Goal: Task Accomplishment & Management: Manage account settings

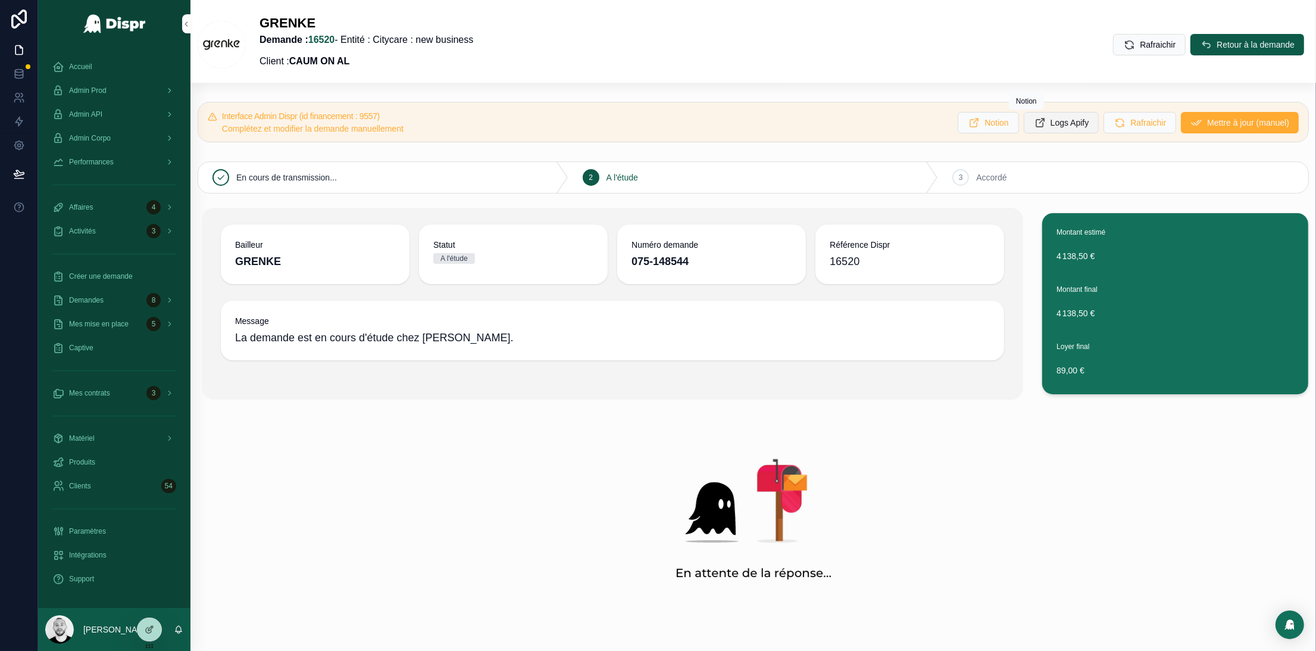
click at [1044, 129] on button "Logs Apify" at bounding box center [1062, 122] width 76 height 21
click at [1024, 121] on button "Logs Apify" at bounding box center [1062, 122] width 76 height 21
click at [115, 111] on div "Admin API" at bounding box center [114, 114] width 124 height 19
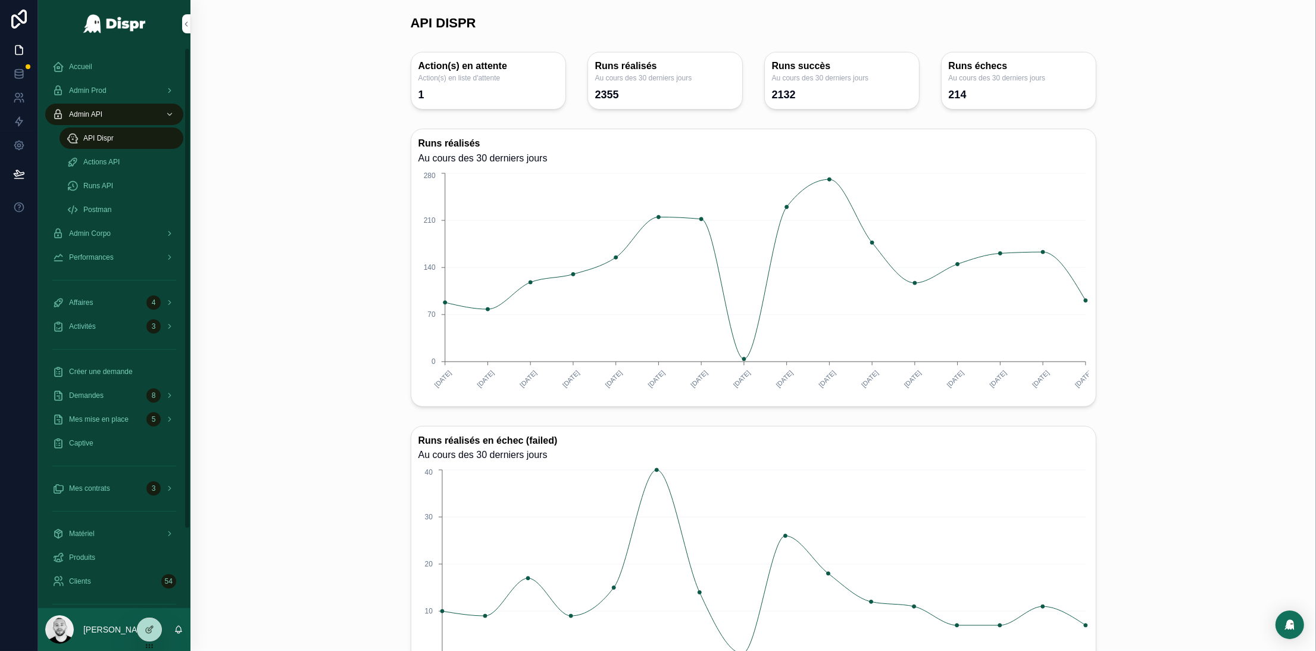
click at [110, 178] on div "Runs API" at bounding box center [122, 185] width 110 height 19
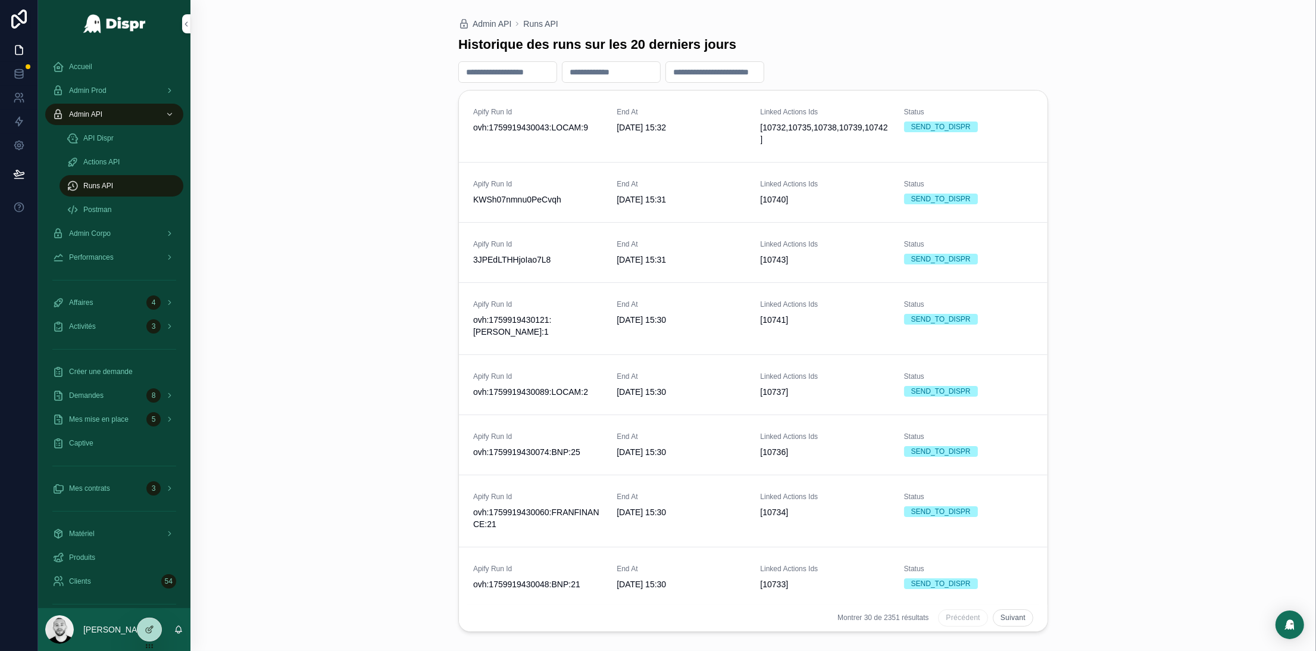
click at [490, 71] on input "scrollable content" at bounding box center [508, 72] width 98 height 17
paste input "**********"
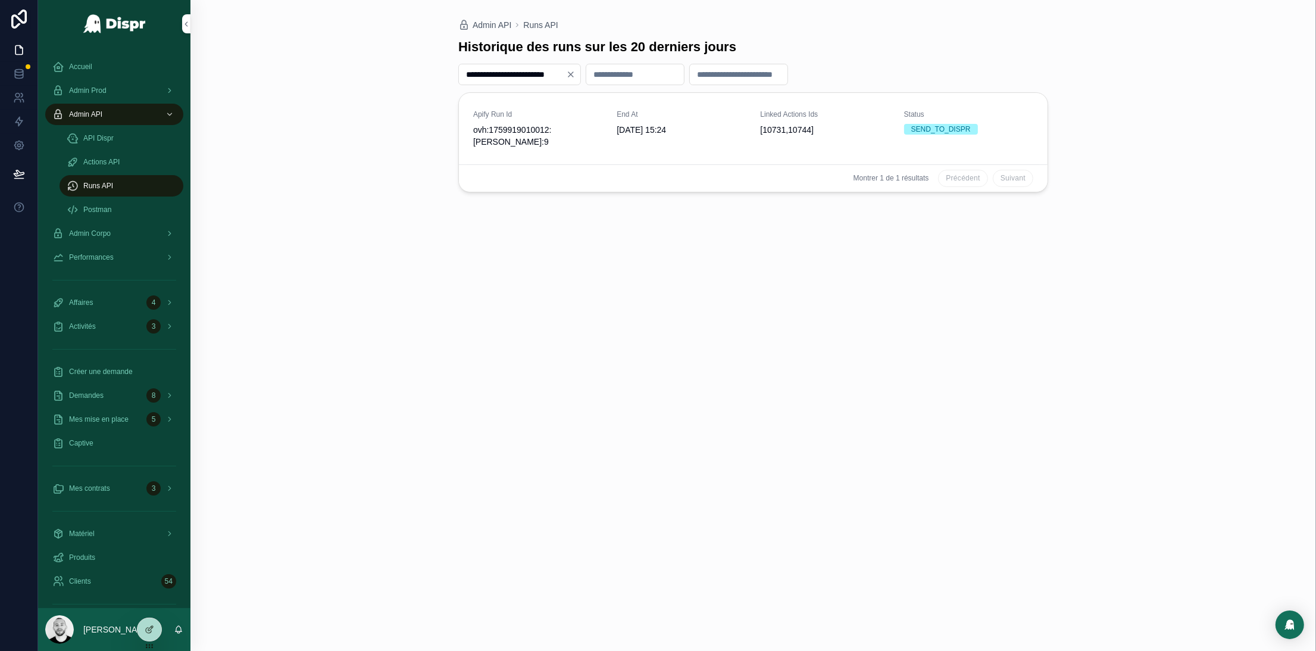
drag, startPoint x: 517, startPoint y: 77, endPoint x: 434, endPoint y: 75, distance: 82.8
click at [435, 75] on div "**********" at bounding box center [752, 325] width 1125 height 651
type input "**********"
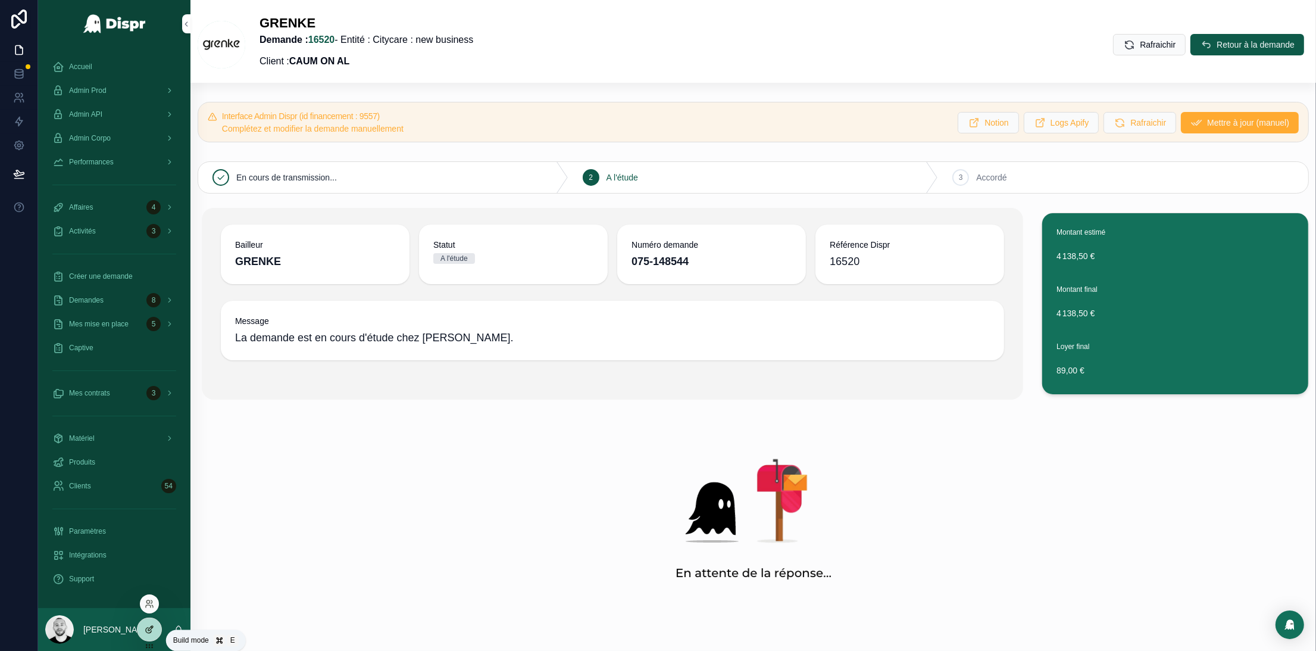
click at [149, 634] on div at bounding box center [149, 629] width 24 height 23
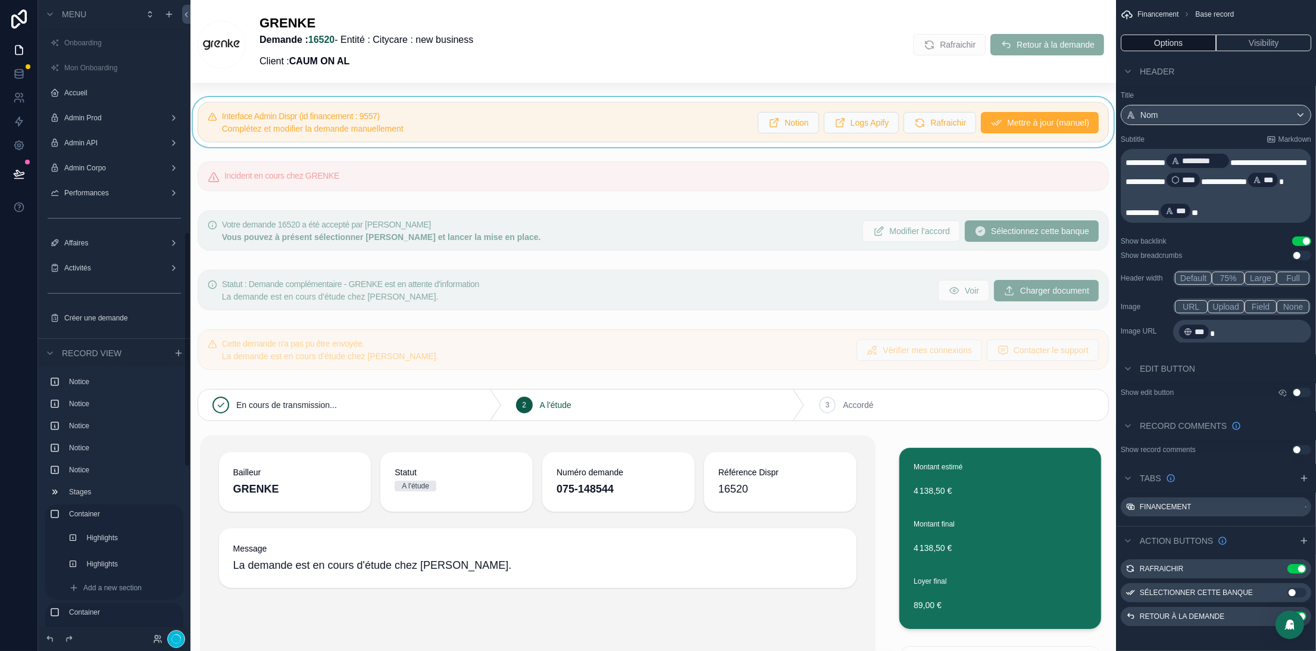
scroll to position [626, 0]
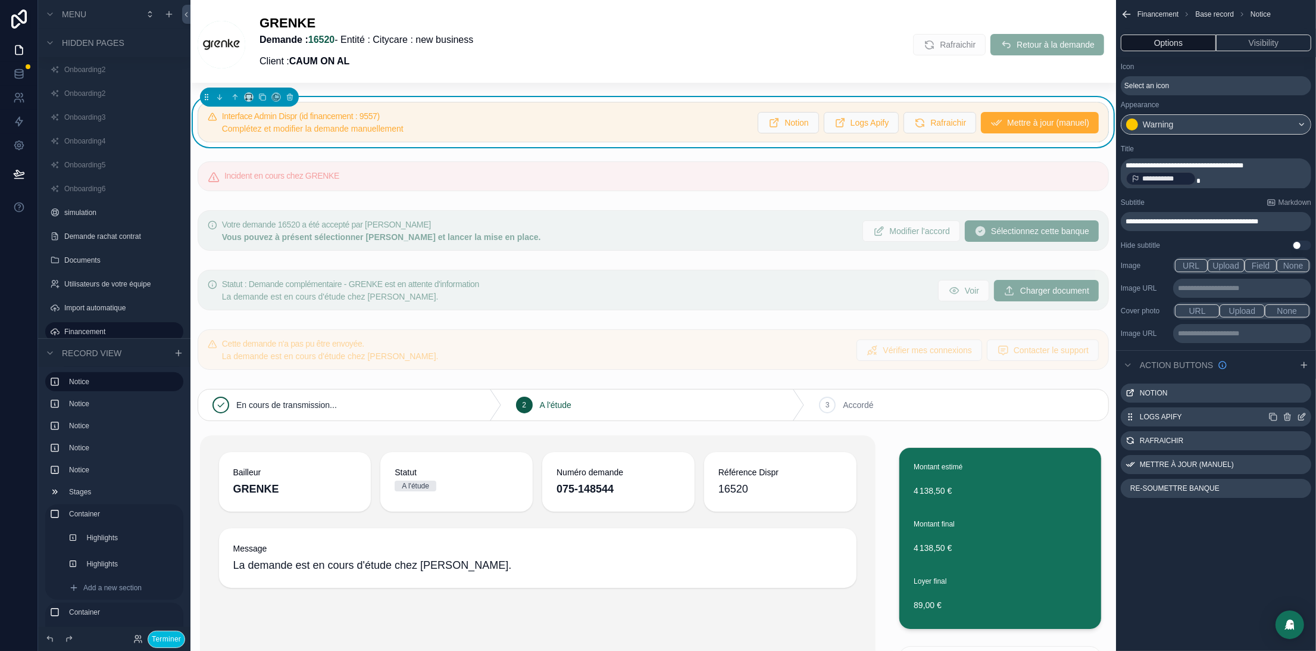
click at [1303, 418] on icon "scrollable content" at bounding box center [1301, 417] width 5 height 5
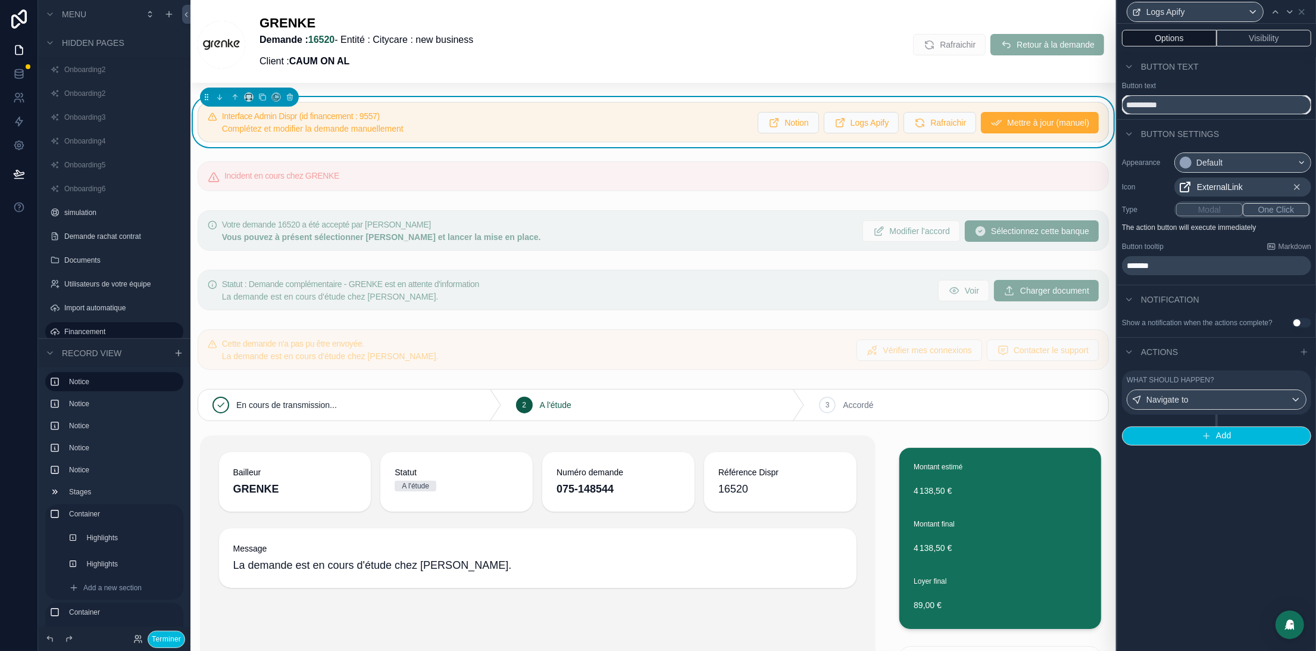
click at [1164, 112] on input "**********" at bounding box center [1216, 104] width 189 height 19
click at [1148, 104] on input "*******" at bounding box center [1216, 104] width 189 height 19
type input "********"
click at [1276, 384] on div "What should happen? Navigate to" at bounding box center [1216, 392] width 189 height 44
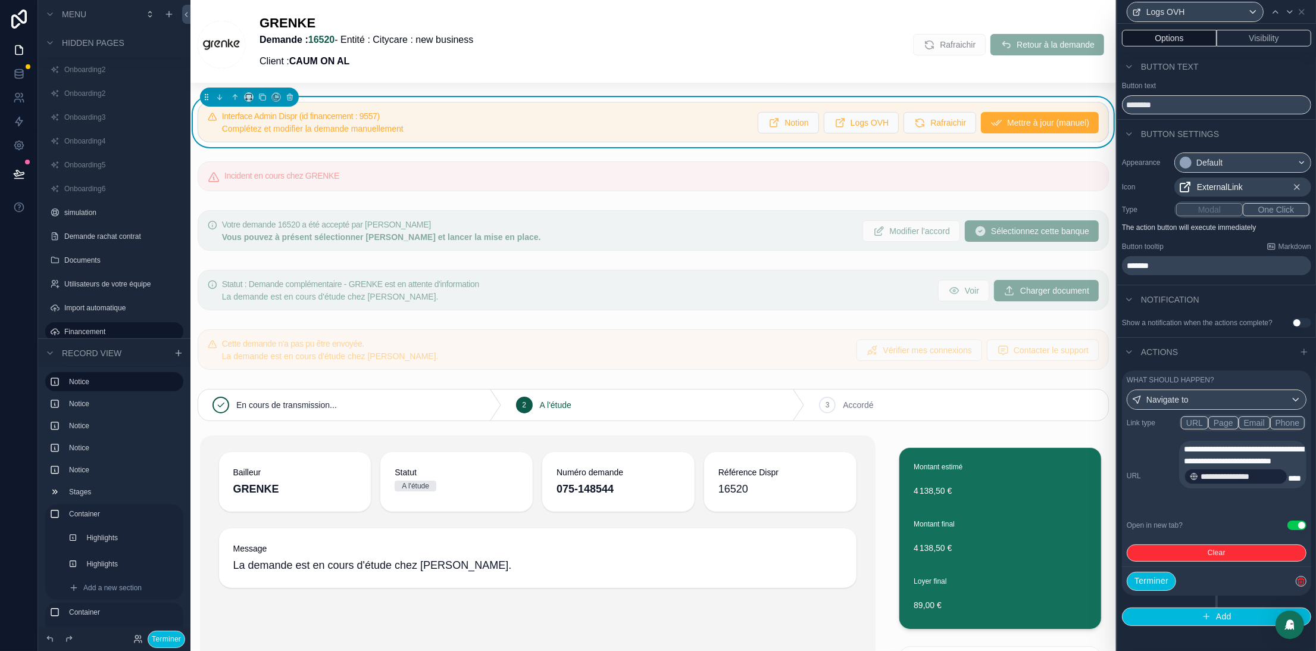
drag, startPoint x: 1215, startPoint y: 515, endPoint x: 1221, endPoint y: 510, distance: 7.2
click at [1214, 486] on p "**********" at bounding box center [1244, 464] width 120 height 43
drag, startPoint x: 1241, startPoint y: 480, endPoint x: 1160, endPoint y: 454, distance: 85.6
click at [1160, 454] on div "**********" at bounding box center [1217, 475] width 180 height 70
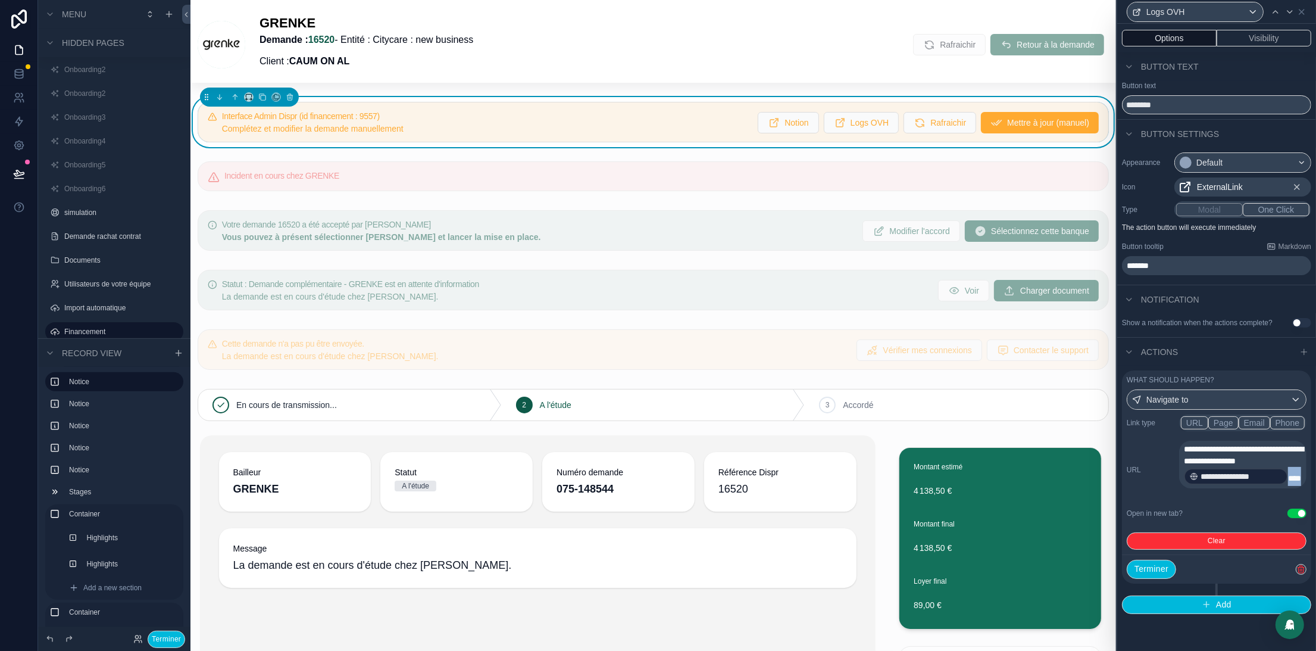
drag, startPoint x: 1219, startPoint y: 499, endPoint x: 1155, endPoint y: 501, distance: 63.7
click at [1155, 499] on div "**********" at bounding box center [1217, 469] width 180 height 58
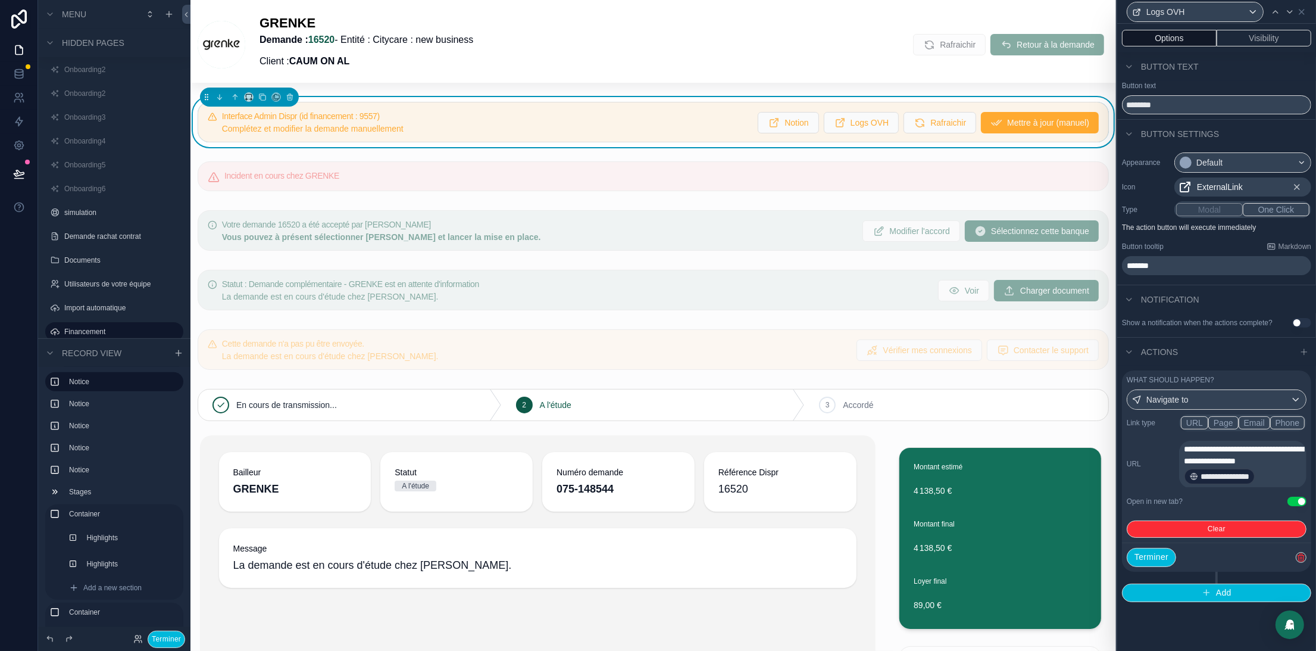
scroll to position [1, 0]
click at [1135, 567] on button "Terminer" at bounding box center [1151, 557] width 49 height 19
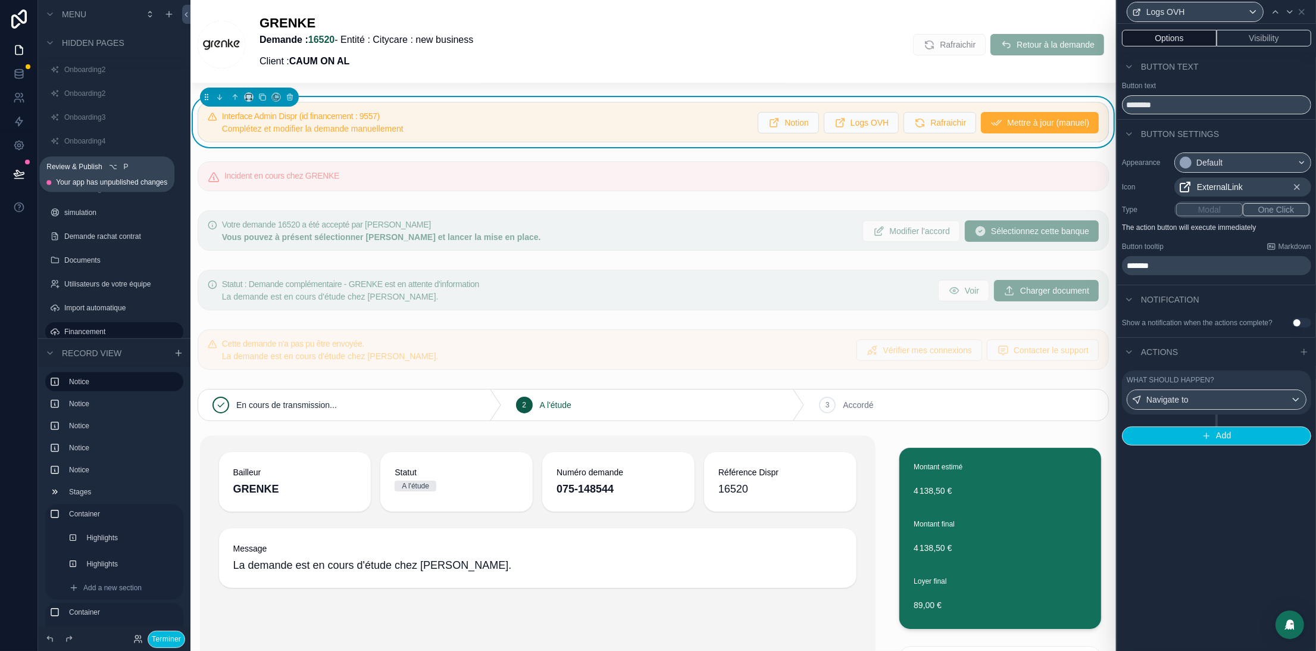
click at [22, 174] on icon at bounding box center [19, 173] width 10 height 6
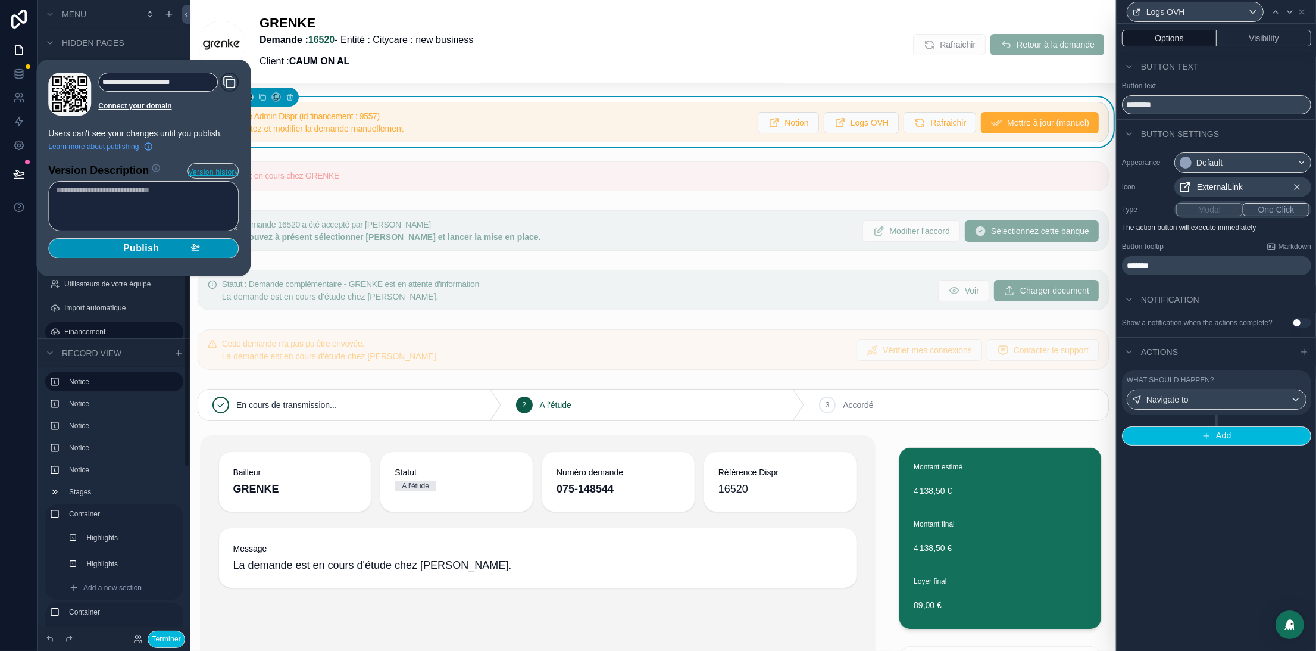
click at [145, 251] on span "Publish" at bounding box center [141, 248] width 36 height 12
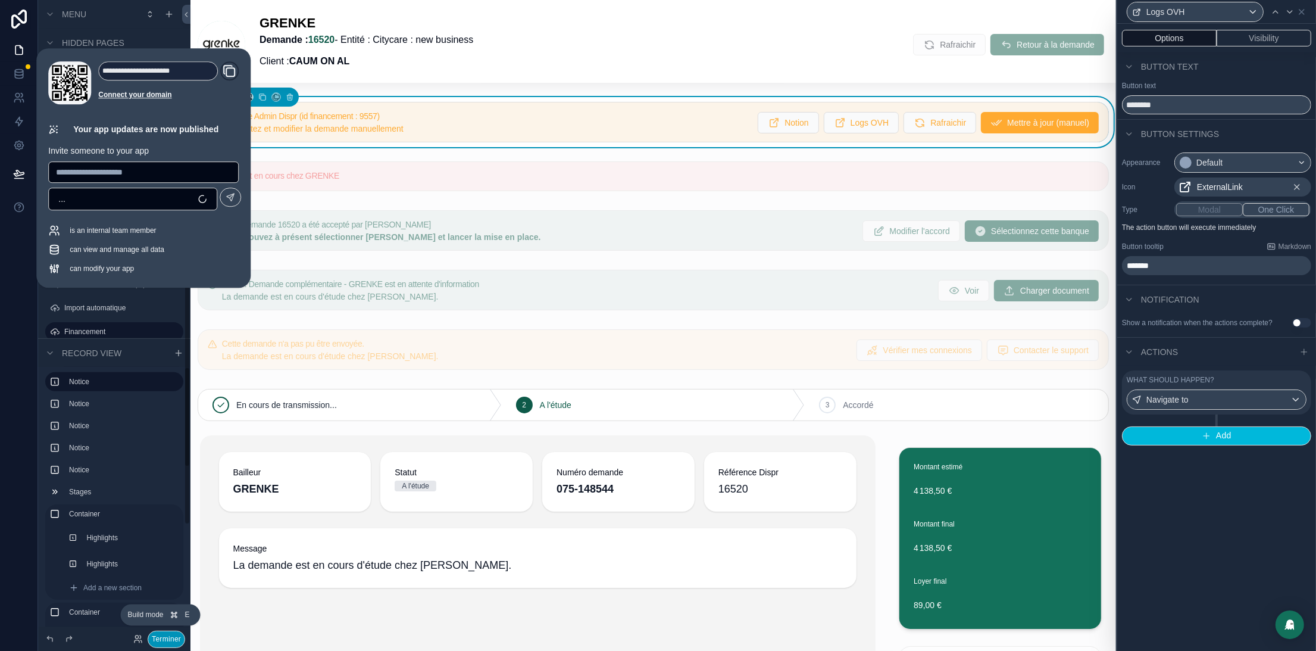
click at [167, 639] on button "Terminer" at bounding box center [166, 638] width 37 height 17
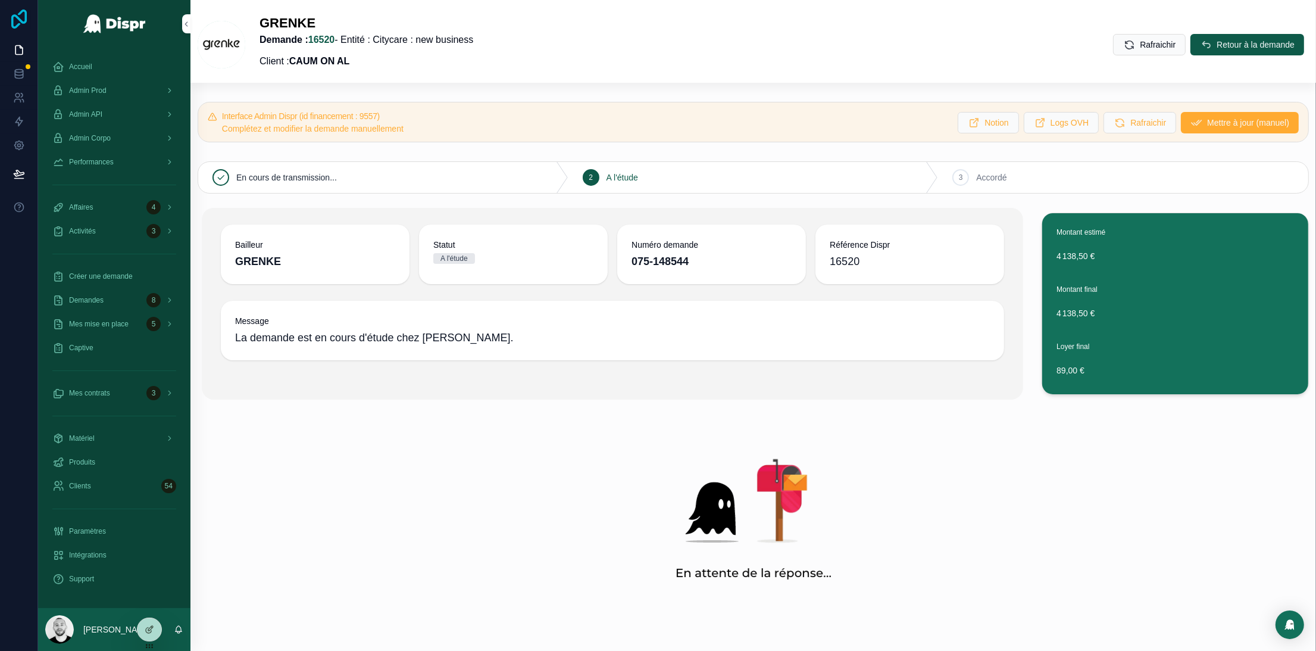
click at [10, 17] on icon at bounding box center [19, 19] width 24 height 19
click at [652, 255] on strong "075-148544" at bounding box center [659, 261] width 57 height 12
copy strong "075-148544"
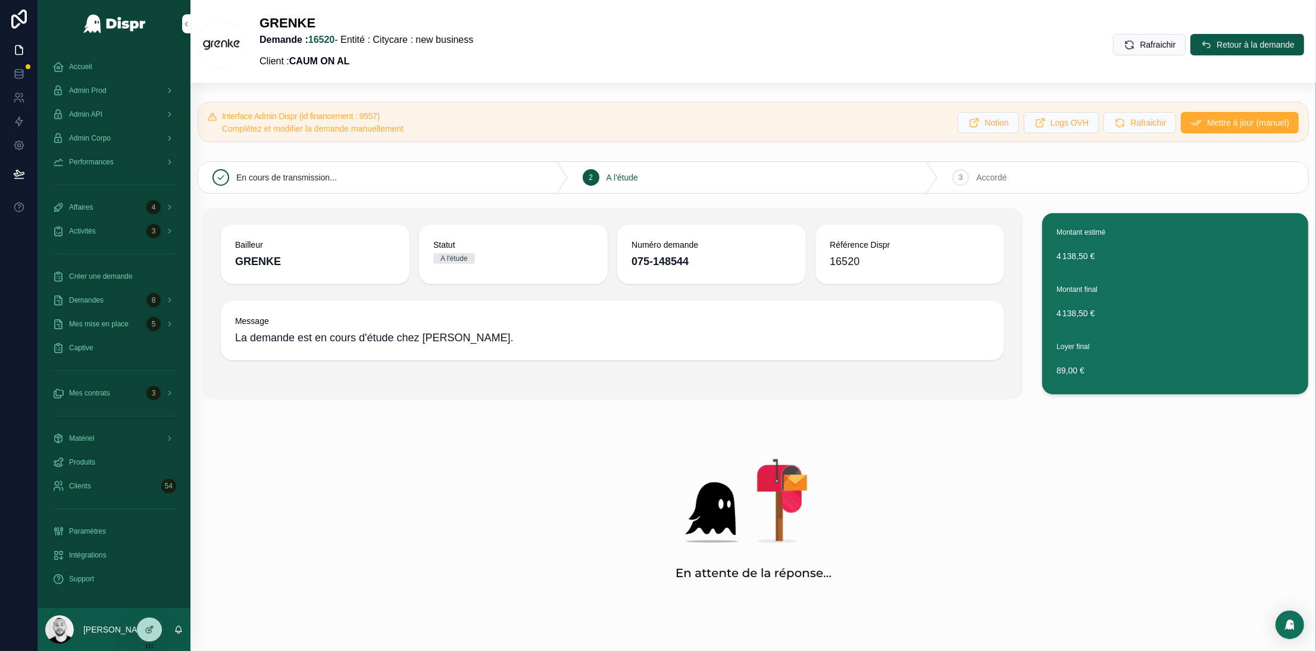
click at [87, 57] on div "Accueil" at bounding box center [114, 66] width 124 height 19
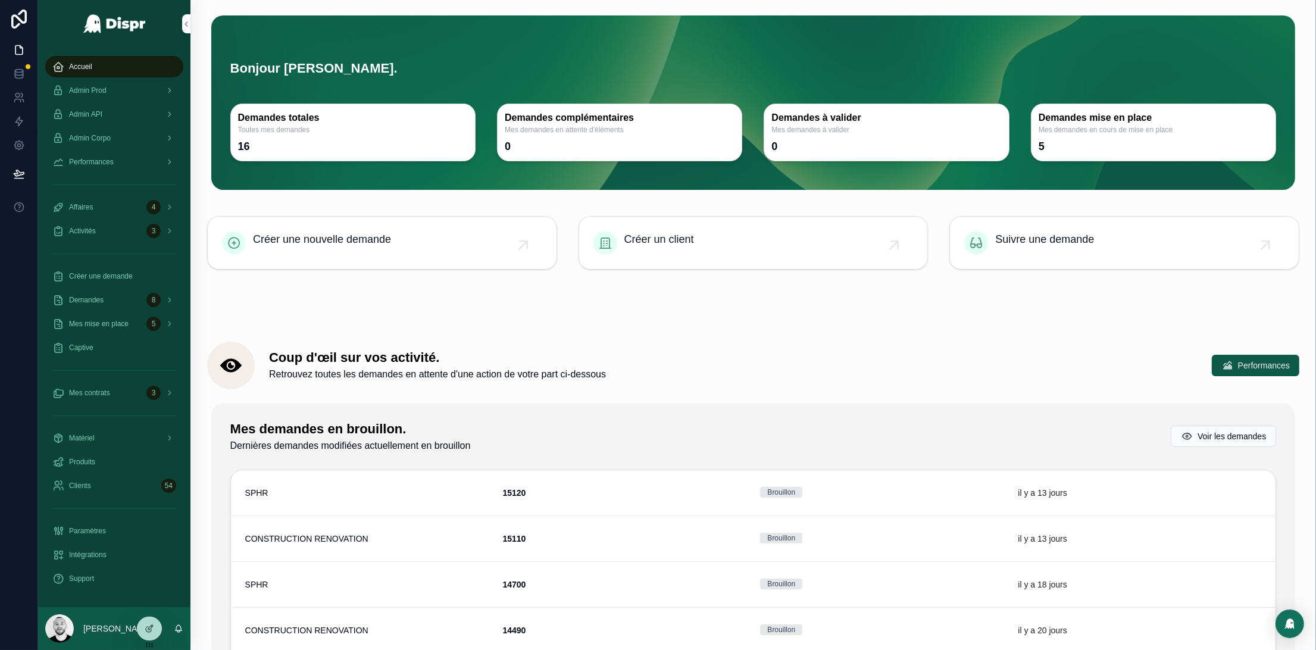
drag, startPoint x: 154, startPoint y: 628, endPoint x: 171, endPoint y: 626, distance: 16.8
click at [154, 628] on div at bounding box center [149, 628] width 24 height 23
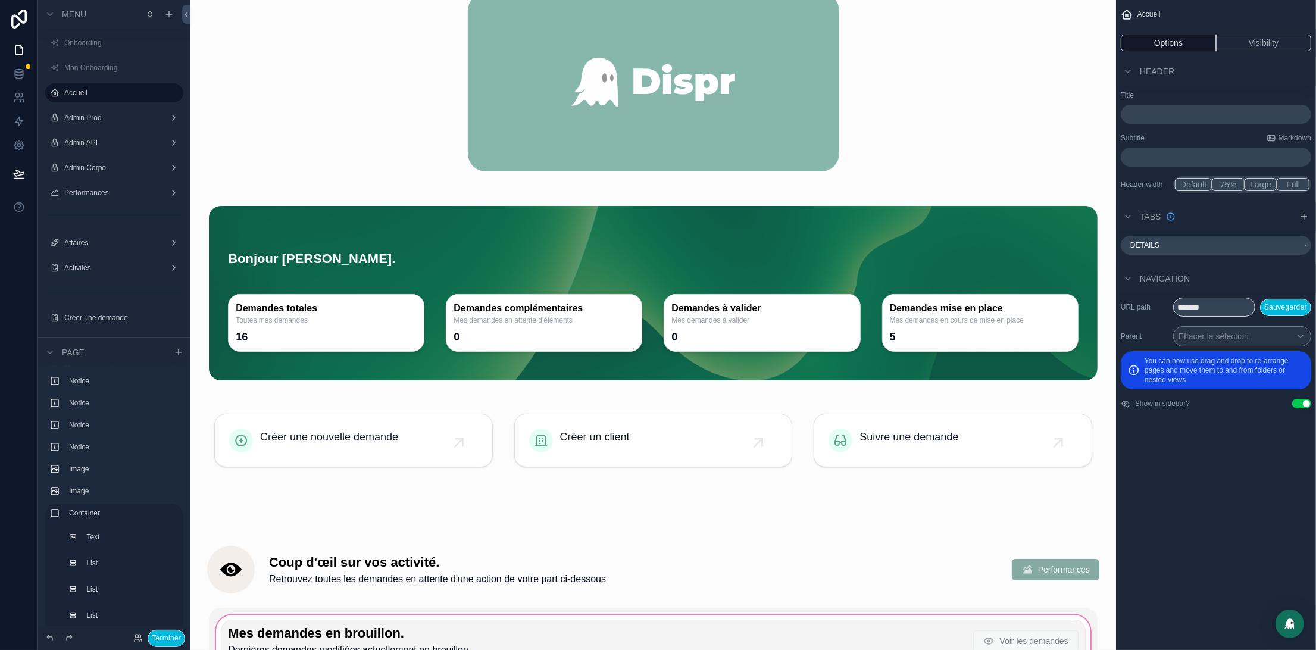
scroll to position [712, 0]
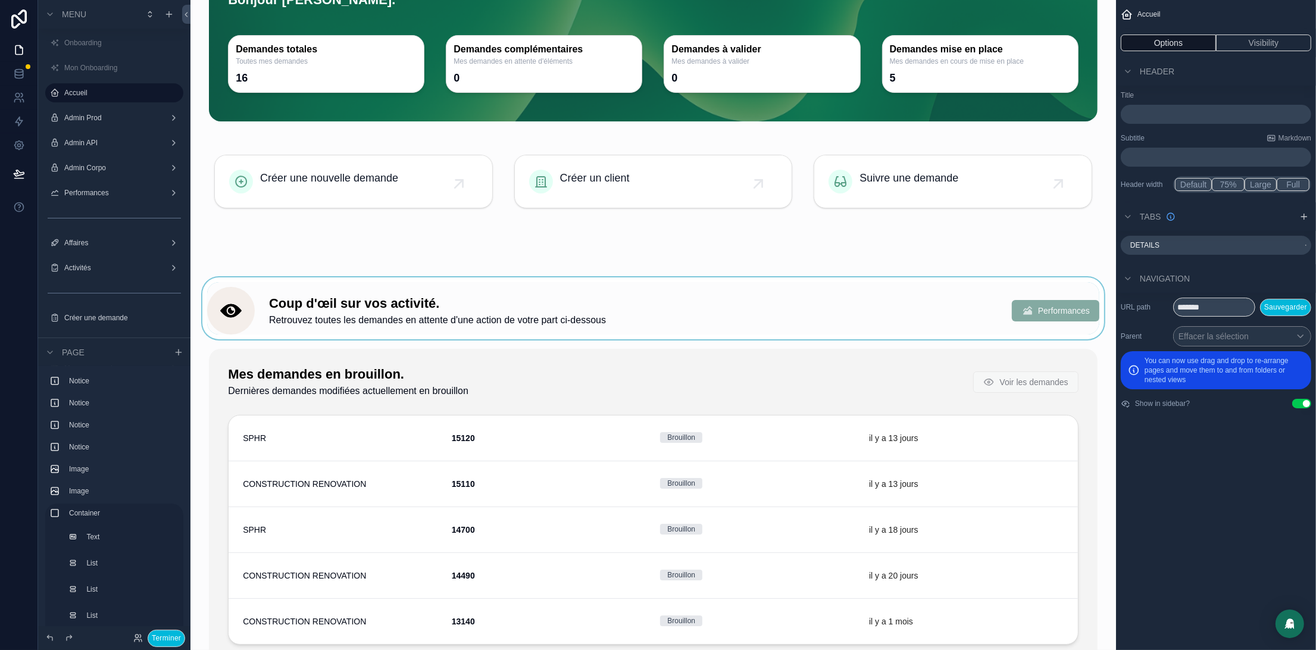
click at [775, 312] on div "scrollable content" at bounding box center [653, 308] width 906 height 62
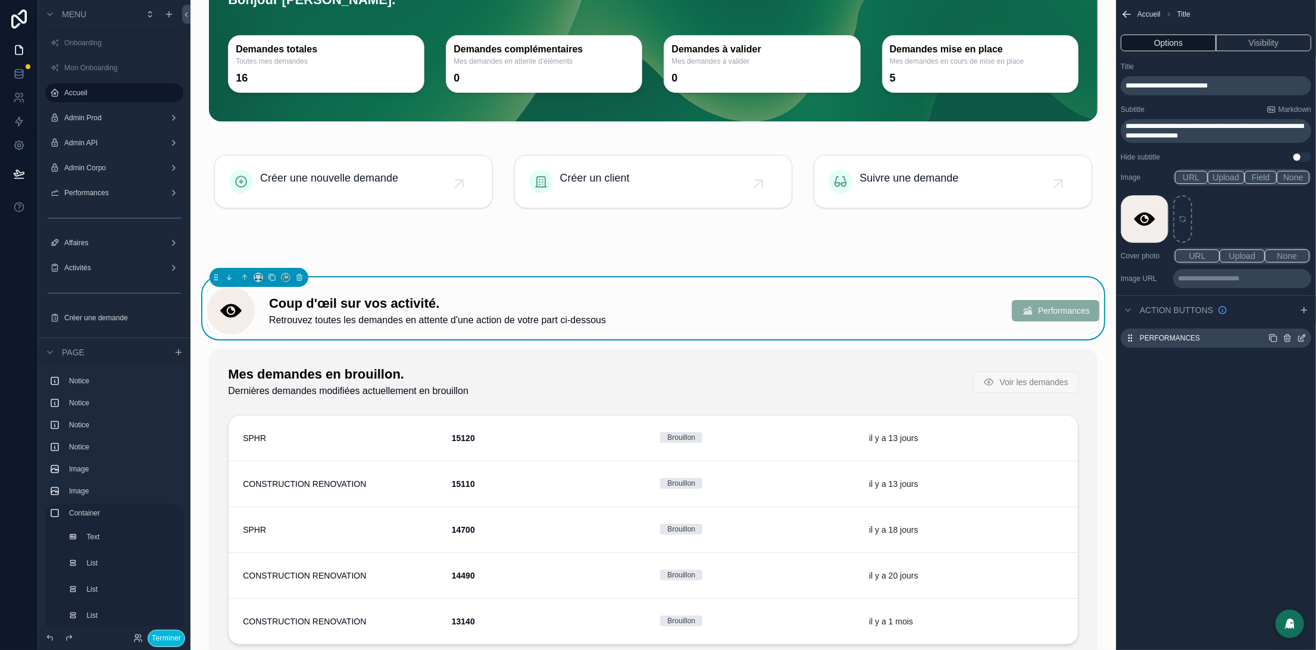
click at [1299, 342] on icon "scrollable content" at bounding box center [1302, 338] width 10 height 10
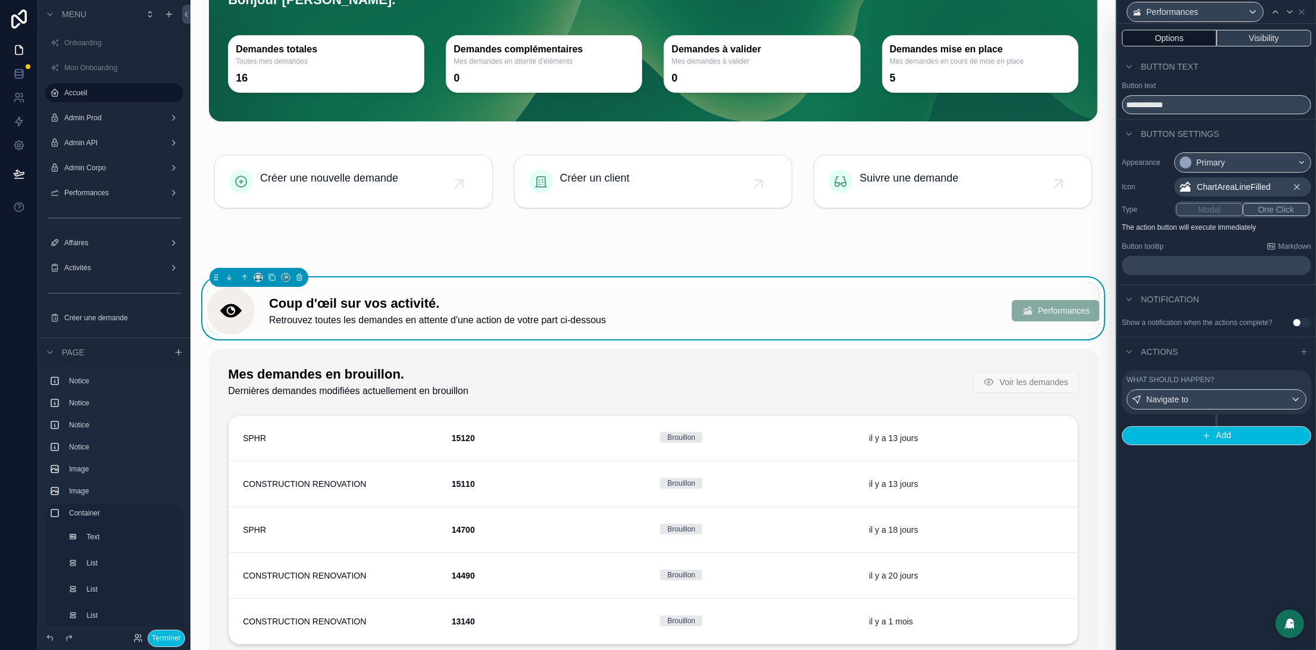
click at [1258, 42] on button "Visibility" at bounding box center [1263, 38] width 95 height 17
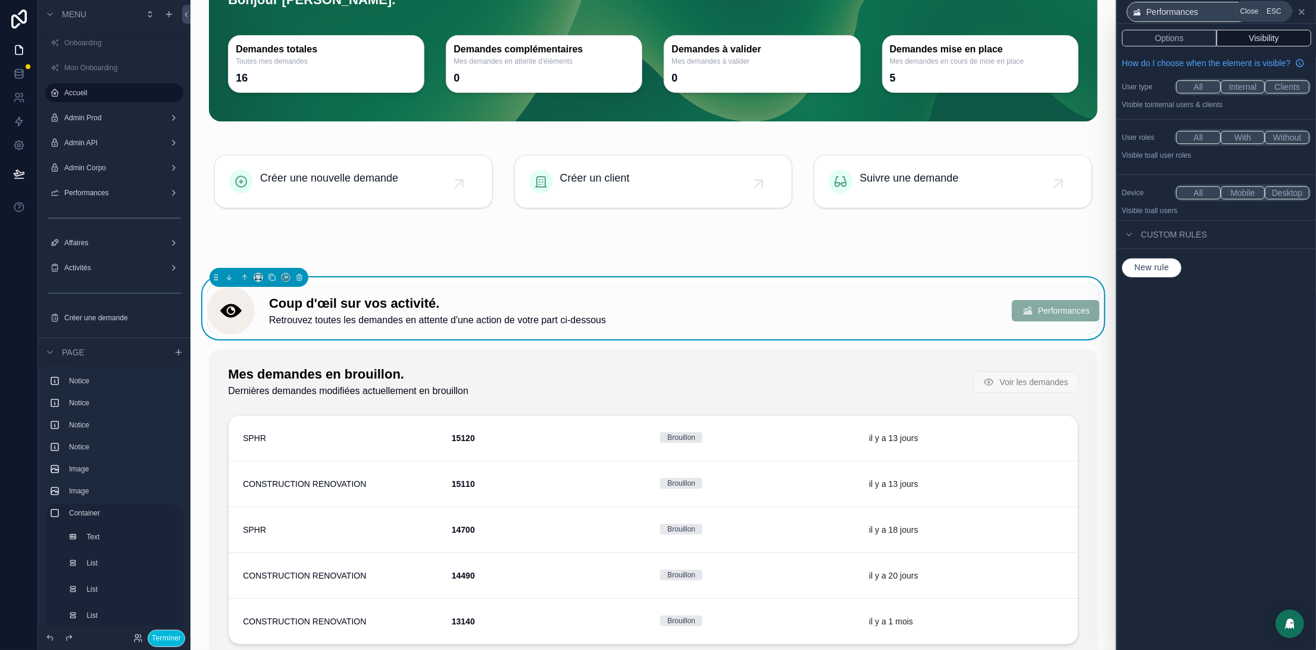
click at [1299, 12] on icon at bounding box center [1302, 12] width 10 height 10
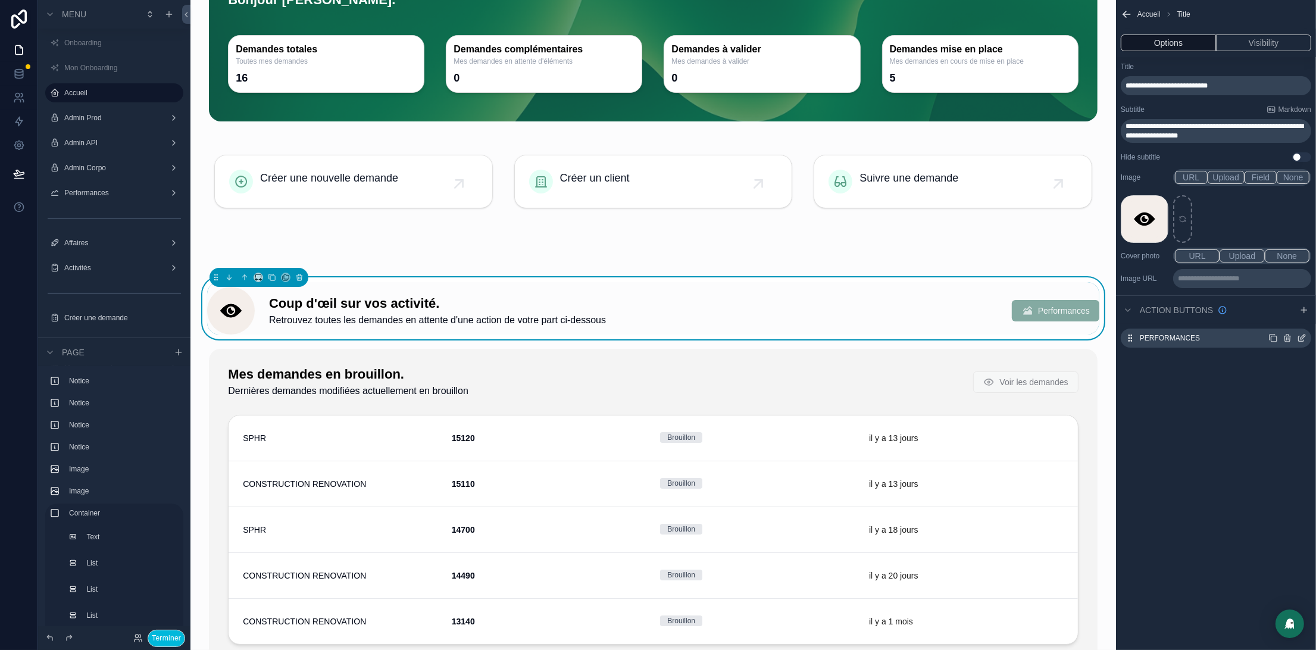
click at [1289, 339] on icon "scrollable content" at bounding box center [1288, 338] width 10 height 10
click at [1280, 317] on icon at bounding box center [1276, 319] width 10 height 10
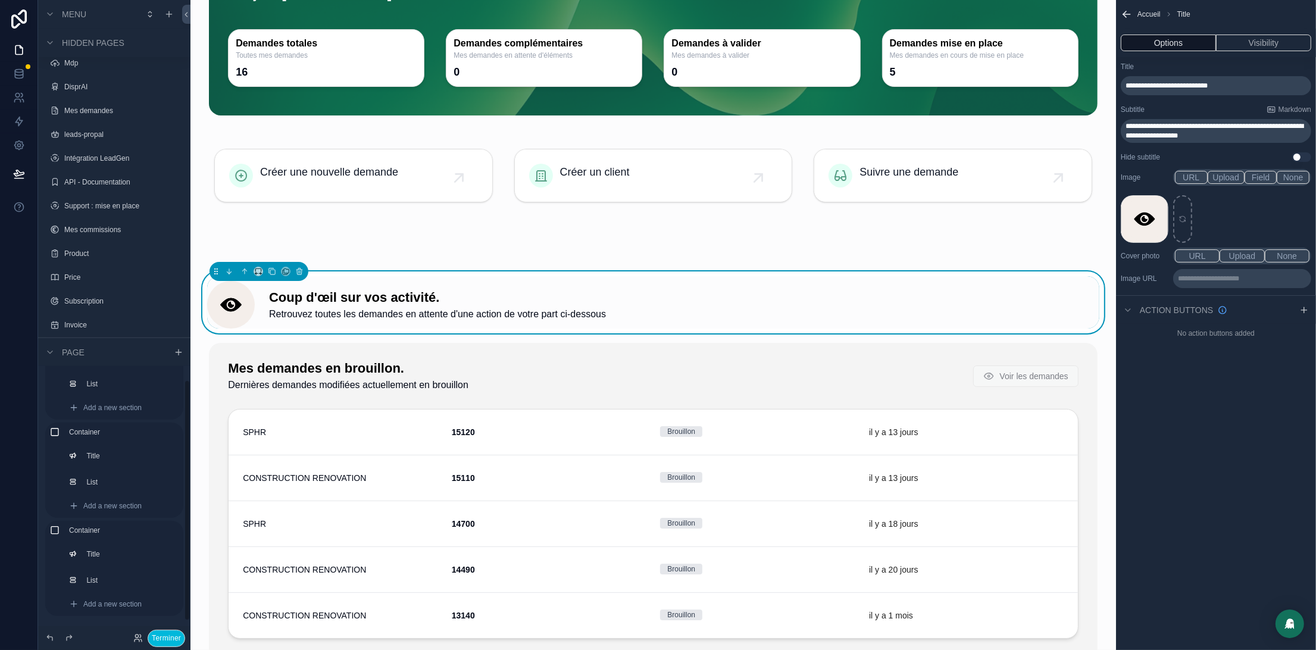
scroll to position [1002, 0]
click at [92, 105] on div "DisprAI" at bounding box center [114, 98] width 133 height 19
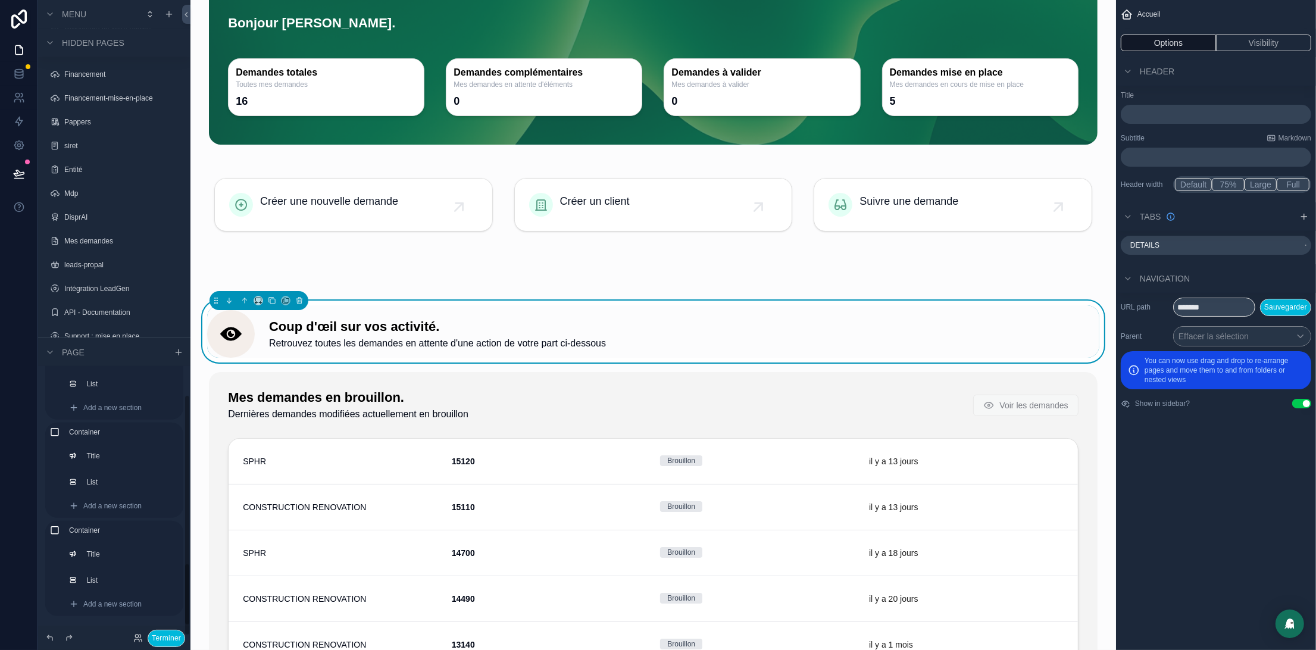
scroll to position [1043, 0]
click at [170, 632] on button "Terminer" at bounding box center [166, 638] width 37 height 17
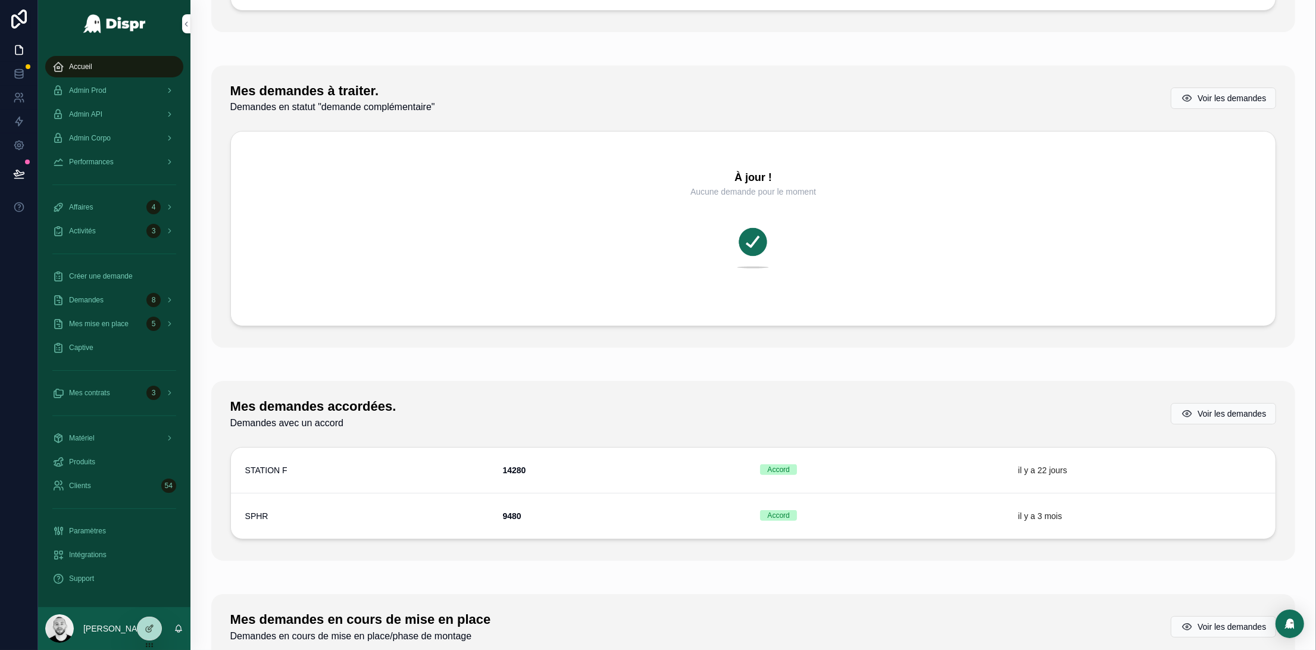
click at [106, 526] on span "Paramètres" at bounding box center [87, 531] width 37 height 10
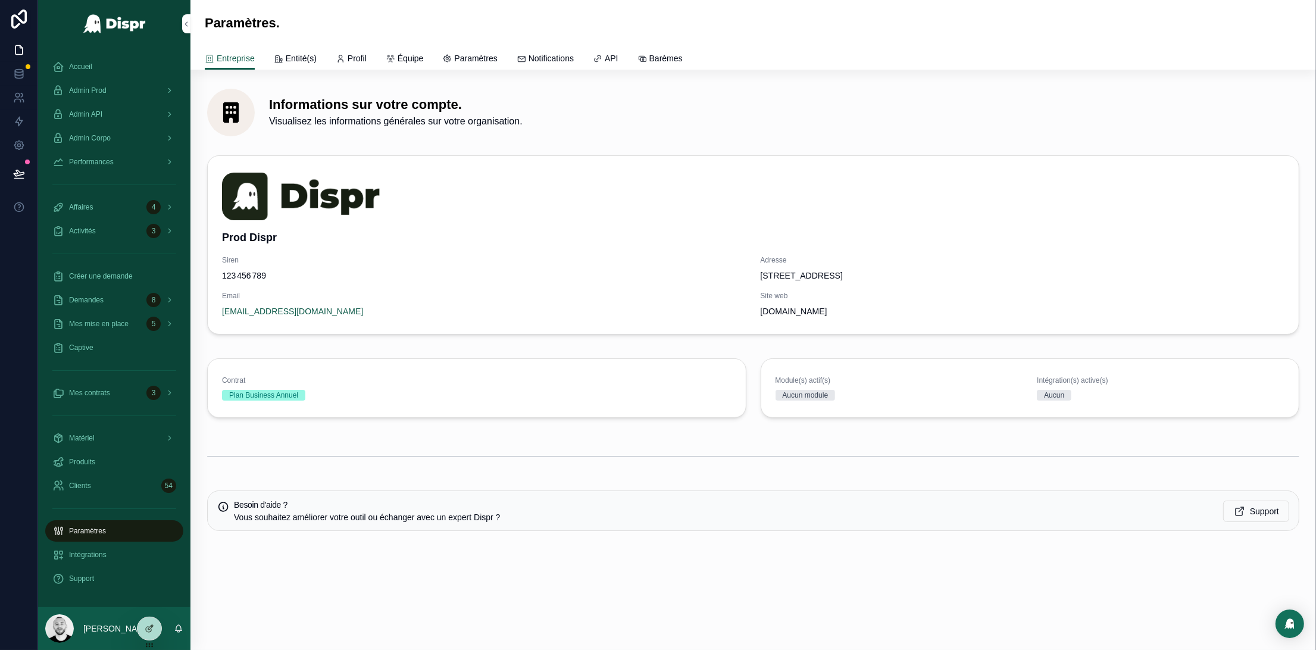
drag, startPoint x: 427, startPoint y: 53, endPoint x: 497, endPoint y: 68, distance: 71.9
click at [424, 53] on span "Équipe" at bounding box center [411, 58] width 26 height 12
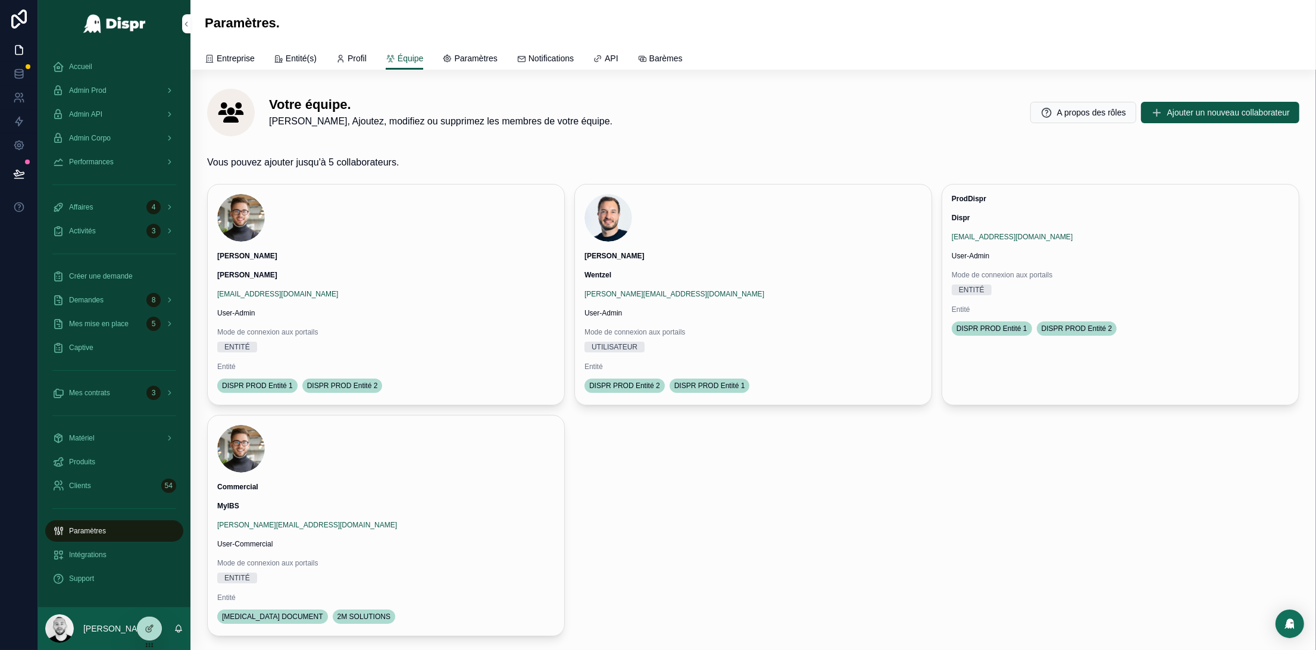
click at [367, 52] on span "Profil" at bounding box center [357, 58] width 19 height 12
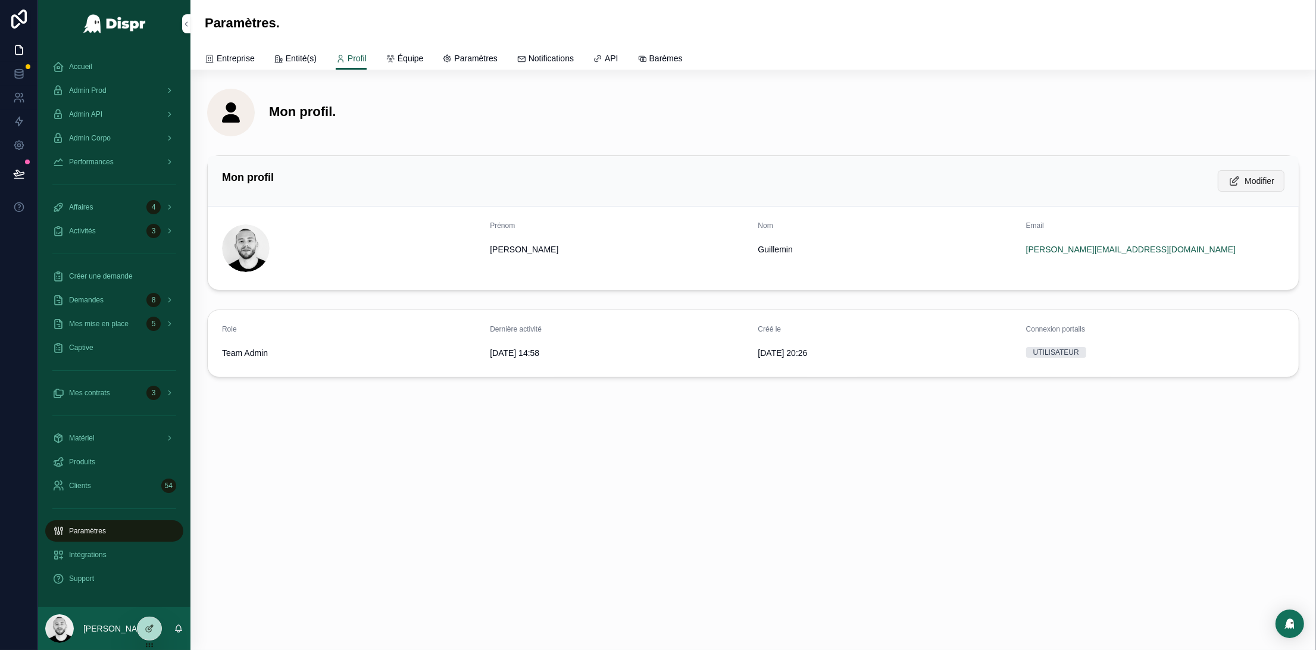
drag, startPoint x: 1239, startPoint y: 193, endPoint x: 1251, endPoint y: 179, distance: 18.6
click at [1239, 193] on div "Mon profil Modifier" at bounding box center [753, 181] width 1091 height 51
click at [1252, 179] on span "Modifier" at bounding box center [1259, 181] width 30 height 12
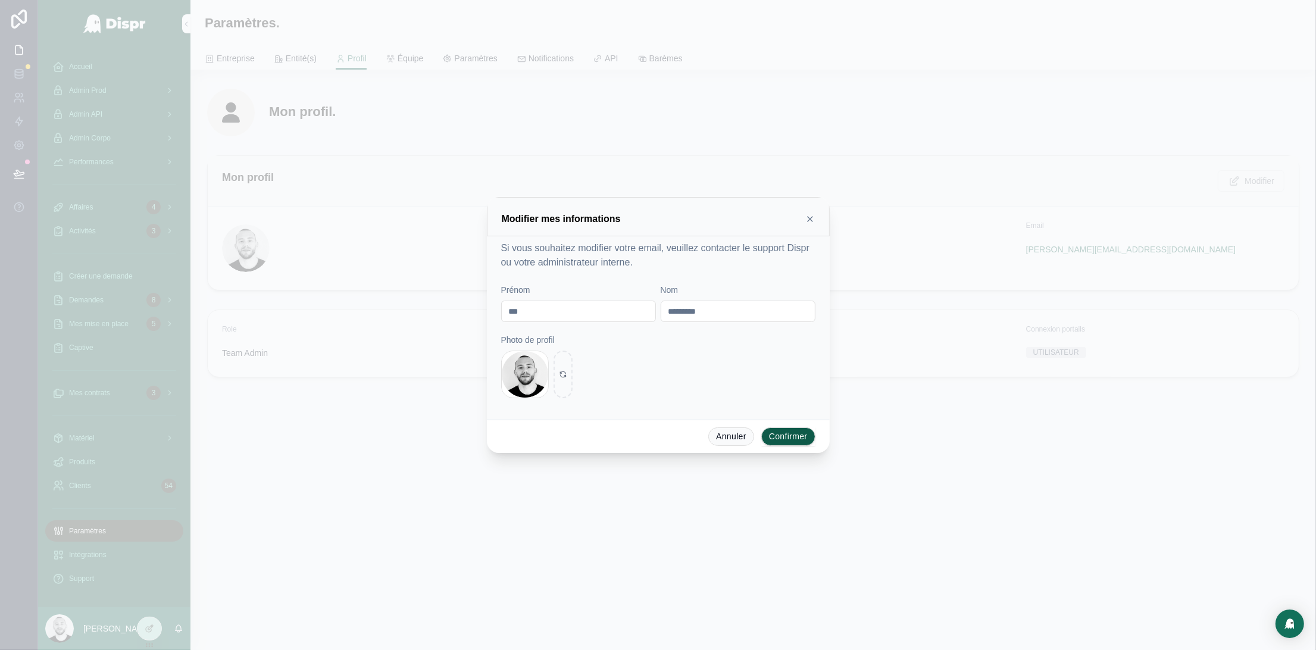
click at [811, 217] on icon at bounding box center [810, 219] width 10 height 10
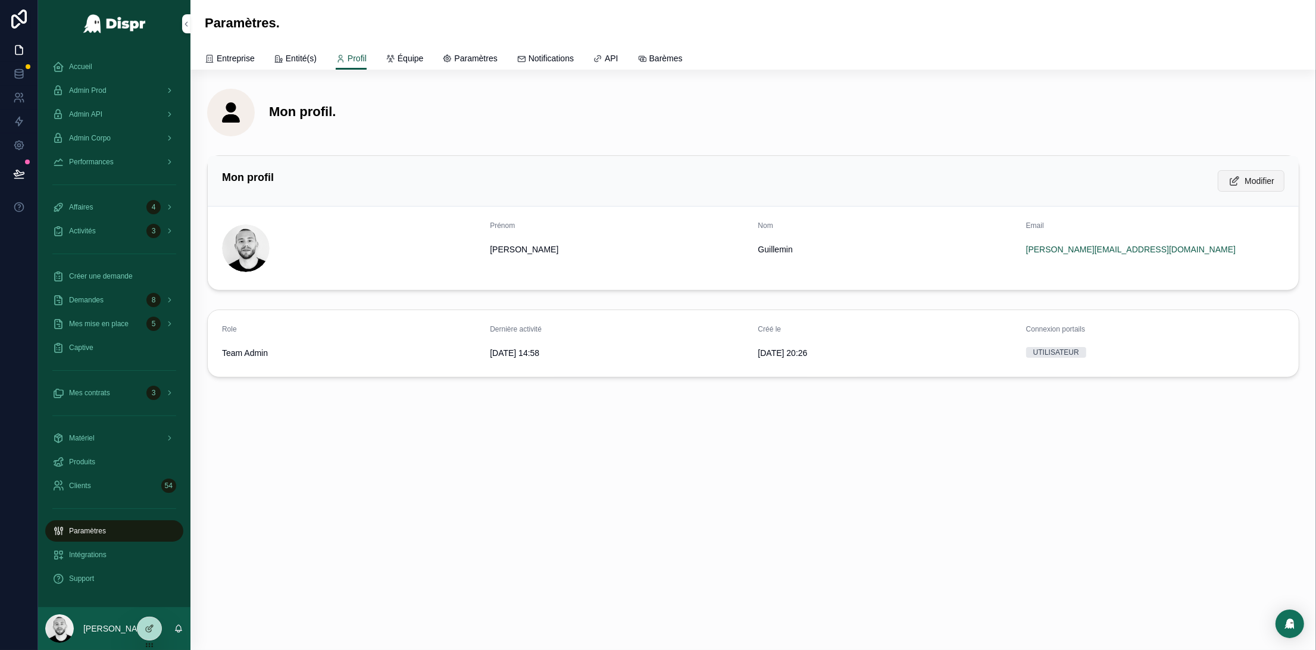
click at [1260, 186] on span "Modifier" at bounding box center [1259, 181] width 30 height 12
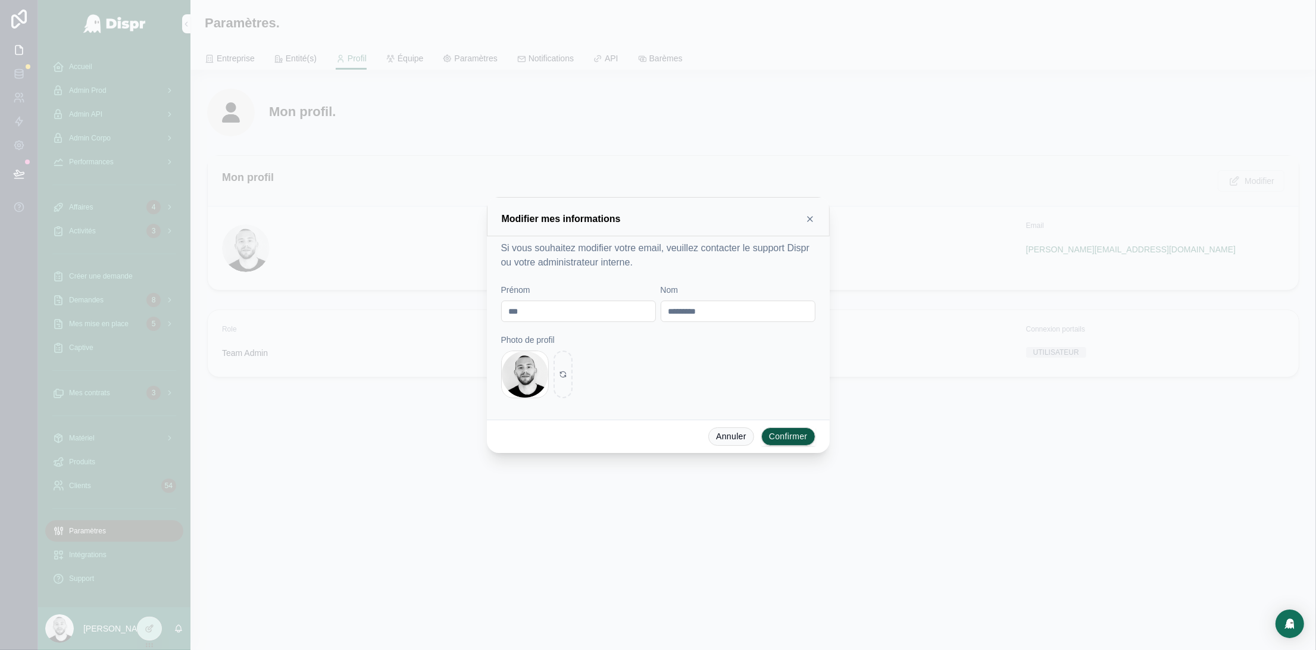
click at [808, 220] on icon at bounding box center [810, 219] width 10 height 10
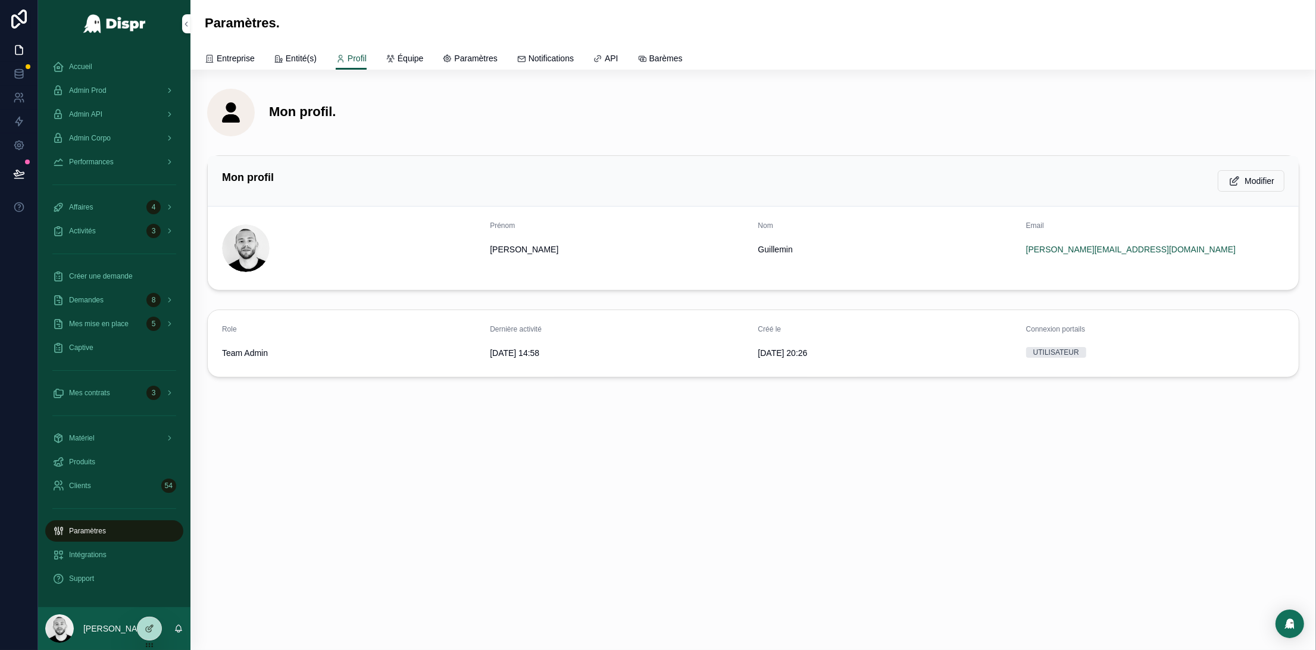
click at [82, 62] on span "Accueil" at bounding box center [80, 67] width 23 height 10
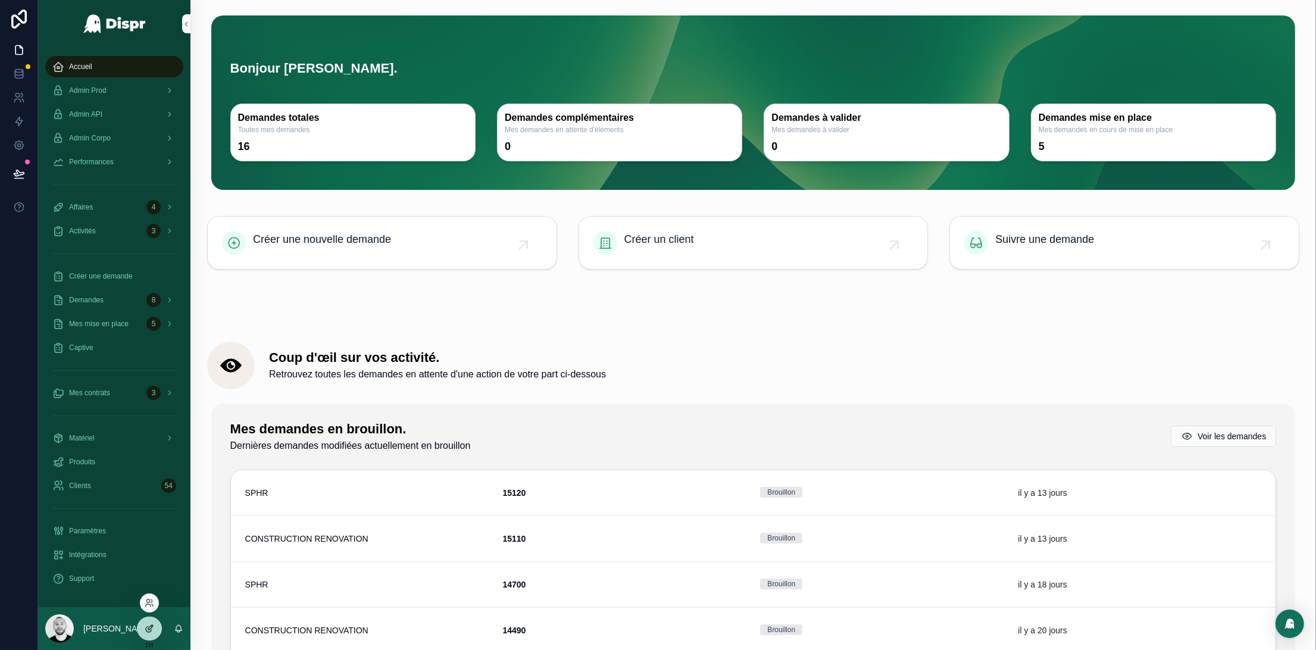
click at [149, 634] on div at bounding box center [149, 628] width 24 height 23
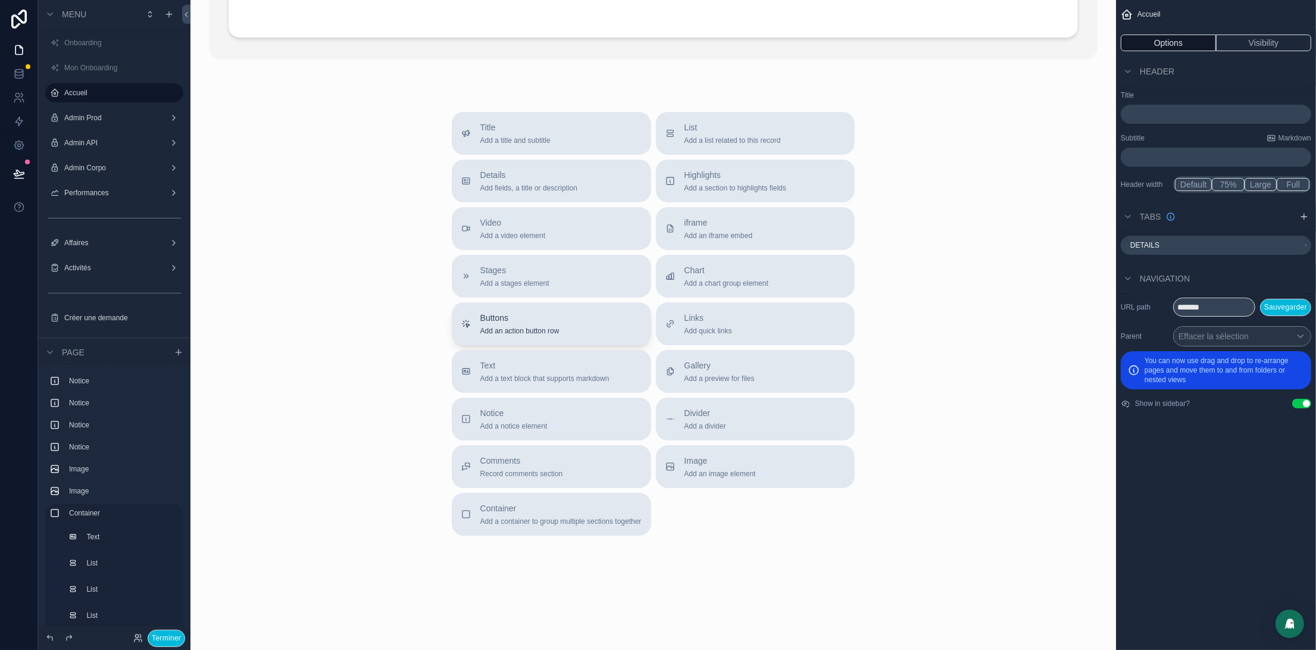
scroll to position [2728, 0]
click at [516, 133] on span "Title" at bounding box center [515, 127] width 70 height 12
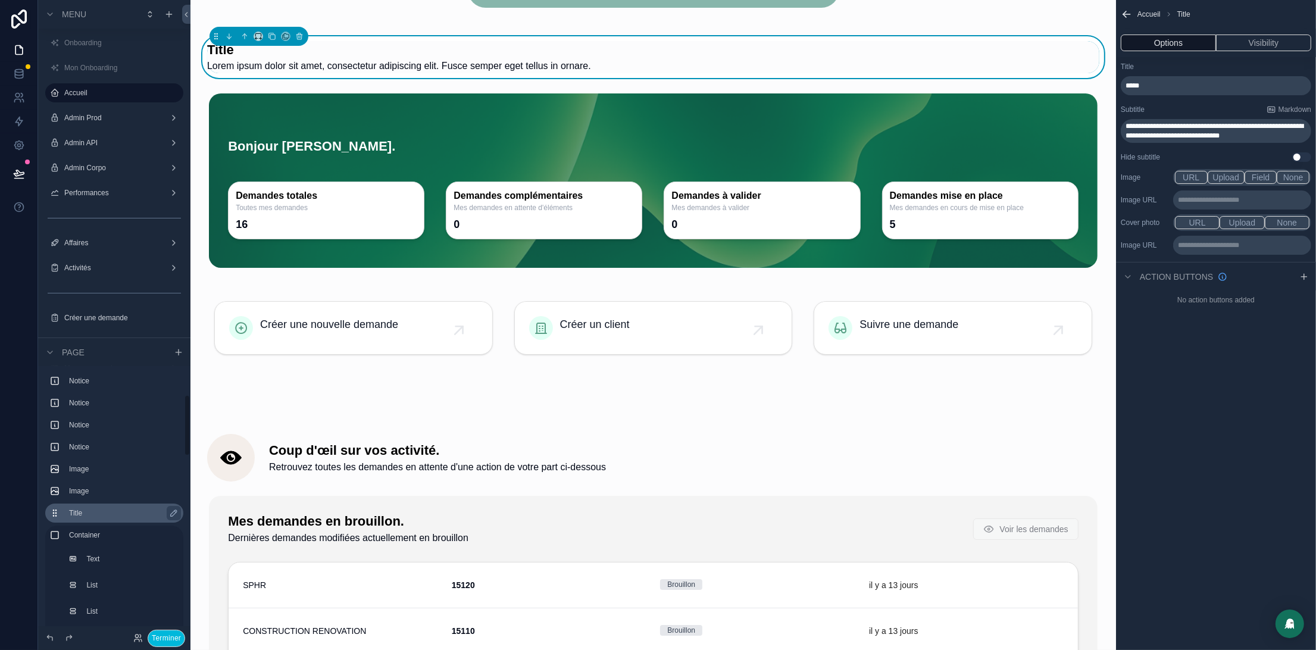
scroll to position [123, 0]
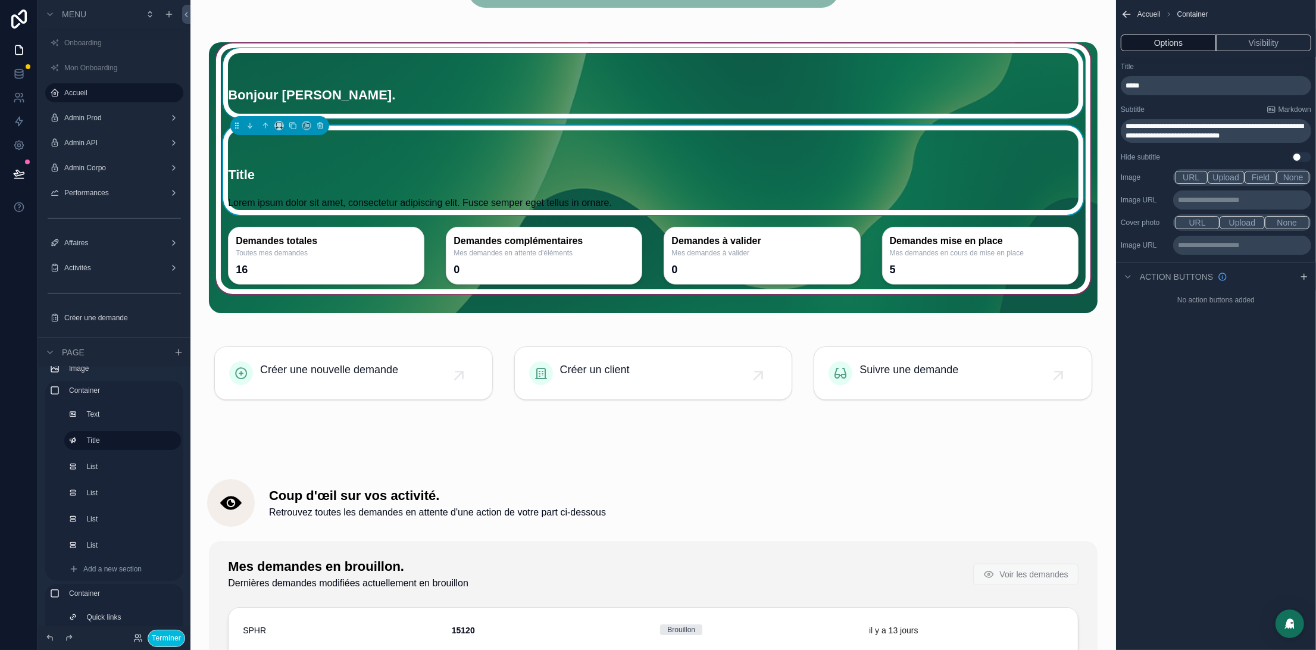
click at [288, 97] on div "scrollable content" at bounding box center [653, 83] width 865 height 70
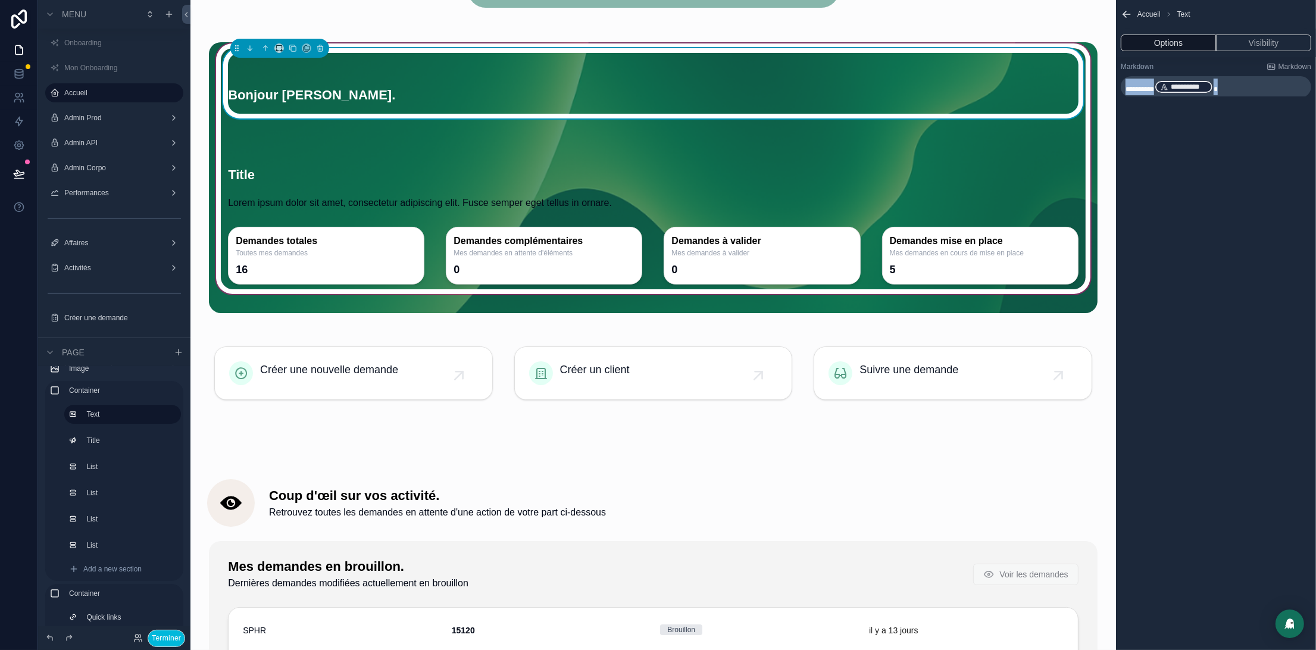
drag, startPoint x: 1250, startPoint y: 87, endPoint x: 1015, endPoint y: 89, distance: 235.1
click at [1015, 89] on div "Onboarding Mon Onboarding Accueil Admin Prod Admin API Admin Corpo Performances…" at bounding box center [752, 325] width 1125 height 650
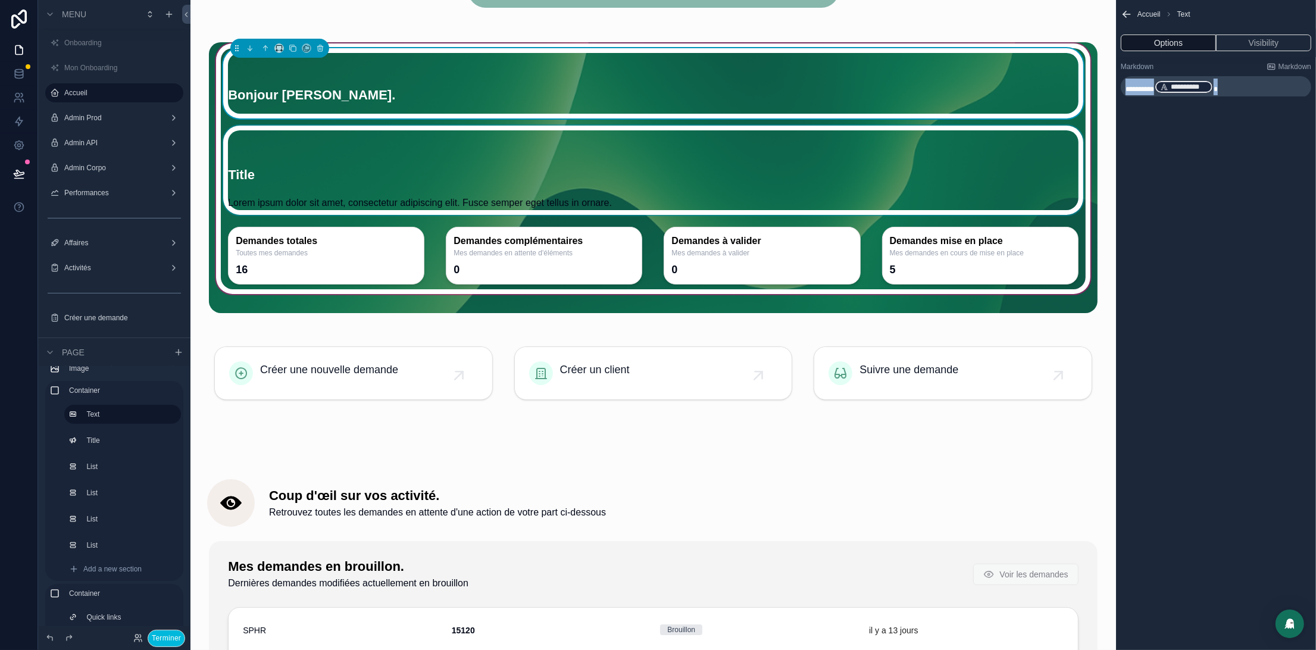
copy p "**********"
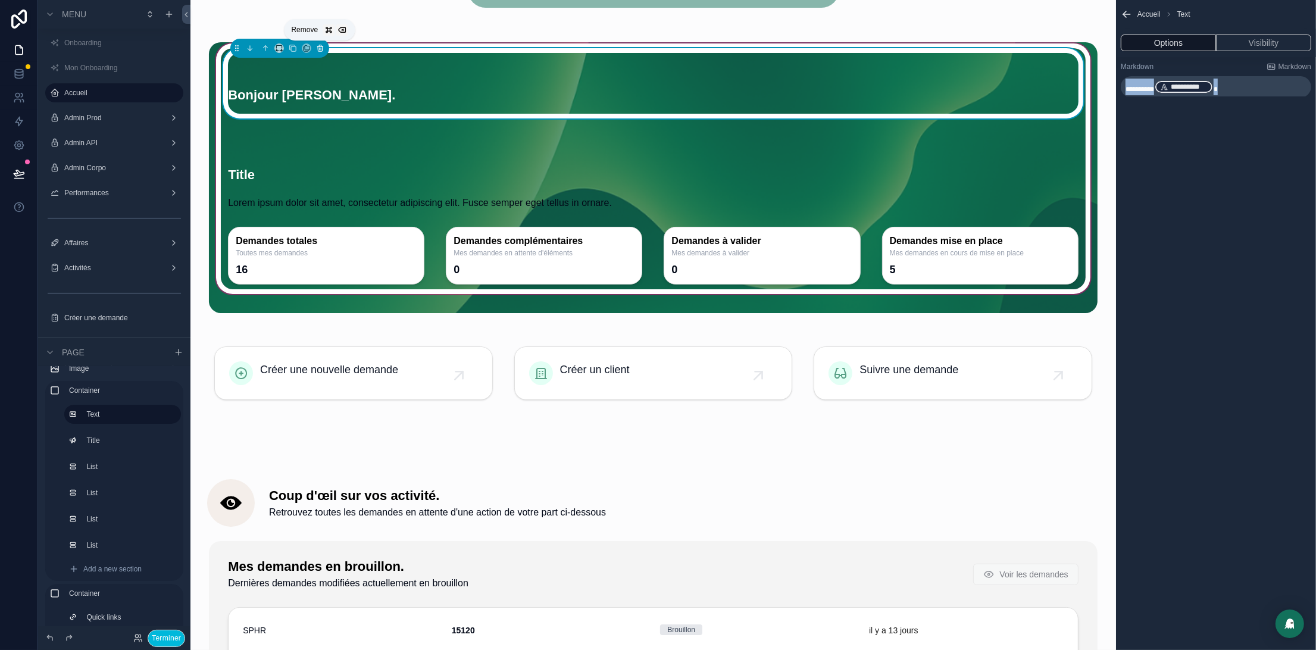
click at [318, 48] on icon "scrollable content" at bounding box center [320, 48] width 8 height 8
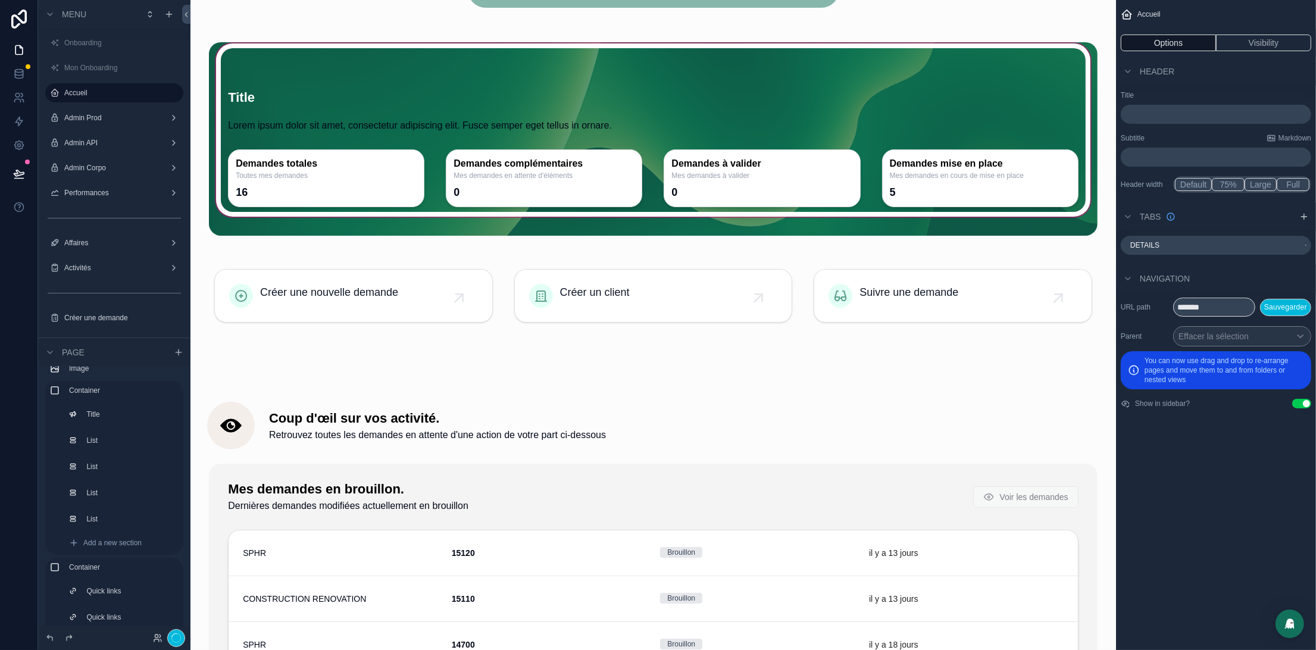
click at [344, 111] on div "scrollable content" at bounding box center [653, 139] width 889 height 194
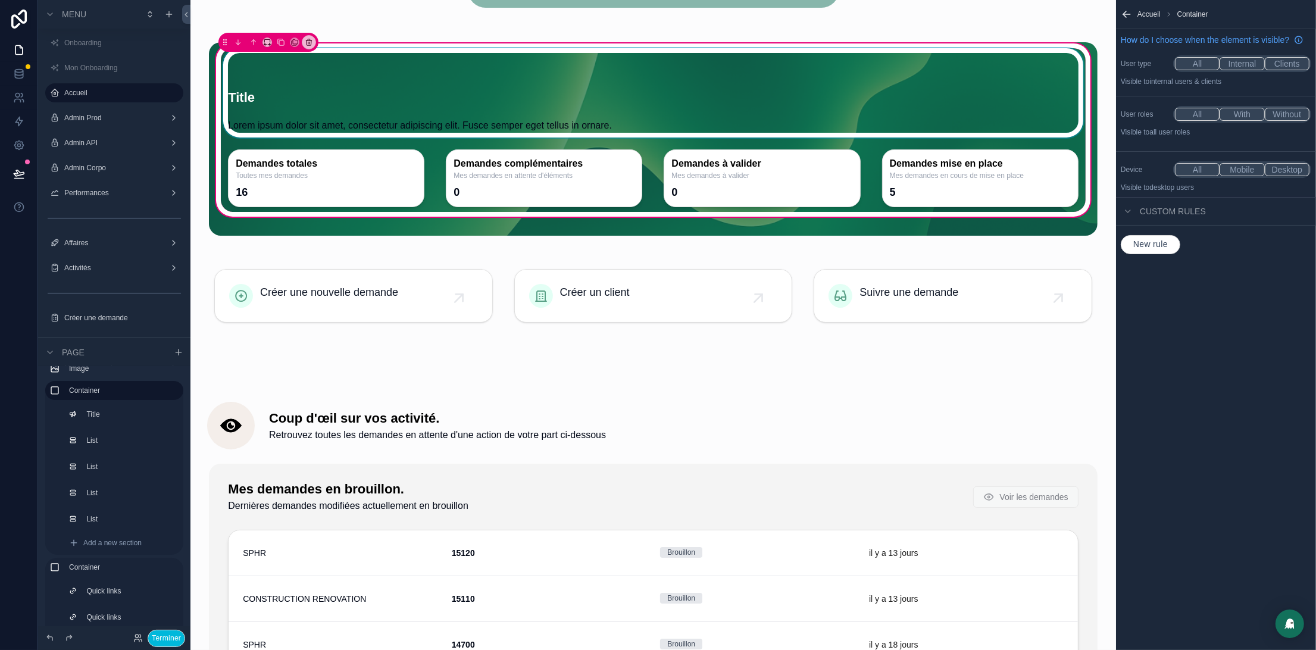
click at [470, 117] on div "scrollable content" at bounding box center [653, 93] width 865 height 90
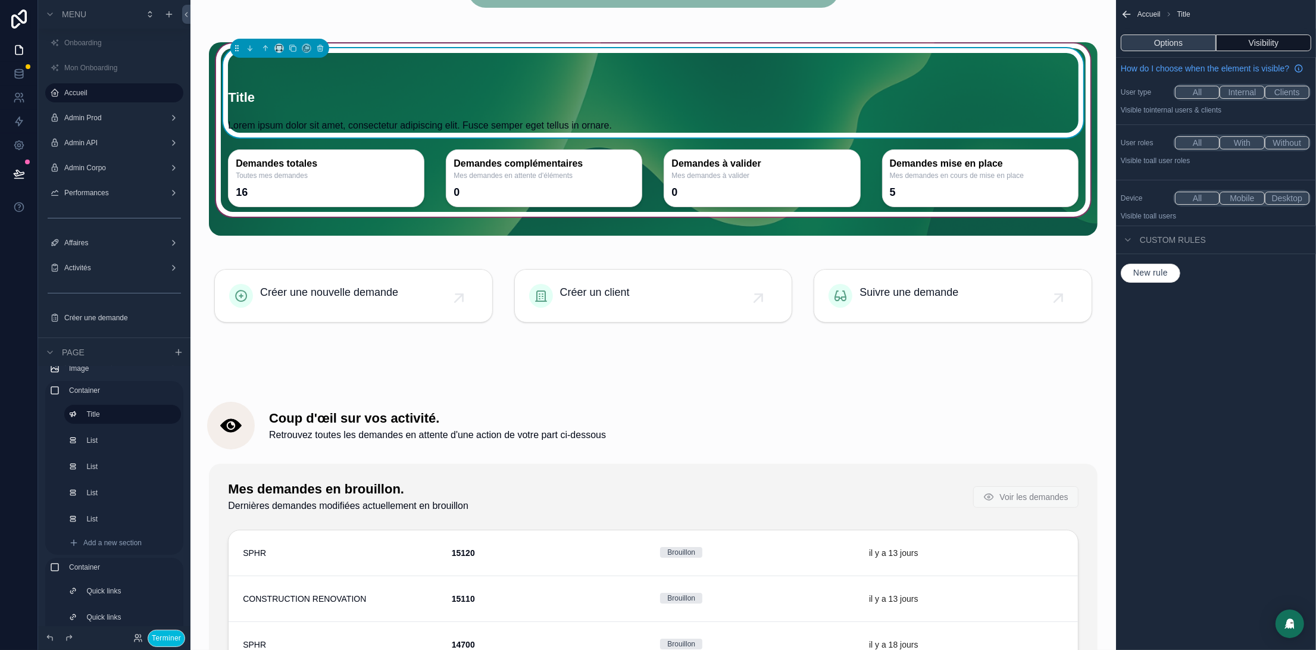
click at [1149, 46] on button "Options" at bounding box center [1168, 43] width 95 height 17
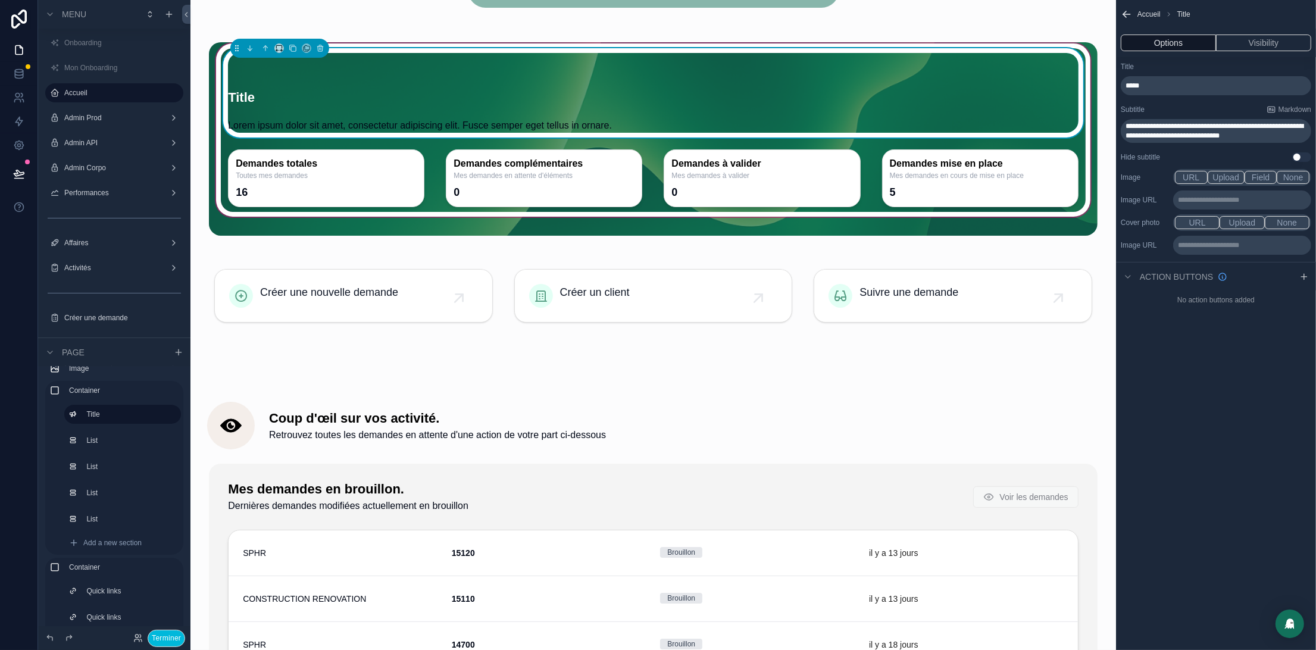
click at [1144, 81] on p "*****" at bounding box center [1216, 86] width 183 height 10
click at [1146, 81] on p "*****" at bounding box center [1216, 86] width 183 height 10
click at [1134, 83] on span "*****" at bounding box center [1132, 85] width 14 height 7
click at [1137, 86] on span "*****" at bounding box center [1132, 85] width 14 height 7
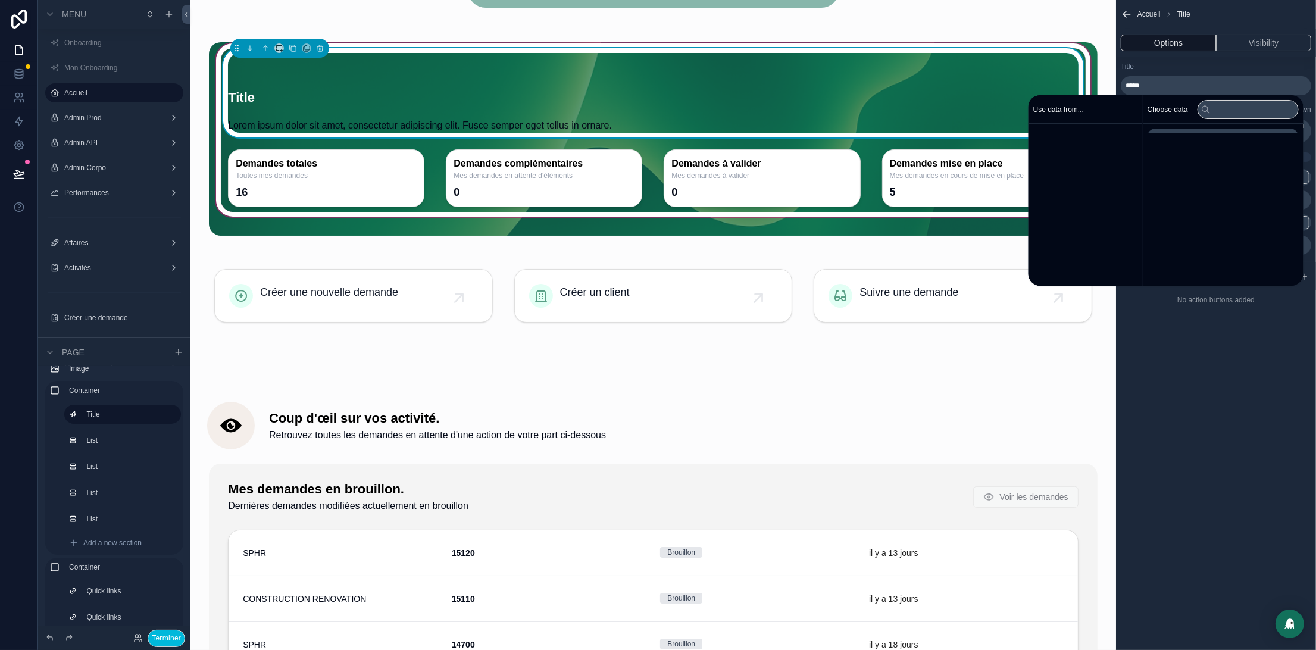
click at [1137, 87] on span "*****" at bounding box center [1132, 85] width 14 height 7
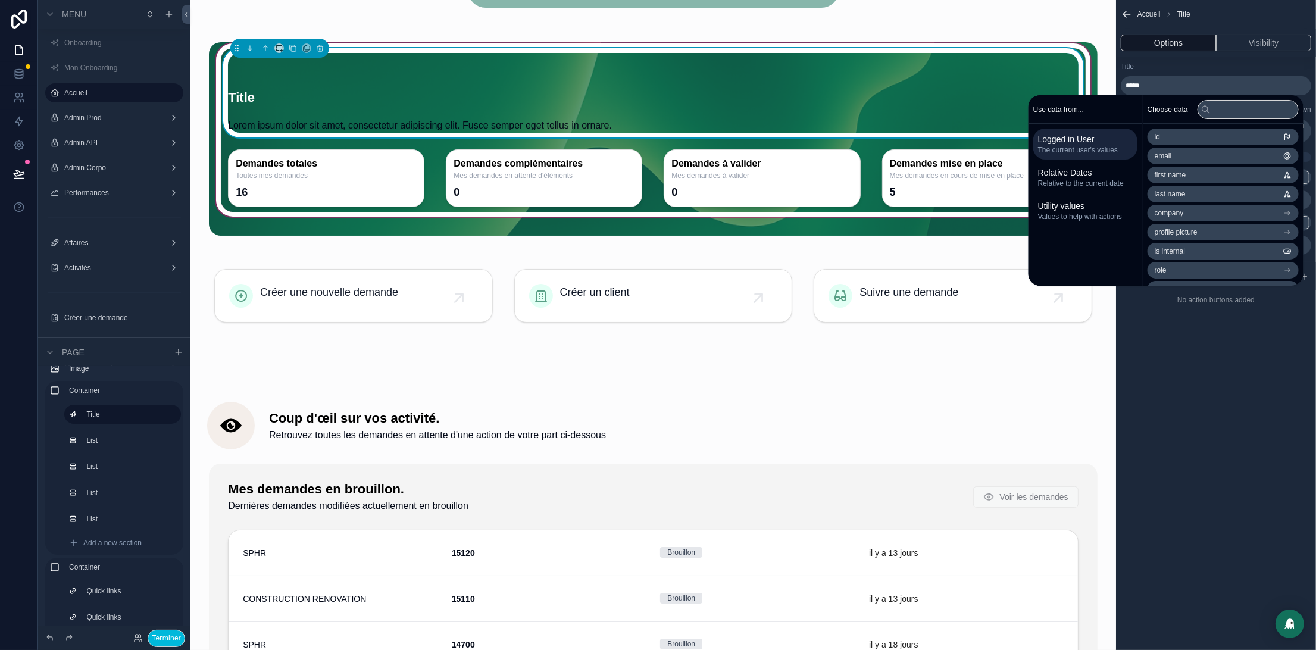
click at [1130, 87] on span "*****" at bounding box center [1132, 85] width 14 height 7
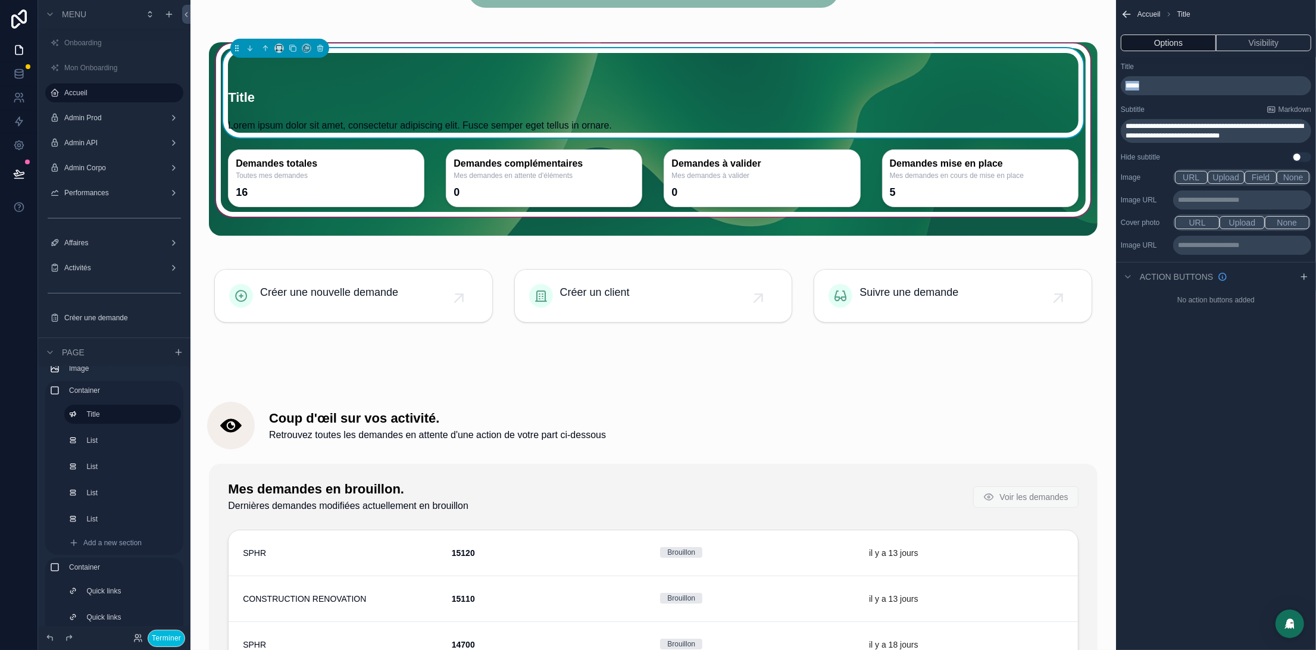
click at [1130, 88] on span "*****" at bounding box center [1132, 85] width 14 height 7
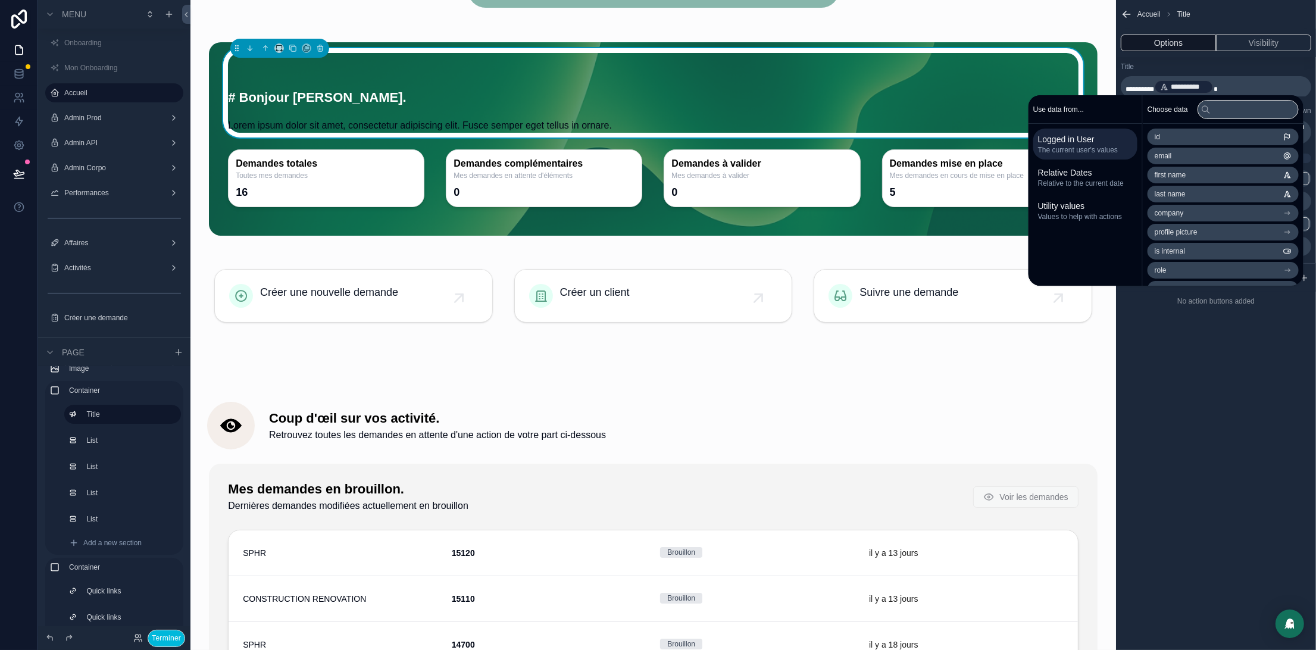
click at [1132, 87] on span "*********" at bounding box center [1139, 89] width 29 height 7
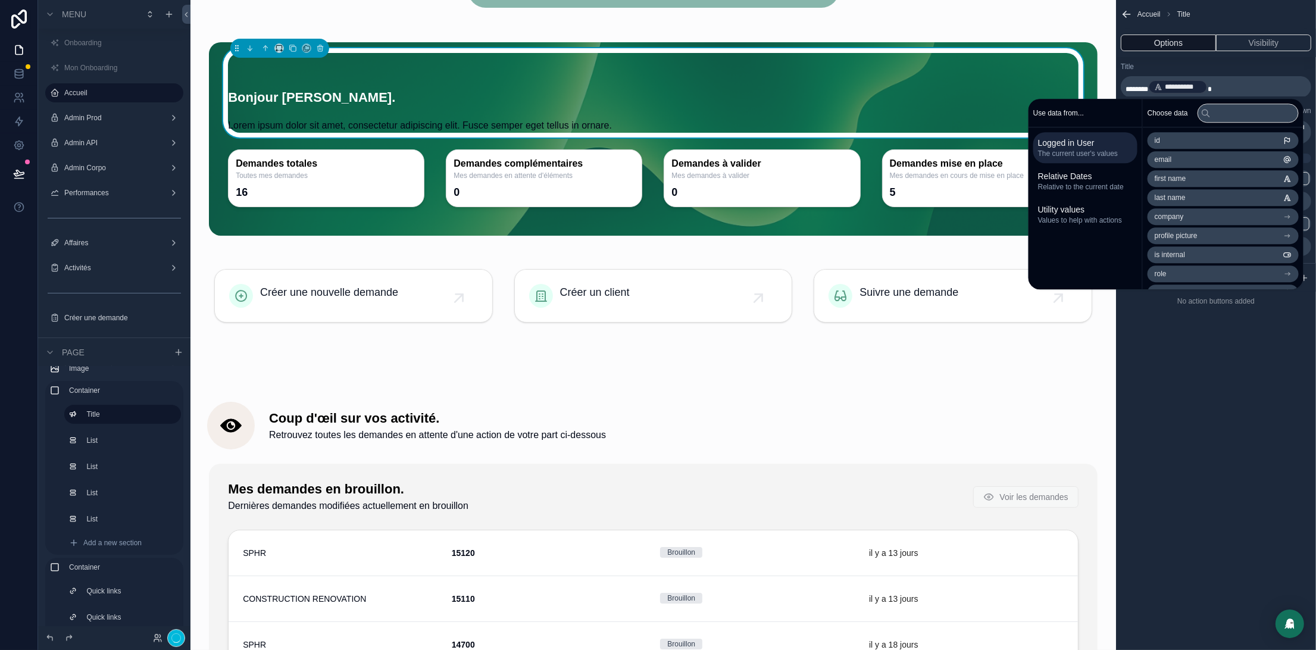
click at [1250, 68] on div "Title" at bounding box center [1216, 67] width 190 height 10
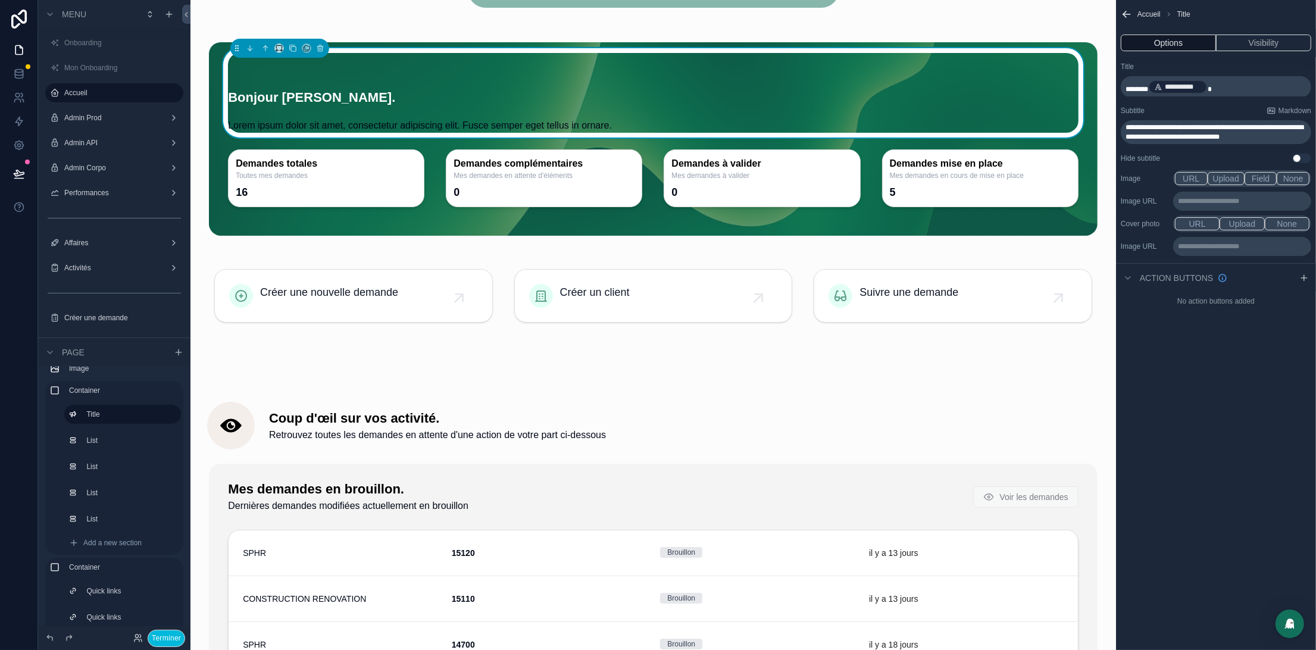
click at [1213, 118] on div "**********" at bounding box center [1216, 125] width 190 height 38
click at [1212, 125] on span "**********" at bounding box center [1214, 132] width 178 height 17
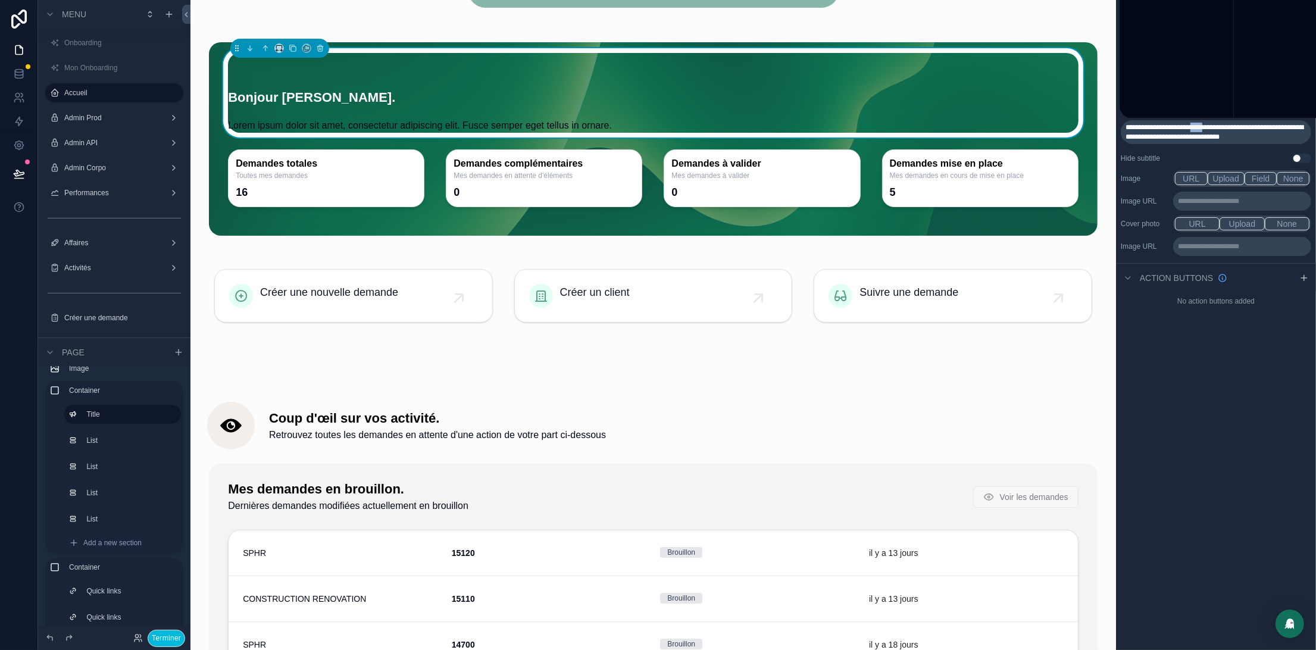
click at [1212, 125] on span "**********" at bounding box center [1214, 132] width 178 height 17
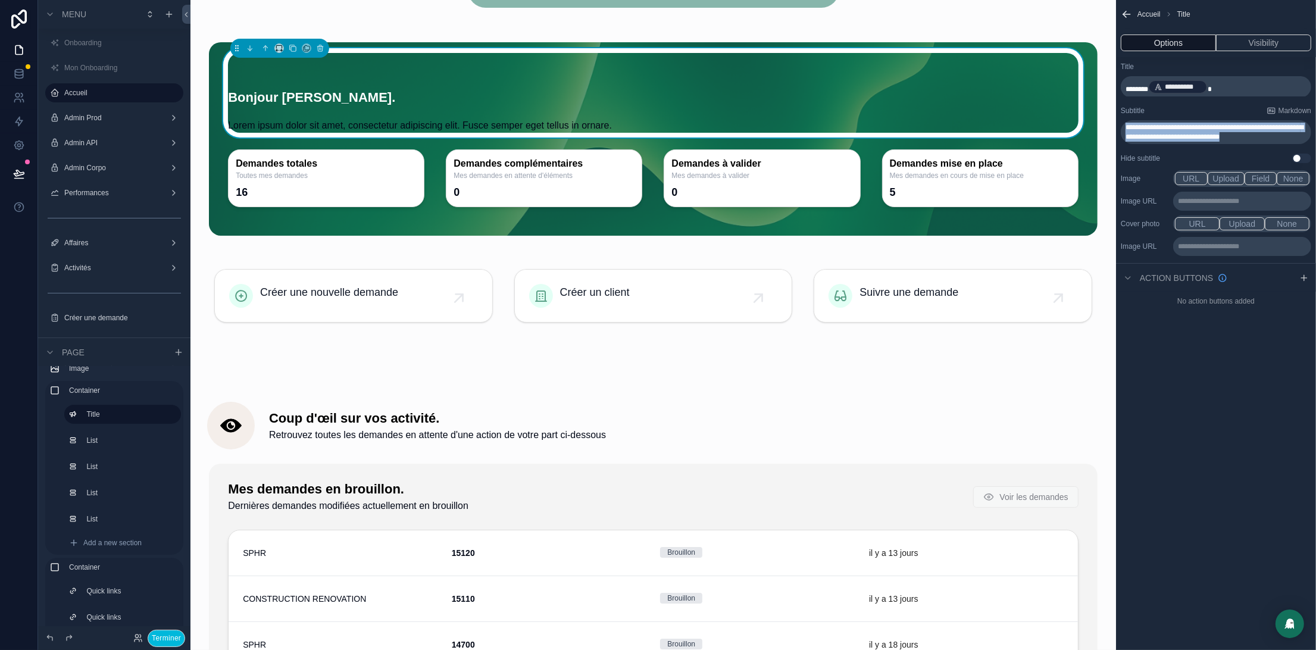
click at [1212, 126] on span "**********" at bounding box center [1214, 132] width 178 height 17
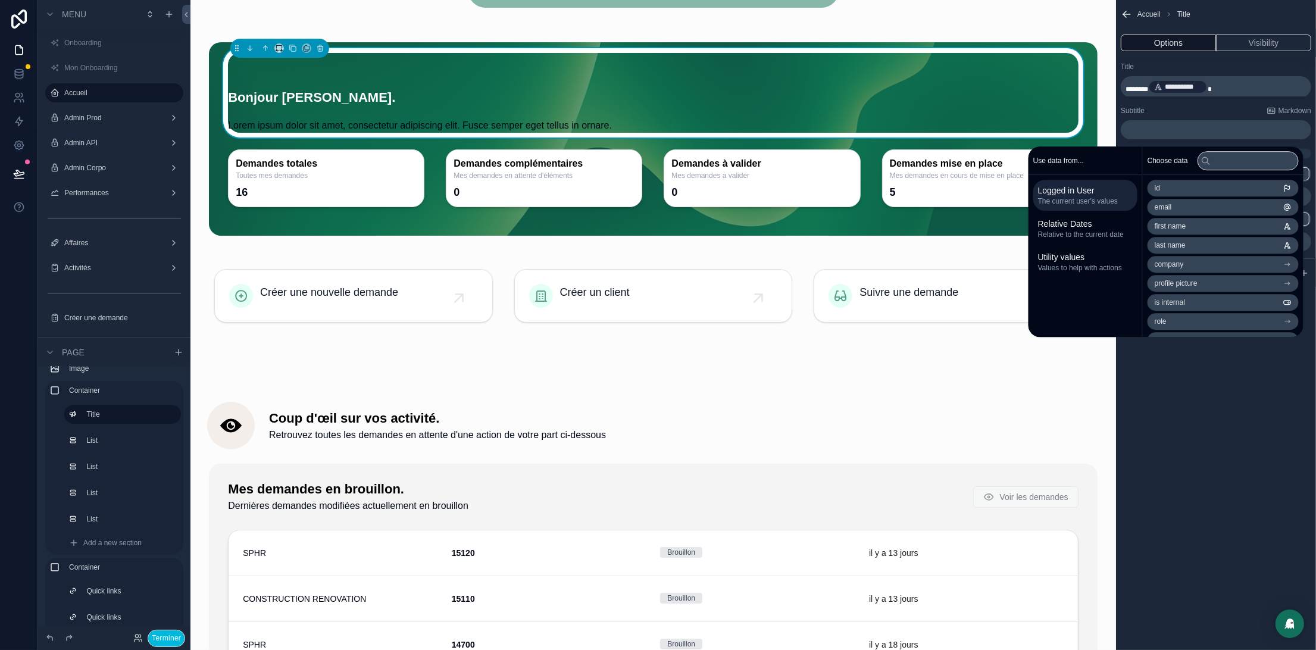
click at [1185, 107] on div "Subtitle Markdown" at bounding box center [1216, 111] width 190 height 10
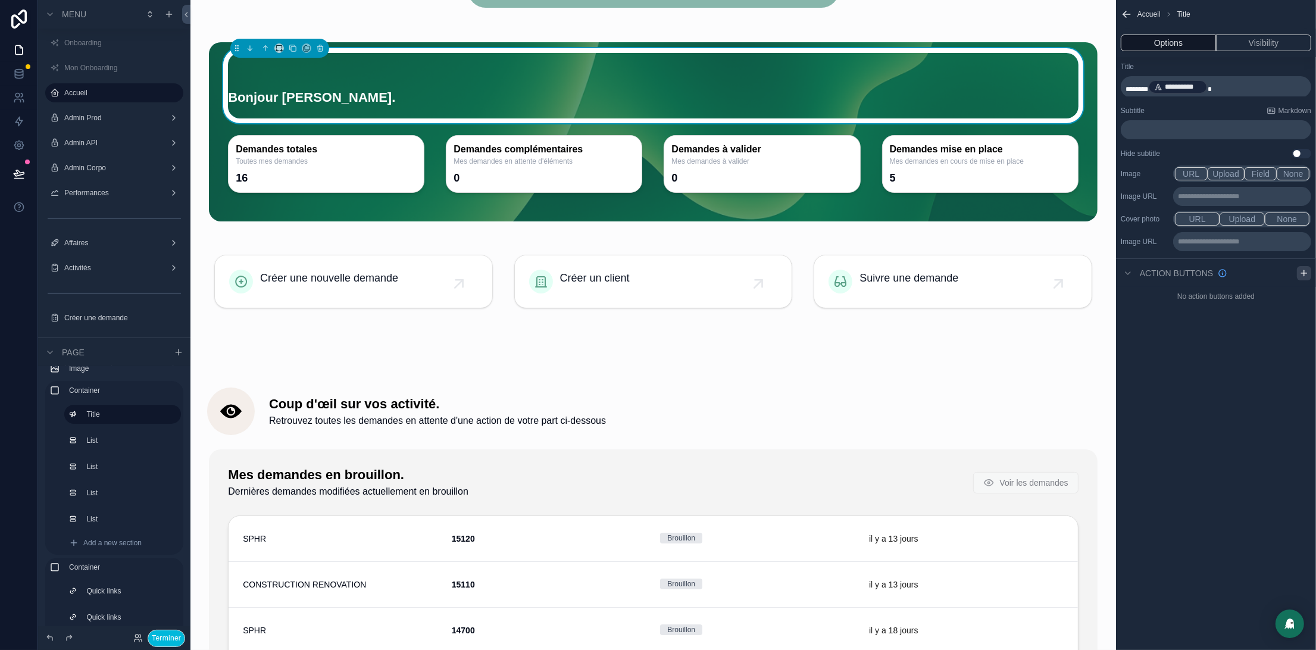
click at [1305, 273] on icon "scrollable content" at bounding box center [1303, 273] width 5 height 0
click at [1300, 300] on icon "scrollable content" at bounding box center [1302, 301] width 10 height 10
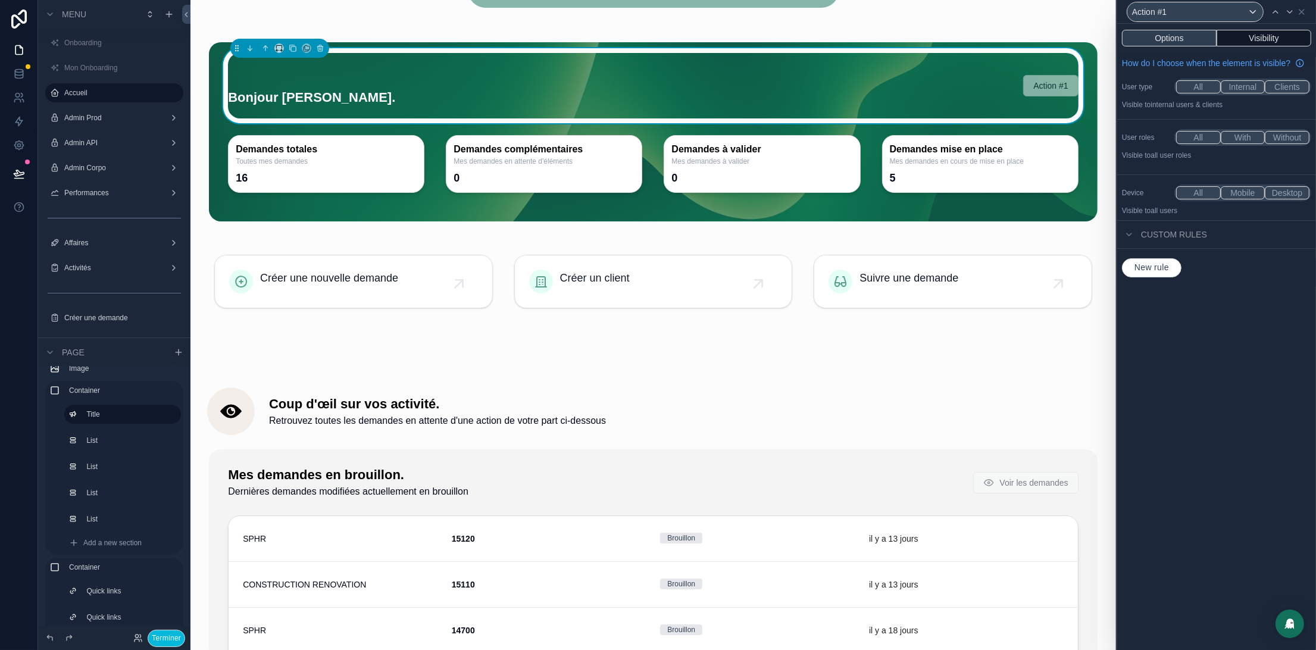
click at [1172, 39] on button "Options" at bounding box center [1169, 38] width 95 height 17
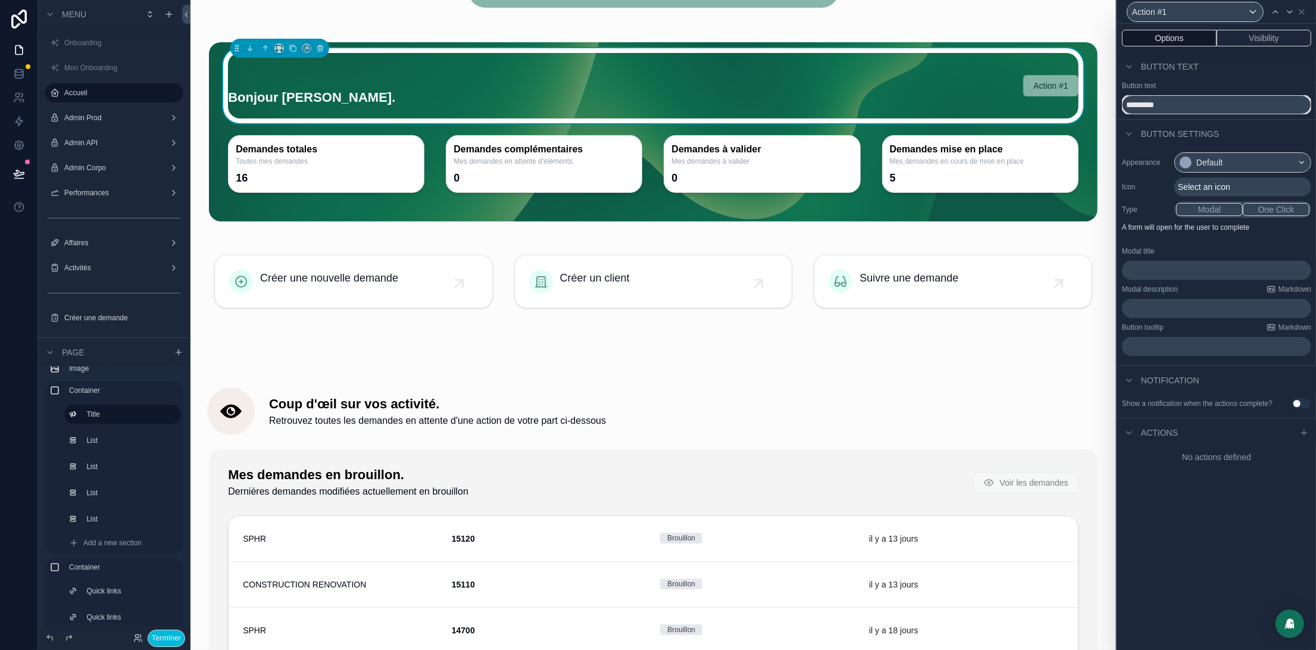
click at [1143, 103] on input "*********" at bounding box center [1216, 104] width 189 height 19
click at [1143, 104] on input "*********" at bounding box center [1216, 104] width 189 height 19
click at [1145, 105] on input "*********" at bounding box center [1216, 104] width 189 height 19
drag, startPoint x: 1174, startPoint y: 109, endPoint x: 1078, endPoint y: 99, distance: 96.3
click at [1078, 102] on div "Action #1 Options Visibility Button text Button text ********* Button settings …" at bounding box center [658, 325] width 1316 height 650
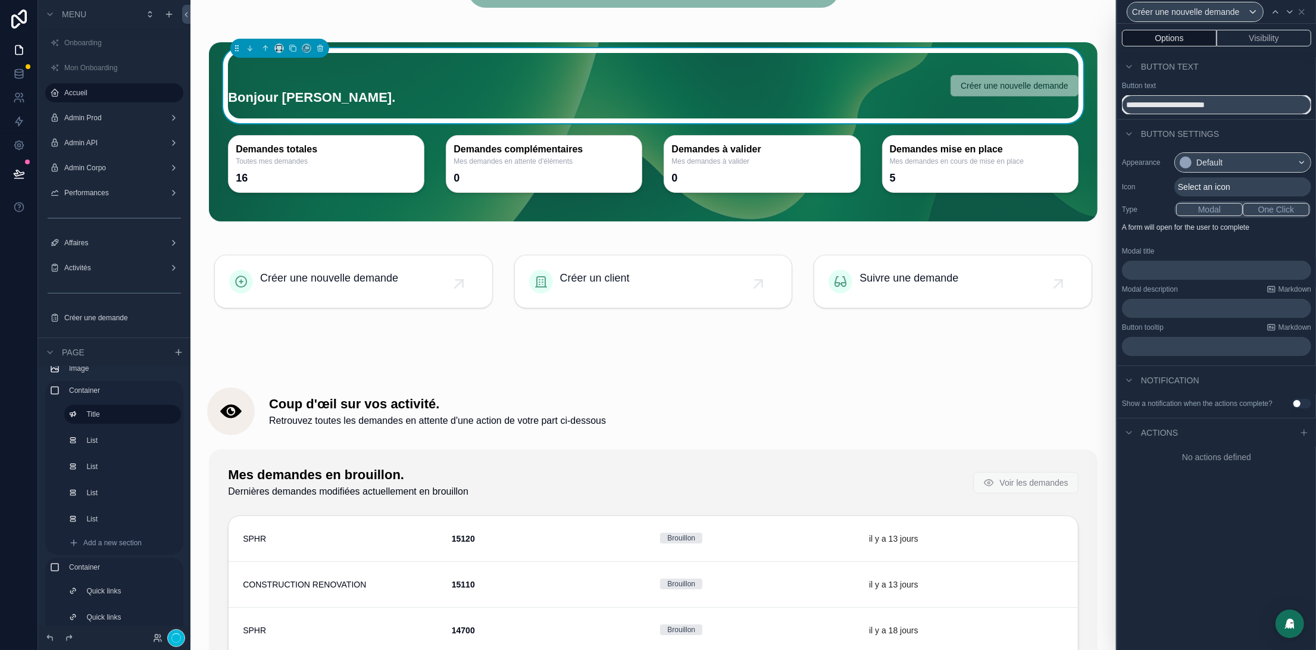
type input "**********"
click at [1243, 166] on div "Default" at bounding box center [1243, 162] width 136 height 19
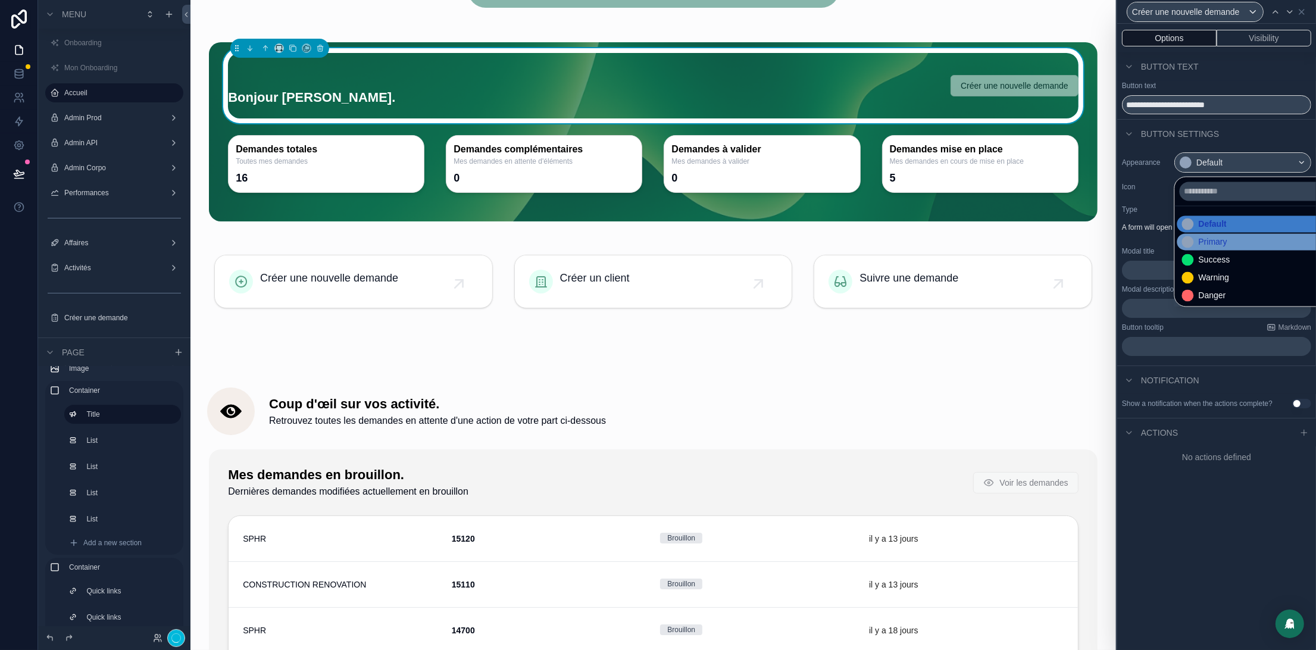
click at [1227, 237] on div "Primary" at bounding box center [1213, 242] width 29 height 12
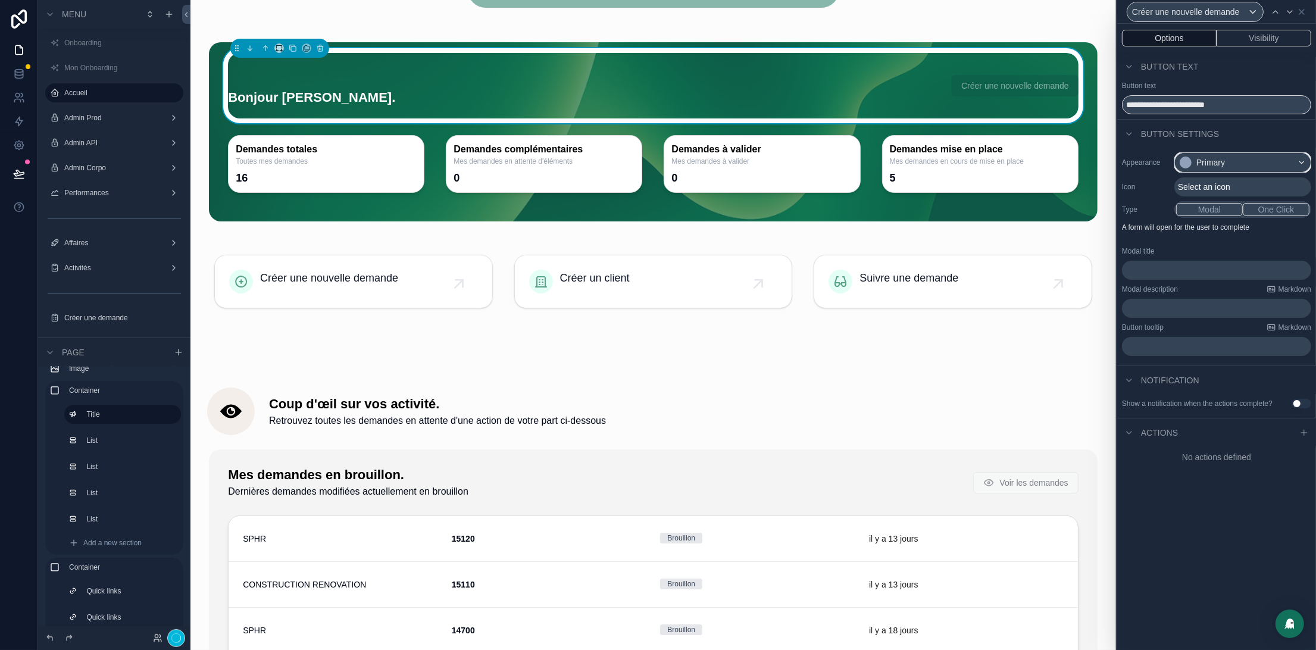
click at [1240, 164] on div "Primary" at bounding box center [1243, 162] width 136 height 19
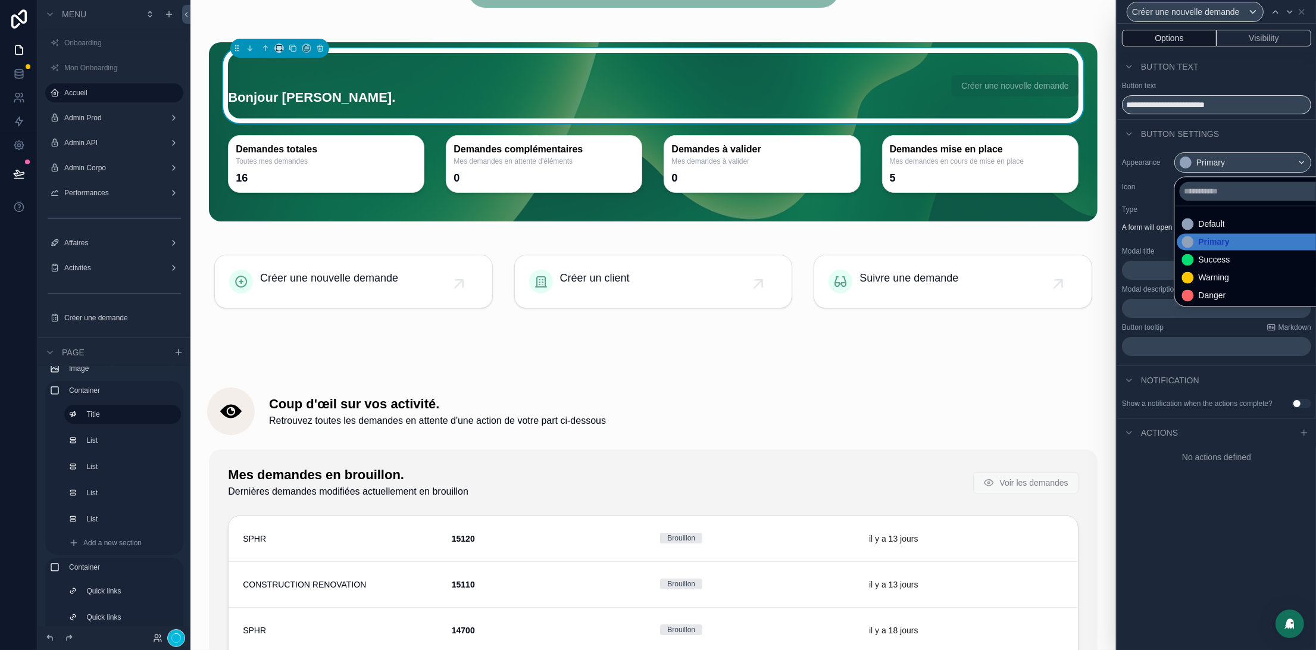
drag, startPoint x: 1208, startPoint y: 228, endPoint x: 1249, endPoint y: 211, distance: 44.5
click at [1208, 228] on div "Default" at bounding box center [1212, 224] width 26 height 12
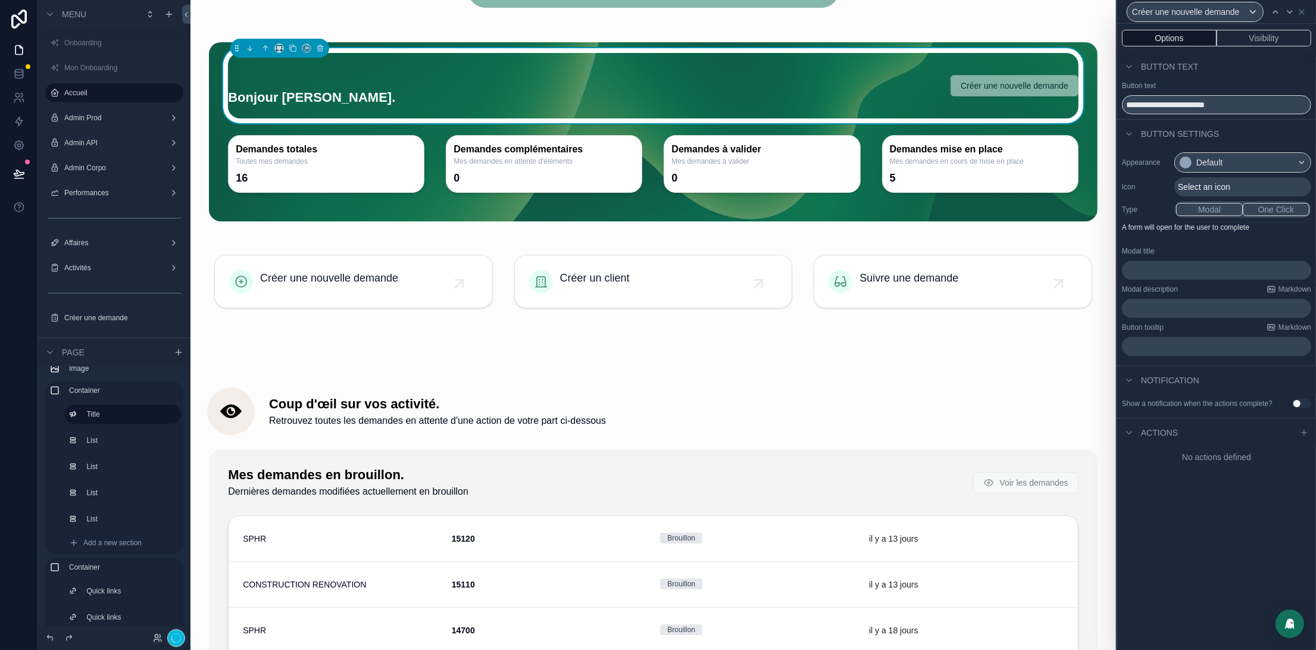
click at [1237, 187] on div "Select an icon" at bounding box center [1242, 186] width 137 height 19
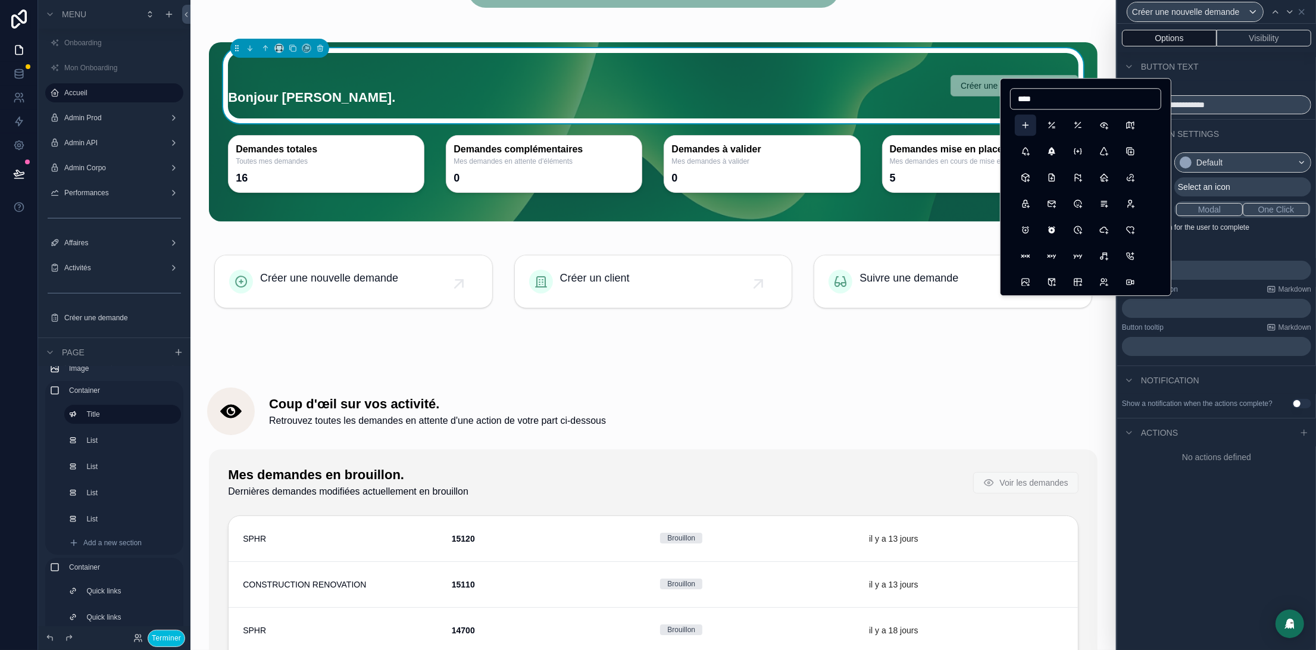
type input "****"
drag, startPoint x: 1023, startPoint y: 122, endPoint x: 1156, endPoint y: 135, distance: 134.0
click at [1023, 122] on button "Plus" at bounding box center [1025, 124] width 21 height 21
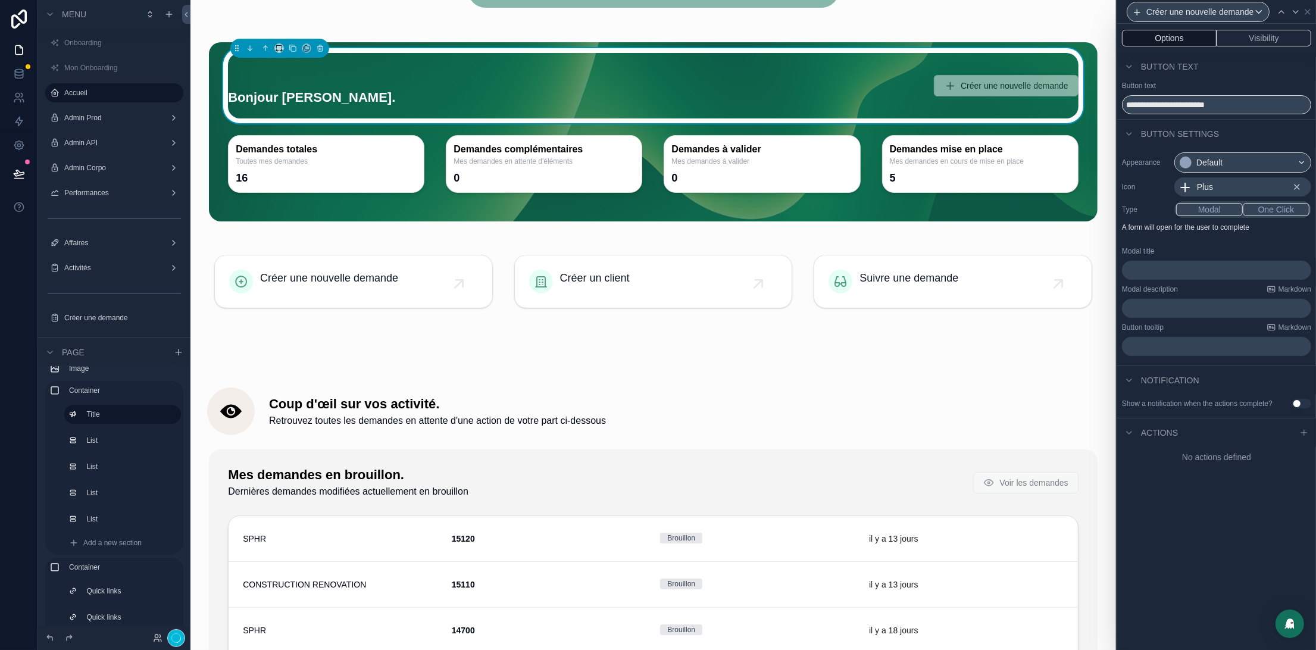
click at [1275, 211] on button "One Click" at bounding box center [1276, 209] width 67 height 13
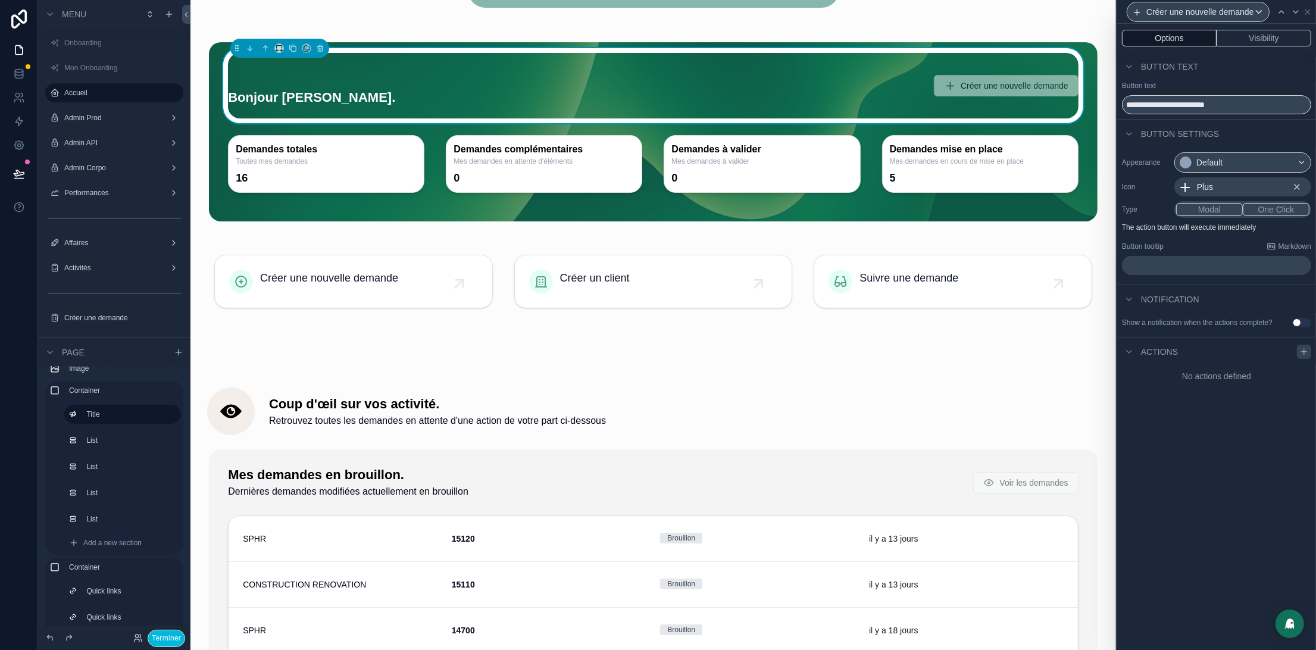
click at [1306, 359] on div at bounding box center [1304, 352] width 14 height 14
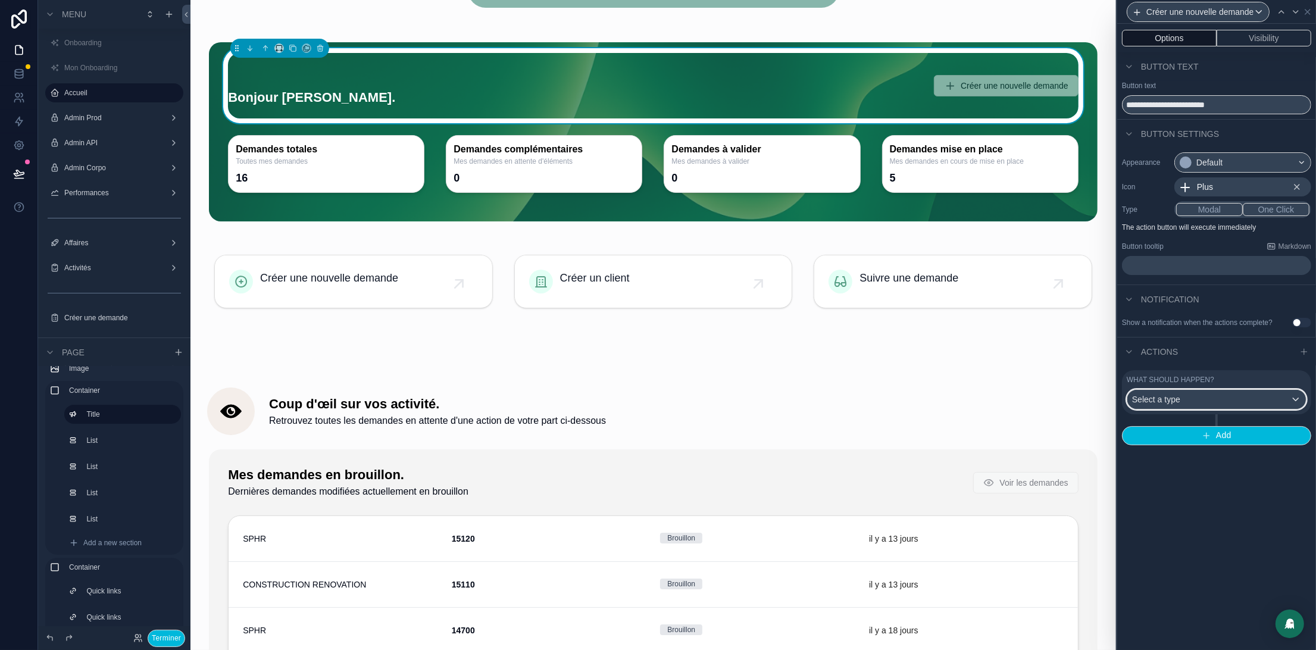
click at [1259, 404] on div "Select a type" at bounding box center [1216, 399] width 179 height 19
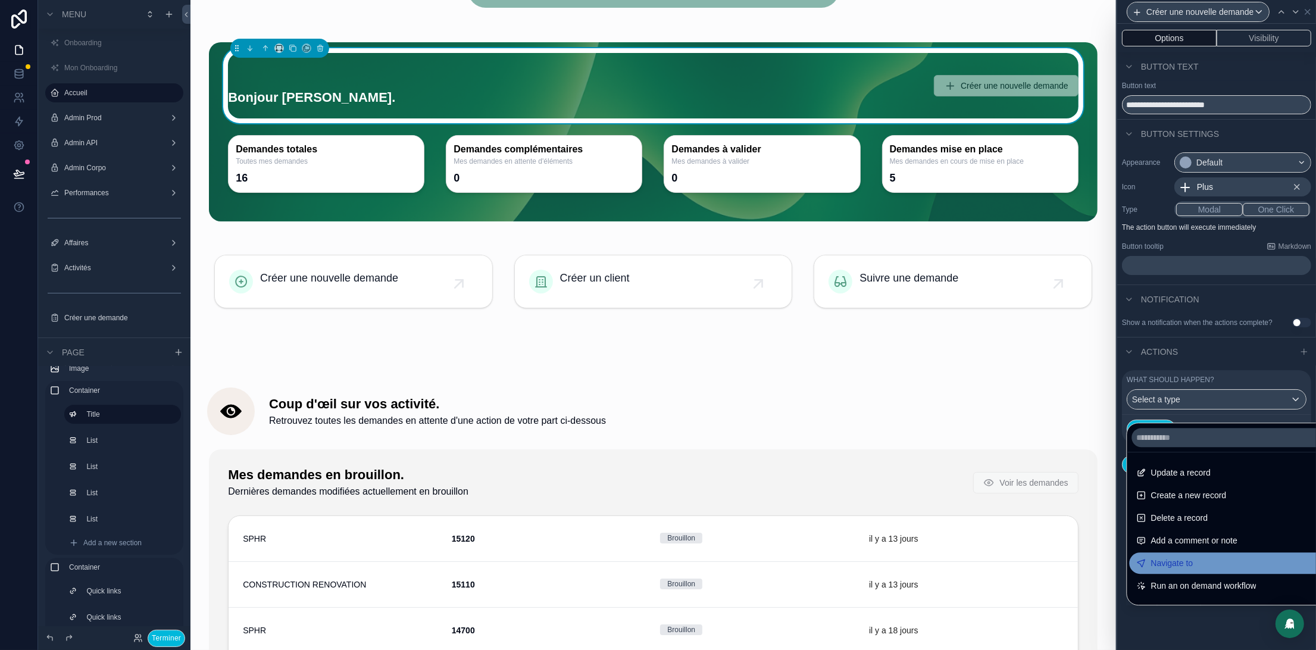
click at [1178, 569] on span "Navigate to" at bounding box center [1172, 563] width 42 height 14
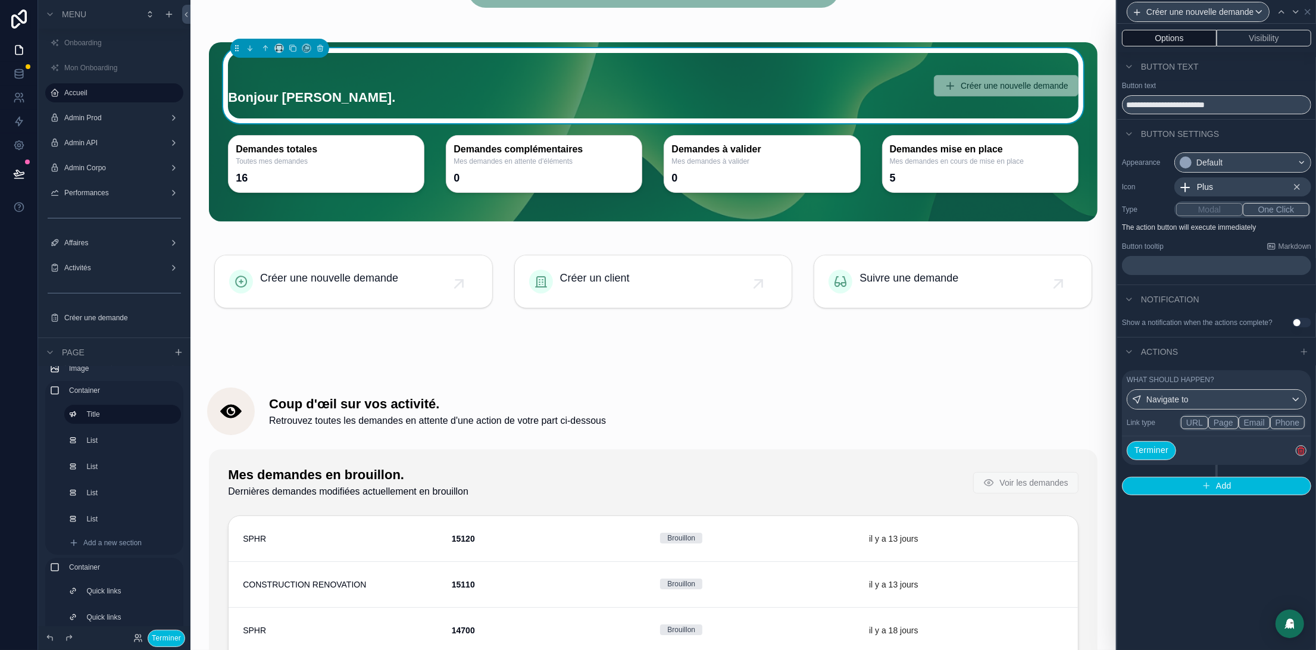
click at [1228, 429] on button "Page" at bounding box center [1223, 422] width 30 height 13
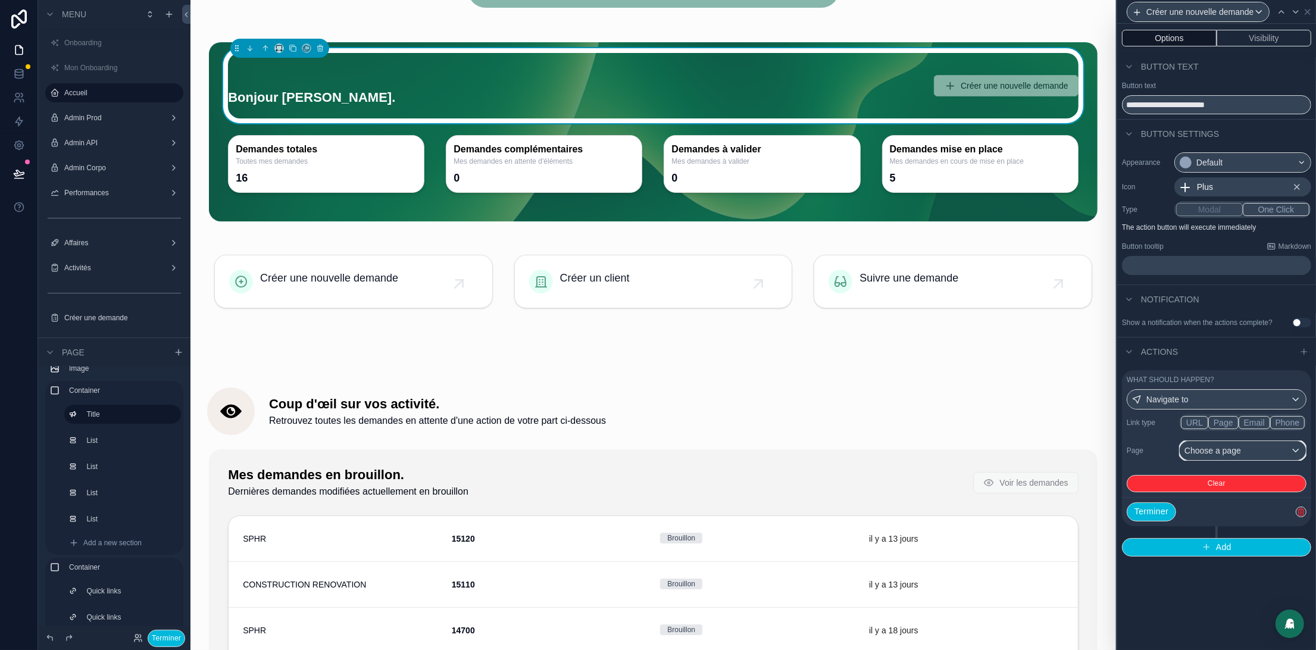
click at [1206, 458] on div "Choose a page" at bounding box center [1243, 450] width 126 height 19
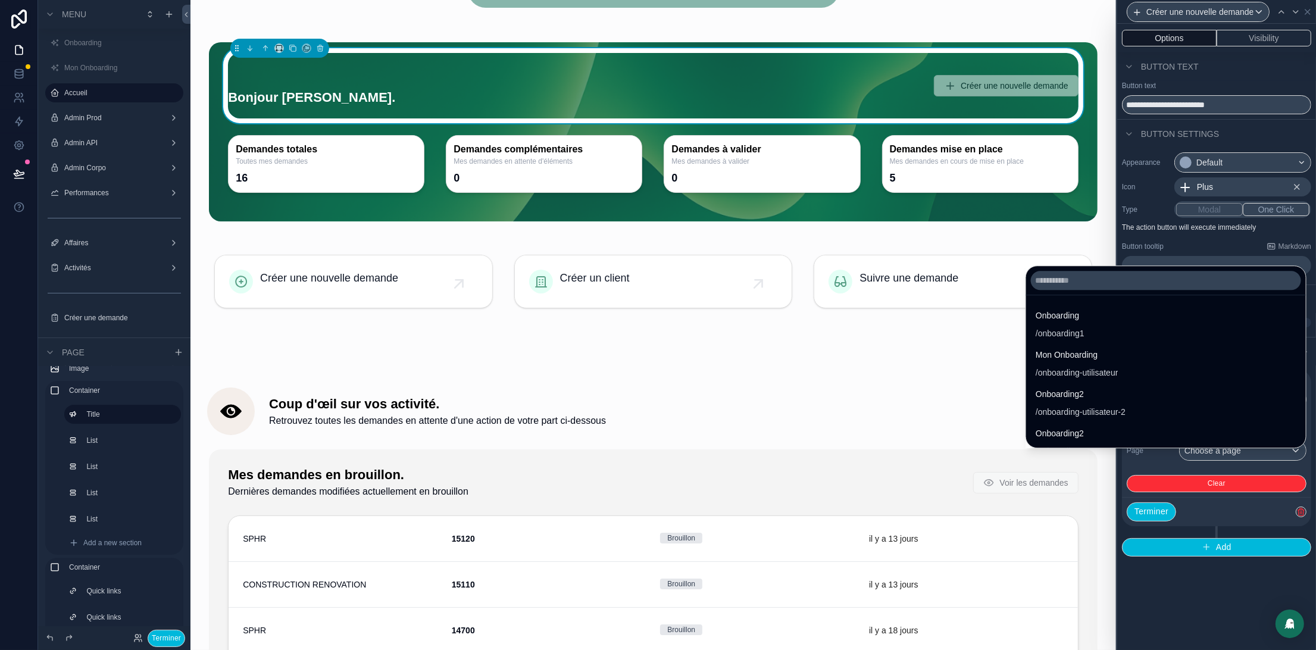
click at [1026, 290] on div at bounding box center [1166, 280] width 280 height 29
click at [1031, 283] on input "text" at bounding box center [1166, 280] width 270 height 19
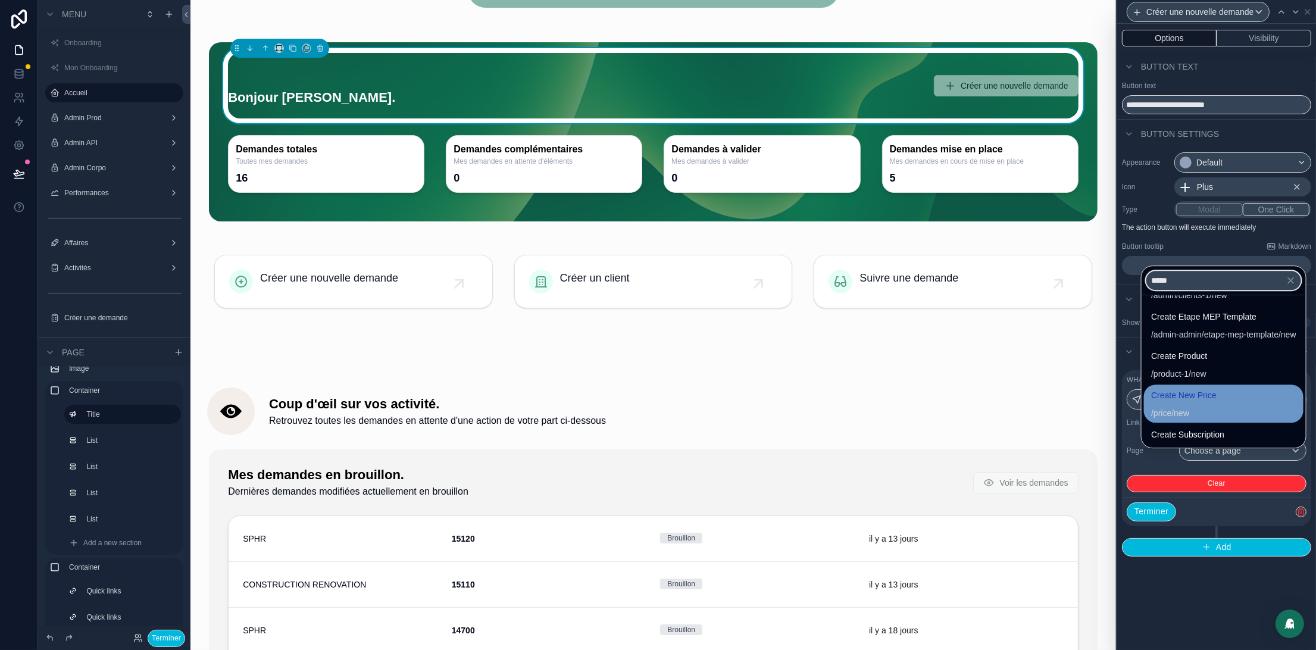
scroll to position [486, 0]
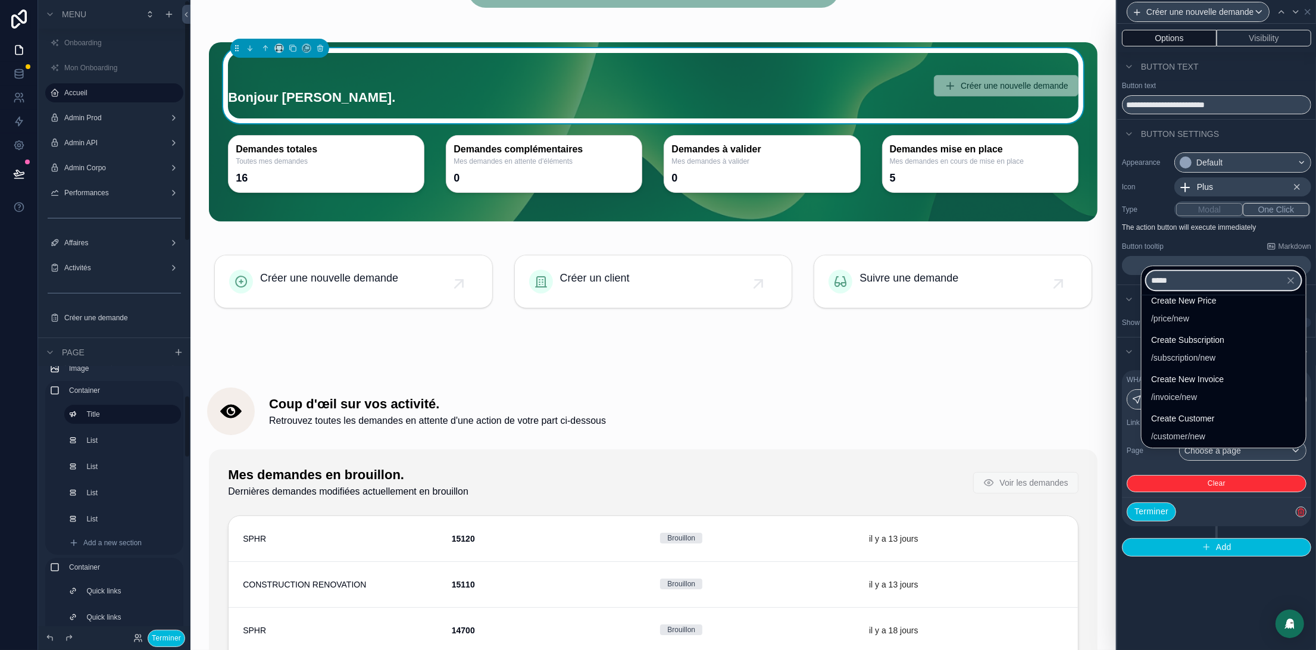
type input "*****"
click at [125, 313] on label "Créer une demande" at bounding box center [111, 318] width 95 height 10
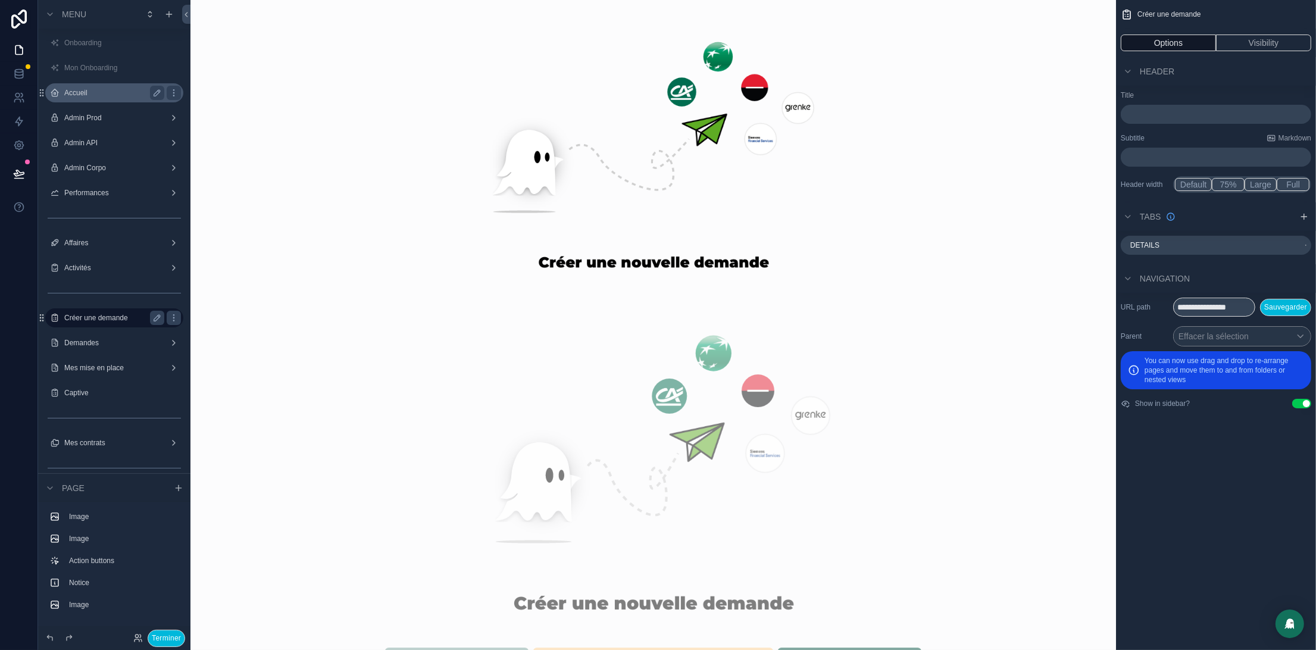
click at [101, 86] on div "Accueil" at bounding box center [114, 93] width 100 height 14
click at [104, 91] on label "Accueil" at bounding box center [111, 93] width 95 height 10
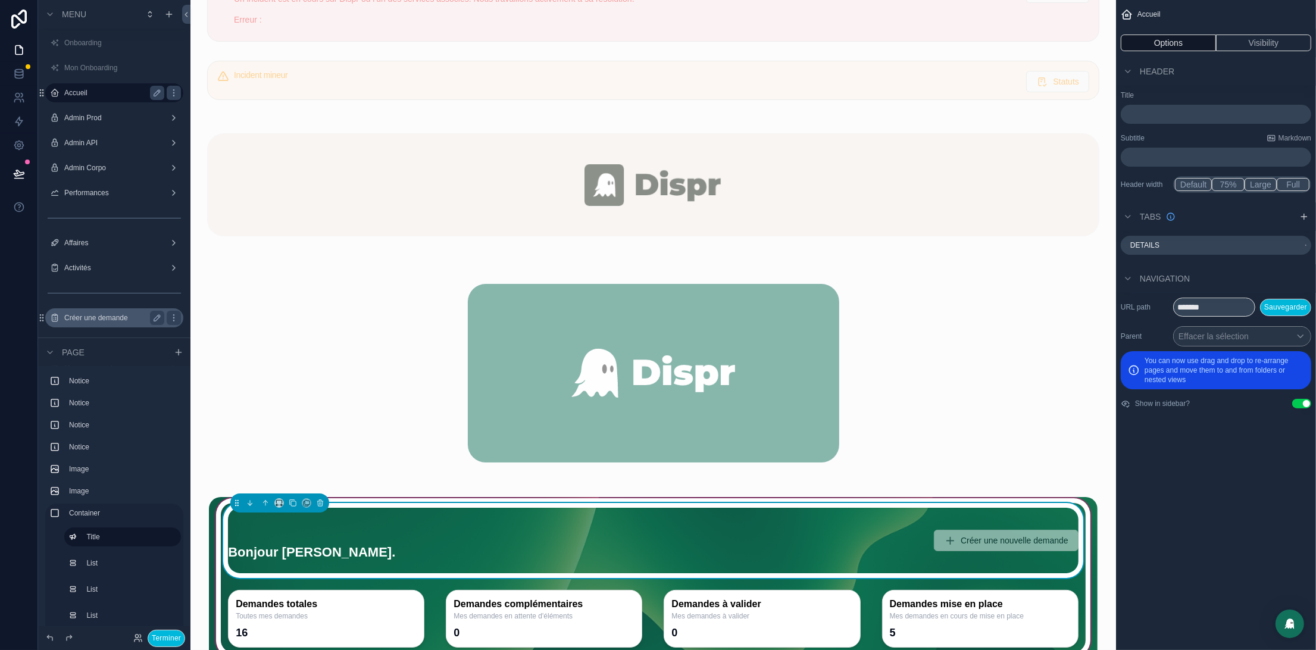
scroll to position [283, 0]
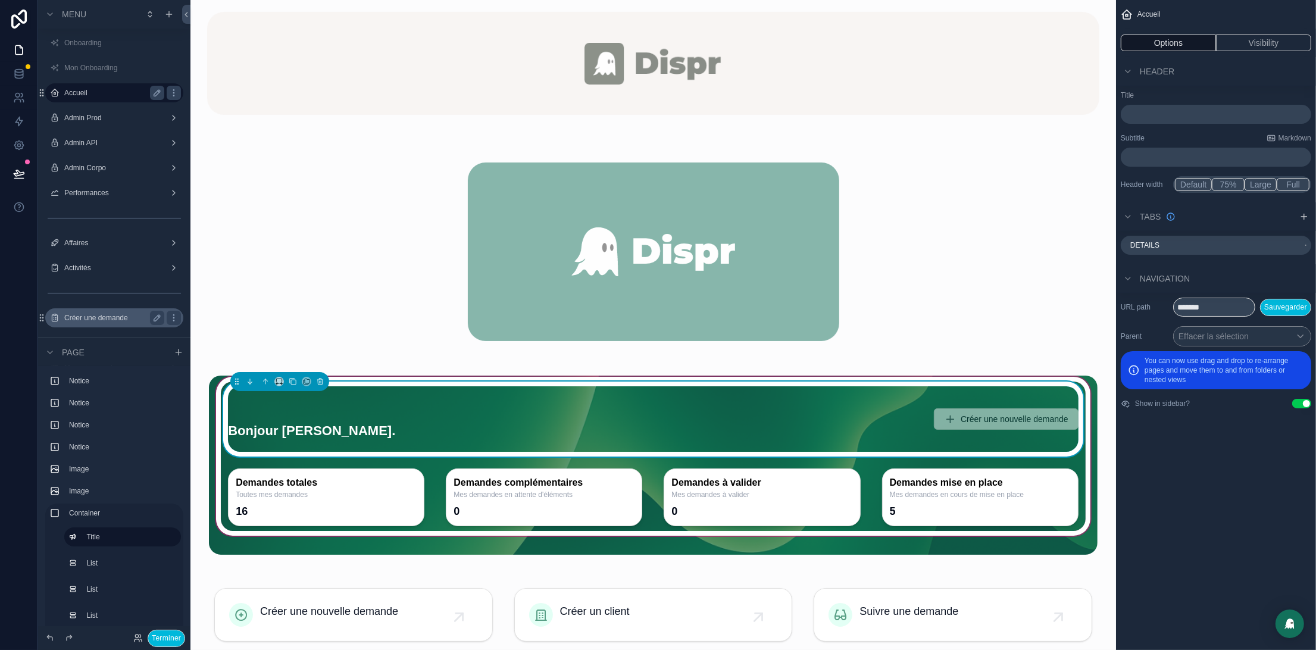
click at [849, 418] on div "Bonjour Tom. Créer une nouvelle demande" at bounding box center [653, 419] width 850 height 66
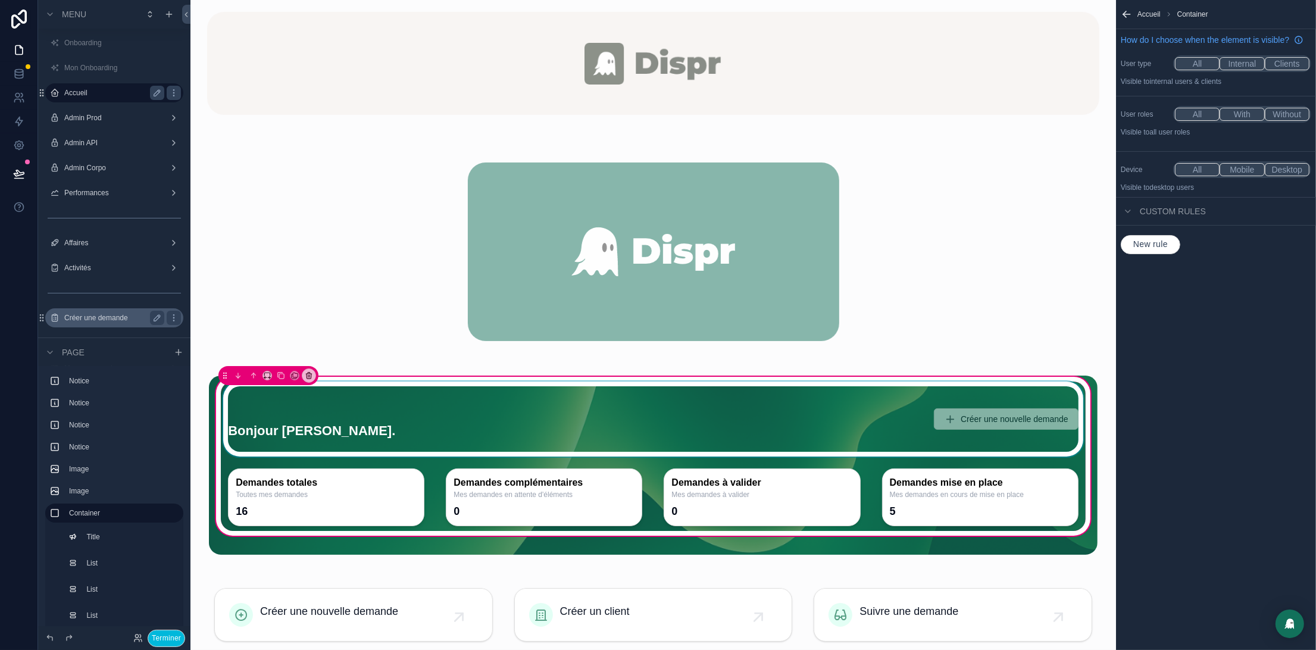
drag, startPoint x: 961, startPoint y: 426, endPoint x: 973, endPoint y: 418, distance: 14.2
click at [962, 426] on div "scrollable content" at bounding box center [653, 419] width 865 height 76
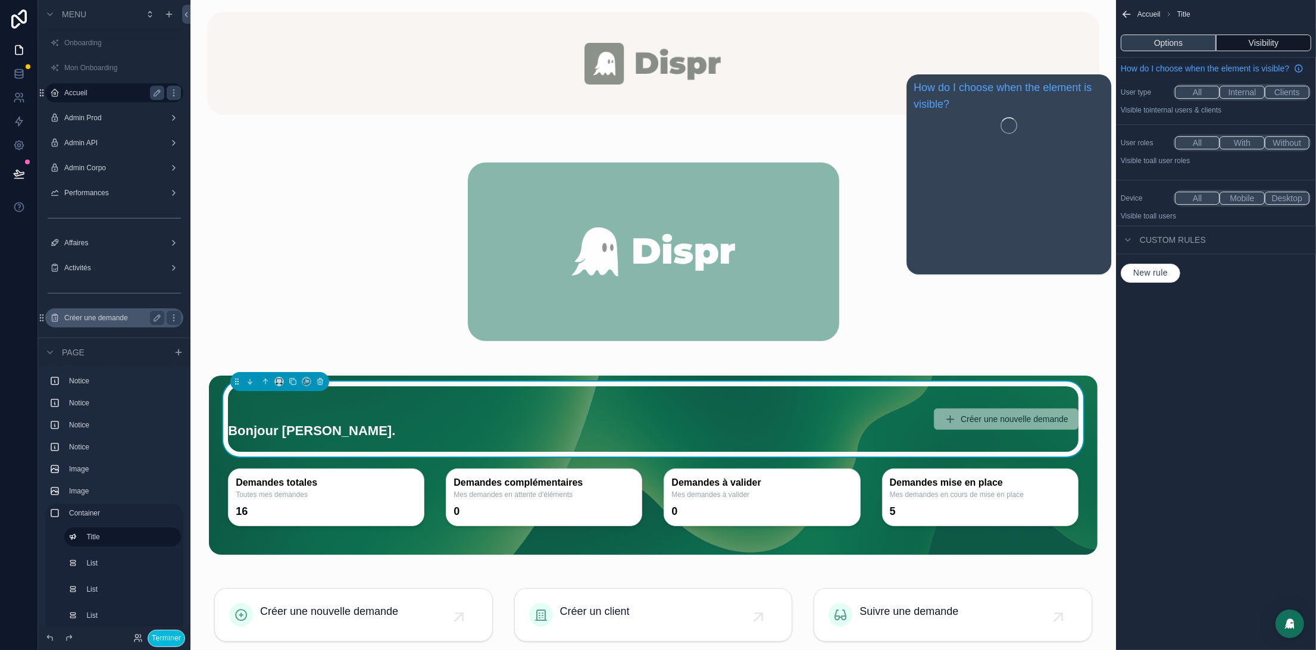
drag, startPoint x: 1181, startPoint y: 45, endPoint x: 1187, endPoint y: 51, distance: 8.5
click at [1181, 45] on button "Options" at bounding box center [1168, 43] width 95 height 17
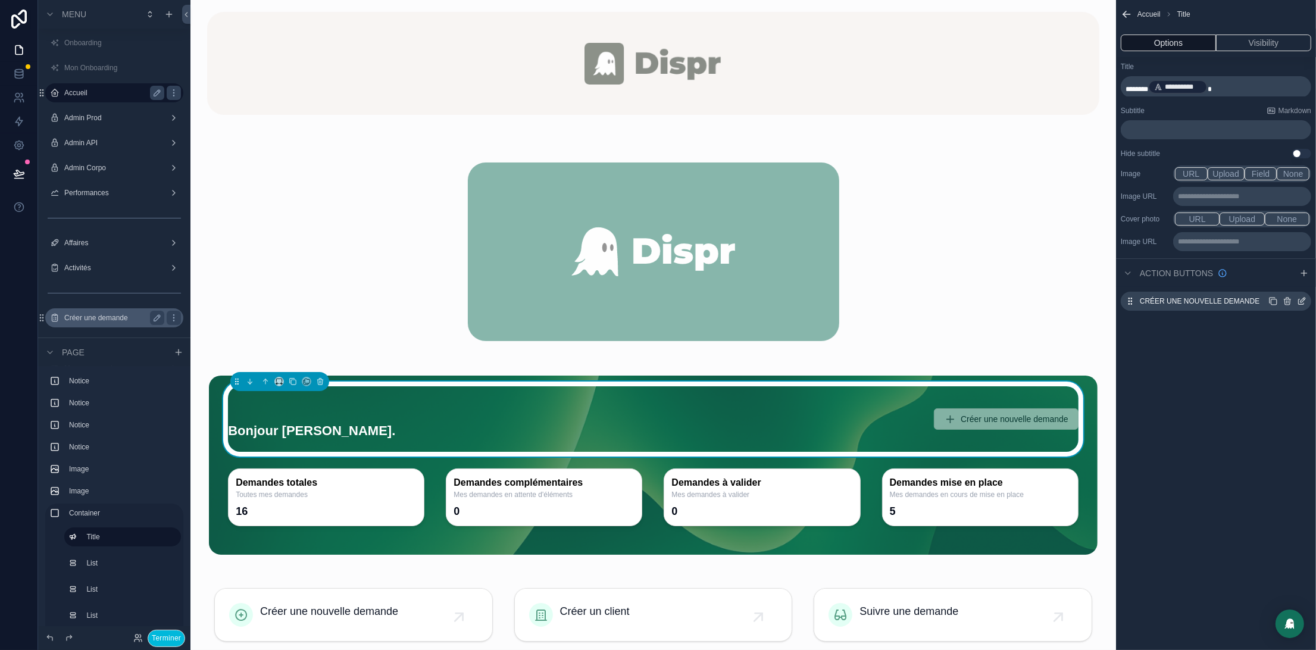
click at [1302, 302] on icon "scrollable content" at bounding box center [1302, 300] width 5 height 5
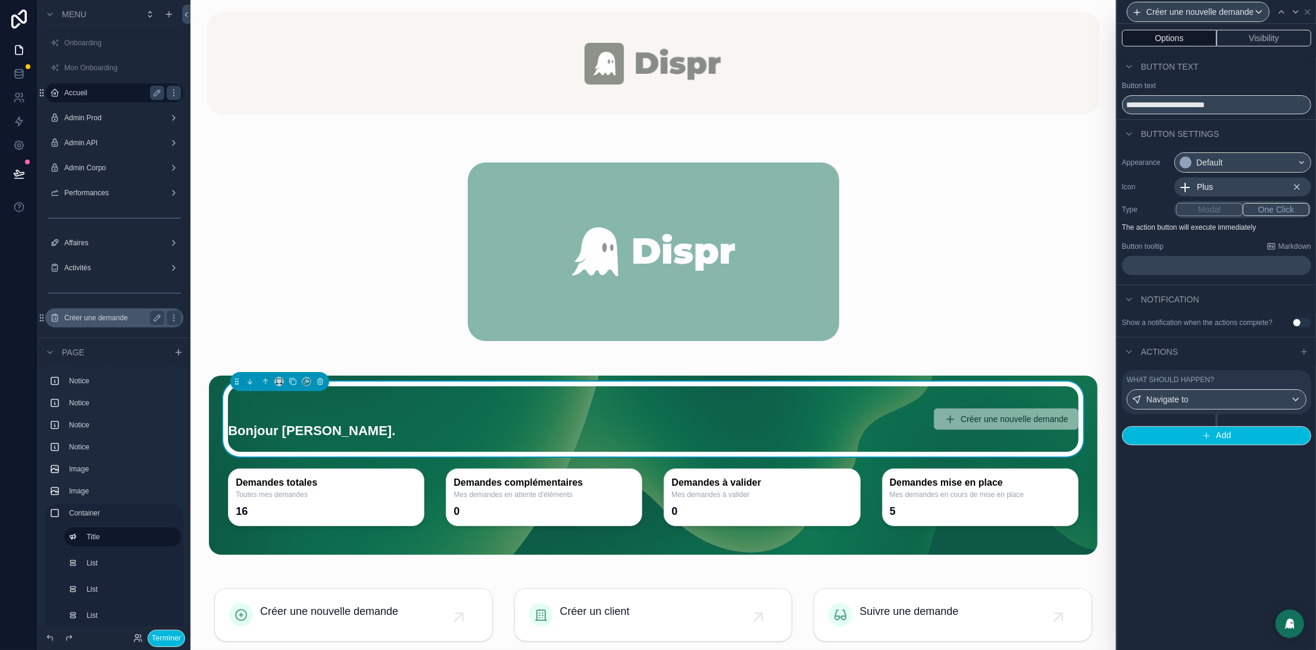
click at [1248, 395] on div "What should happen? Navigate to" at bounding box center [1217, 392] width 180 height 35
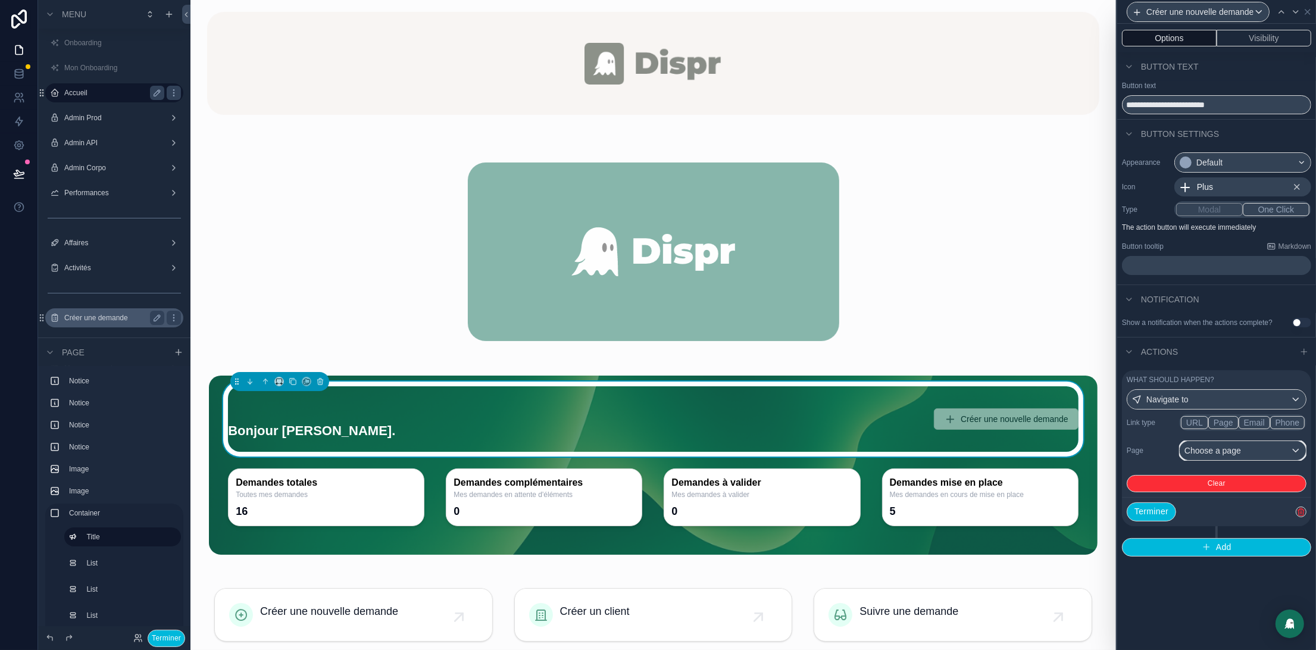
click at [1241, 460] on div "Choose a page" at bounding box center [1243, 450] width 126 height 19
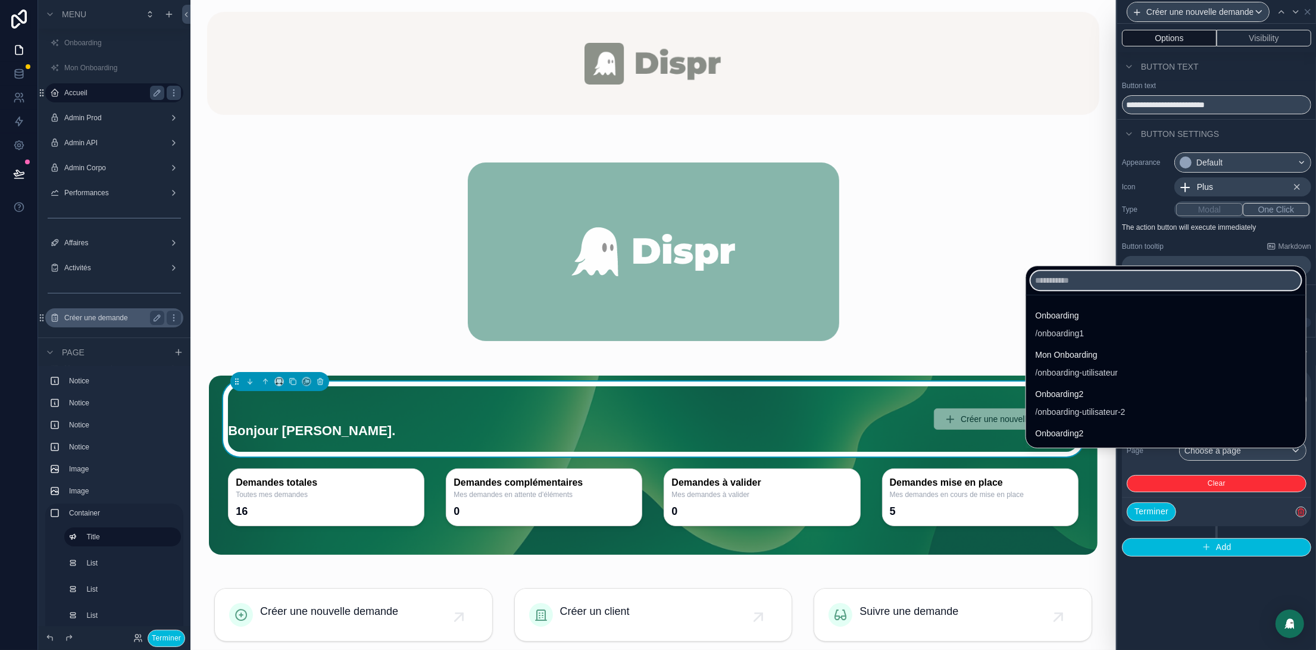
click at [1061, 281] on input "text" at bounding box center [1166, 280] width 270 height 19
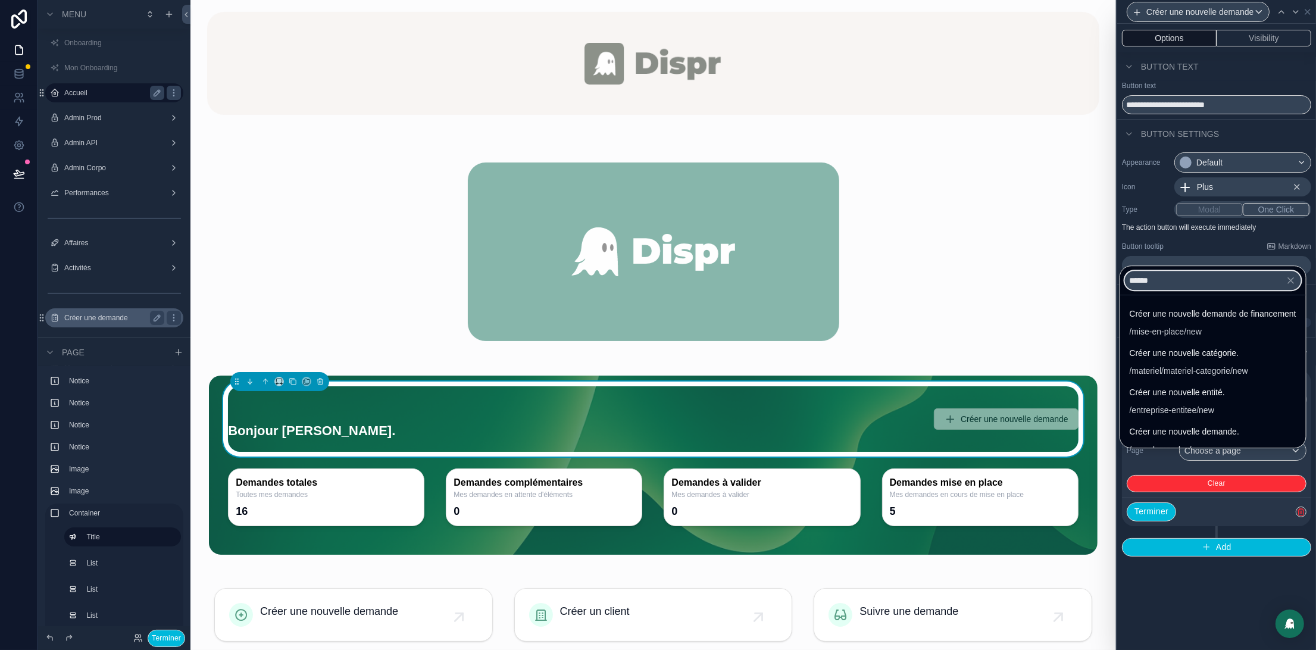
scroll to position [0, 0]
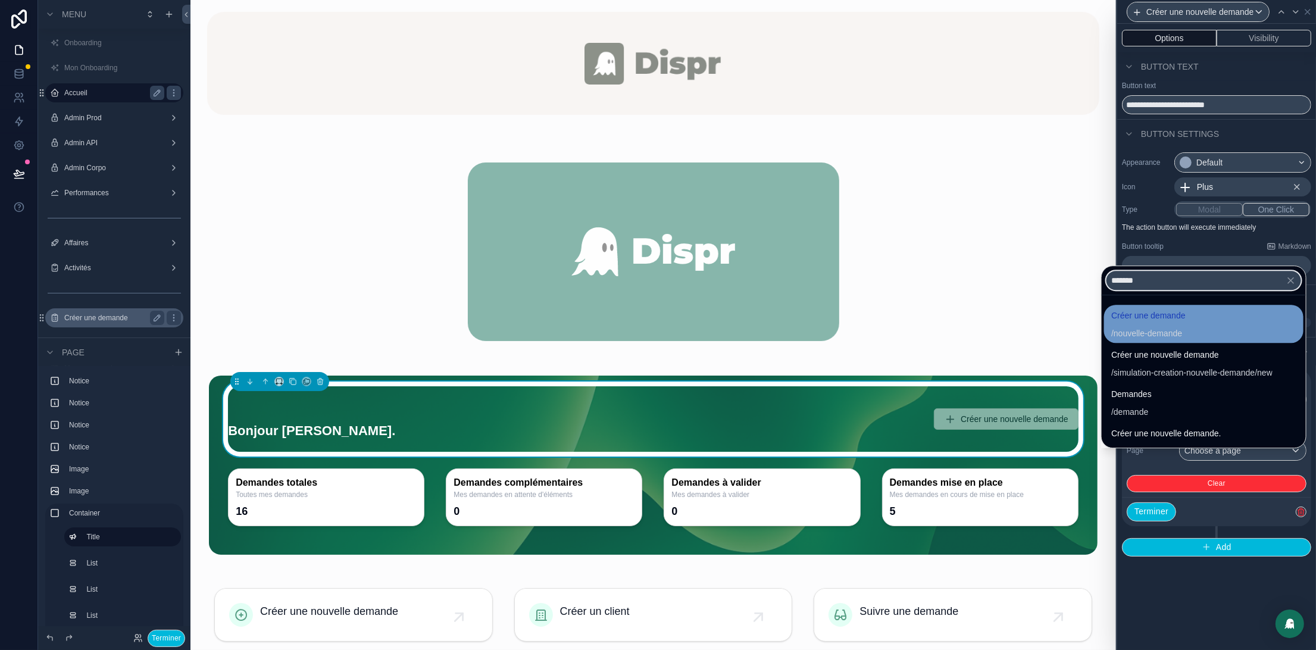
type input "*******"
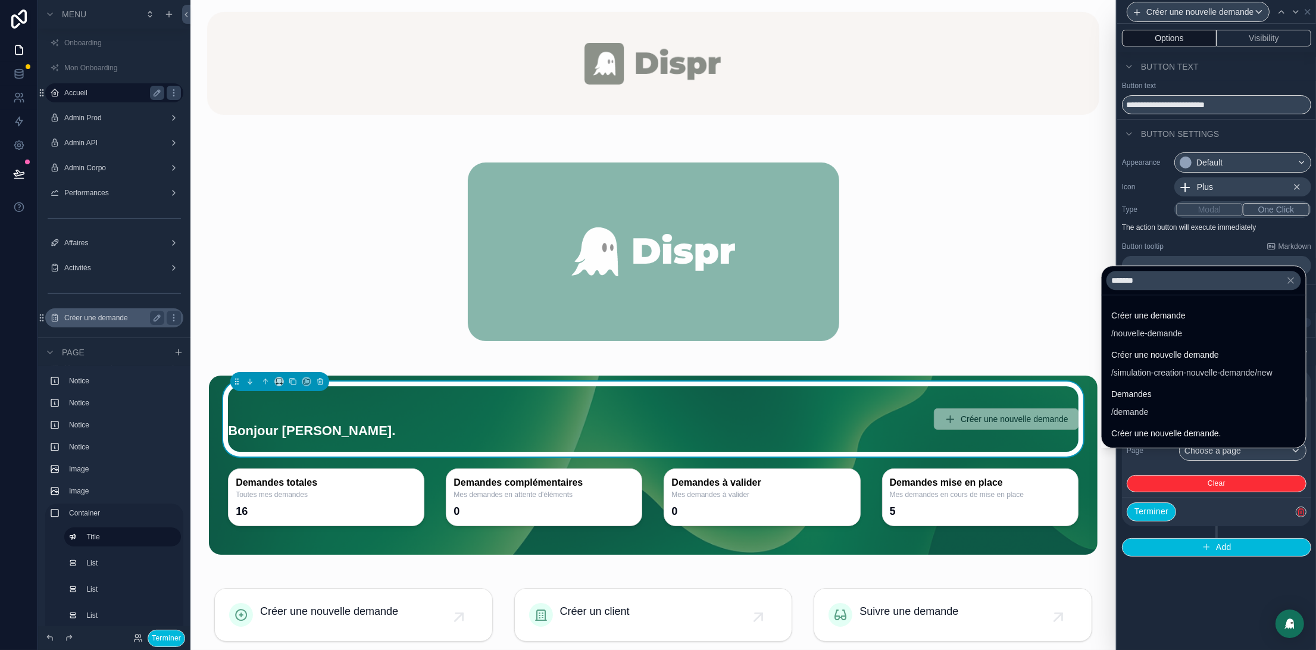
drag, startPoint x: 1142, startPoint y: 320, endPoint x: 1177, endPoint y: 333, distance: 37.5
click at [1142, 320] on span "Créer une demande" at bounding box center [1148, 315] width 74 height 14
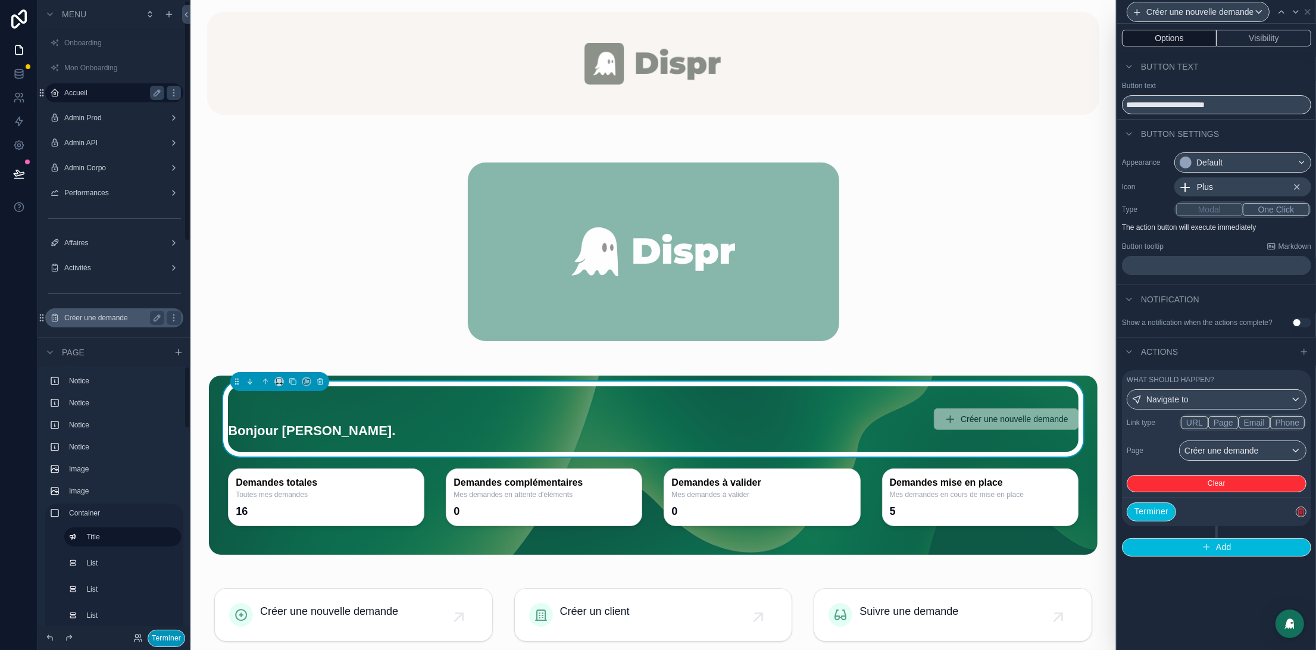
click at [157, 636] on button "Terminer" at bounding box center [166, 638] width 37 height 17
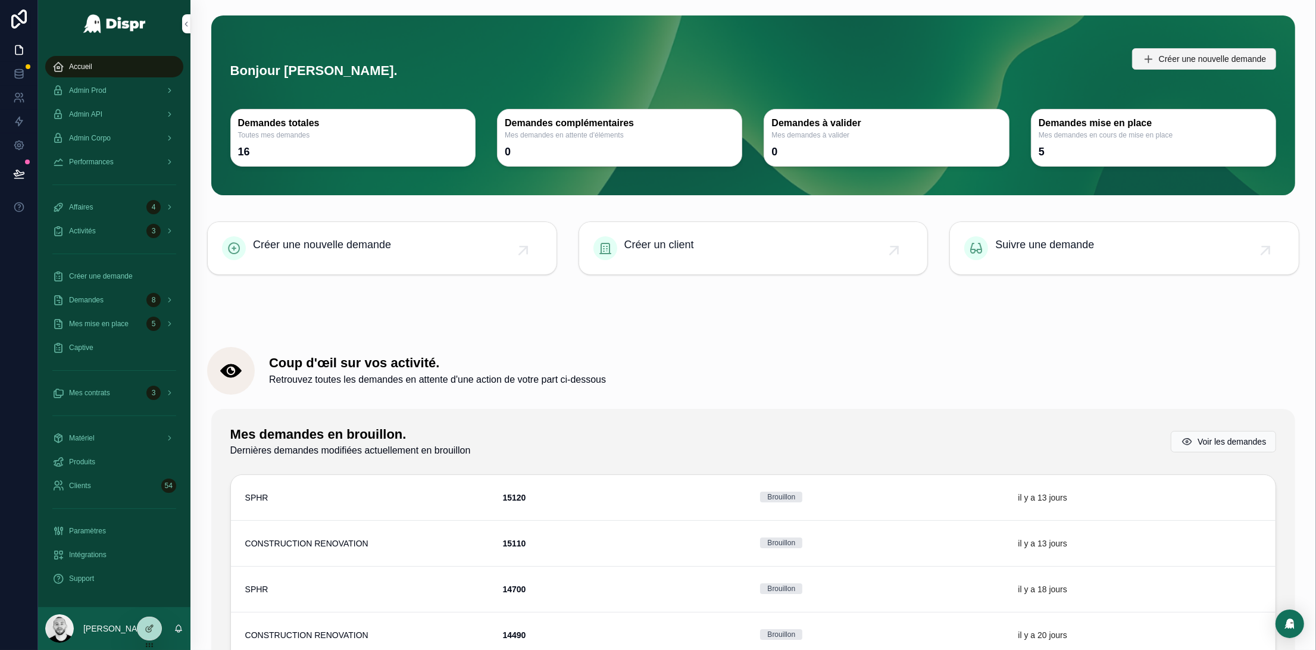
click at [1171, 60] on span "Créer une nouvelle demande" at bounding box center [1213, 59] width 108 height 12
click at [1156, 65] on button "Créer une nouvelle demande" at bounding box center [1204, 58] width 145 height 21
click at [148, 630] on icon at bounding box center [150, 629] width 10 height 10
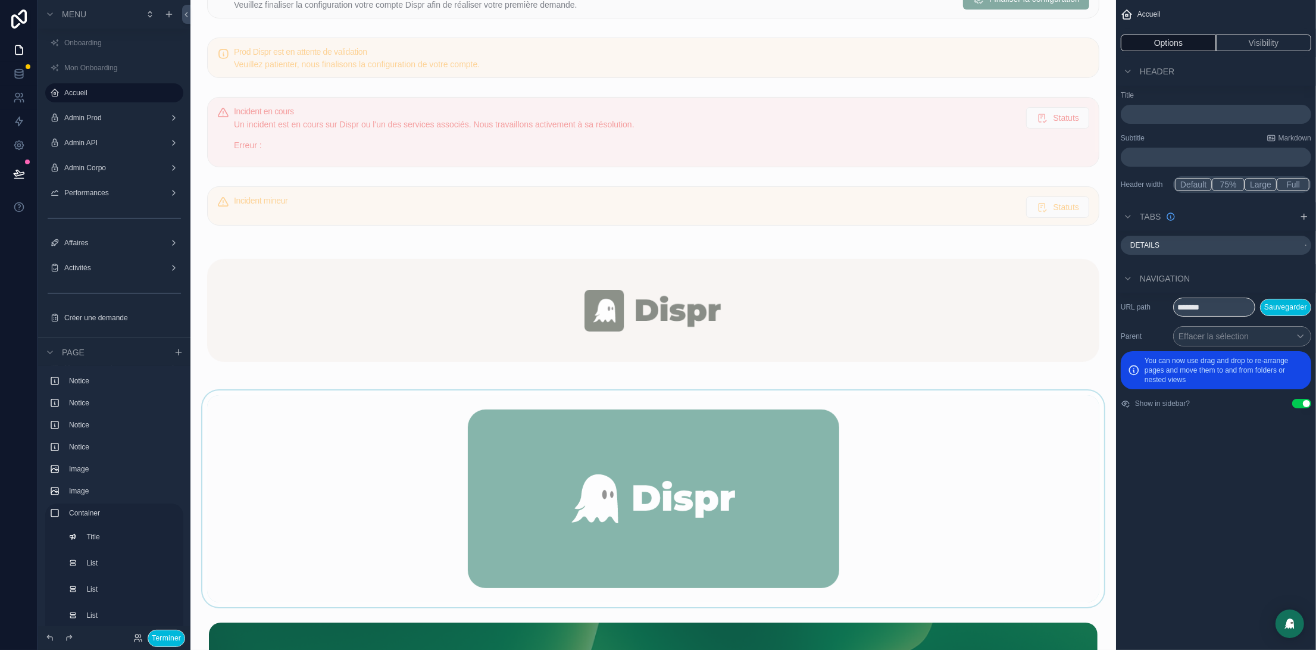
scroll to position [109, 0]
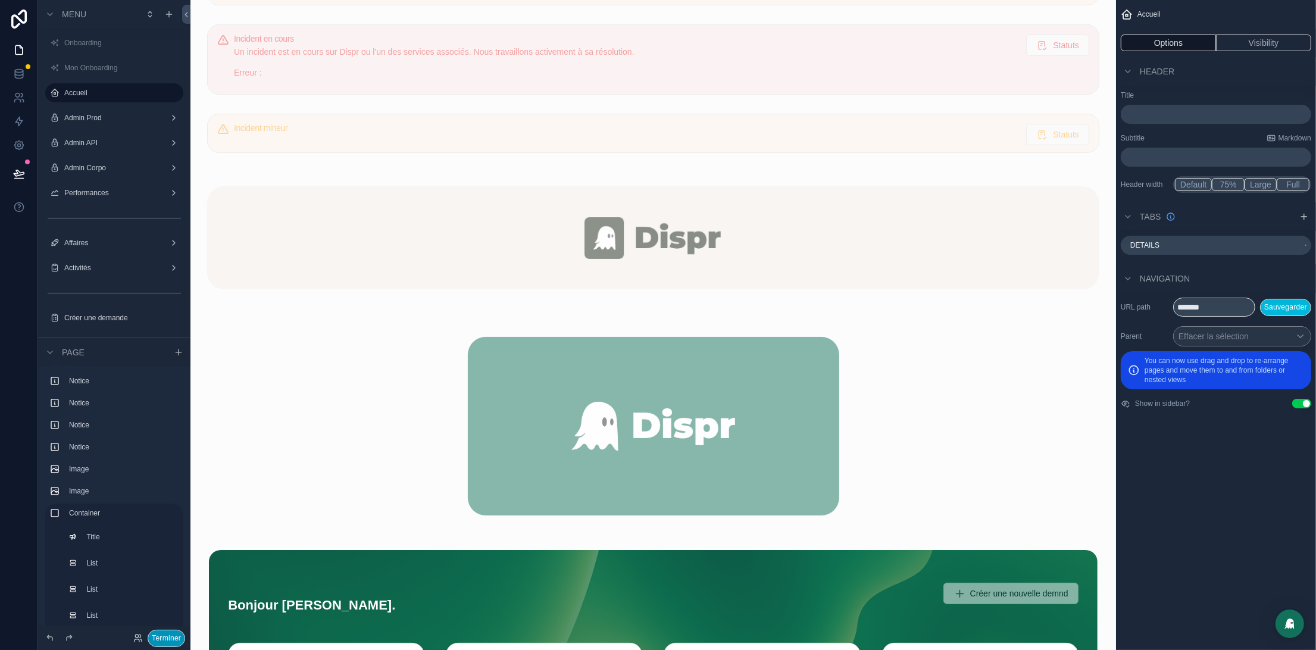
click at [165, 640] on button "Terminer" at bounding box center [166, 638] width 37 height 17
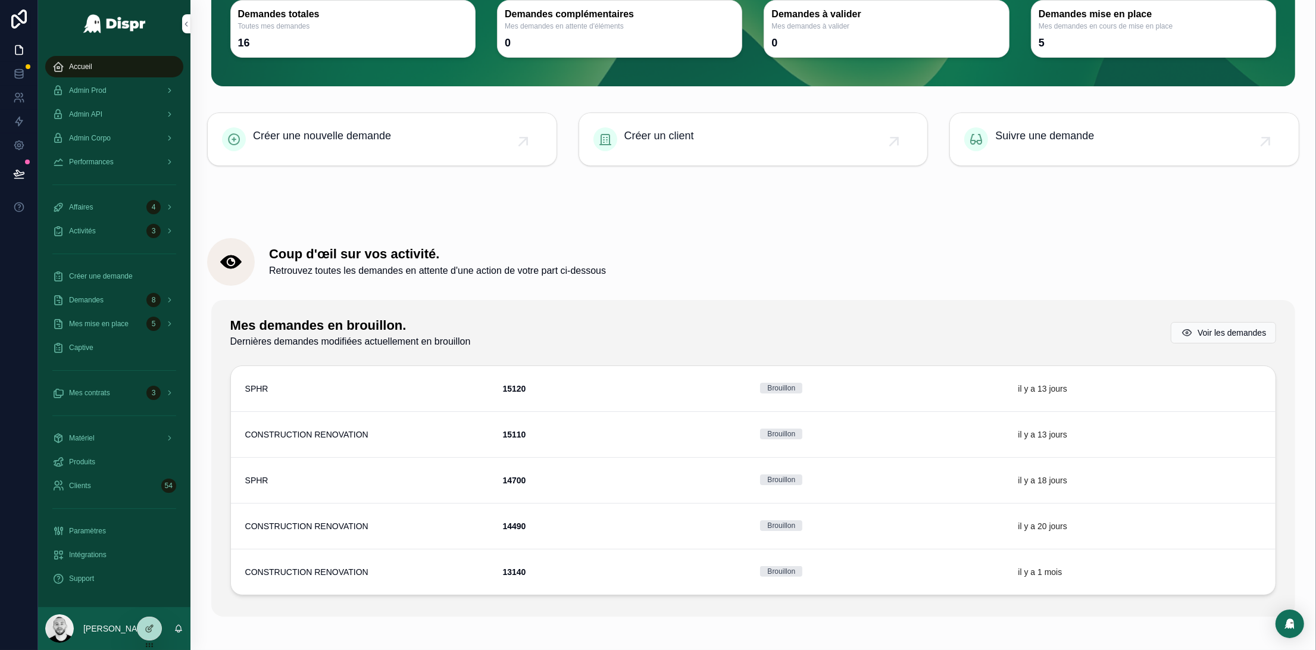
scroll to position [0, 0]
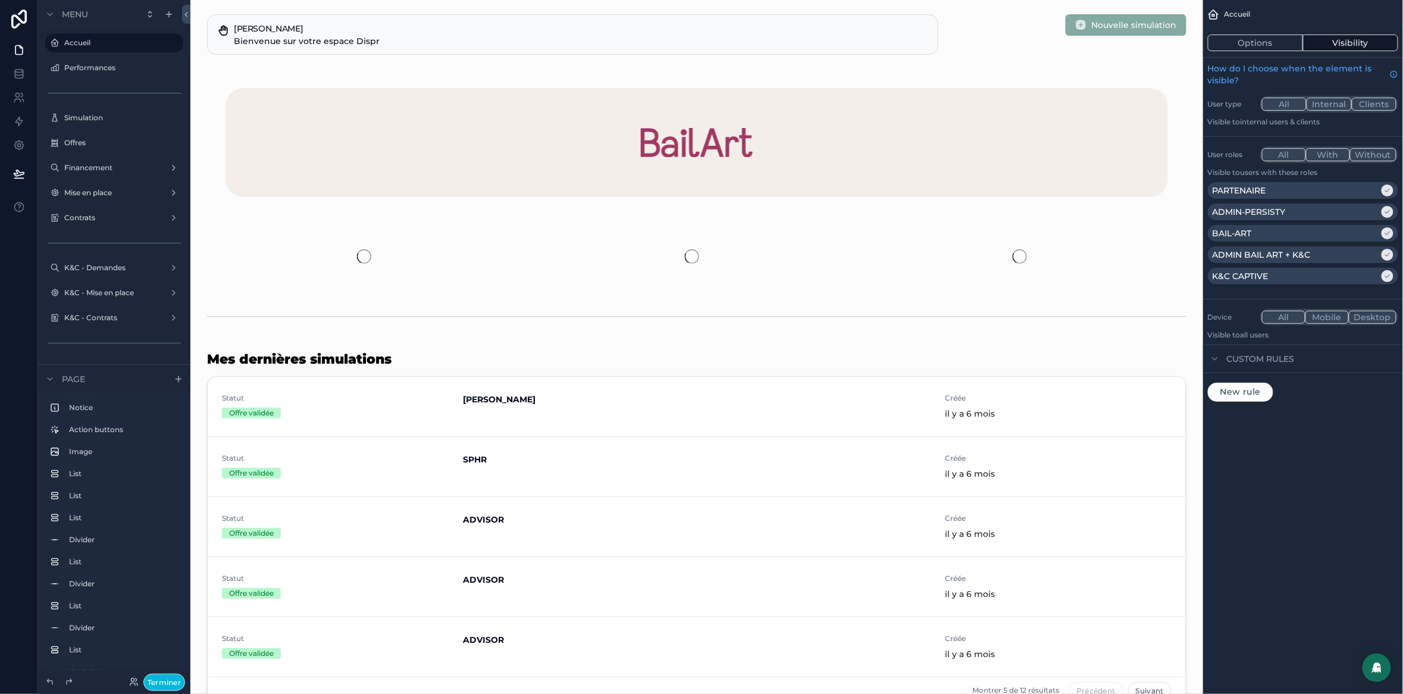
click at [156, 688] on button "Terminer" at bounding box center [164, 682] width 42 height 17
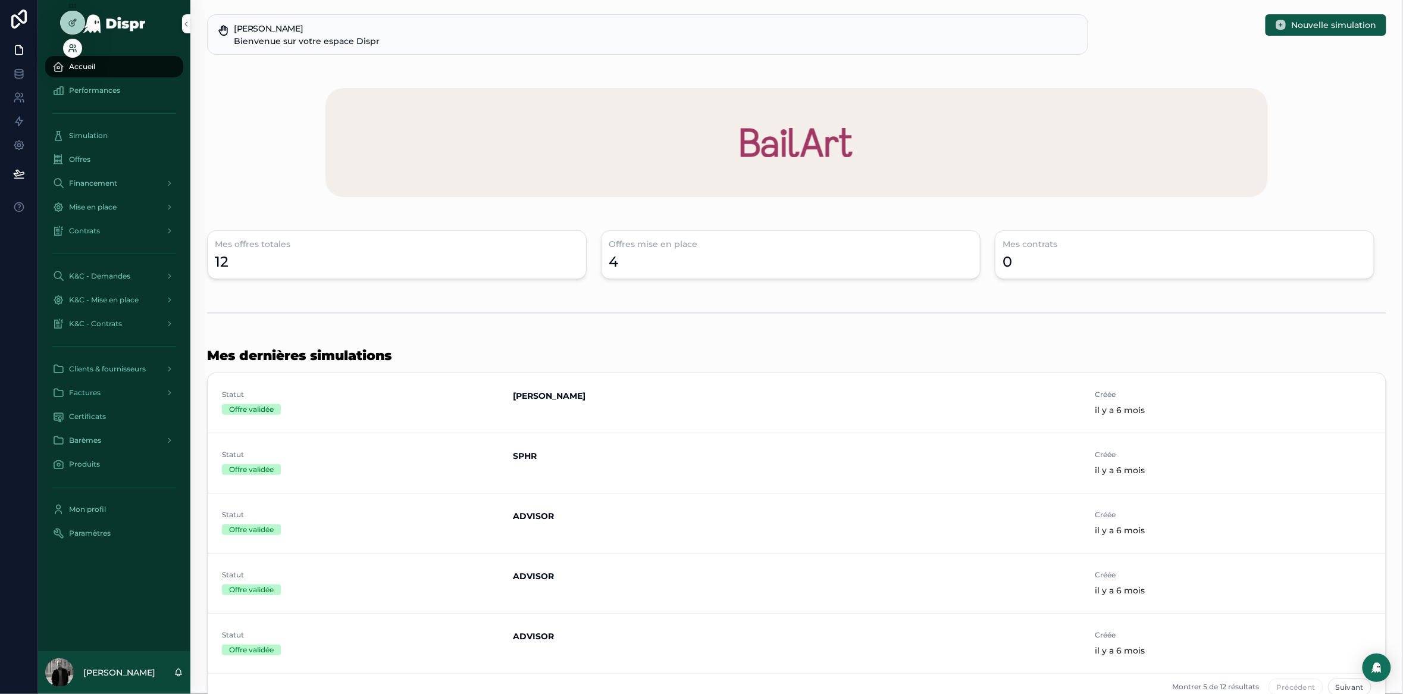
click at [71, 46] on icon at bounding box center [73, 48] width 10 height 10
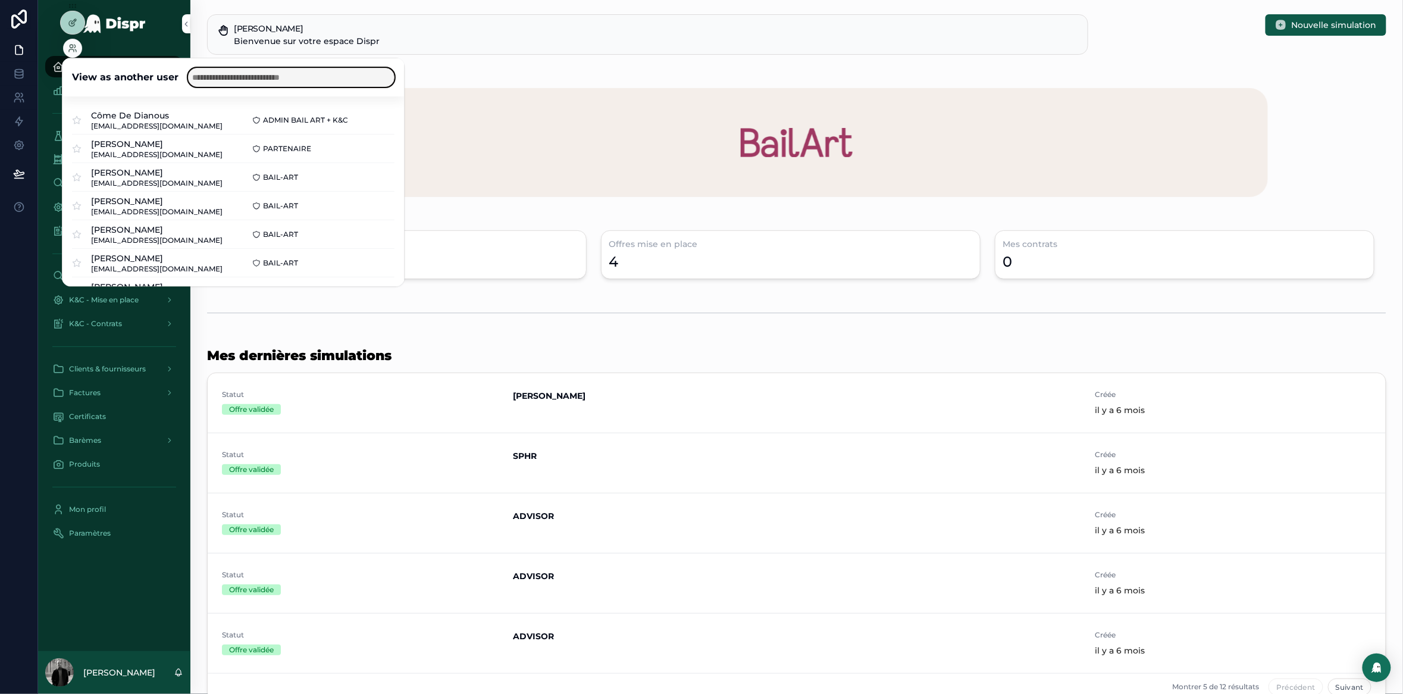
click at [335, 79] on input "text" at bounding box center [291, 77] width 207 height 19
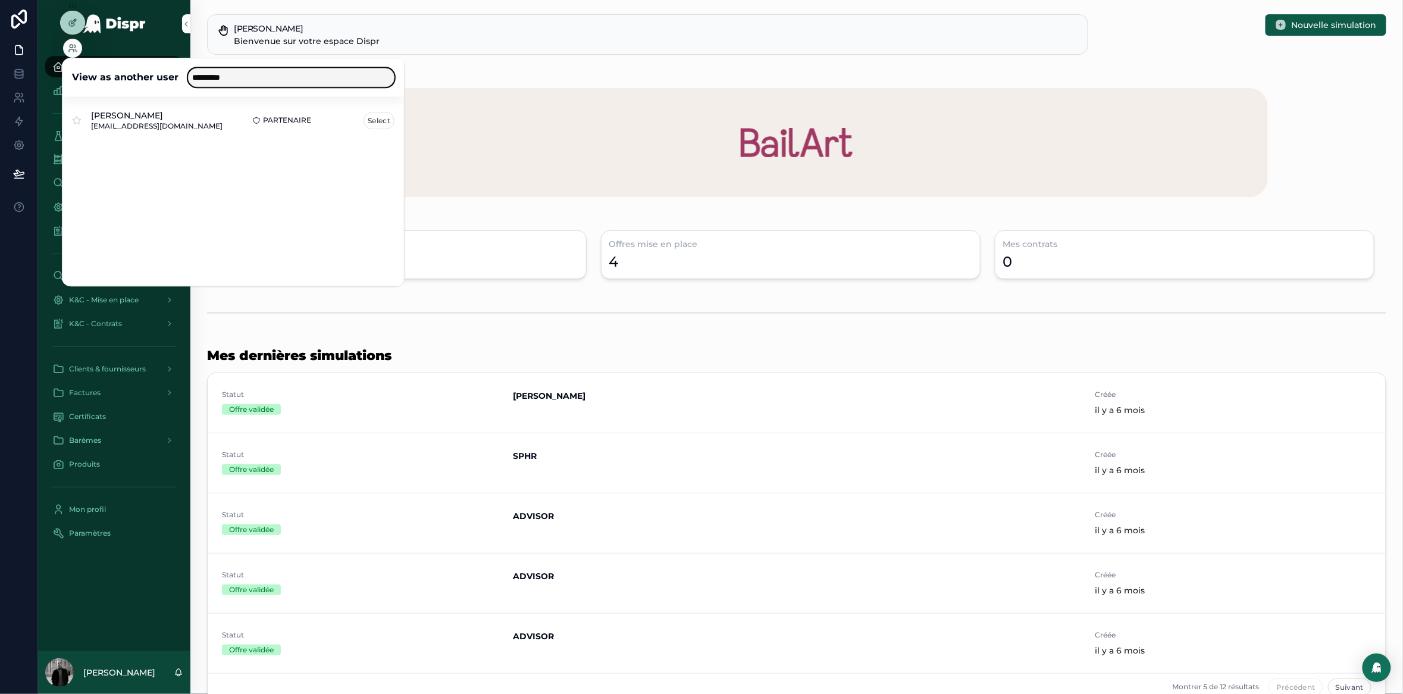
type input "*********"
click at [370, 120] on button "Select" at bounding box center [379, 120] width 31 height 17
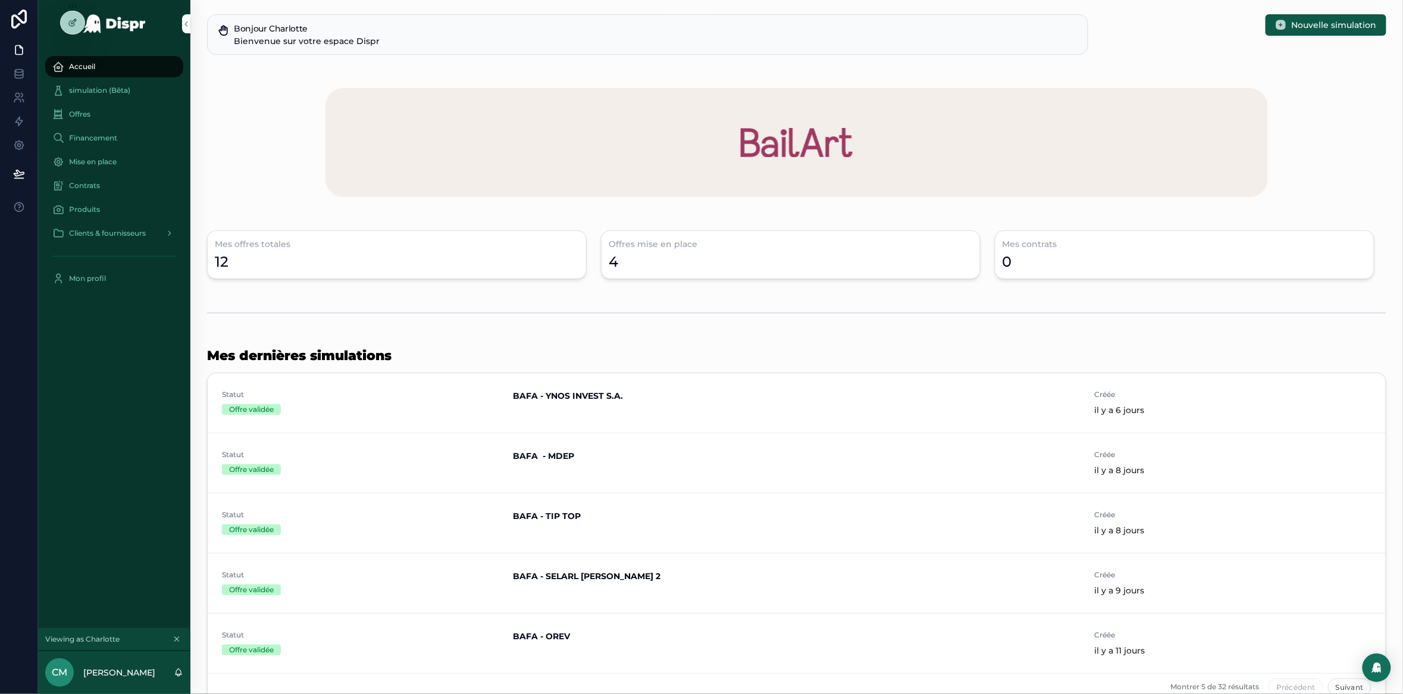
click at [120, 224] on div "Clients & fournisseurs" at bounding box center [114, 233] width 124 height 19
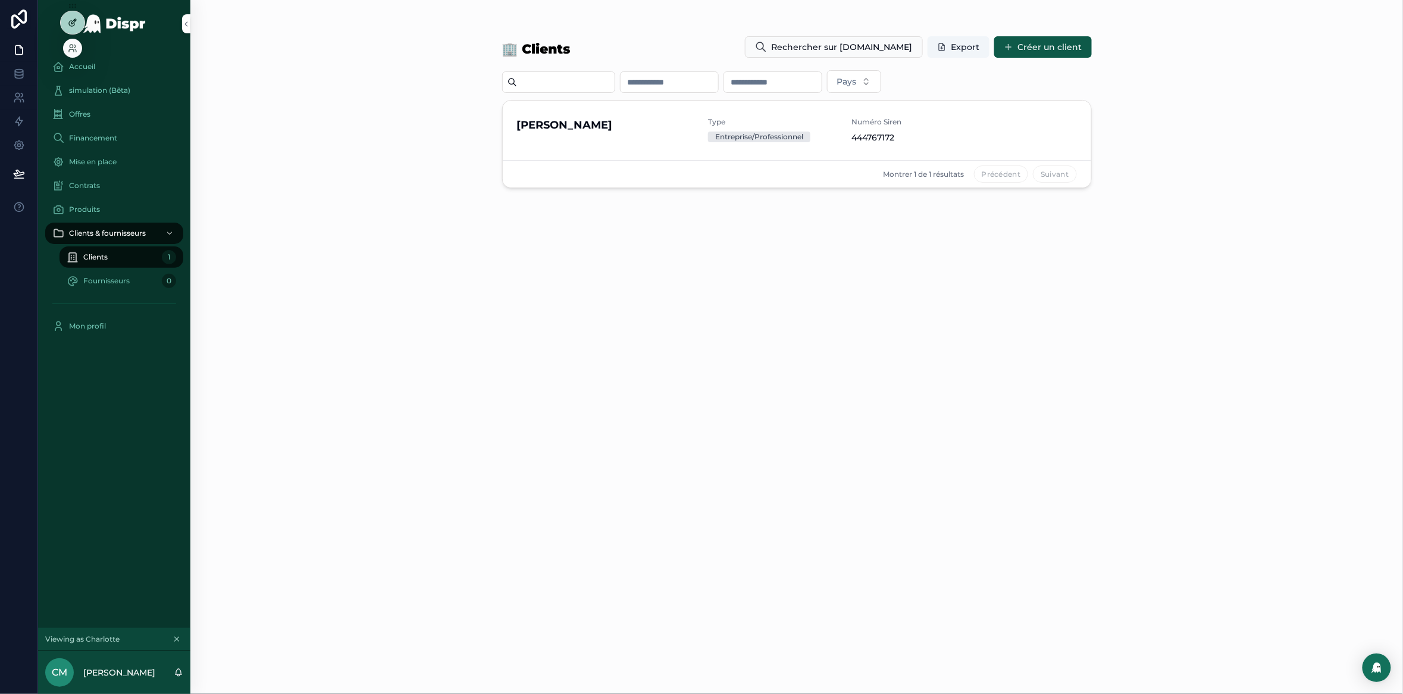
click at [74, 21] on icon at bounding box center [73, 23] width 10 height 10
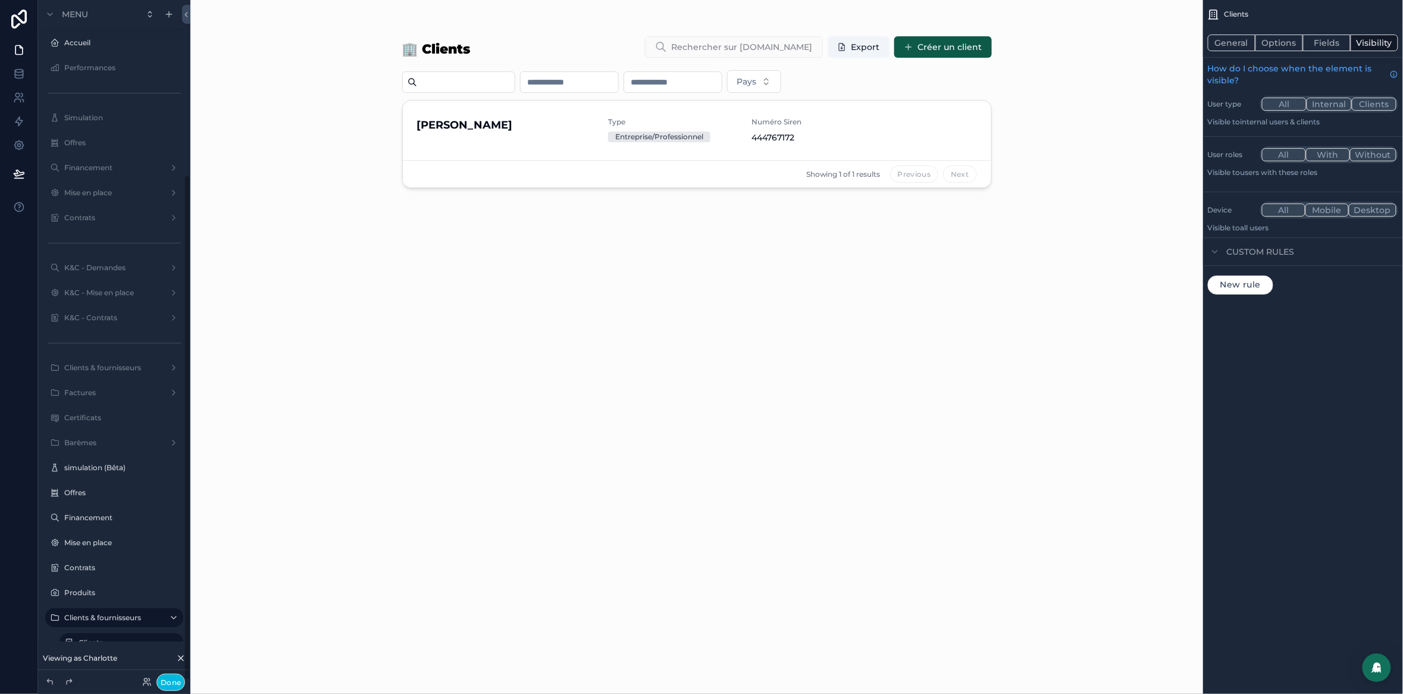
scroll to position [236, 0]
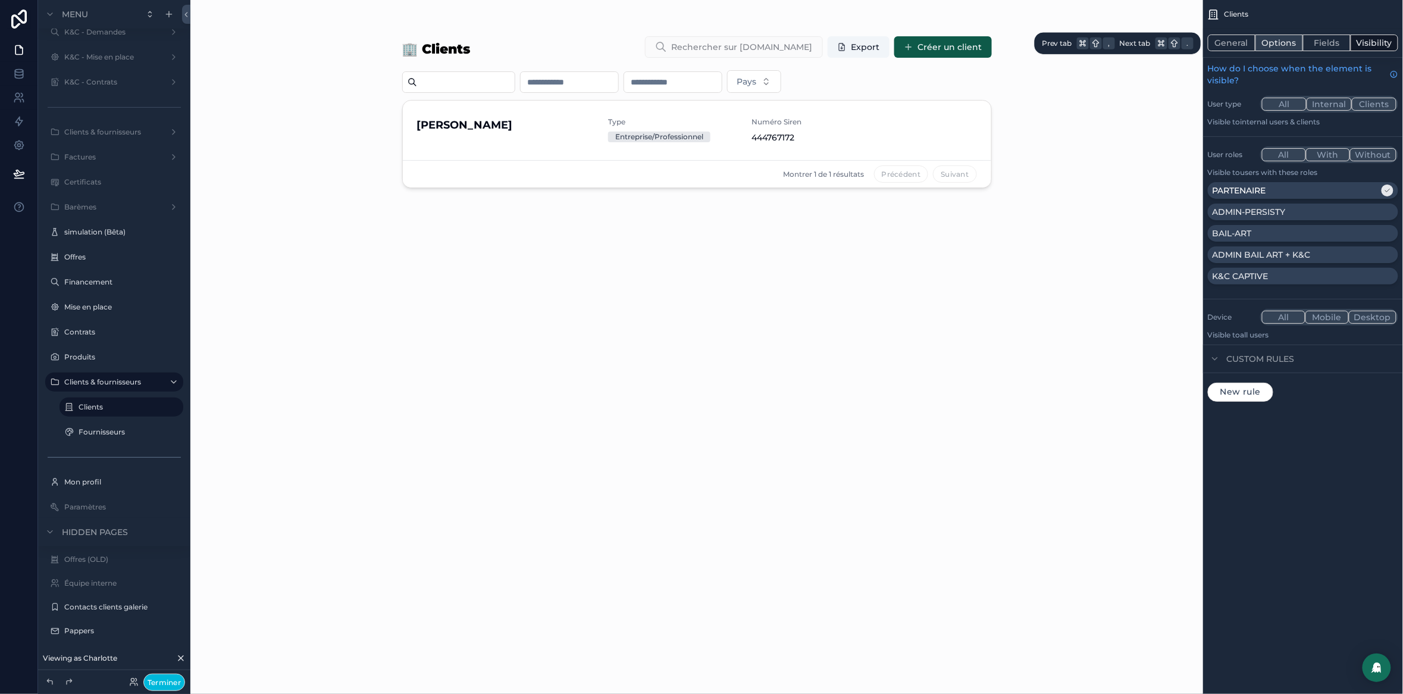
click at [1284, 42] on button "Options" at bounding box center [1280, 43] width 48 height 17
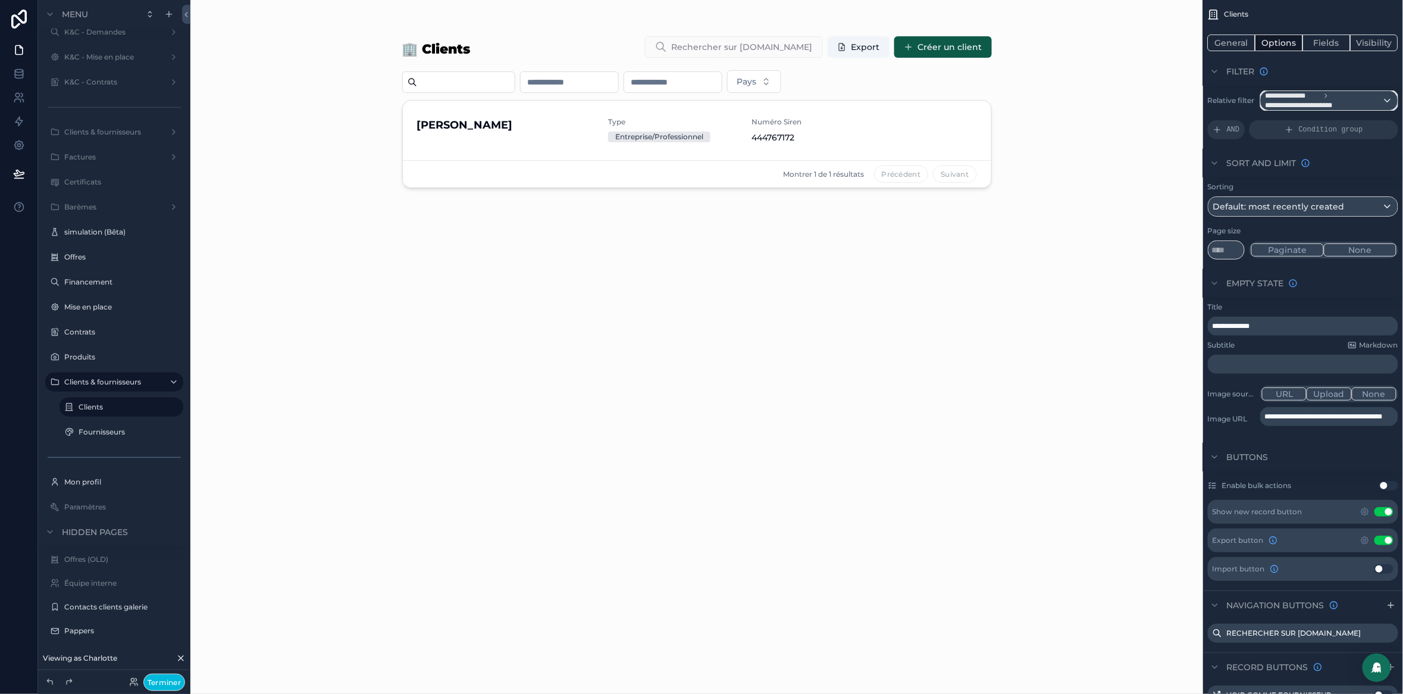
click at [1349, 100] on span "**********" at bounding box center [1324, 100] width 117 height 19
click at [1297, 164] on div "All" at bounding box center [1332, 165] width 122 height 14
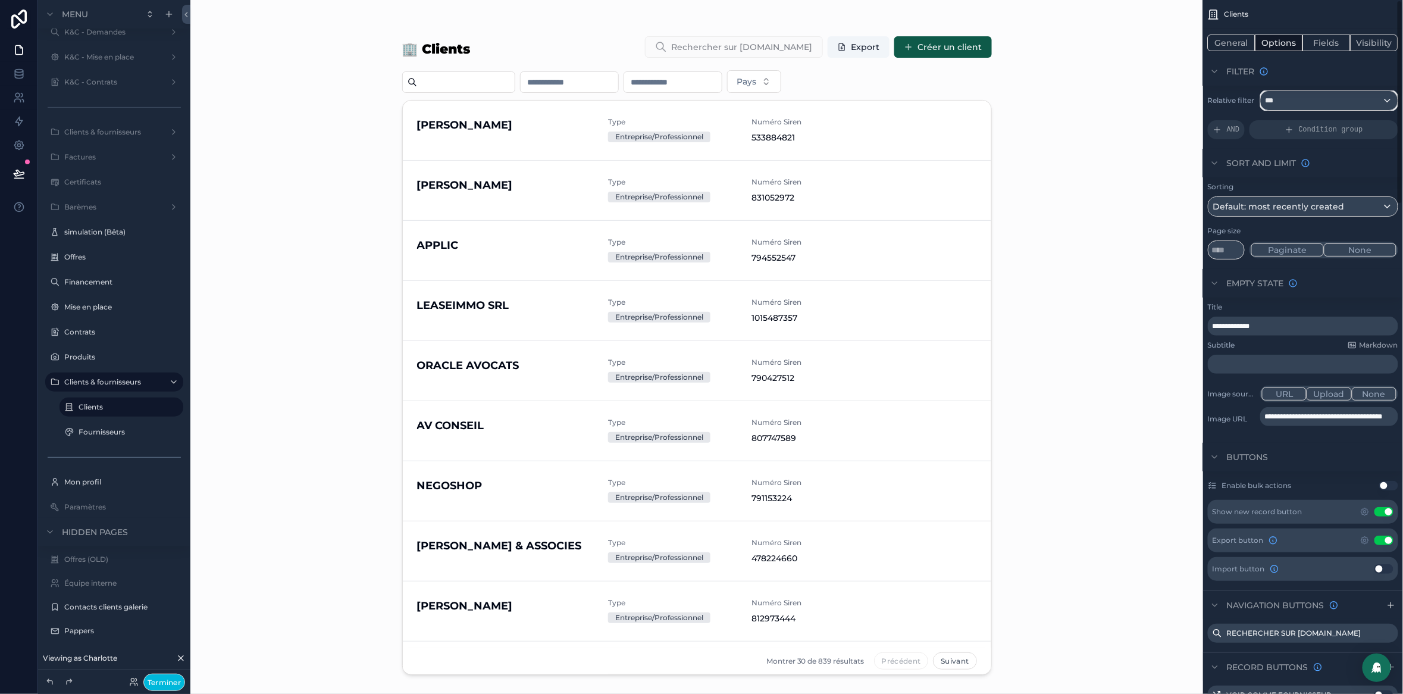
click at [1300, 98] on div "***" at bounding box center [1329, 100] width 137 height 19
click at [1313, 205] on span "The current user's values" at bounding box center [1324, 203] width 107 height 12
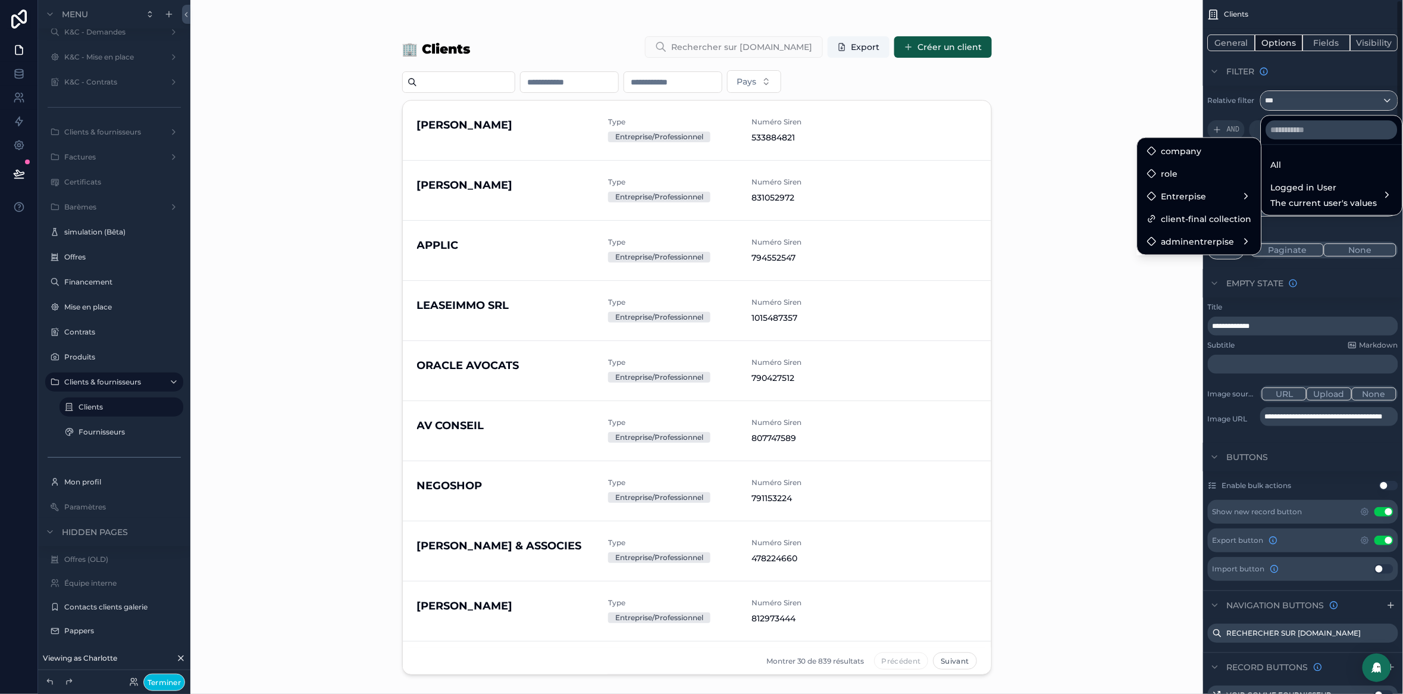
click at [1330, 79] on div "scrollable content" at bounding box center [701, 347] width 1403 height 694
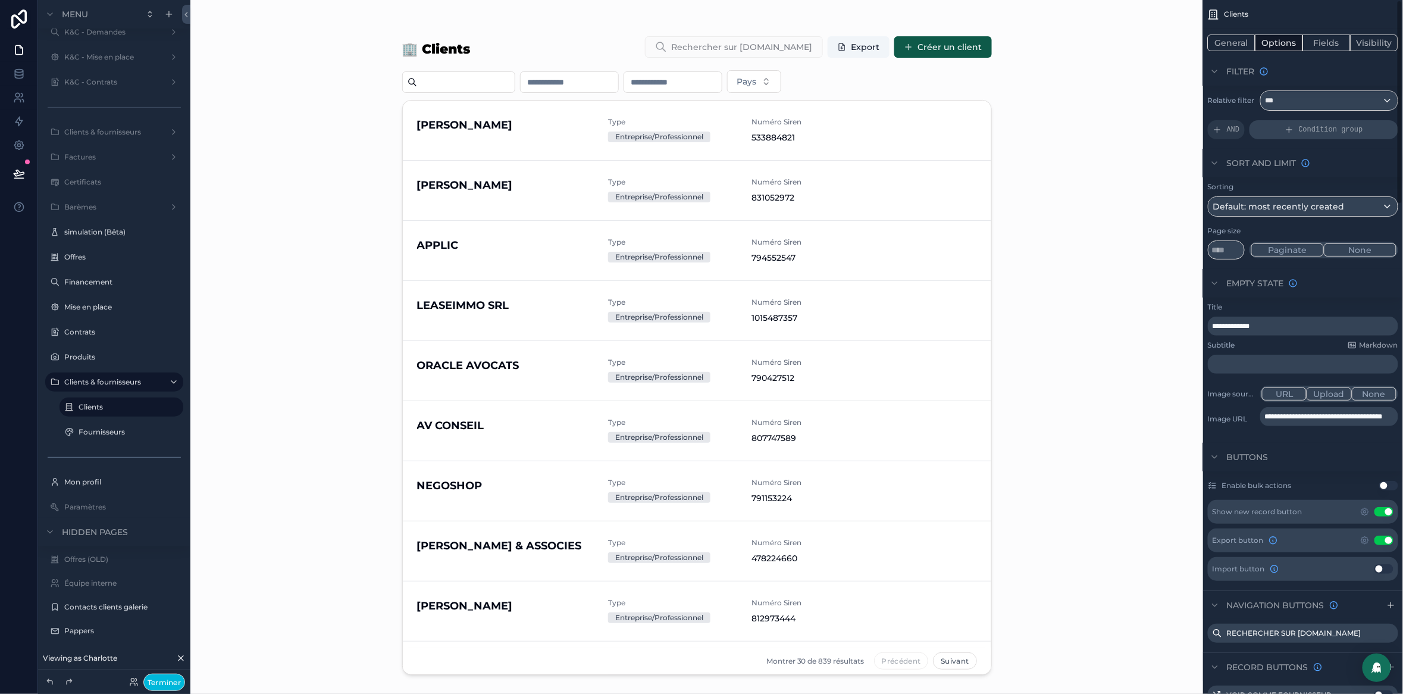
click at [1333, 127] on span "Condition group" at bounding box center [1331, 130] width 64 height 10
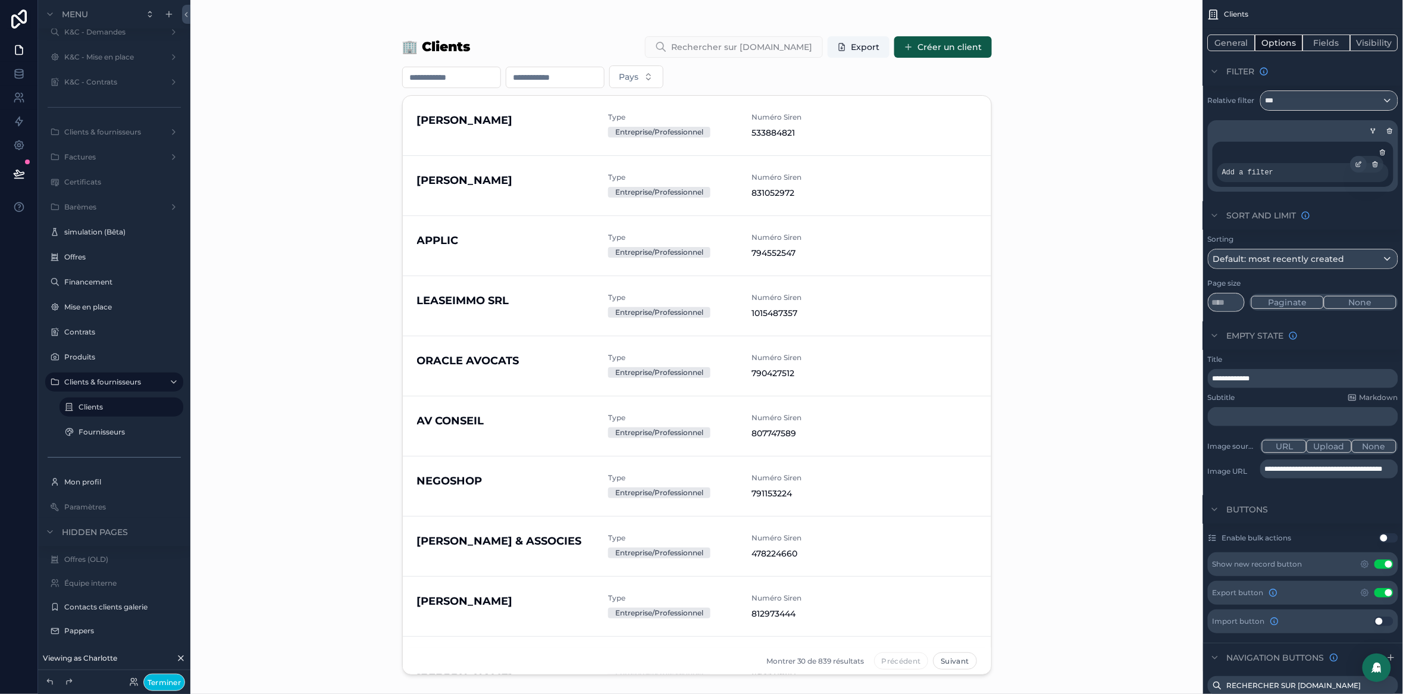
click at [1362, 164] on icon "scrollable content" at bounding box center [1359, 164] width 7 height 7
click at [1086, 158] on span "Select a field" at bounding box center [1091, 155] width 55 height 11
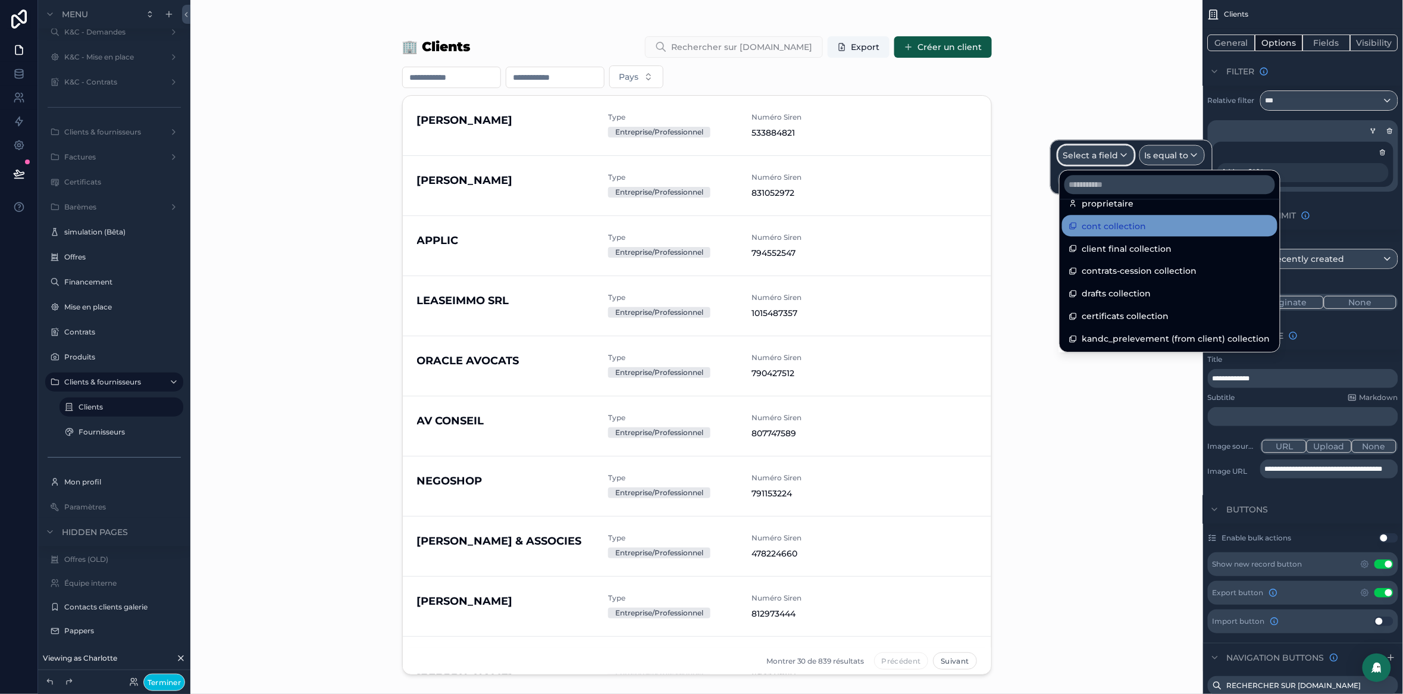
scroll to position [986, 0]
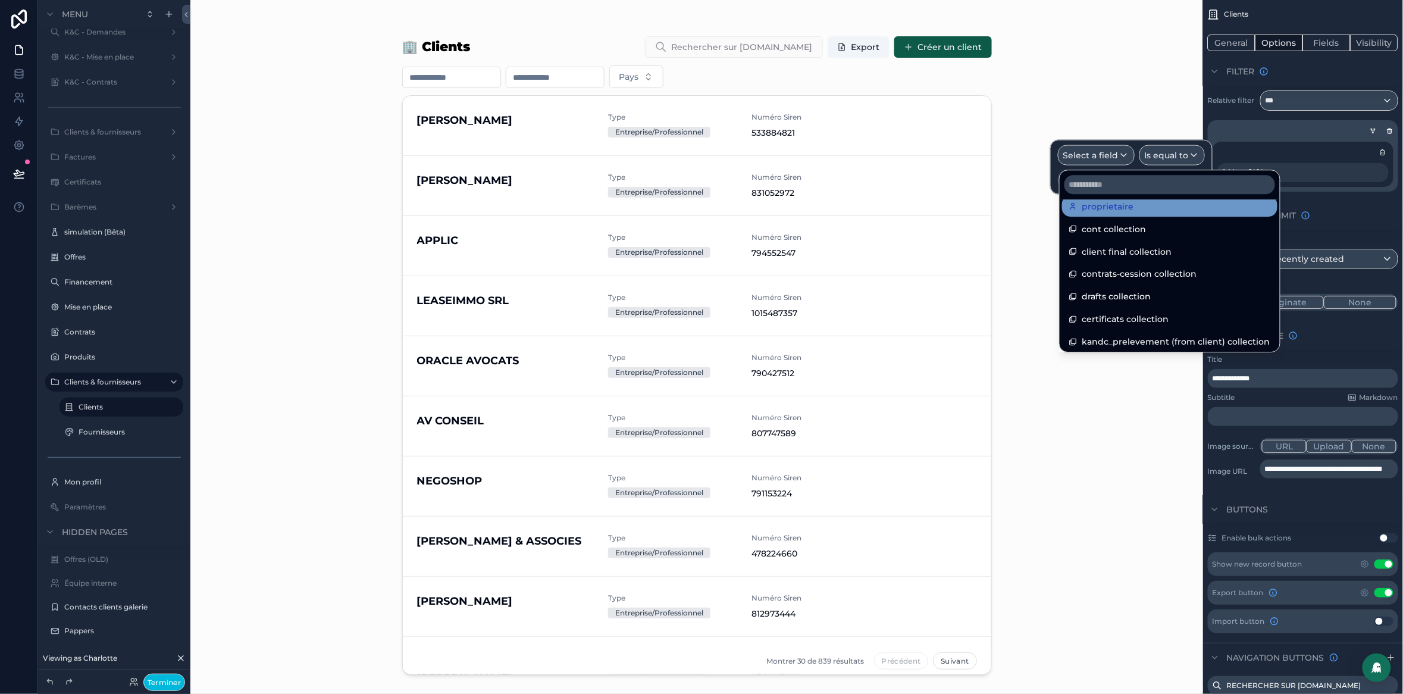
click at [1110, 210] on span "proprietaire" at bounding box center [1109, 206] width 52 height 14
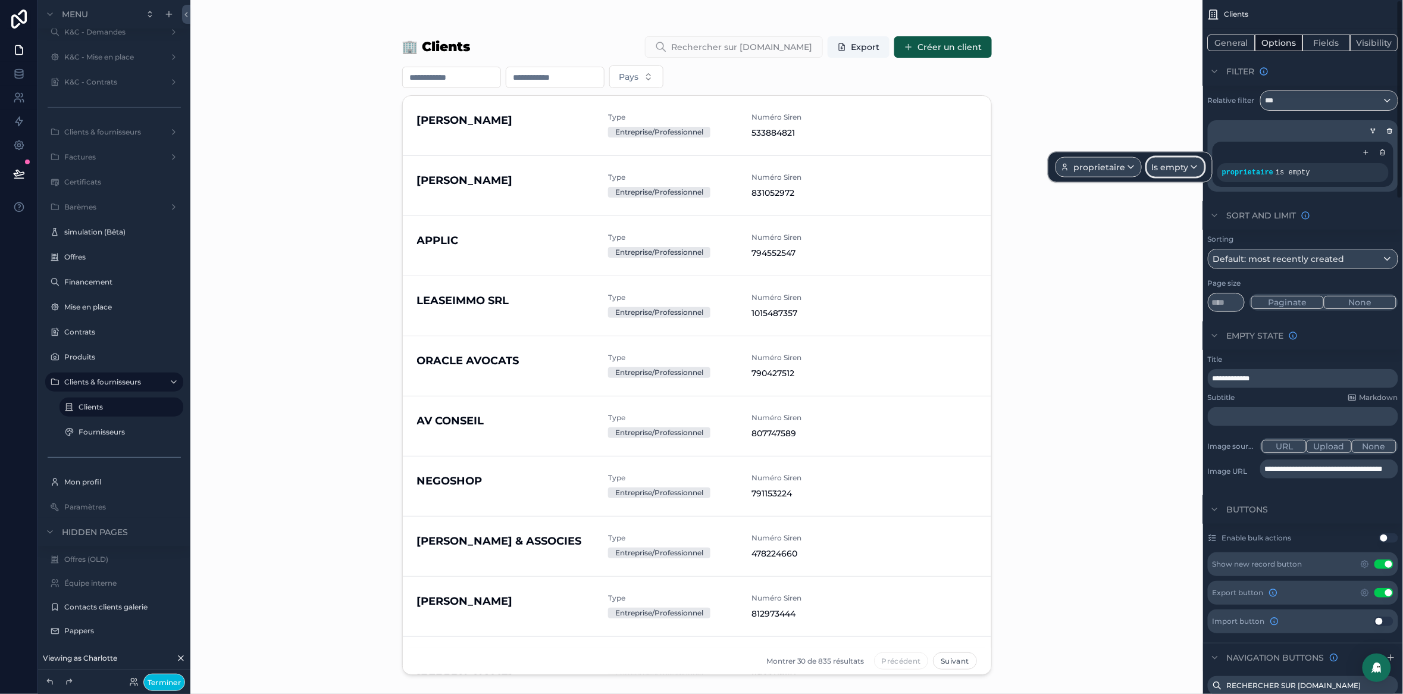
click at [1190, 167] on div "Is empty" at bounding box center [1175, 167] width 57 height 19
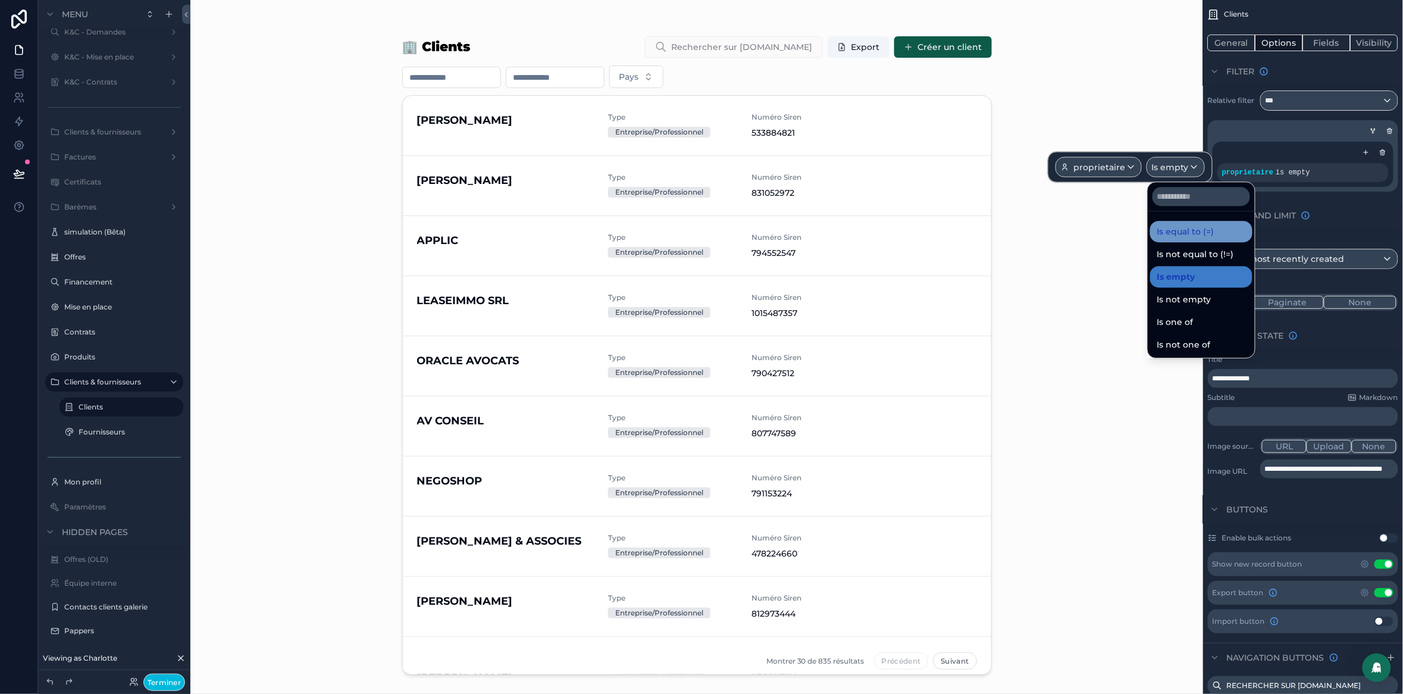
click at [1184, 234] on span "Is equal to (=)" at bounding box center [1186, 231] width 57 height 14
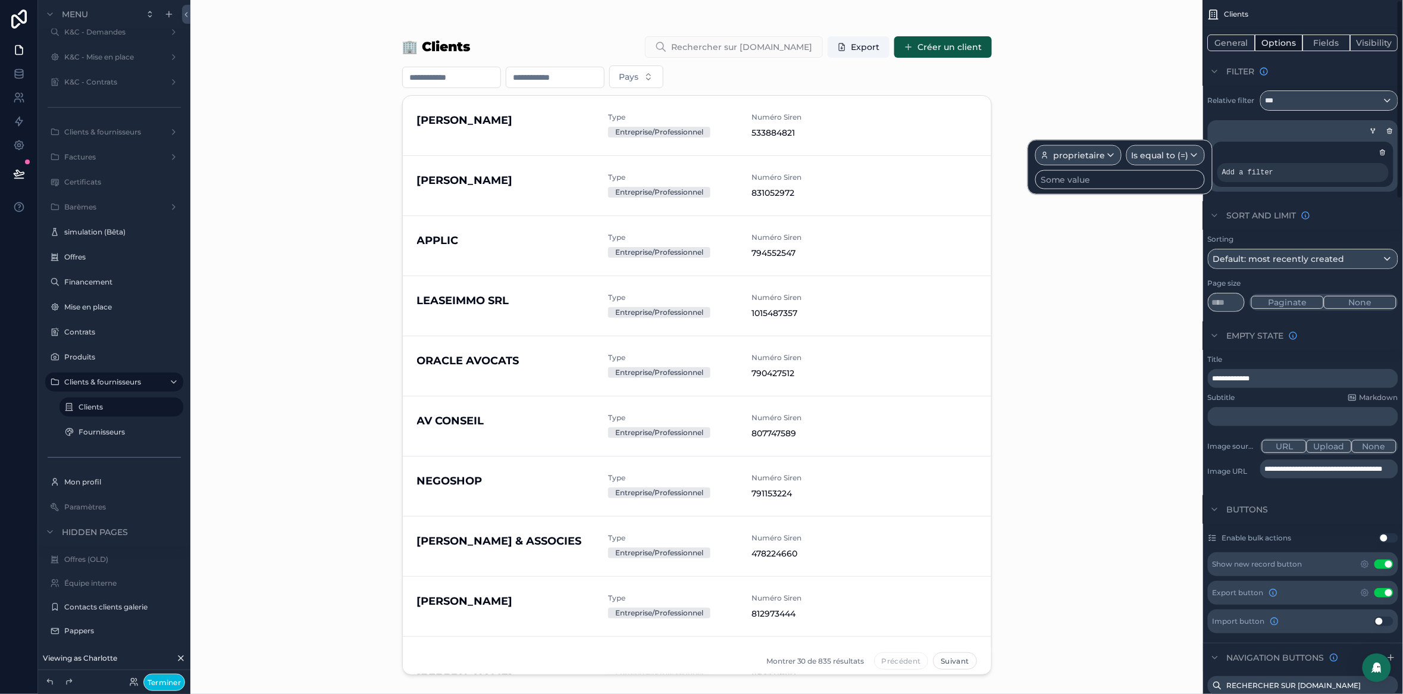
click at [1106, 177] on div "Some value" at bounding box center [1121, 179] width 170 height 19
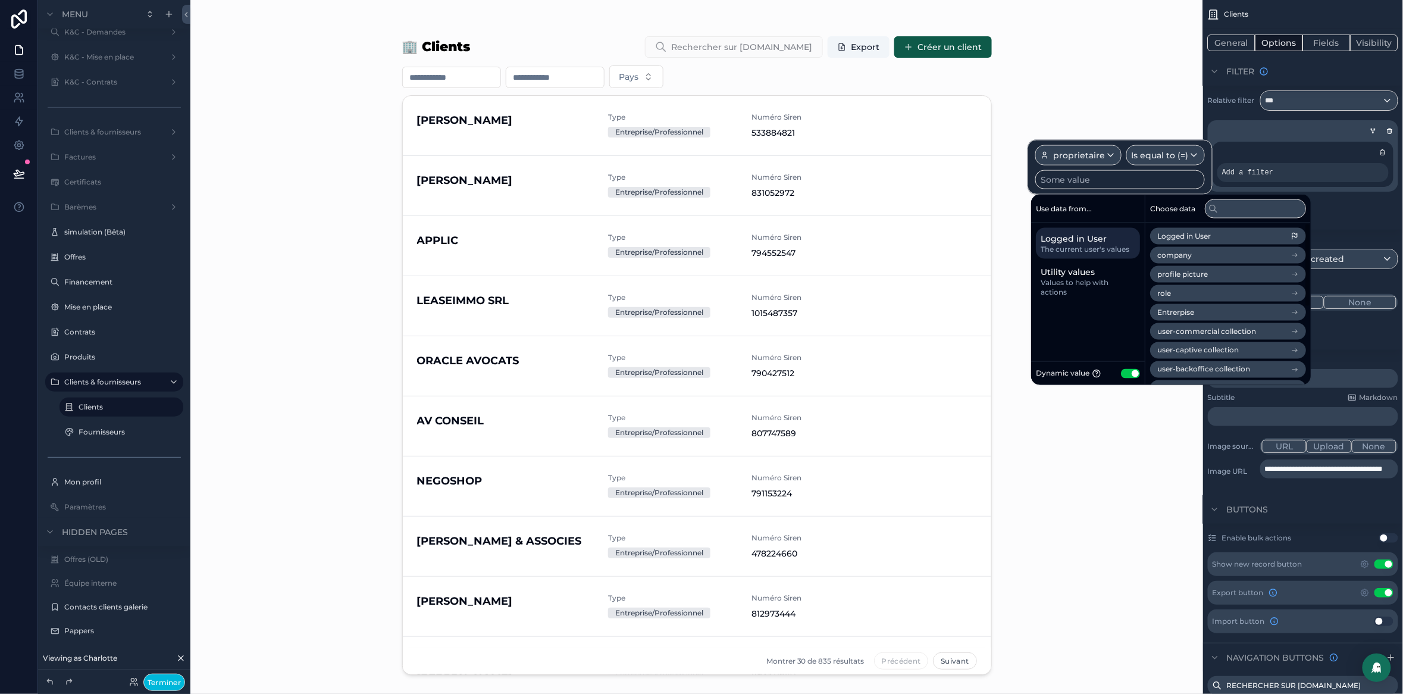
click at [1131, 374] on button "Use setting" at bounding box center [1130, 373] width 19 height 10
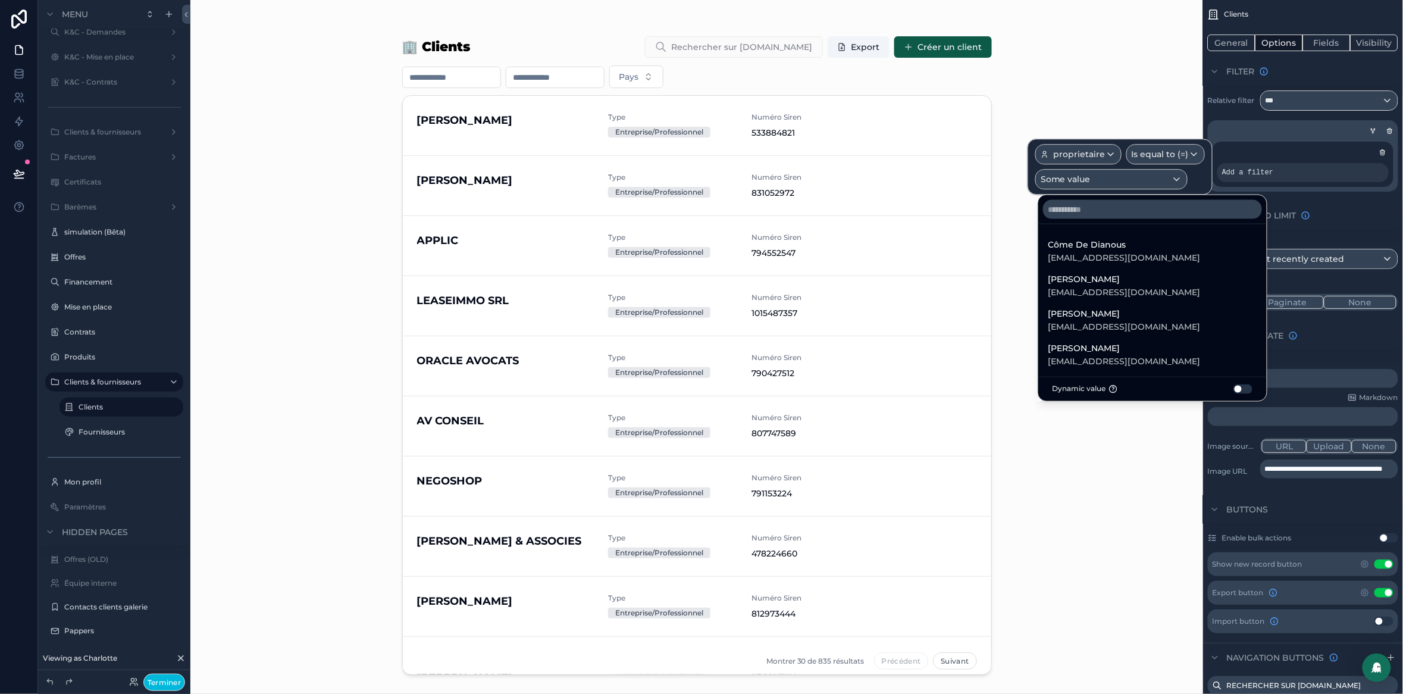
drag, startPoint x: 1196, startPoint y: 175, endPoint x: 1202, endPoint y: 176, distance: 6.1
click at [1197, 176] on div at bounding box center [1120, 167] width 185 height 56
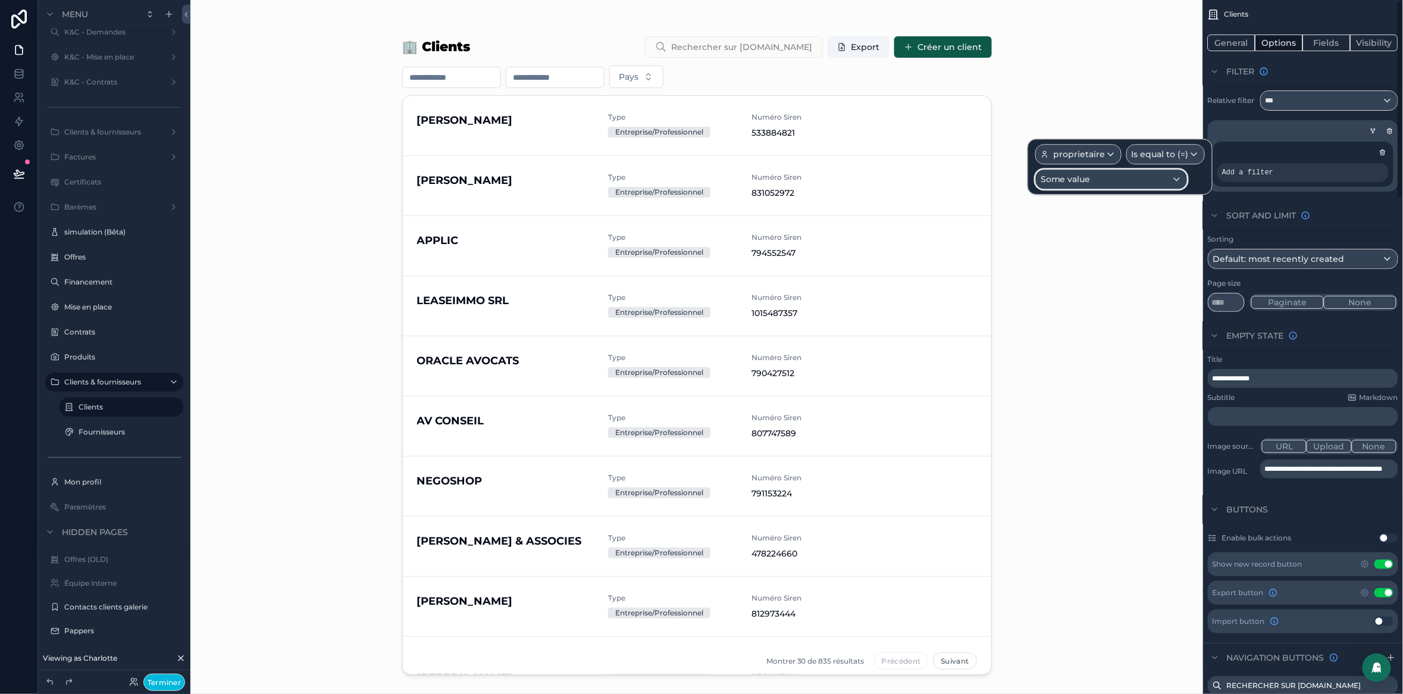
click at [1176, 181] on div "Some value" at bounding box center [1111, 179] width 151 height 19
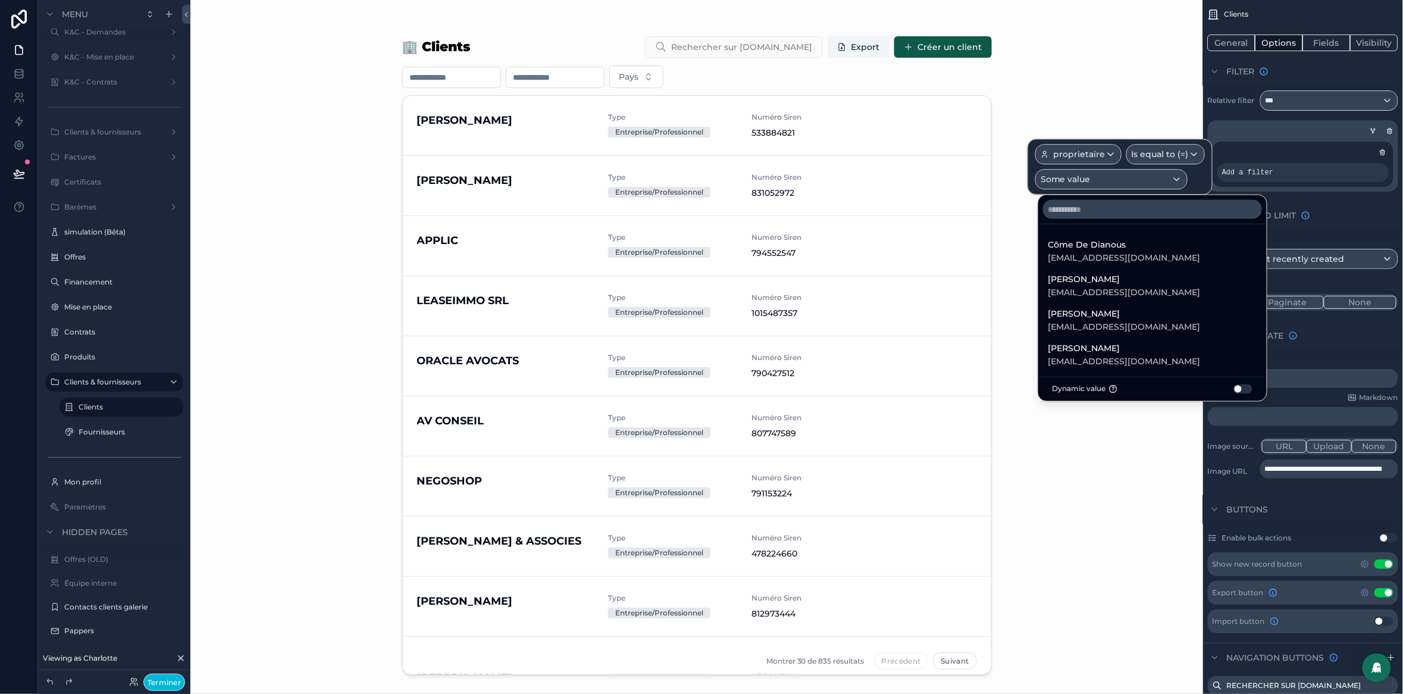
click at [1234, 390] on button "Use setting" at bounding box center [1243, 389] width 19 height 10
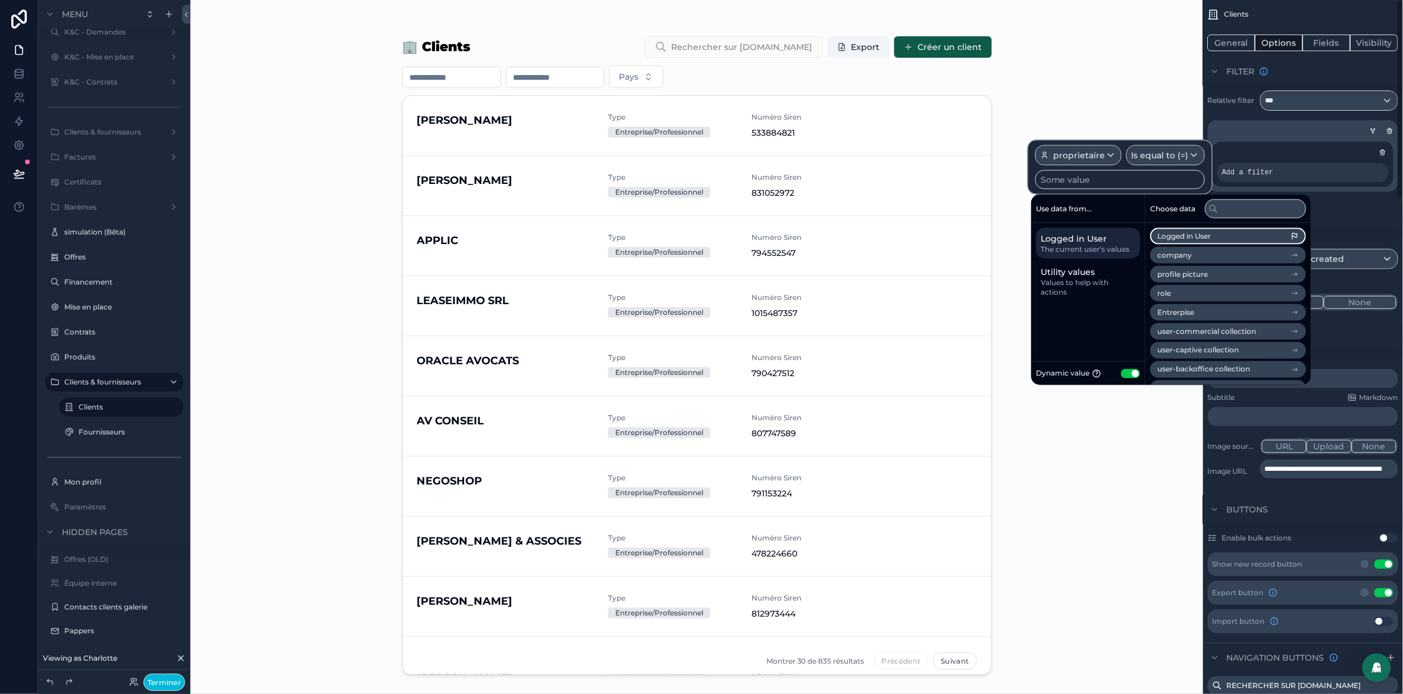
click at [1215, 235] on li "Logged in User" at bounding box center [1228, 236] width 156 height 17
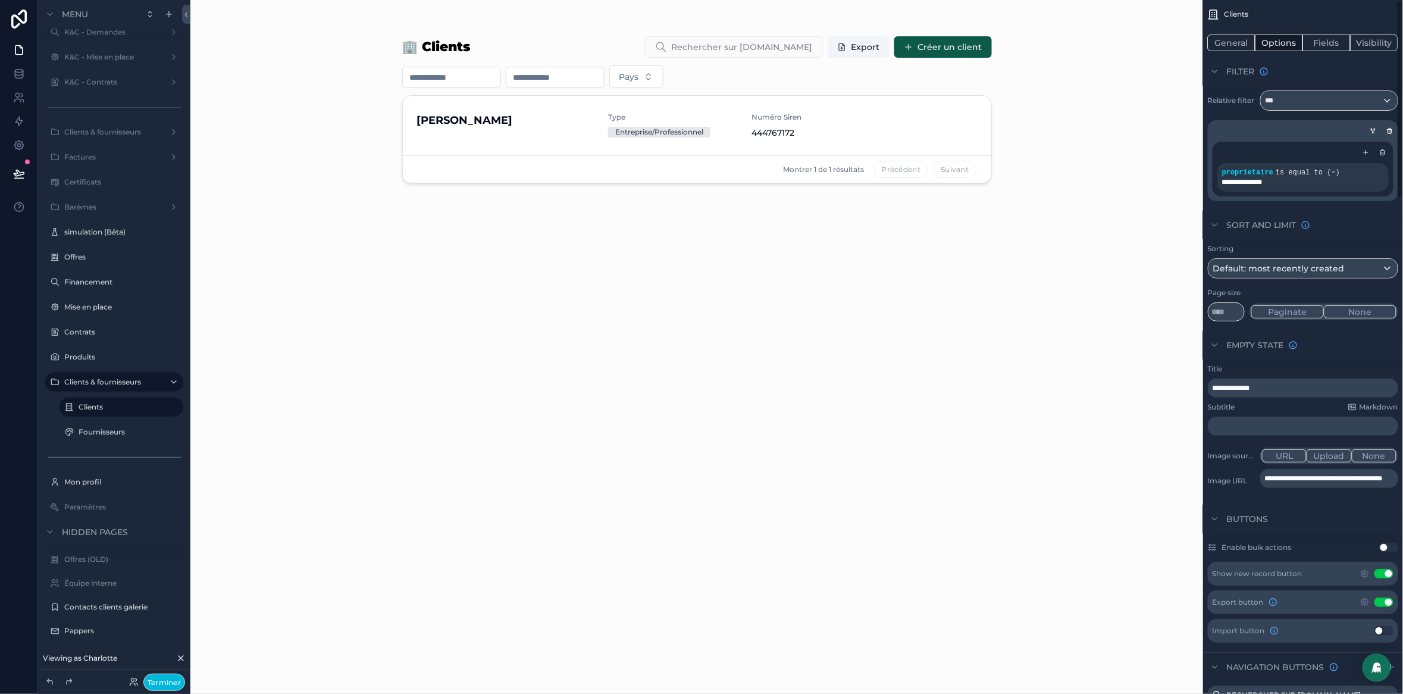
click at [1373, 134] on icon "scrollable content" at bounding box center [1373, 130] width 7 height 7
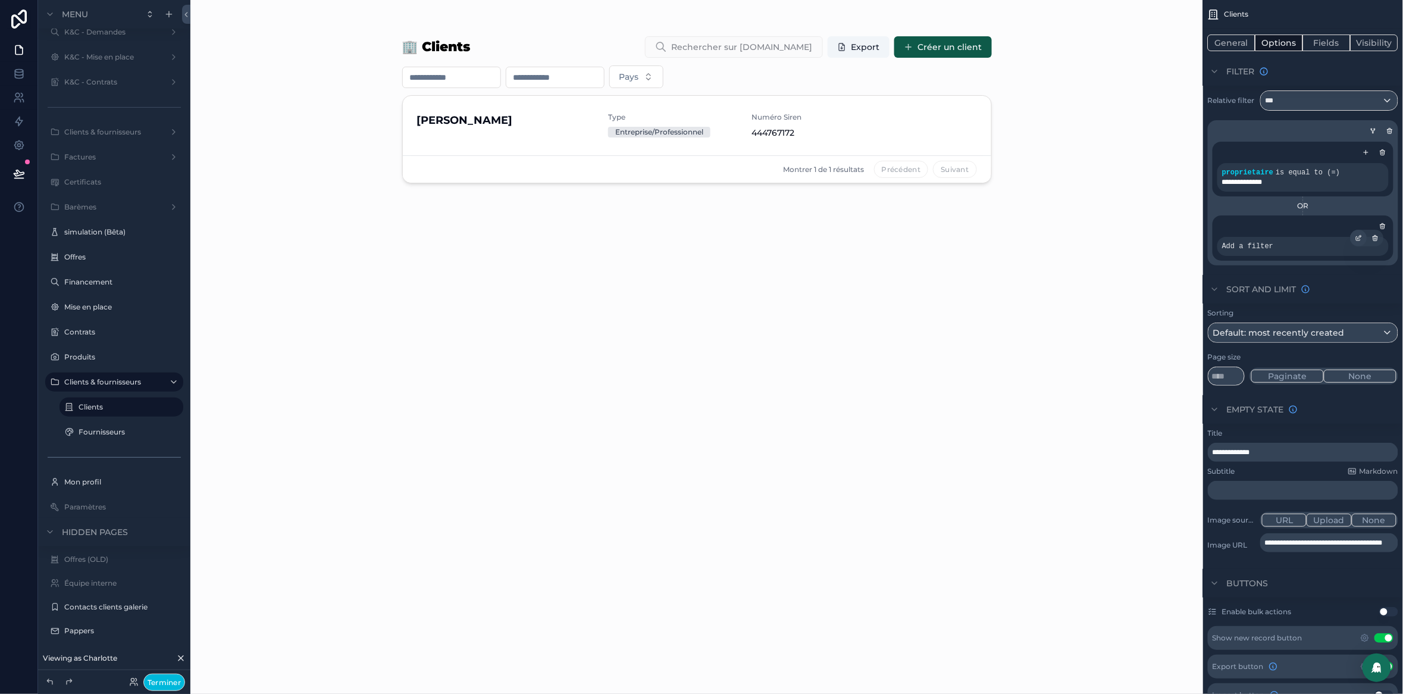
click at [1364, 236] on div "scrollable content" at bounding box center [1359, 238] width 17 height 17
click at [1097, 228] on span "Select a field" at bounding box center [1091, 229] width 55 height 11
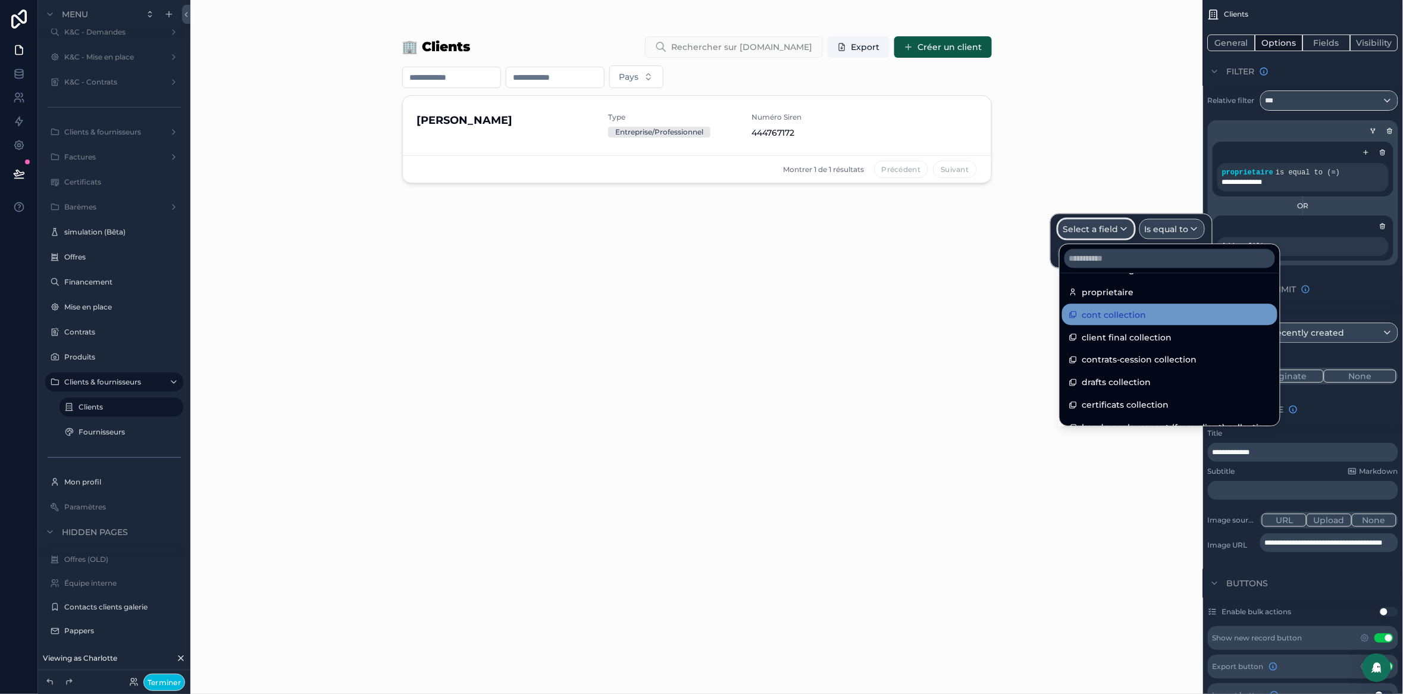
scroll to position [989, 0]
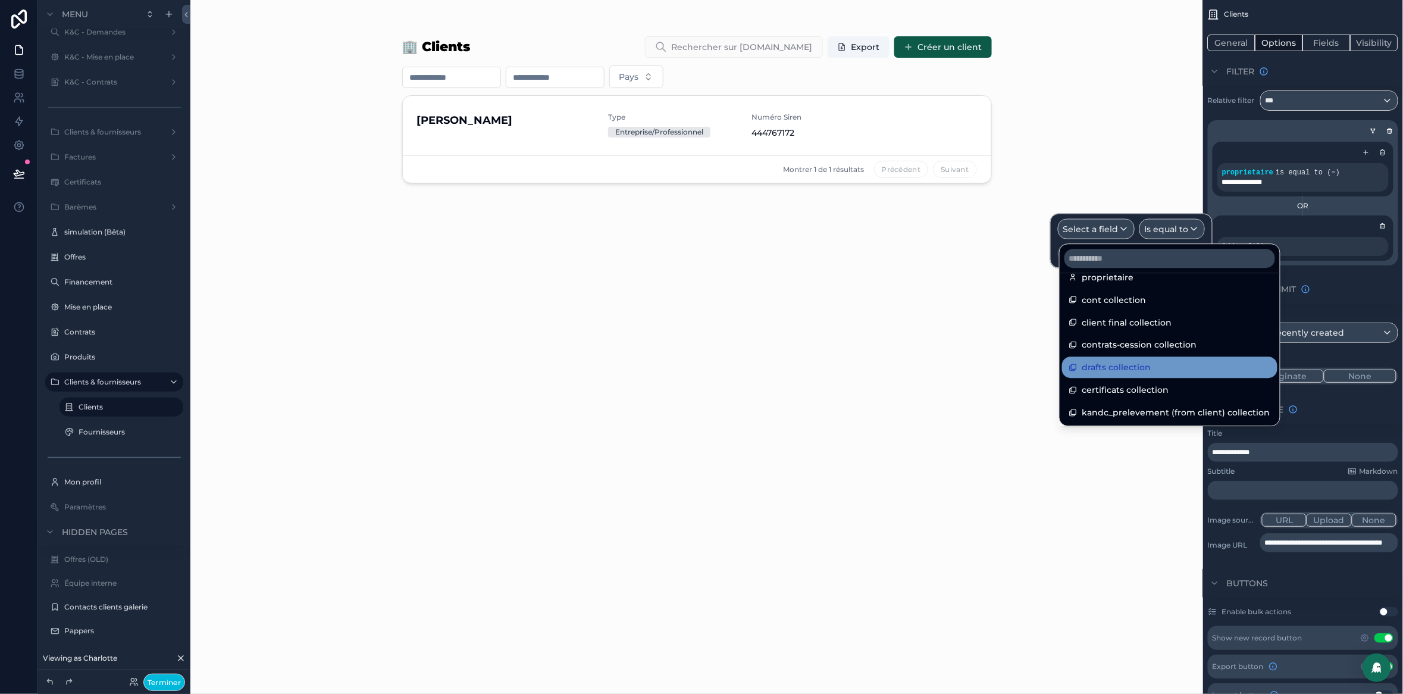
click at [1116, 368] on span "drafts collection" at bounding box center [1117, 367] width 69 height 14
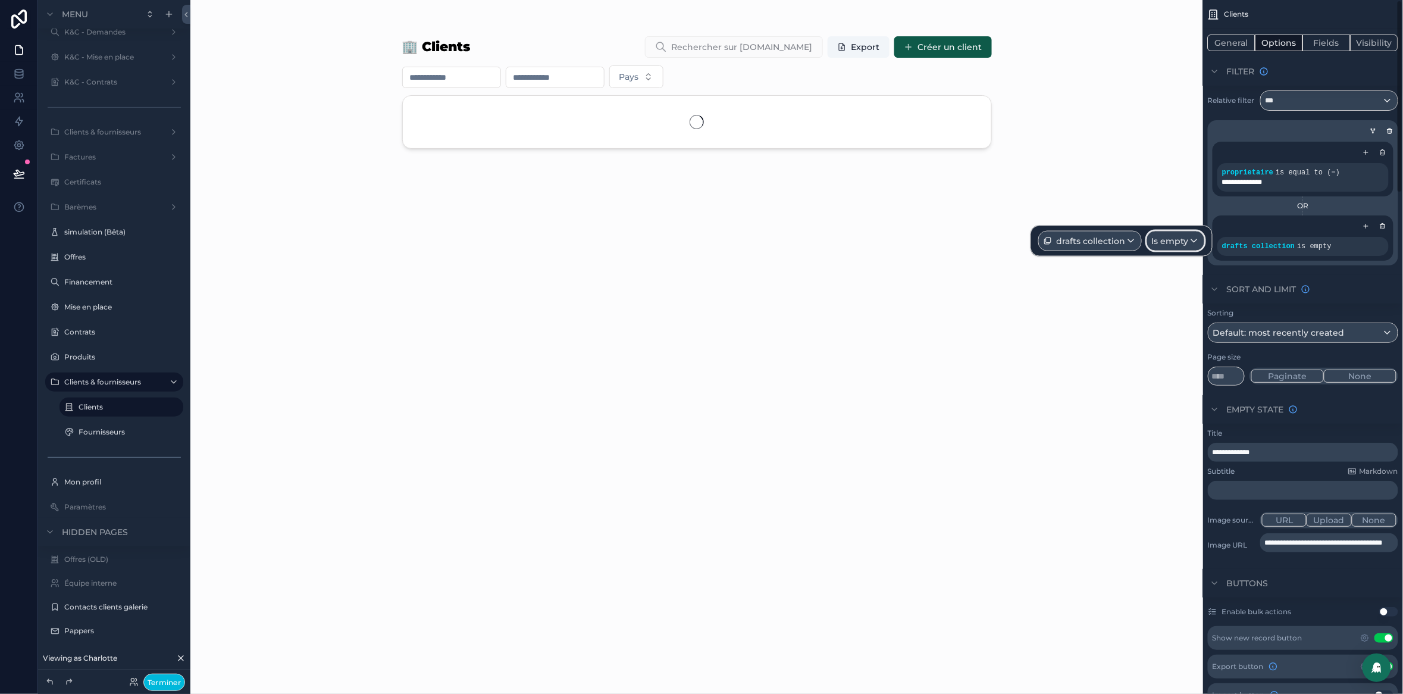
click at [1187, 241] on span "Is empty" at bounding box center [1170, 241] width 37 height 12
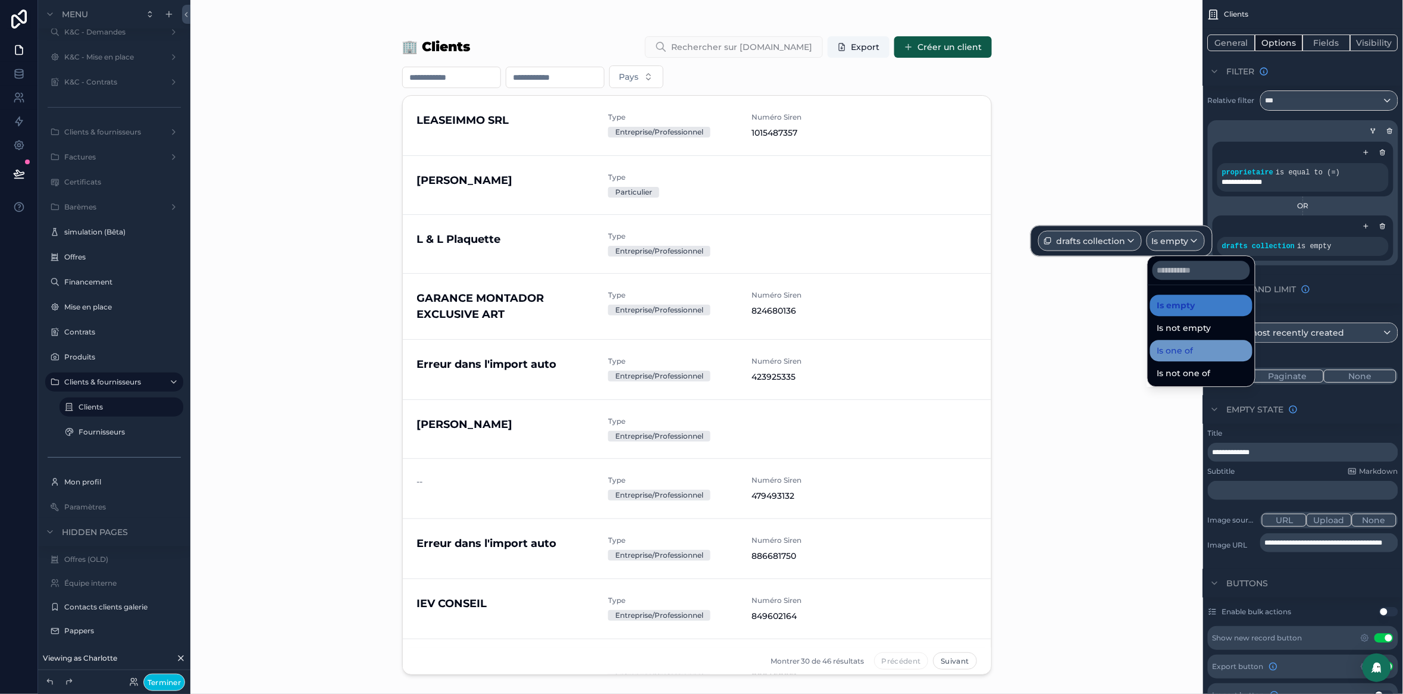
click at [1186, 351] on span "Is one of" at bounding box center [1176, 350] width 36 height 14
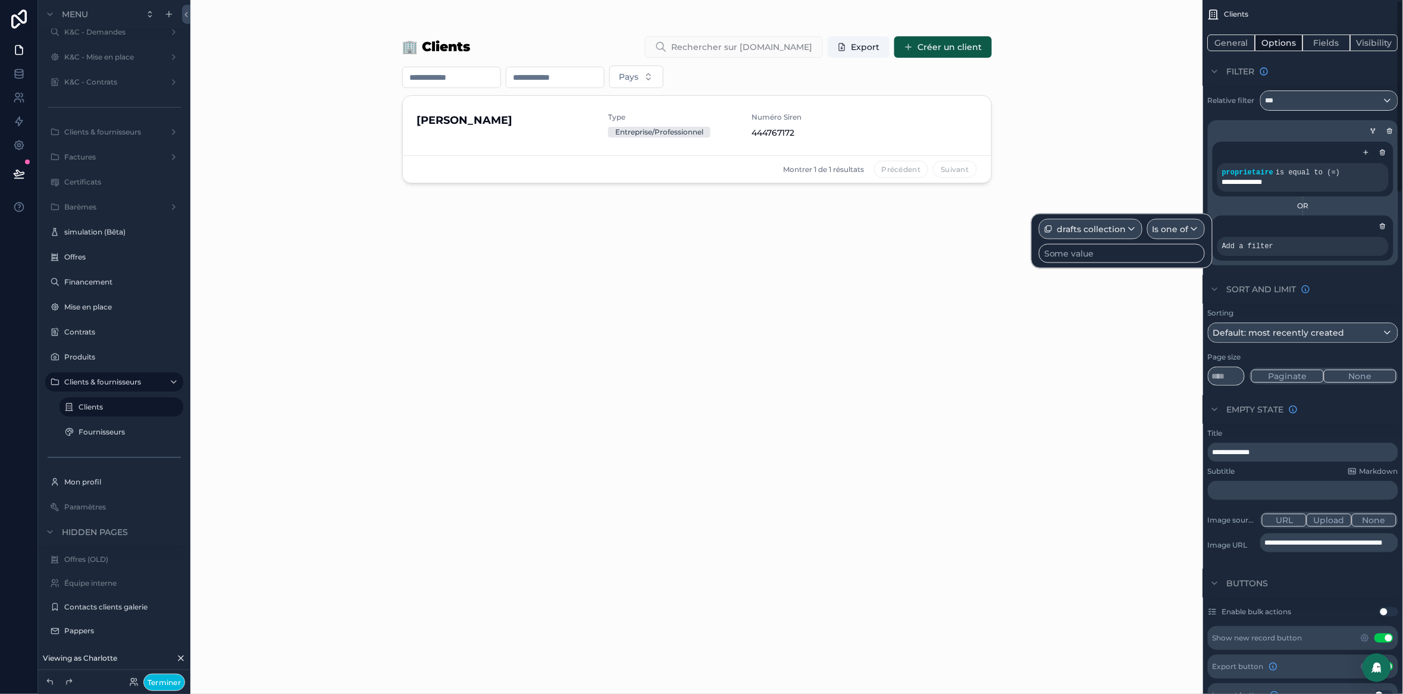
click at [1131, 255] on div "Some value" at bounding box center [1122, 253] width 166 height 19
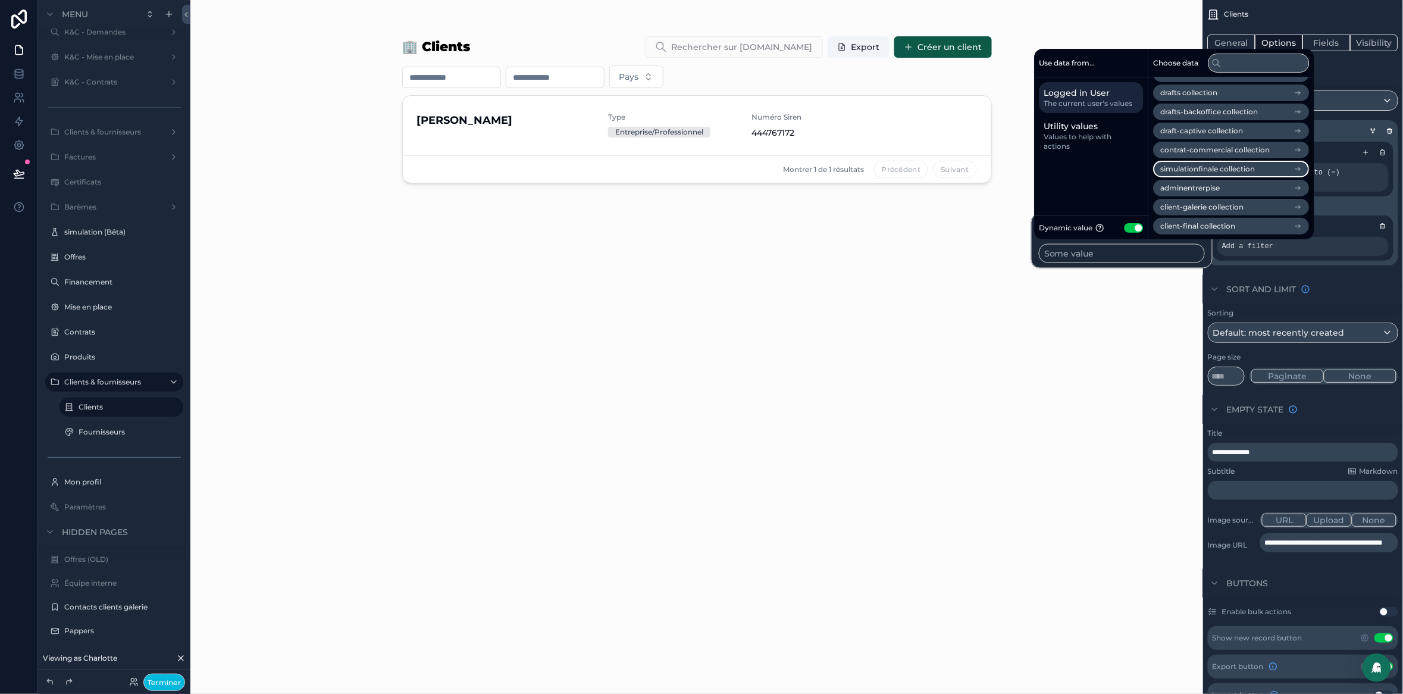
scroll to position [0, 0]
click at [1209, 224] on span "drafts collection" at bounding box center [1189, 224] width 57 height 10
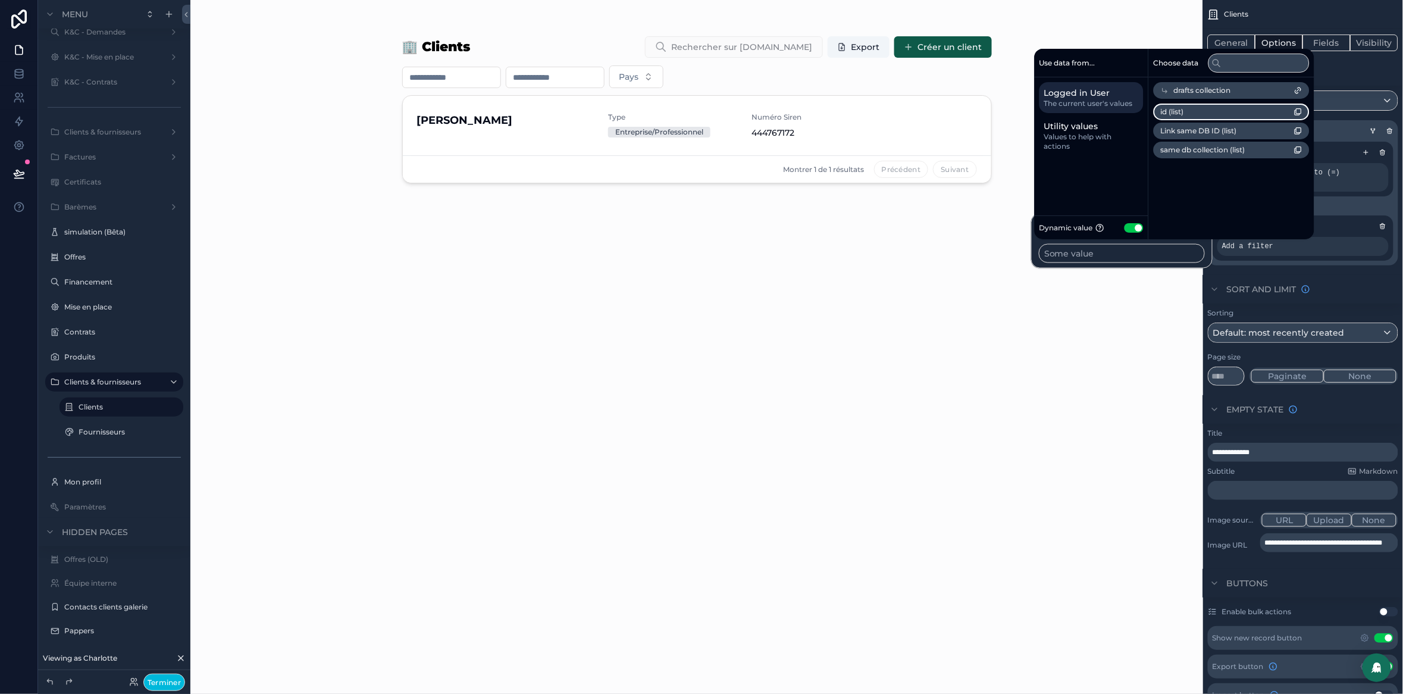
click at [1225, 108] on li "id (list)" at bounding box center [1232, 112] width 156 height 17
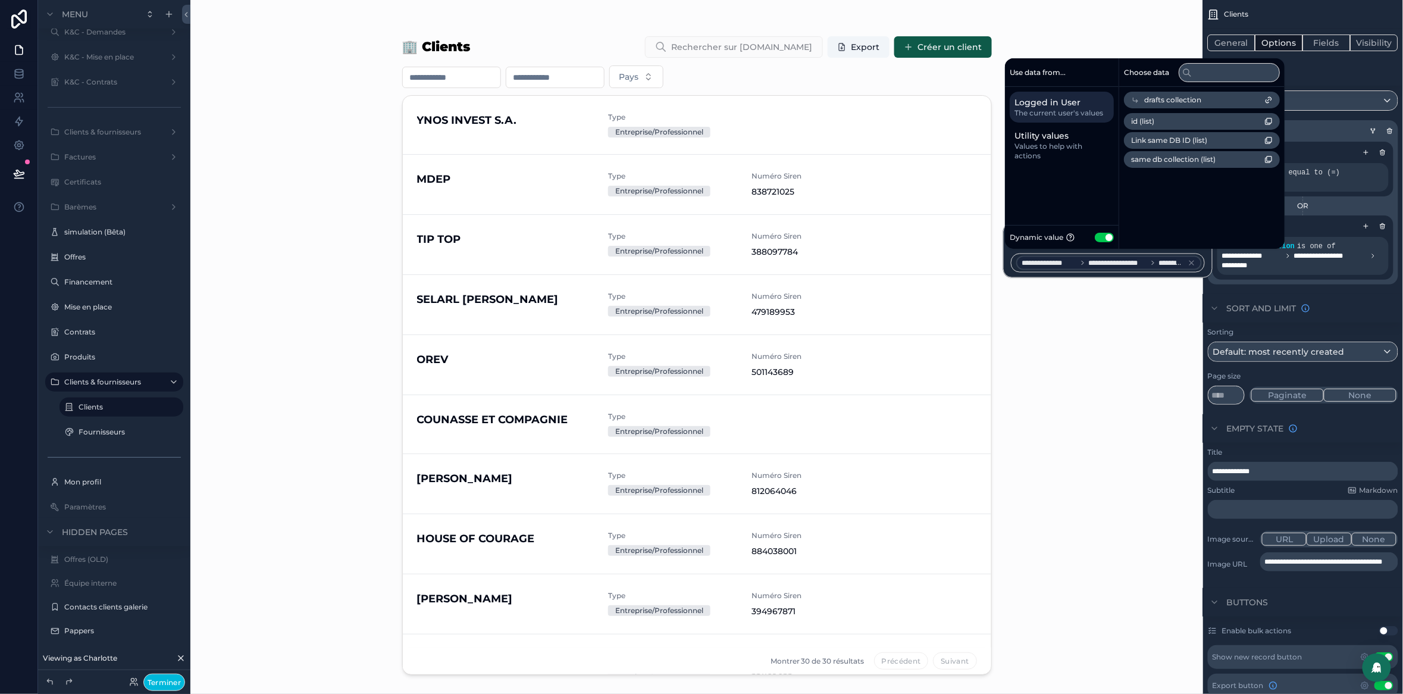
click at [1113, 399] on div "🏢 Clients Rechercher sur Pappers.fr Export Créer un client Pays YNOS INVEST S.A…" at bounding box center [696, 347] width 1013 height 694
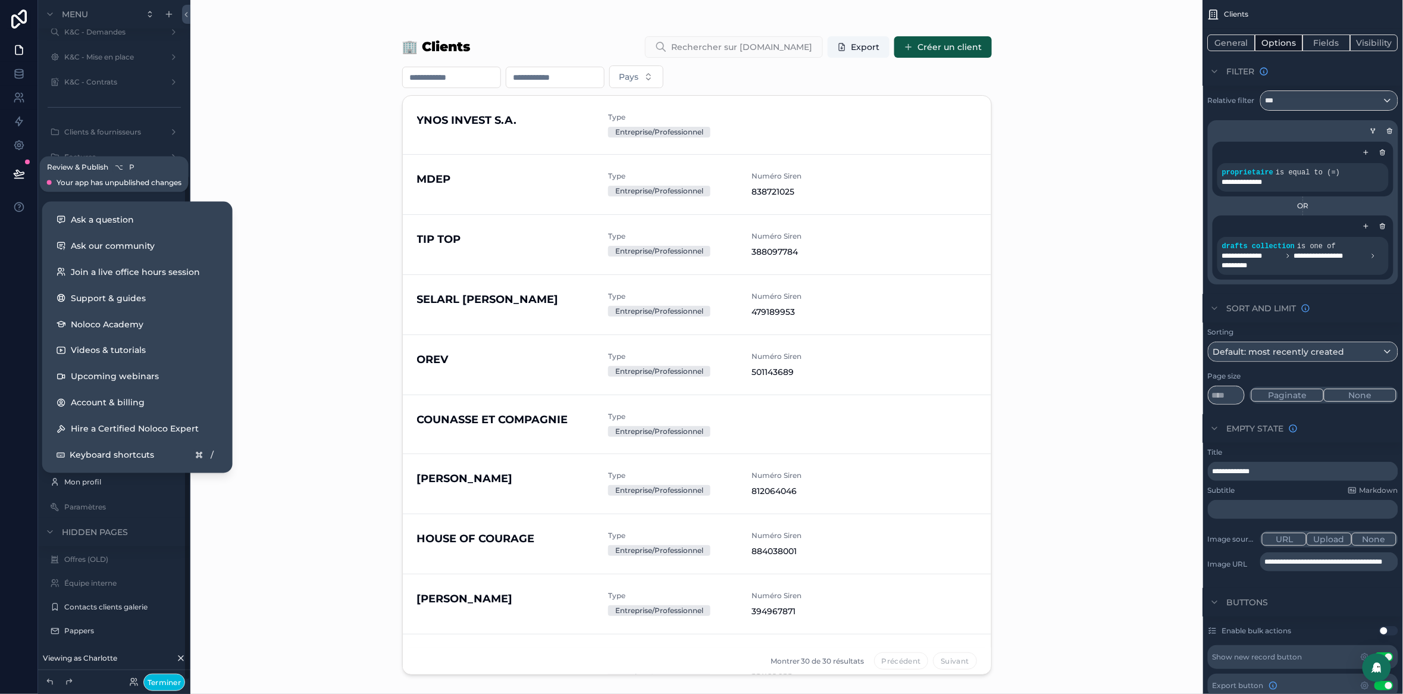
click at [16, 169] on icon at bounding box center [19, 174] width 12 height 12
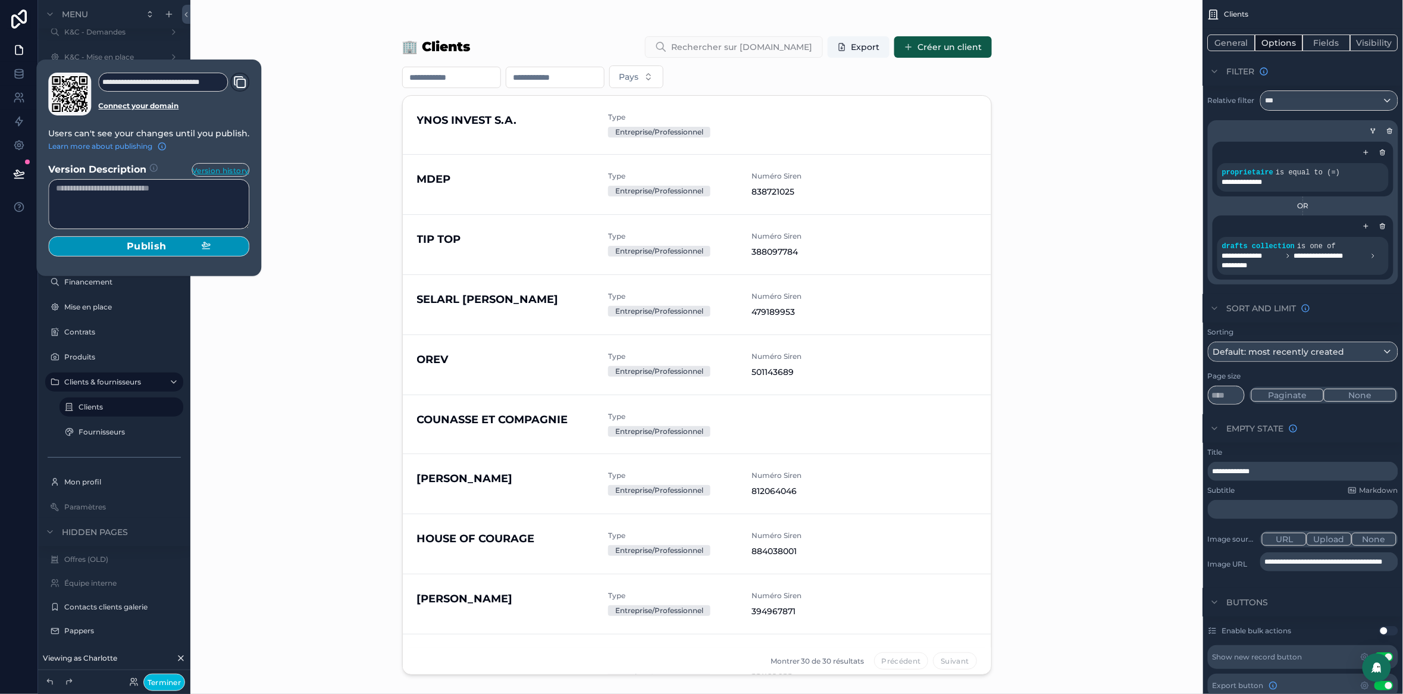
click at [195, 243] on div "Publish" at bounding box center [149, 246] width 124 height 12
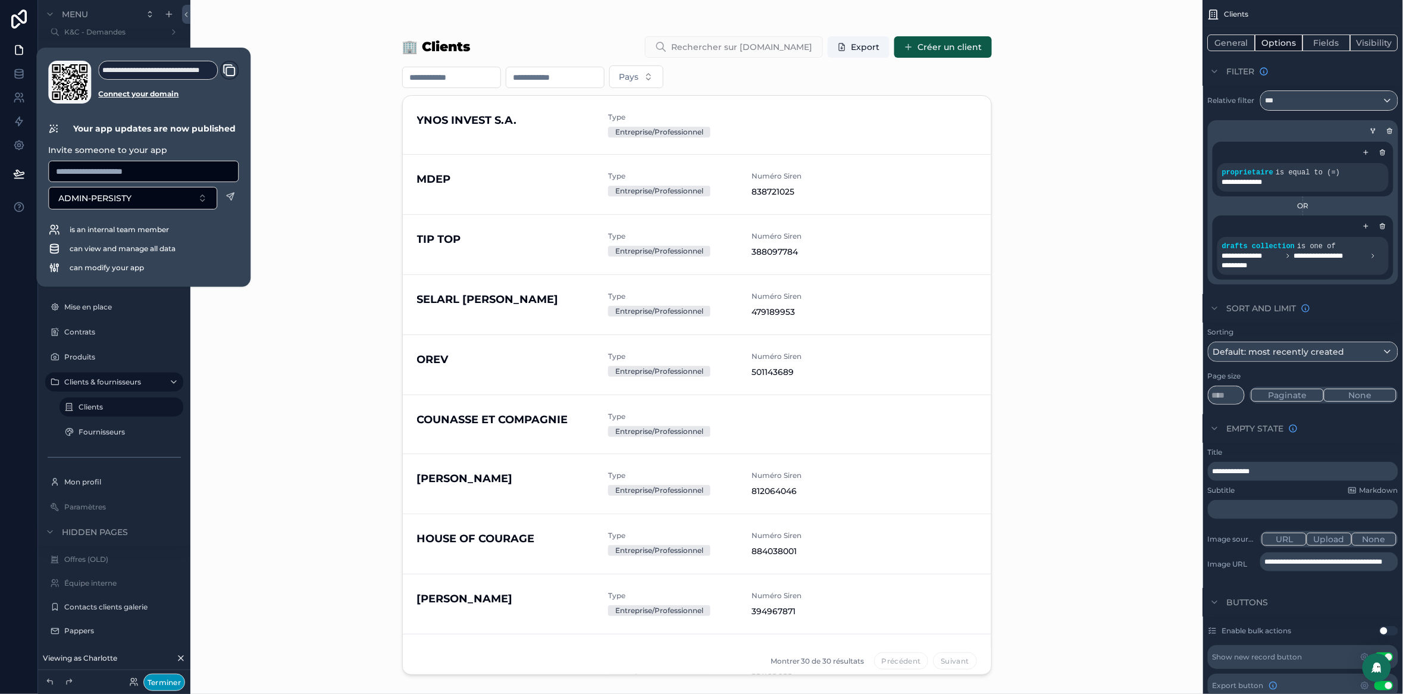
click at [167, 682] on button "Terminer" at bounding box center [164, 682] width 42 height 17
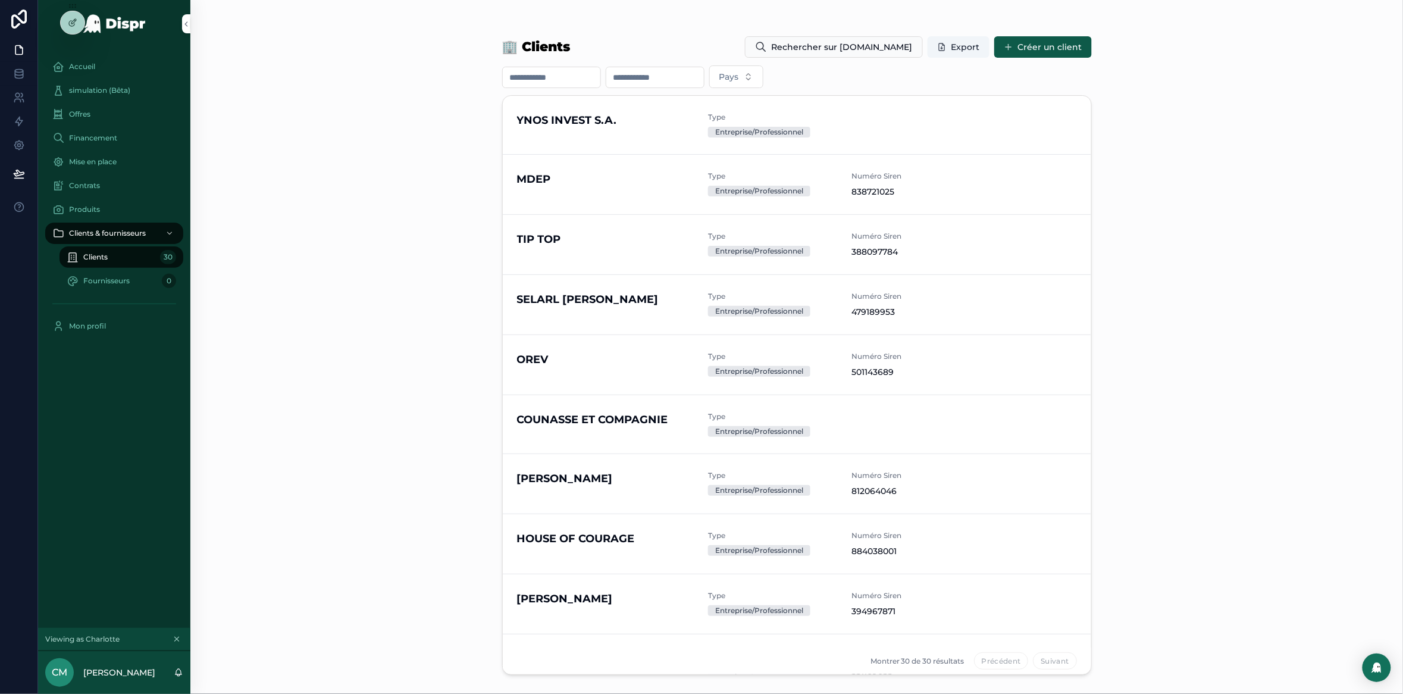
click at [100, 277] on span "Fournisseurs" at bounding box center [106, 281] width 46 height 10
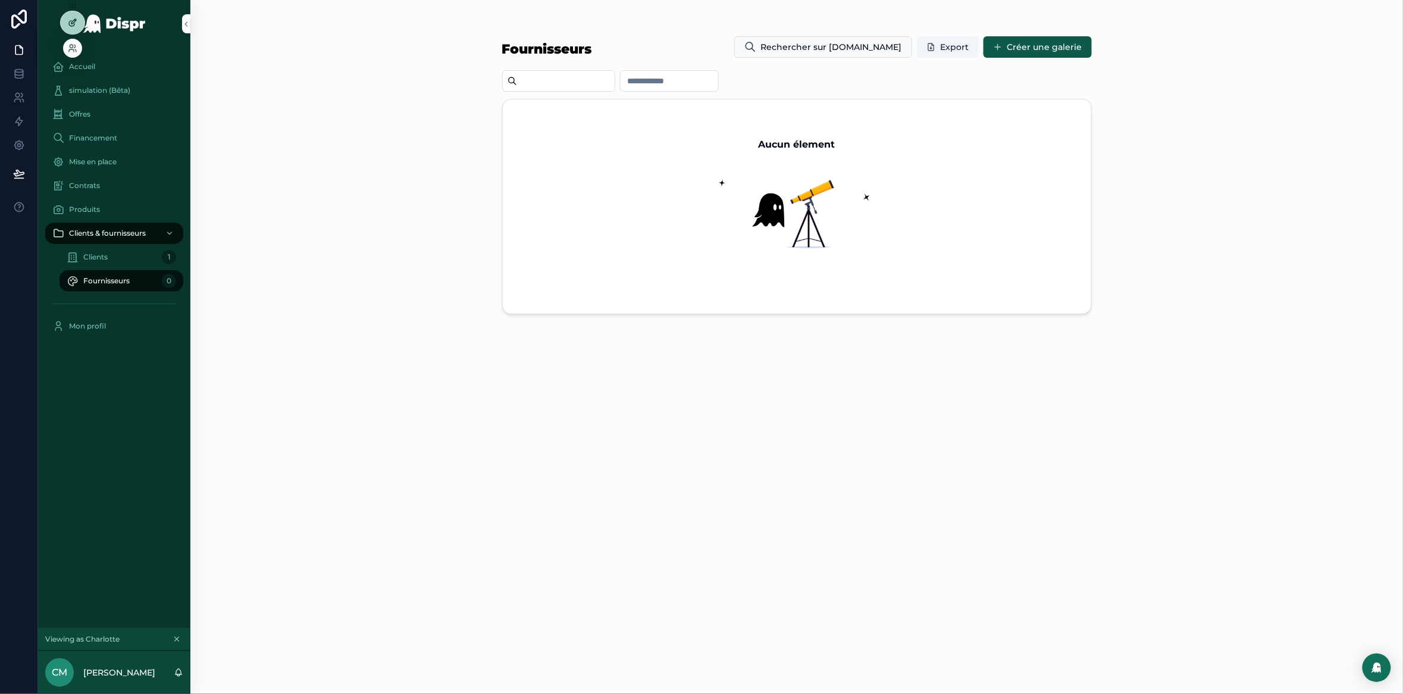
click at [68, 24] on icon at bounding box center [73, 23] width 10 height 10
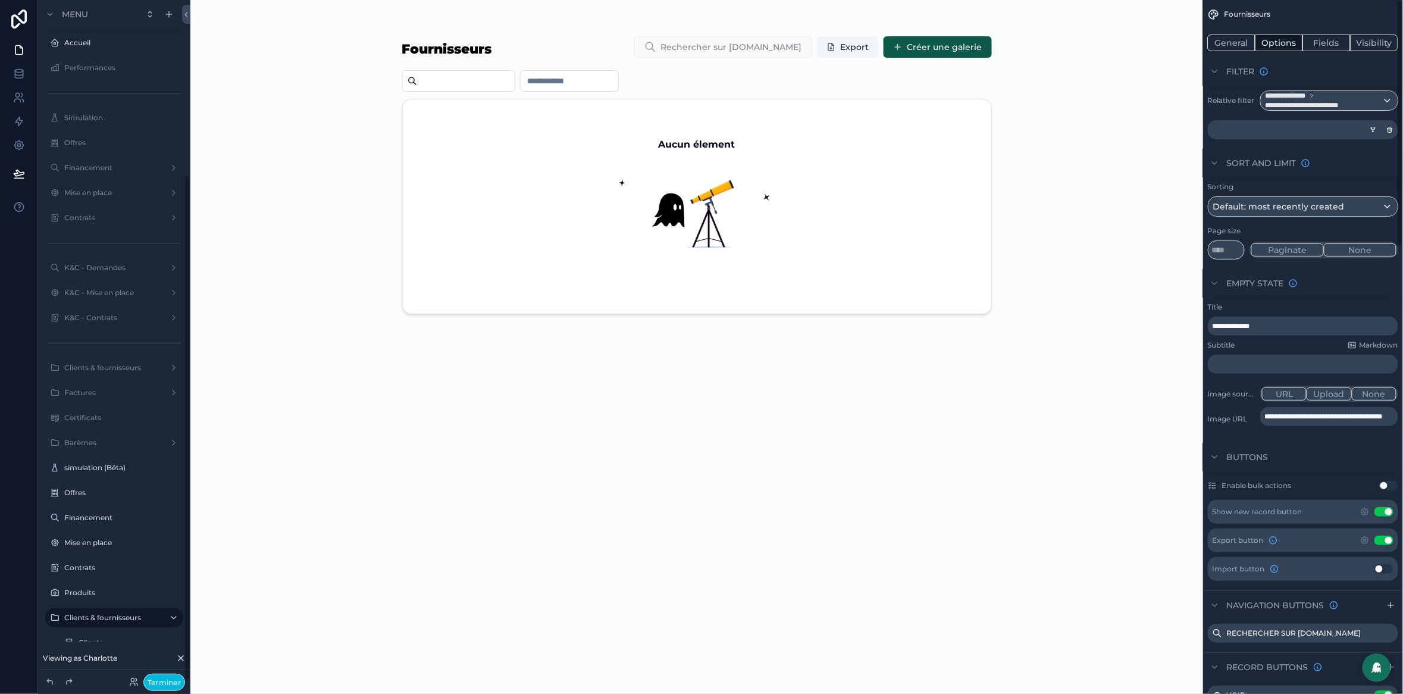
scroll to position [236, 0]
click at [1309, 97] on span "**********" at bounding box center [1293, 96] width 55 height 10
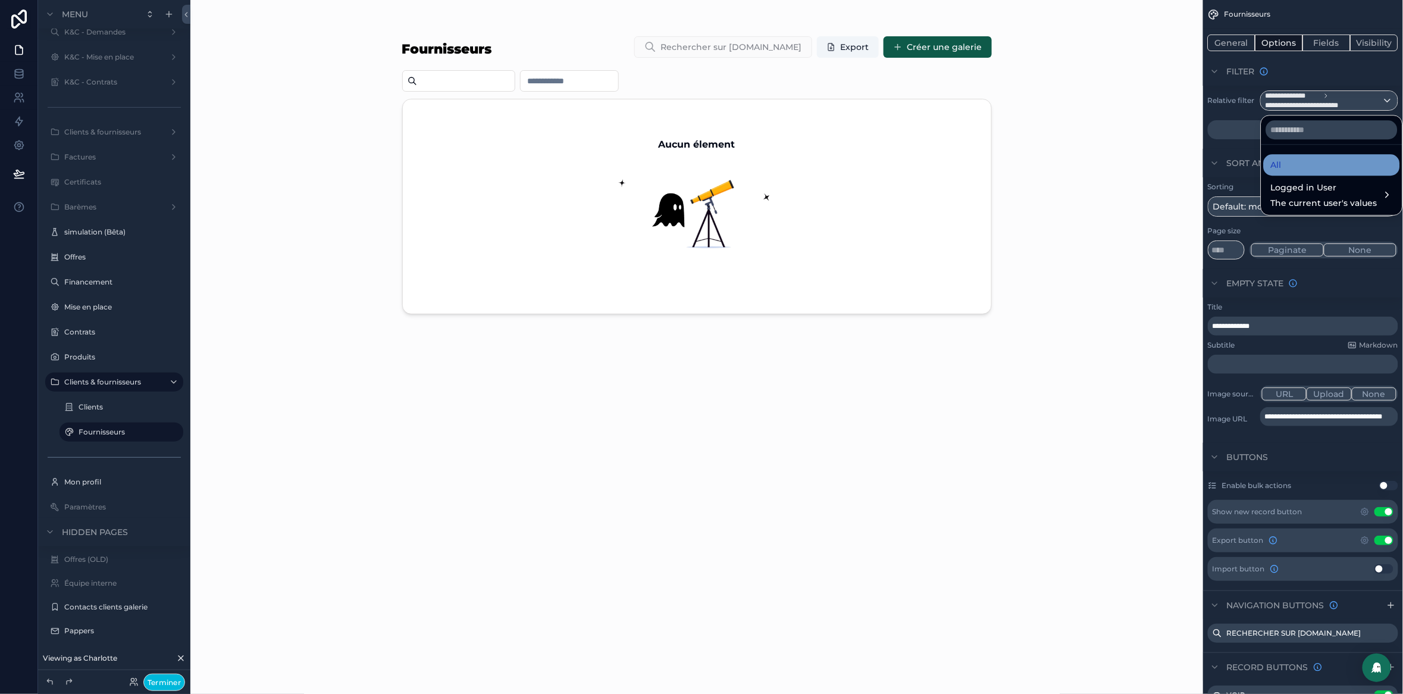
click at [1302, 158] on div "All" at bounding box center [1332, 165] width 122 height 14
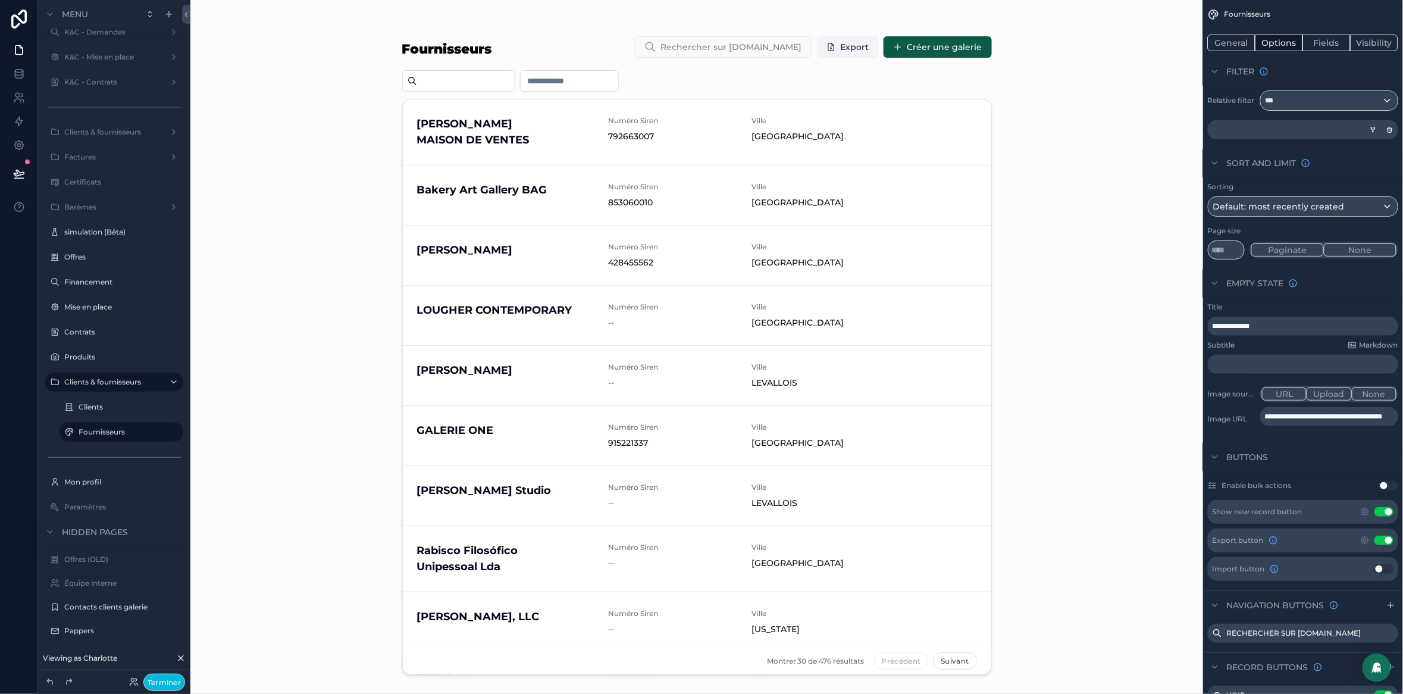
click at [1372, 127] on icon "scrollable content" at bounding box center [1372, 127] width 1 height 1
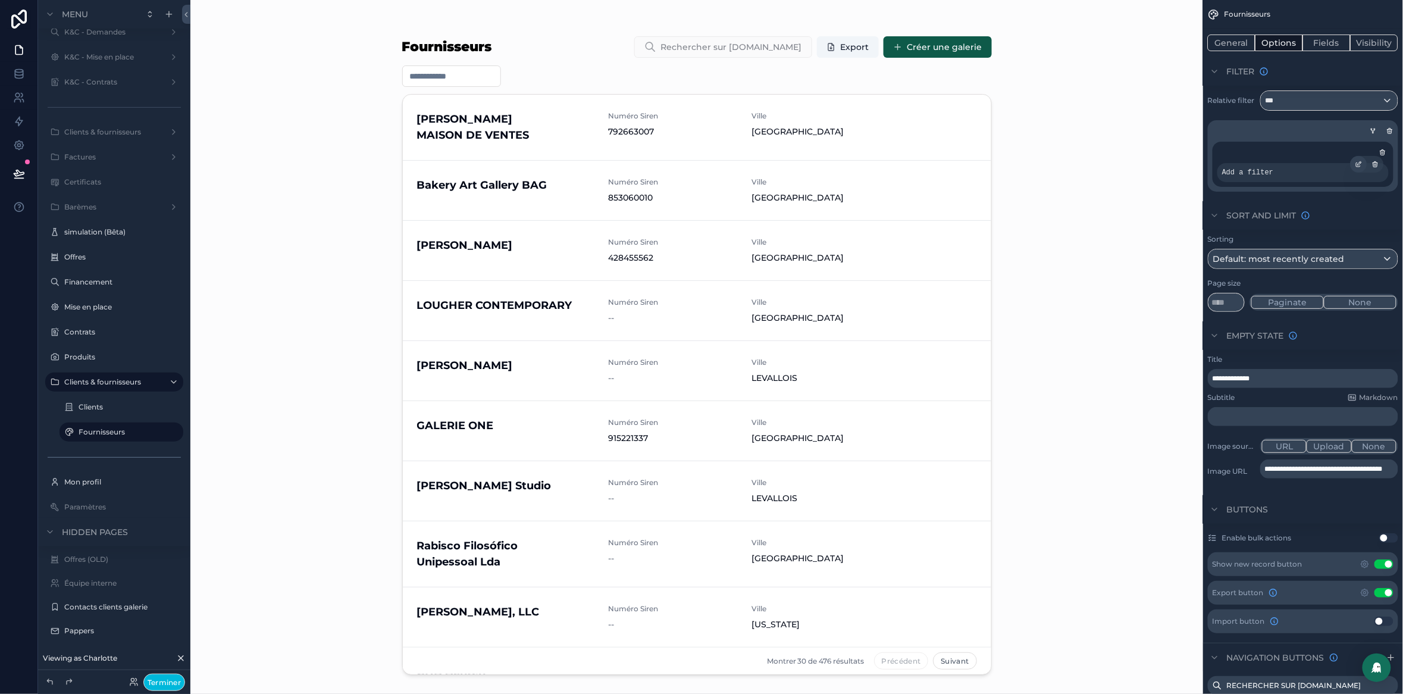
click at [1362, 162] on icon "scrollable content" at bounding box center [1361, 163] width 4 height 4
click at [1079, 146] on div "Select a field" at bounding box center [1097, 155] width 76 height 19
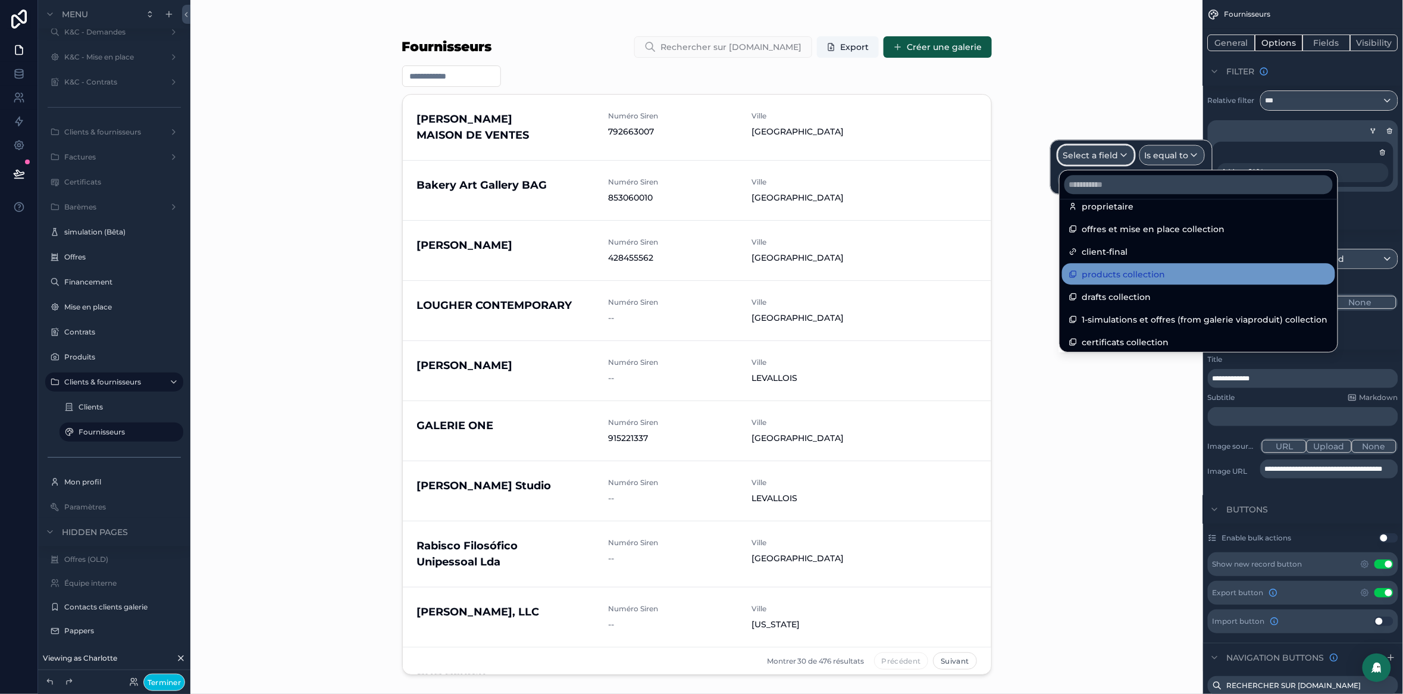
scroll to position [525, 0]
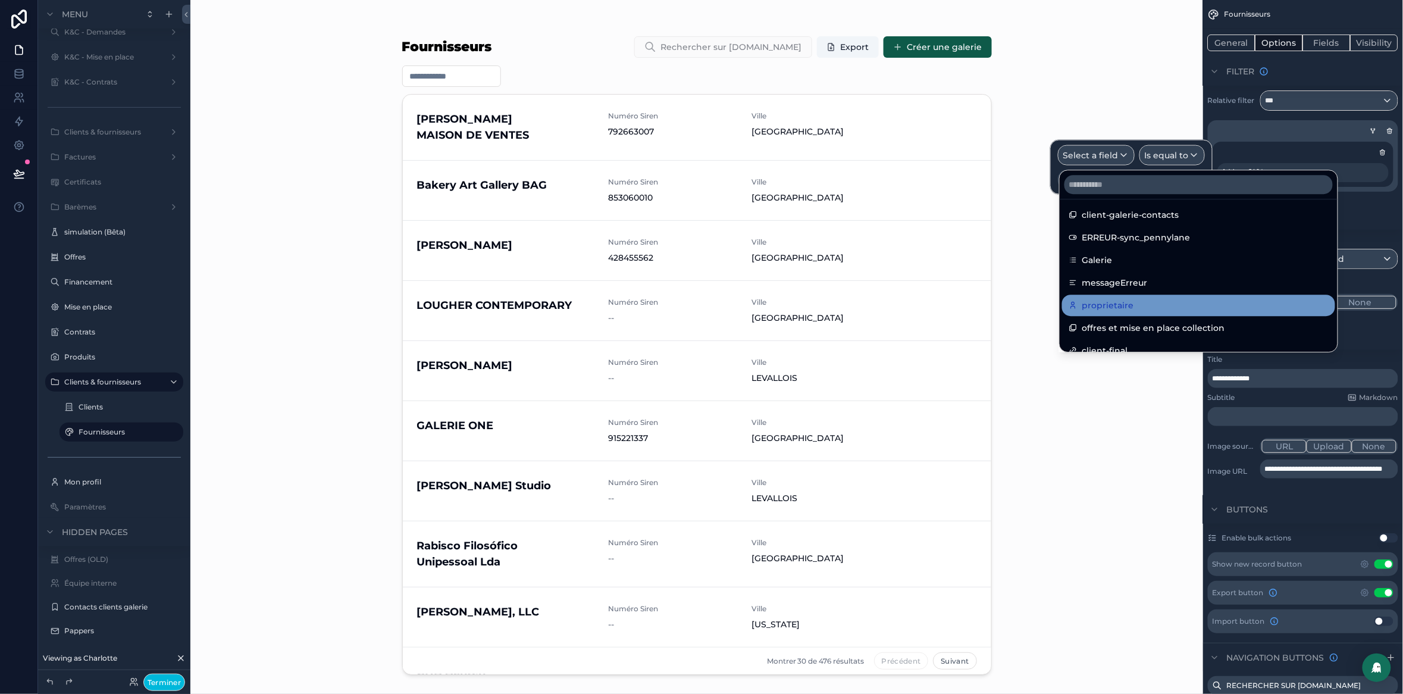
click at [1100, 299] on span "proprietaire" at bounding box center [1109, 305] width 52 height 14
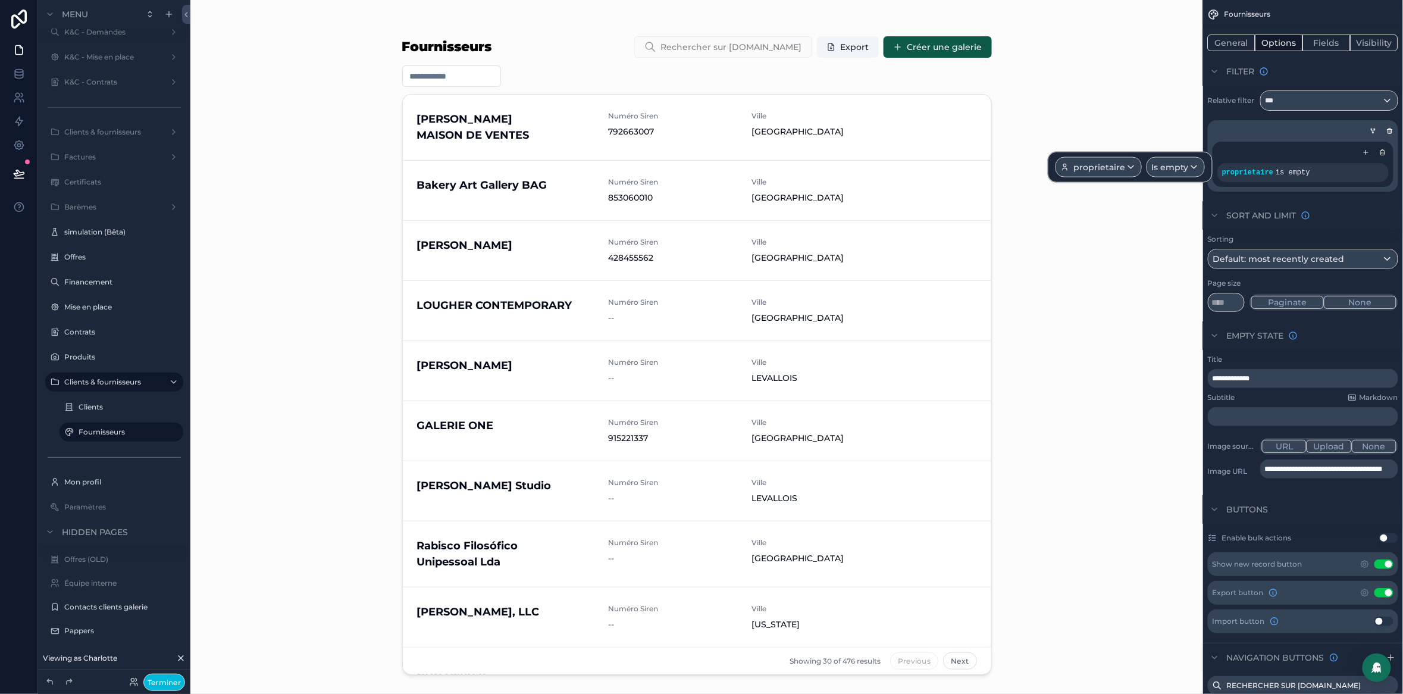
click at [1169, 177] on div "proprietaire Is empty" at bounding box center [1130, 167] width 165 height 31
click at [1192, 156] on div "proprietaire Is empty" at bounding box center [1130, 167] width 165 height 31
click at [1182, 172] on span "Is empty" at bounding box center [1170, 167] width 37 height 12
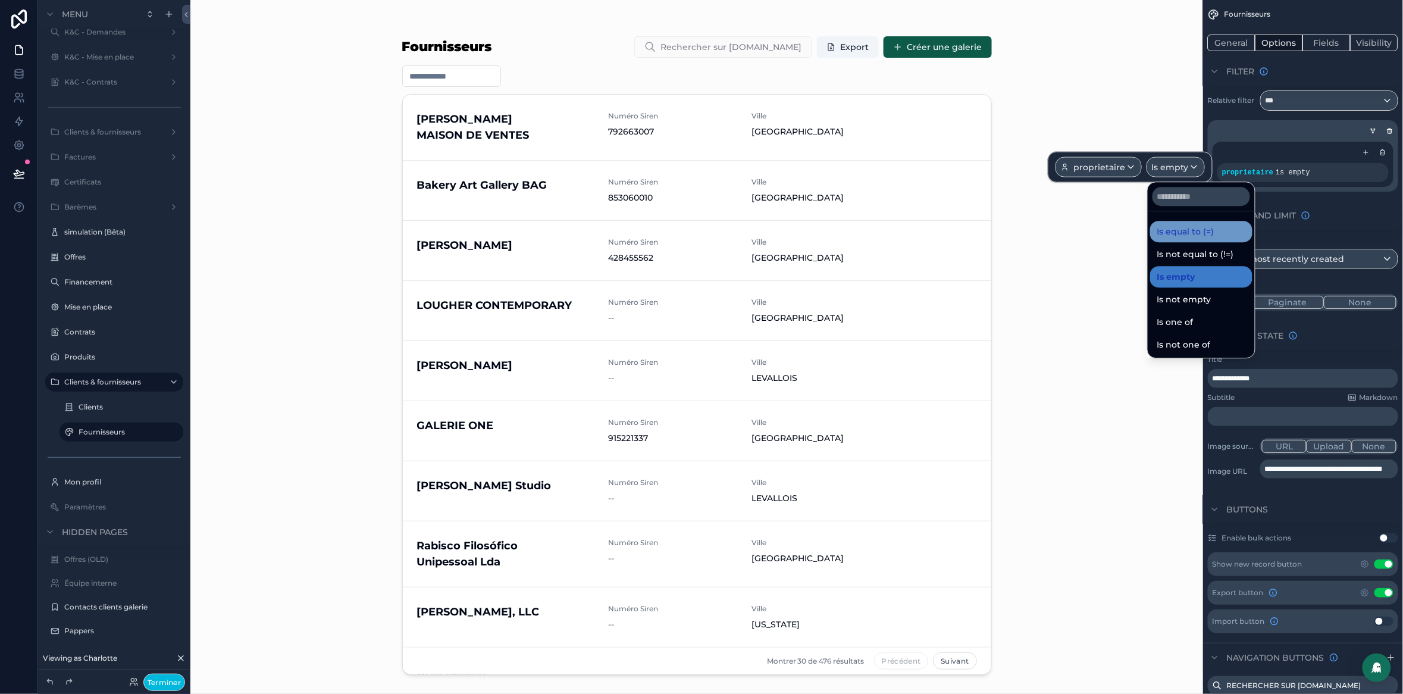
click at [1186, 227] on span "Is equal to (=)" at bounding box center [1186, 231] width 57 height 14
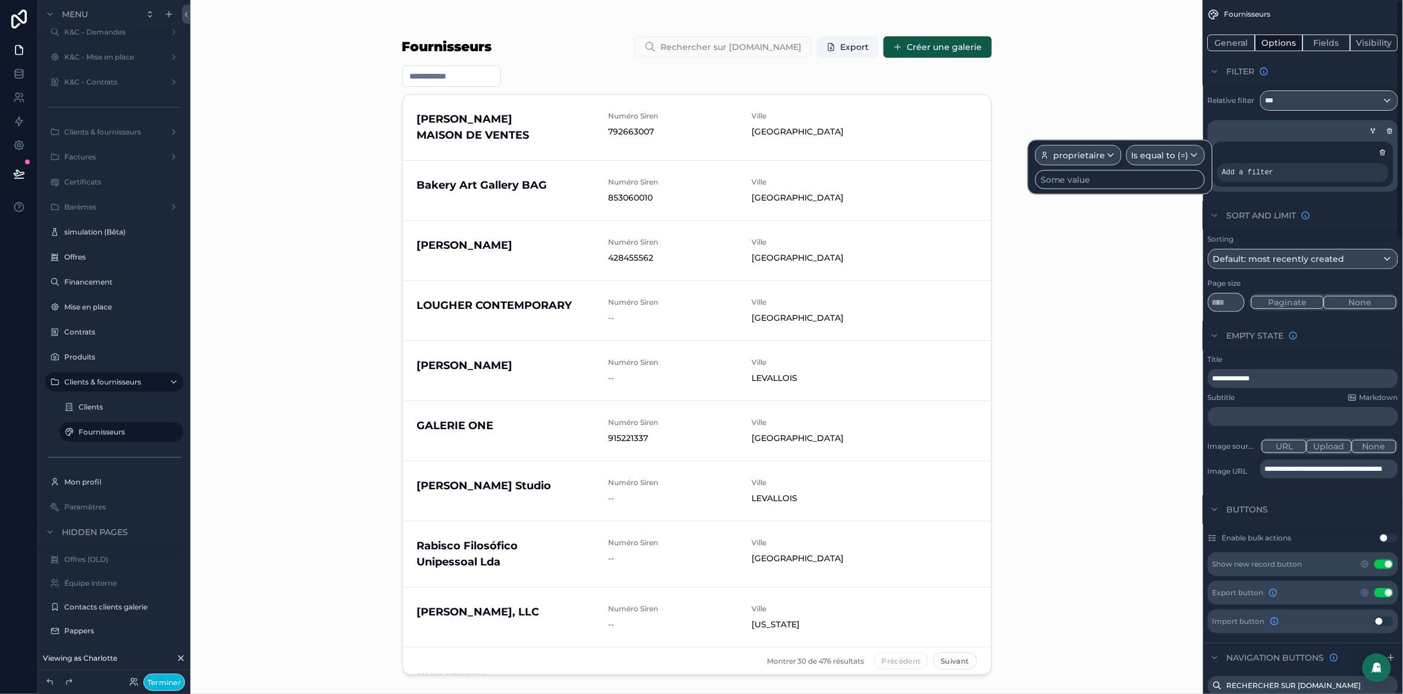
click at [1112, 185] on div "Some value" at bounding box center [1121, 179] width 170 height 19
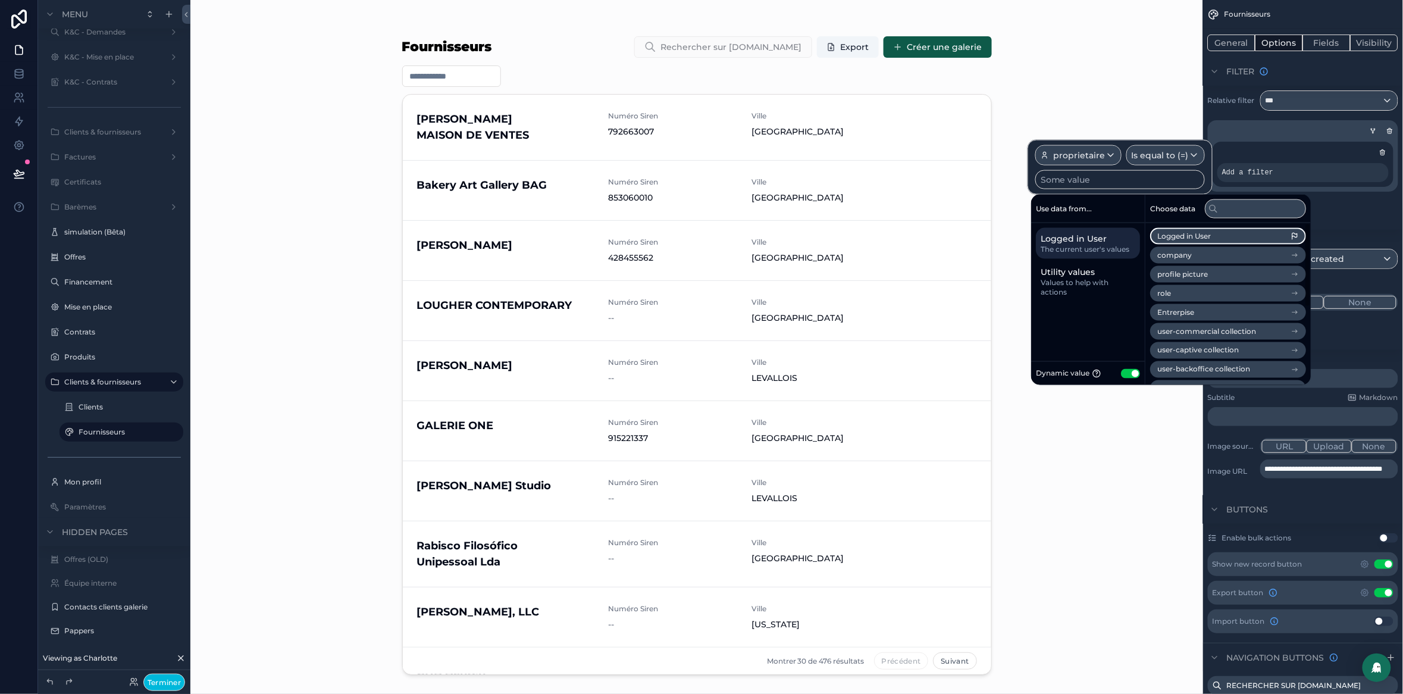
click at [1199, 232] on span "Logged in User" at bounding box center [1185, 237] width 54 height 10
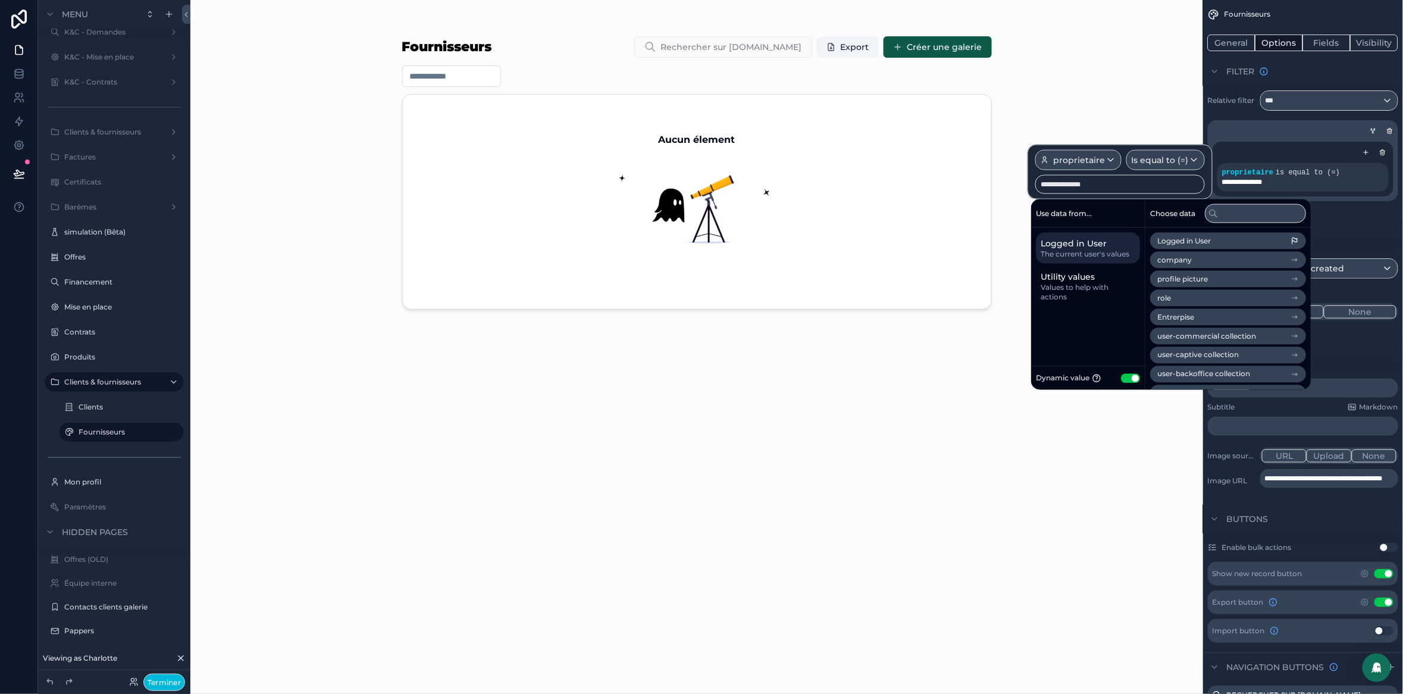
click at [1370, 137] on div "**********" at bounding box center [1303, 169] width 190 height 64
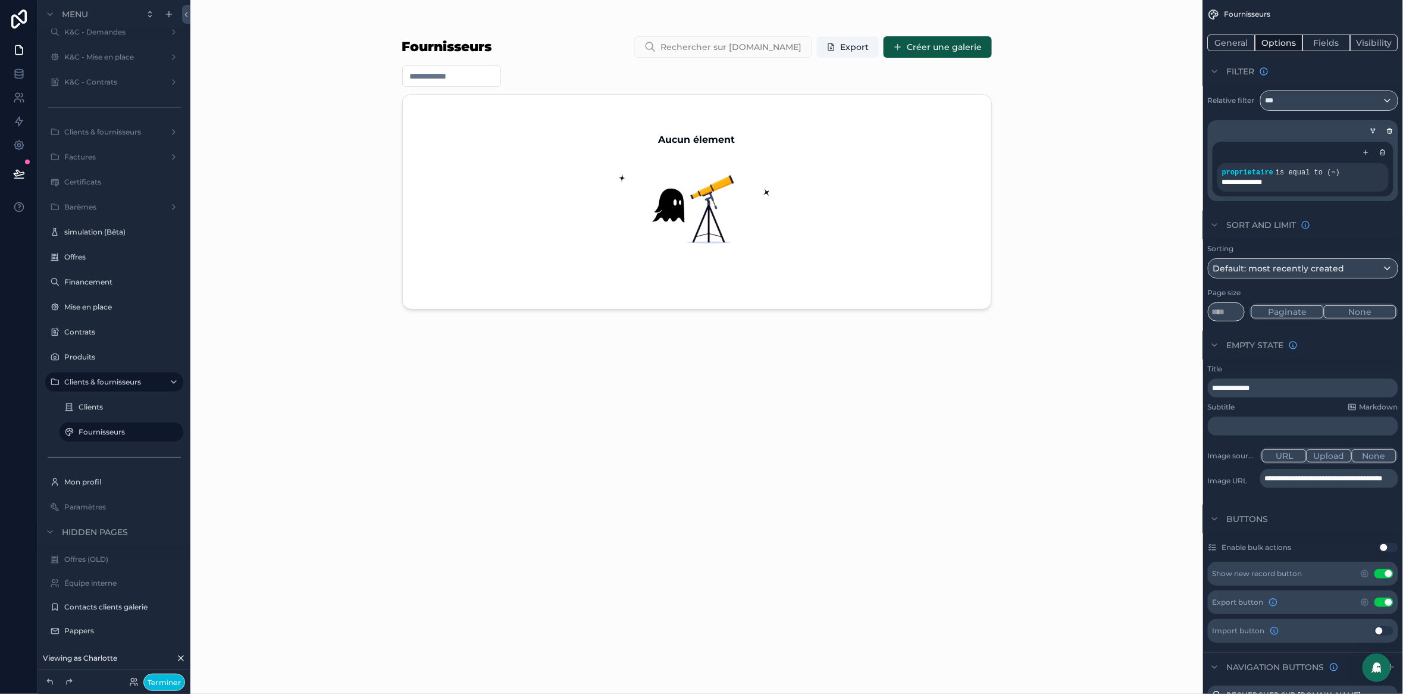
click at [1371, 131] on icon "scrollable content" at bounding box center [1373, 130] width 7 height 7
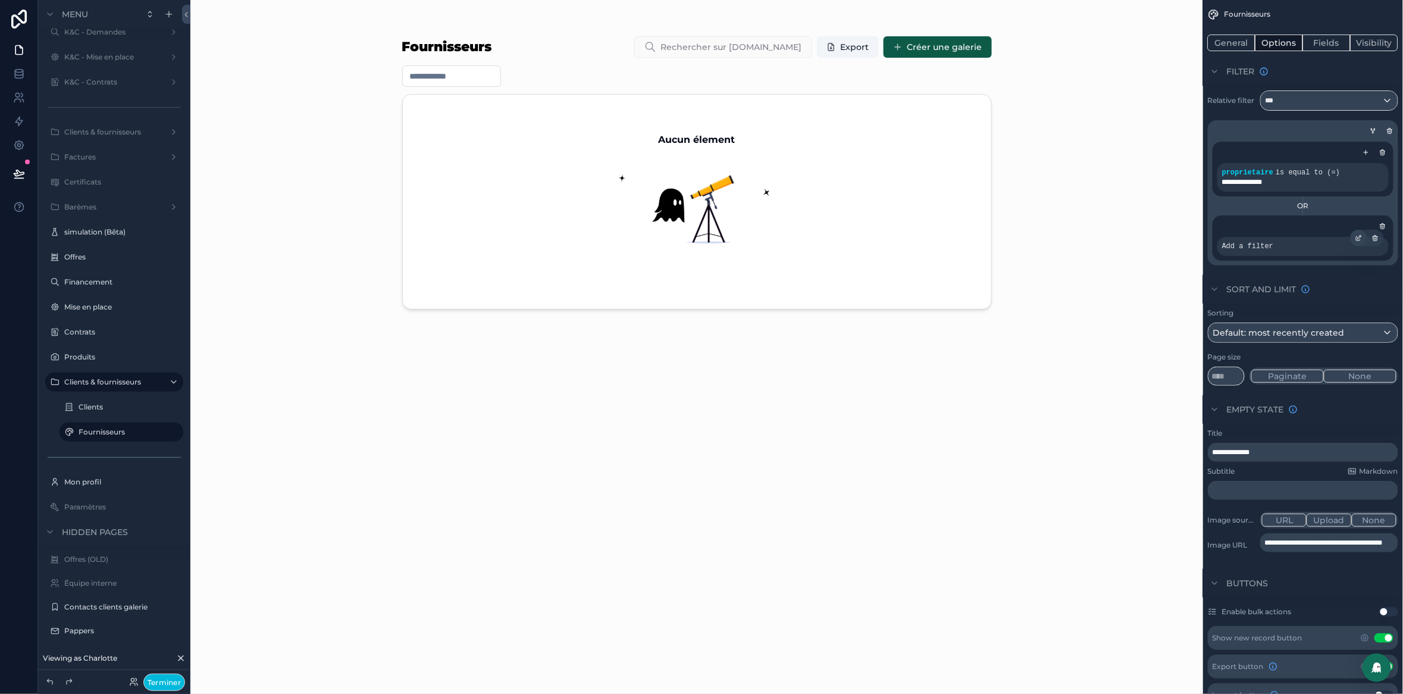
click at [1358, 236] on icon "scrollable content" at bounding box center [1359, 237] width 7 height 7
click at [1109, 233] on span "Select a field" at bounding box center [1091, 229] width 55 height 11
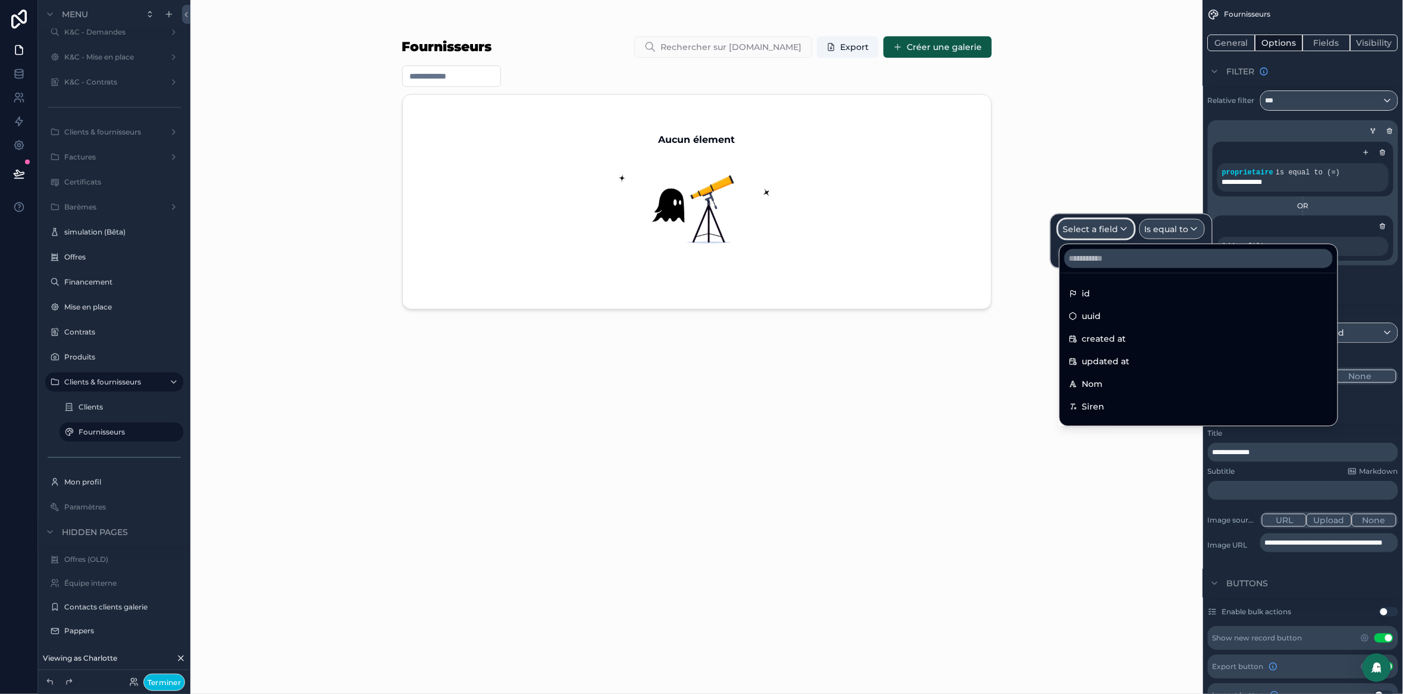
scroll to position [650, 0]
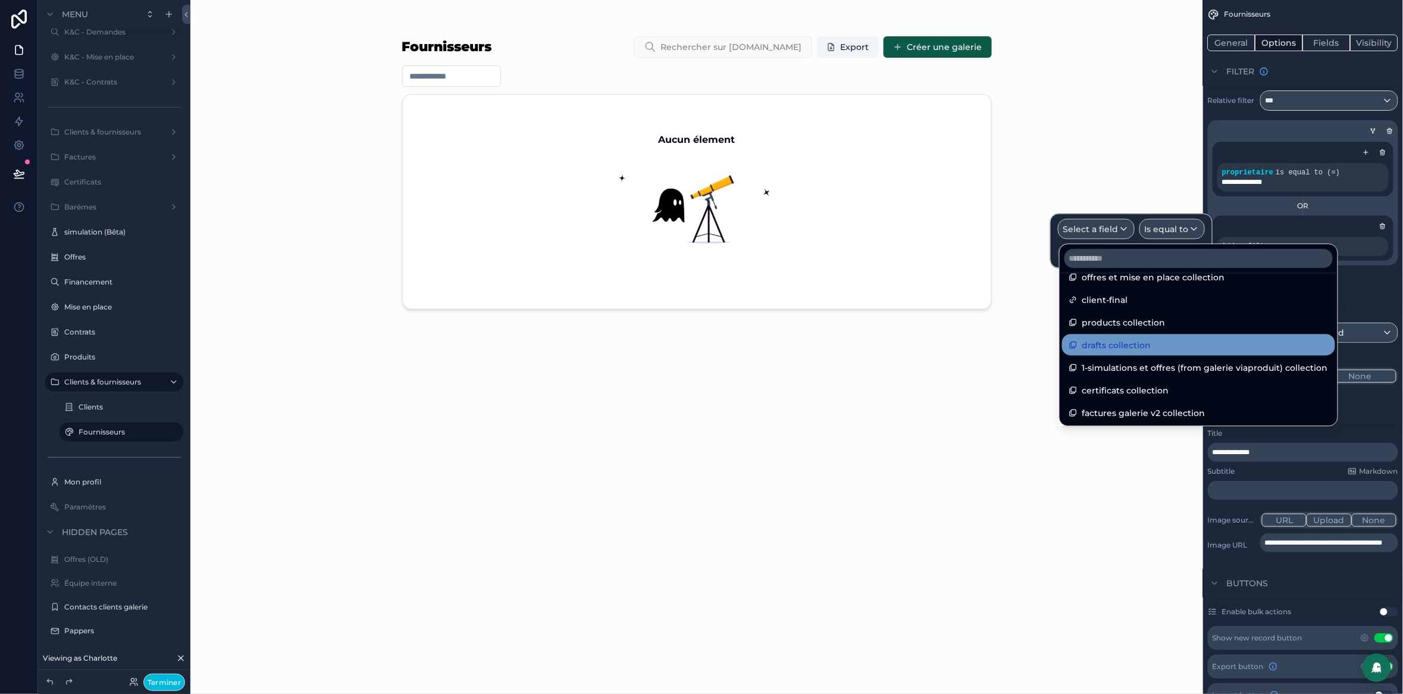
click at [1134, 340] on span "drafts collection" at bounding box center [1117, 344] width 69 height 14
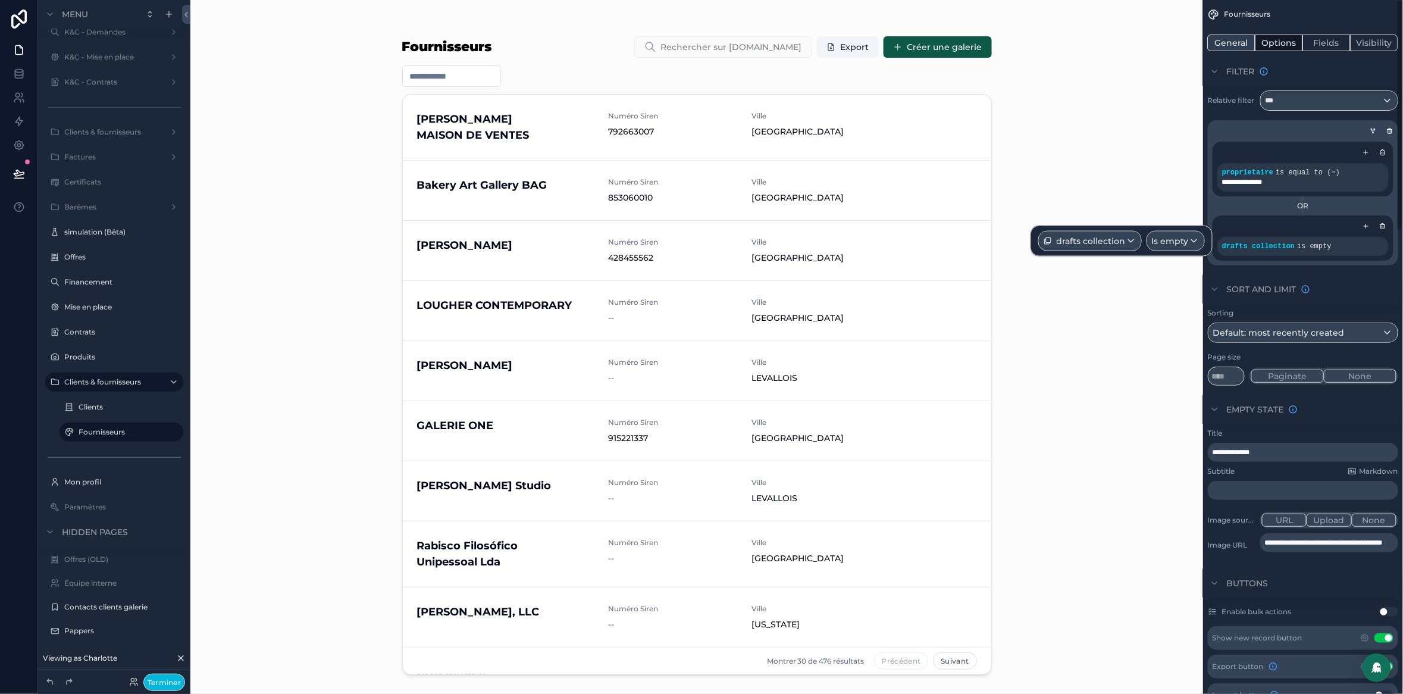
click at [1237, 42] on button "General" at bounding box center [1232, 43] width 48 height 17
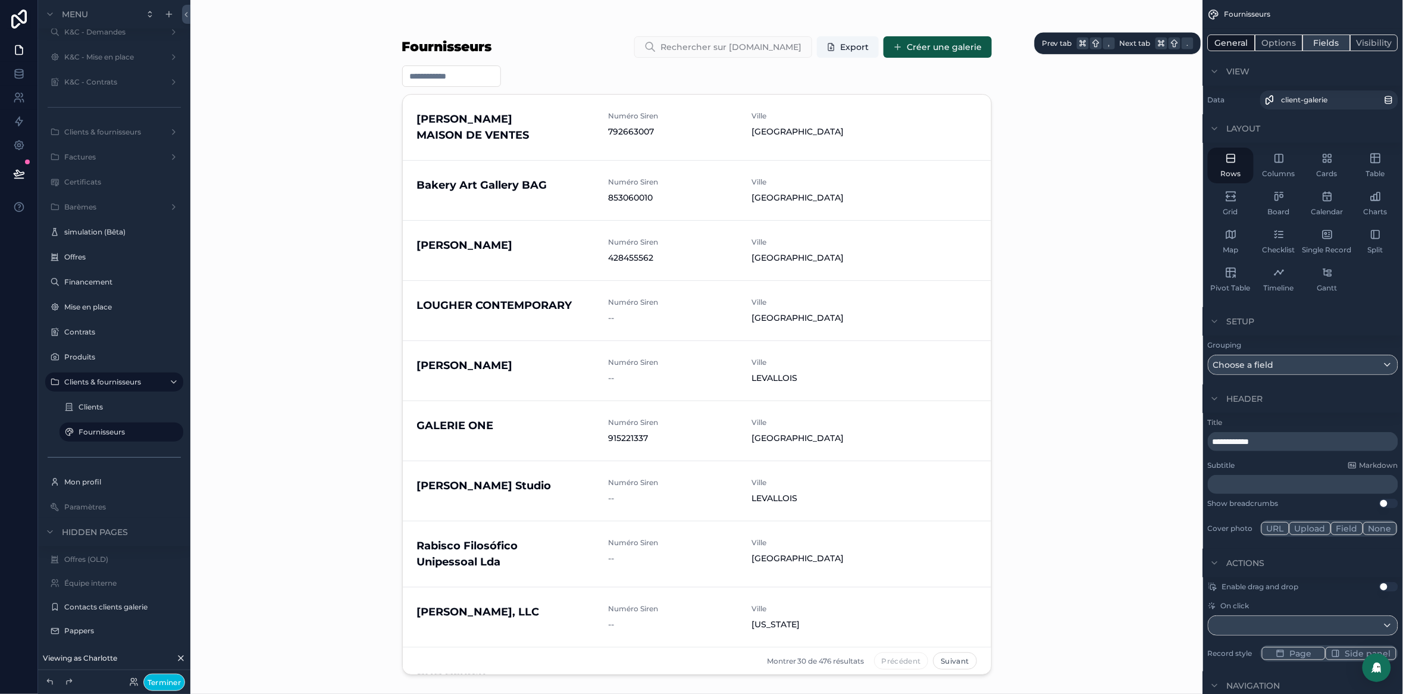
click at [1328, 42] on button "Fields" at bounding box center [1327, 43] width 48 height 17
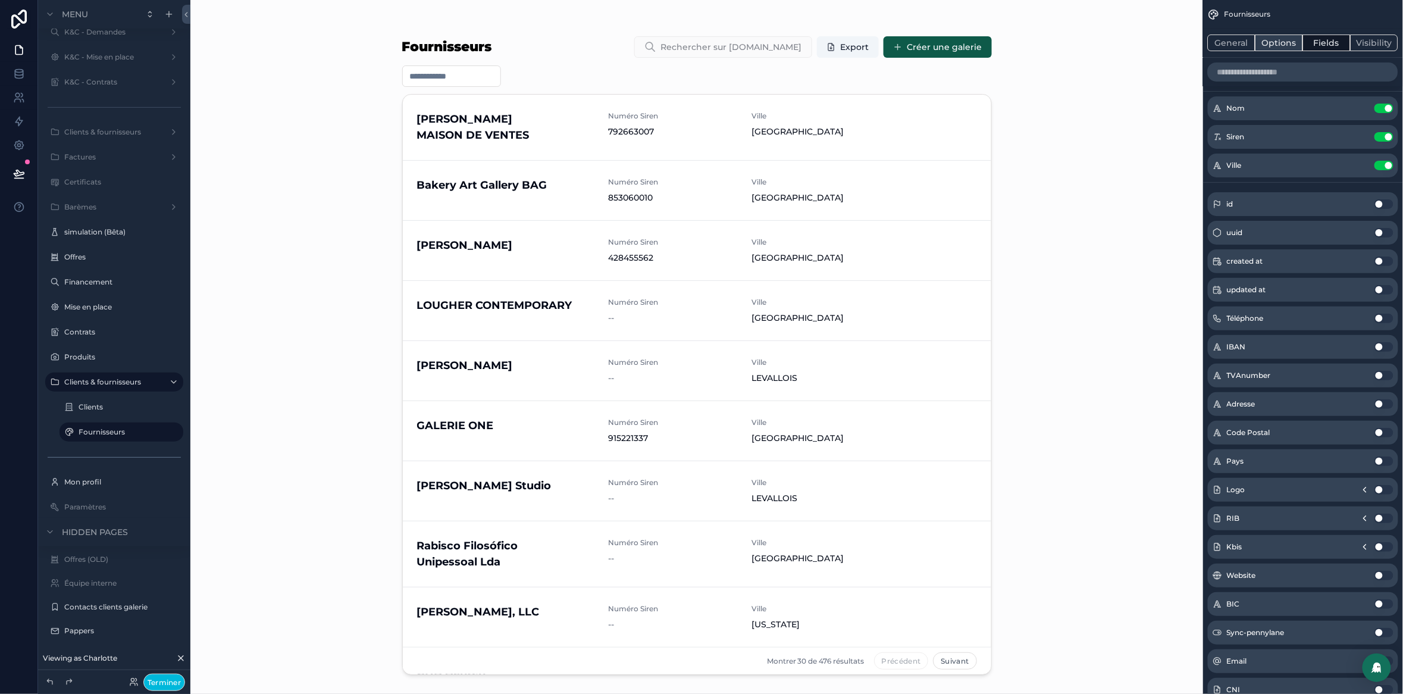
click at [1272, 46] on button "Options" at bounding box center [1280, 43] width 48 height 17
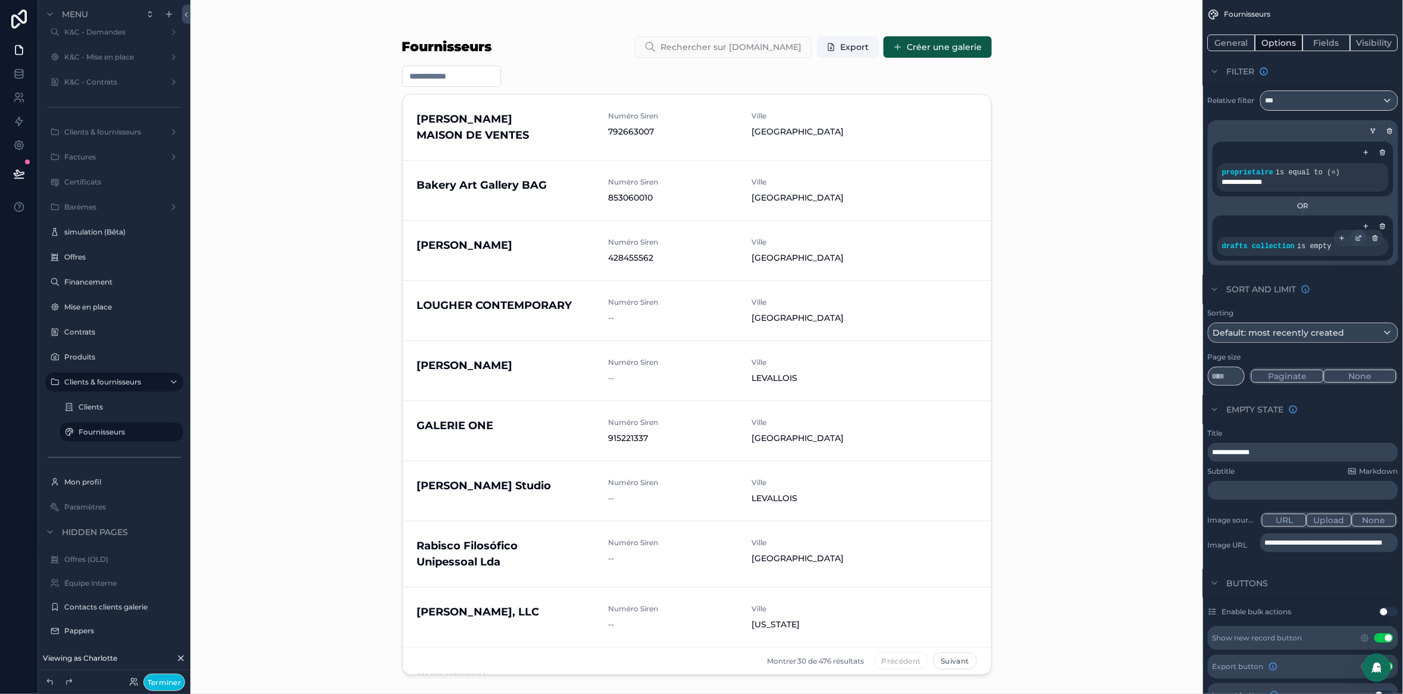
click at [1359, 240] on icon "scrollable content" at bounding box center [1359, 237] width 7 height 7
click at [1179, 244] on span "Is empty" at bounding box center [1170, 241] width 37 height 12
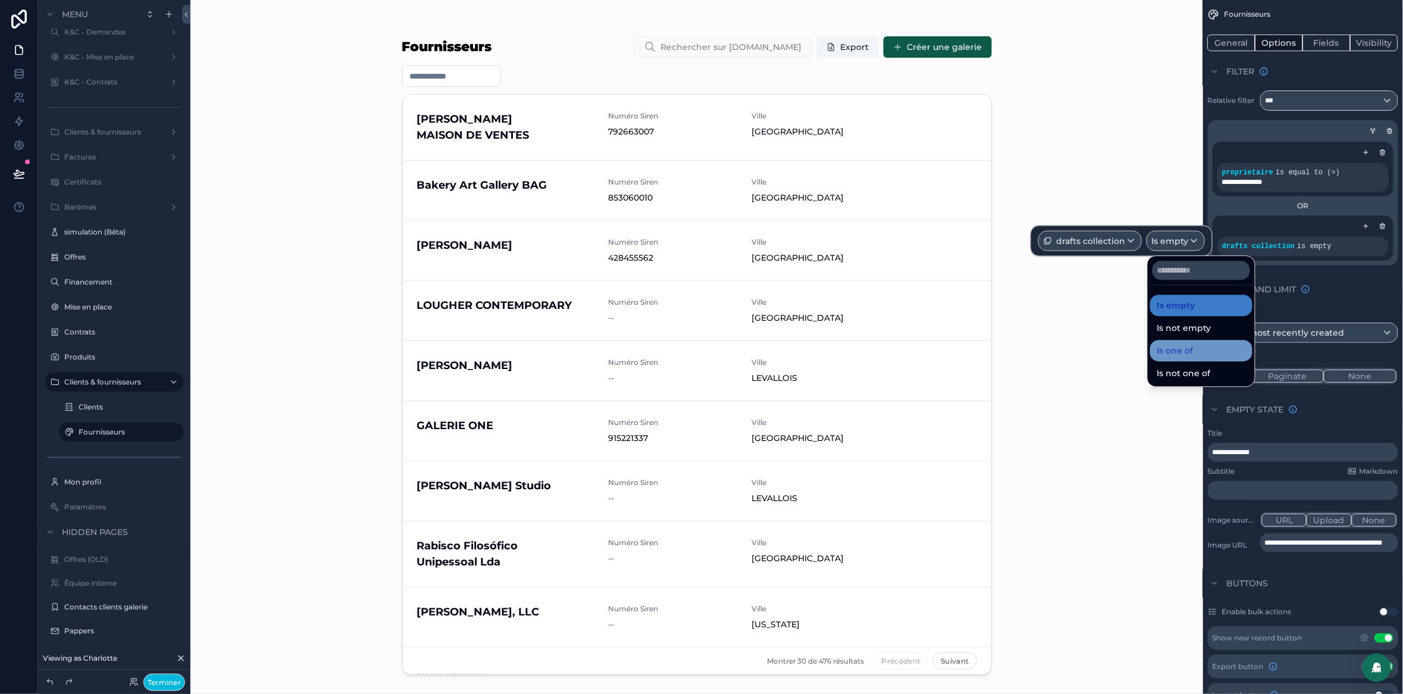
click at [1200, 343] on div "Is one of" at bounding box center [1202, 350] width 88 height 14
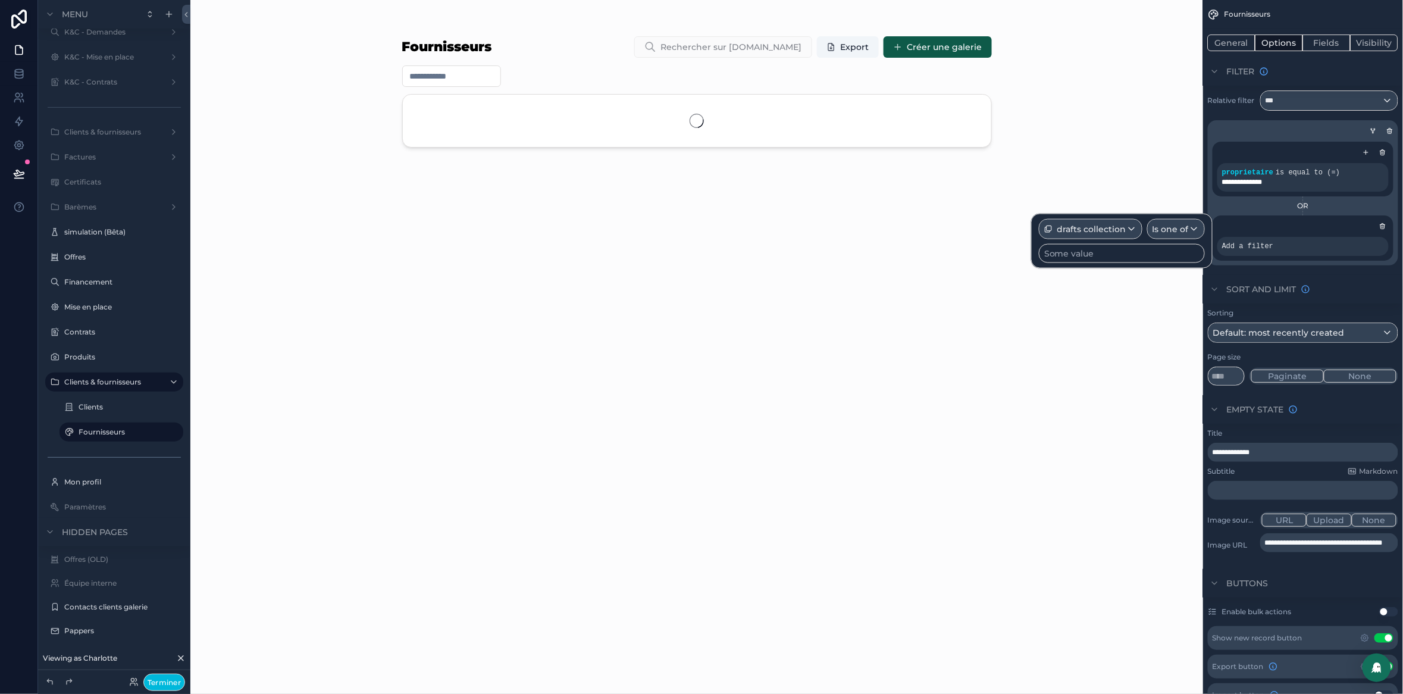
click at [1109, 259] on div "Some value" at bounding box center [1122, 253] width 166 height 19
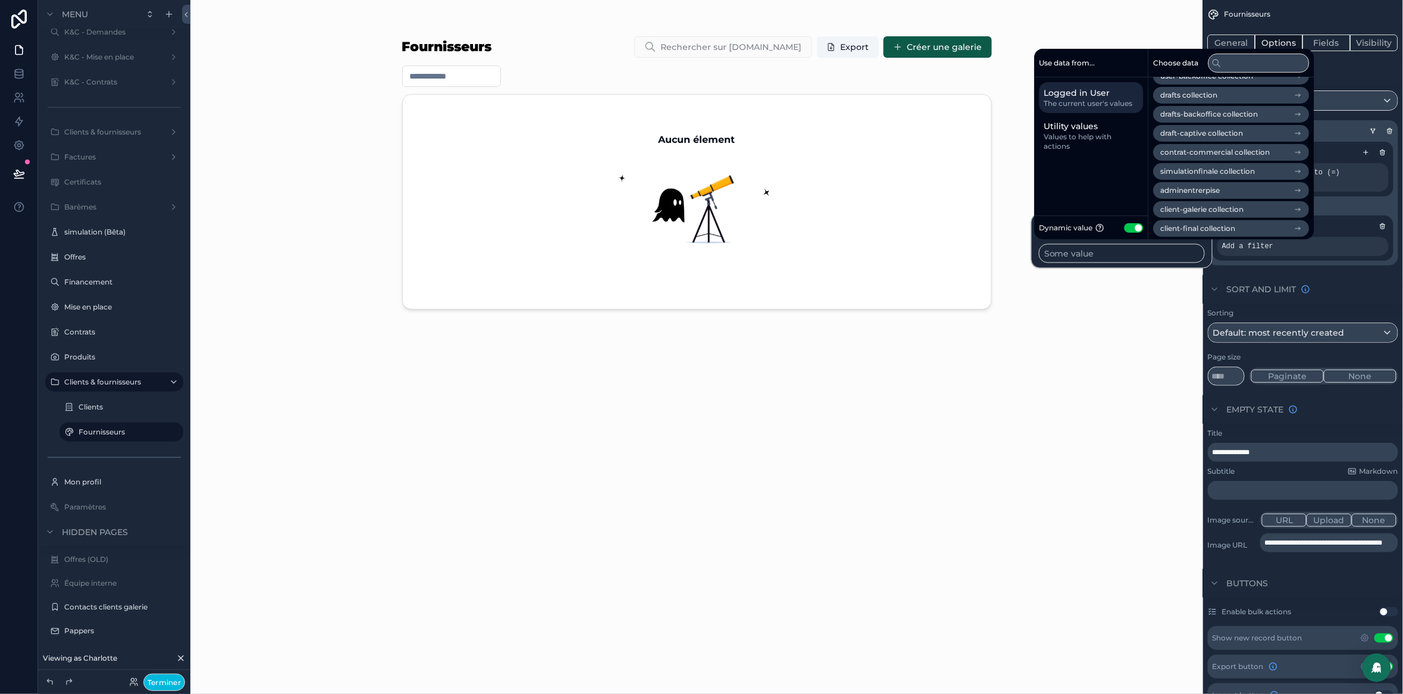
scroll to position [131, 0]
click at [1213, 208] on span "client-galerie collection" at bounding box center [1202, 207] width 83 height 10
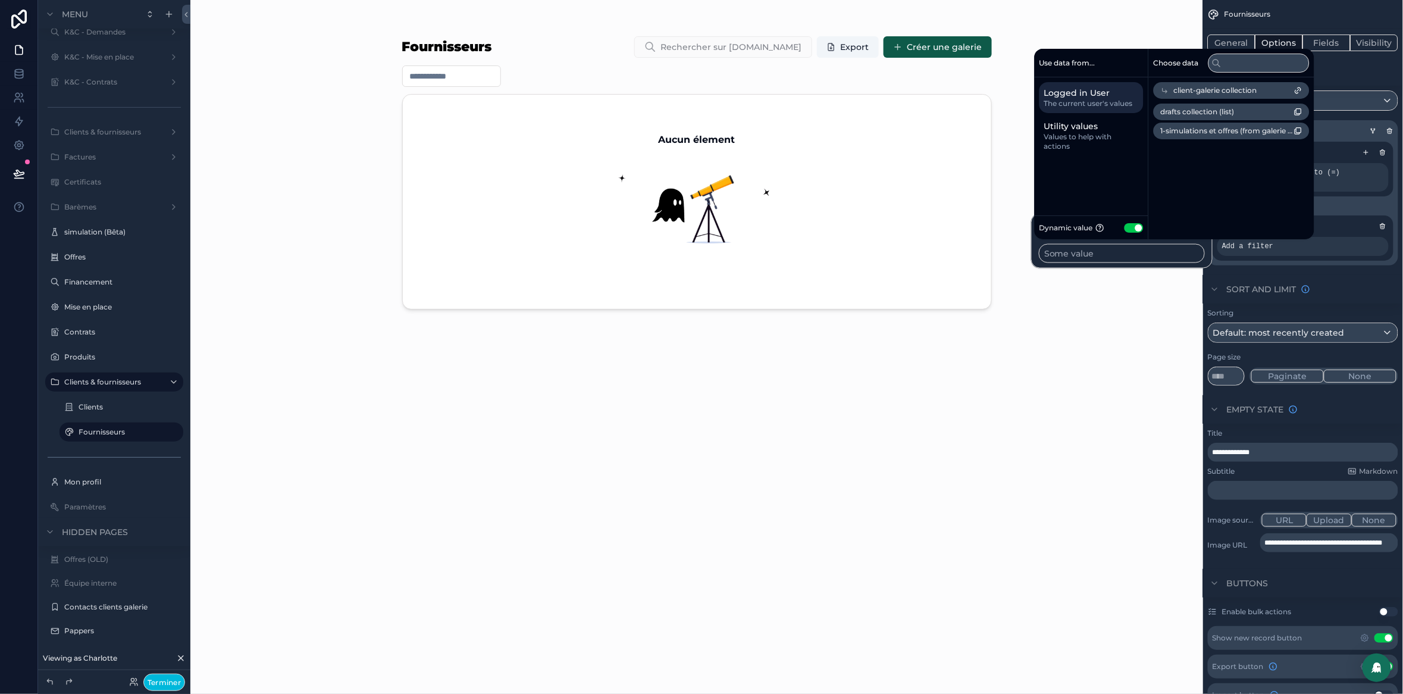
scroll to position [0, 0]
click at [1219, 114] on span "drafts collection (list)" at bounding box center [1198, 112] width 74 height 10
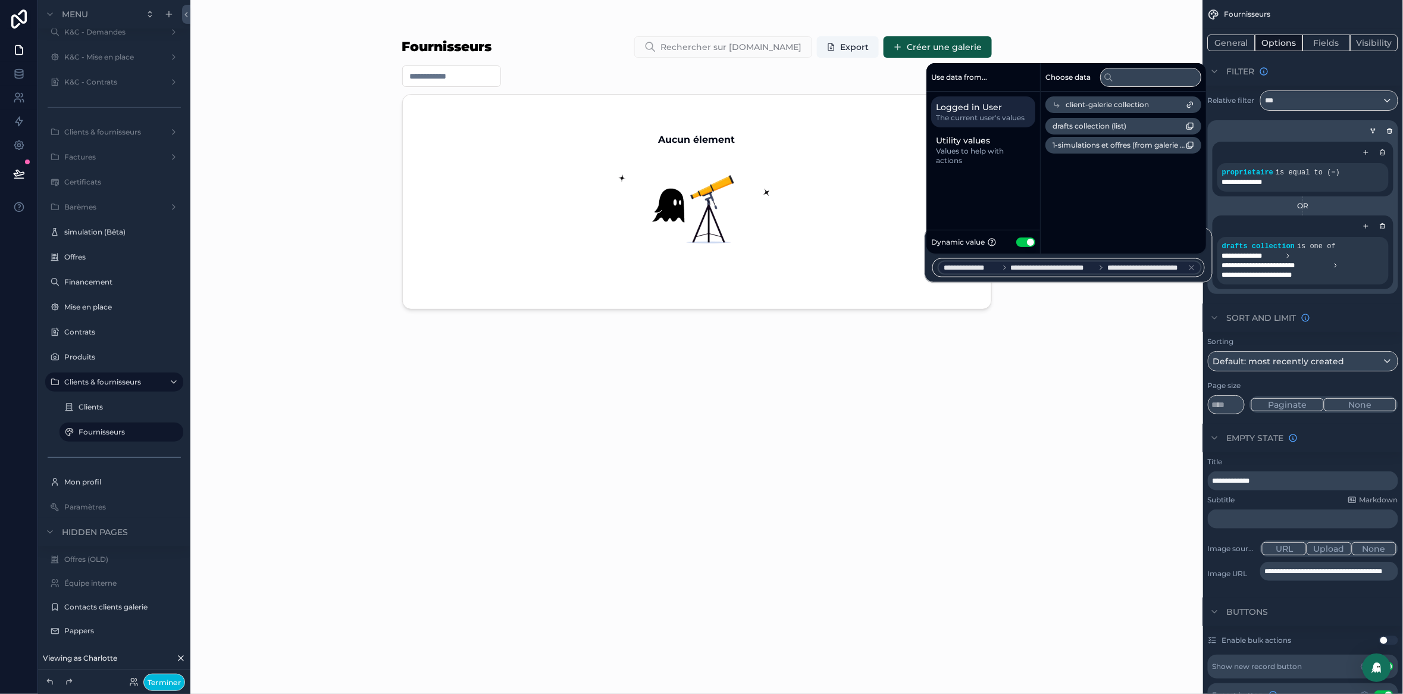
click at [1092, 102] on span "client-galerie collection" at bounding box center [1107, 105] width 83 height 10
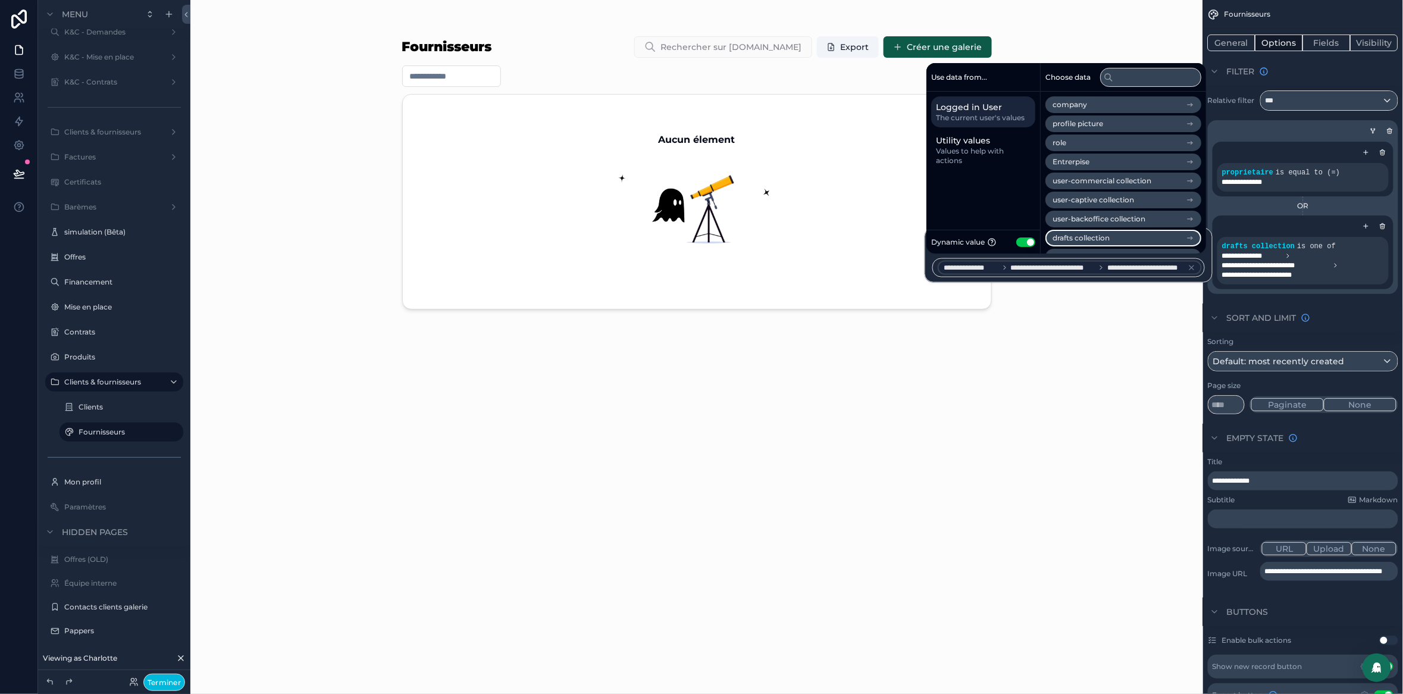
click at [1117, 233] on li "drafts collection" at bounding box center [1124, 238] width 156 height 17
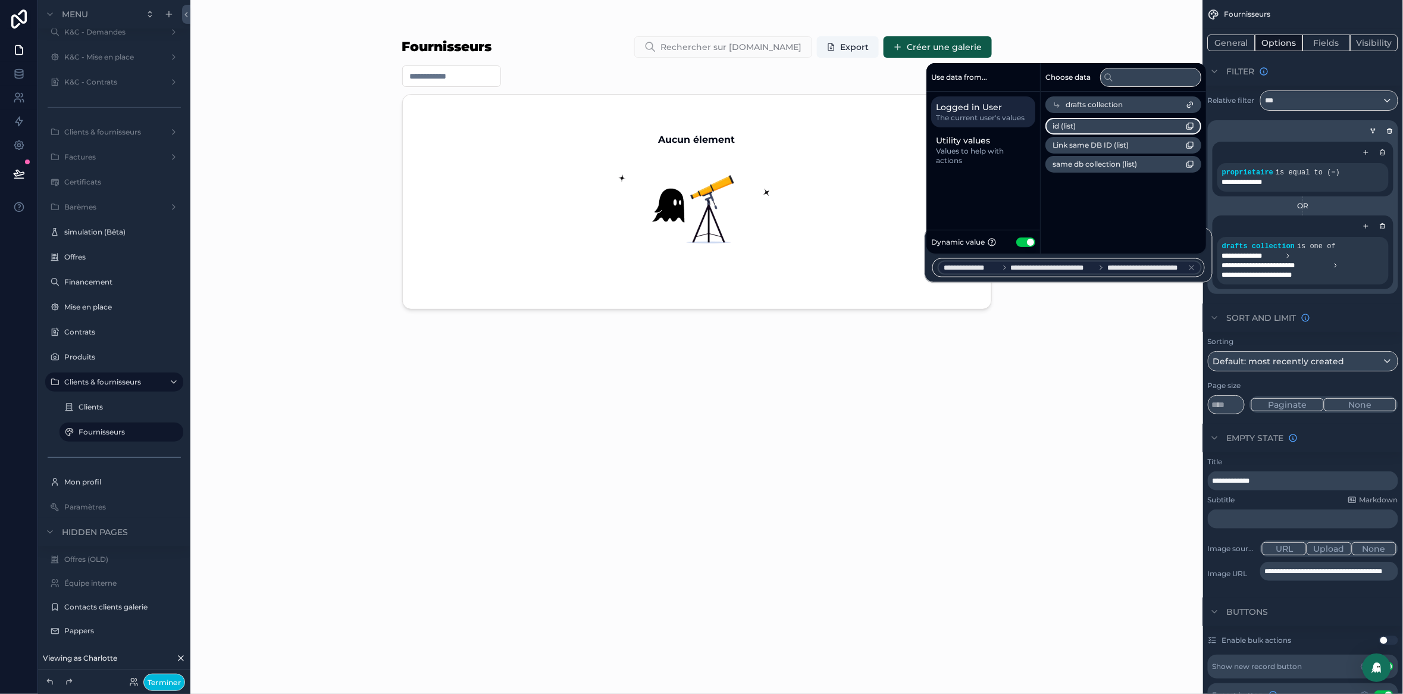
click at [1129, 126] on li "id (list)" at bounding box center [1124, 126] width 156 height 17
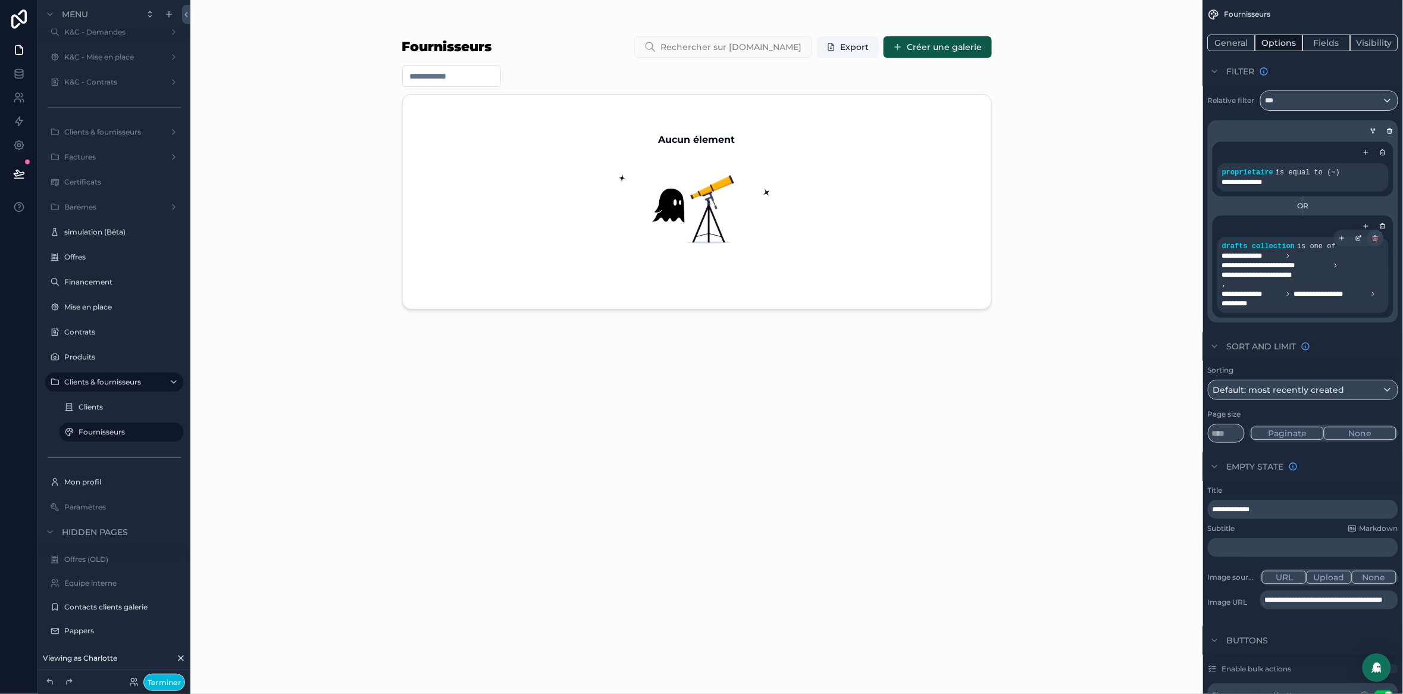
click at [1375, 241] on icon "scrollable content" at bounding box center [1376, 239] width 4 height 4
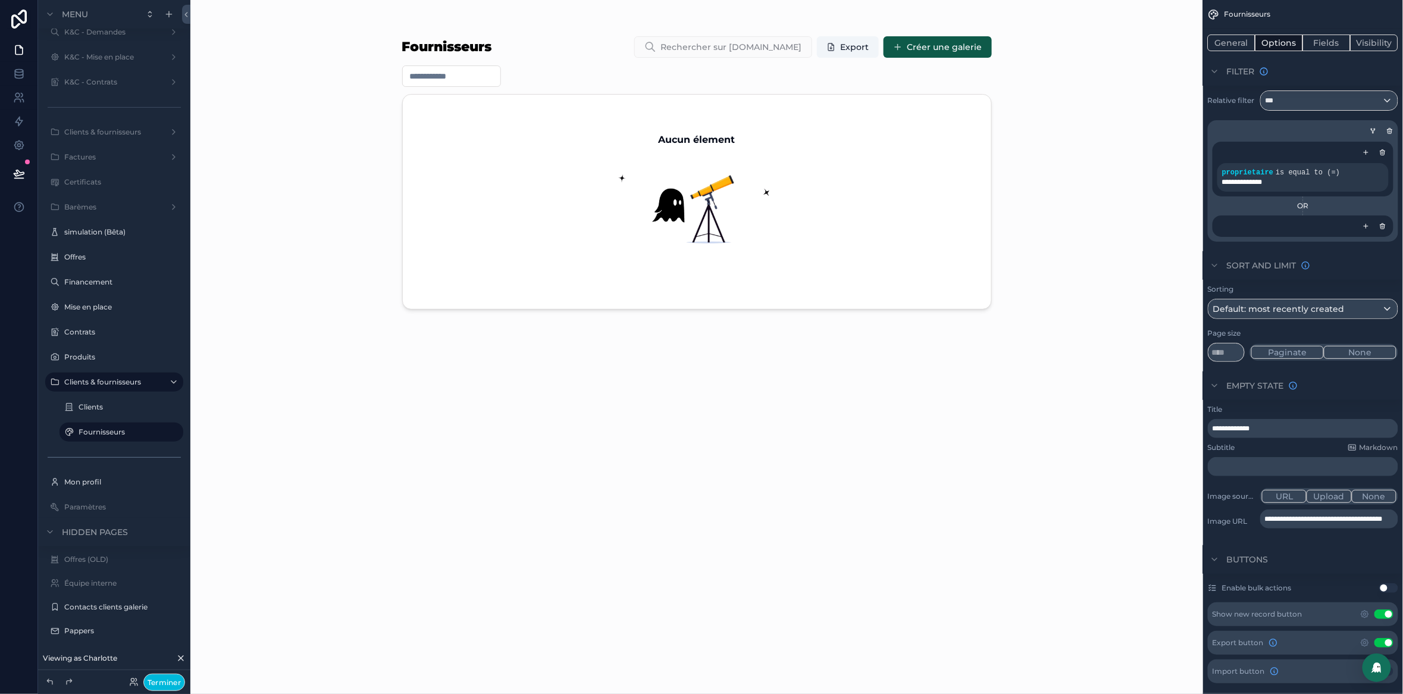
click at [1365, 229] on icon "scrollable content" at bounding box center [1366, 226] width 7 height 7
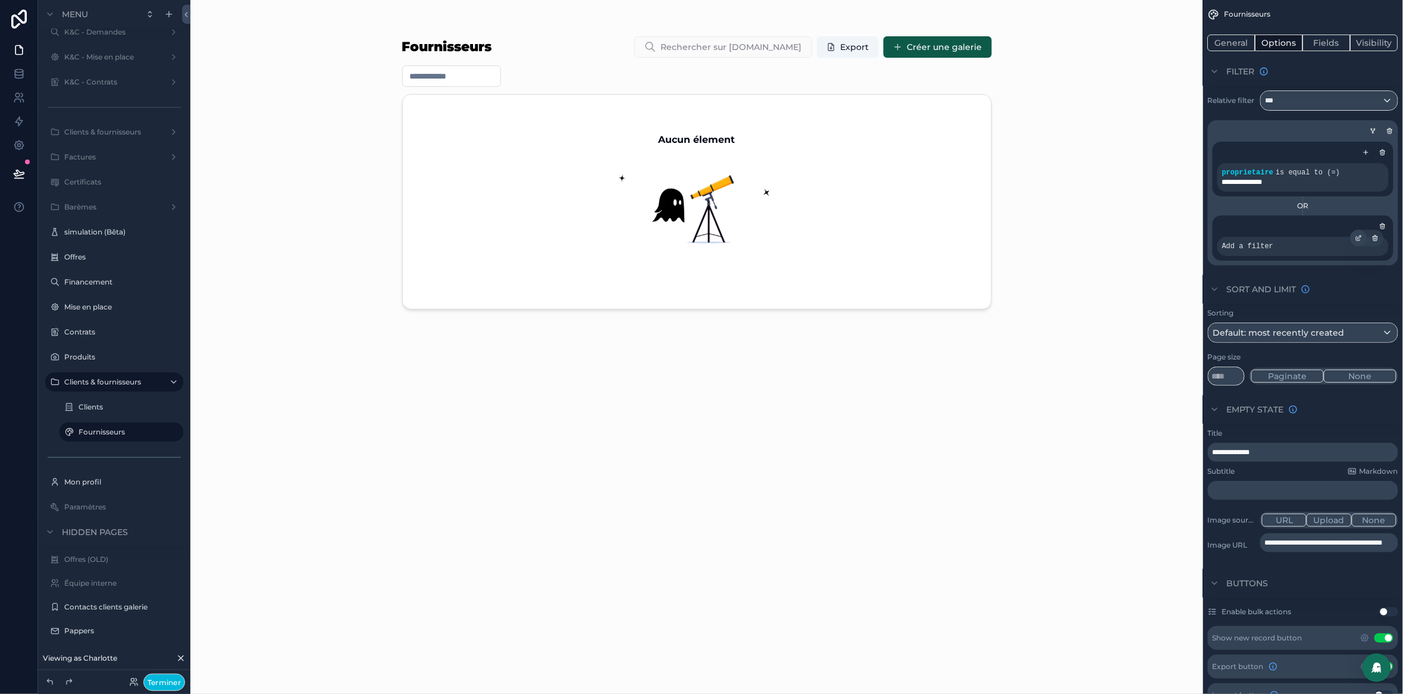
click at [1355, 243] on div "scrollable content" at bounding box center [1359, 238] width 17 height 17
click at [1096, 227] on span "Select a field" at bounding box center [1091, 229] width 55 height 11
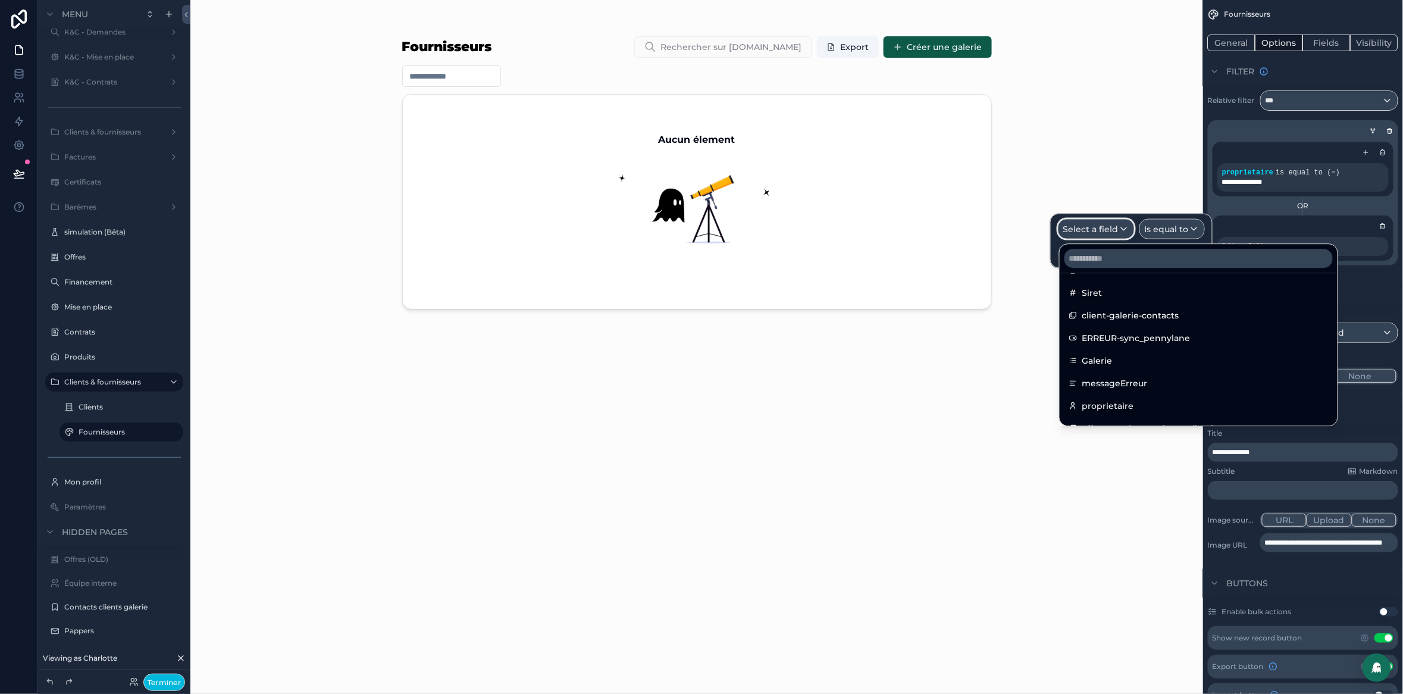
scroll to position [650, 0]
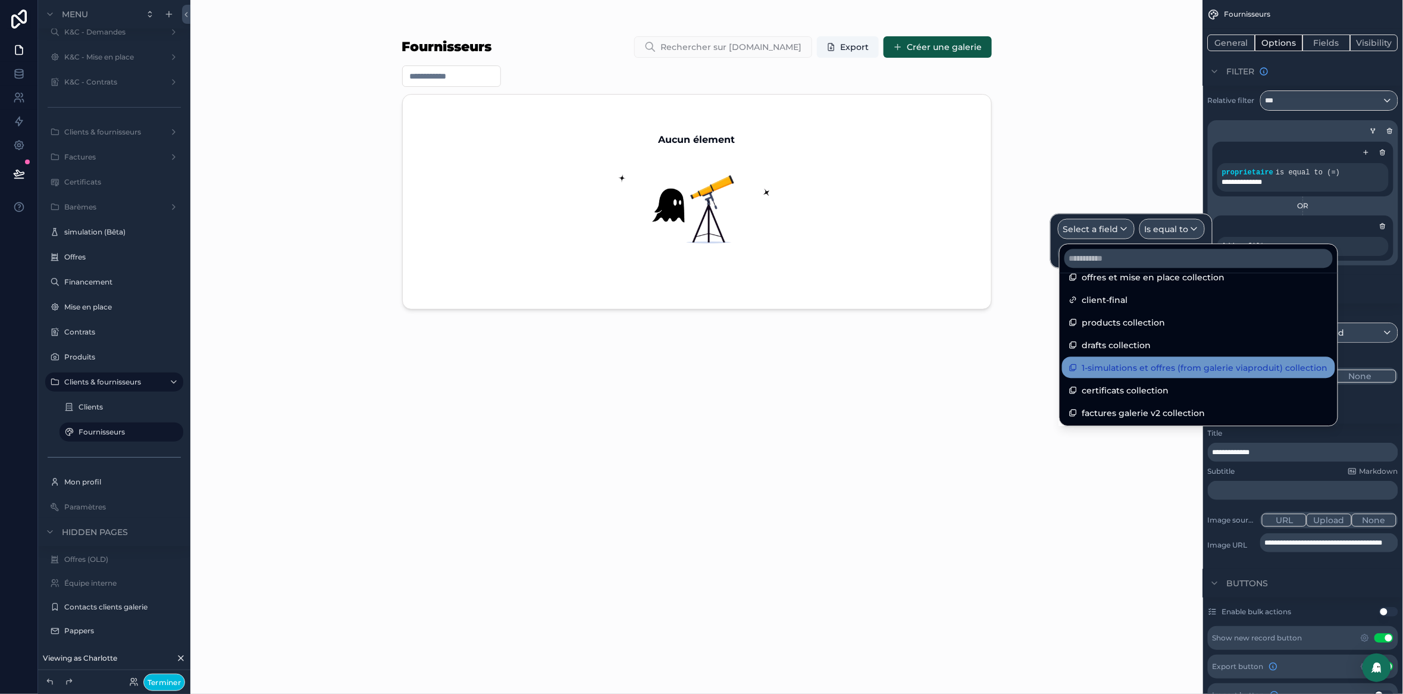
click at [1122, 359] on div "1-simulations et offres (from galerie viaproduit) collection" at bounding box center [1198, 366] width 273 height 21
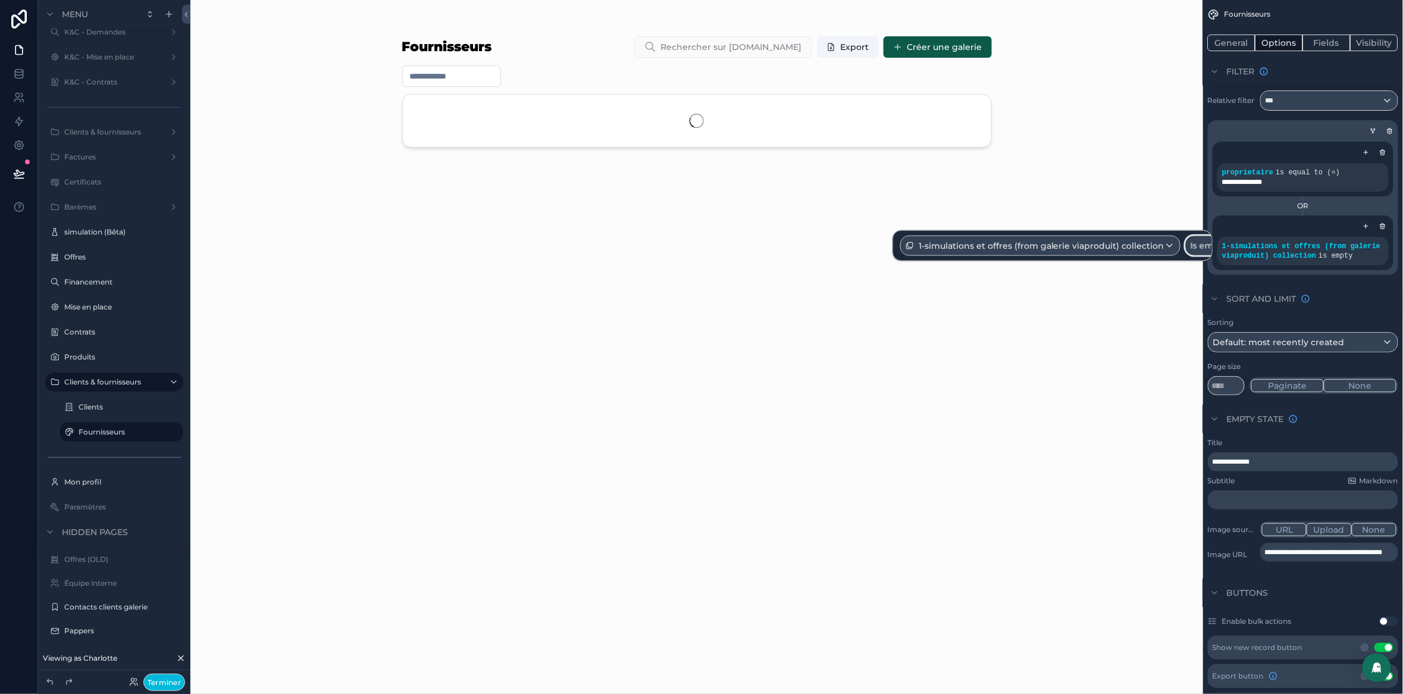
click at [1203, 252] on span "Is empty" at bounding box center [1209, 246] width 37 height 12
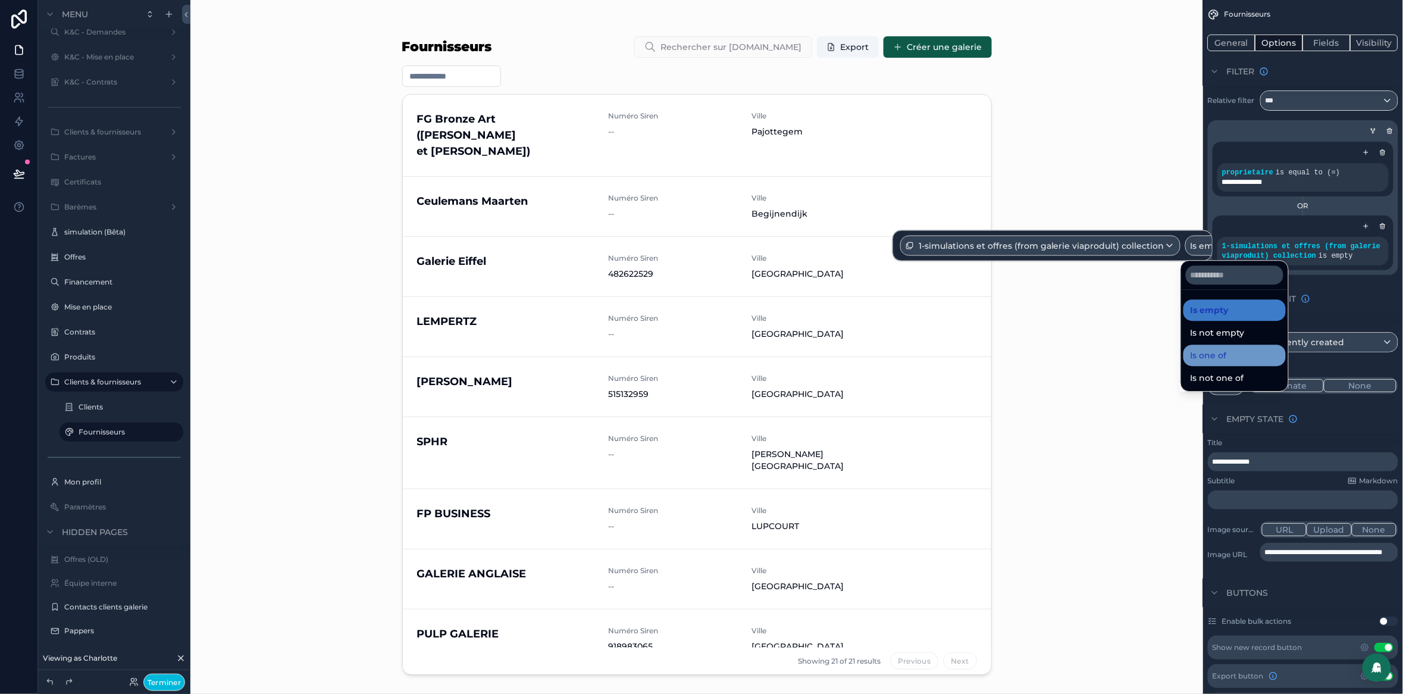
click at [1212, 360] on span "Is one of" at bounding box center [1209, 355] width 36 height 14
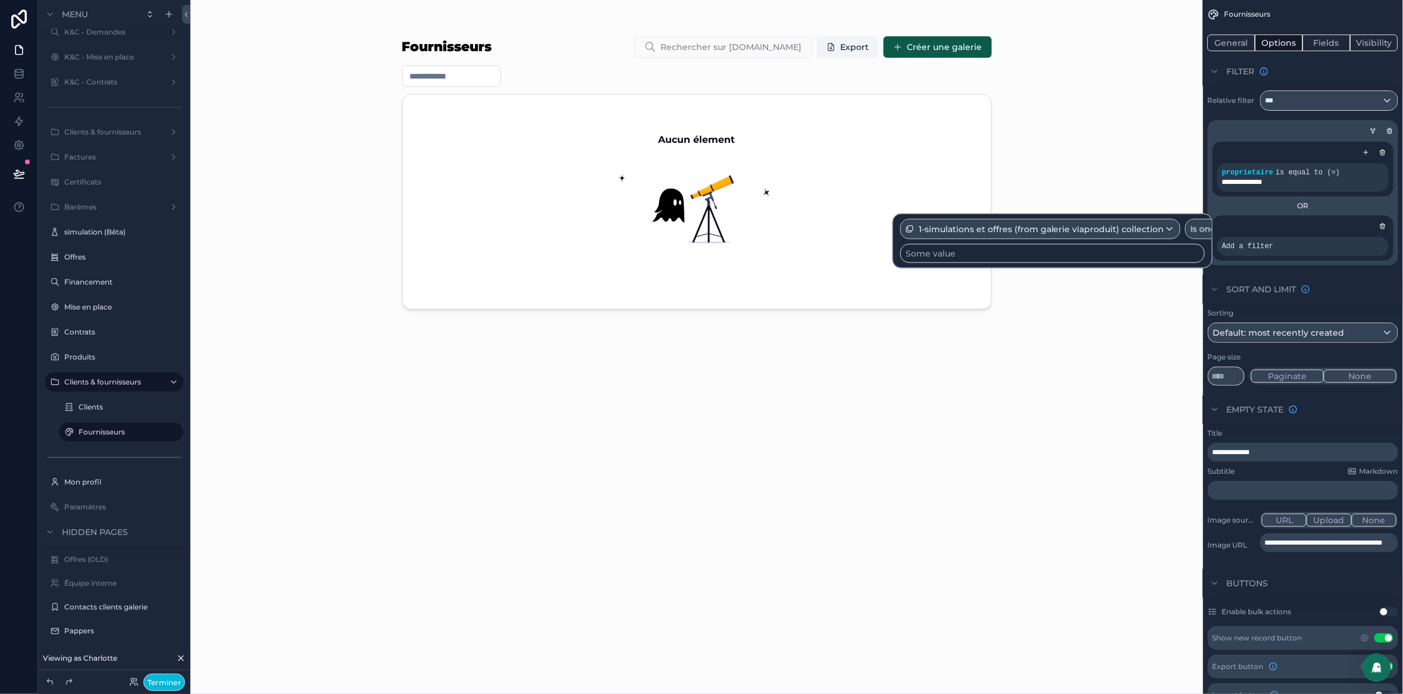
click at [1001, 253] on div "Some value" at bounding box center [1052, 253] width 305 height 19
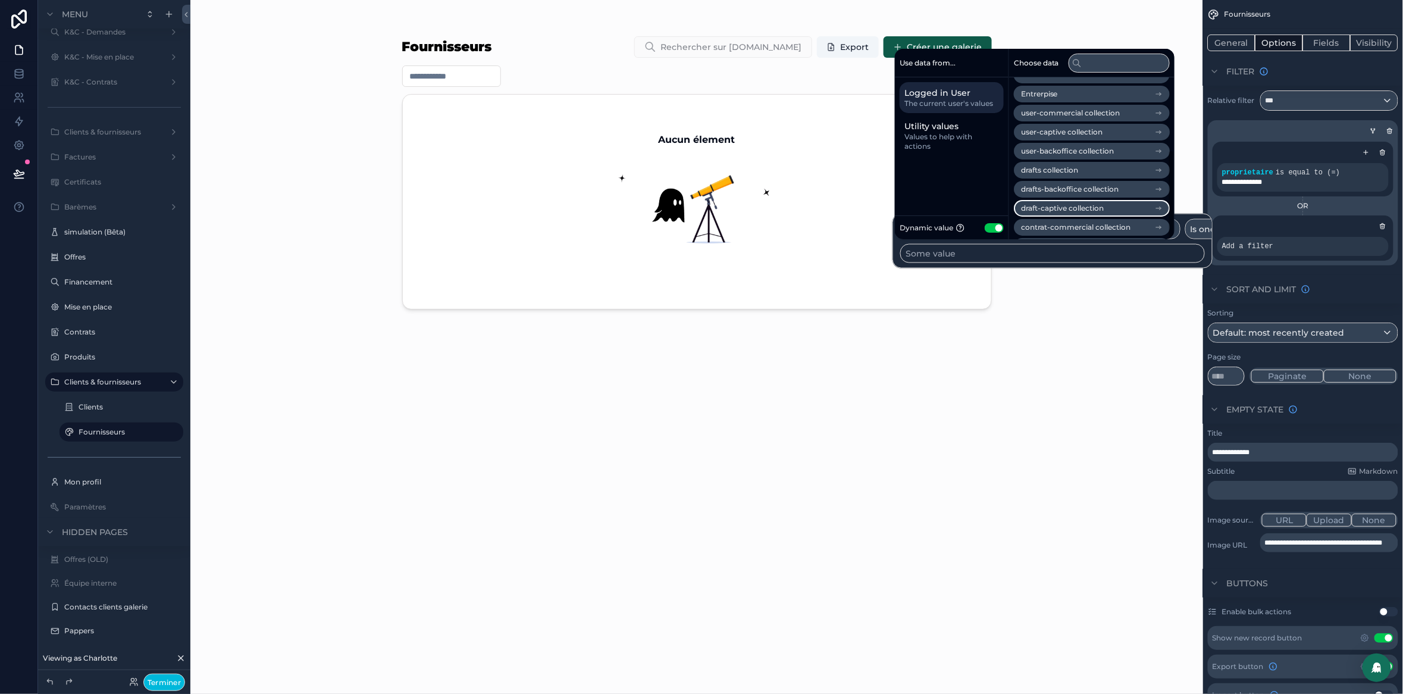
scroll to position [0, 0]
click at [1068, 225] on span "drafts collection" at bounding box center [1049, 224] width 57 height 10
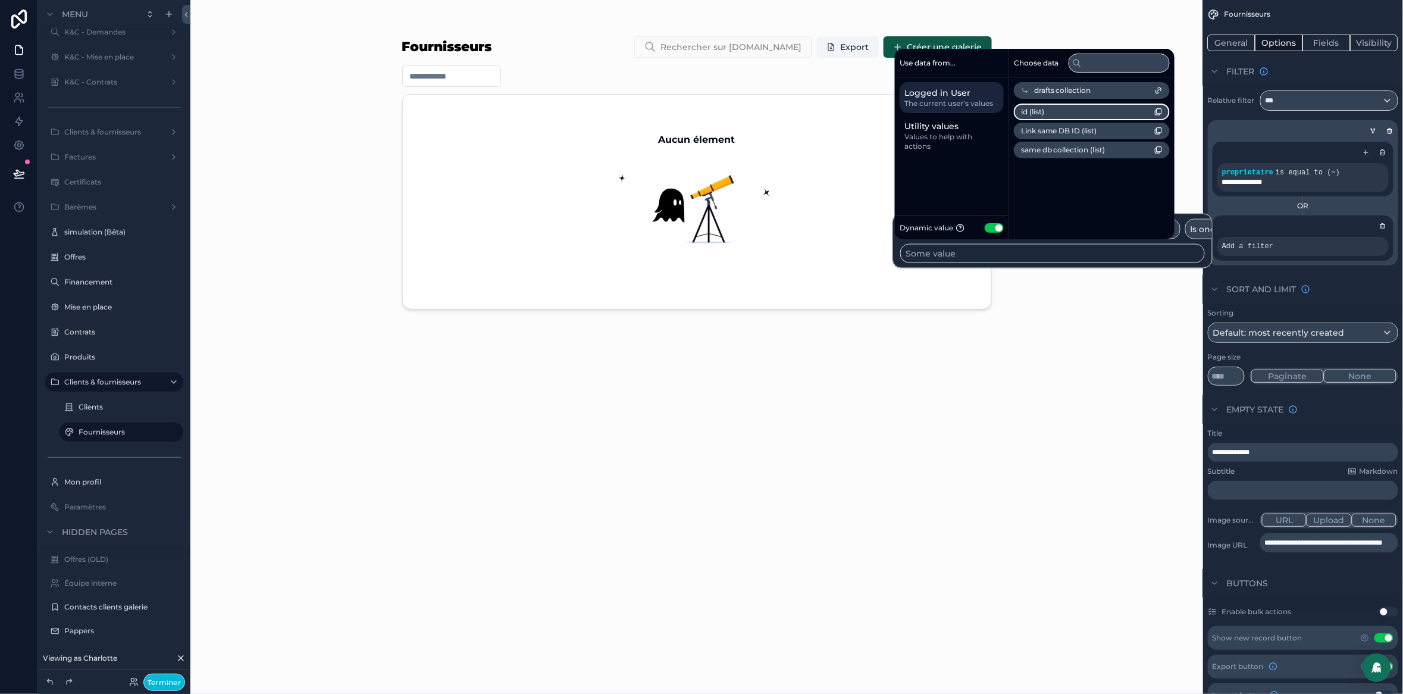
click at [1090, 114] on li "id (list)" at bounding box center [1092, 112] width 156 height 17
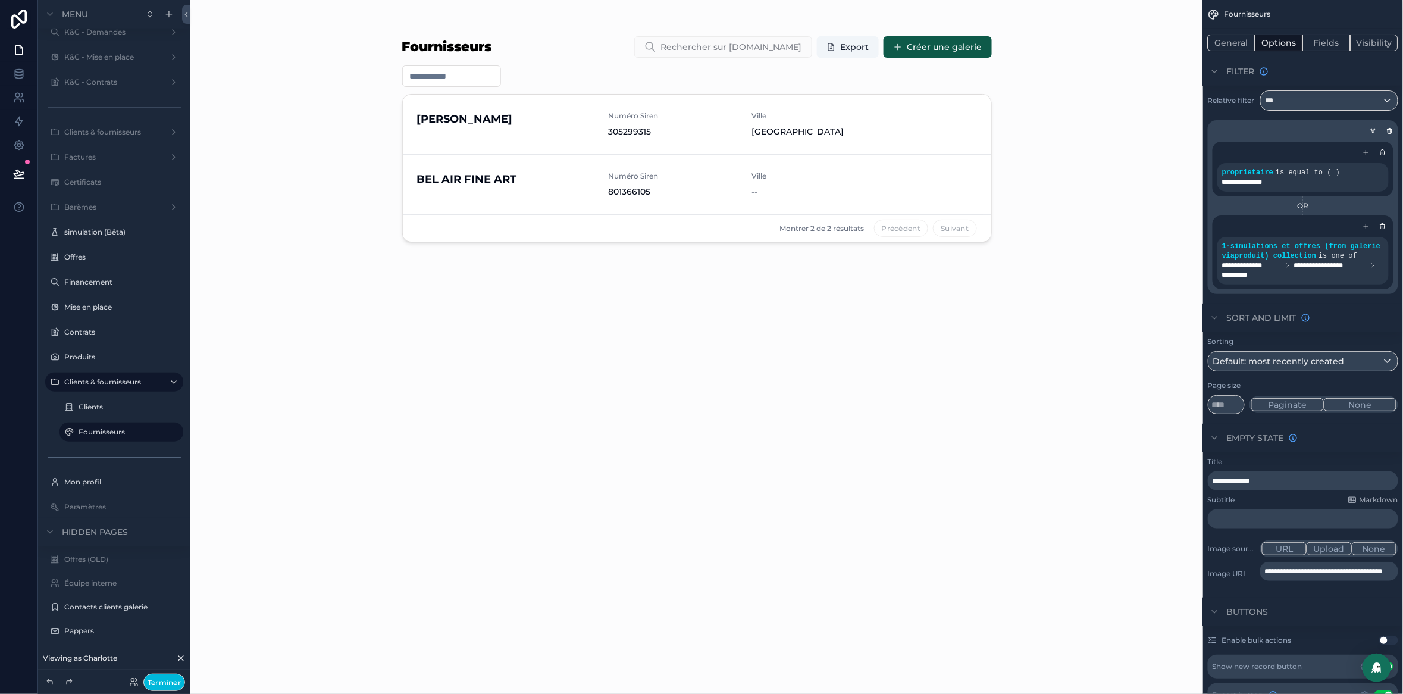
click at [1102, 34] on div "Fournisseurs Rechercher sur Pappers.fr Export Créer une galerie DUTKO Numéro Si…" at bounding box center [696, 347] width 1013 height 694
click at [18, 176] on icon at bounding box center [19, 174] width 12 height 12
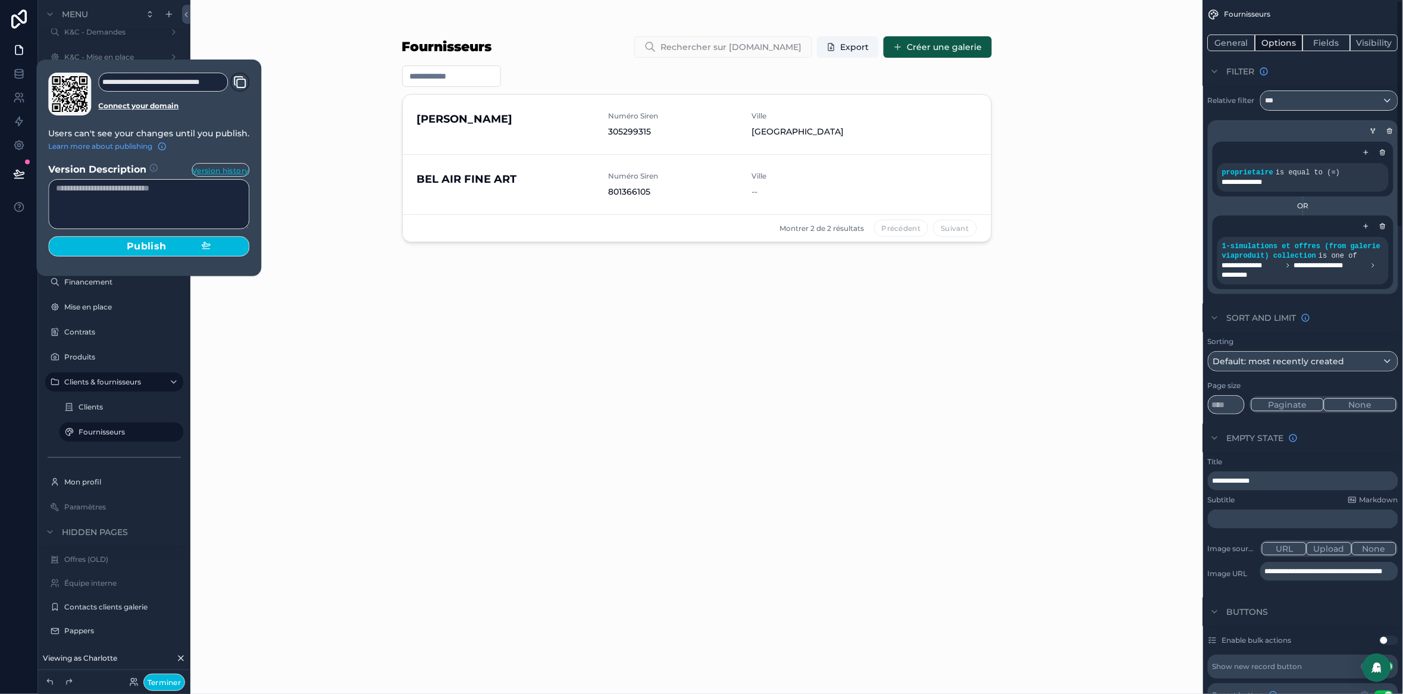
click at [113, 257] on div "**********" at bounding box center [148, 168] width 211 height 190
click at [124, 251] on div "Publish" at bounding box center [149, 246] width 124 height 12
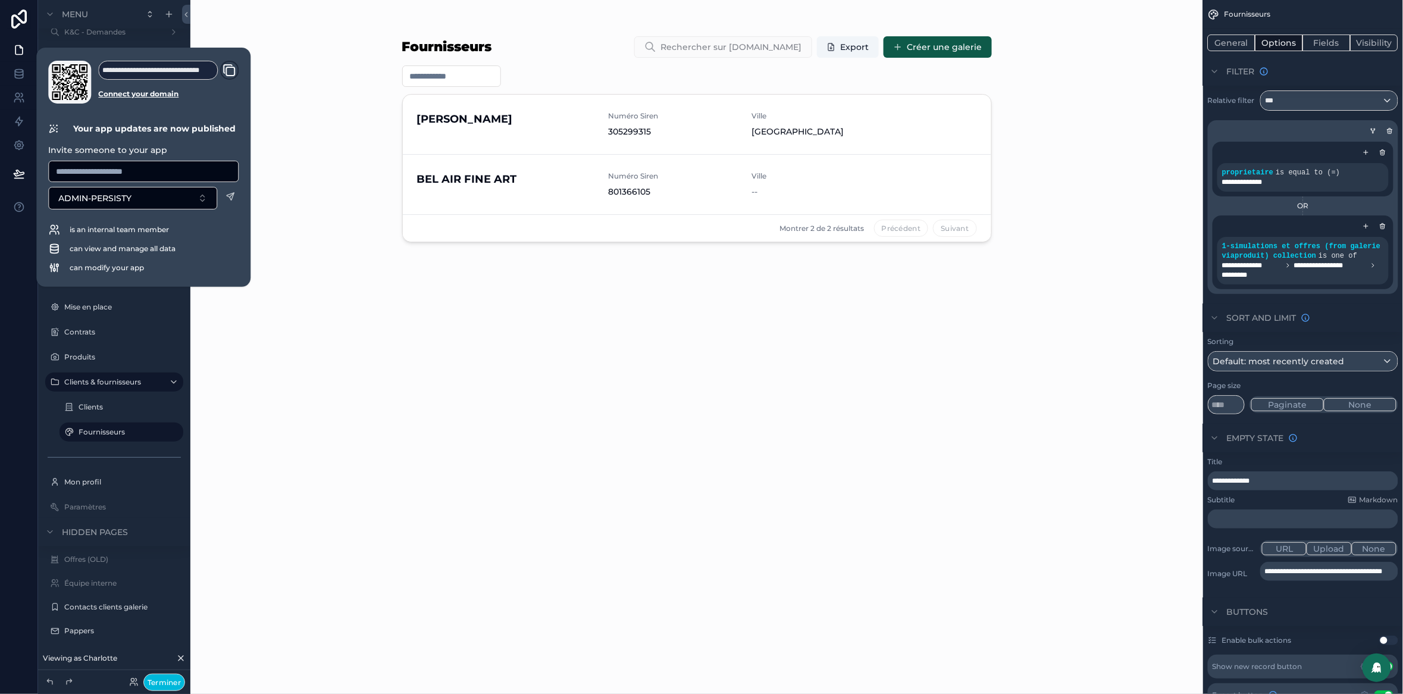
click at [379, 521] on div "Fournisseurs Rechercher sur Pappers.fr Export Créer une galerie DUTKO Numéro Si…" at bounding box center [696, 347] width 1013 height 694
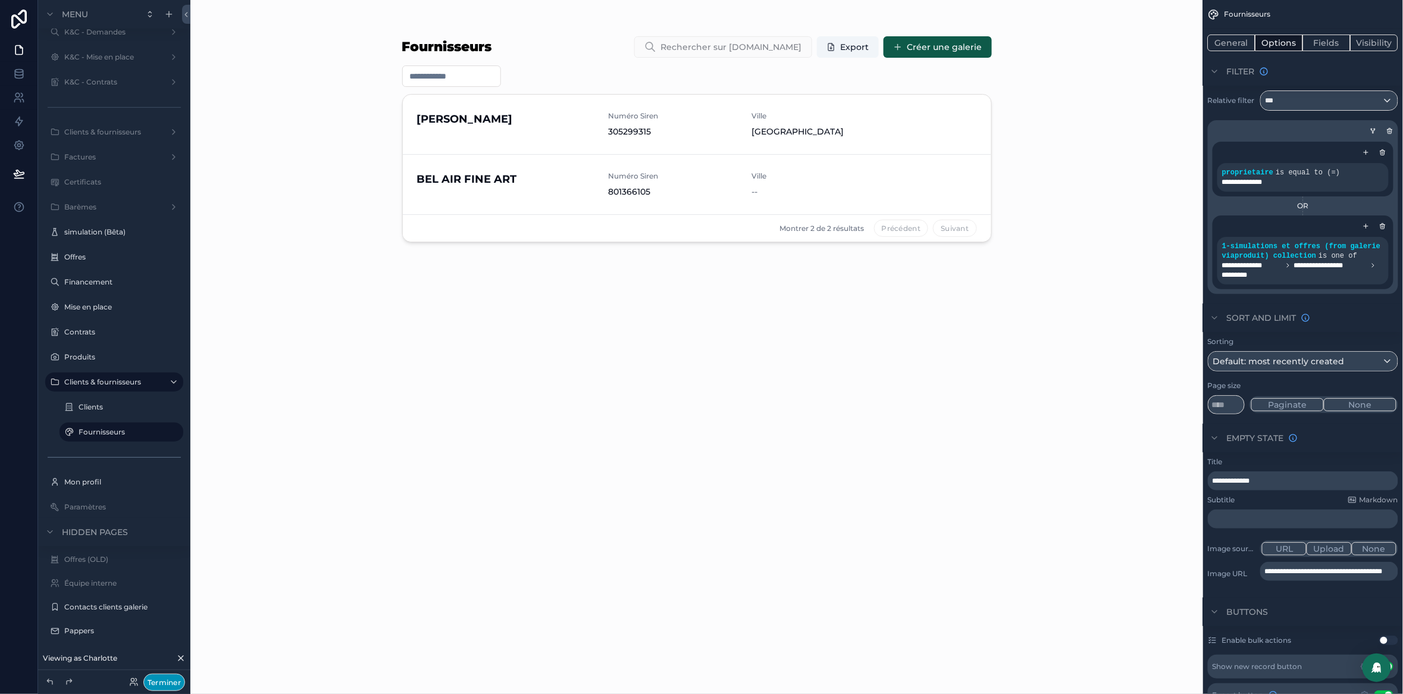
click at [155, 677] on button "Terminer" at bounding box center [164, 682] width 42 height 17
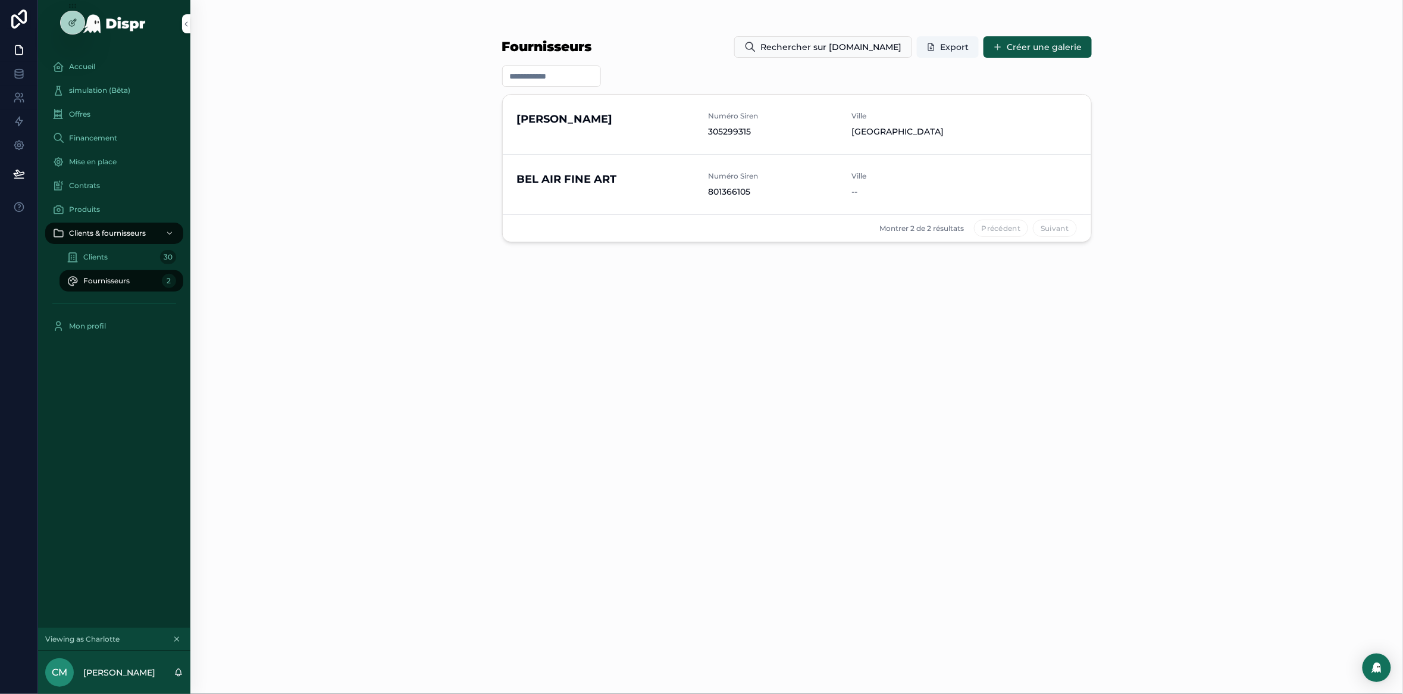
click at [100, 258] on span "Clients" at bounding box center [95, 257] width 24 height 10
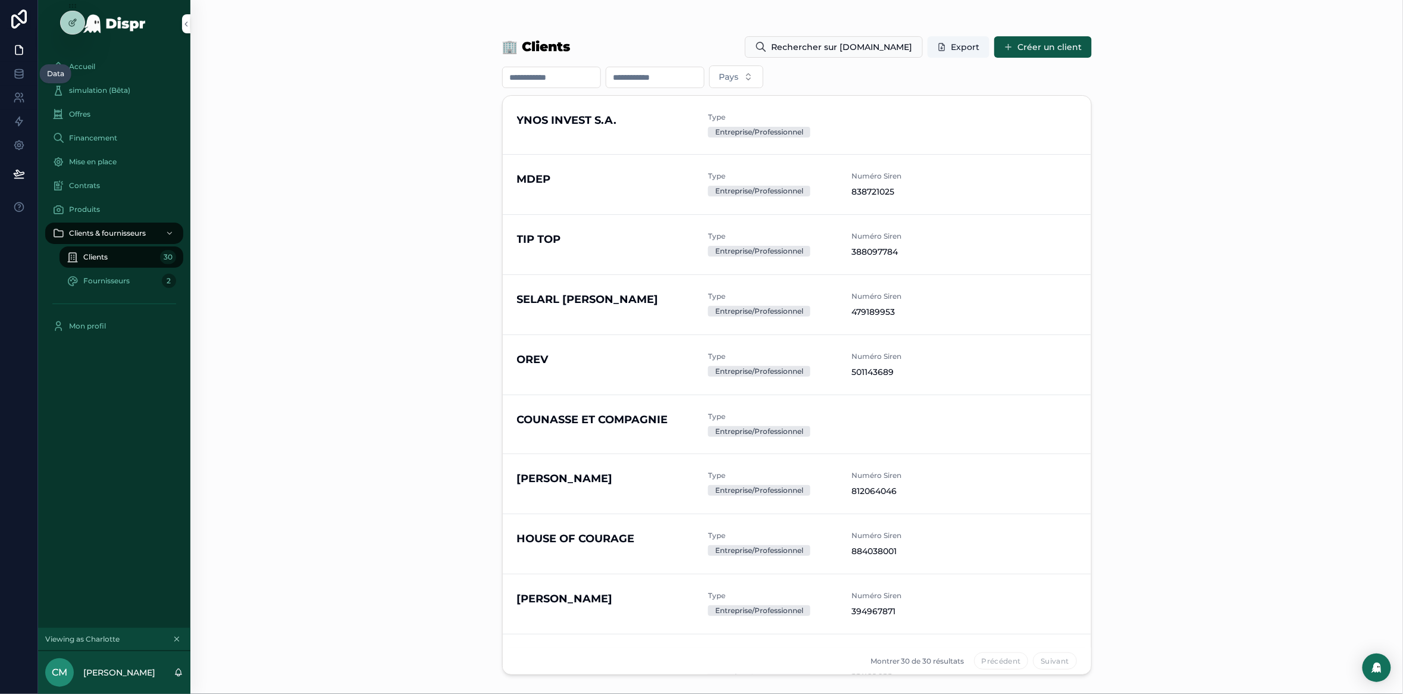
click at [11, 78] on link at bounding box center [18, 74] width 37 height 24
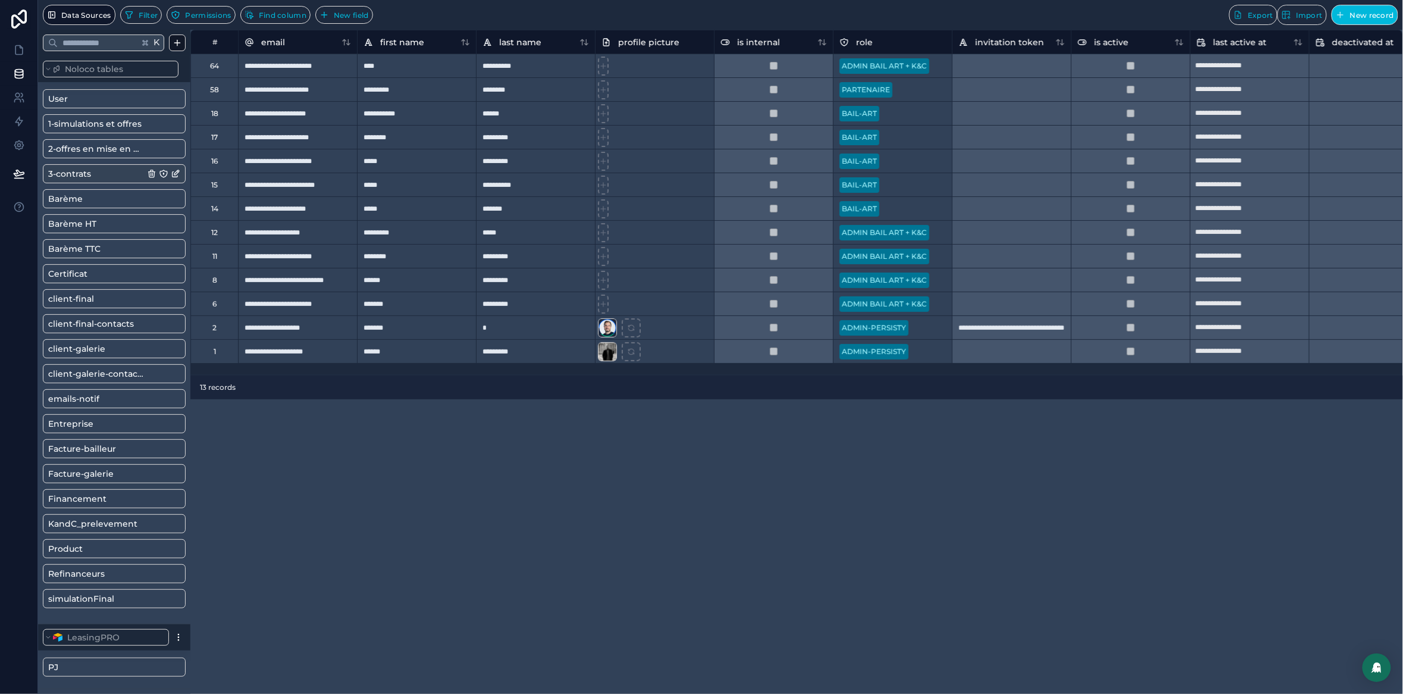
click at [82, 180] on div "3-contrats" at bounding box center [114, 173] width 143 height 19
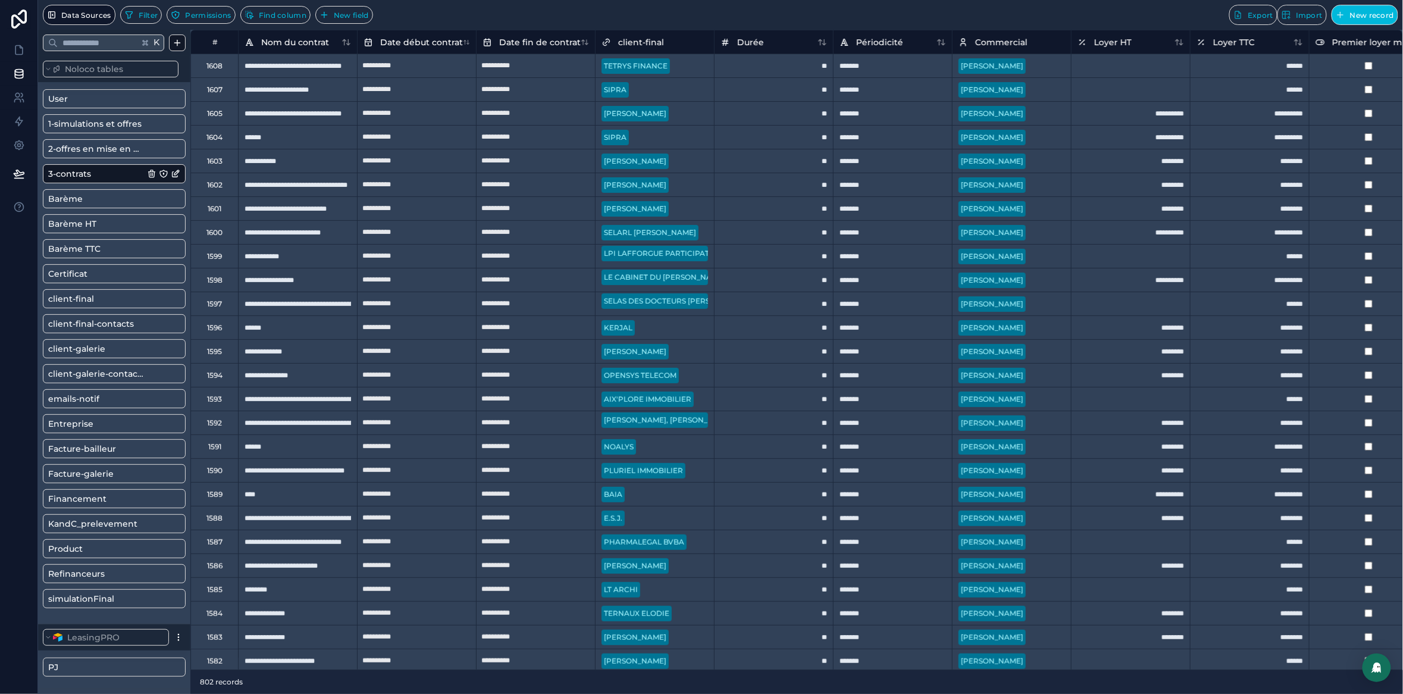
click at [214, 140] on div "1604" at bounding box center [215, 138] width 16 height 10
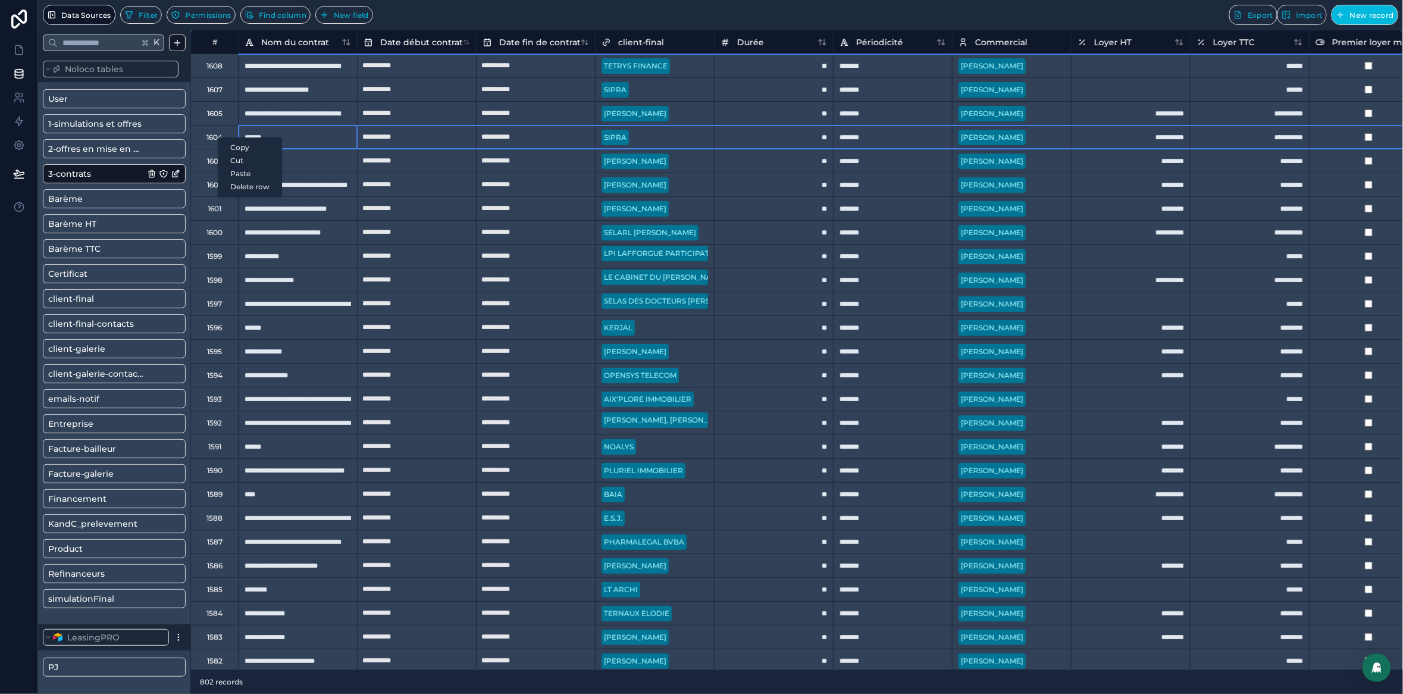
click at [254, 189] on div "Delete row" at bounding box center [249, 186] width 63 height 13
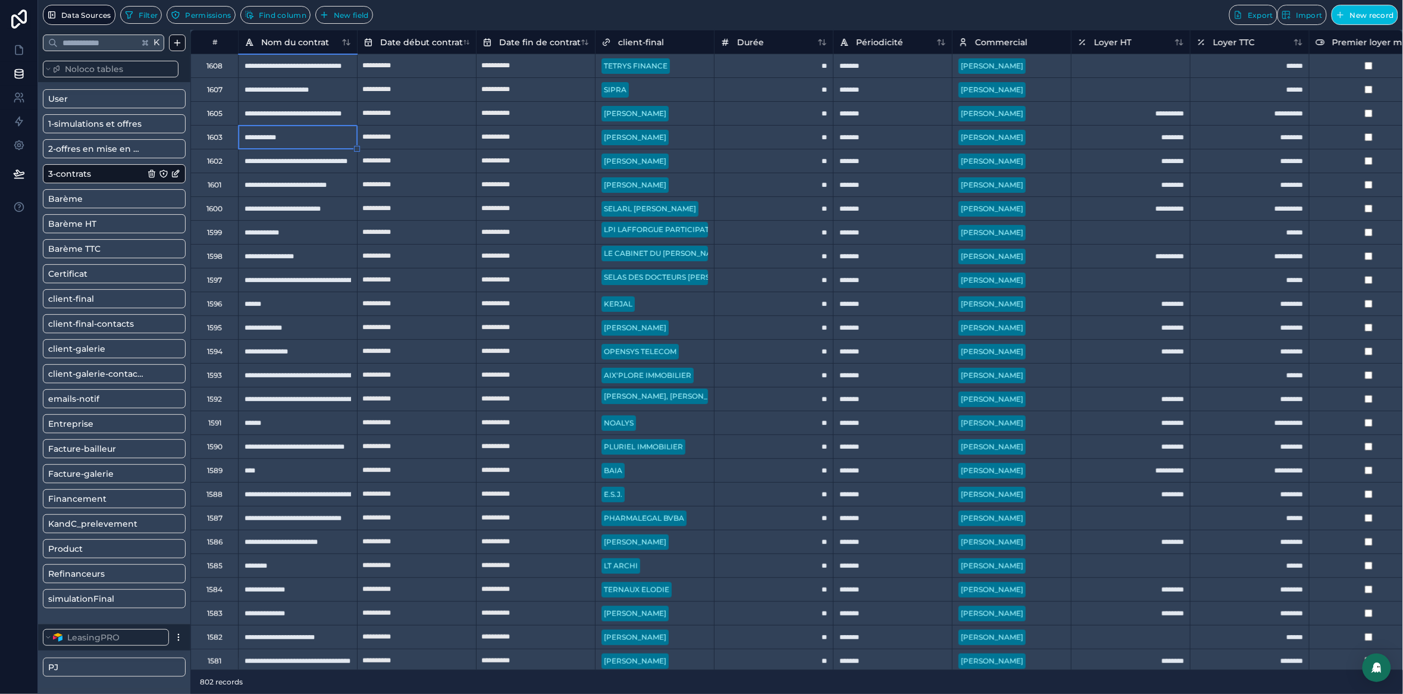
type input "**********"
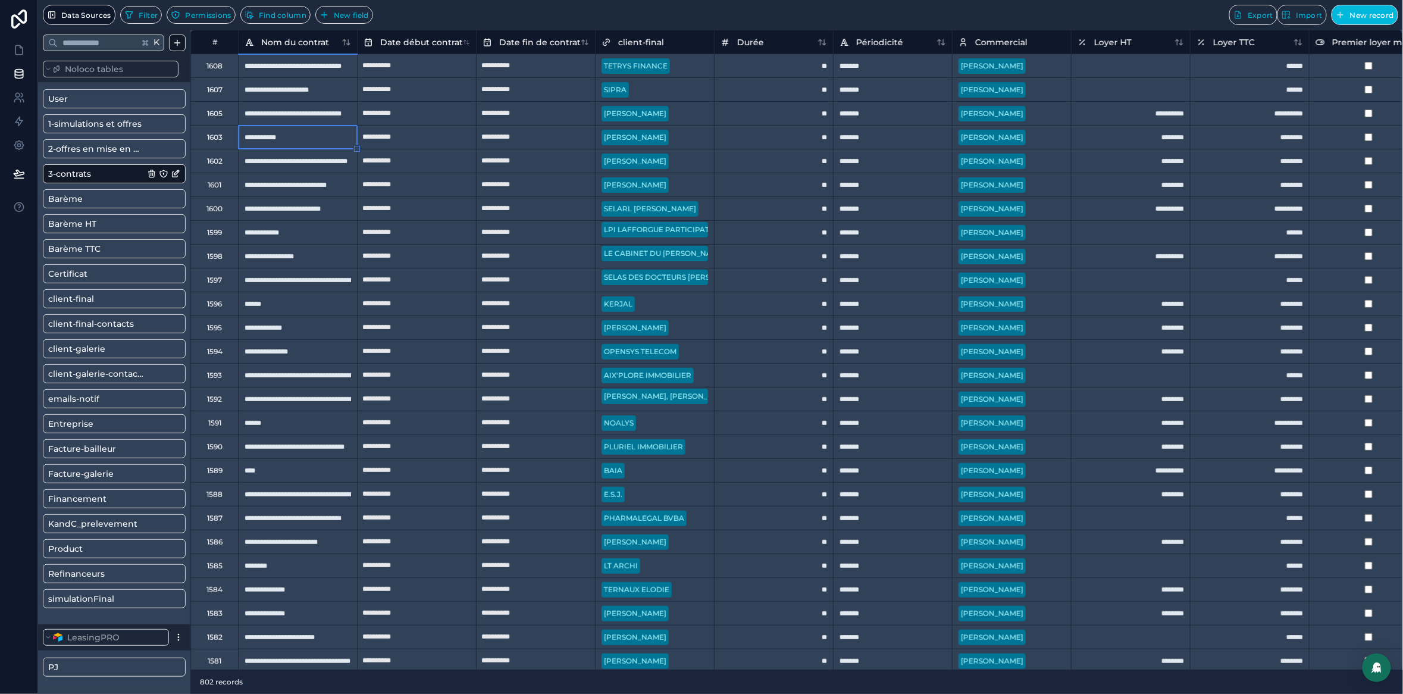
type input "**********"
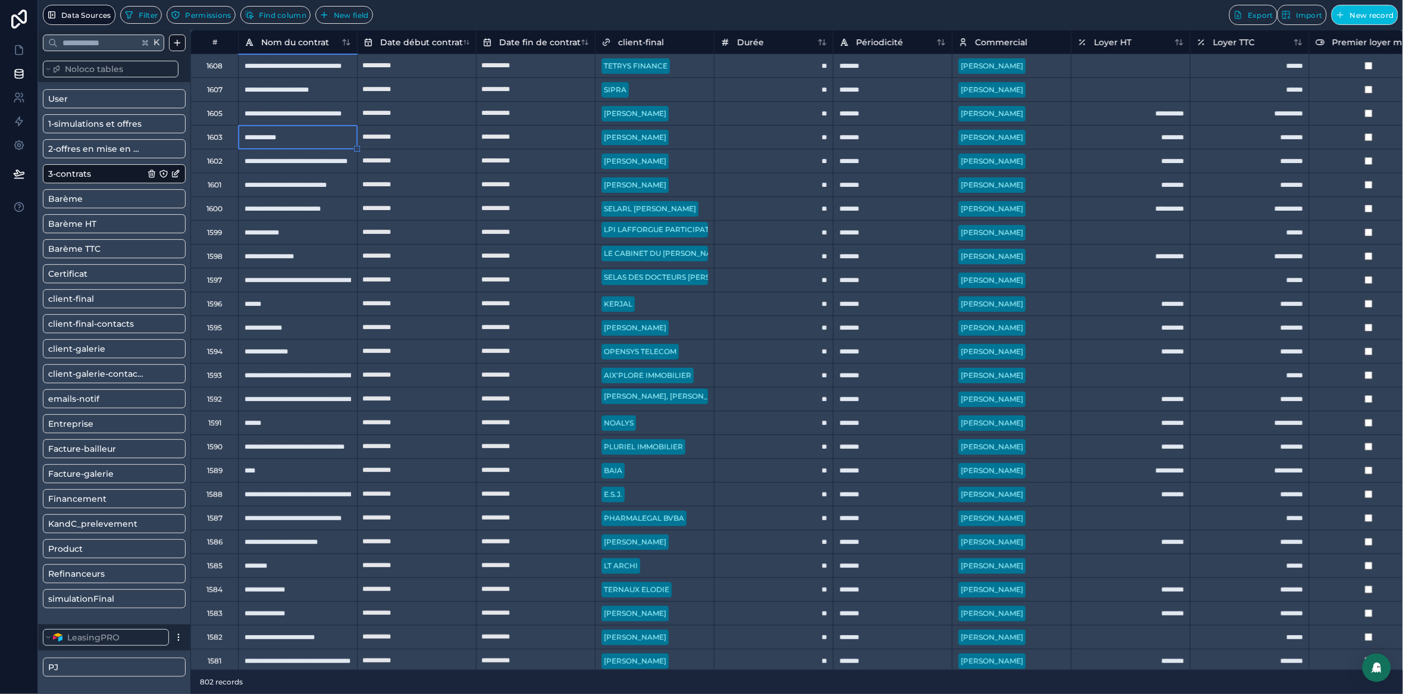
type input "**********"
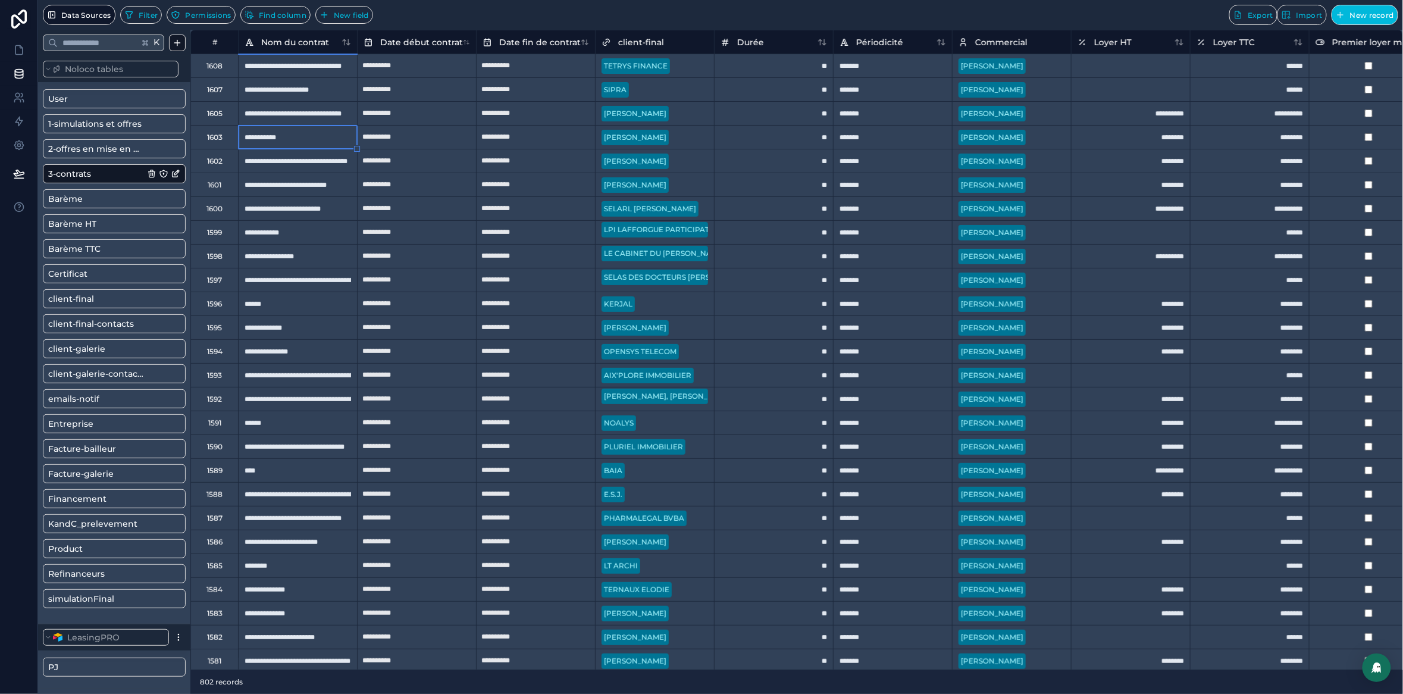
type input "**********"
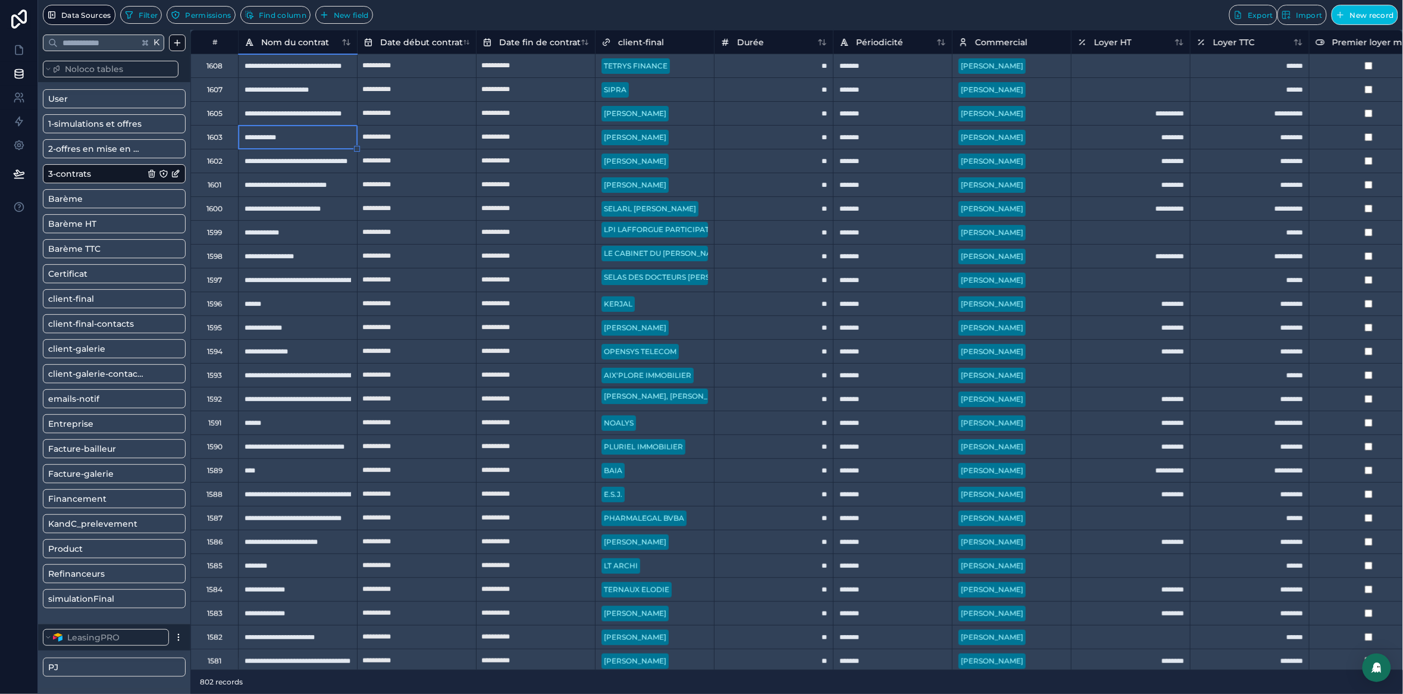
type input "**********"
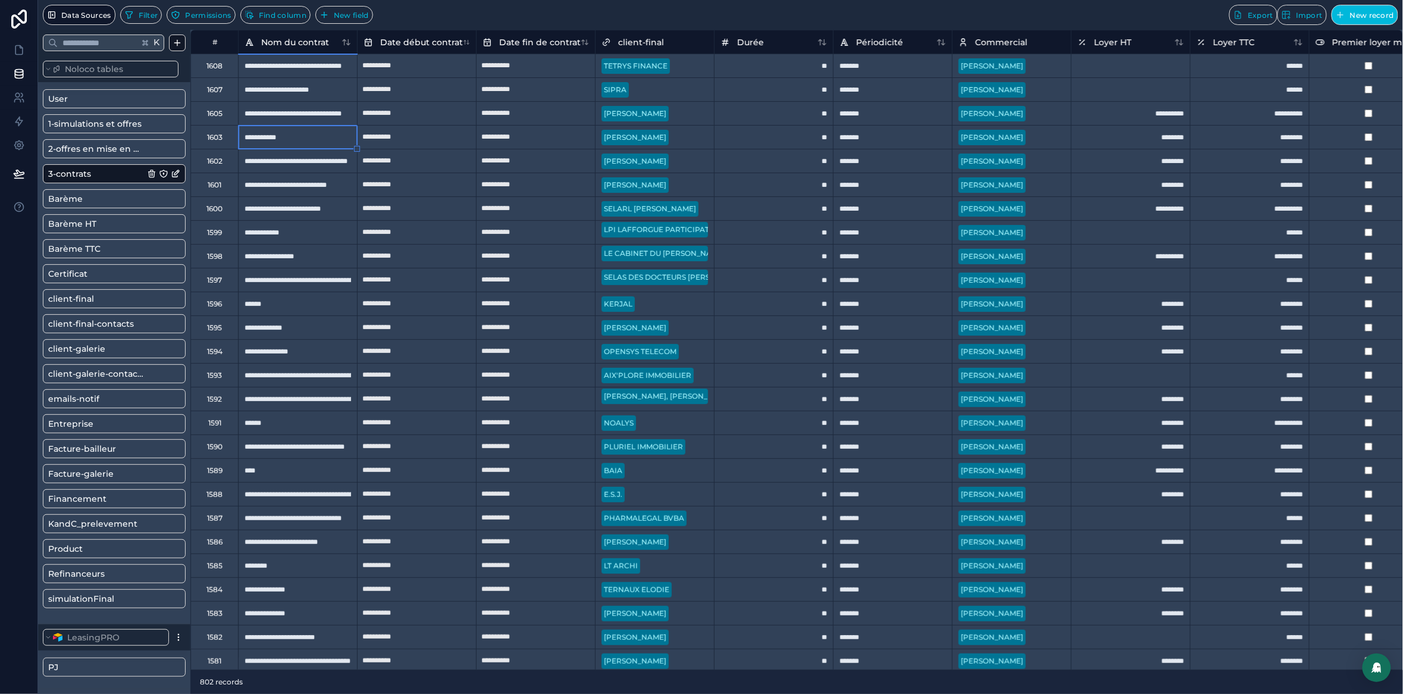
type input "**********"
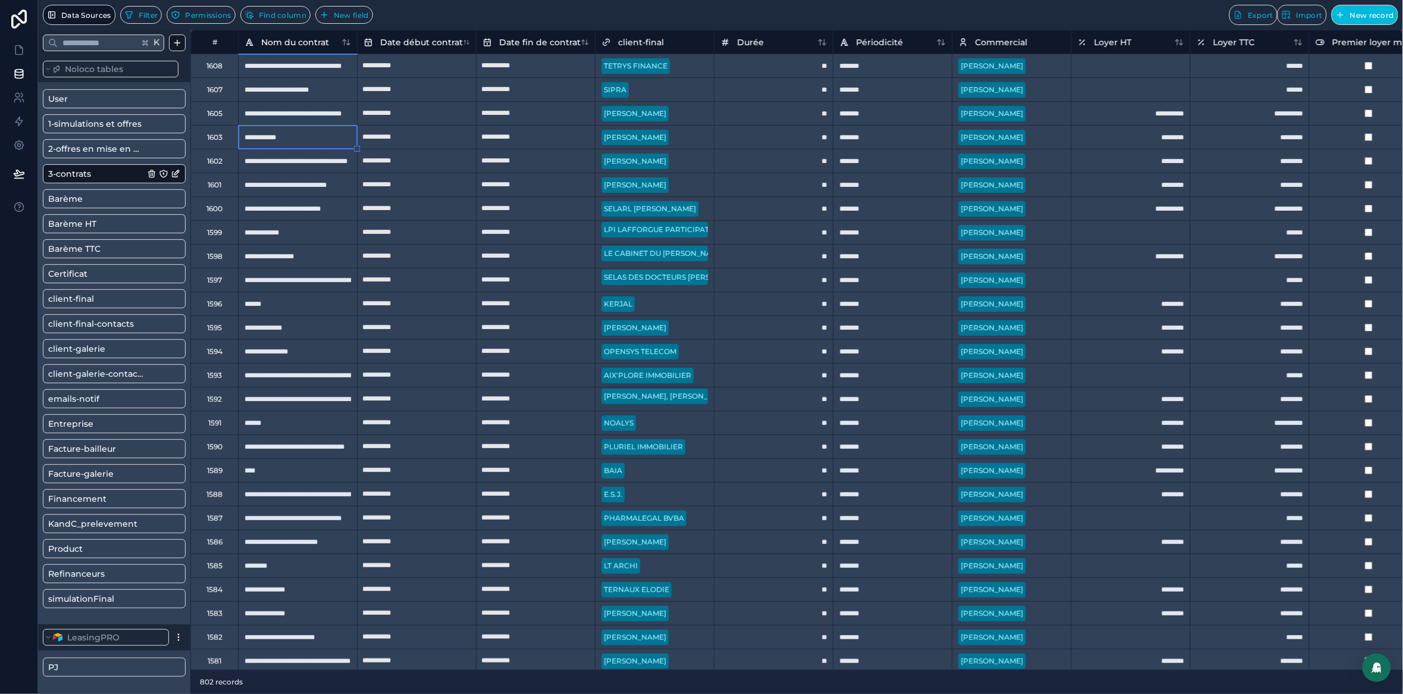
type input "**********"
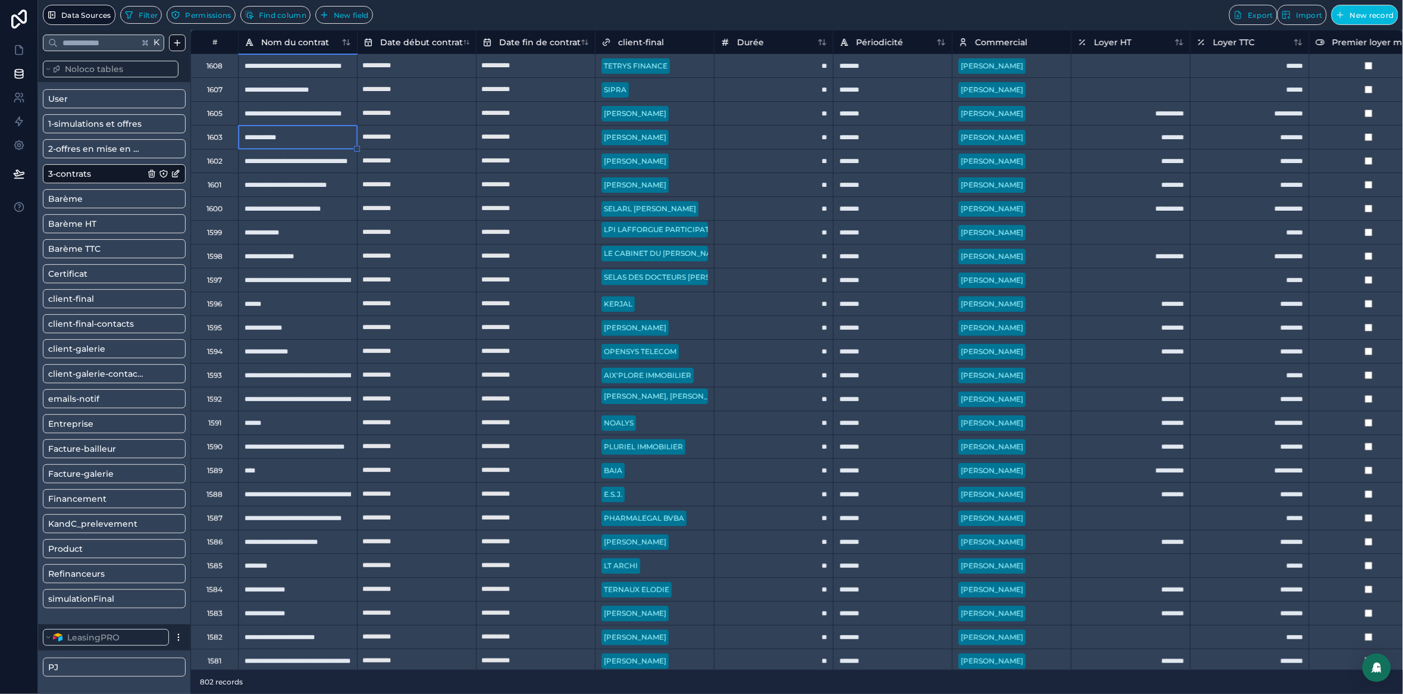
type input "**********"
click at [13, 52] on icon at bounding box center [19, 50] width 12 height 12
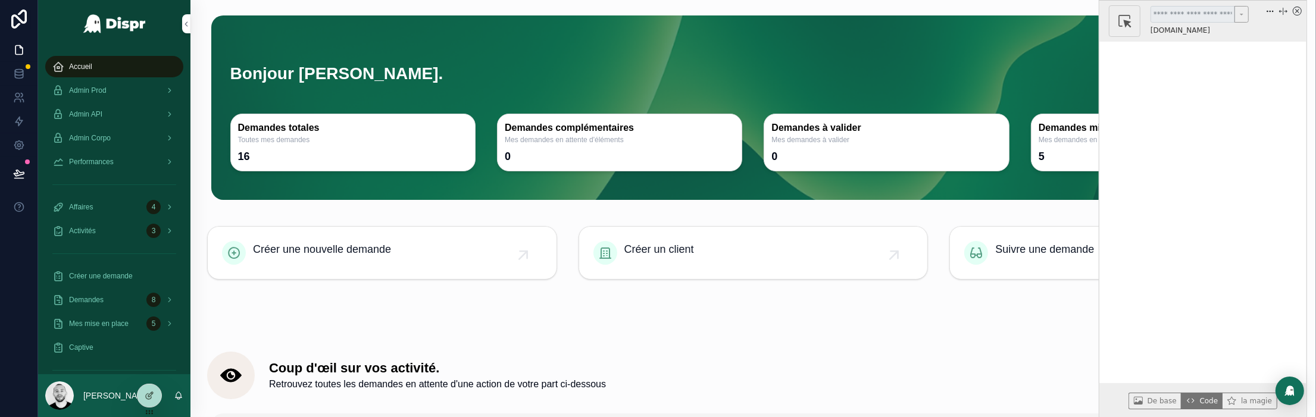
drag, startPoint x: 490, startPoint y: 333, endPoint x: 1089, endPoint y: 80, distance: 649.4
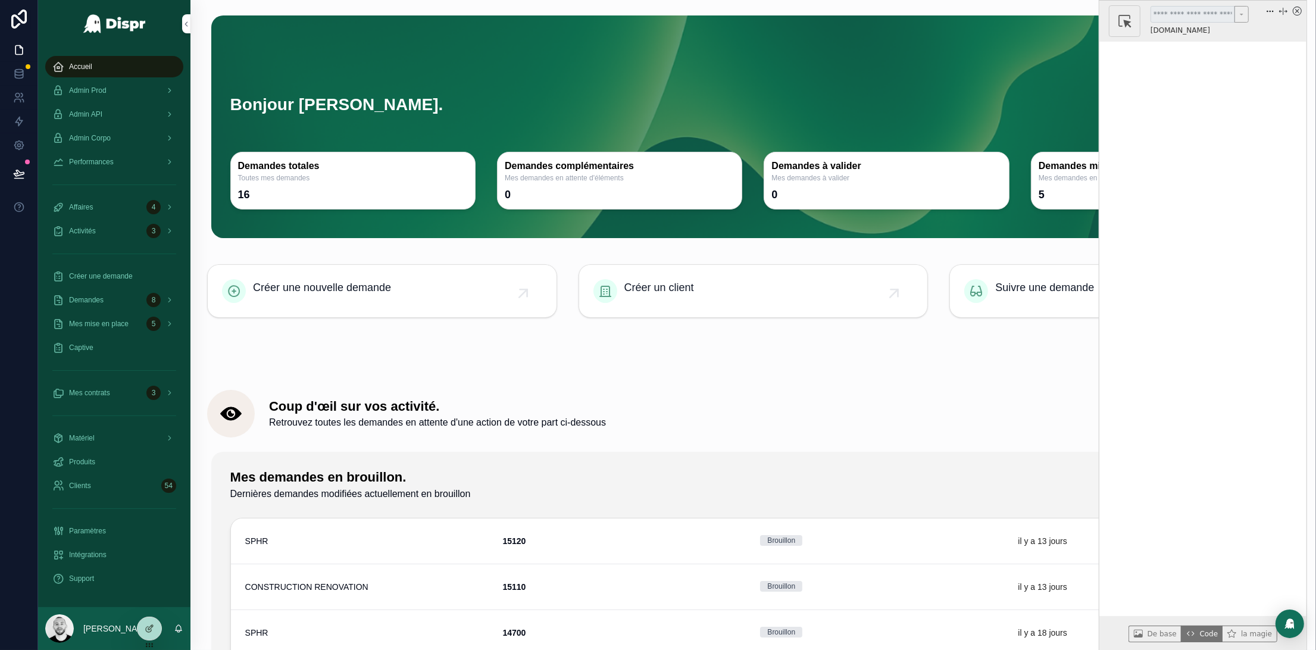
click at [1297, 7] on icon "x circle" at bounding box center [1297, 11] width 9 height 9
click at [1297, 8] on icon "x circle" at bounding box center [1297, 11] width 9 height 9
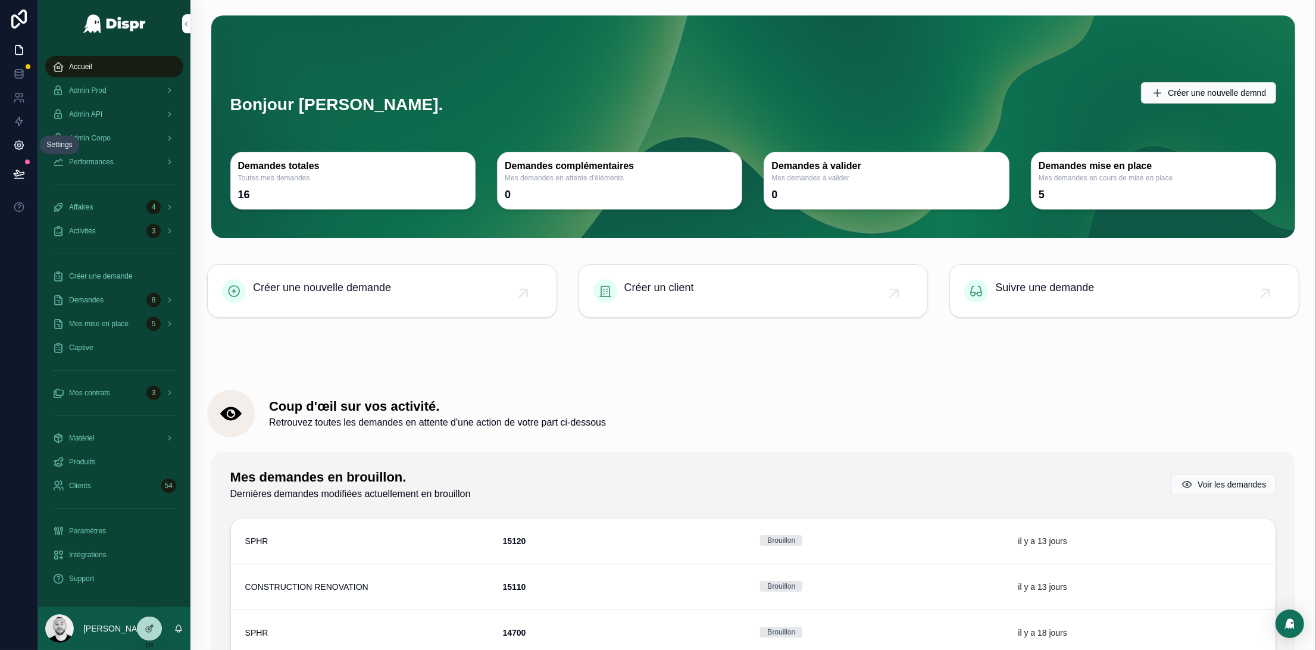
click at [14, 147] on icon at bounding box center [19, 145] width 12 height 12
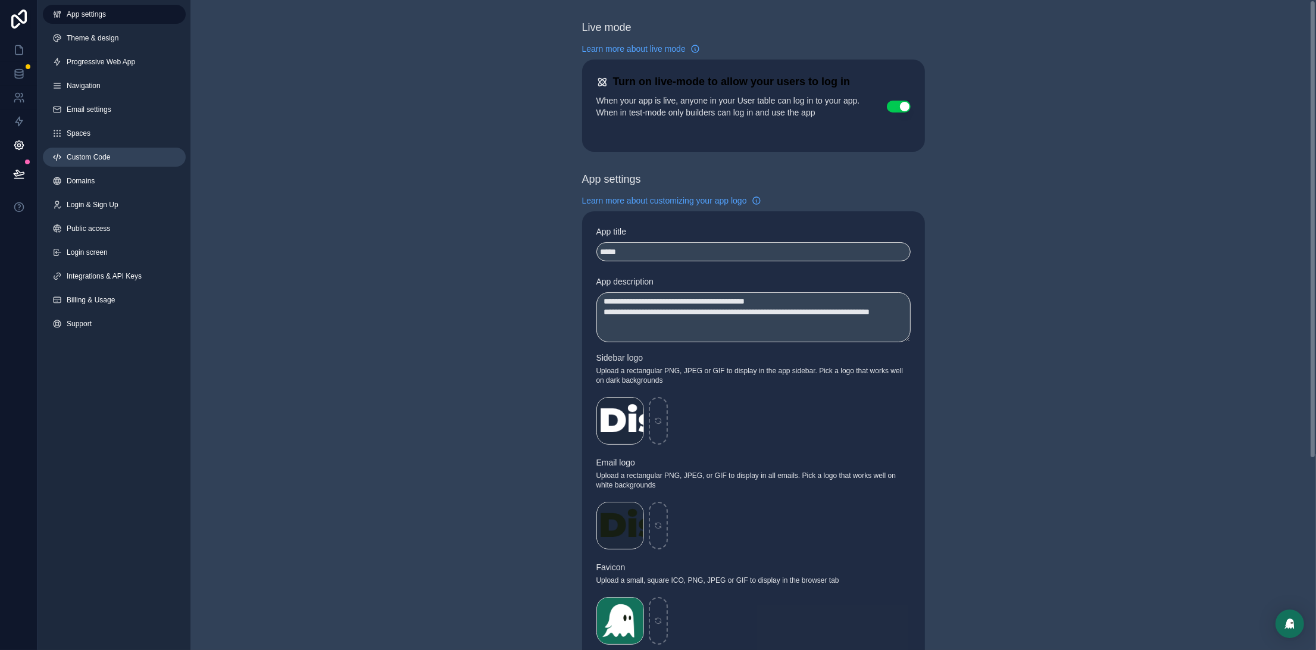
click at [115, 161] on link "Custom Code" at bounding box center [114, 157] width 143 height 19
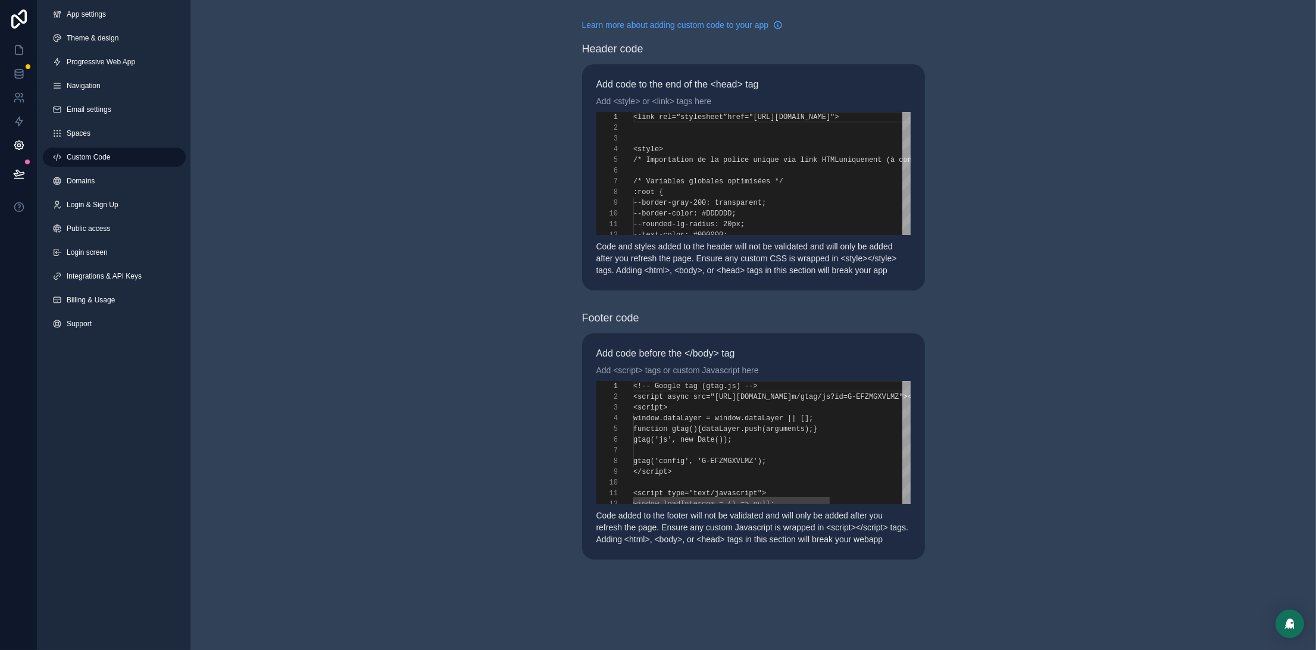
scroll to position [107, 0]
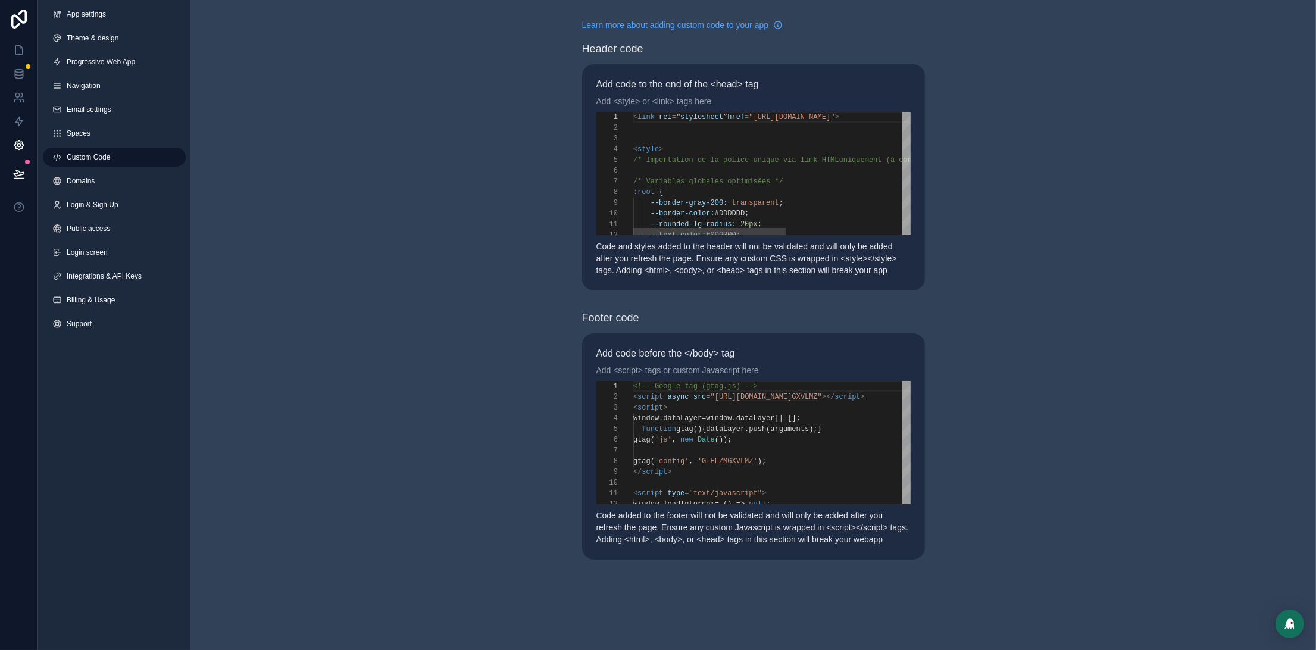
click at [774, 173] on div "scrollable content" at bounding box center [884, 170] width 503 height 11
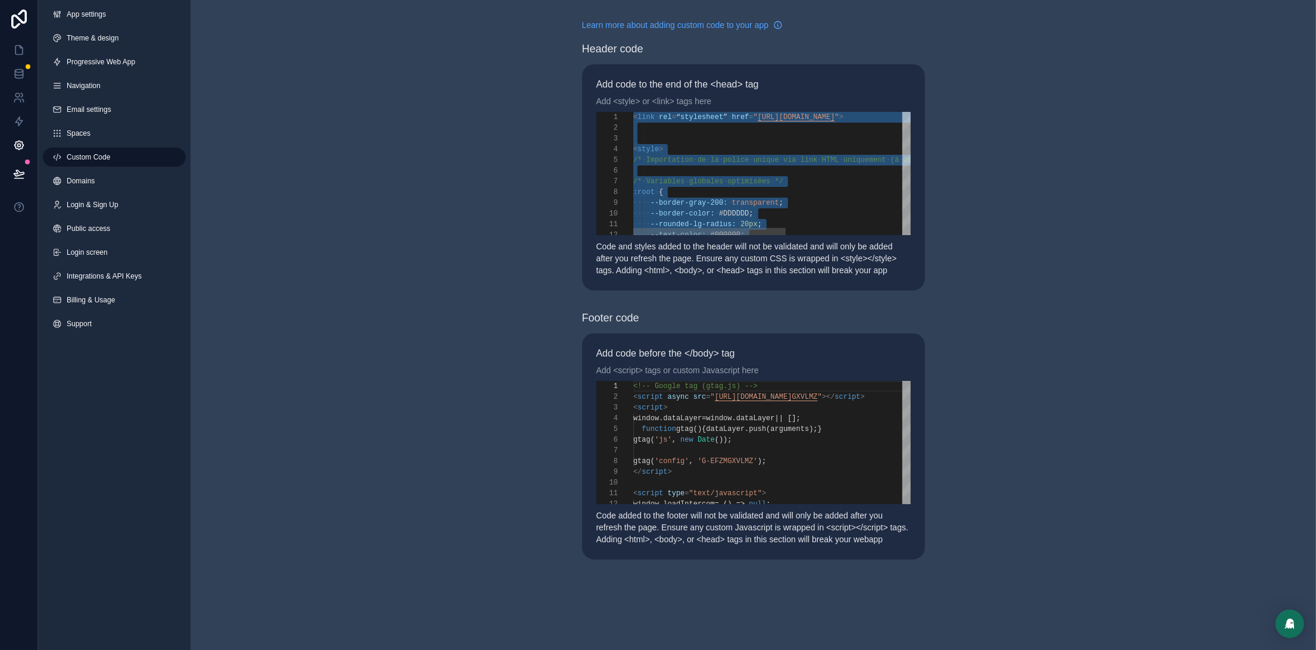
paste textarea "**********"
type textarea "**********"
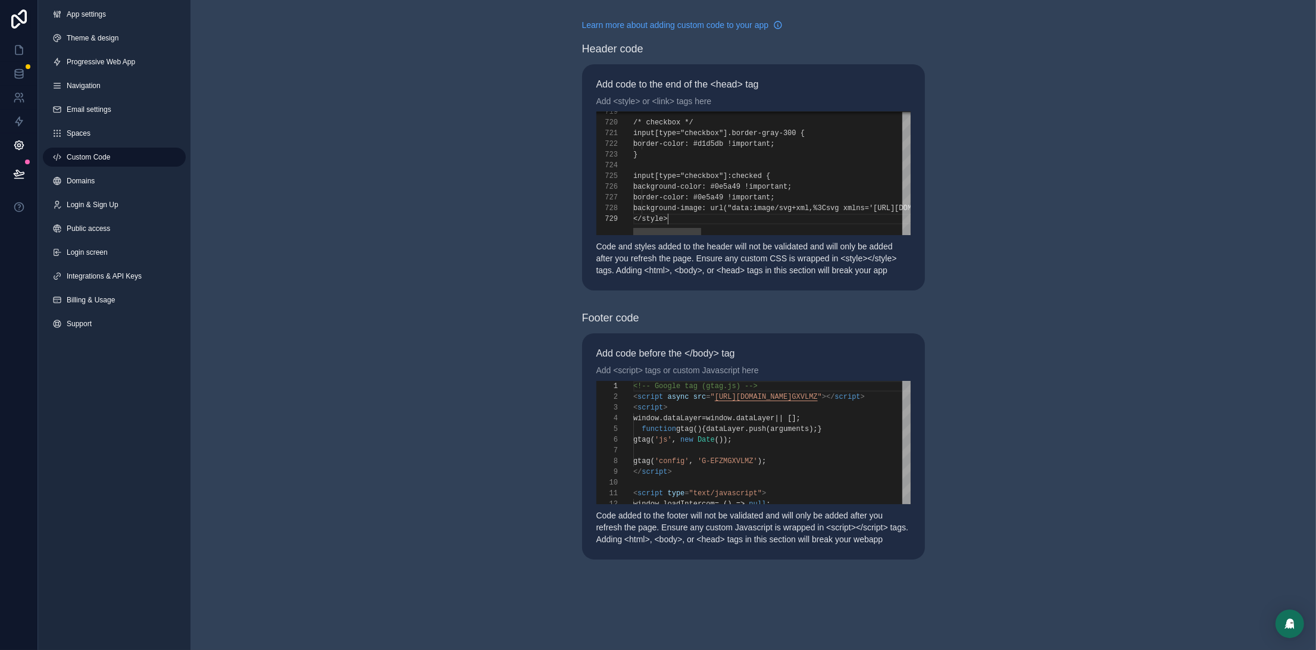
scroll to position [85, 34]
click at [17, 176] on icon at bounding box center [19, 173] width 10 height 6
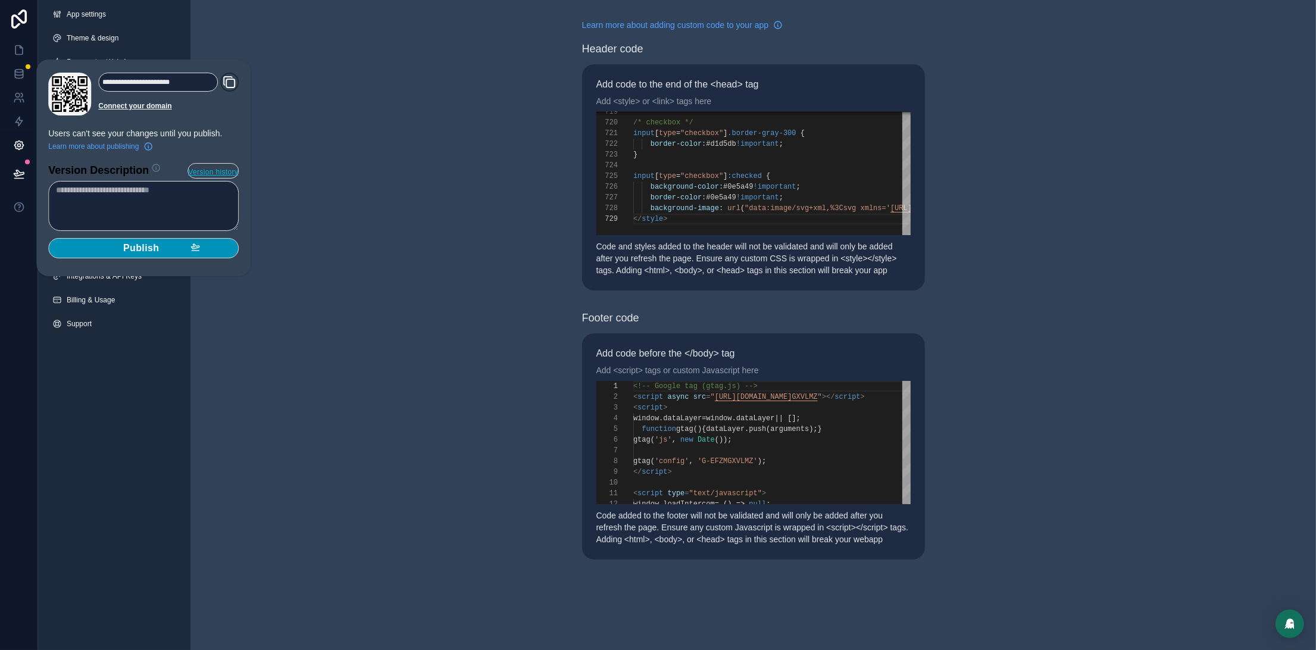
click at [186, 249] on div "Publish" at bounding box center [143, 248] width 113 height 12
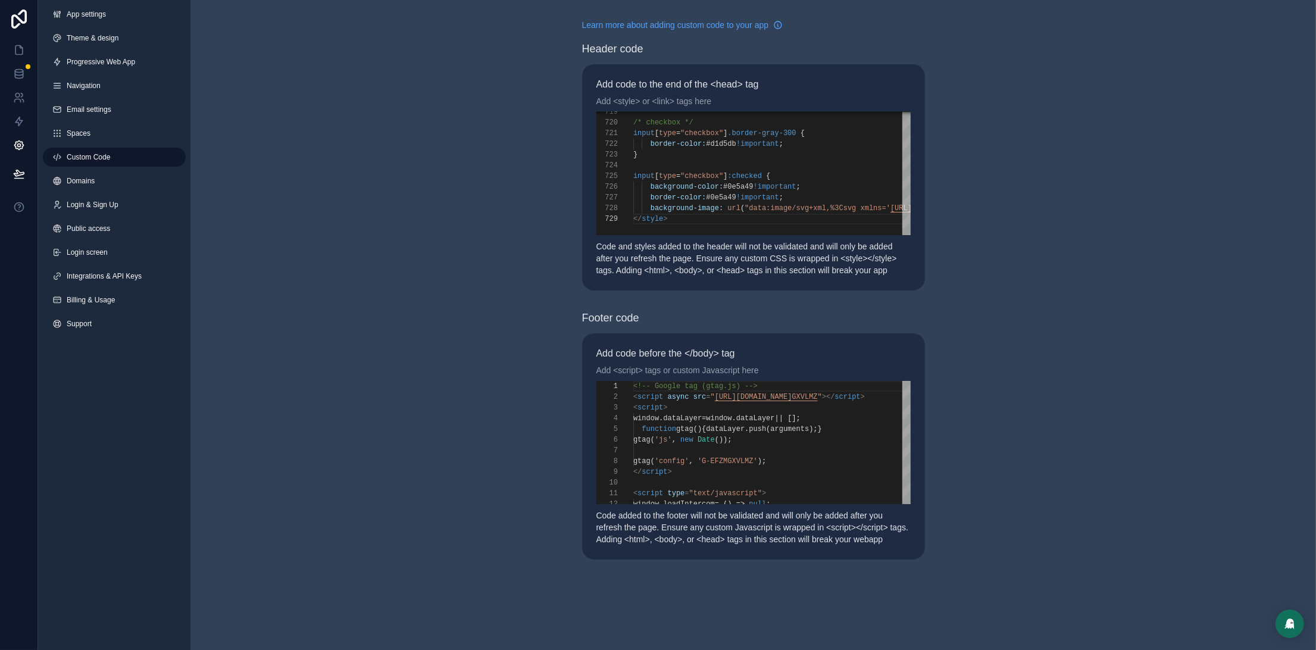
drag, startPoint x: 371, startPoint y: 82, endPoint x: 232, endPoint y: 74, distance: 140.1
click at [371, 82] on div "Learn more about adding custom code to your app Header code Add code to the end…" at bounding box center [752, 289] width 1125 height 578
click at [14, 45] on icon at bounding box center [19, 50] width 12 height 12
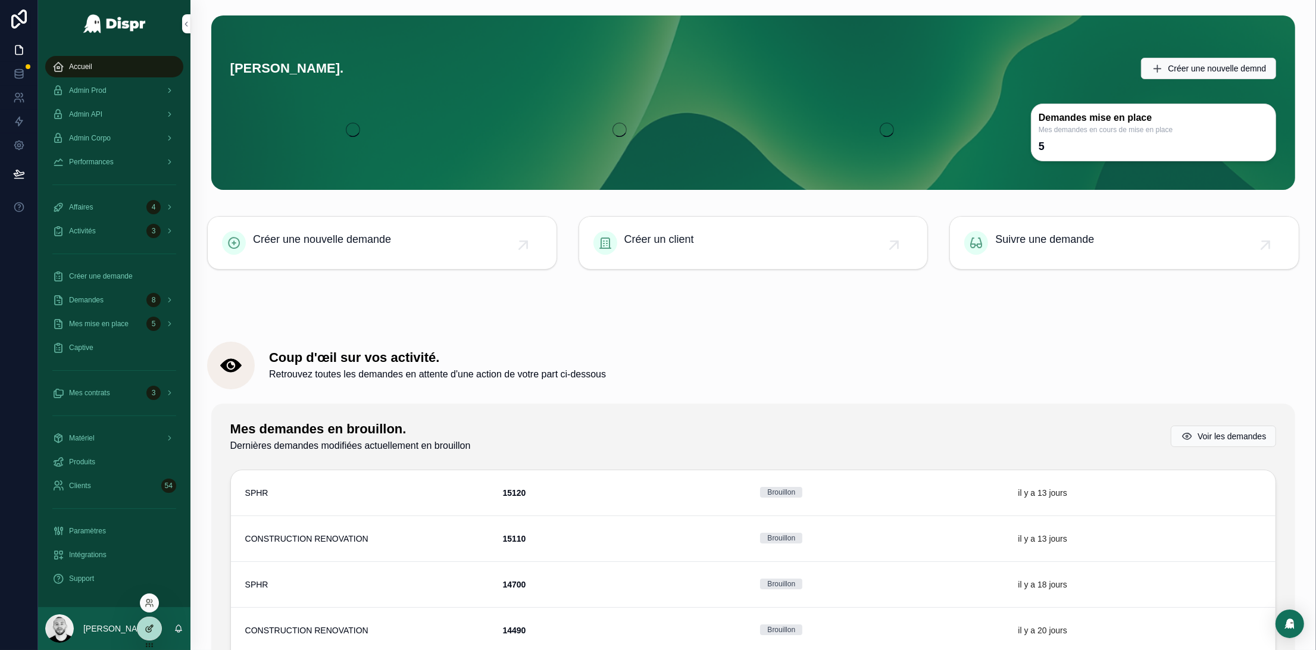
click at [152, 631] on icon at bounding box center [150, 629] width 10 height 10
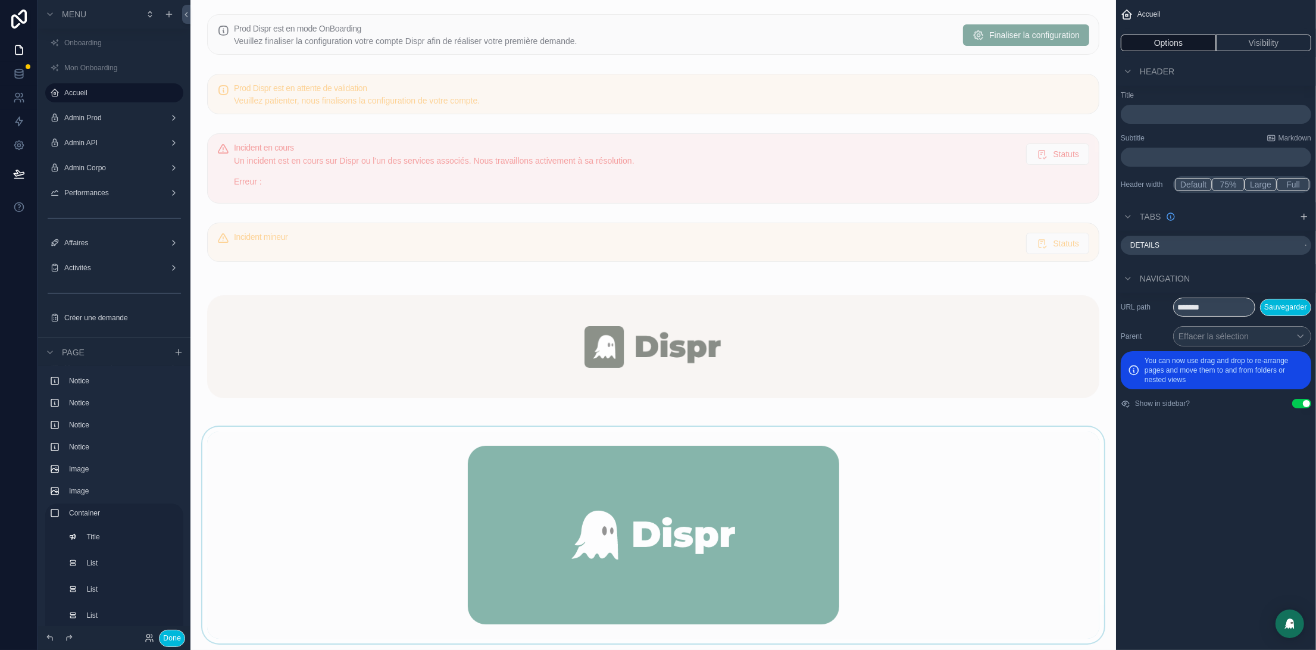
scroll to position [450, 0]
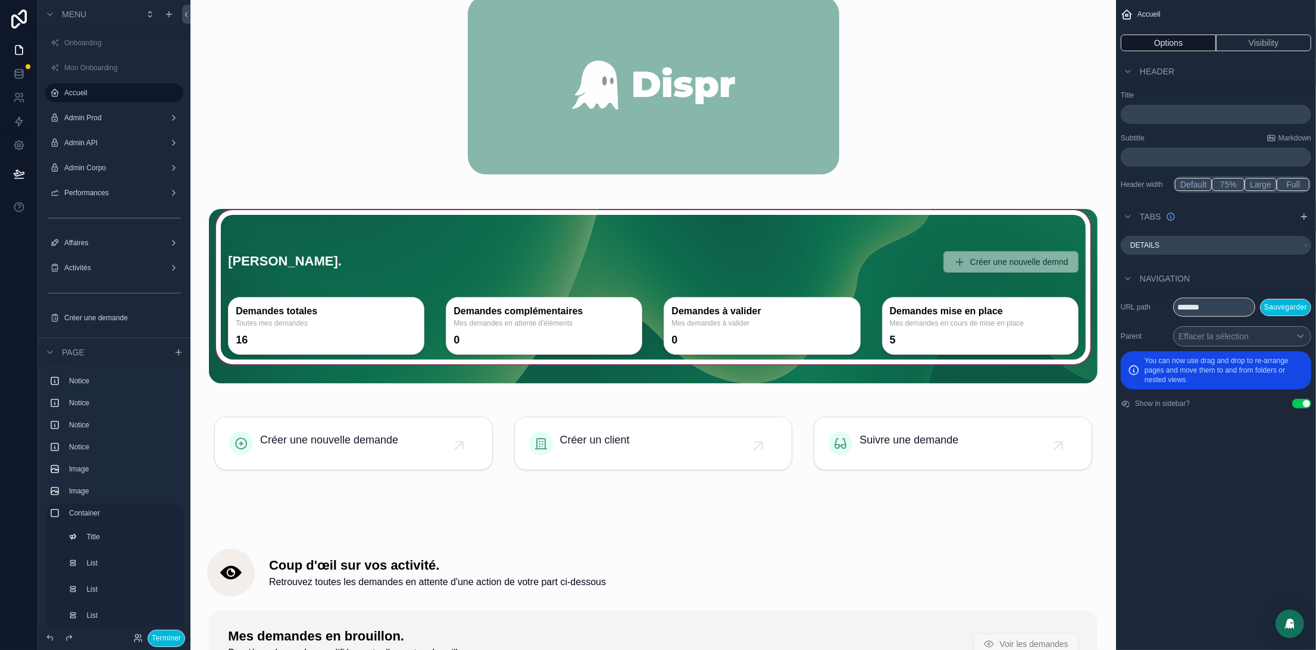
click at [828, 276] on div "scrollable content" at bounding box center [653, 296] width 889 height 174
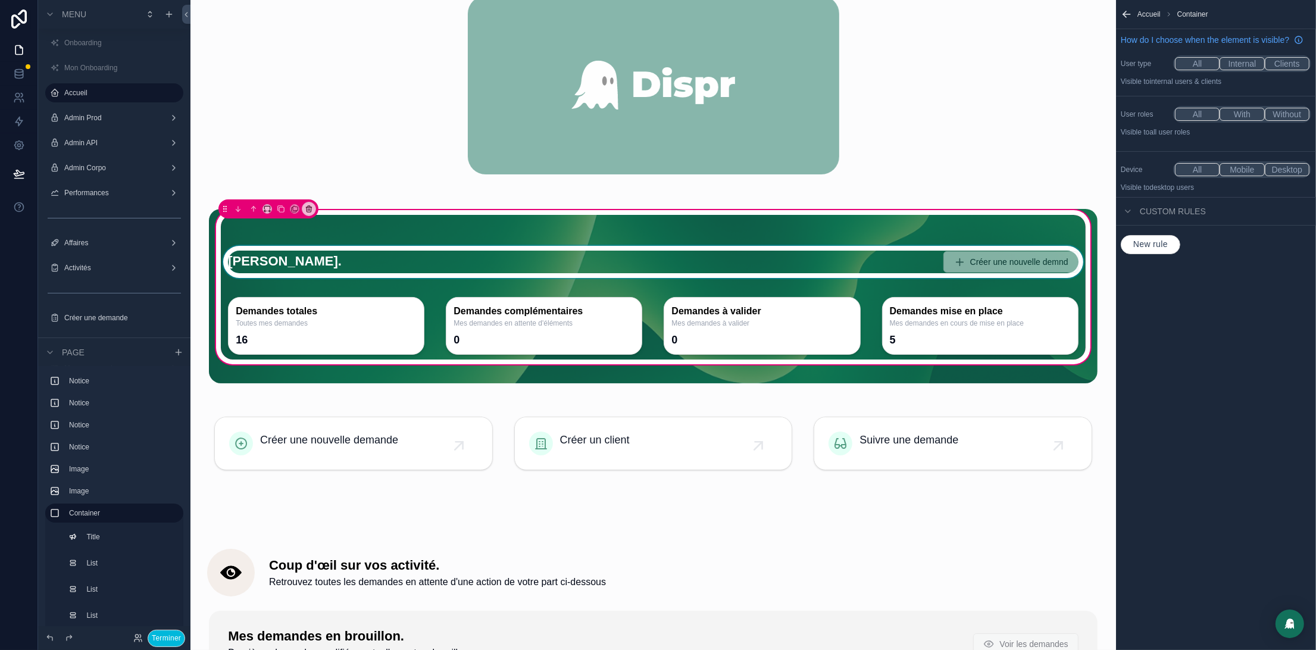
click at [812, 266] on div "scrollable content" at bounding box center [653, 250] width 865 height 70
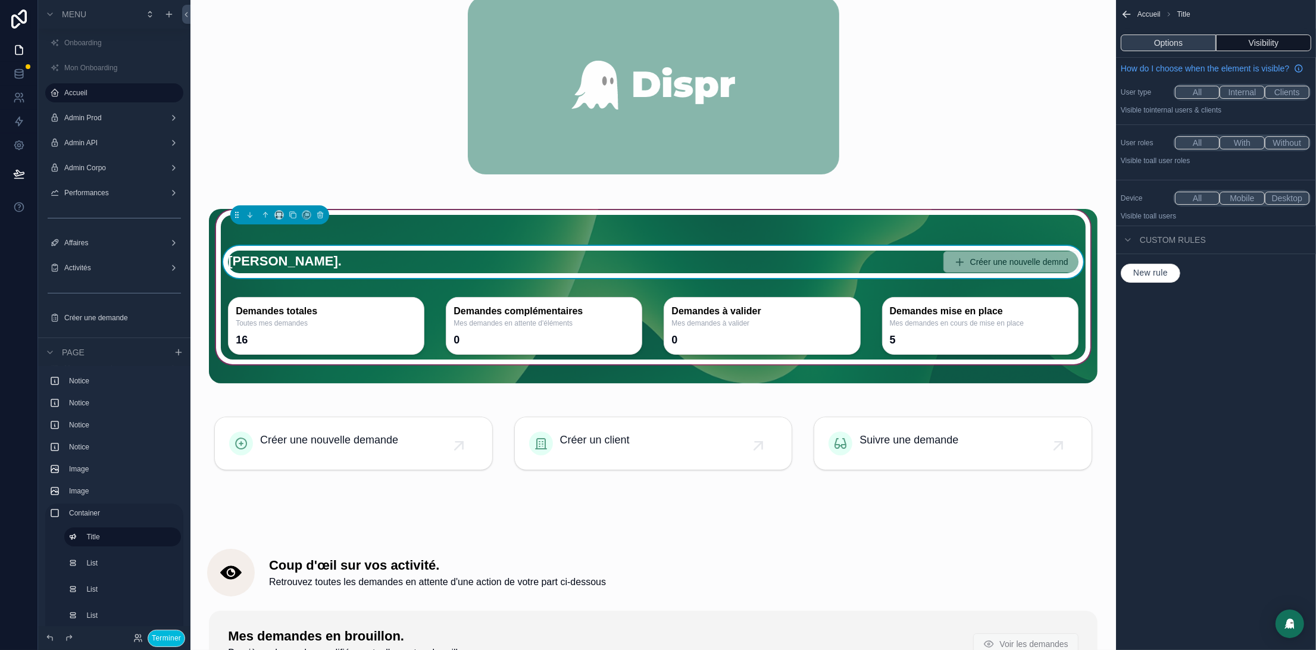
click at [1178, 41] on button "Options" at bounding box center [1168, 43] width 95 height 17
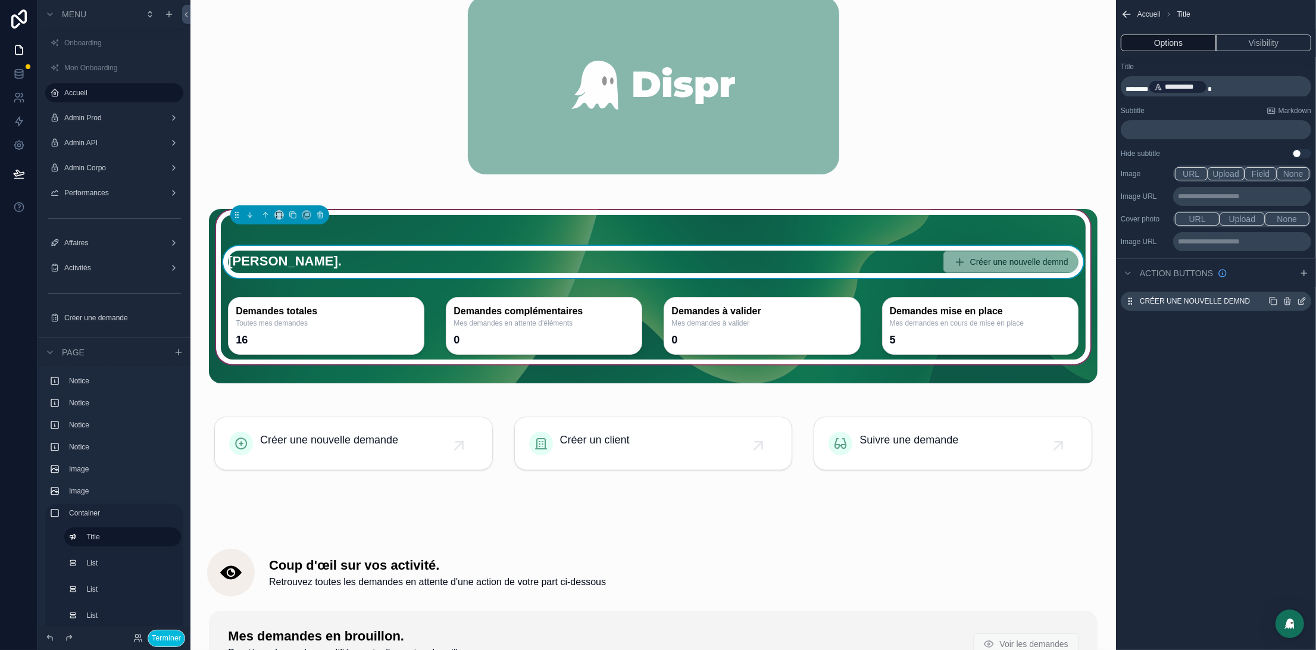
click at [1305, 299] on icon "scrollable content" at bounding box center [1302, 301] width 10 height 10
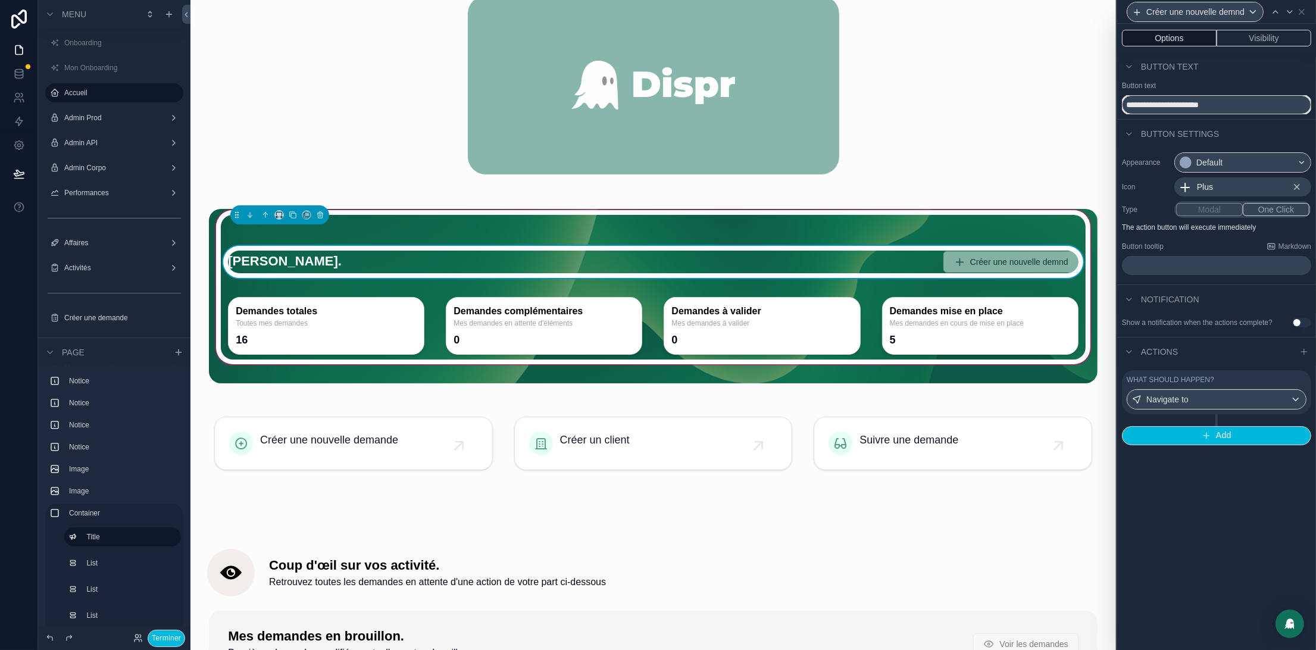
click at [1255, 106] on input "**********" at bounding box center [1216, 104] width 189 height 19
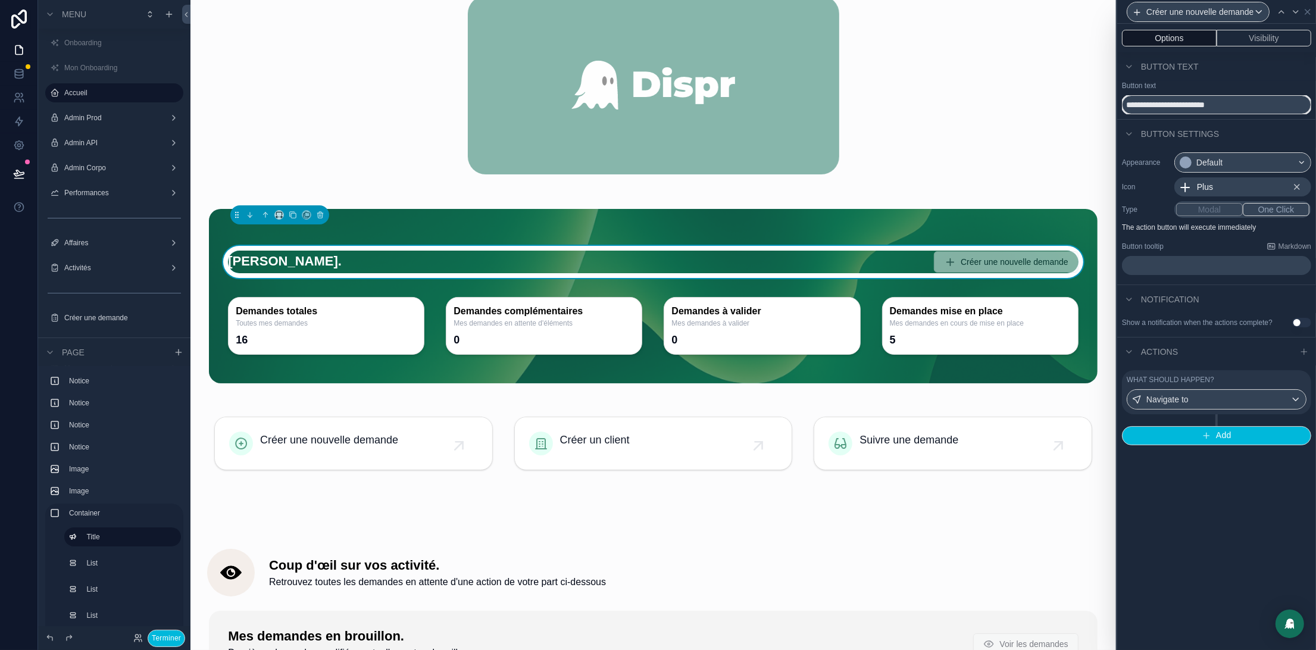
type input "**********"
click at [1250, 384] on div "What should happen?" at bounding box center [1217, 380] width 180 height 10
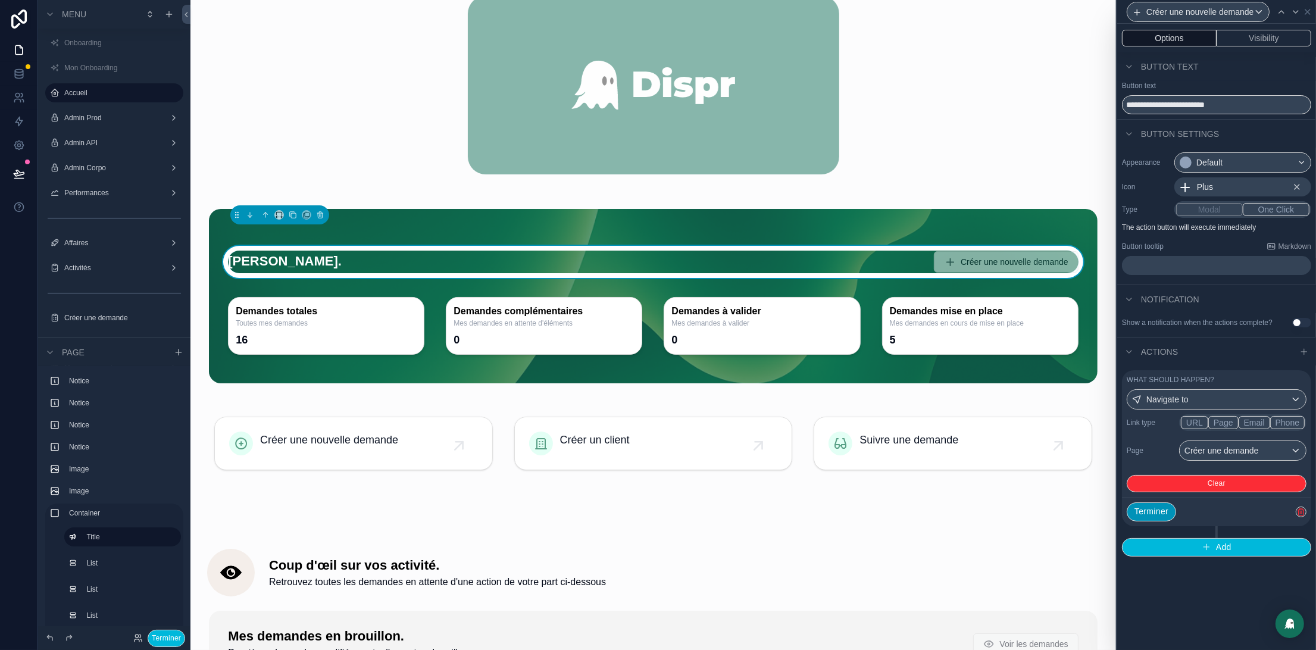
click at [1168, 521] on button "Terminer" at bounding box center [1151, 511] width 49 height 19
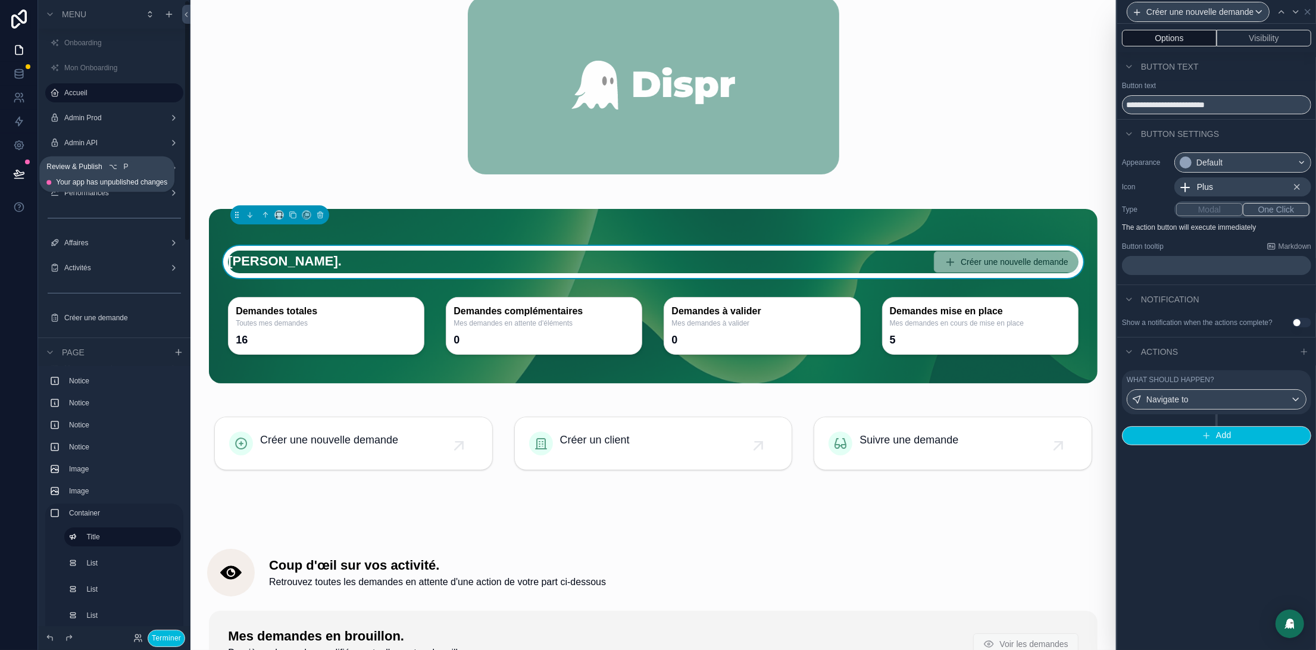
click at [17, 170] on icon at bounding box center [19, 173] width 10 height 6
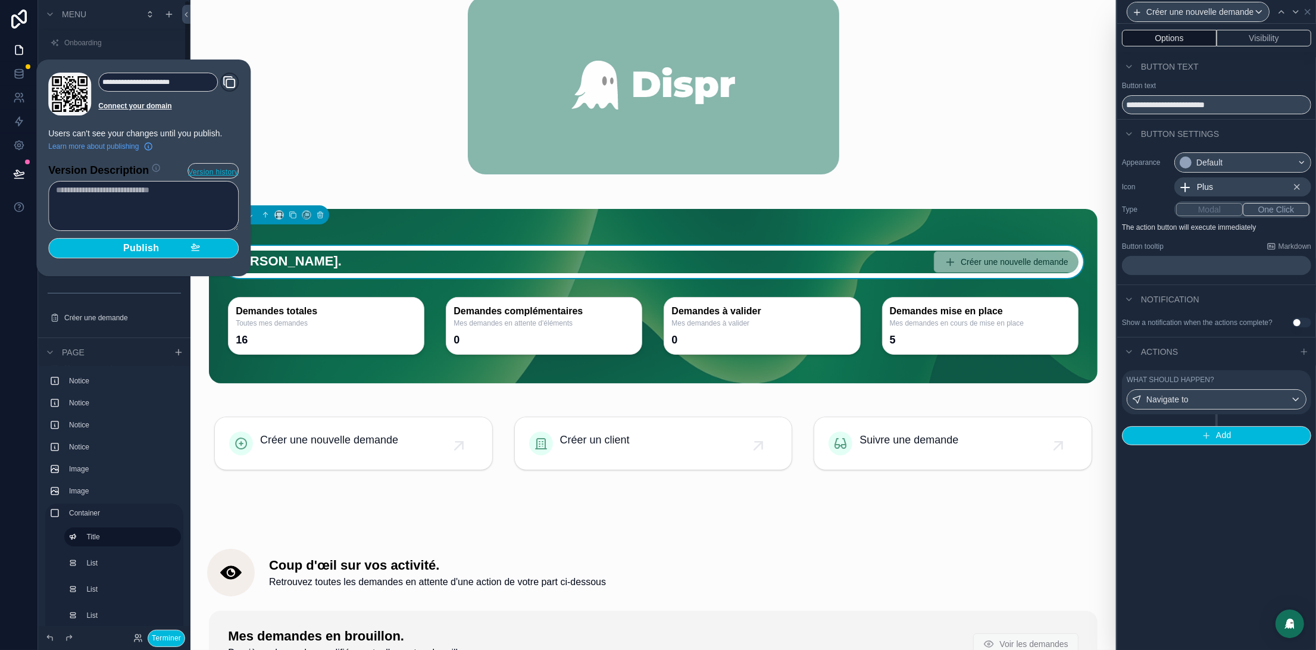
click at [152, 252] on span "Publish" at bounding box center [141, 248] width 36 height 12
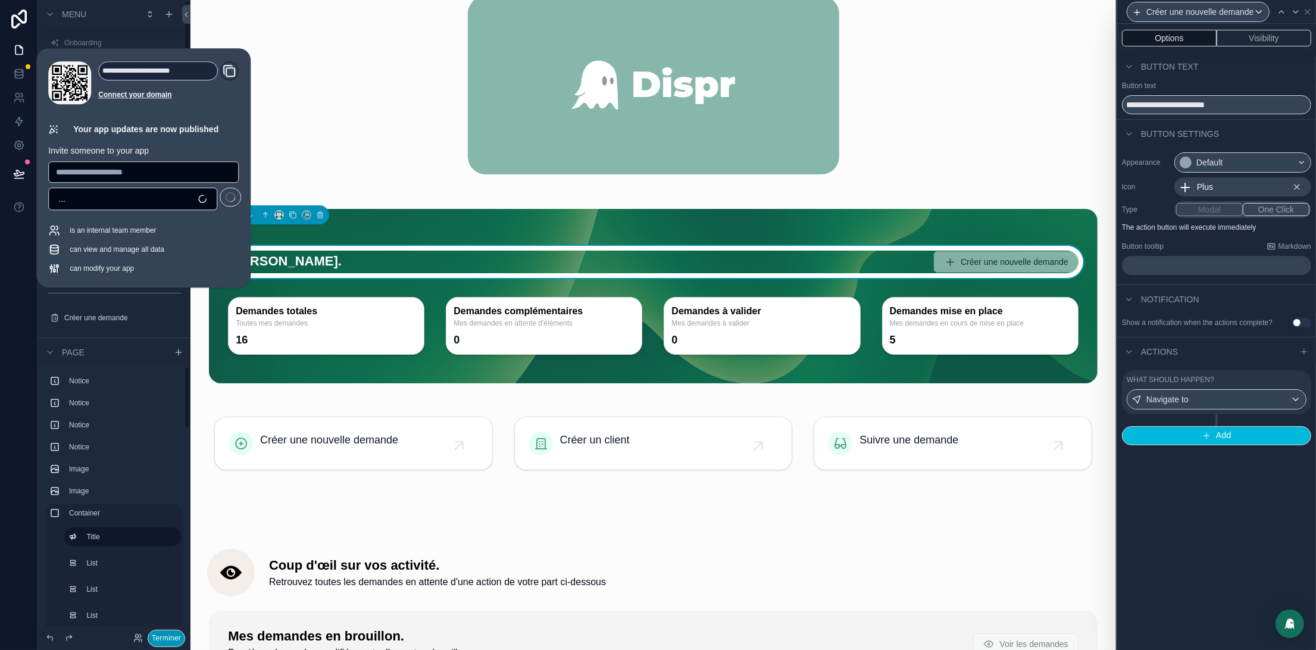
click at [160, 640] on button "Terminer" at bounding box center [166, 638] width 37 height 17
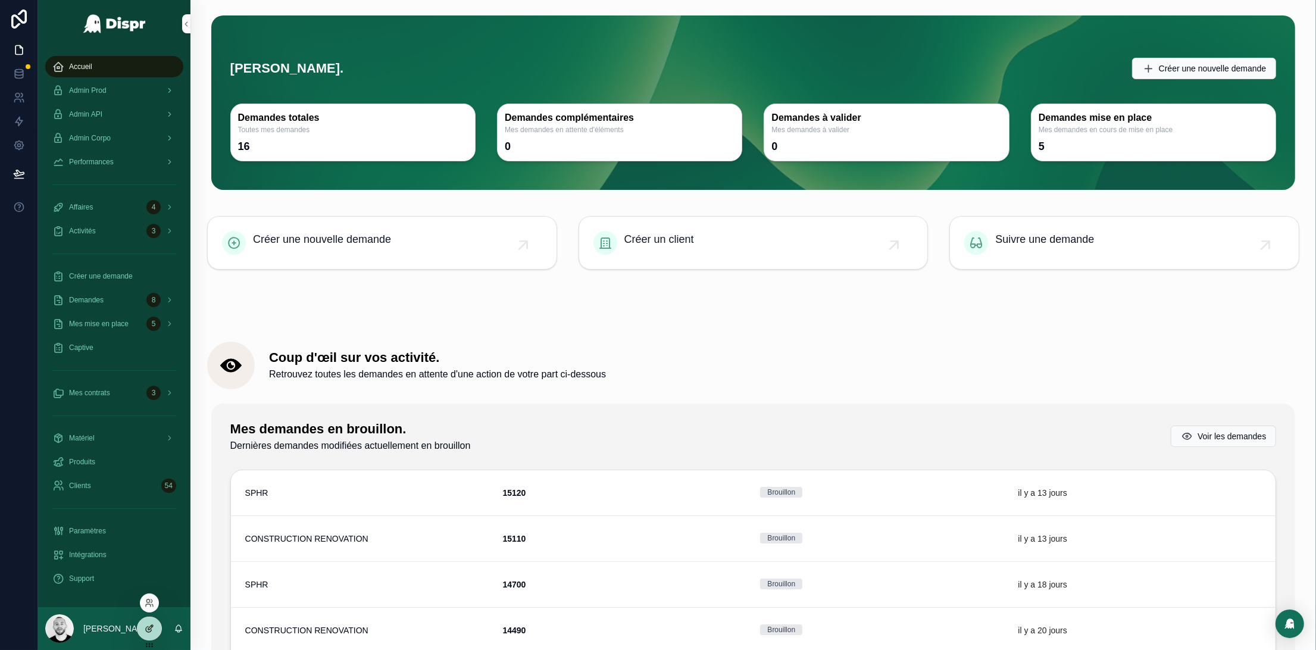
click at [146, 635] on div at bounding box center [149, 628] width 24 height 23
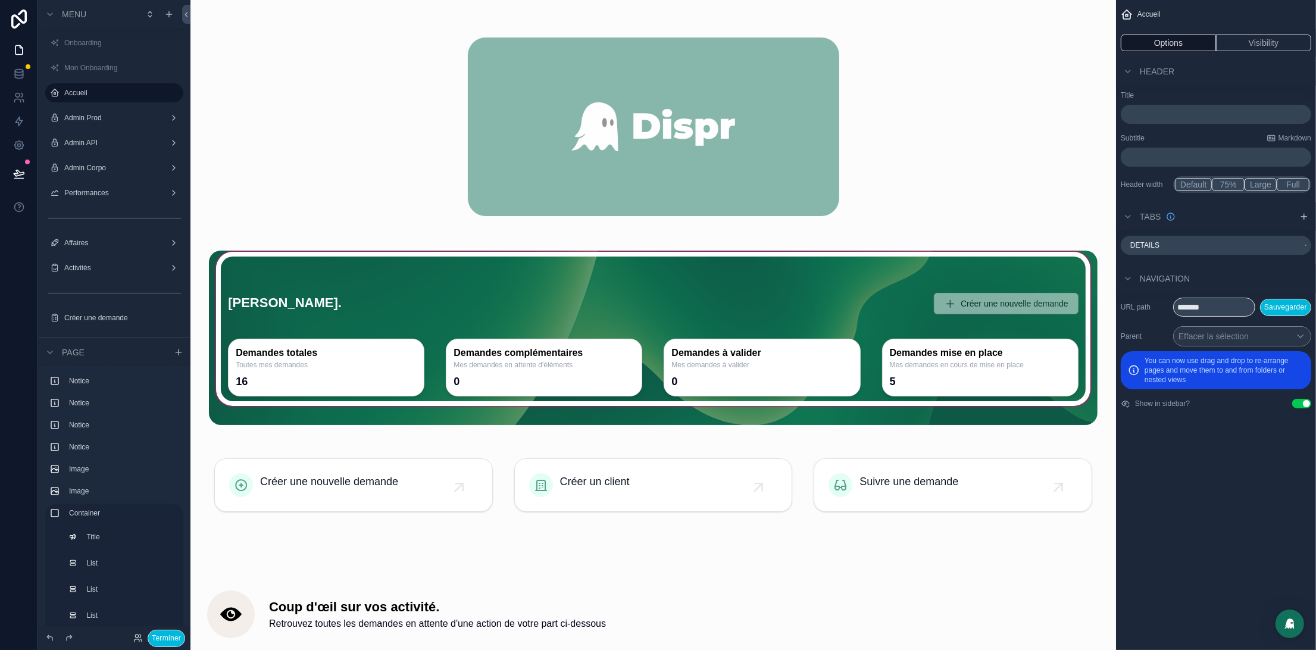
scroll to position [522, 0]
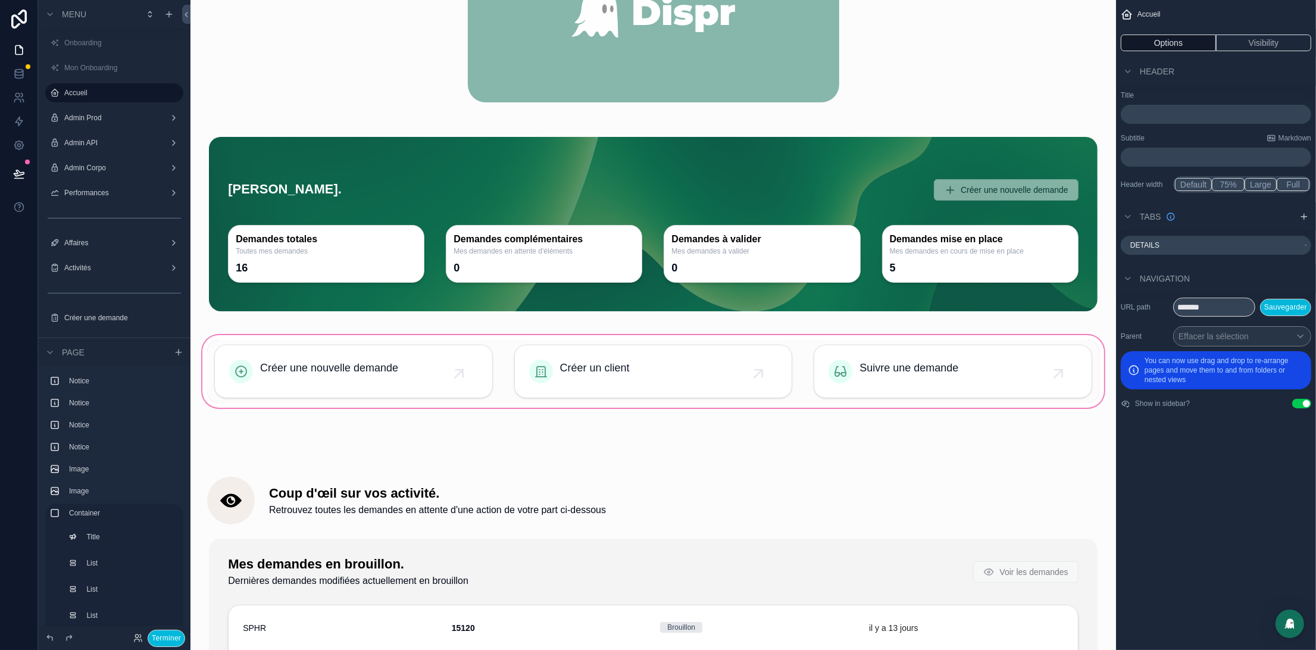
click at [309, 371] on div "scrollable content" at bounding box center [653, 371] width 906 height 77
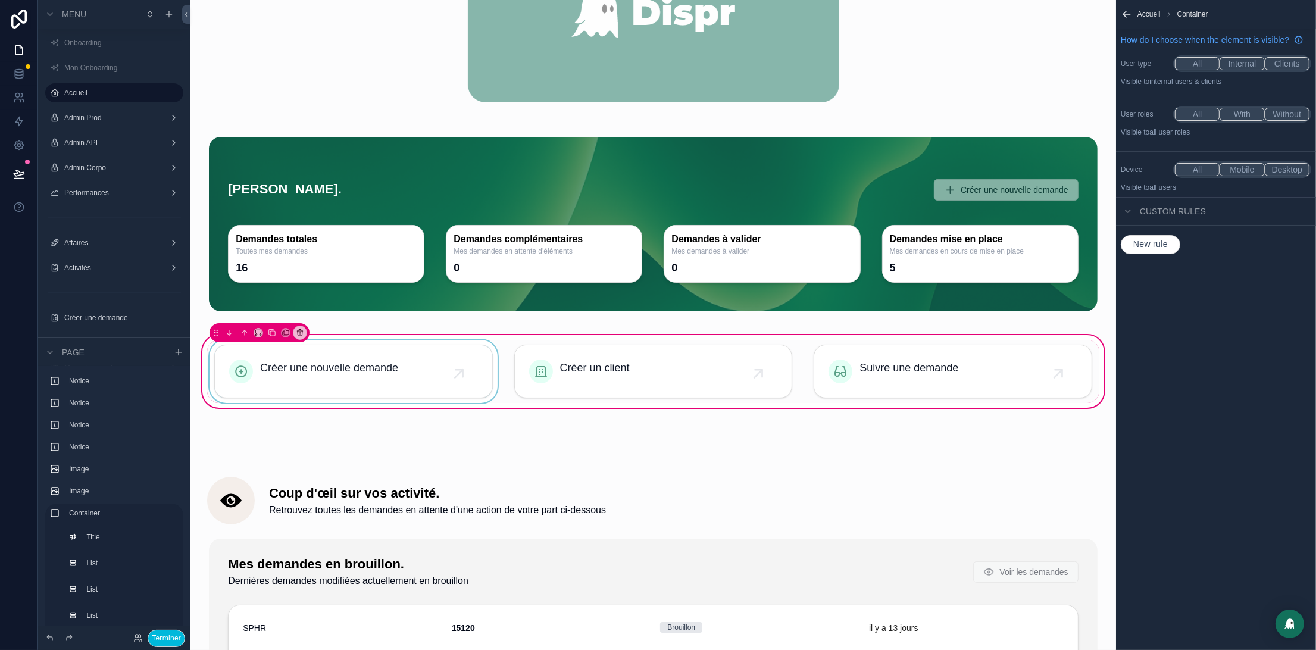
click at [464, 365] on div "scrollable content" at bounding box center [353, 371] width 293 height 63
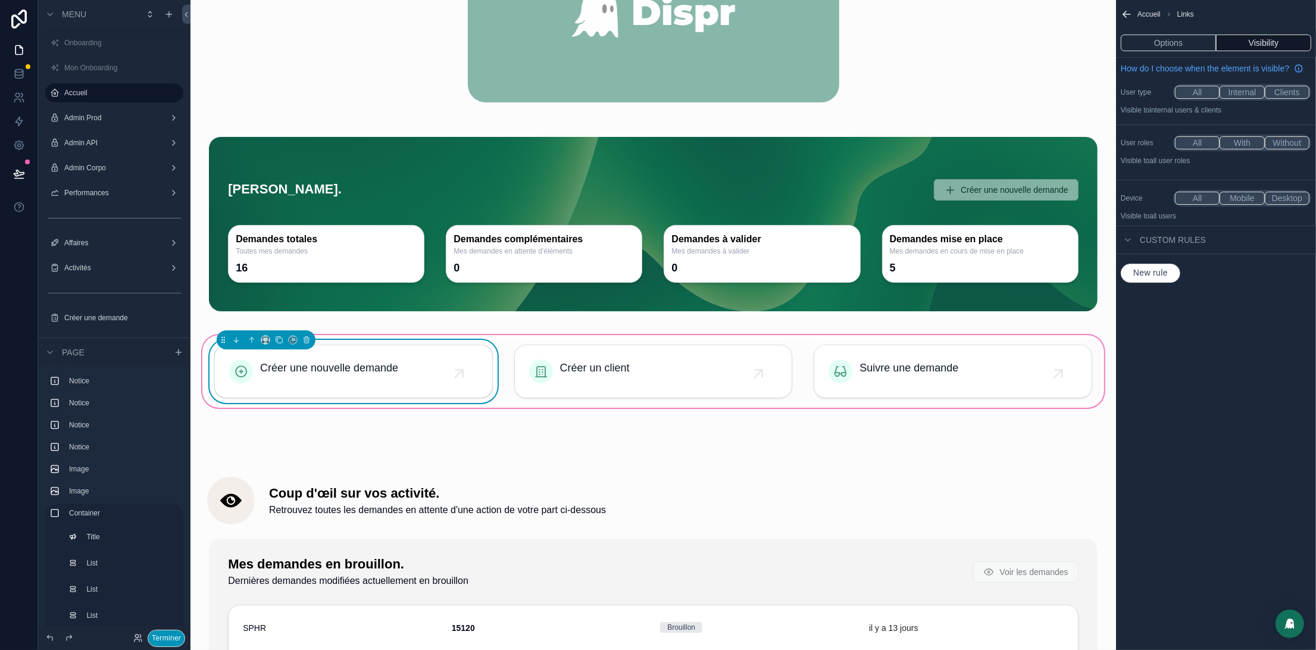
click at [164, 634] on button "Terminer" at bounding box center [166, 638] width 37 height 17
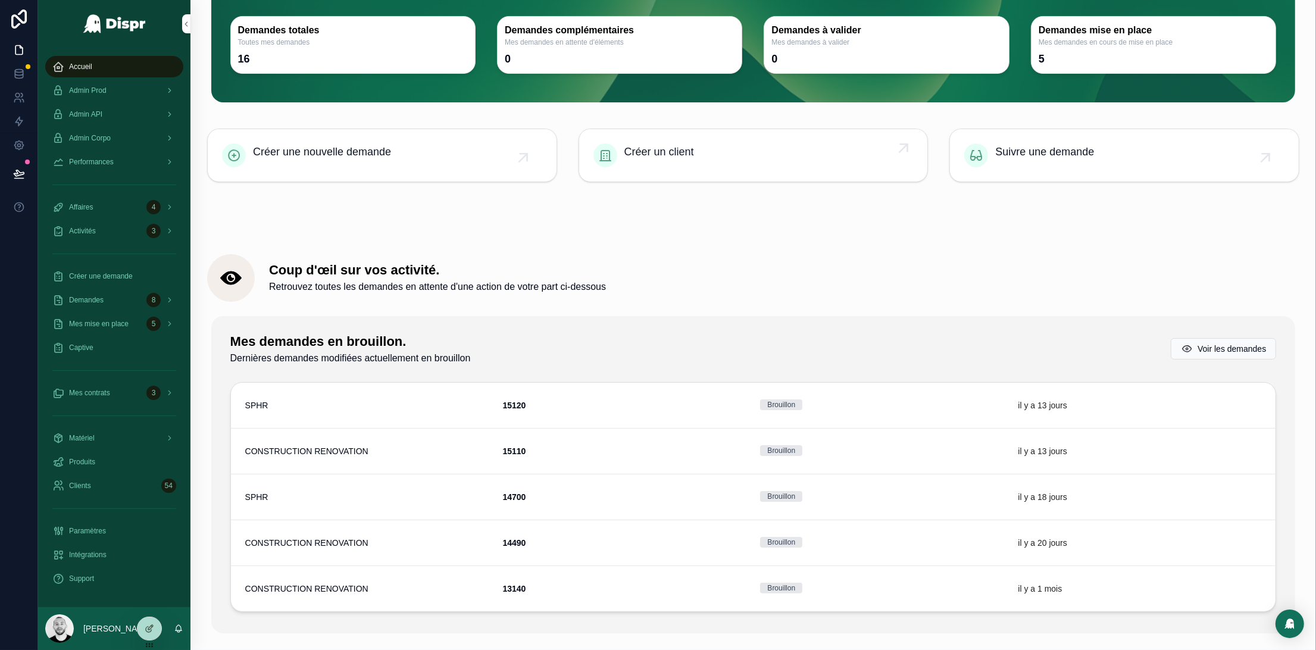
scroll to position [0, 0]
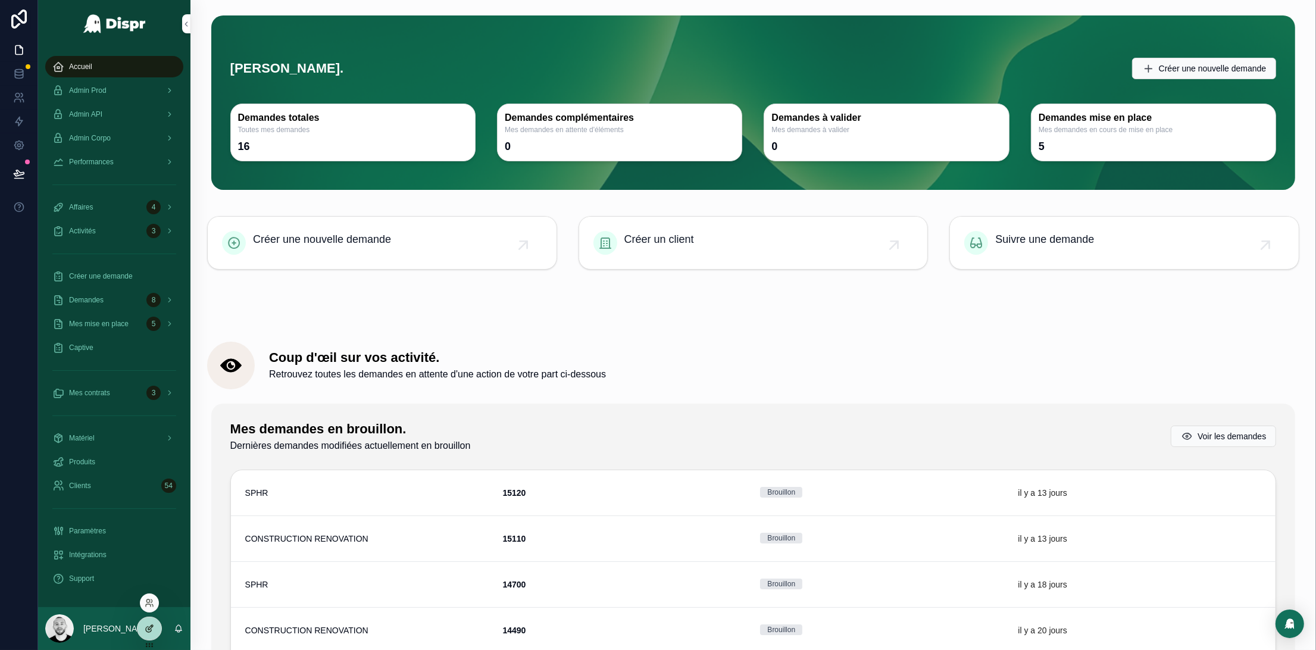
click at [140, 631] on div at bounding box center [149, 628] width 24 height 23
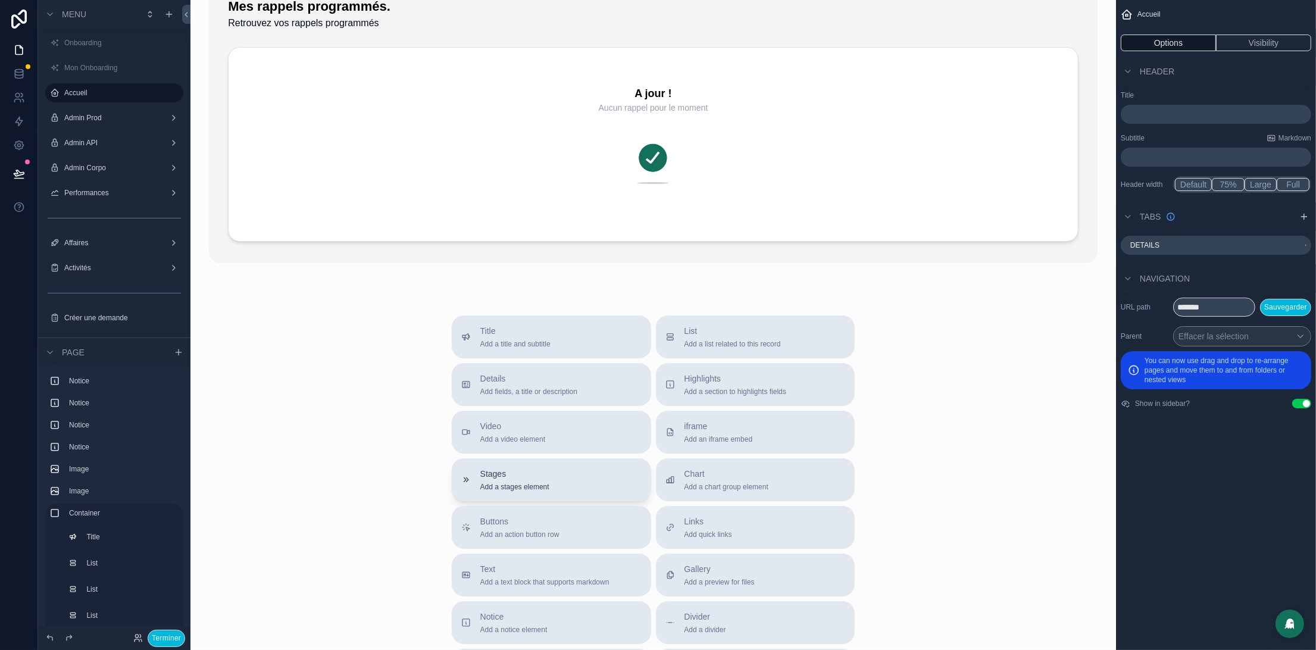
scroll to position [2728, 0]
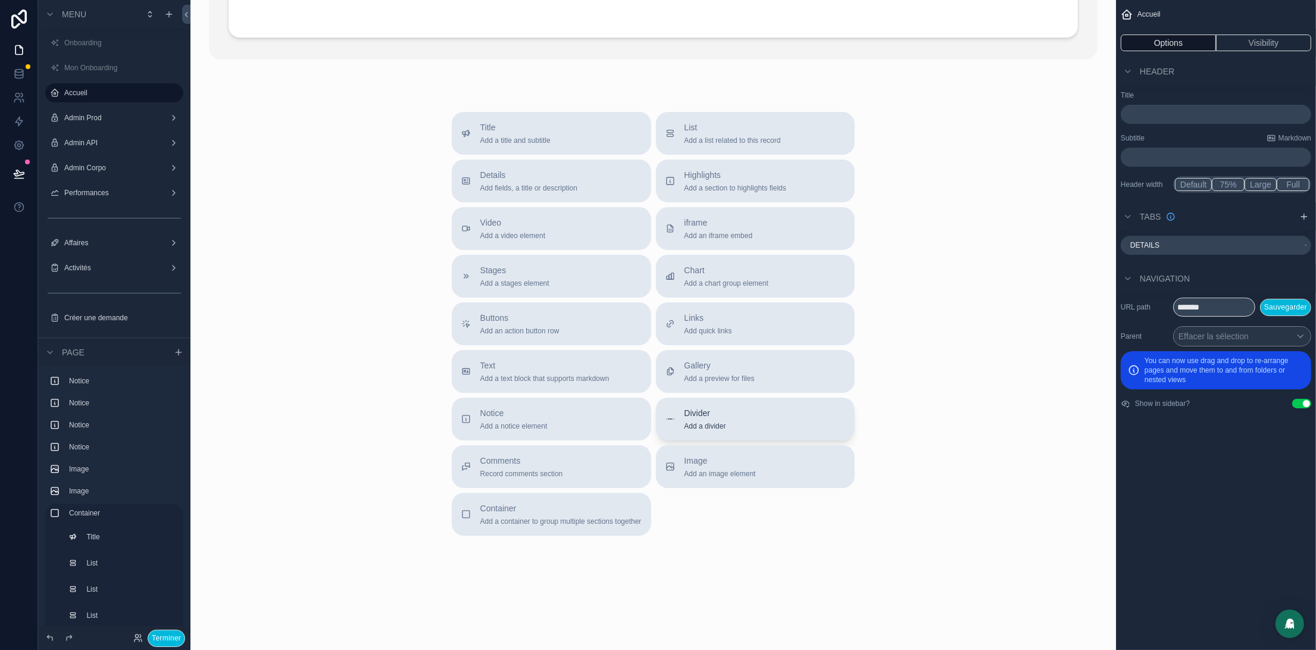
click at [702, 423] on span "Add a divider" at bounding box center [705, 426] width 42 height 10
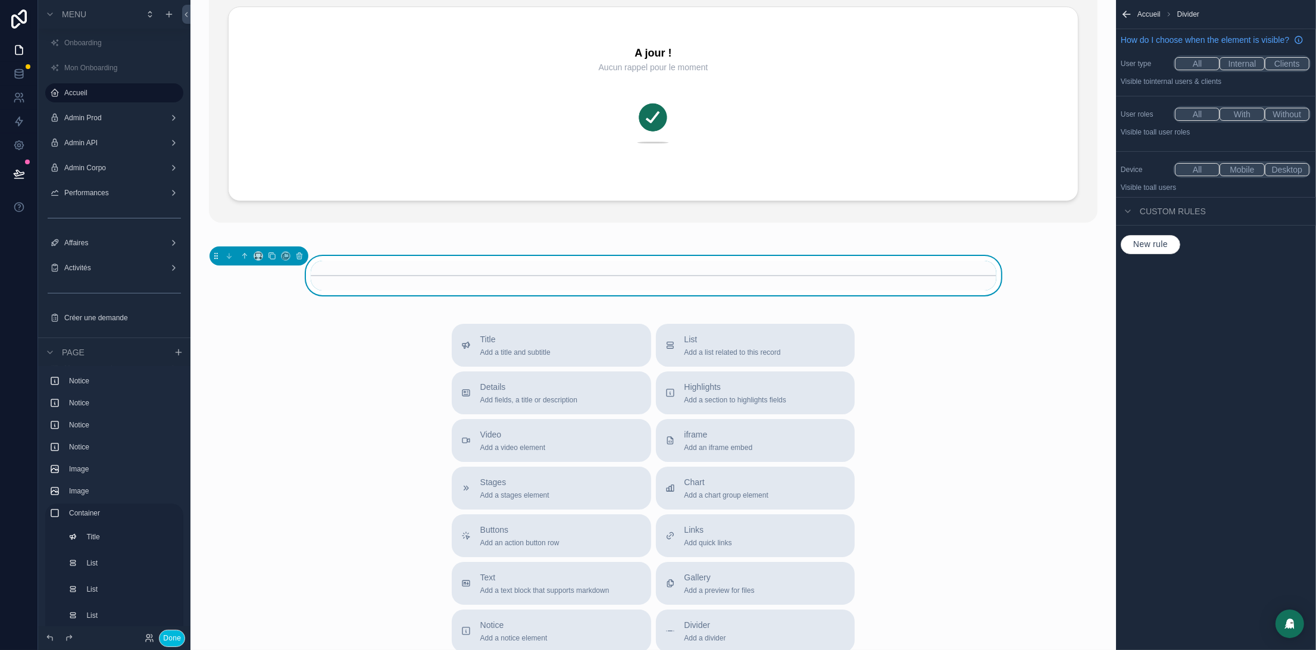
scroll to position [2516, 0]
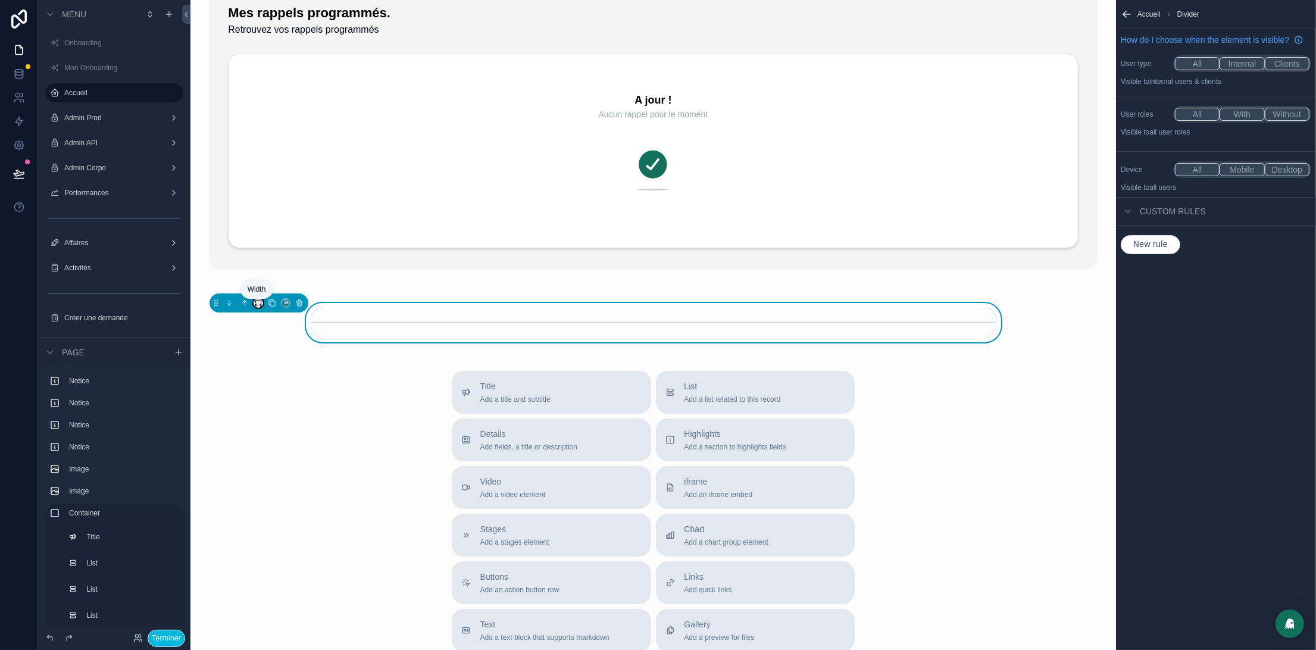
click at [258, 306] on icon "scrollable content" at bounding box center [258, 303] width 8 height 8
click at [295, 462] on span "Full width" at bounding box center [281, 463] width 35 height 14
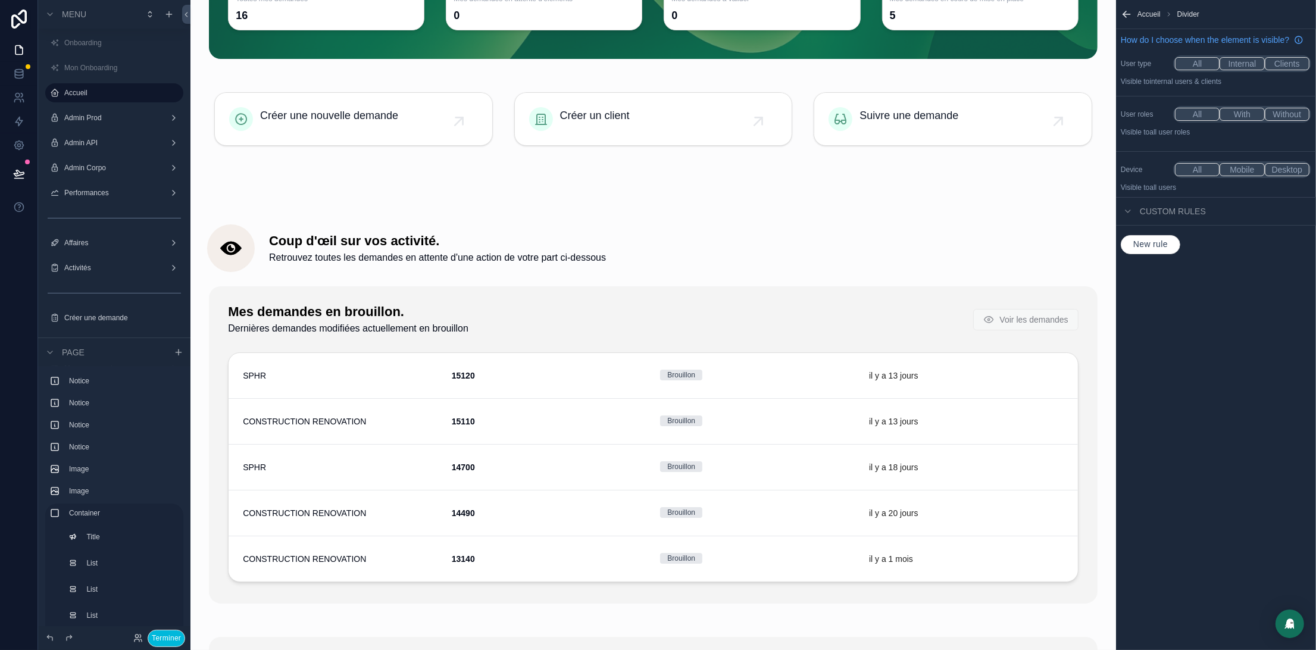
scroll to position [604, 0]
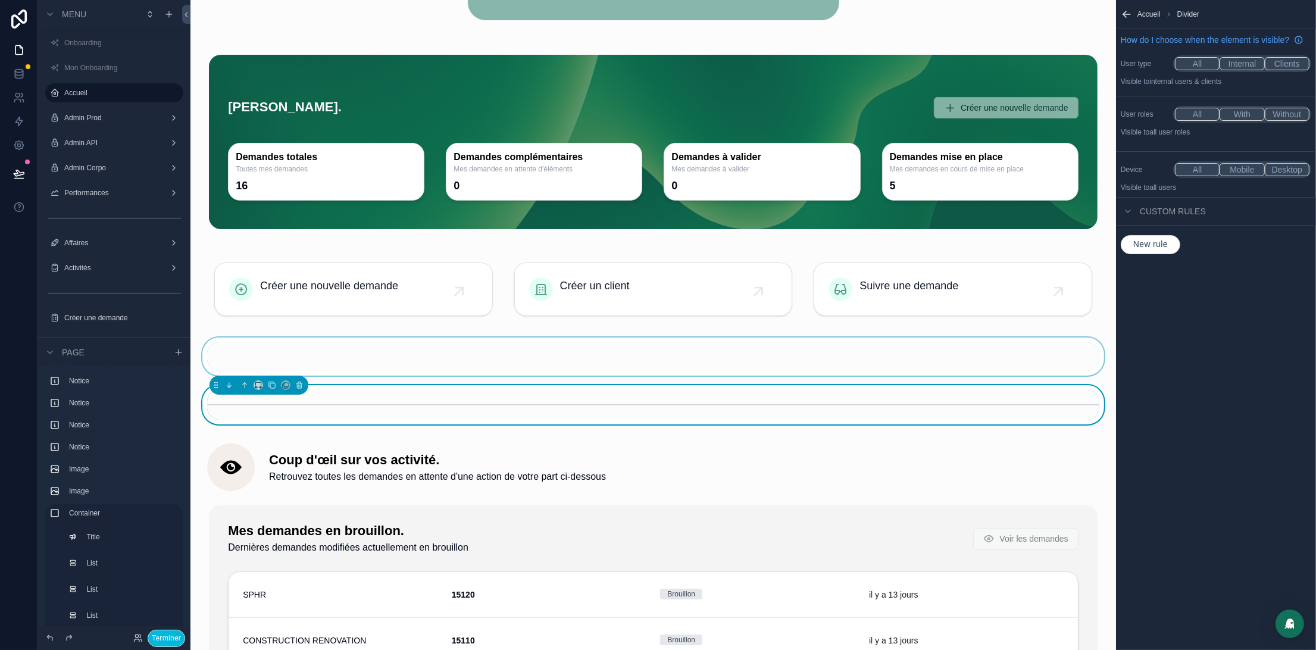
click at [434, 359] on div "scrollable content" at bounding box center [653, 356] width 906 height 39
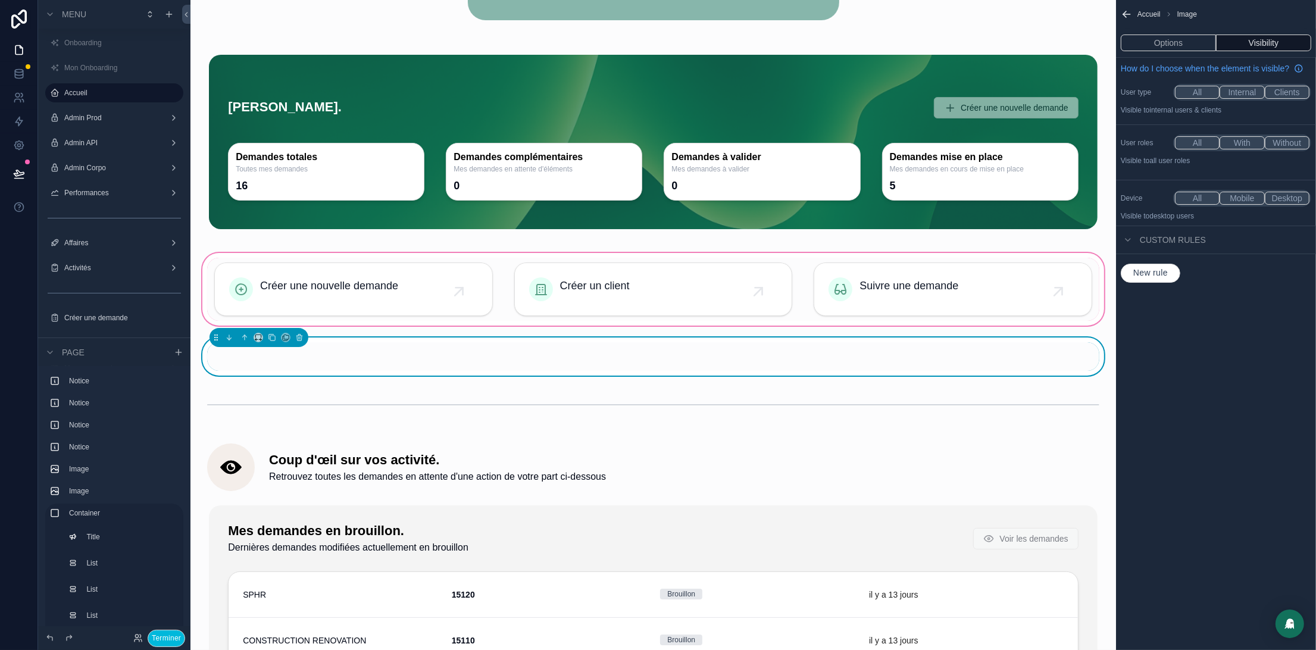
click at [368, 277] on div "scrollable content" at bounding box center [653, 289] width 906 height 77
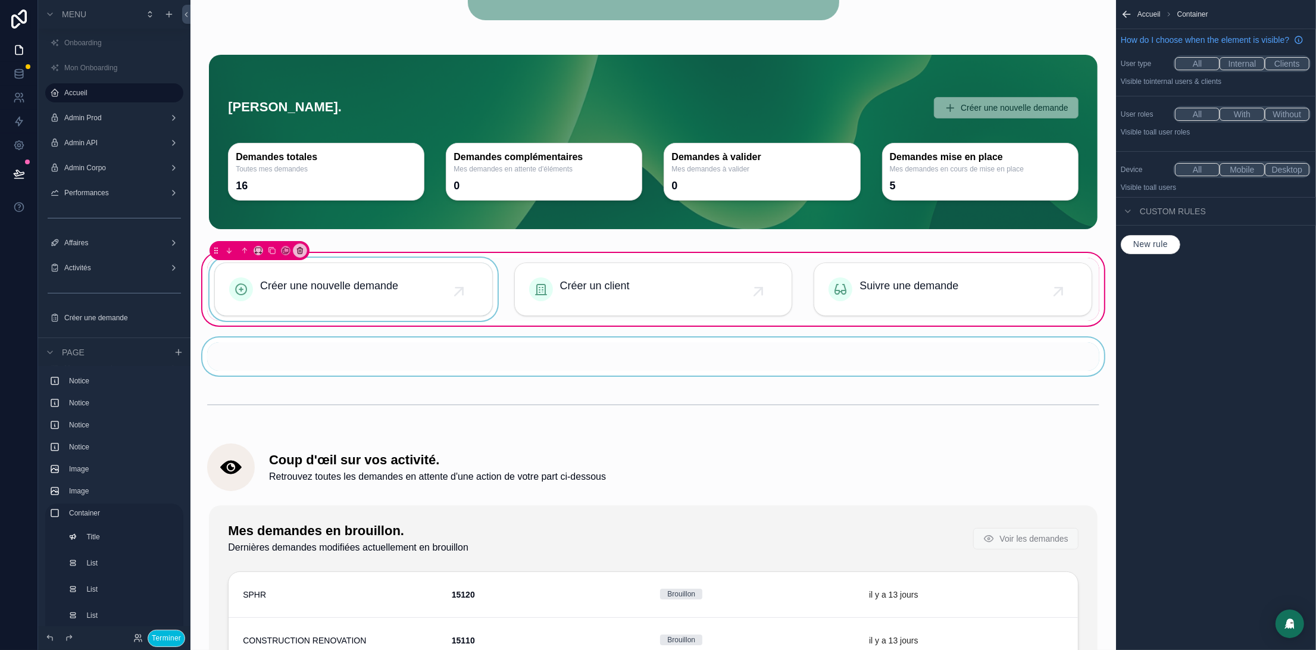
click at [431, 262] on div "scrollable content" at bounding box center [353, 289] width 293 height 63
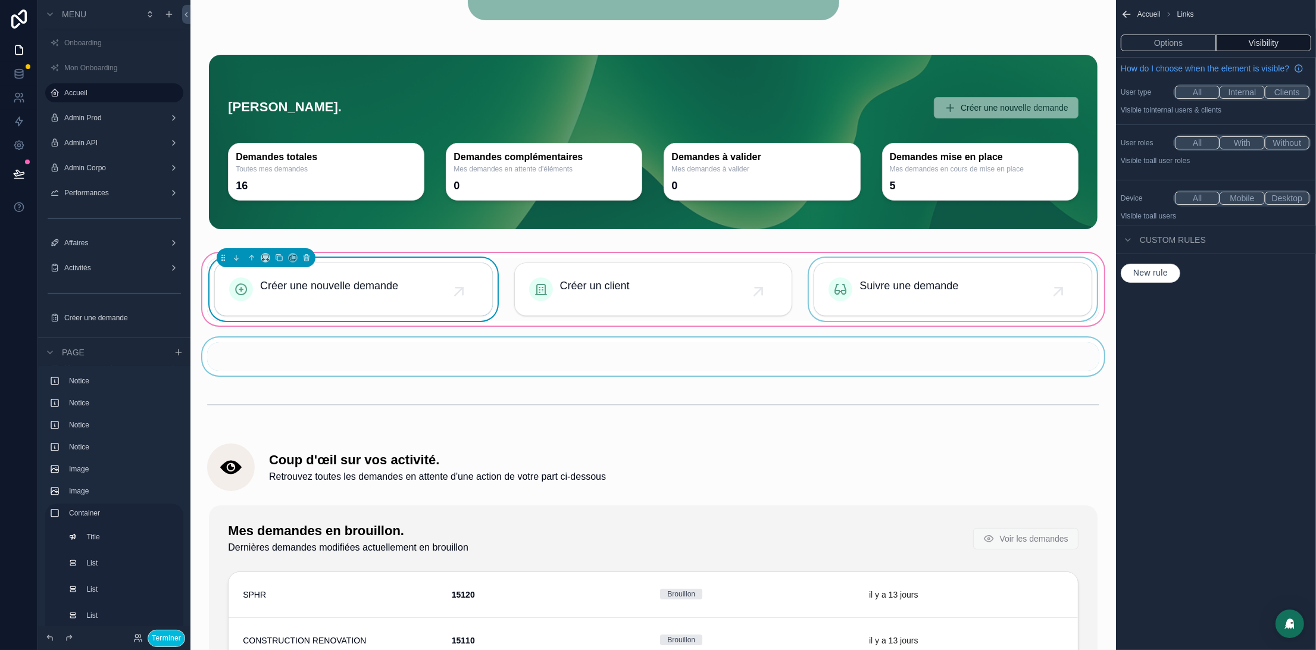
drag, startPoint x: 924, startPoint y: 283, endPoint x: 818, endPoint y: 282, distance: 105.9
click at [924, 283] on div "scrollable content" at bounding box center [952, 289] width 293 height 63
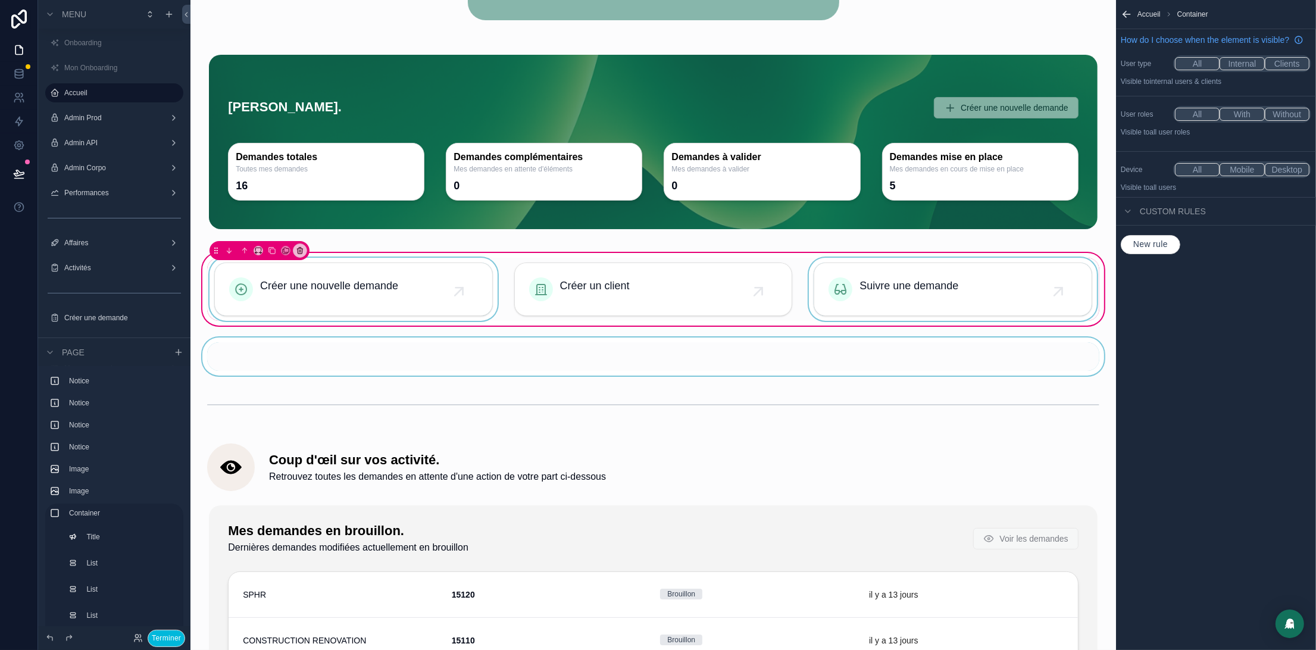
click at [846, 273] on div "scrollable content" at bounding box center [952, 289] width 293 height 63
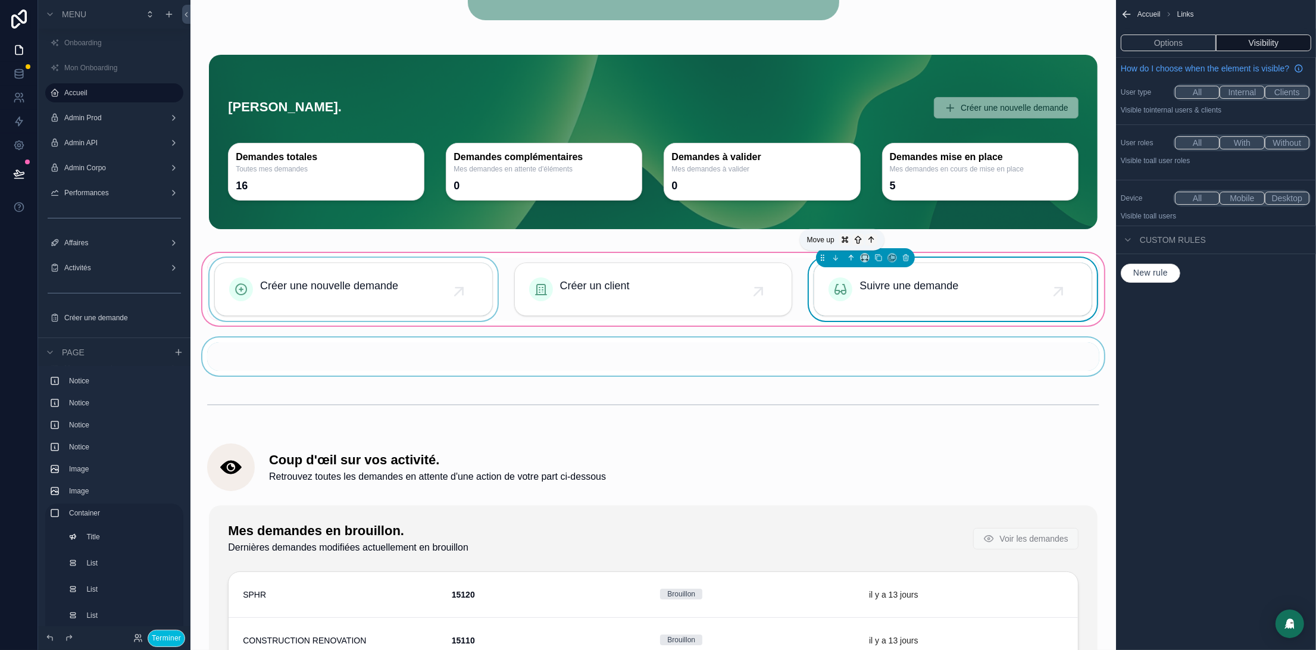
click at [851, 255] on icon "scrollable content" at bounding box center [852, 256] width 2 height 2
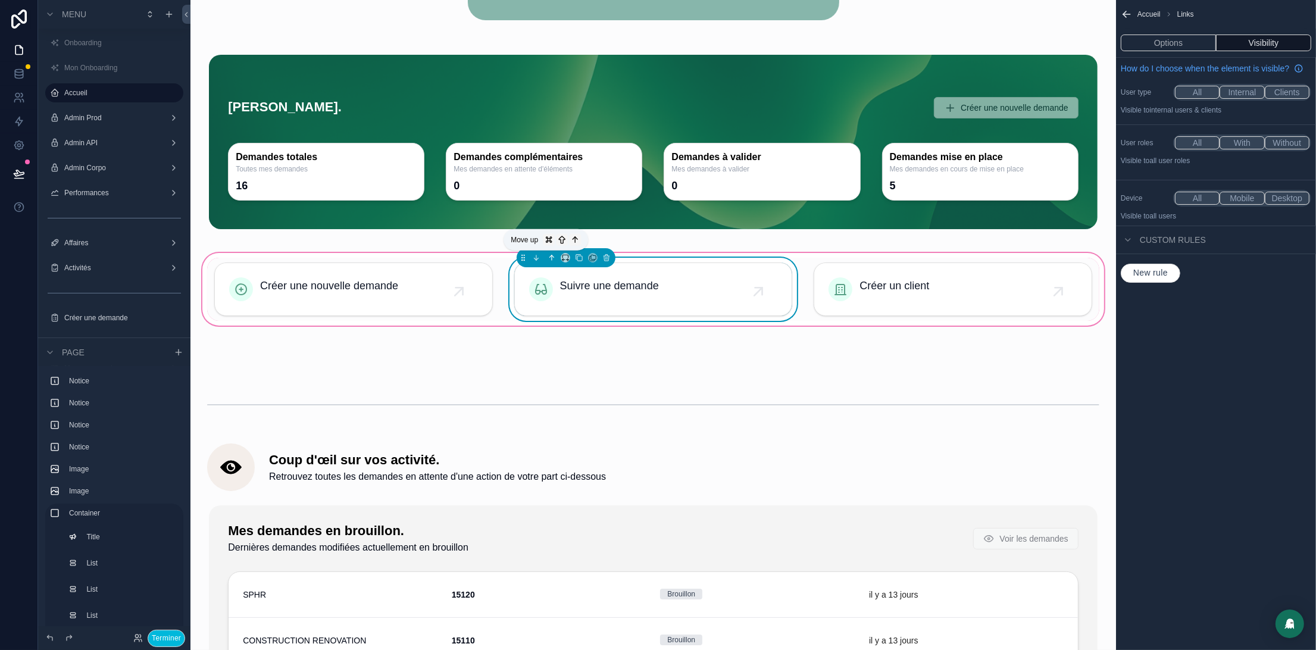
click at [552, 257] on icon "scrollable content" at bounding box center [552, 257] width 0 height 5
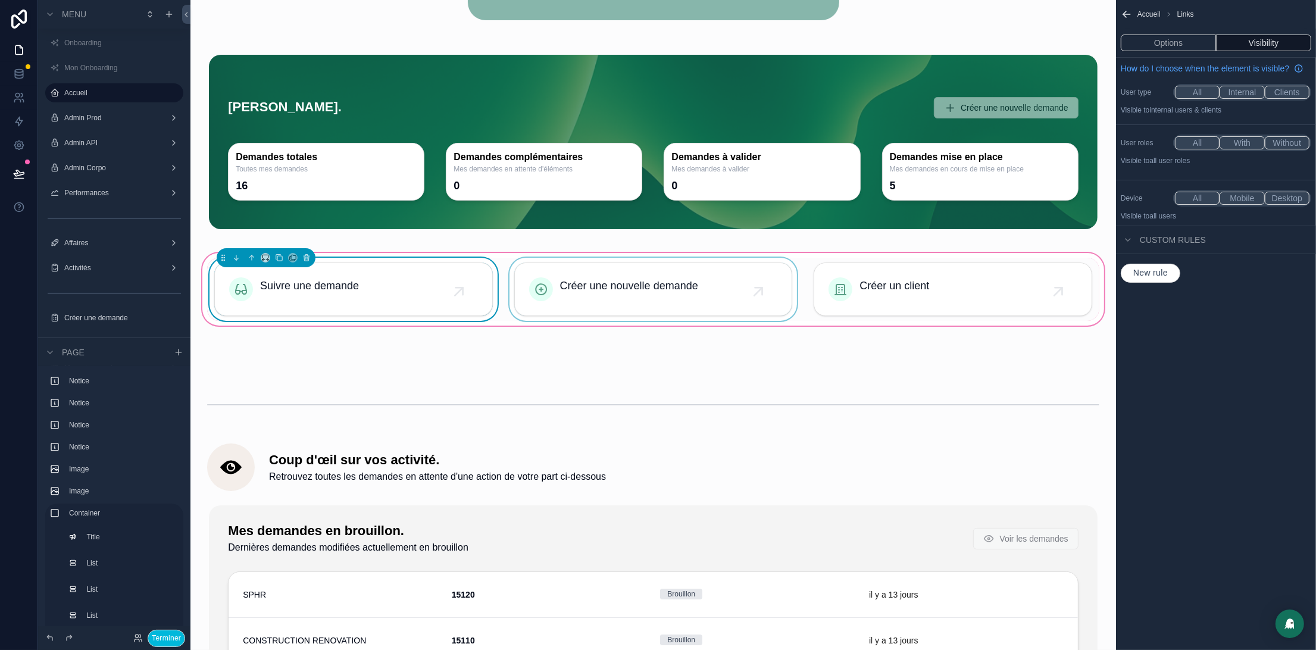
click at [652, 280] on div "scrollable content" at bounding box center [653, 289] width 293 height 63
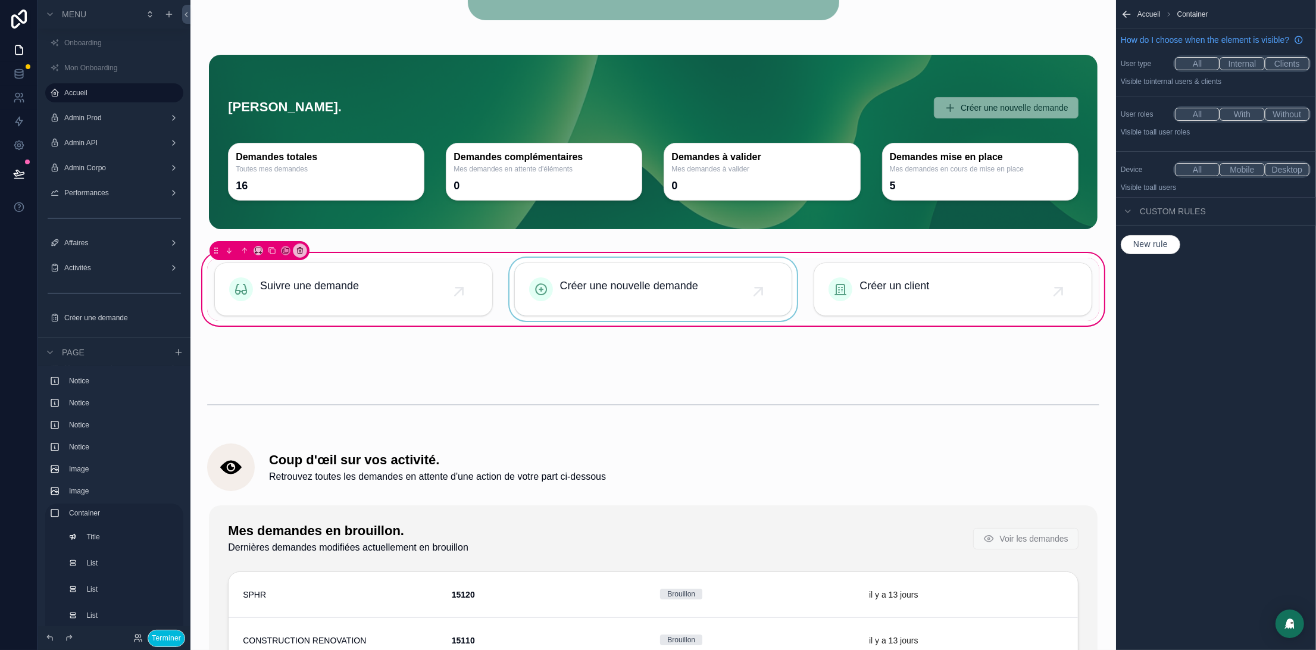
click at [633, 296] on div "scrollable content" at bounding box center [653, 289] width 293 height 63
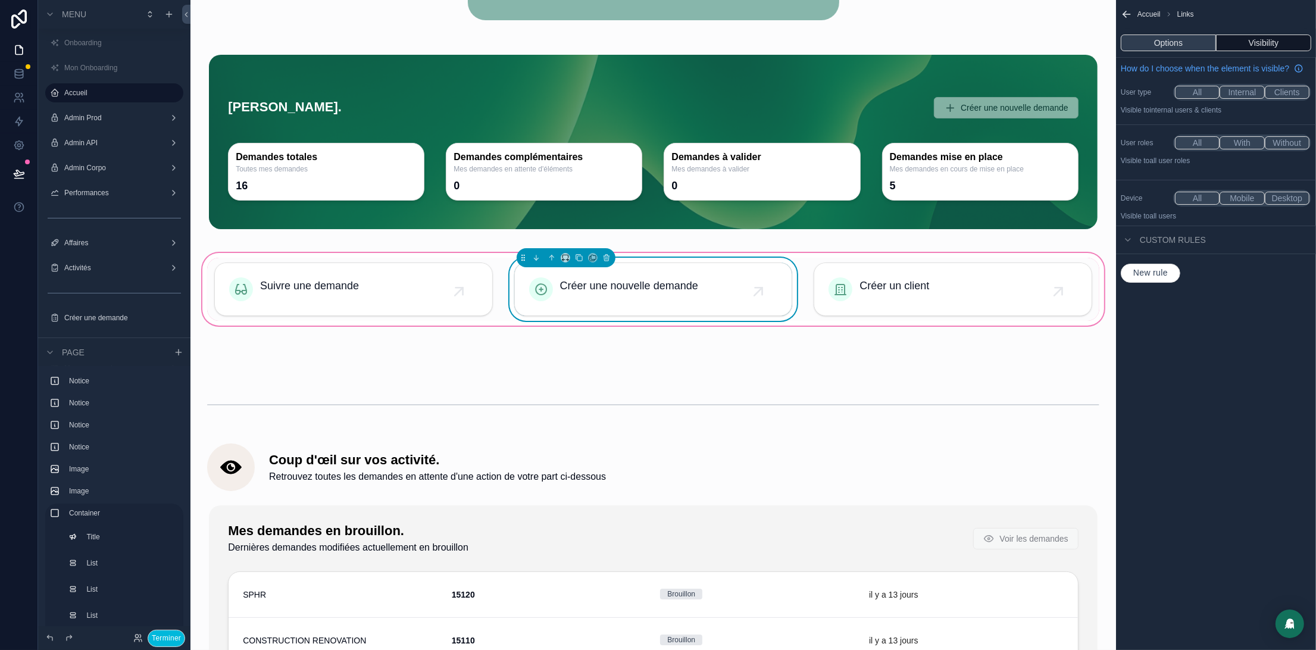
click at [1174, 46] on button "Options" at bounding box center [1168, 43] width 95 height 17
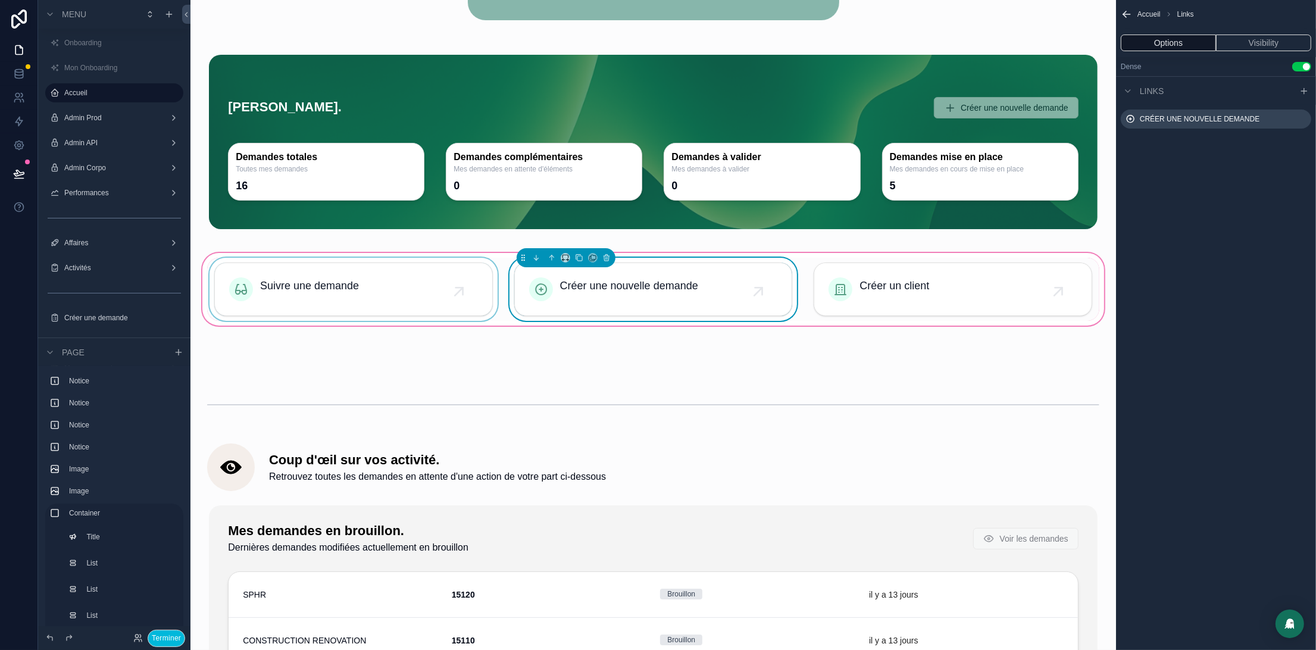
click at [372, 282] on div "scrollable content" at bounding box center [353, 289] width 293 height 63
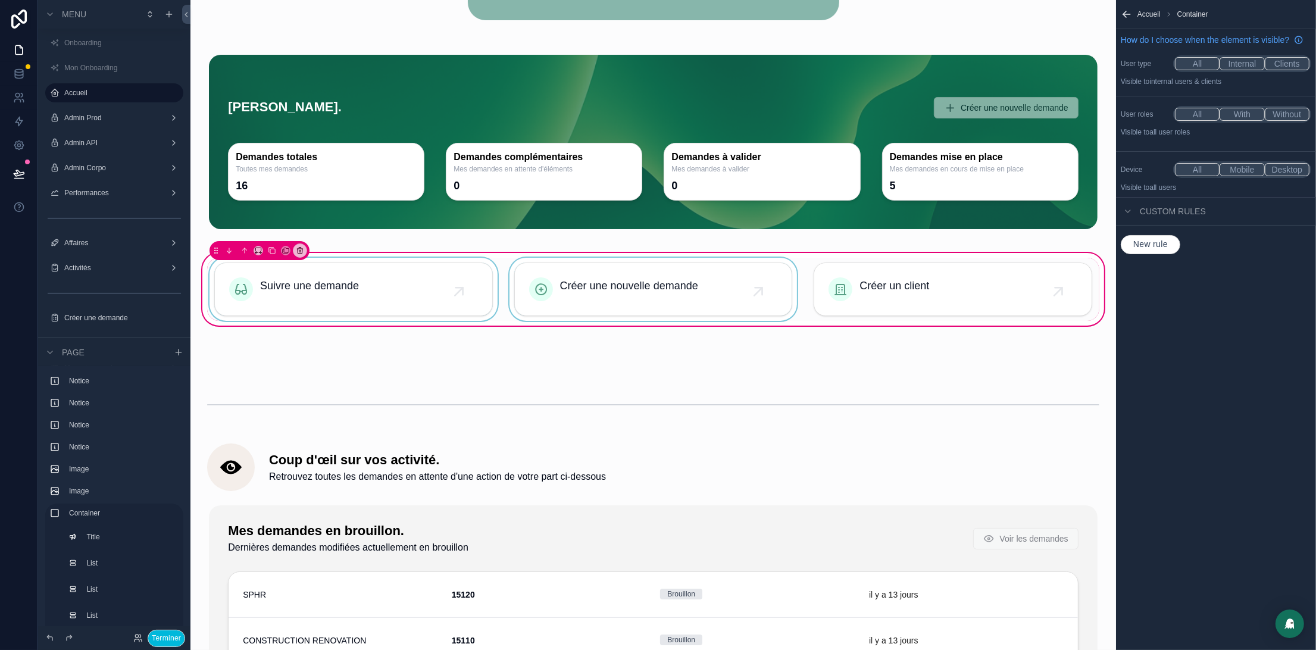
click at [398, 283] on div "scrollable content" at bounding box center [353, 289] width 293 height 63
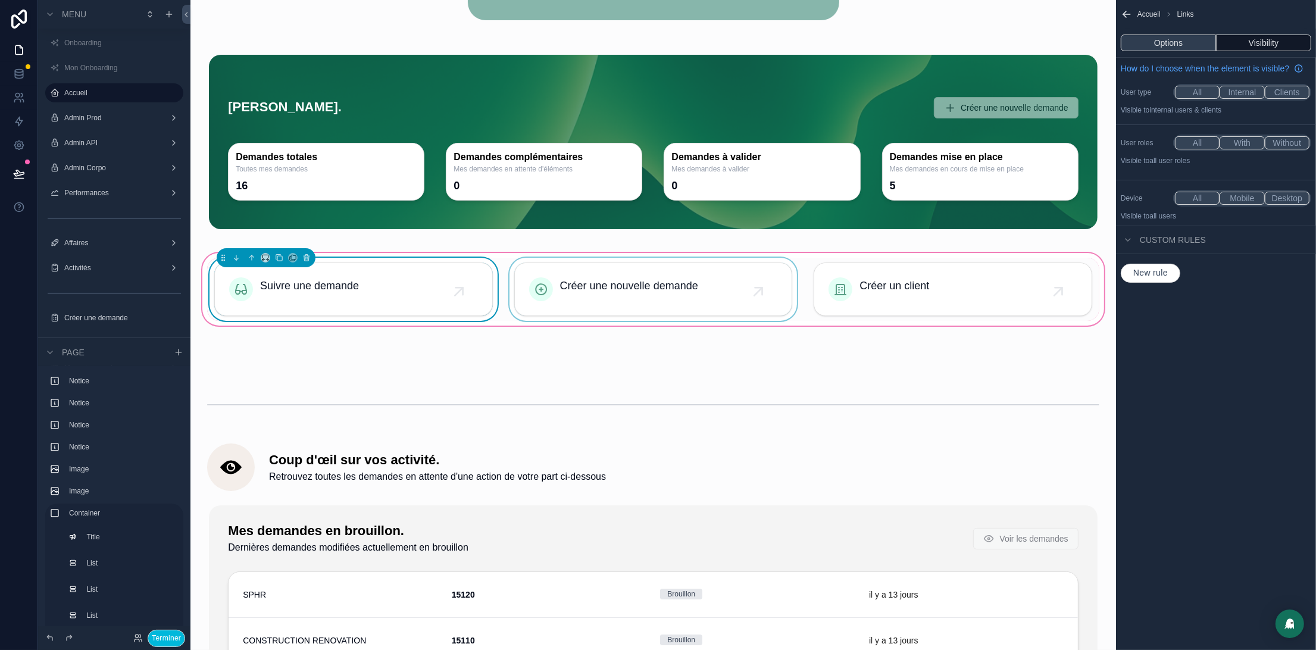
click at [1178, 44] on button "Options" at bounding box center [1168, 43] width 95 height 17
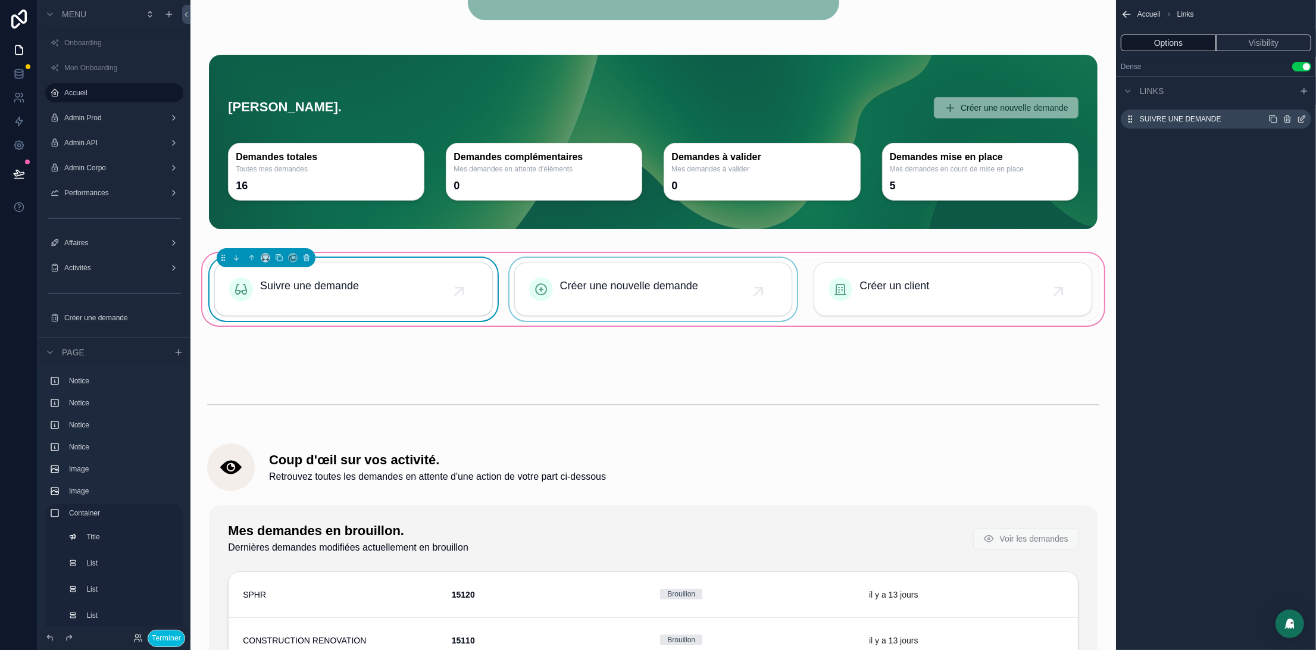
click at [1299, 120] on icon "scrollable content" at bounding box center [1301, 119] width 5 height 5
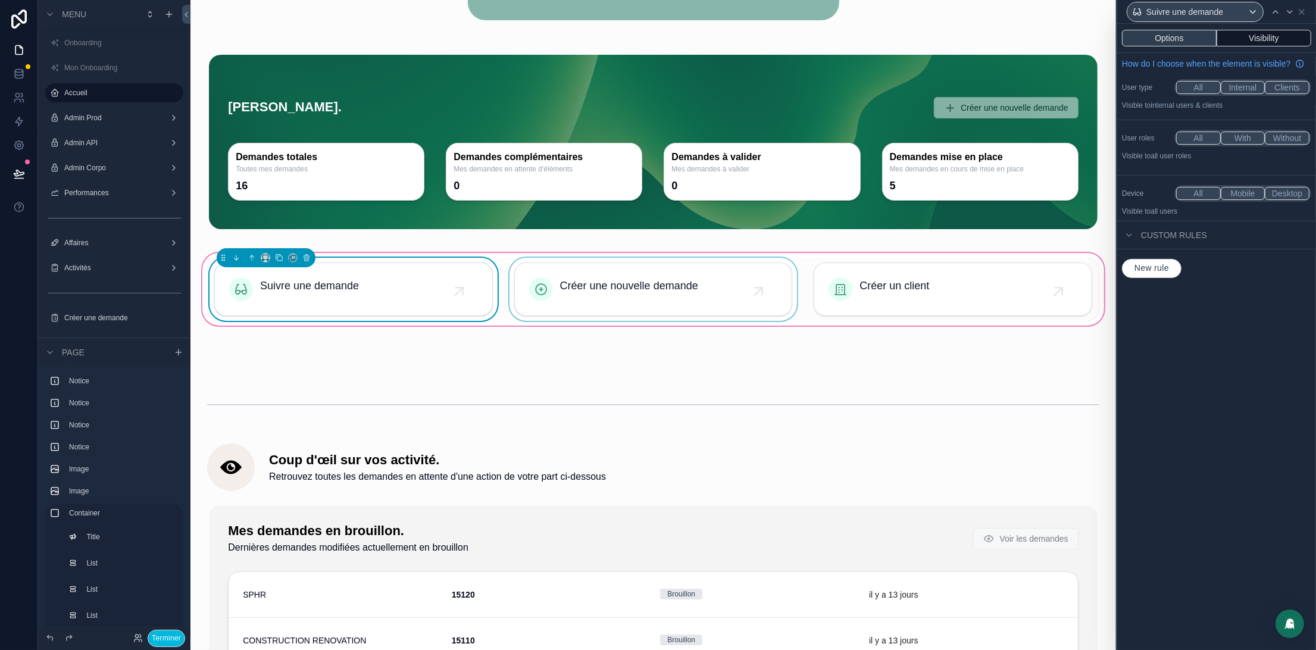
click at [1178, 38] on button "Options" at bounding box center [1169, 38] width 95 height 17
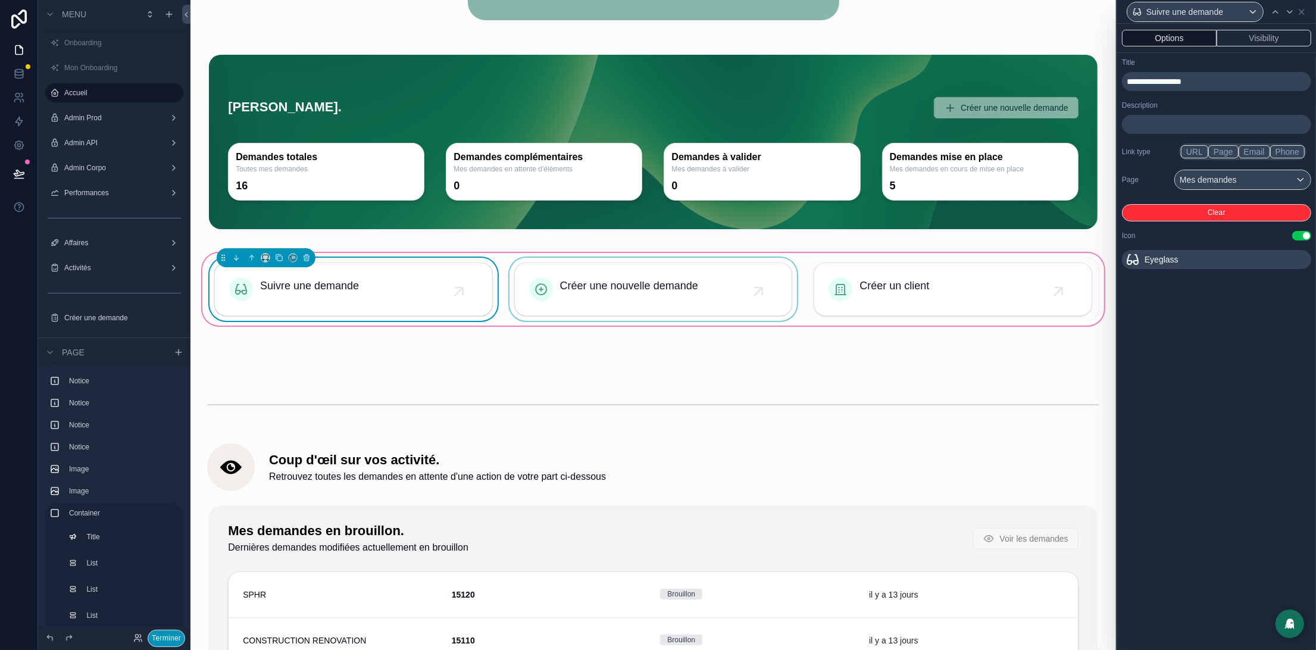
click at [165, 640] on button "Terminer" at bounding box center [166, 638] width 37 height 17
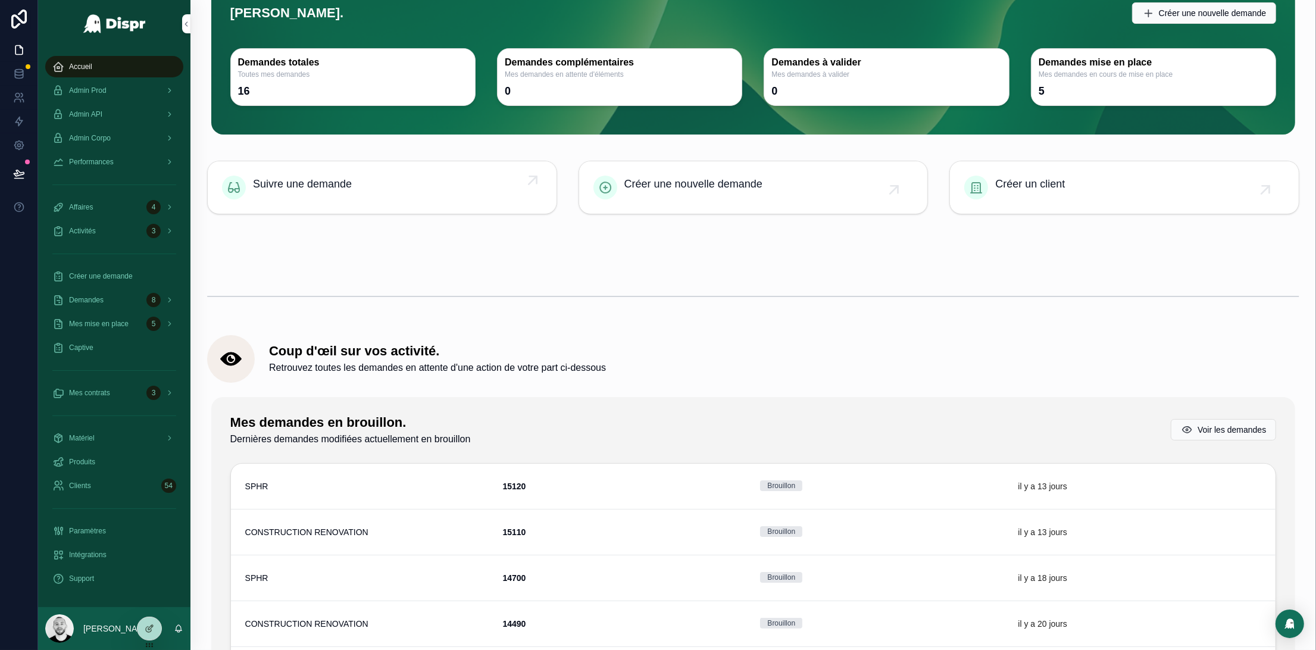
scroll to position [0, 0]
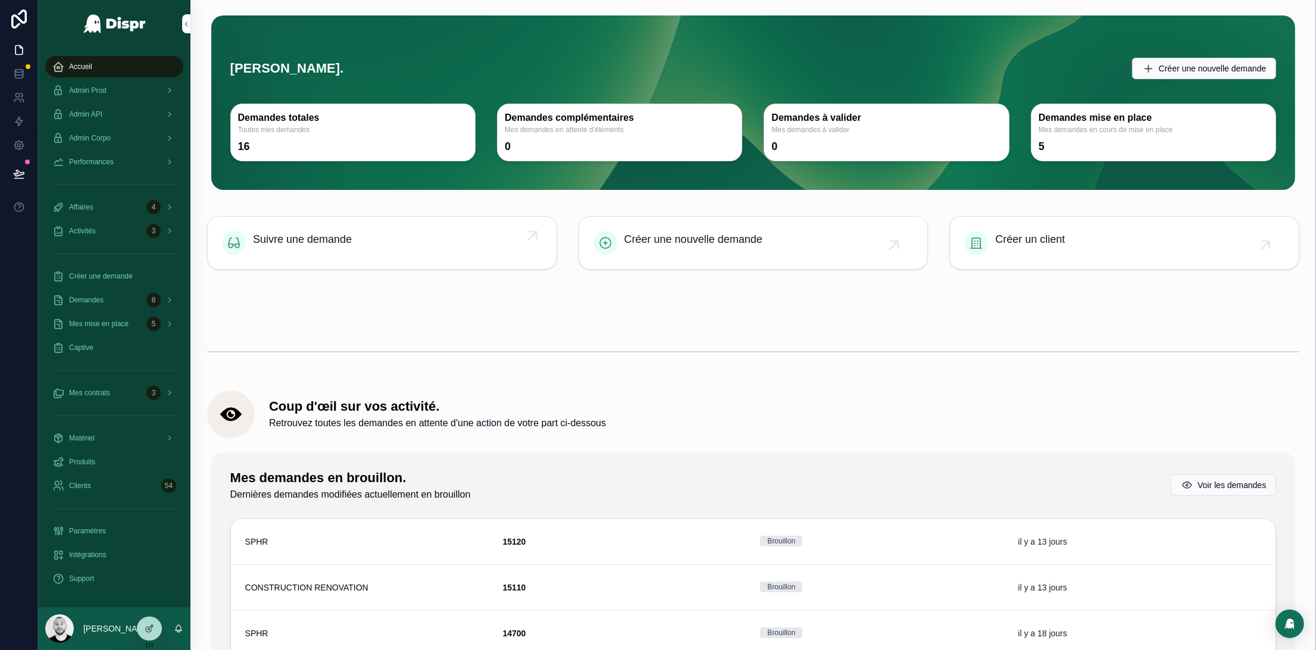
click at [340, 223] on link "Suivre une demande" at bounding box center [382, 243] width 349 height 52
click at [146, 638] on div at bounding box center [149, 628] width 24 height 23
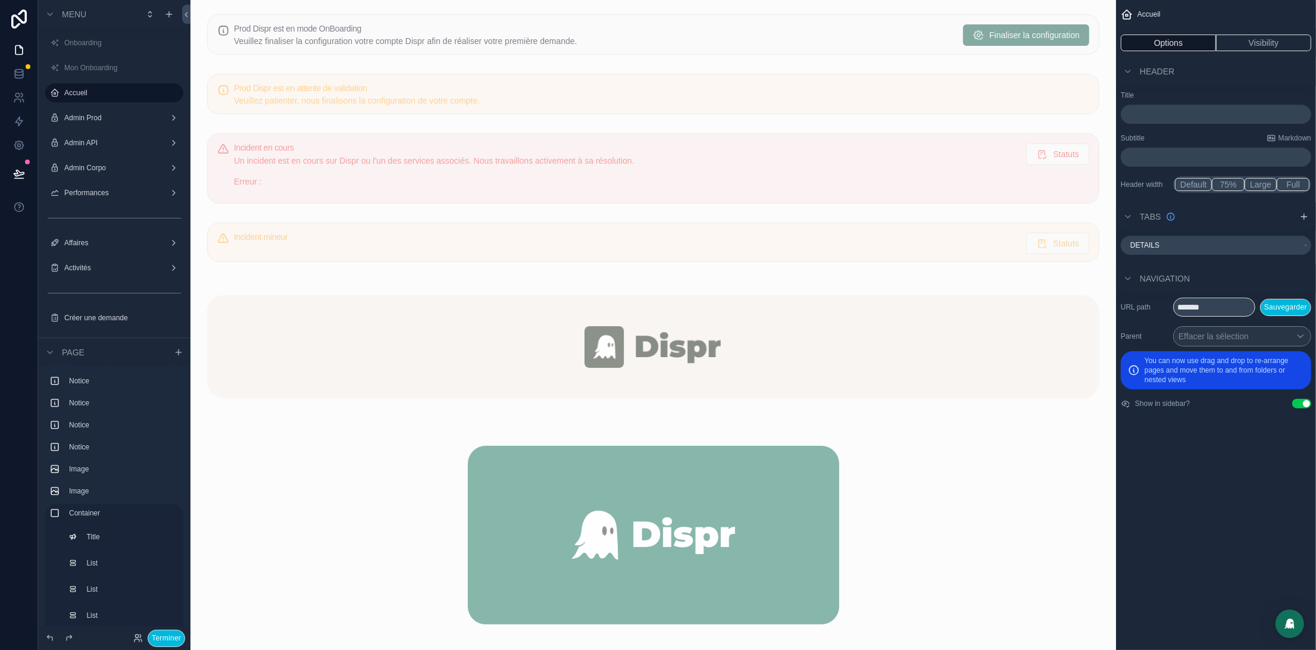
scroll to position [496, 0]
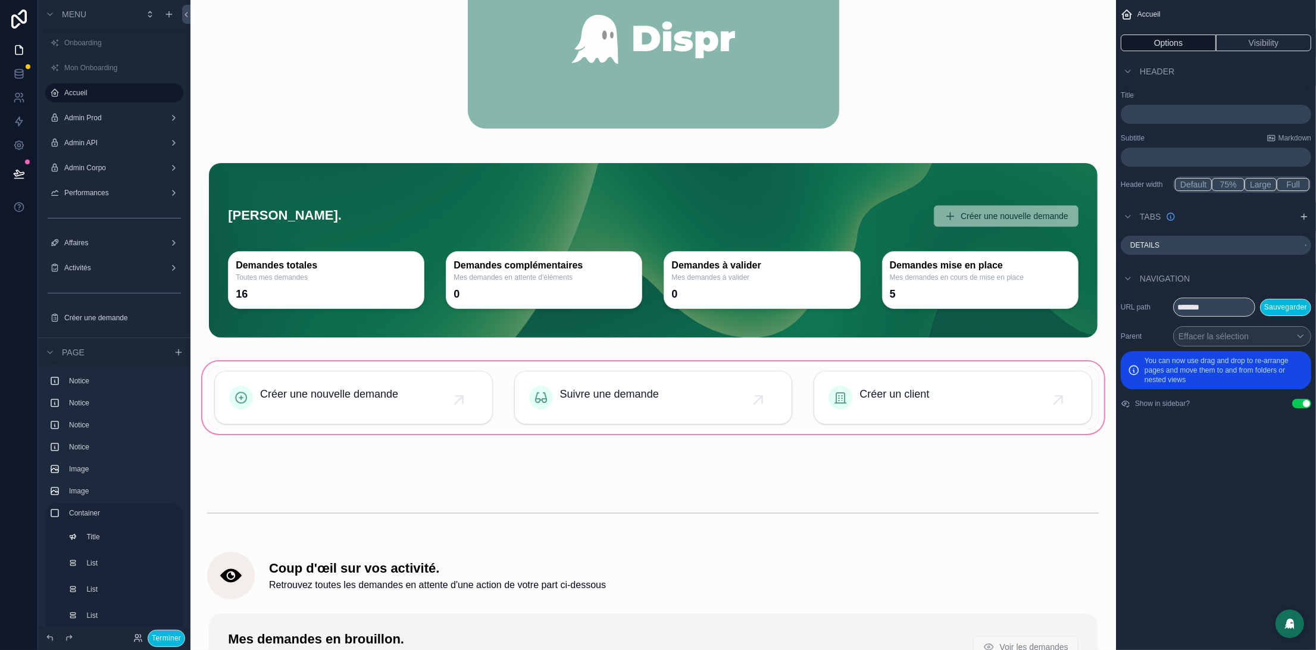
click at [324, 383] on div "scrollable content" at bounding box center [653, 397] width 906 height 77
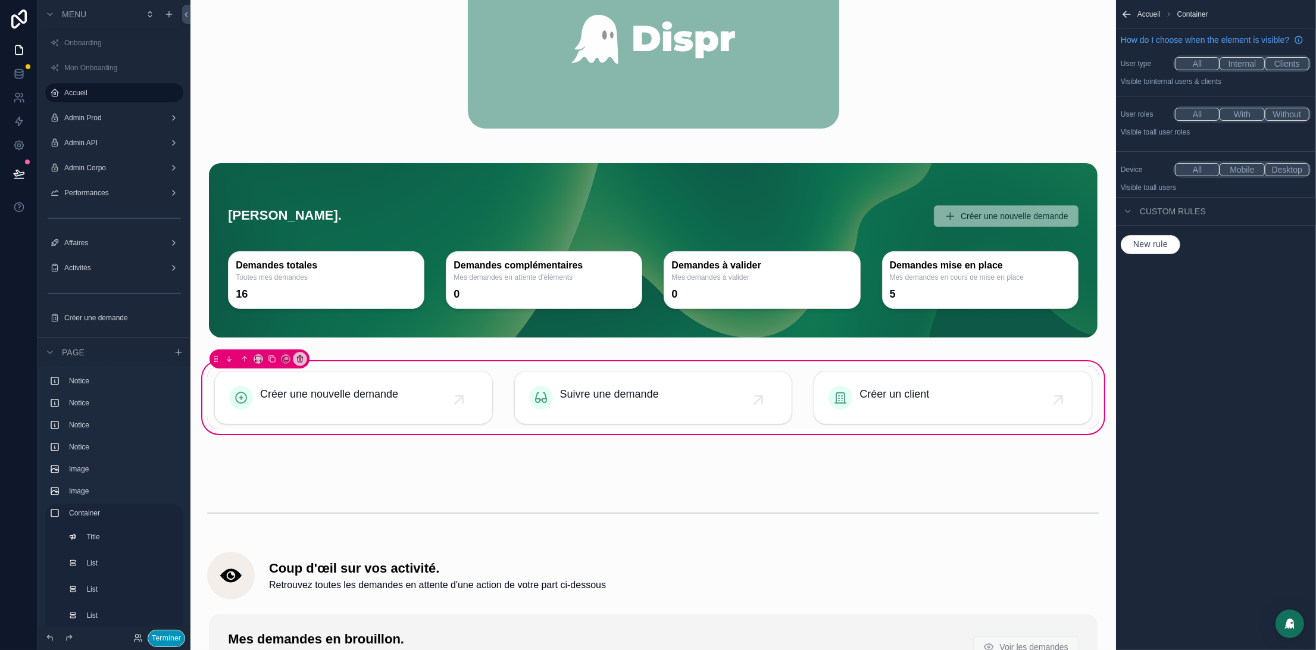
click at [171, 638] on button "Terminer" at bounding box center [166, 638] width 37 height 17
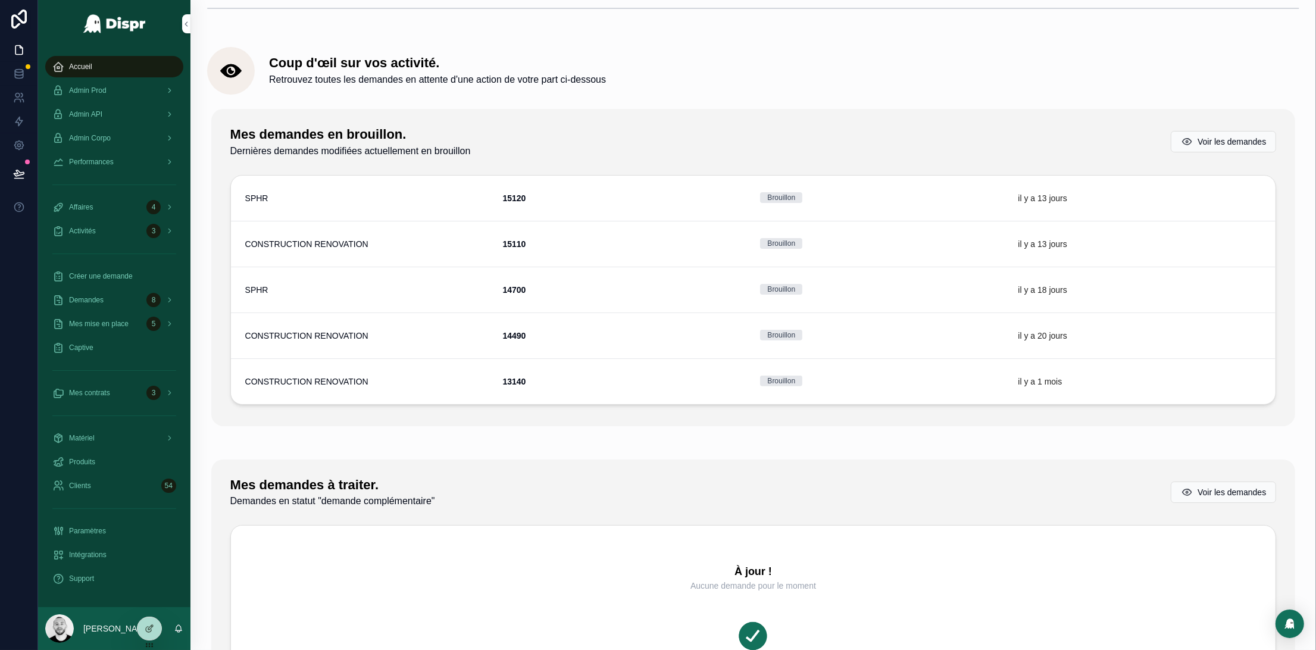
scroll to position [0, 0]
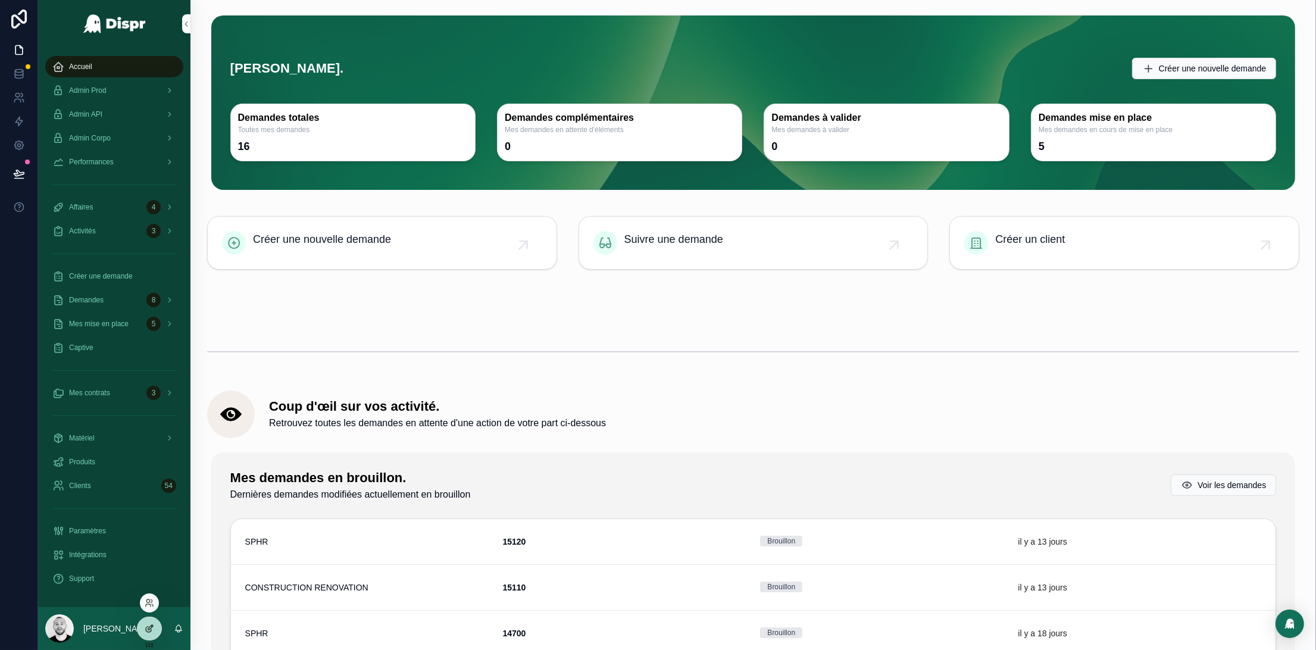
click at [148, 630] on icon at bounding box center [150, 629] width 10 height 10
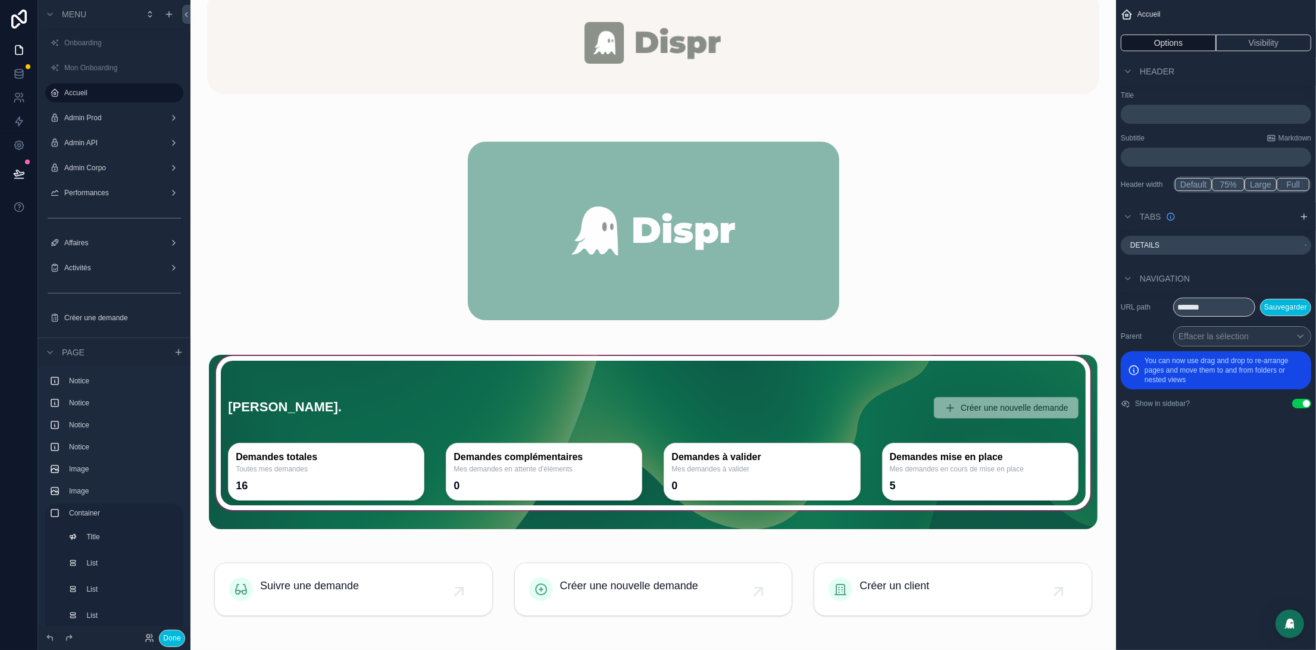
scroll to position [494, 0]
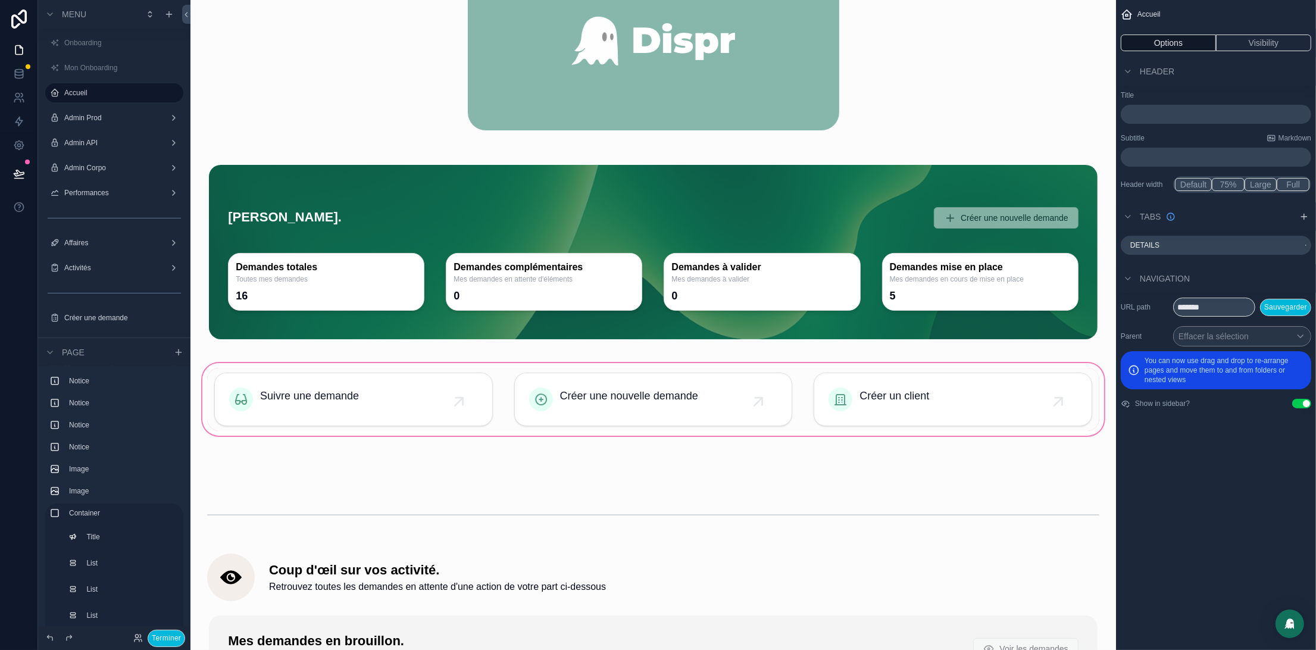
click at [573, 387] on div "scrollable content" at bounding box center [653, 399] width 906 height 77
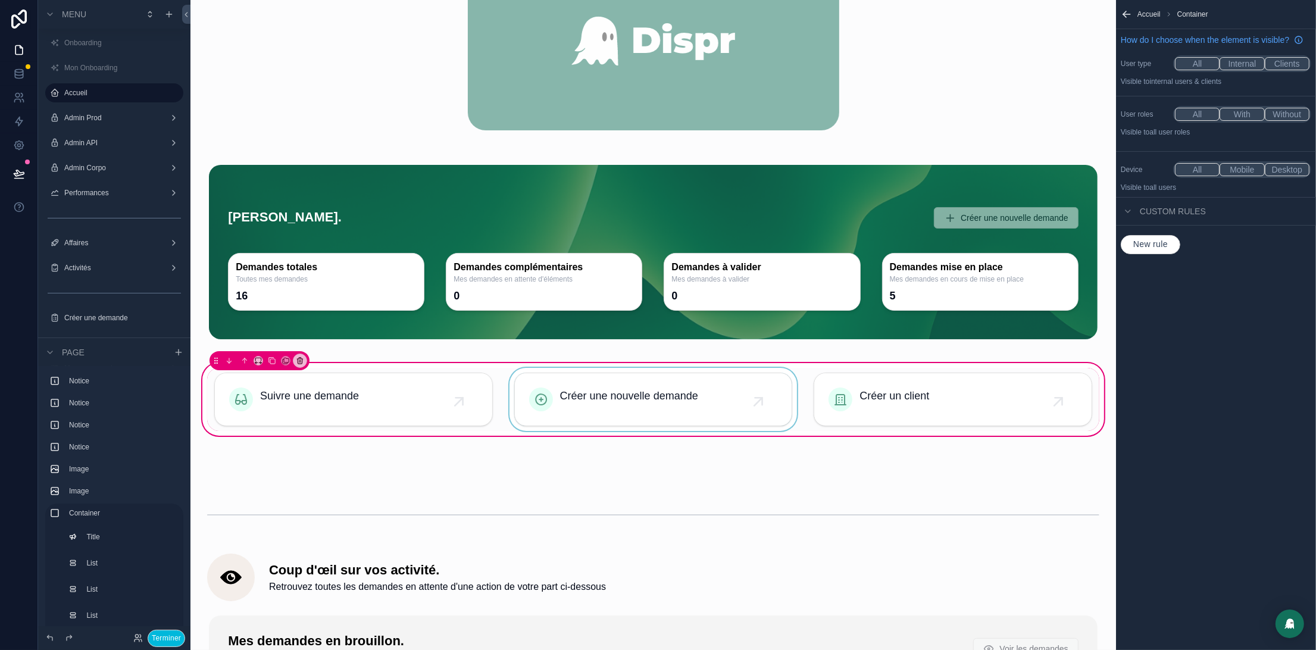
click at [618, 384] on div "scrollable content" at bounding box center [653, 399] width 293 height 63
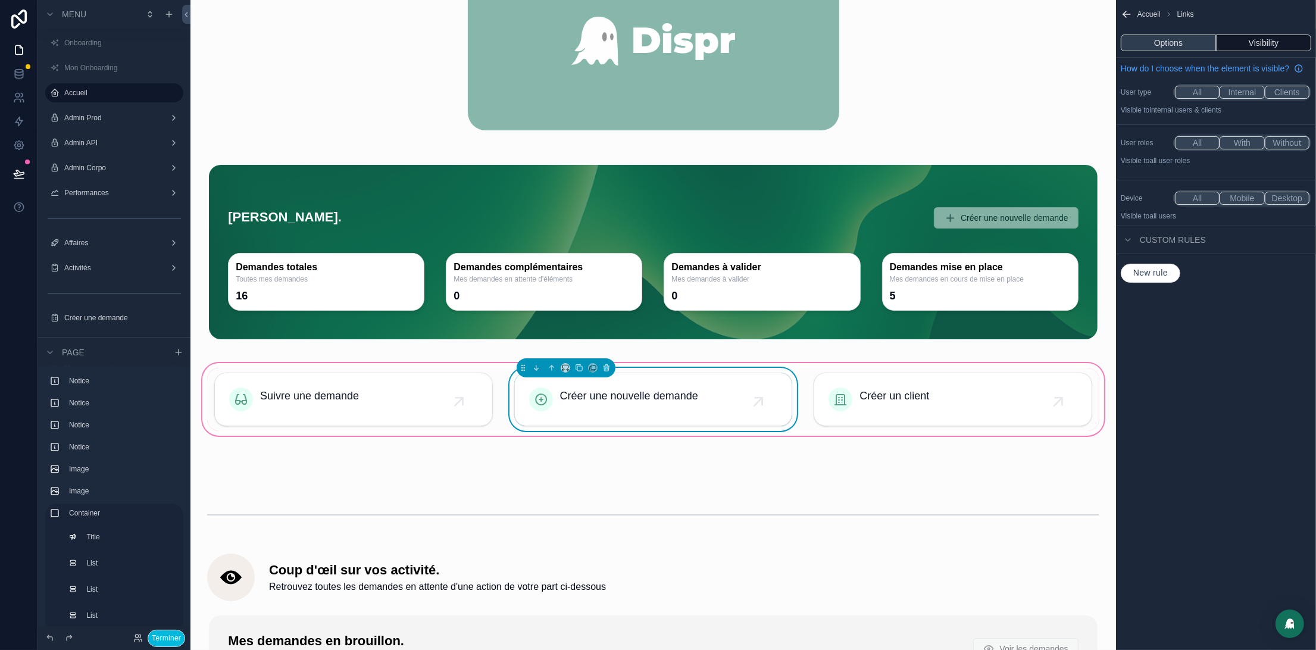
click at [1174, 45] on button "Options" at bounding box center [1168, 43] width 95 height 17
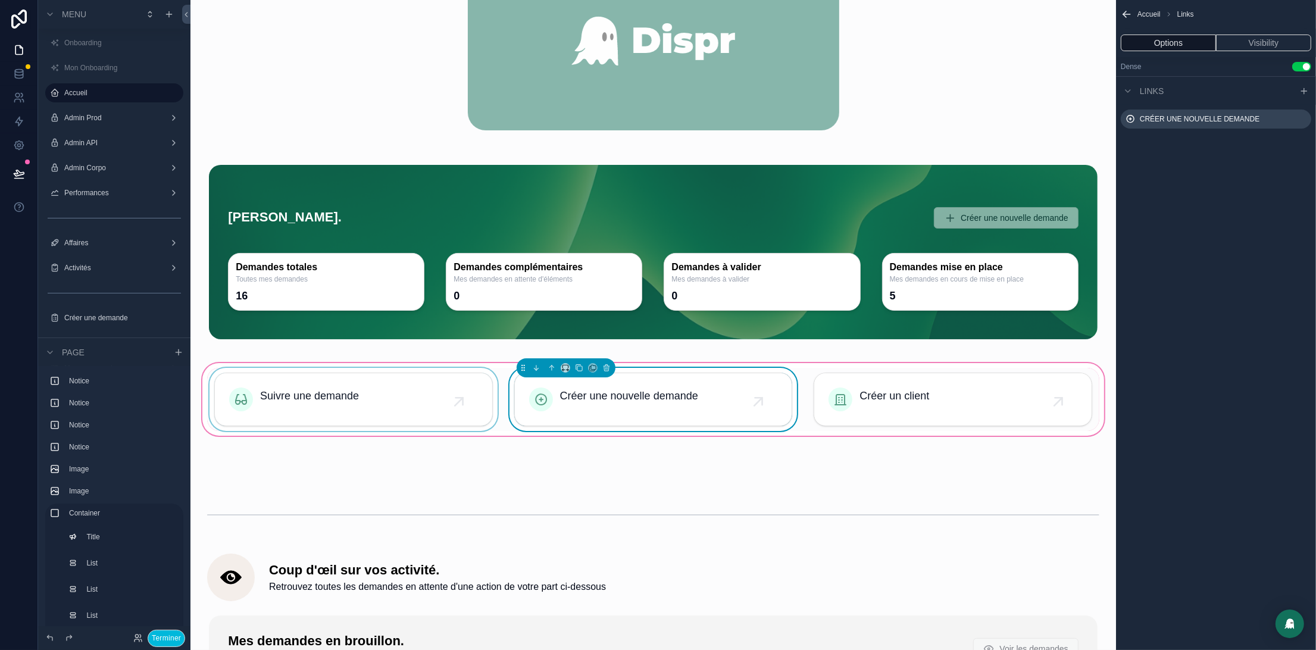
click at [417, 408] on div "scrollable content" at bounding box center [353, 399] width 293 height 63
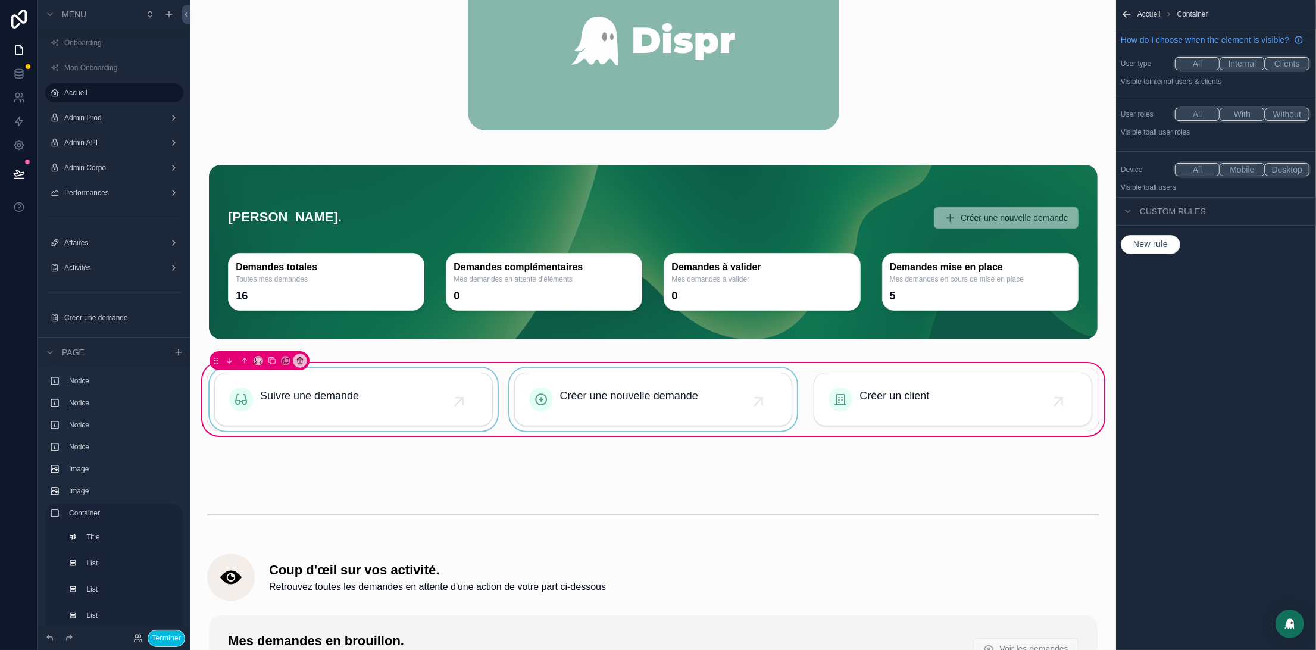
click at [430, 403] on div "scrollable content" at bounding box center [353, 399] width 293 height 63
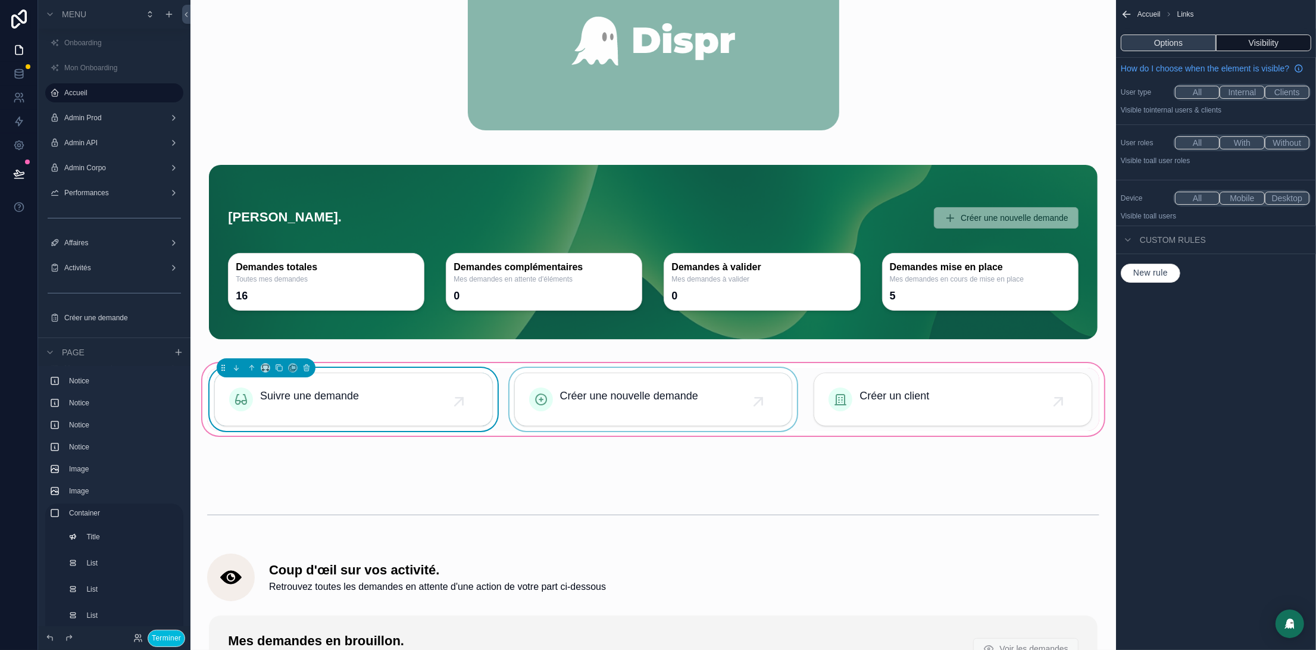
click at [1169, 42] on button "Options" at bounding box center [1168, 43] width 95 height 17
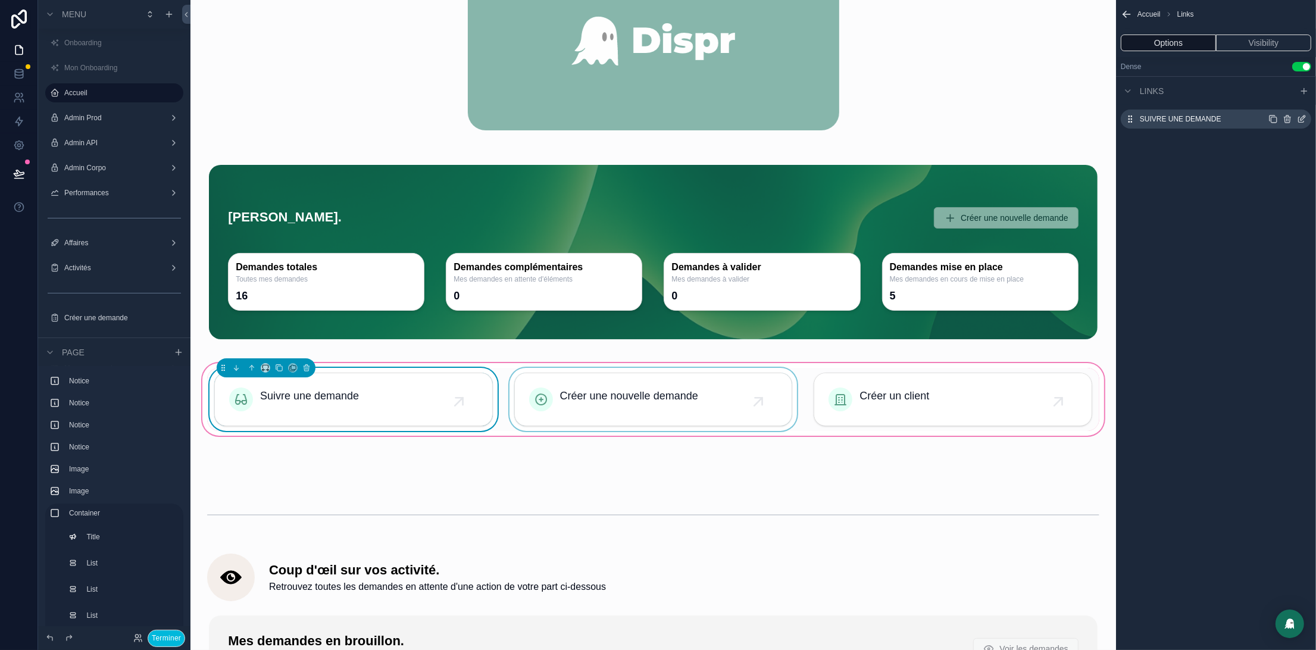
click at [1300, 119] on icon "scrollable content" at bounding box center [1302, 119] width 10 height 10
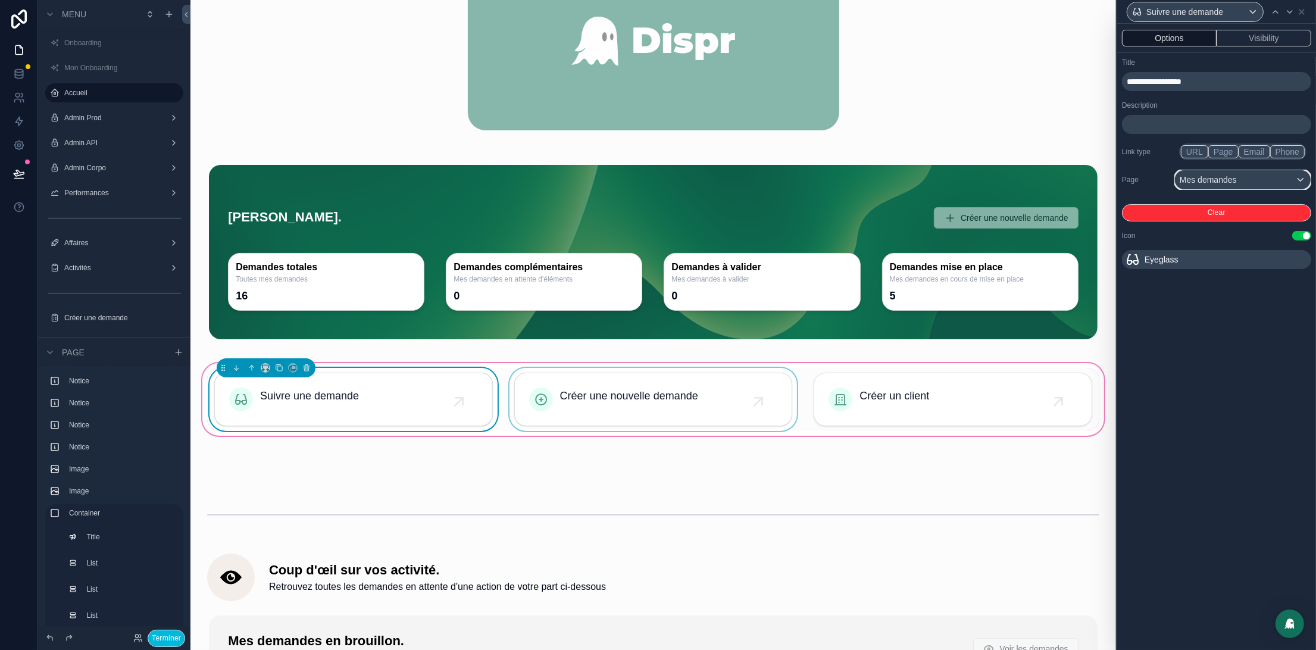
click at [1250, 181] on div "Mes demandes" at bounding box center [1243, 179] width 136 height 19
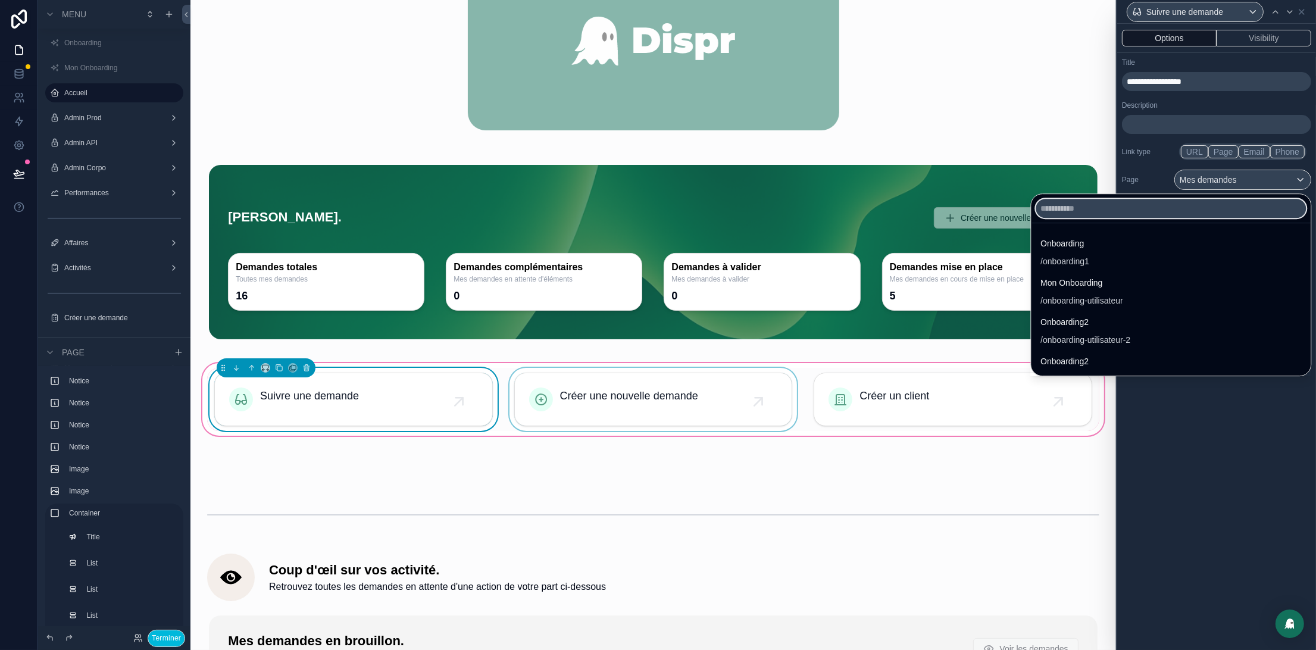
click at [1138, 212] on input "text" at bounding box center [1171, 208] width 270 height 19
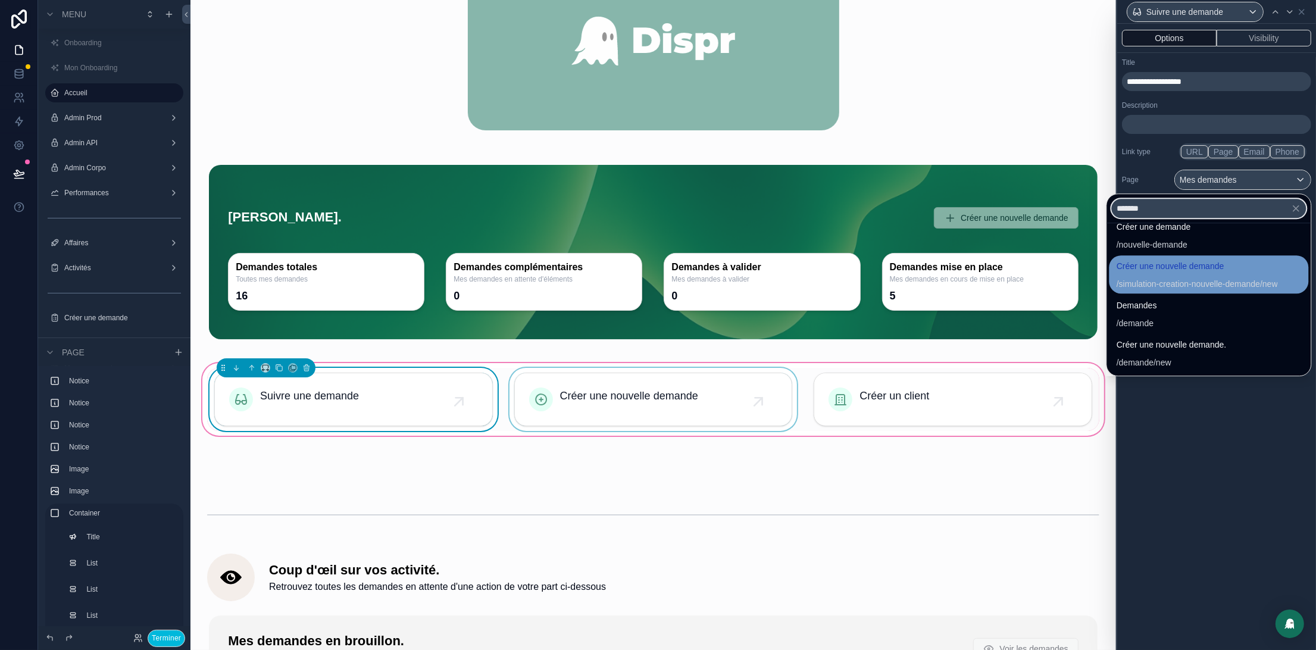
scroll to position [23, 0]
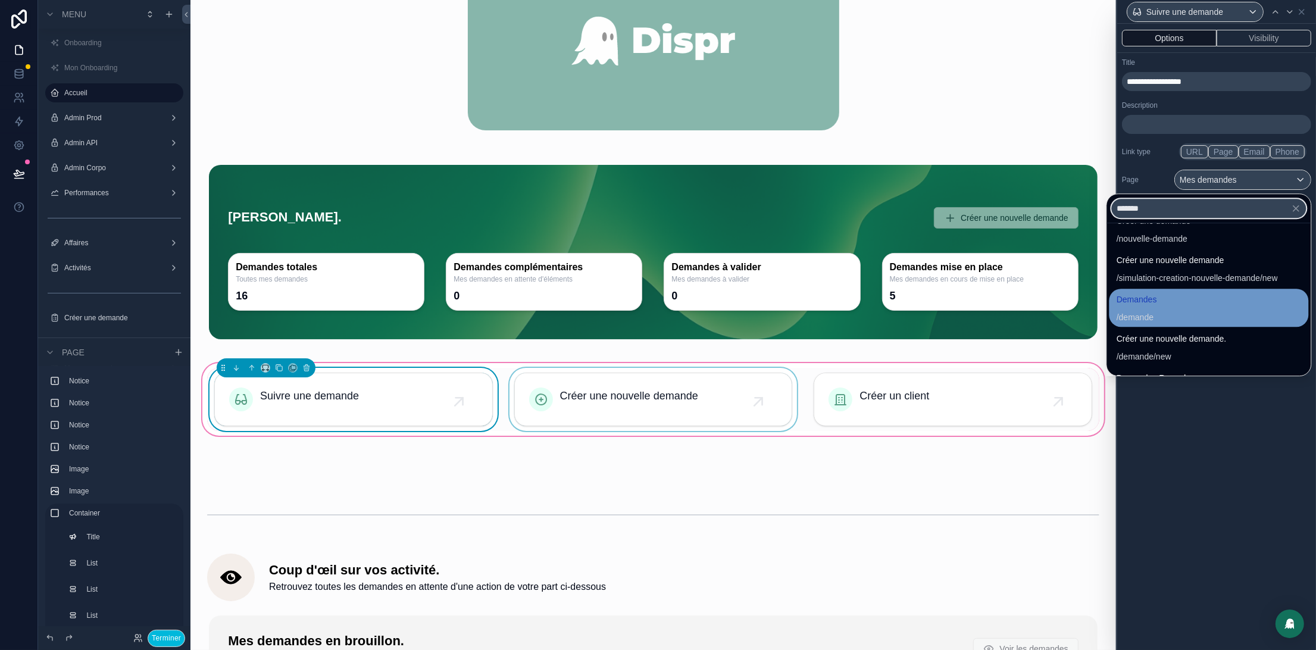
type input "*******"
click at [1150, 312] on div "Demandes / demande" at bounding box center [1209, 307] width 185 height 31
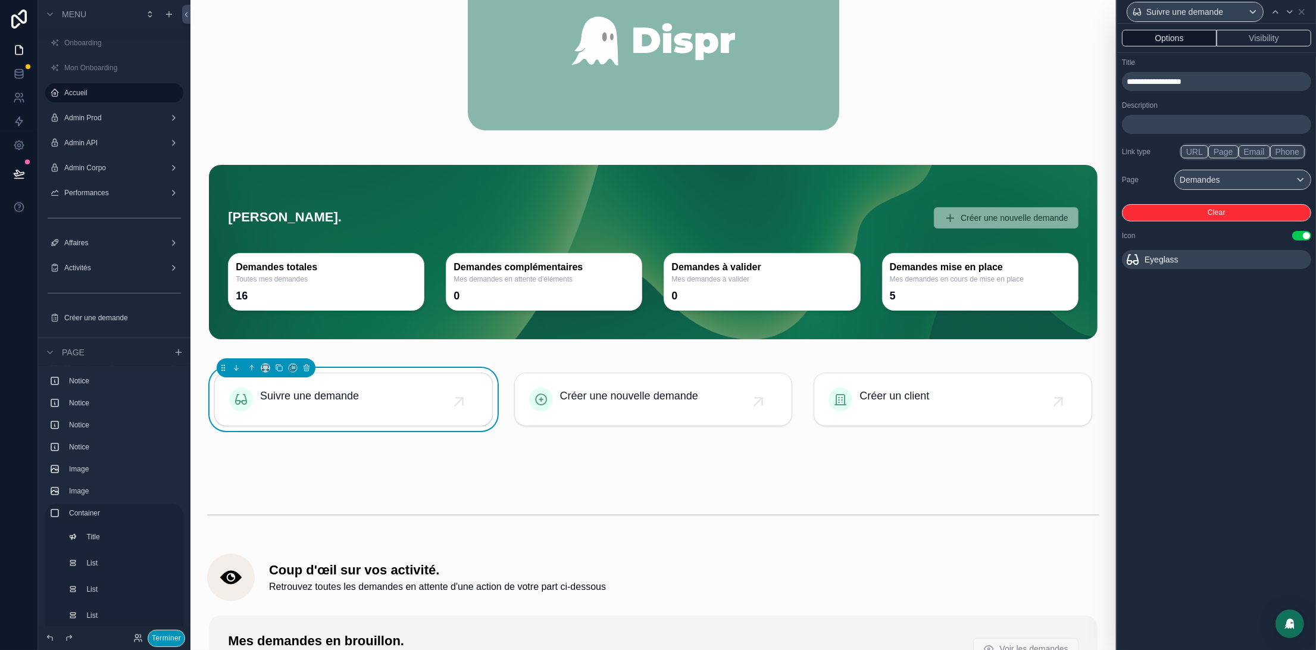
click at [161, 633] on button "Terminer" at bounding box center [166, 638] width 37 height 17
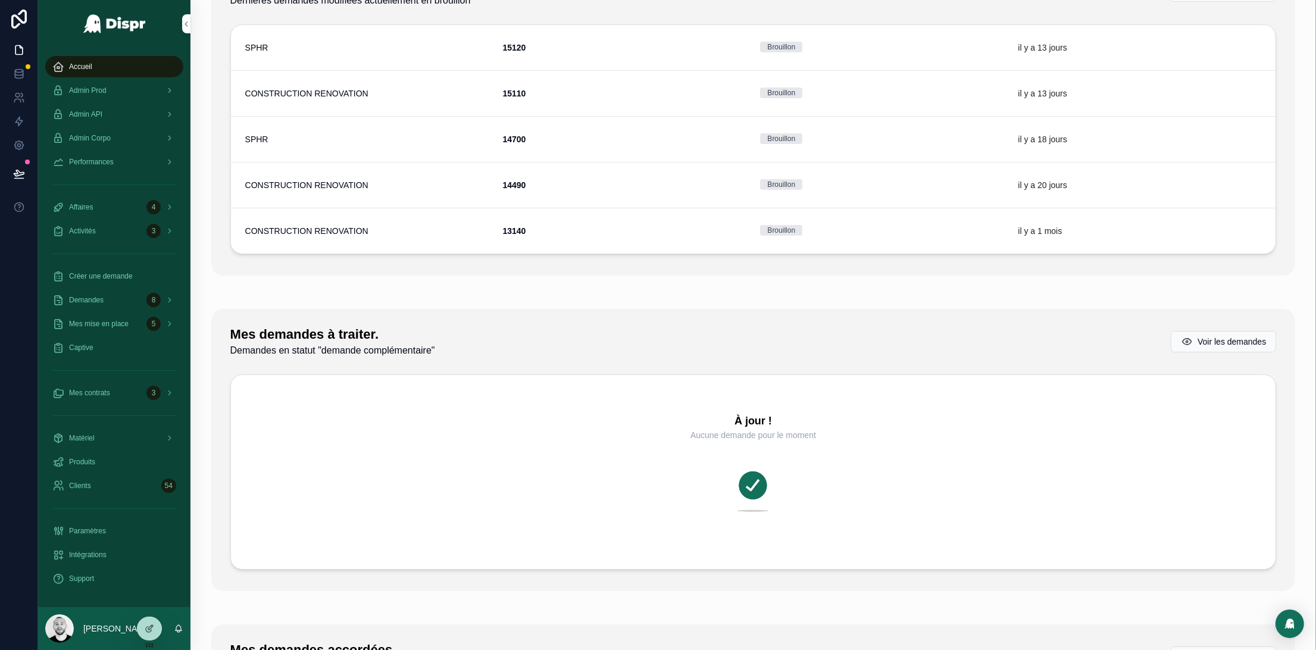
scroll to position [0, 0]
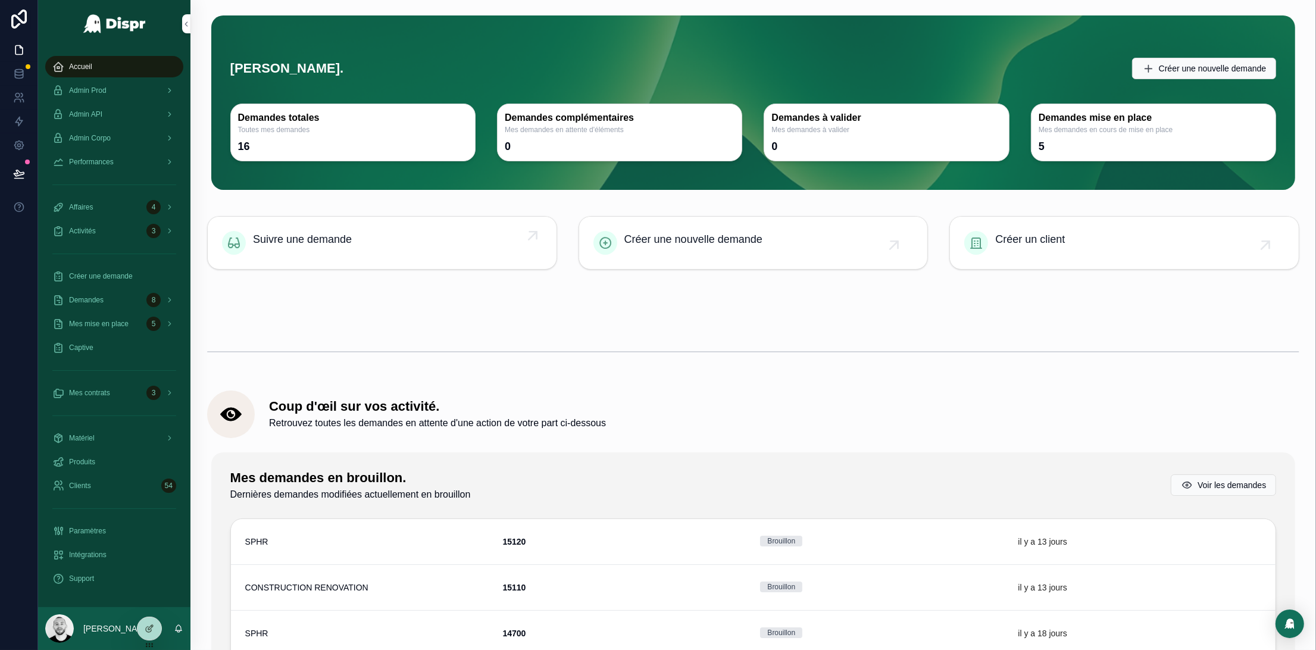
click at [334, 236] on span "Suivre une demande" at bounding box center [302, 239] width 99 height 17
click at [148, 624] on icon at bounding box center [150, 629] width 10 height 10
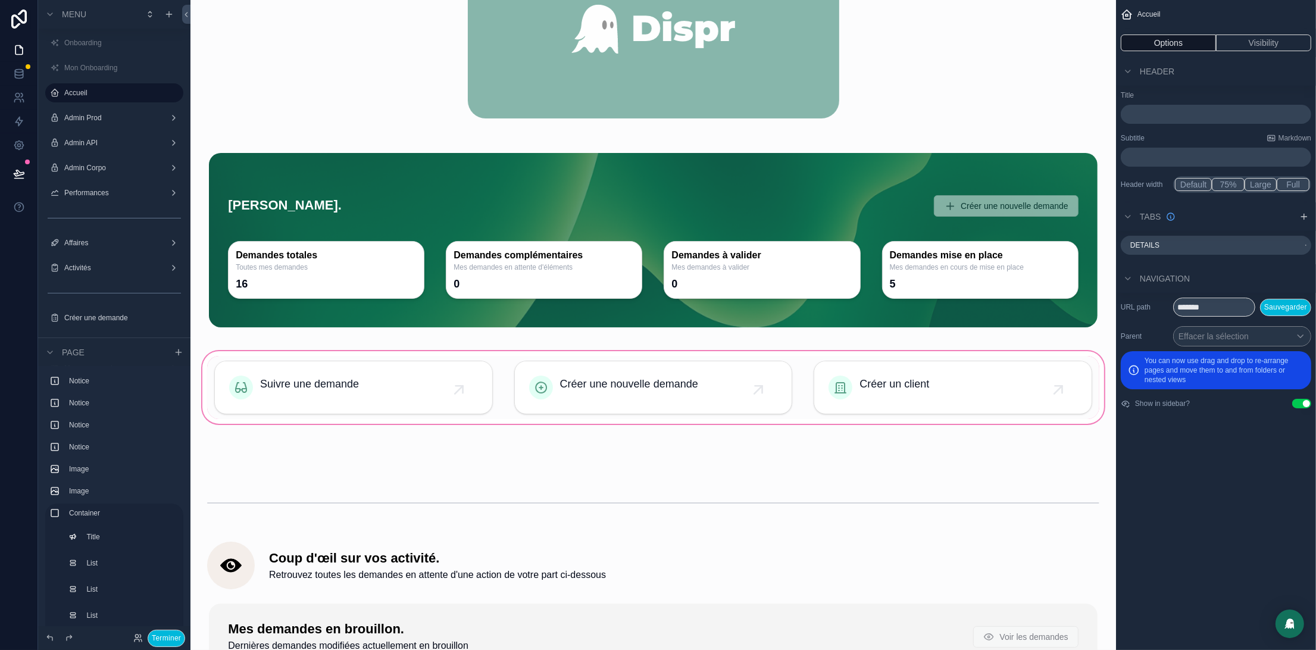
scroll to position [506, 0]
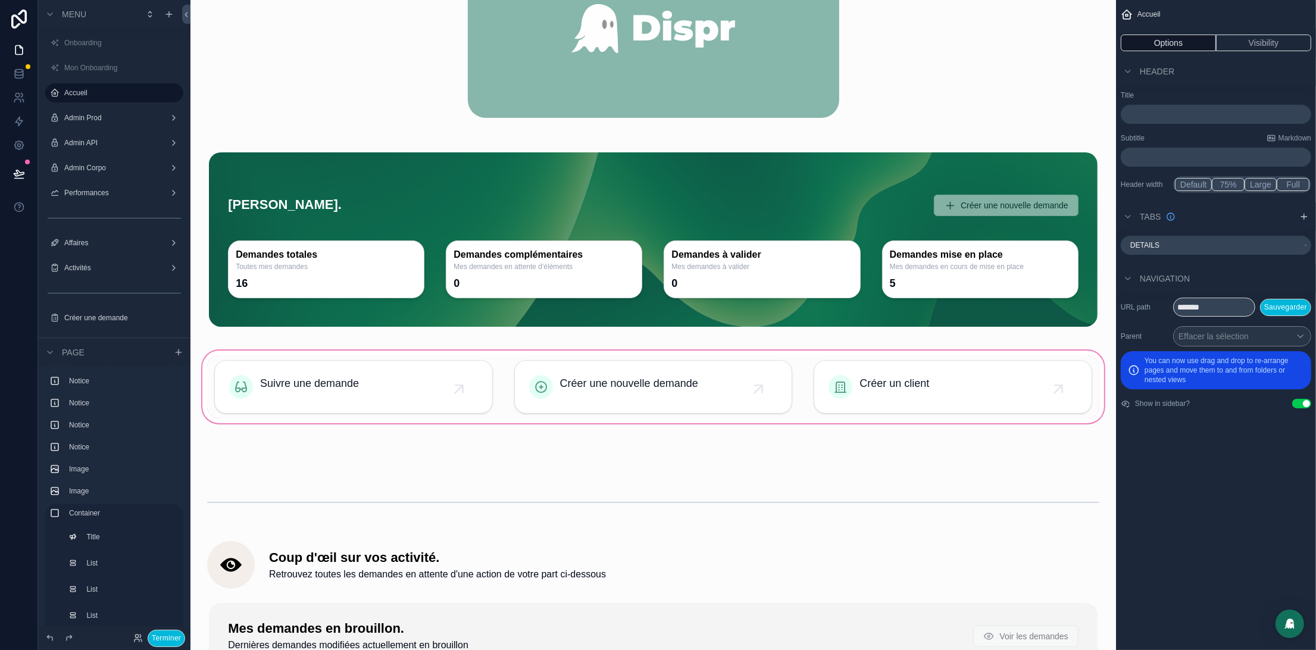
click at [612, 393] on div "scrollable content" at bounding box center [653, 386] width 906 height 77
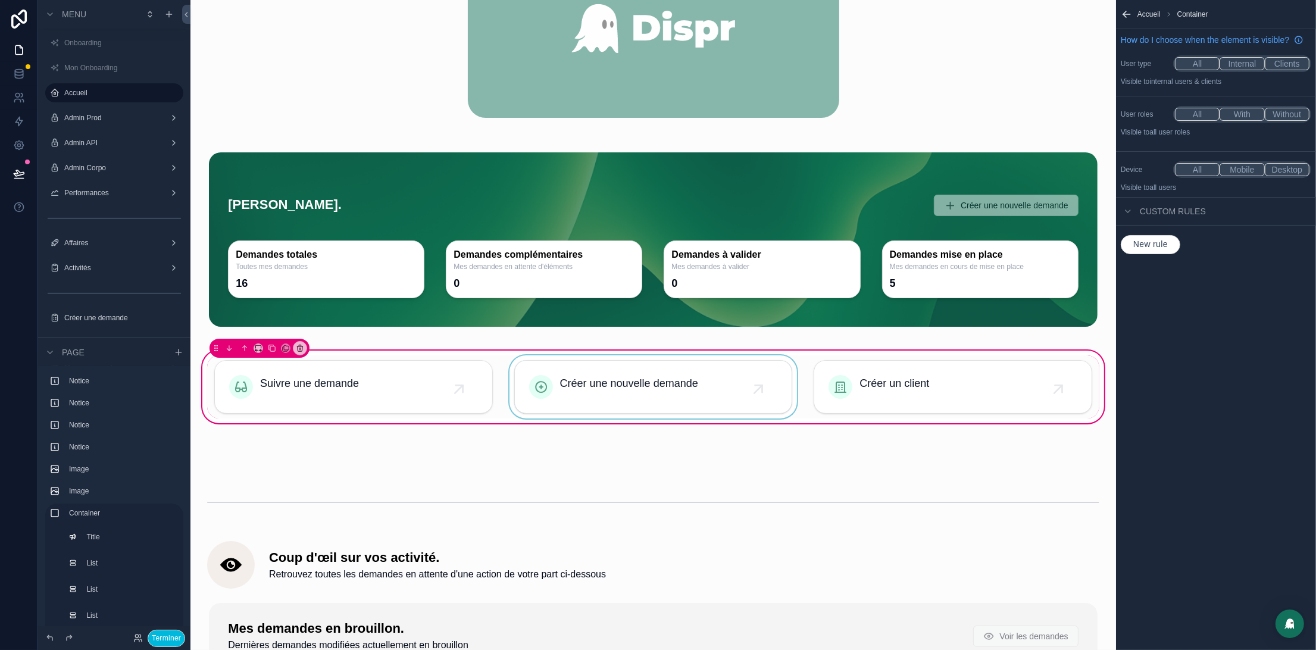
click at [601, 371] on div "scrollable content" at bounding box center [653, 386] width 293 height 63
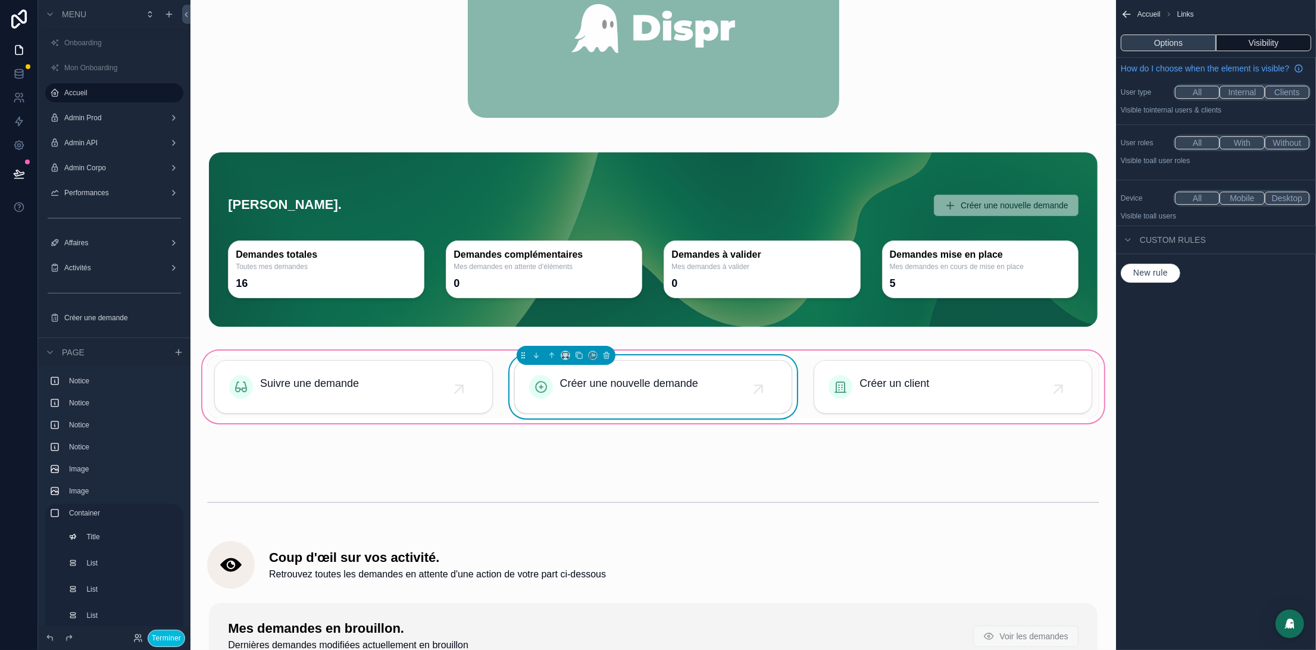
click at [1155, 40] on button "Options" at bounding box center [1168, 43] width 95 height 17
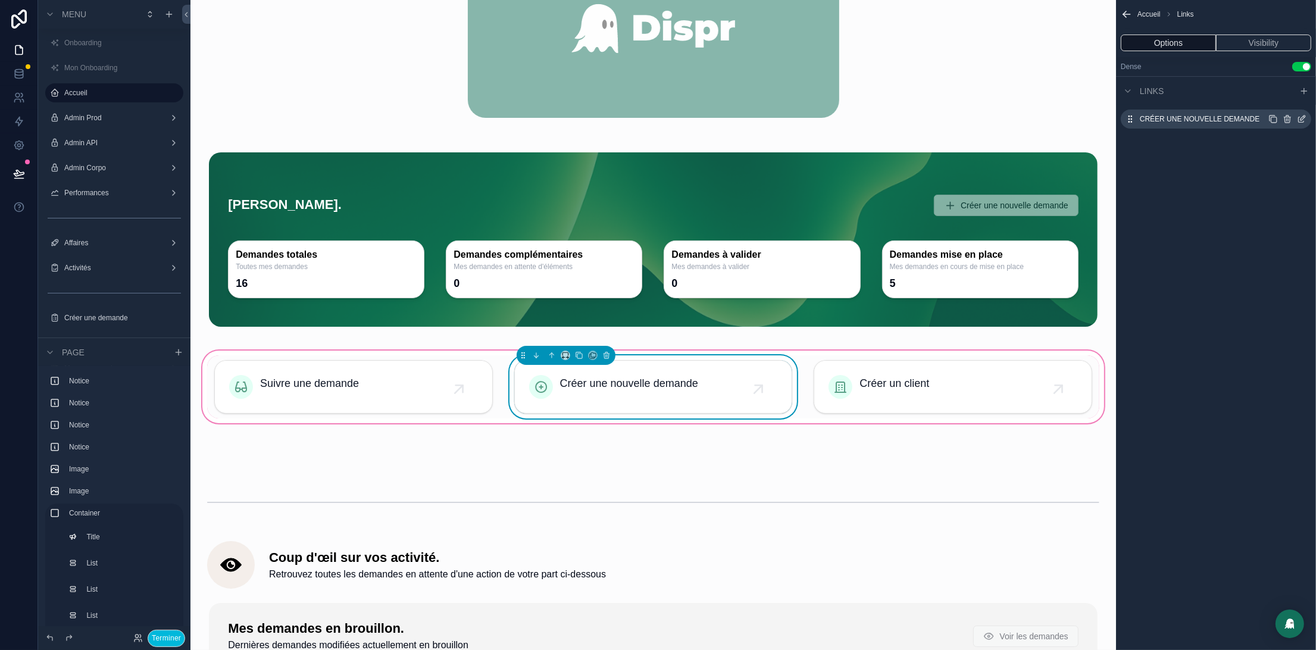
click at [1303, 118] on icon "scrollable content" at bounding box center [1302, 117] width 5 height 5
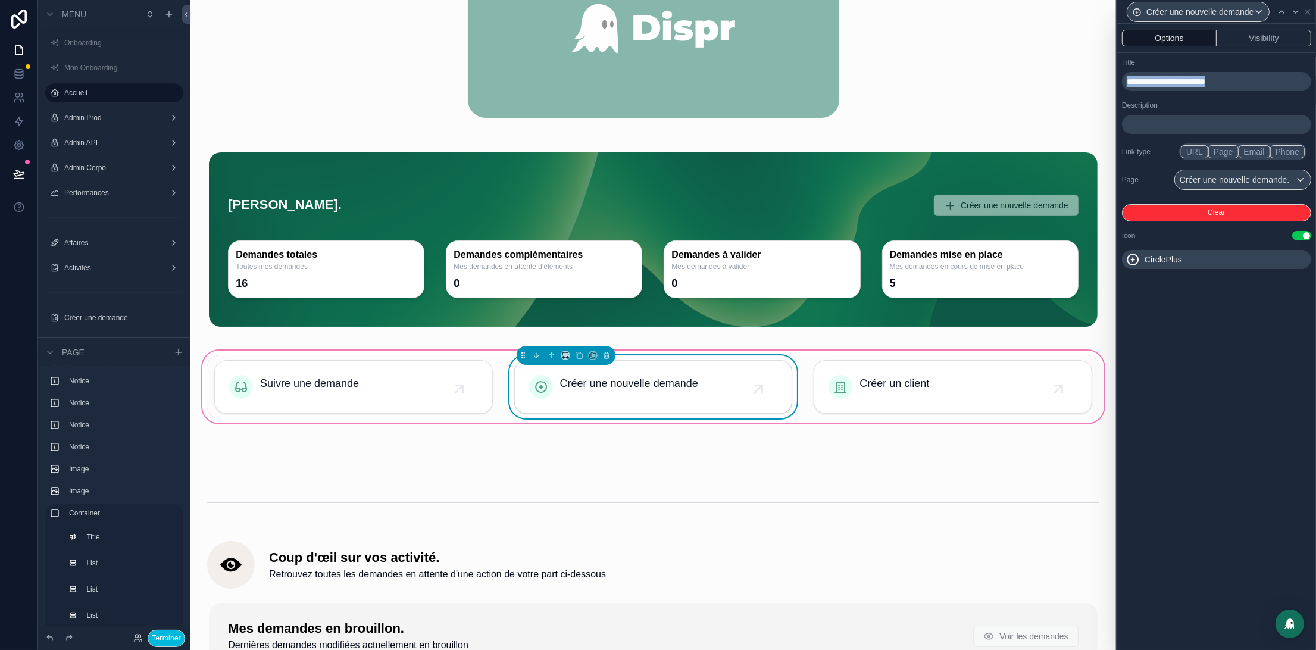
drag, startPoint x: 1251, startPoint y: 82, endPoint x: 1111, endPoint y: 76, distance: 140.0
click at [1111, 76] on div "**********" at bounding box center [658, 325] width 1316 height 650
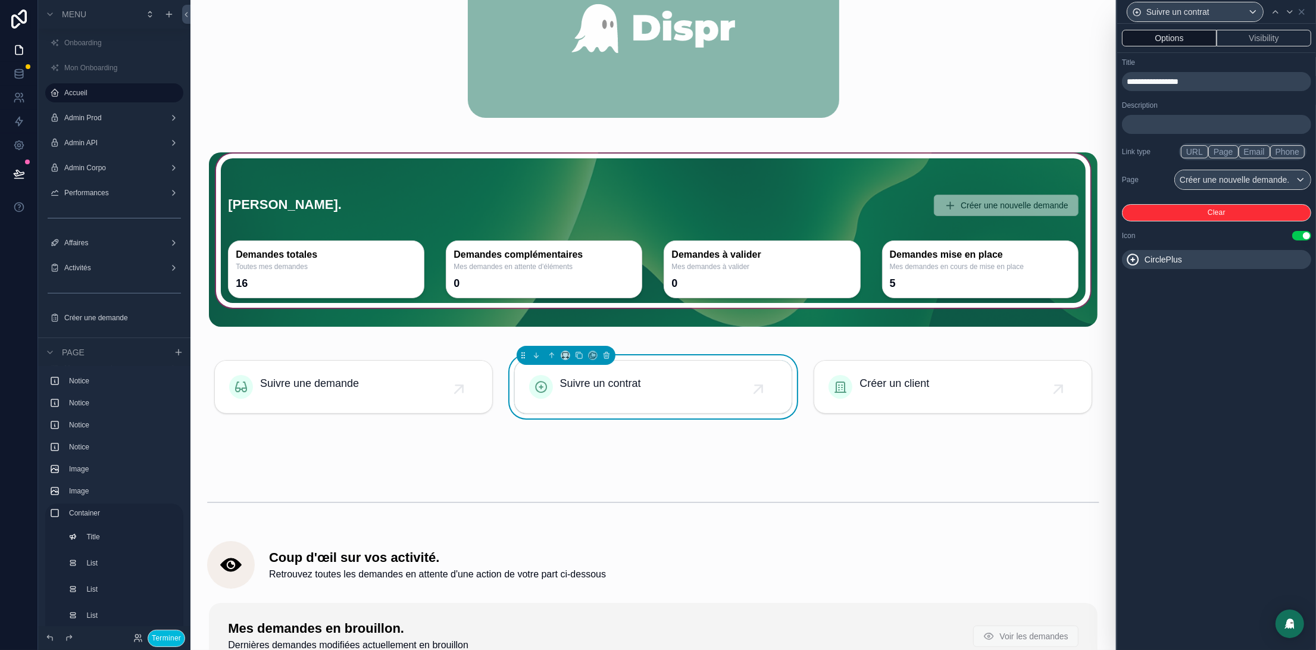
scroll to position [481, 0]
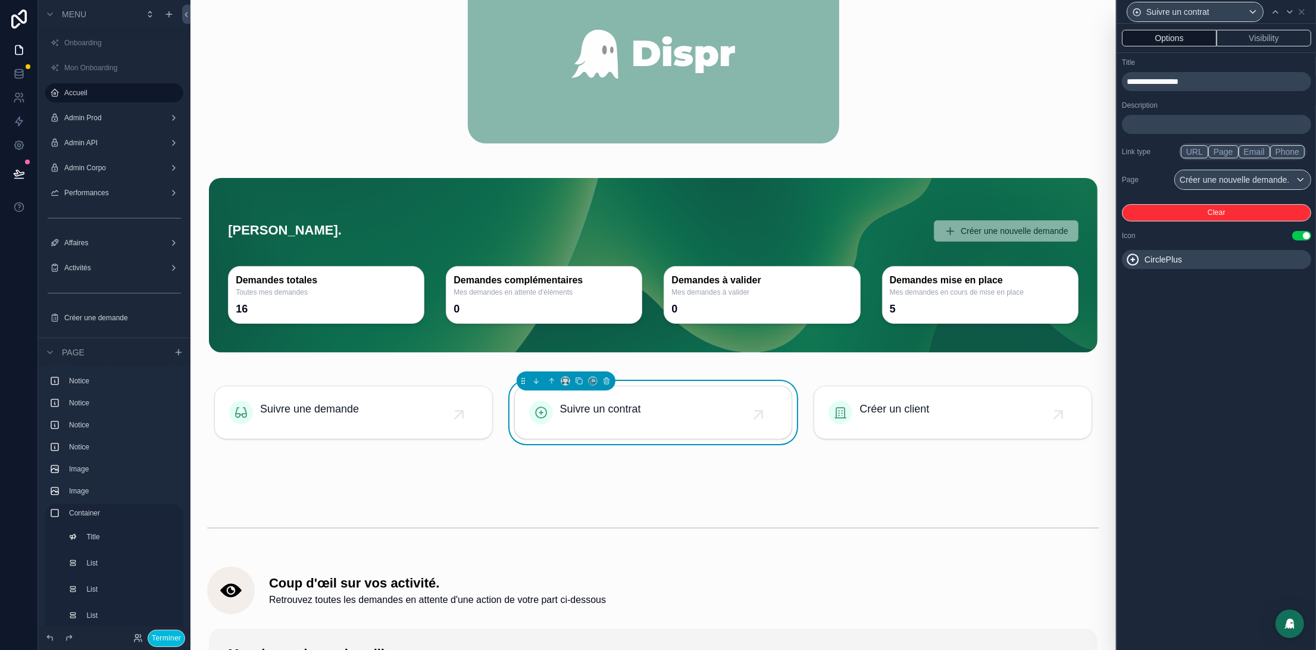
click at [1305, 264] on div "CirclePlus" at bounding box center [1216, 259] width 189 height 19
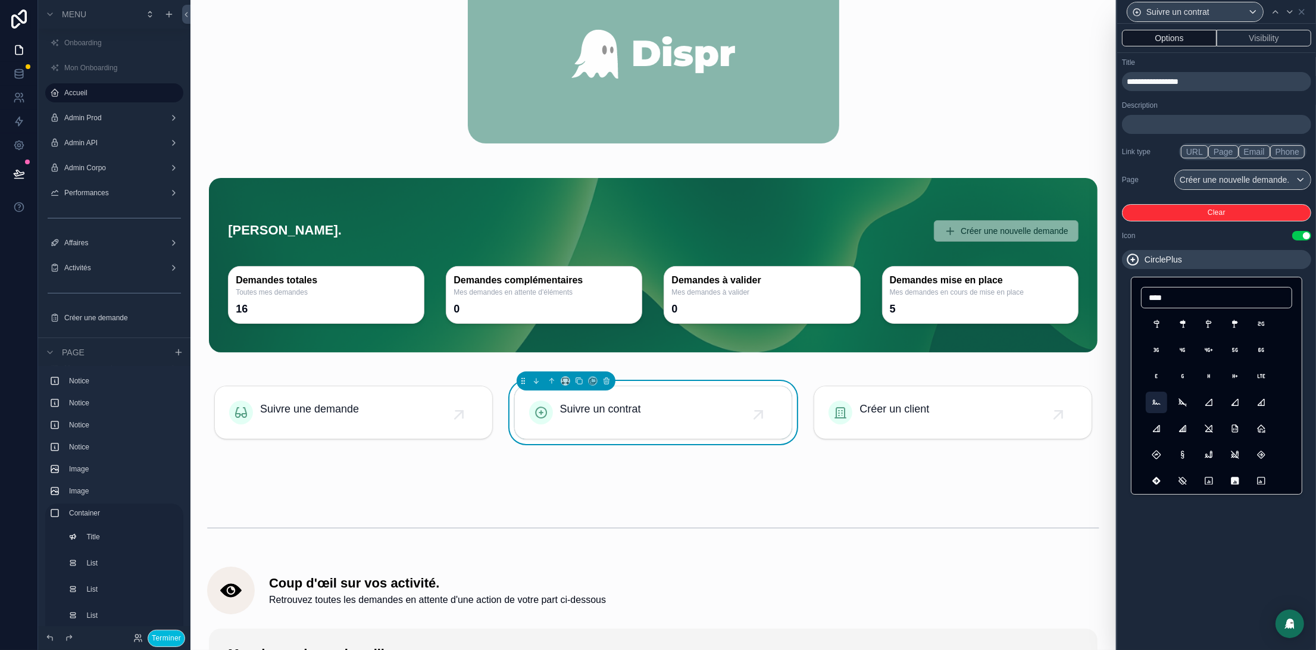
type input "****"
click at [1159, 403] on button "Signature" at bounding box center [1156, 402] width 21 height 21
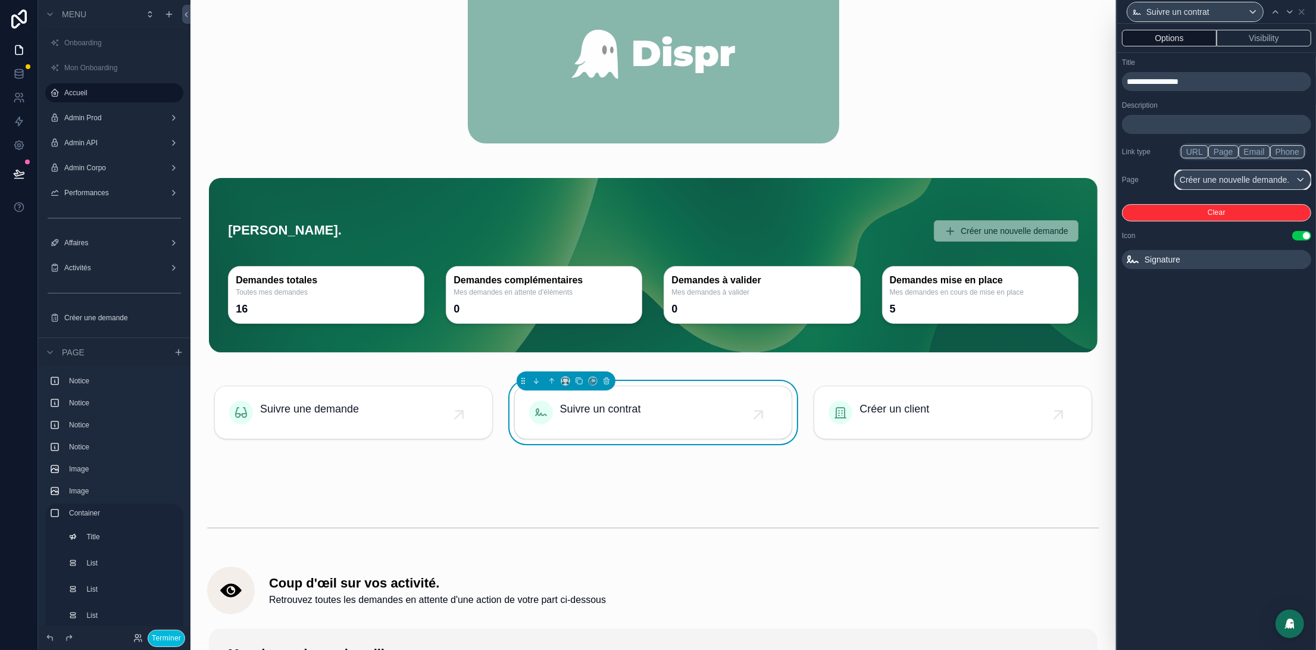
click at [1241, 174] on div "Créer une nouvelle demande." at bounding box center [1243, 179] width 136 height 19
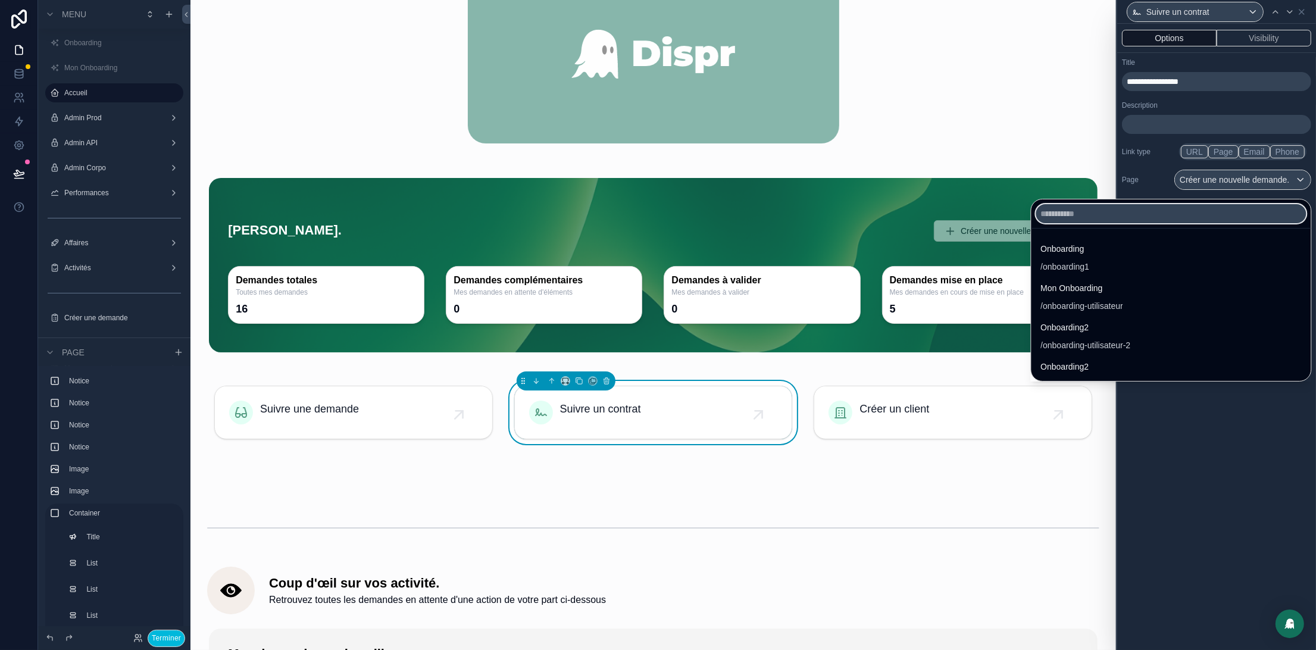
click at [1036, 212] on input "text" at bounding box center [1171, 213] width 270 height 19
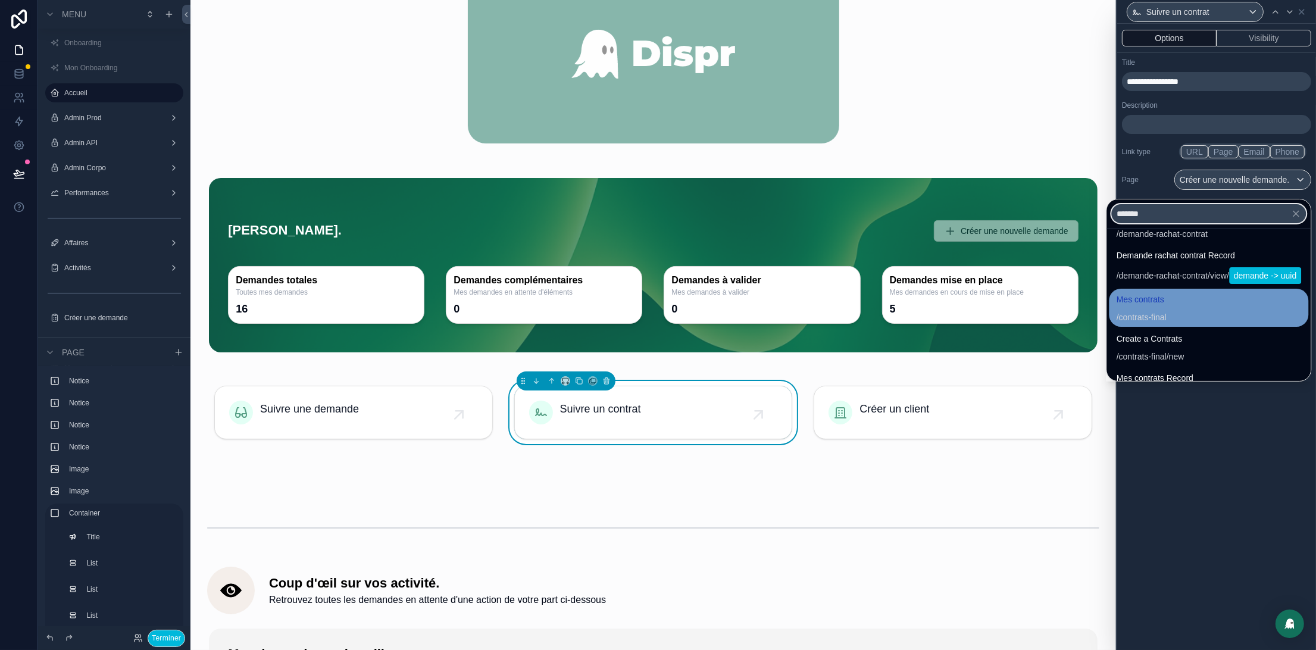
scroll to position [46, 0]
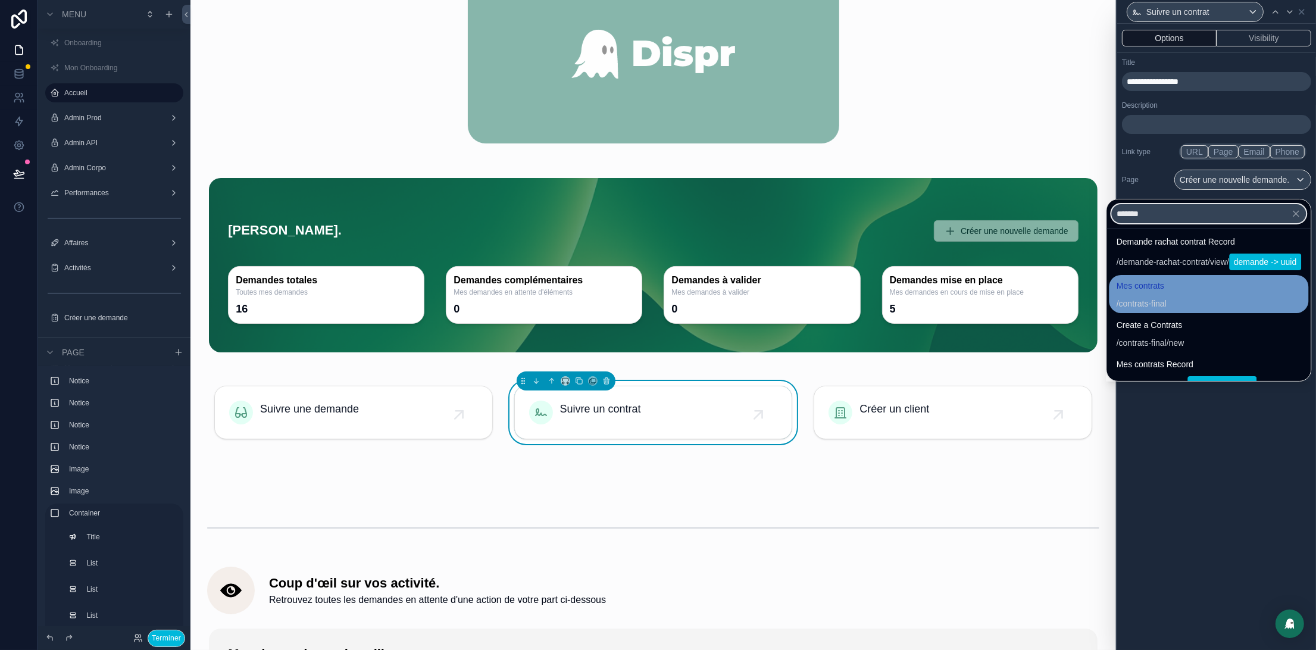
type input "*******"
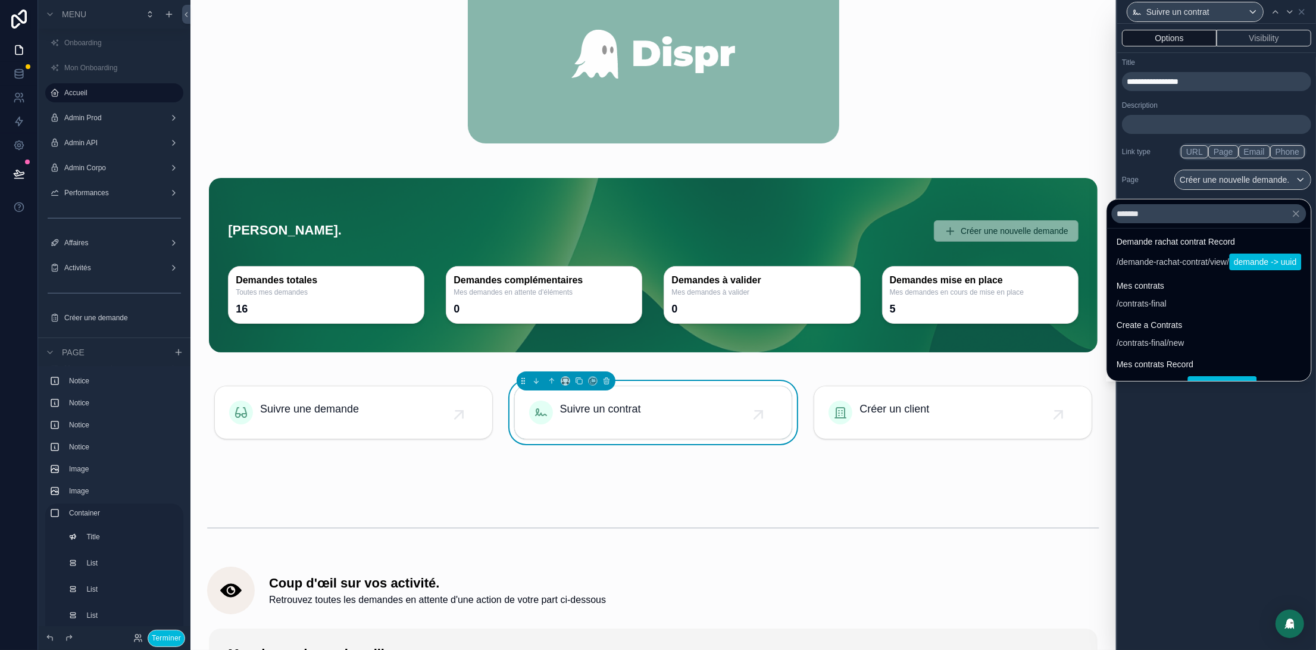
drag, startPoint x: 1146, startPoint y: 295, endPoint x: 1112, endPoint y: 321, distance: 42.9
click at [1146, 295] on div "Mes contrats / contrats-final" at bounding box center [1209, 294] width 185 height 31
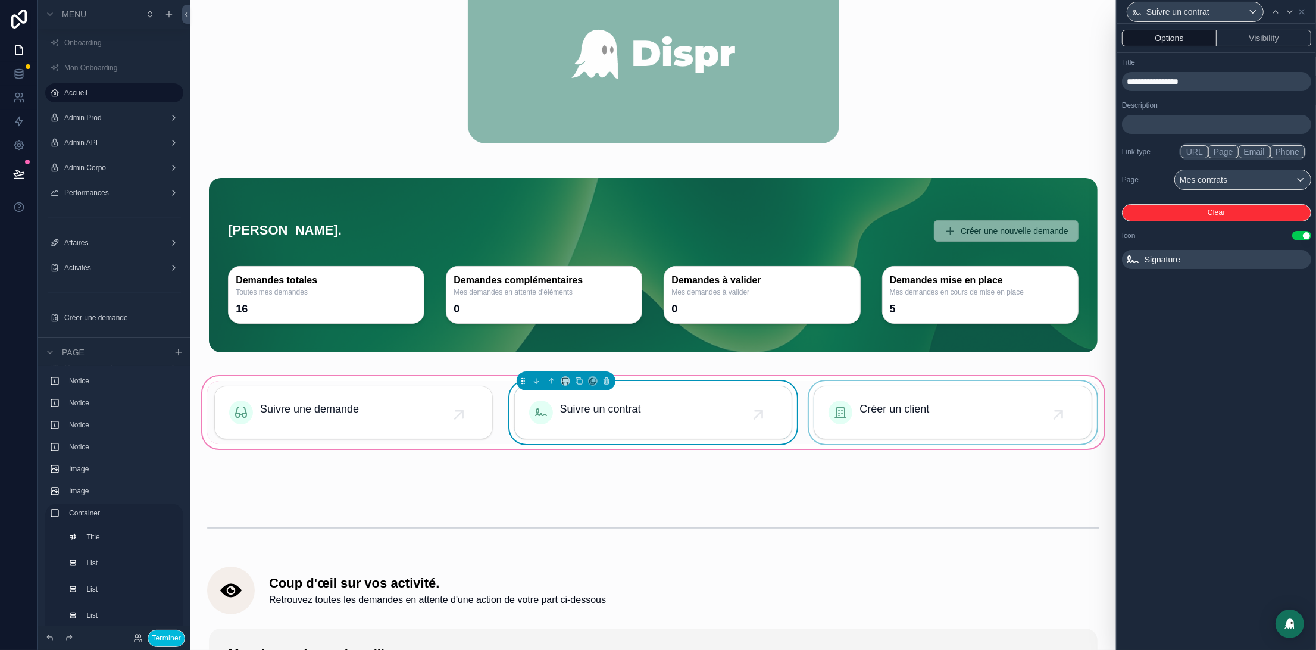
click at [884, 385] on div "scrollable content" at bounding box center [952, 412] width 293 height 63
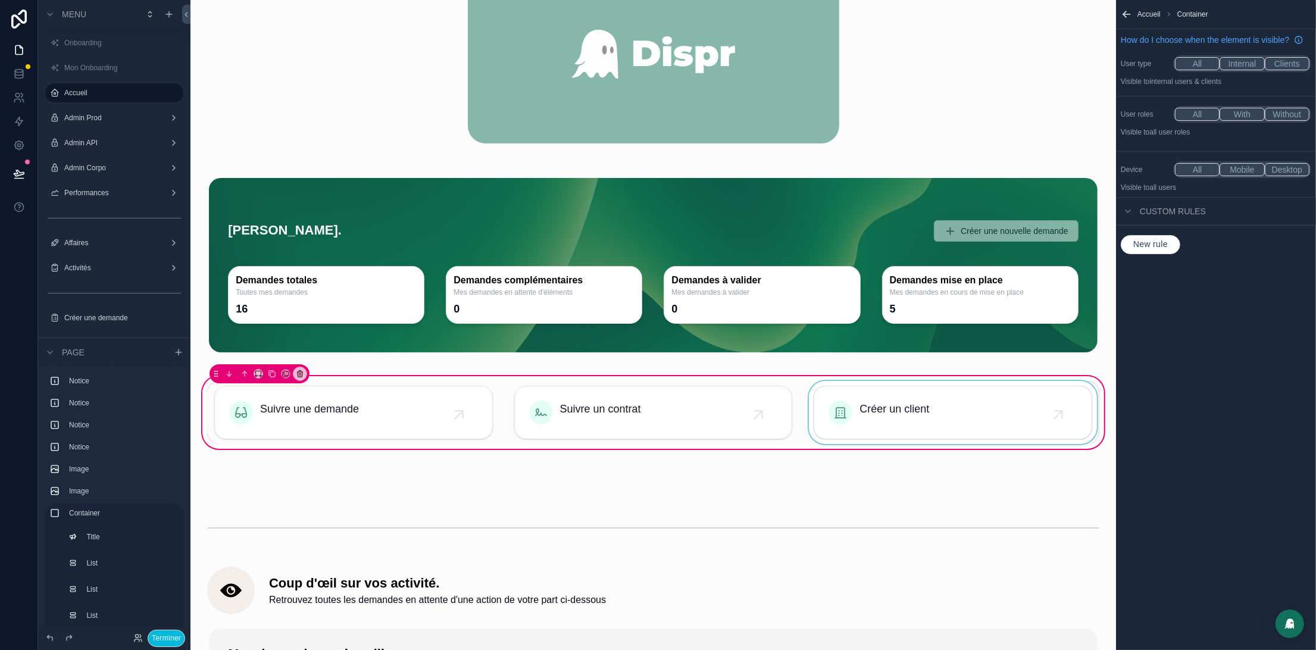
click at [859, 383] on div "scrollable content" at bounding box center [952, 412] width 293 height 63
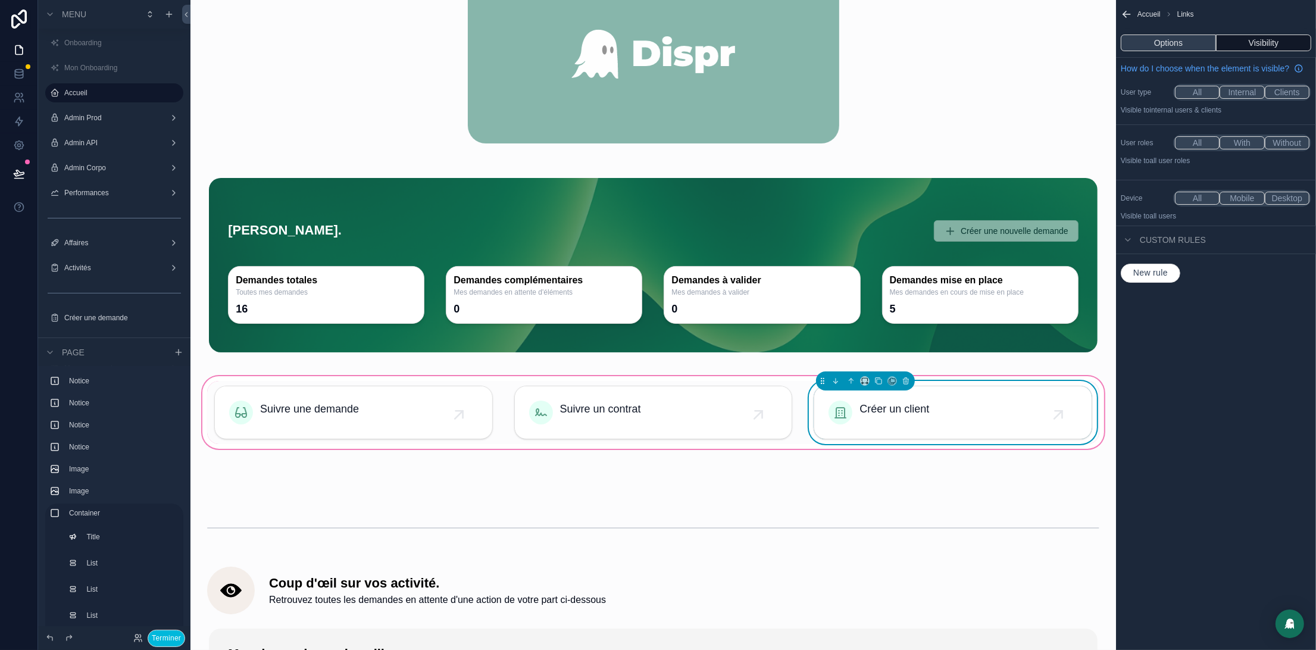
click at [1149, 40] on button "Options" at bounding box center [1168, 43] width 95 height 17
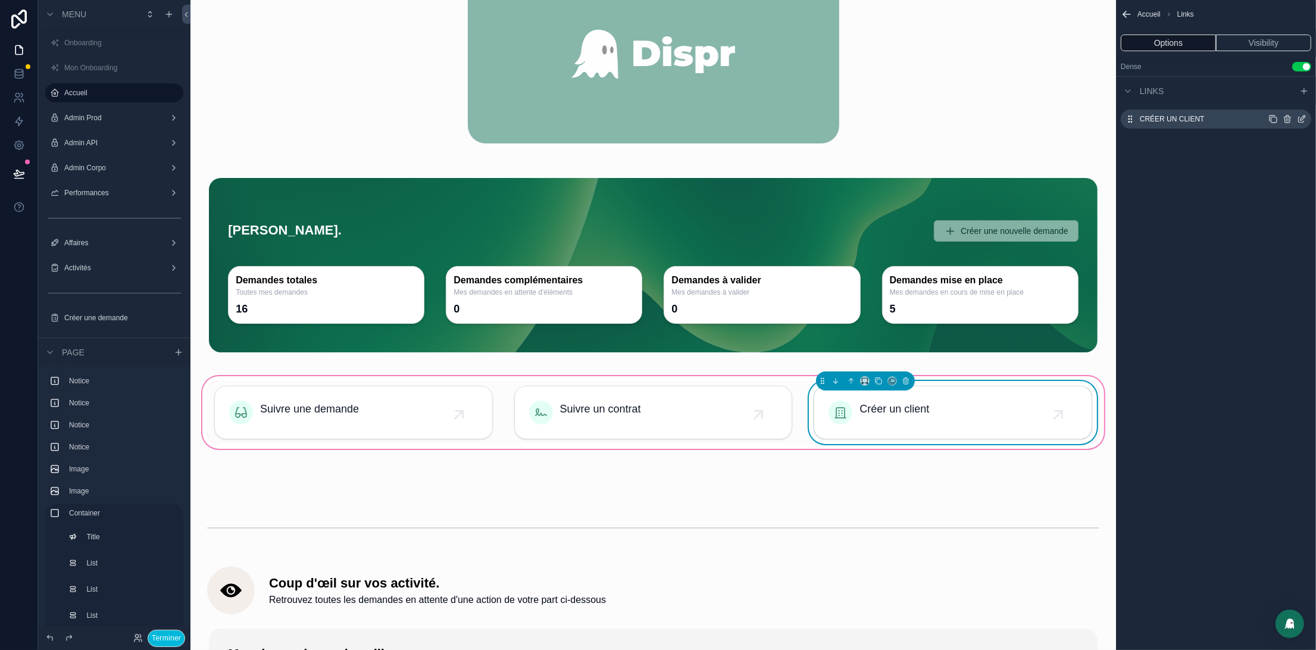
click at [1305, 124] on div "Créer un client" at bounding box center [1216, 119] width 190 height 19
click at [1301, 124] on div "Créer un client" at bounding box center [1216, 119] width 190 height 19
click at [1300, 121] on icon "scrollable content" at bounding box center [1302, 119] width 10 height 10
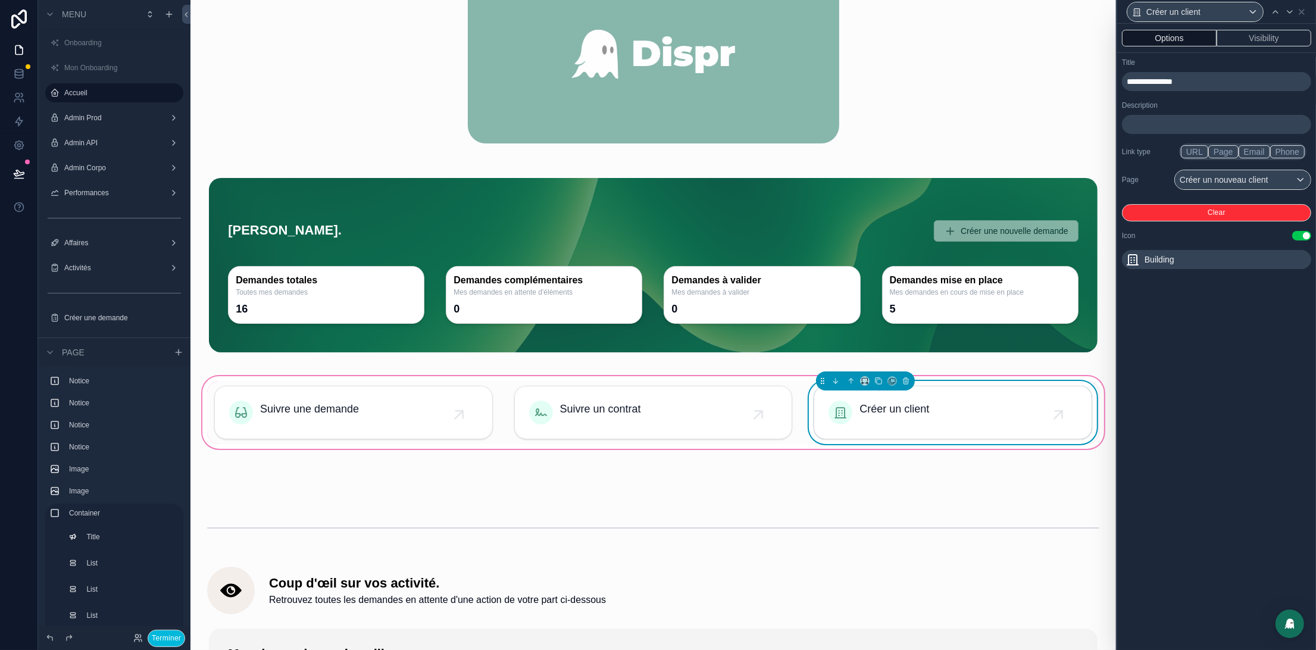
click at [1140, 86] on span "**********" at bounding box center [1150, 81] width 46 height 8
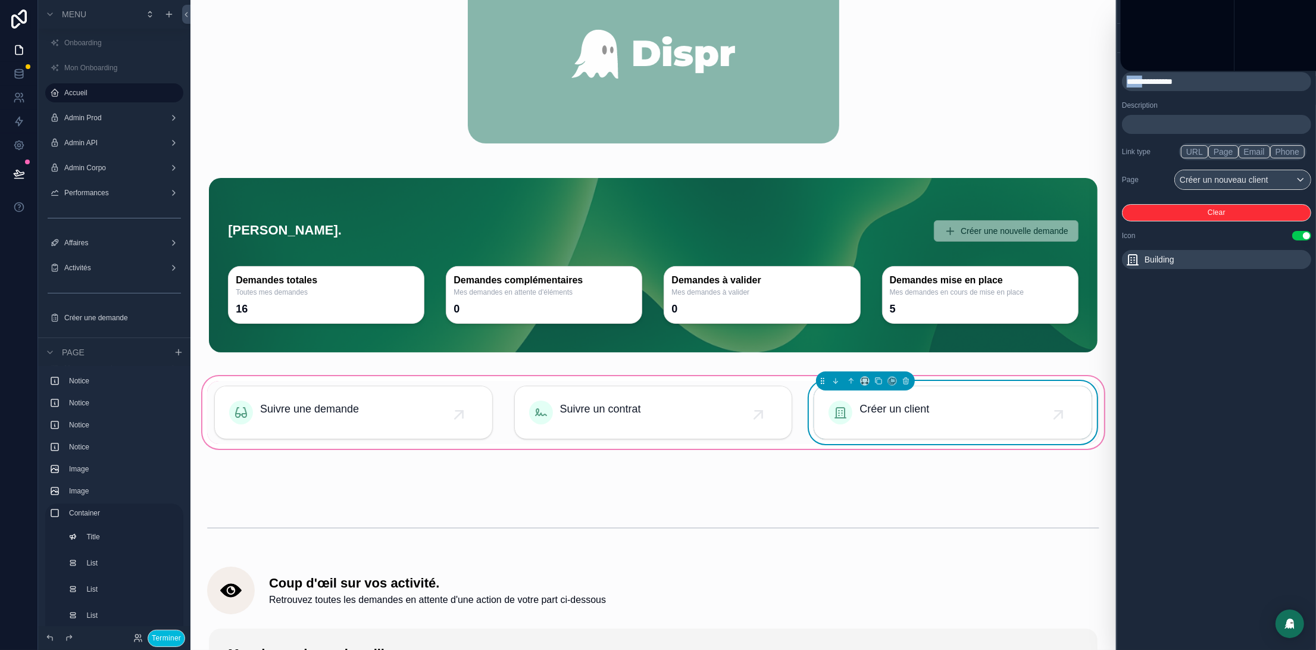
click at [1140, 86] on span "**********" at bounding box center [1150, 81] width 46 height 8
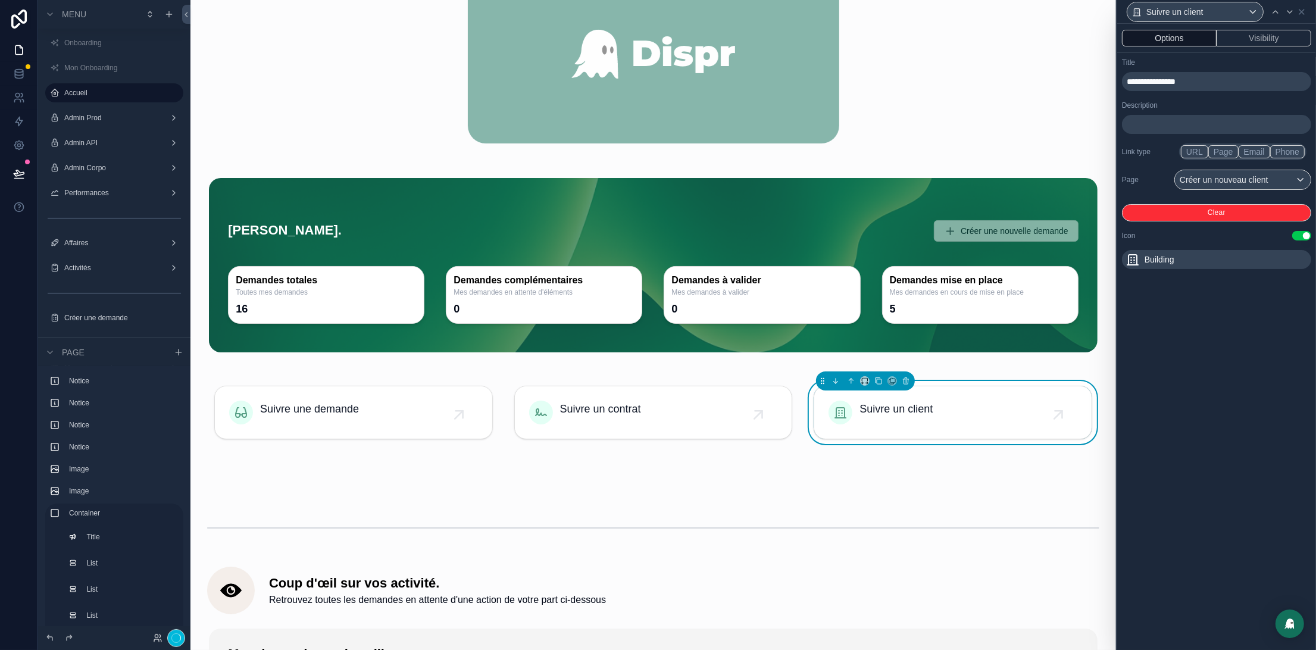
click at [1236, 65] on div "Title" at bounding box center [1216, 63] width 189 height 10
click at [1246, 183] on div "Créer un nouveau client" at bounding box center [1243, 179] width 136 height 19
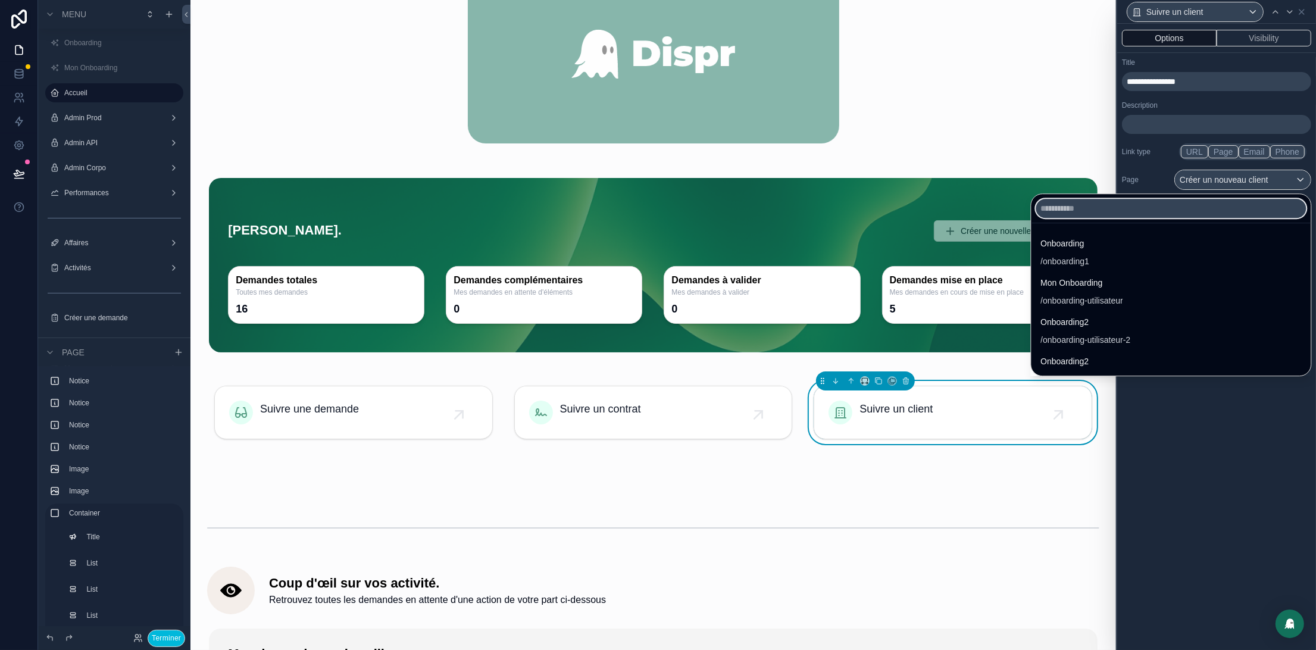
click at [1108, 207] on input "text" at bounding box center [1171, 208] width 270 height 19
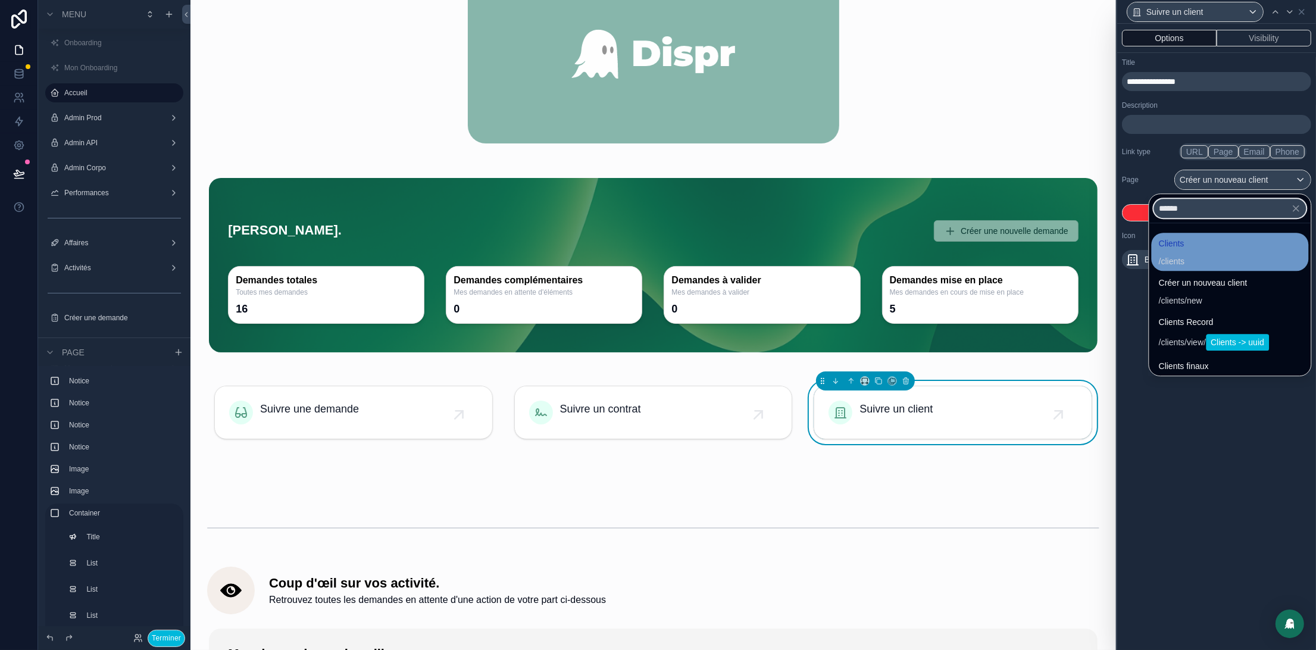
type input "******"
click at [1171, 245] on div "Clients / clients" at bounding box center [1230, 251] width 143 height 31
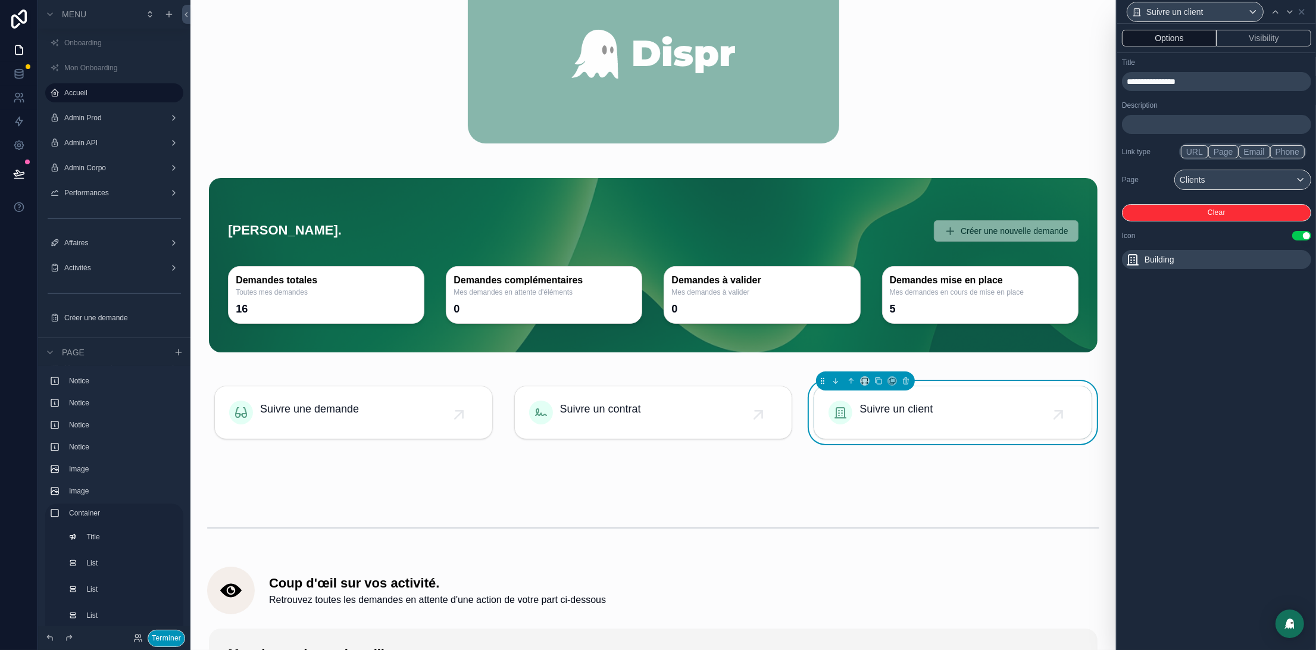
click at [172, 640] on button "Terminer" at bounding box center [166, 638] width 37 height 17
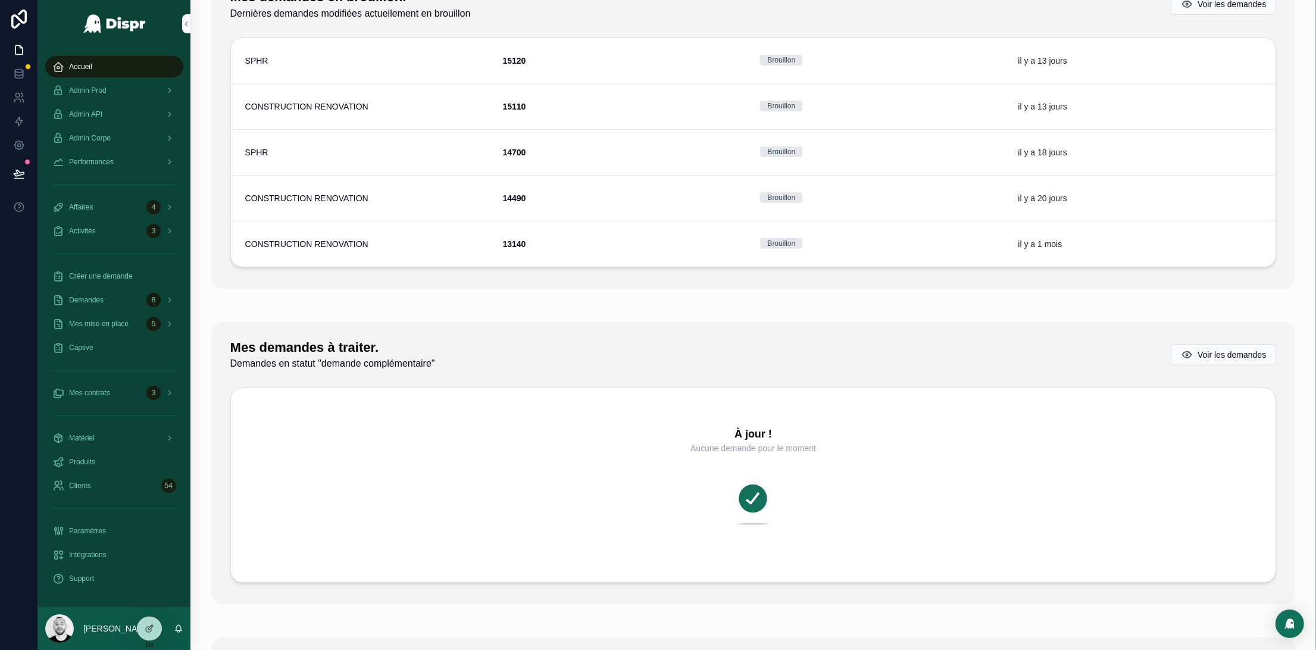
scroll to position [0, 0]
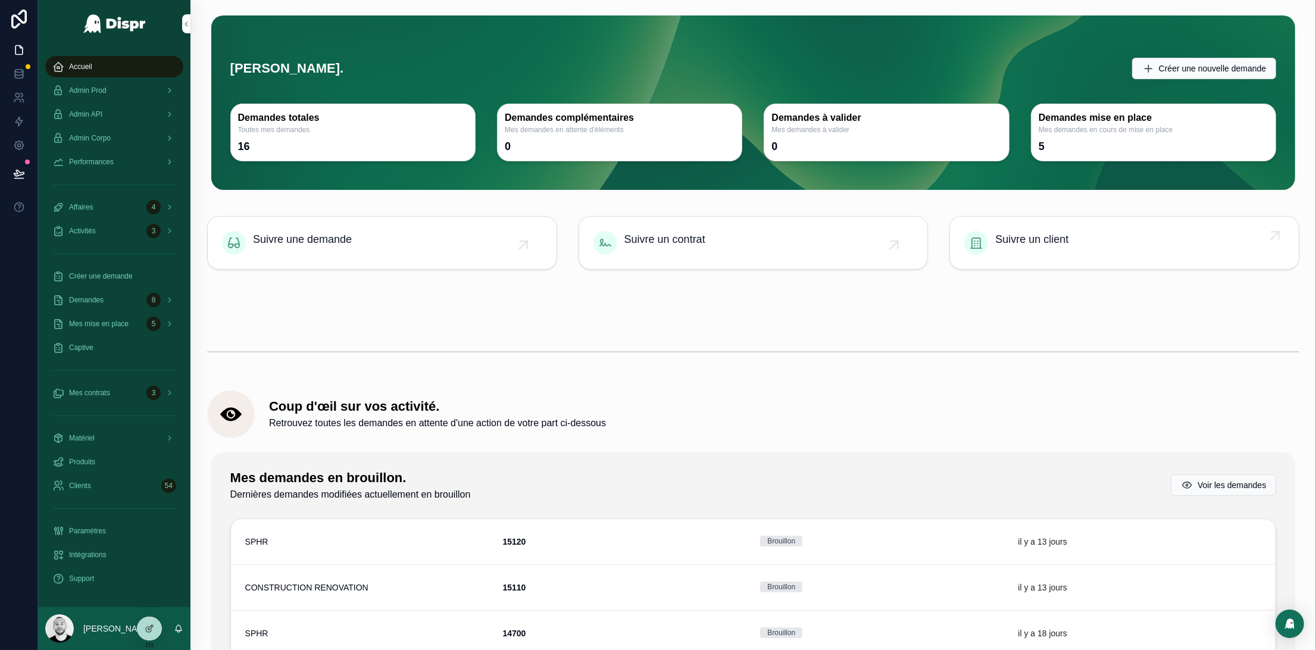
click at [1023, 246] on span "Suivre un client" at bounding box center [1031, 239] width 73 height 17
click at [151, 627] on icon at bounding box center [150, 629] width 10 height 10
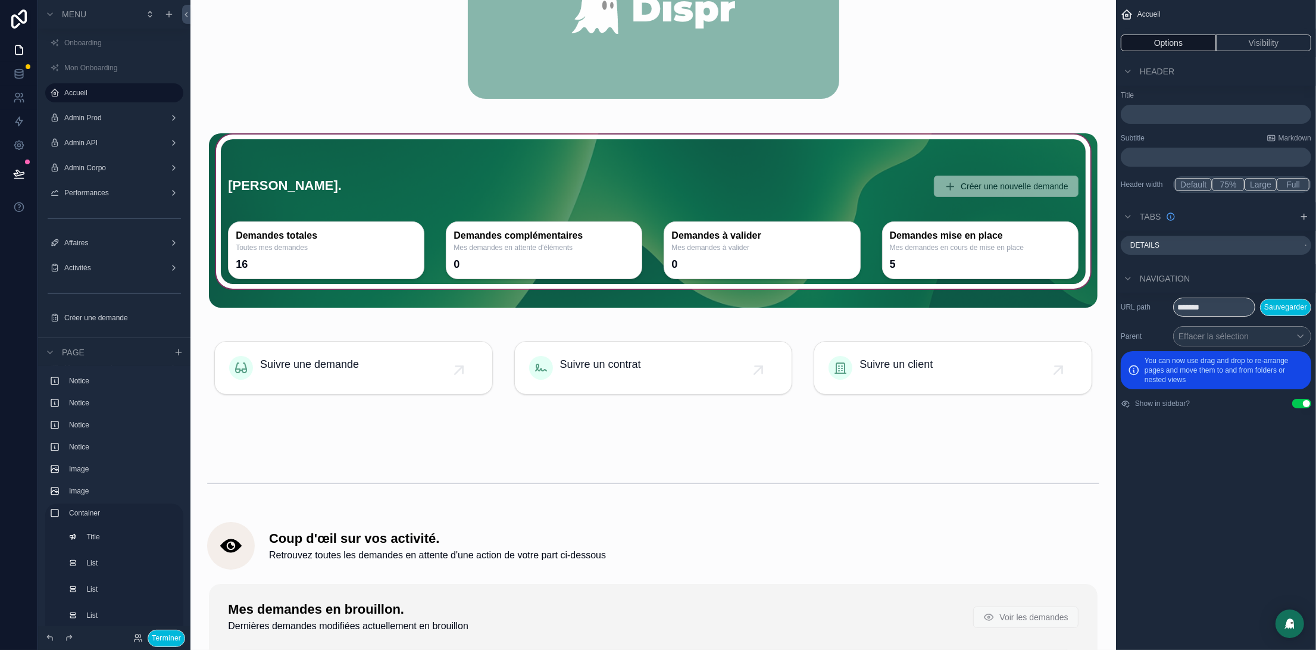
scroll to position [595, 0]
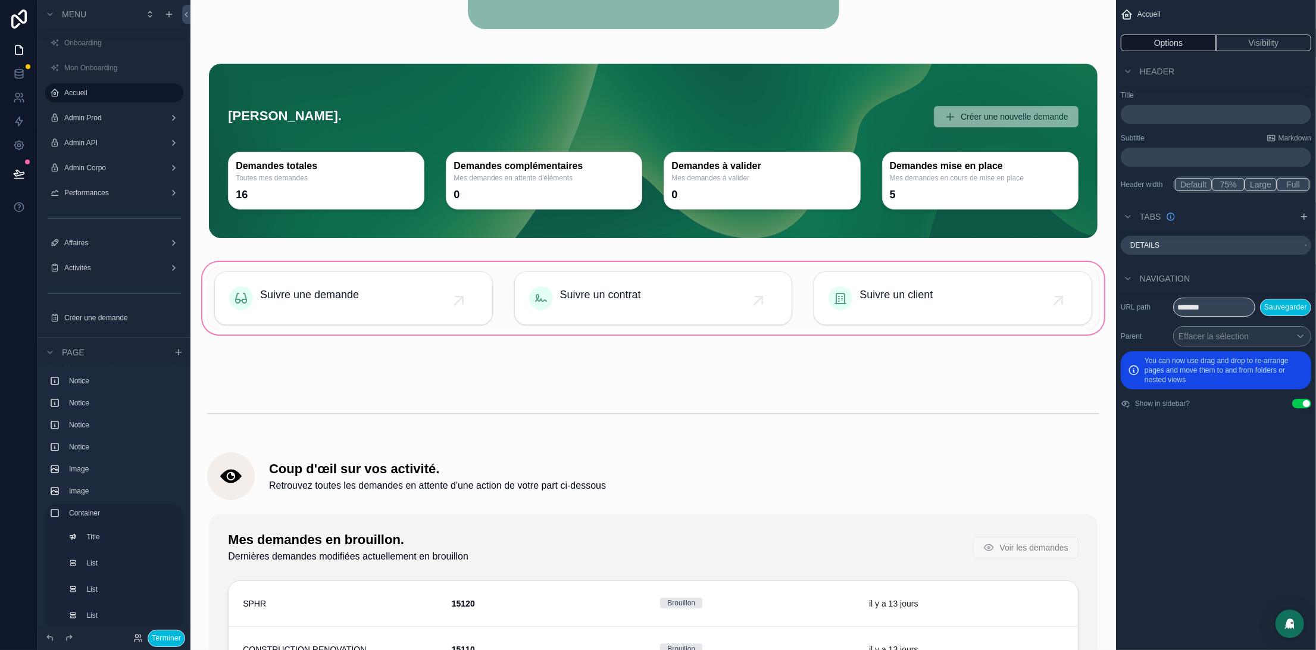
click at [594, 309] on div "scrollable content" at bounding box center [653, 297] width 906 height 77
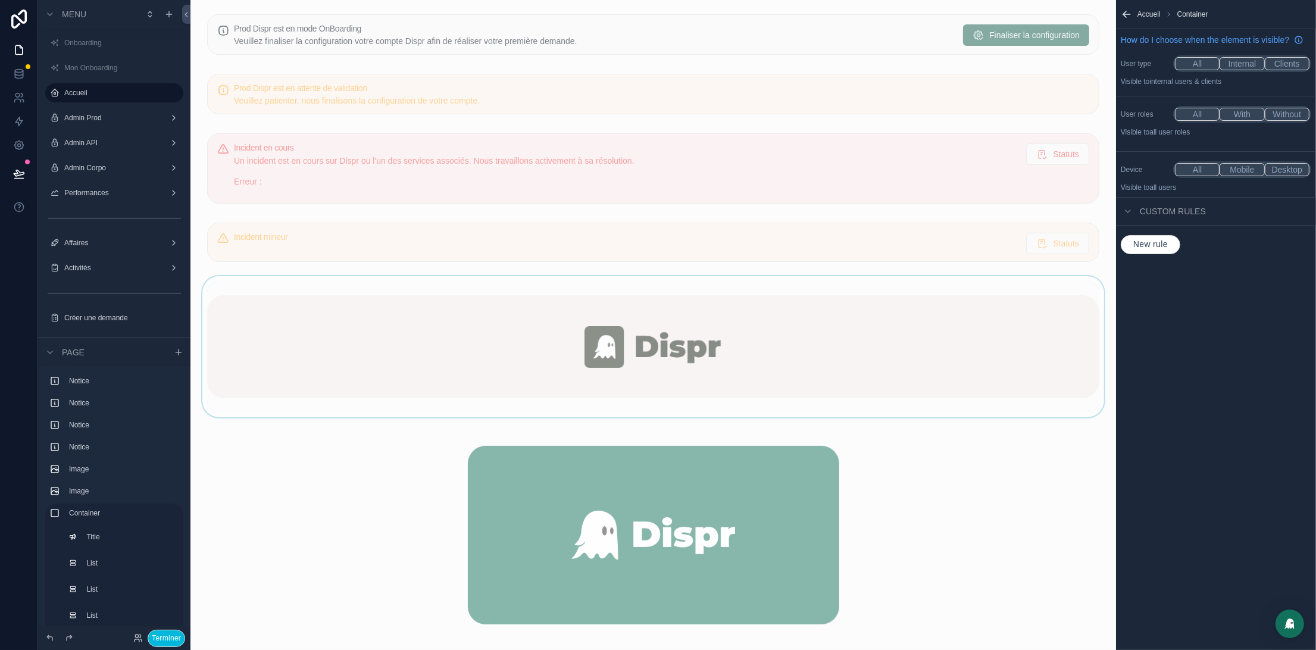
scroll to position [681, 0]
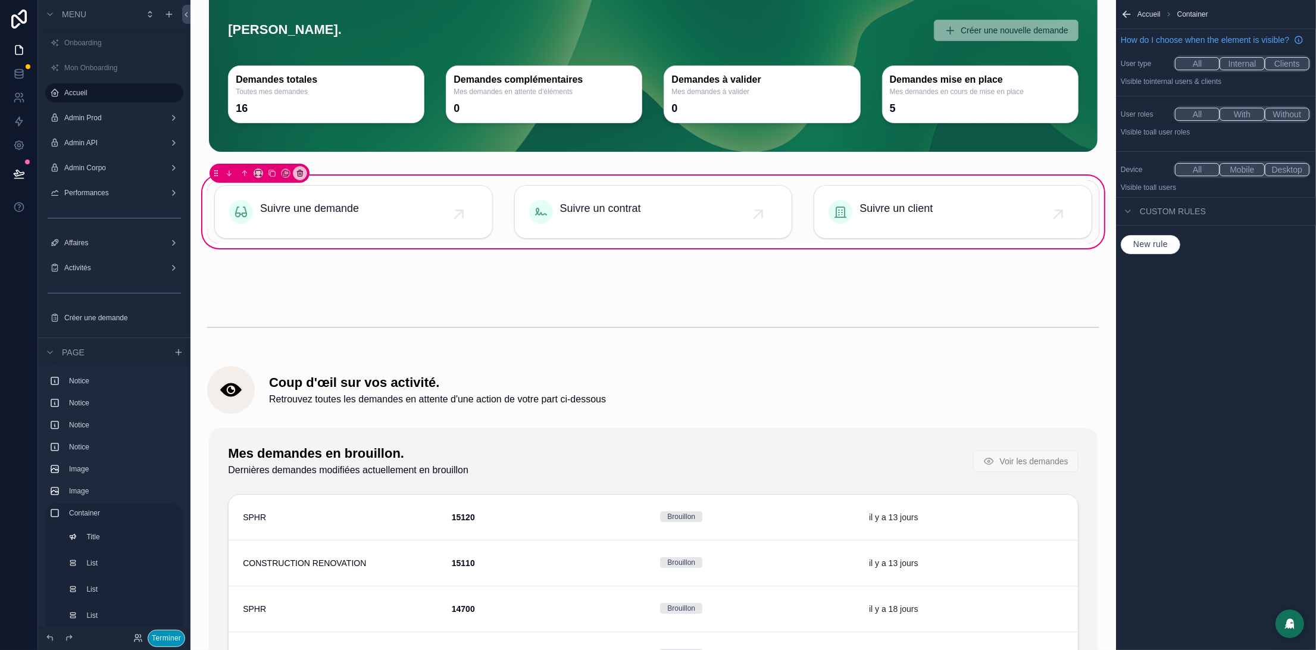
click at [183, 633] on button "Terminer" at bounding box center [166, 638] width 37 height 17
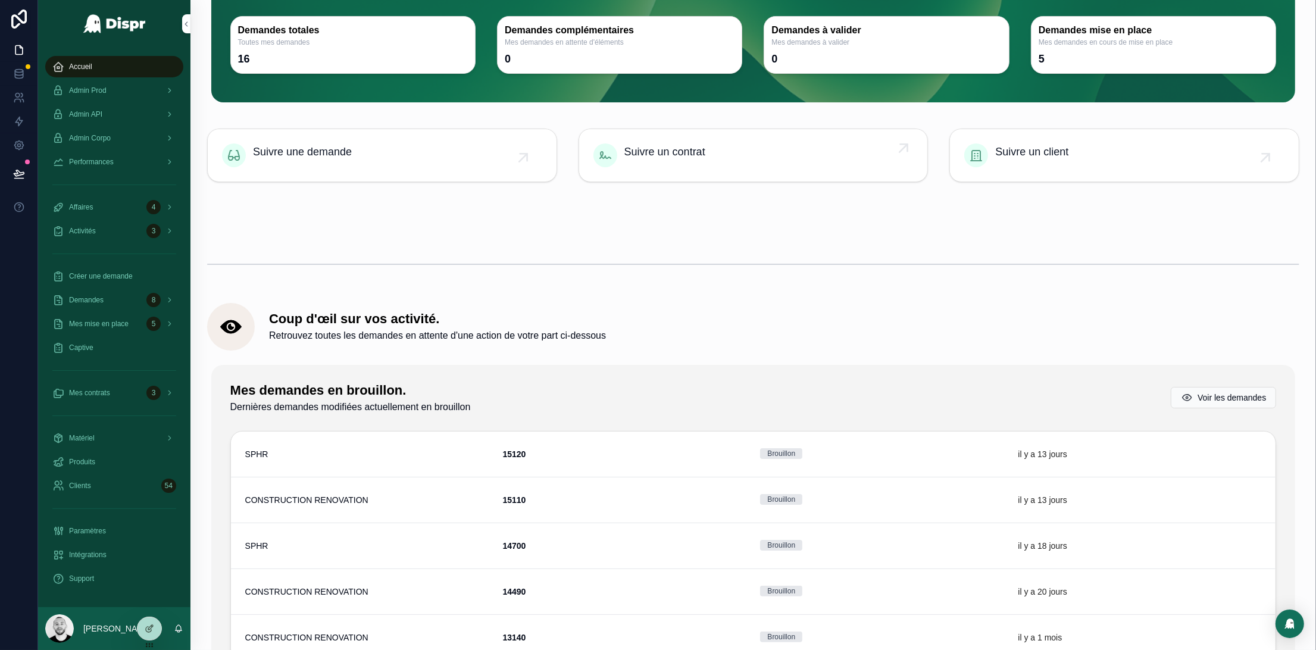
scroll to position [0, 0]
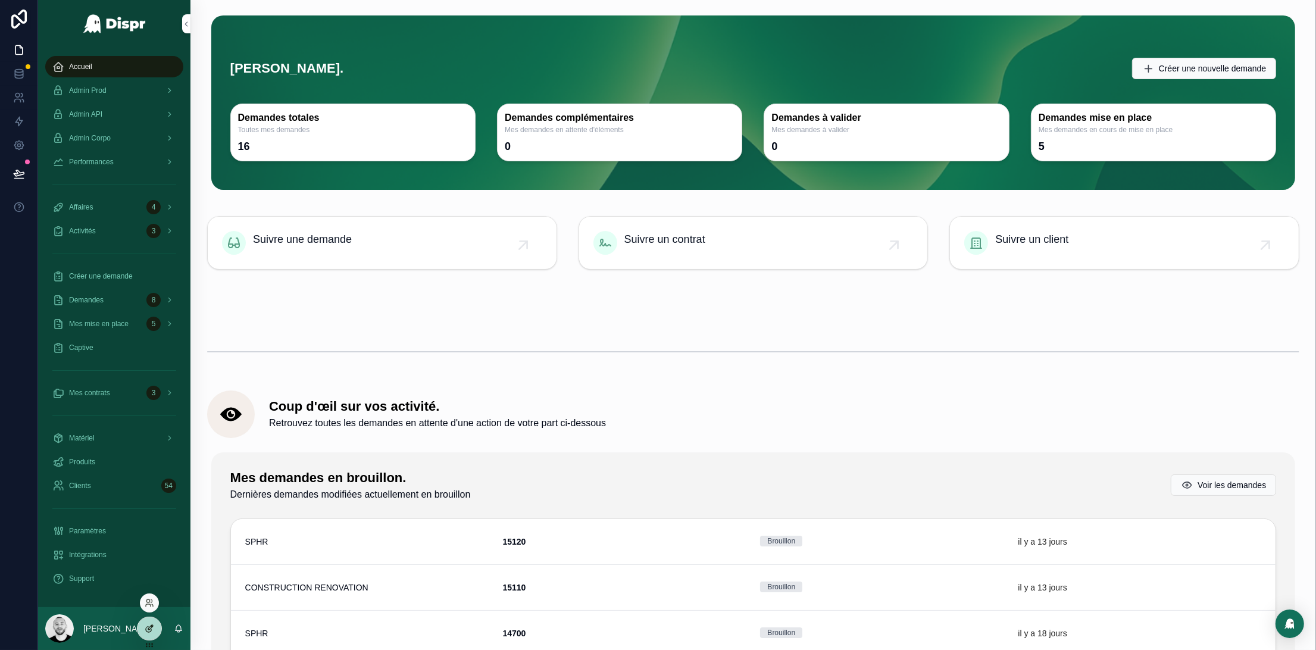
click at [148, 623] on div at bounding box center [149, 628] width 24 height 23
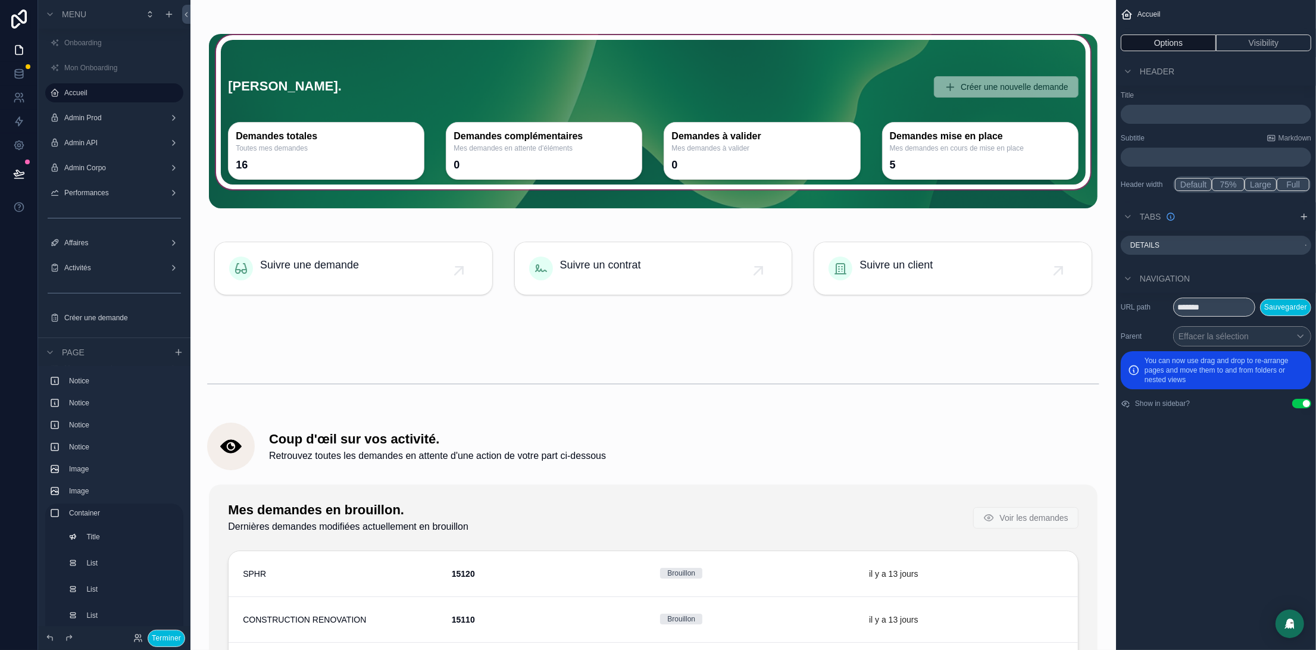
scroll to position [530, 0]
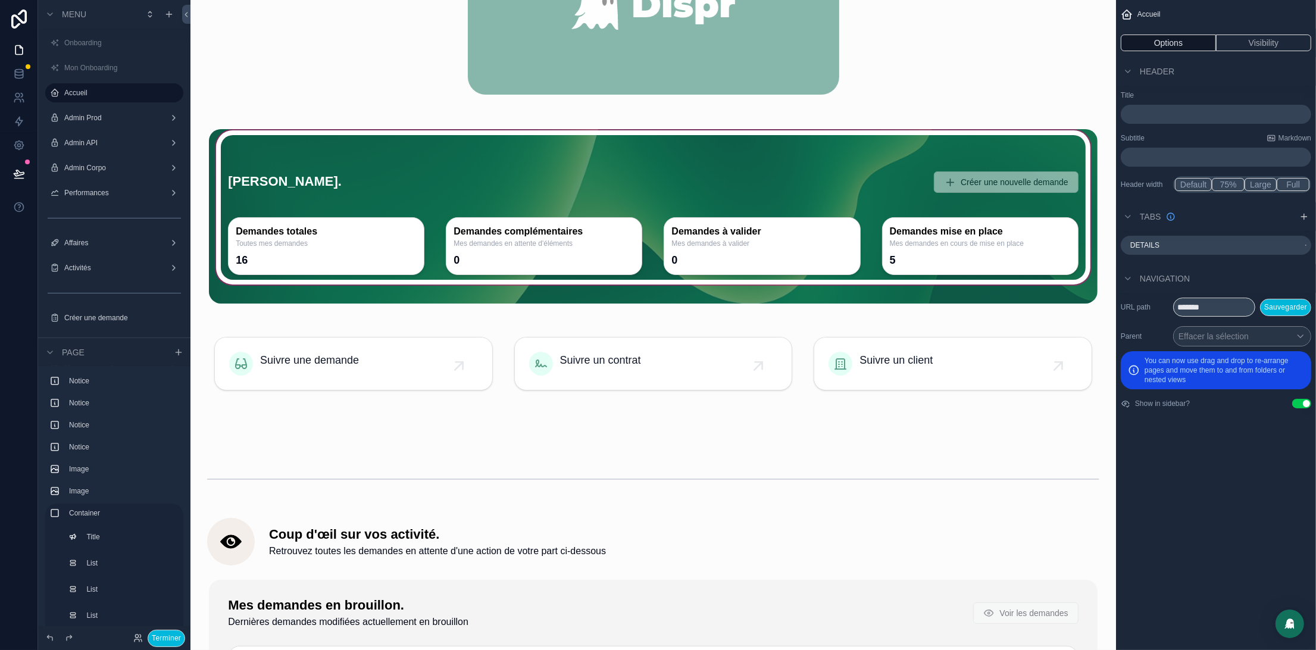
click at [698, 272] on div "scrollable content" at bounding box center [653, 216] width 889 height 174
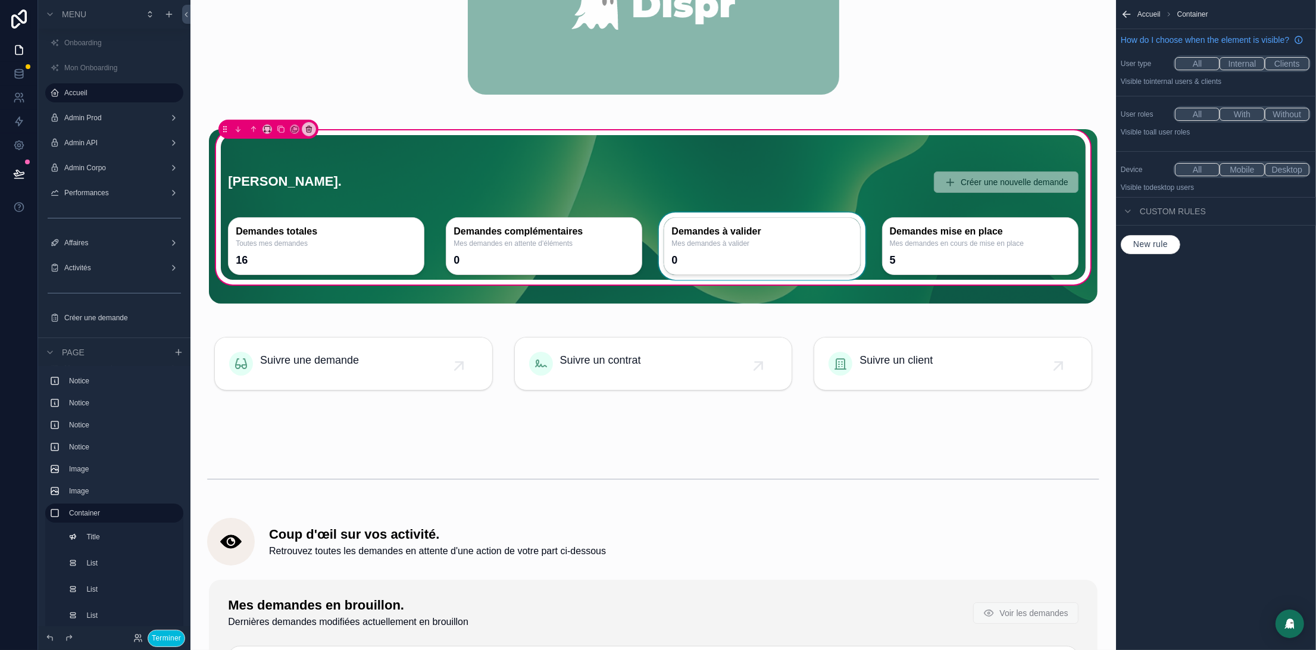
click at [768, 235] on div "scrollable content" at bounding box center [761, 245] width 211 height 67
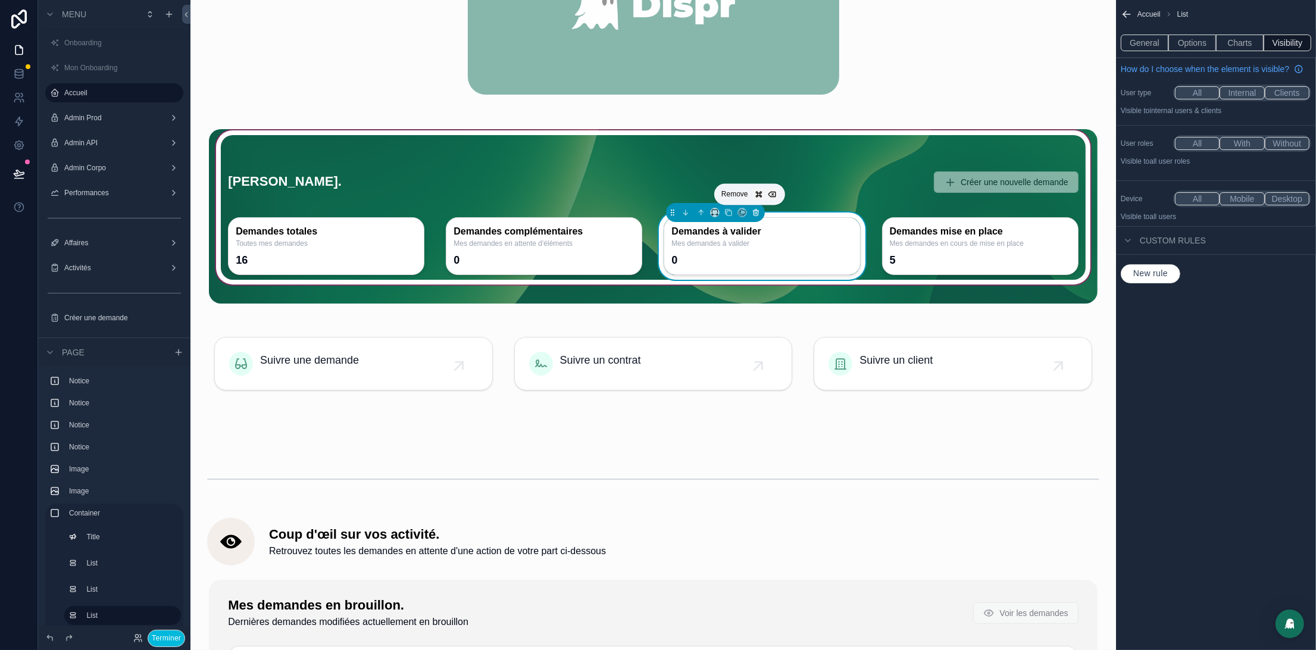
click at [755, 213] on icon "scrollable content" at bounding box center [755, 213] width 0 height 2
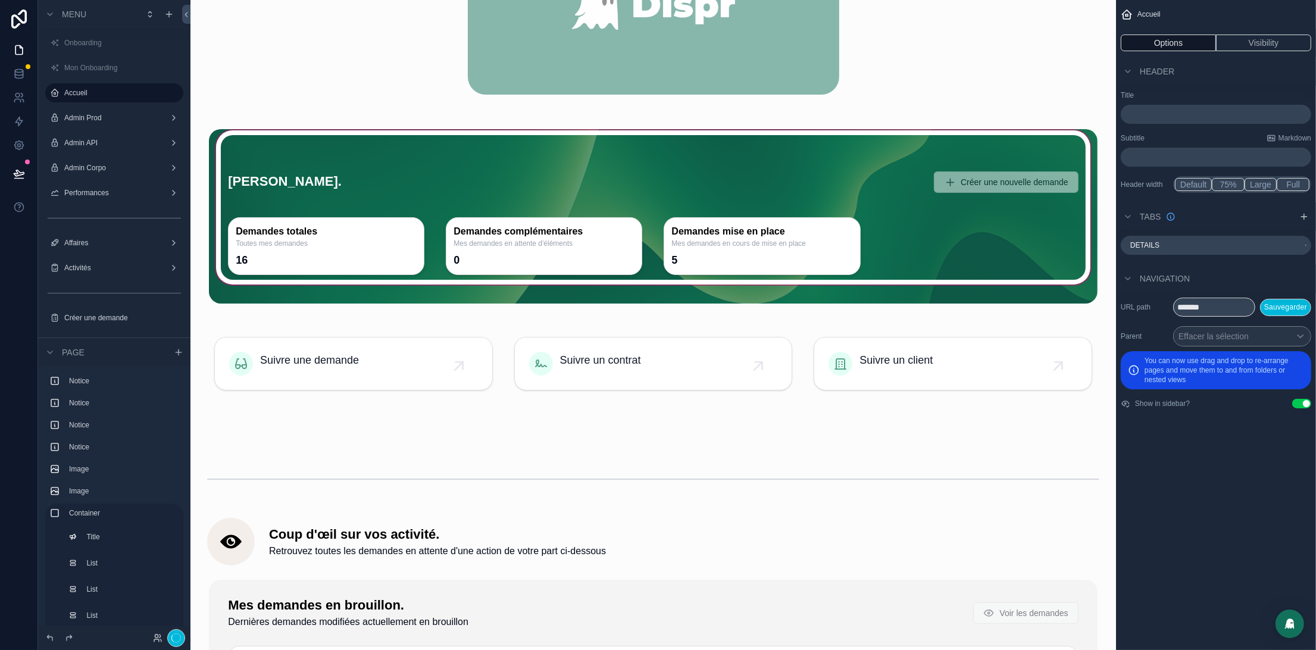
click at [700, 243] on div "scrollable content" at bounding box center [653, 216] width 889 height 174
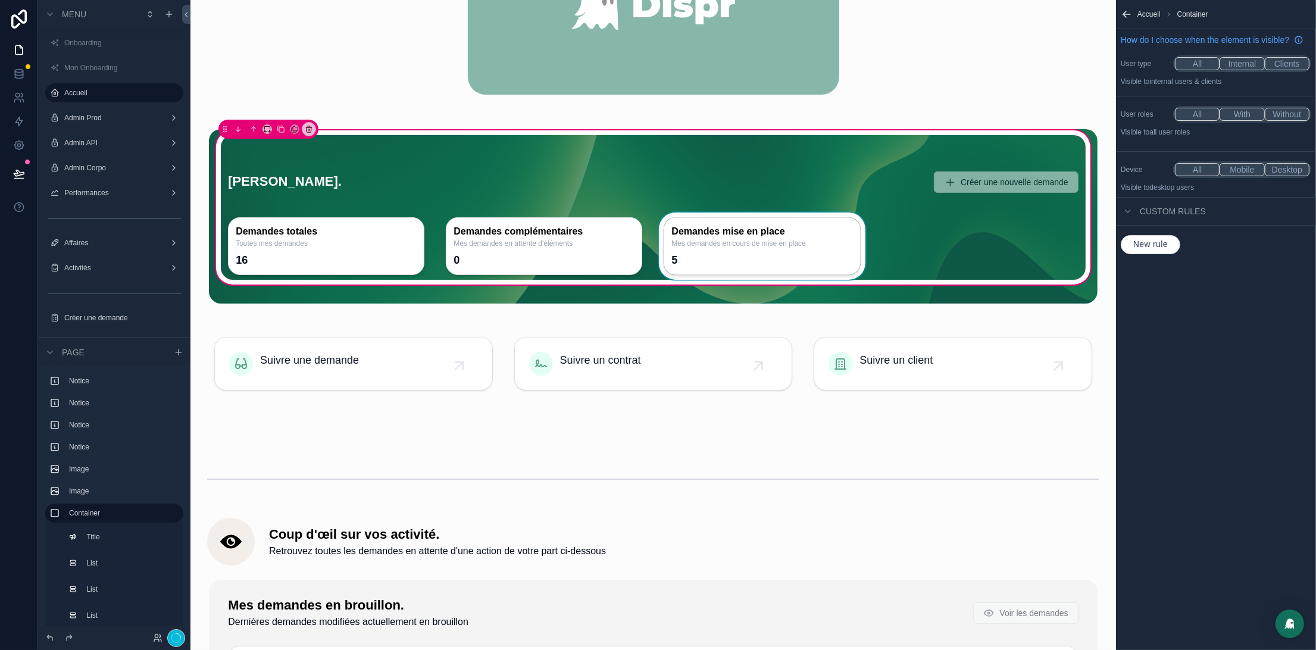
click at [720, 240] on div "scrollable content" at bounding box center [761, 245] width 211 height 67
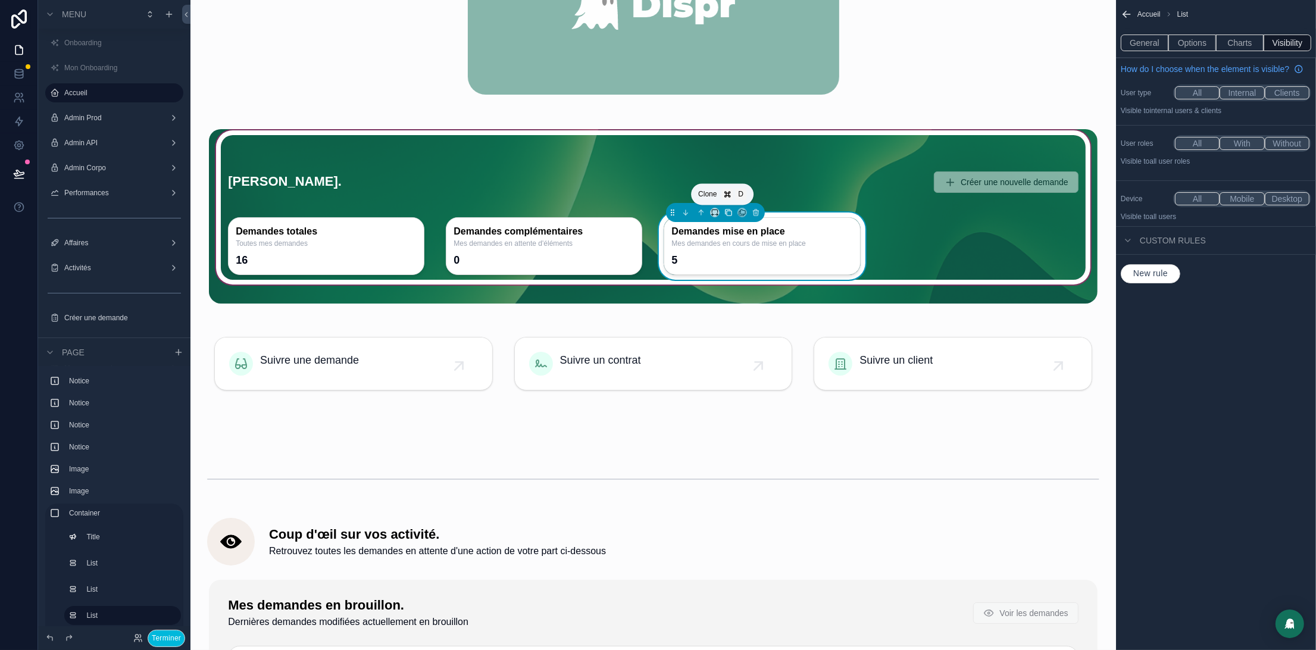
click at [724, 212] on icon "scrollable content" at bounding box center [728, 212] width 8 height 8
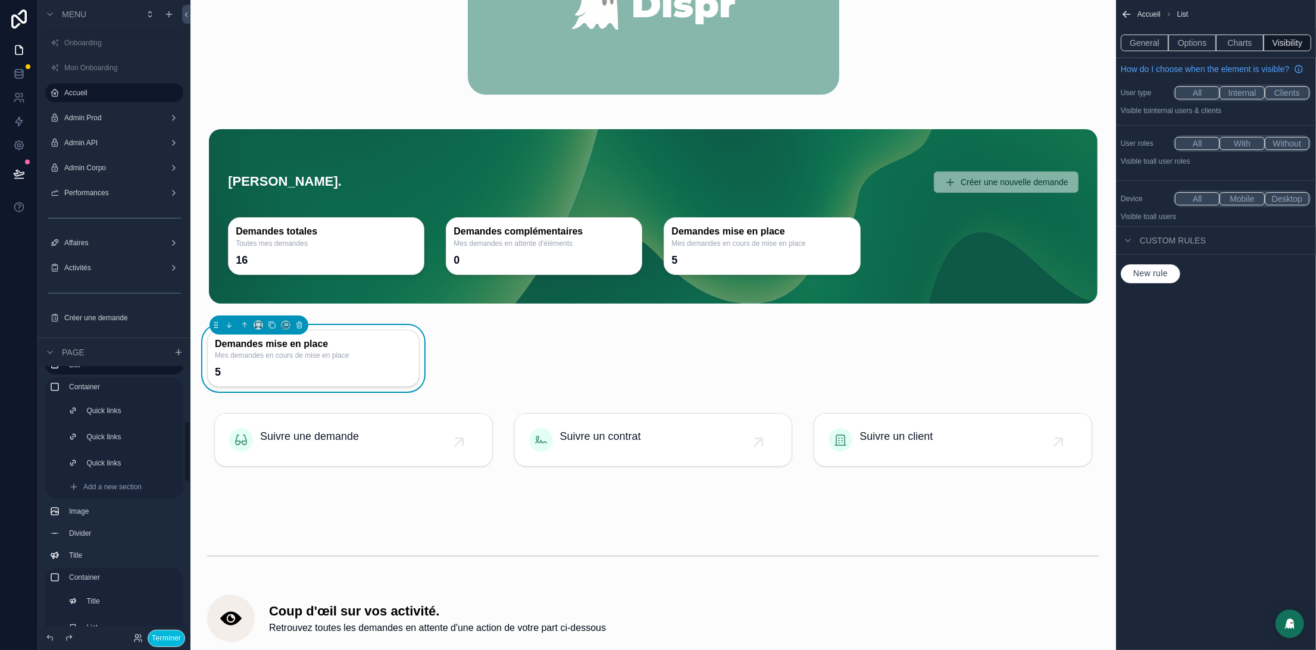
scroll to position [192, 0]
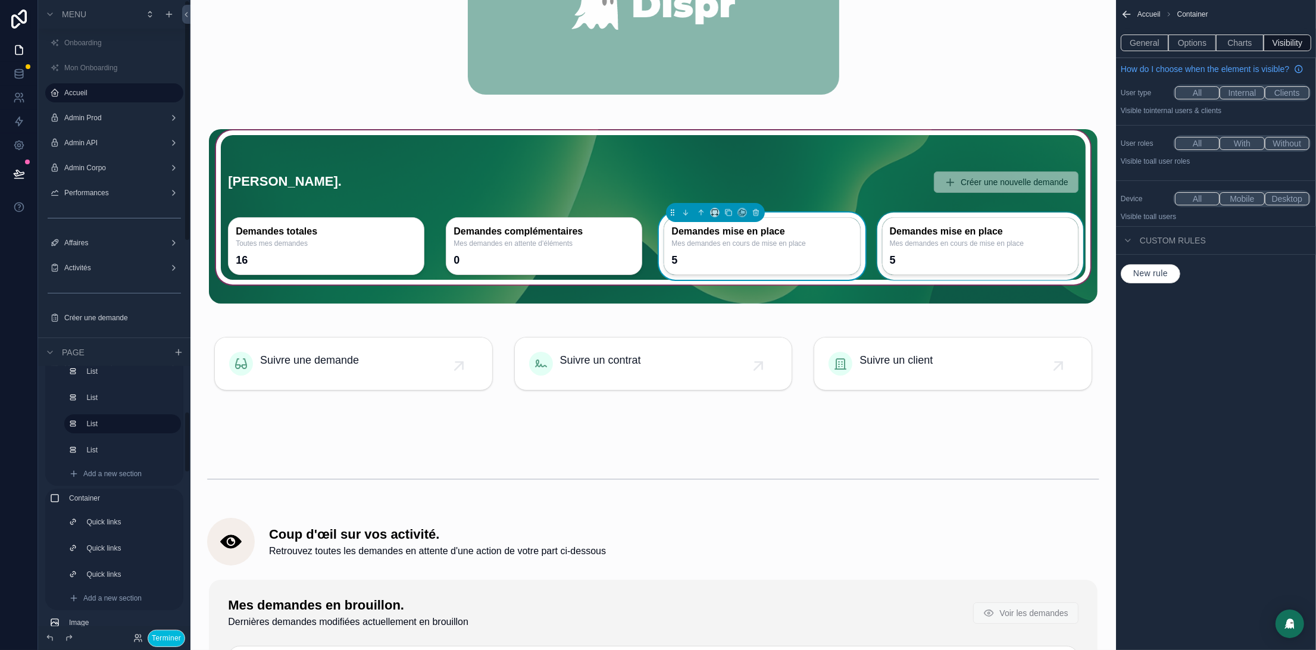
click at [966, 257] on div "scrollable content" at bounding box center [980, 245] width 211 height 67
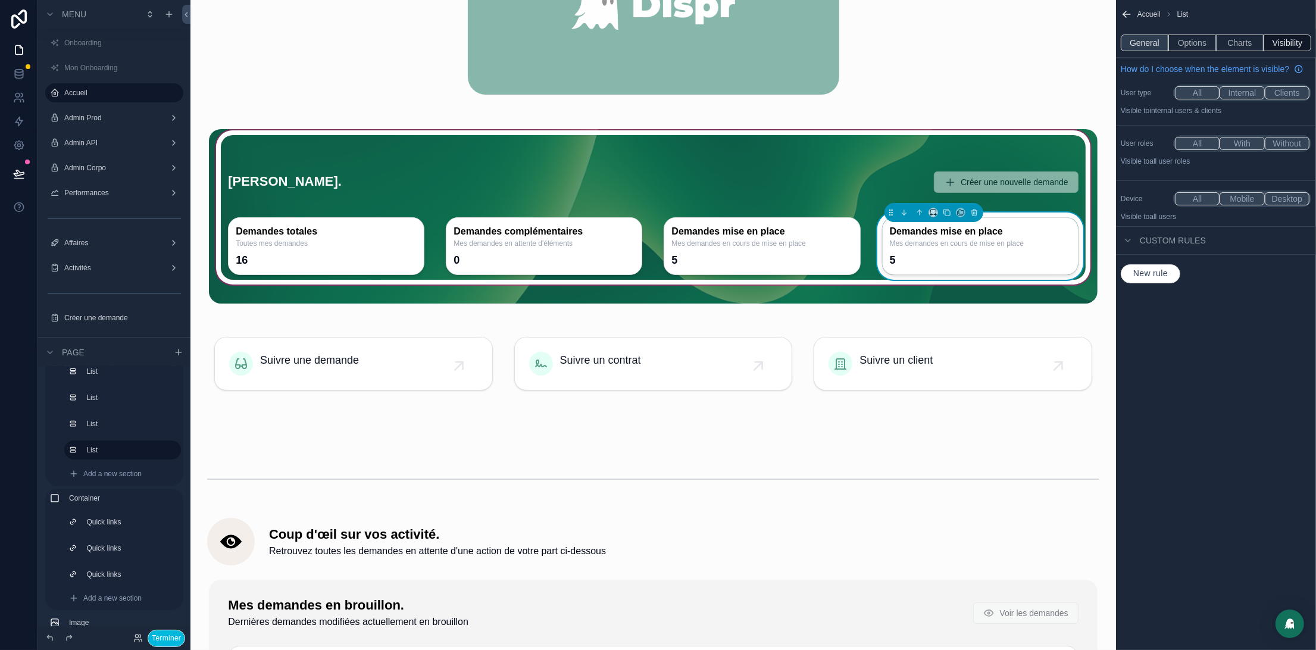
click at [1149, 43] on button "General" at bounding box center [1145, 43] width 48 height 17
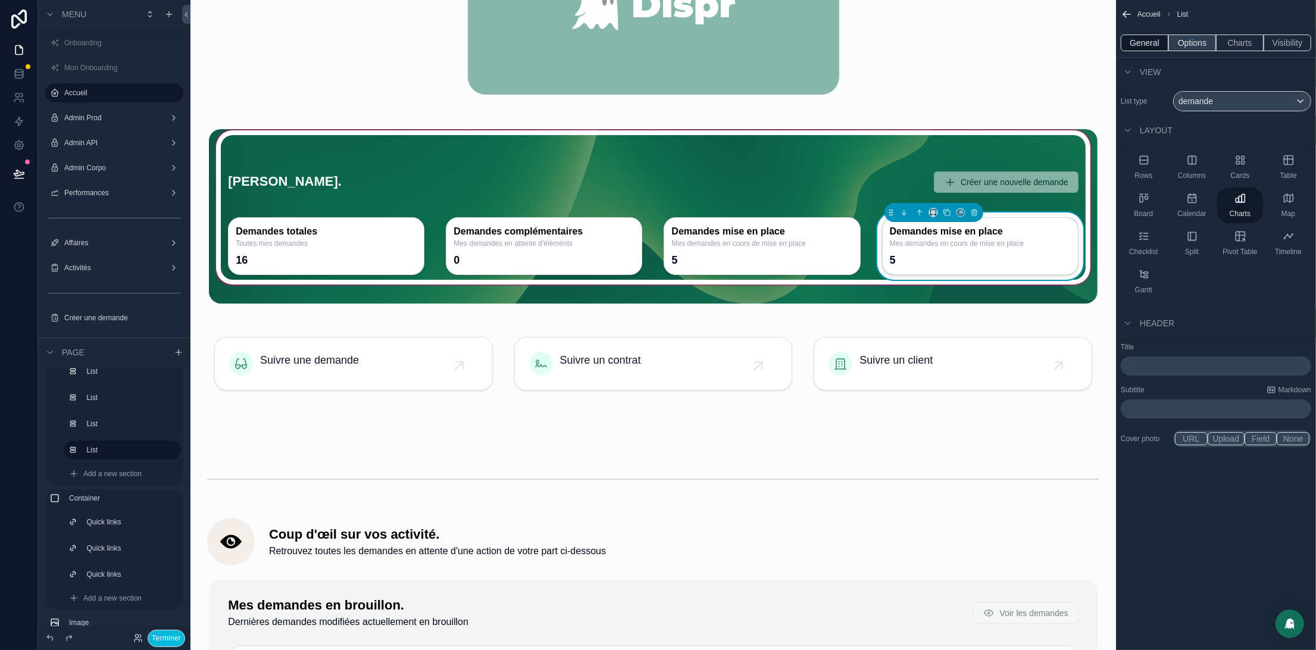
click at [1187, 37] on button "Options" at bounding box center [1192, 43] width 48 height 17
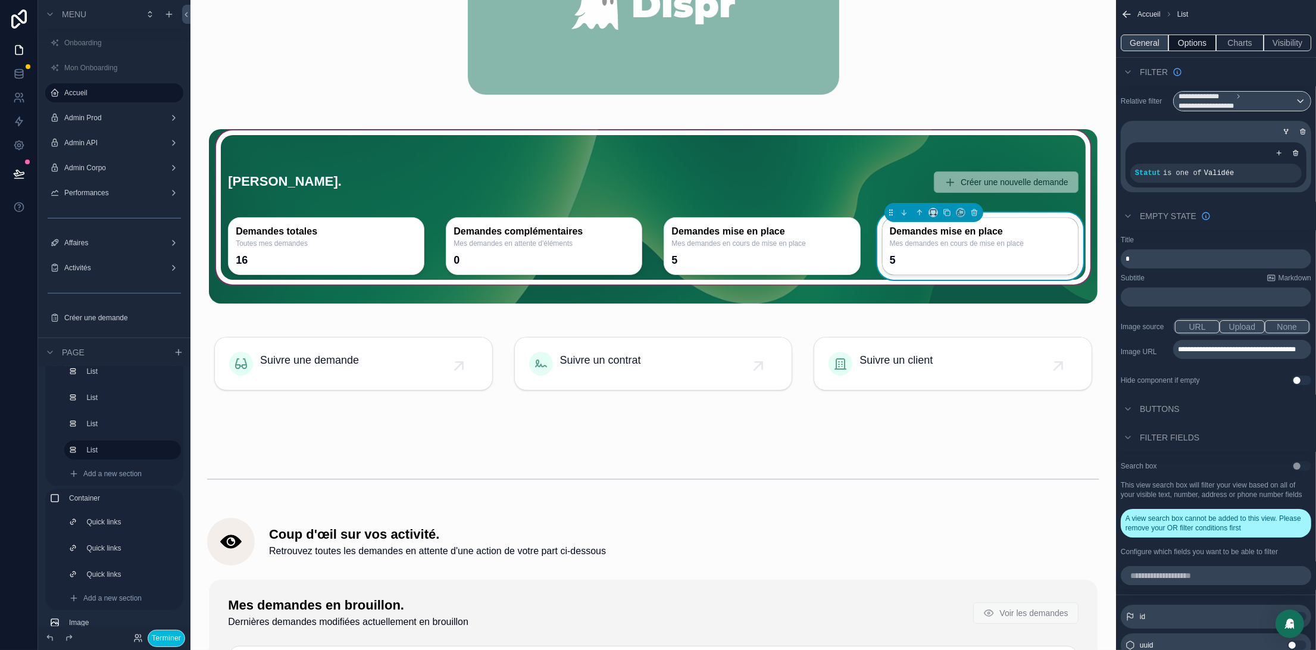
drag, startPoint x: 1137, startPoint y: 31, endPoint x: 1139, endPoint y: 41, distance: 10.3
click at [1137, 32] on div "General Options Charts Visibility" at bounding box center [1216, 43] width 200 height 29
drag, startPoint x: 1140, startPoint y: 42, endPoint x: 1181, endPoint y: 57, distance: 43.5
click at [1140, 43] on button "General" at bounding box center [1145, 43] width 48 height 17
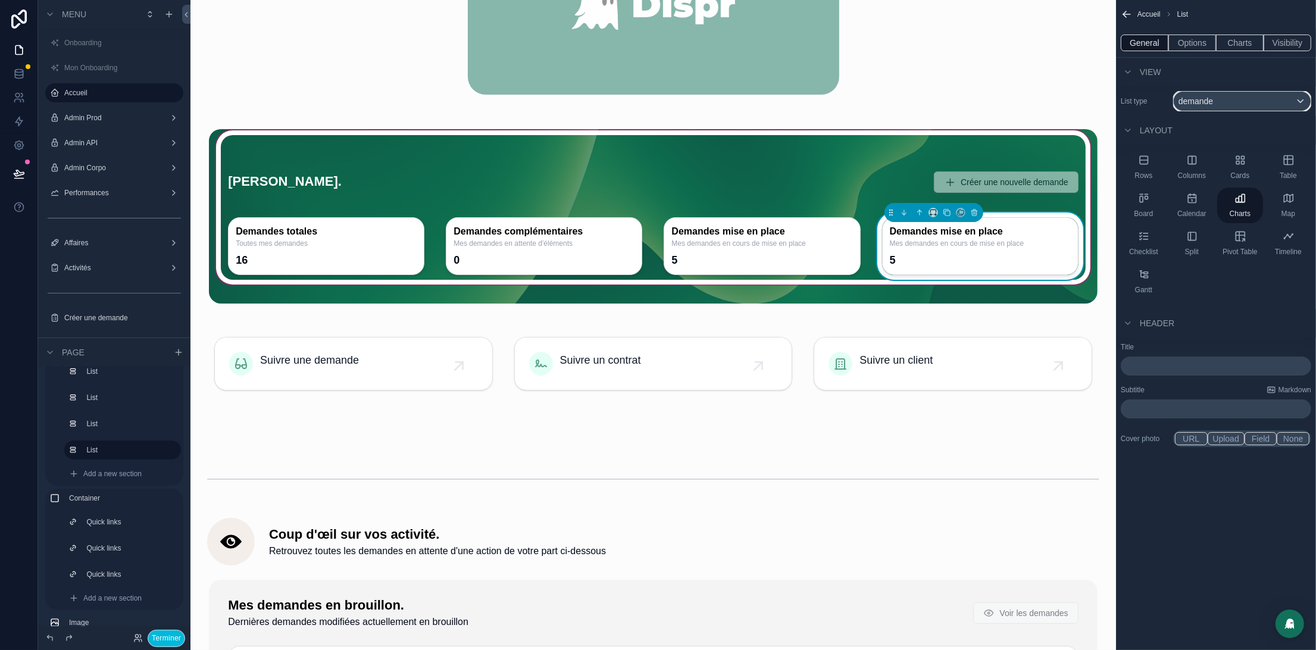
click at [1238, 98] on div "demande" at bounding box center [1242, 101] width 137 height 19
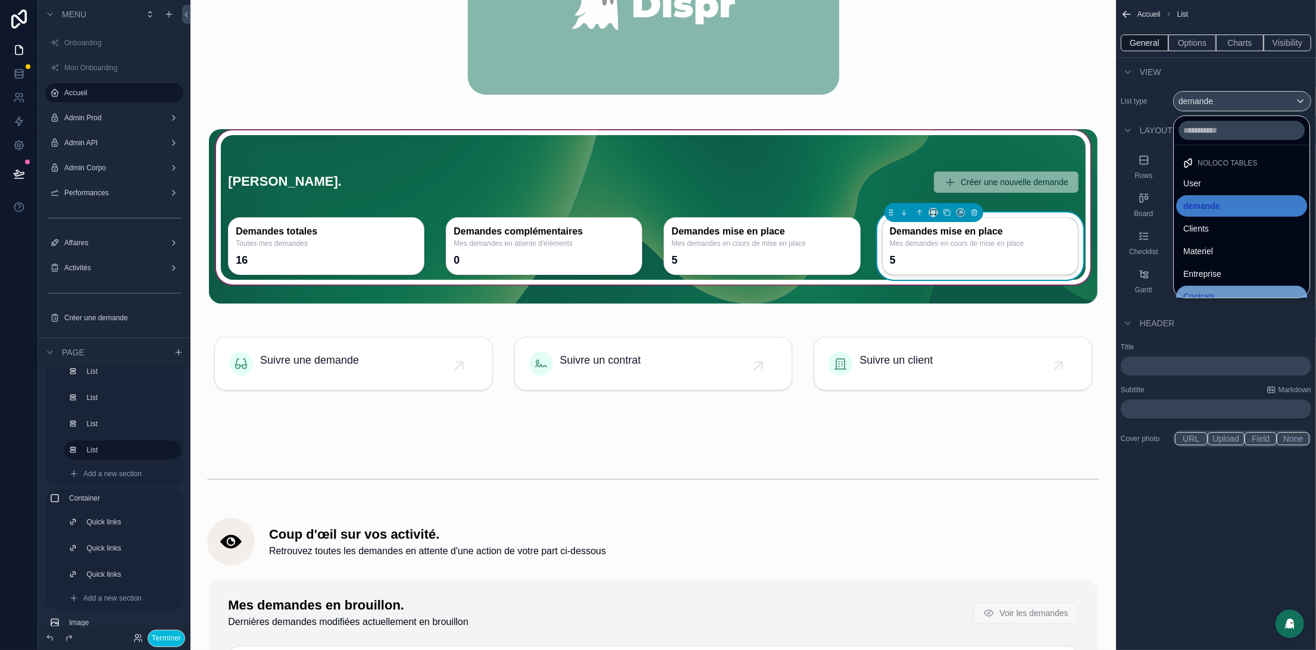
click at [1215, 293] on span "Contrats" at bounding box center [1199, 296] width 32 height 14
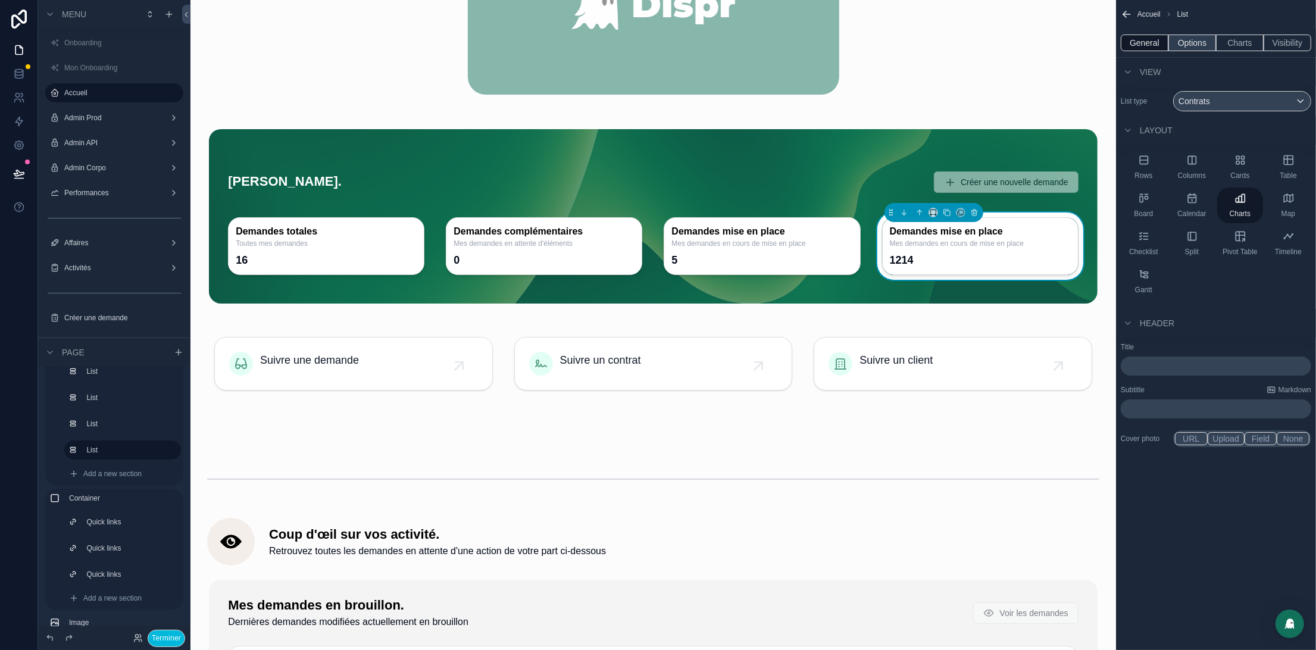
click at [1192, 46] on button "Options" at bounding box center [1192, 43] width 48 height 17
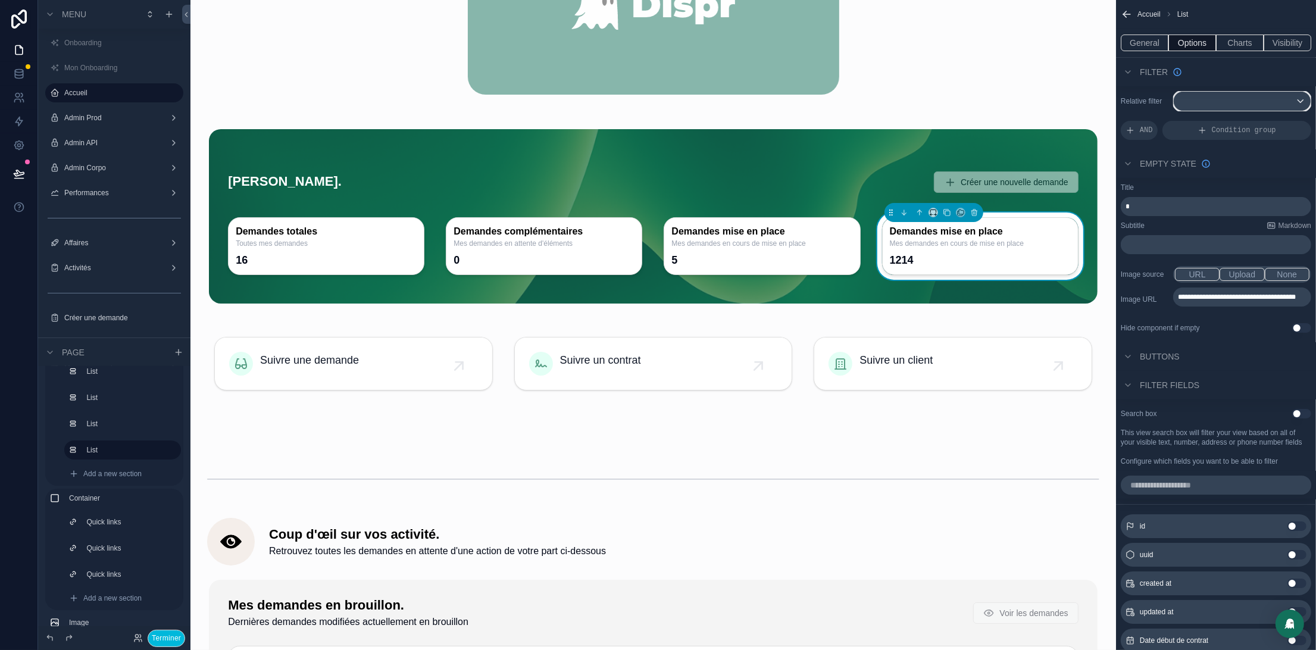
click at [1222, 102] on div "scrollable content" at bounding box center [1242, 101] width 137 height 19
click at [1231, 198] on span "The current user's values" at bounding box center [1229, 204] width 93 height 12
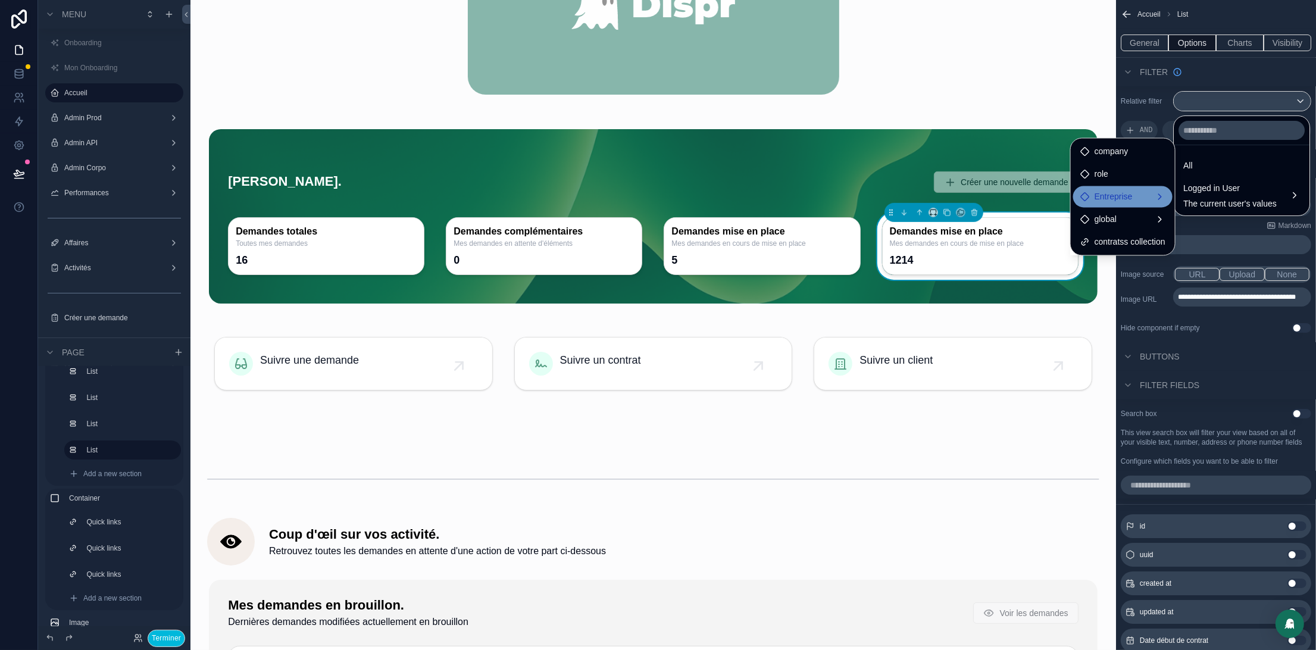
click at [1124, 198] on span "Entreprise" at bounding box center [1113, 197] width 38 height 14
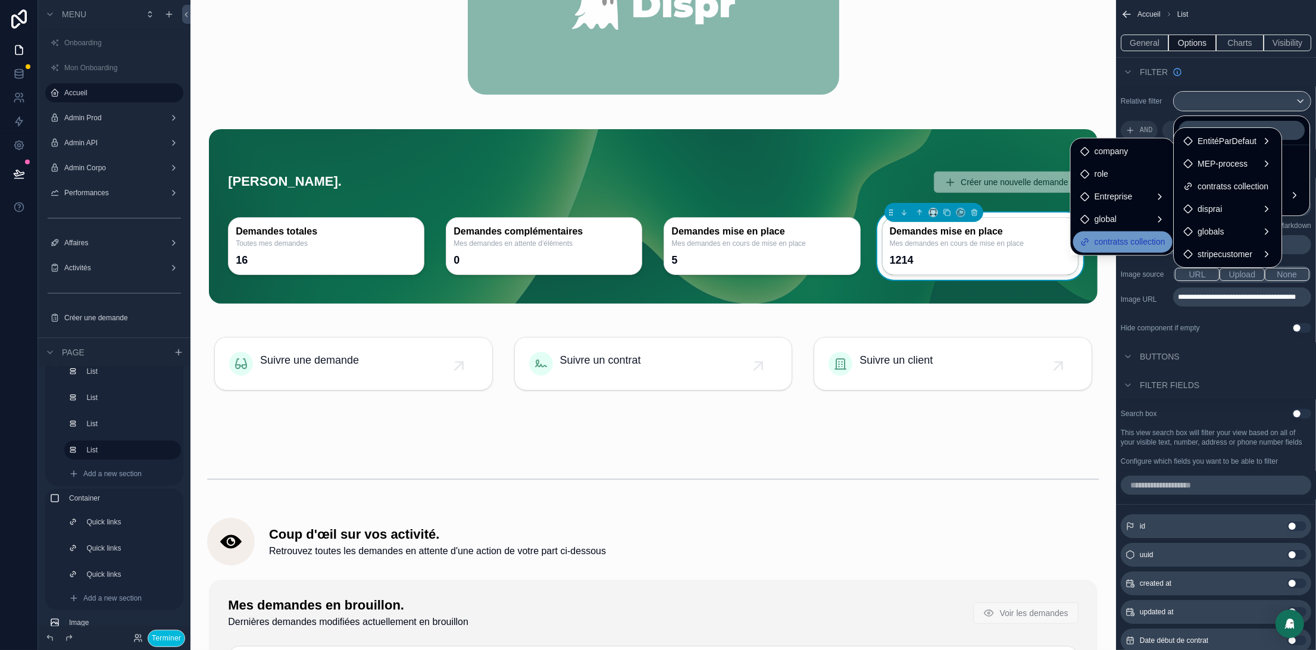
click at [1105, 248] on span "contratss collection" at bounding box center [1129, 242] width 71 height 14
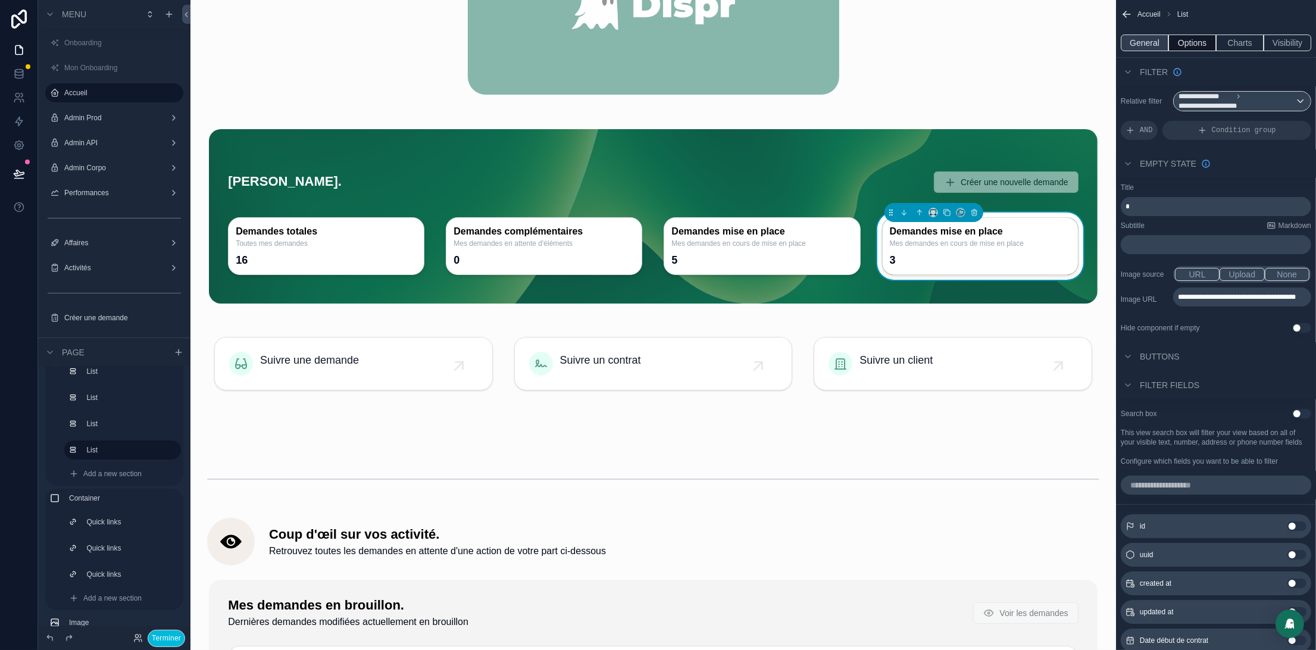
click at [1134, 42] on button "General" at bounding box center [1145, 43] width 48 height 17
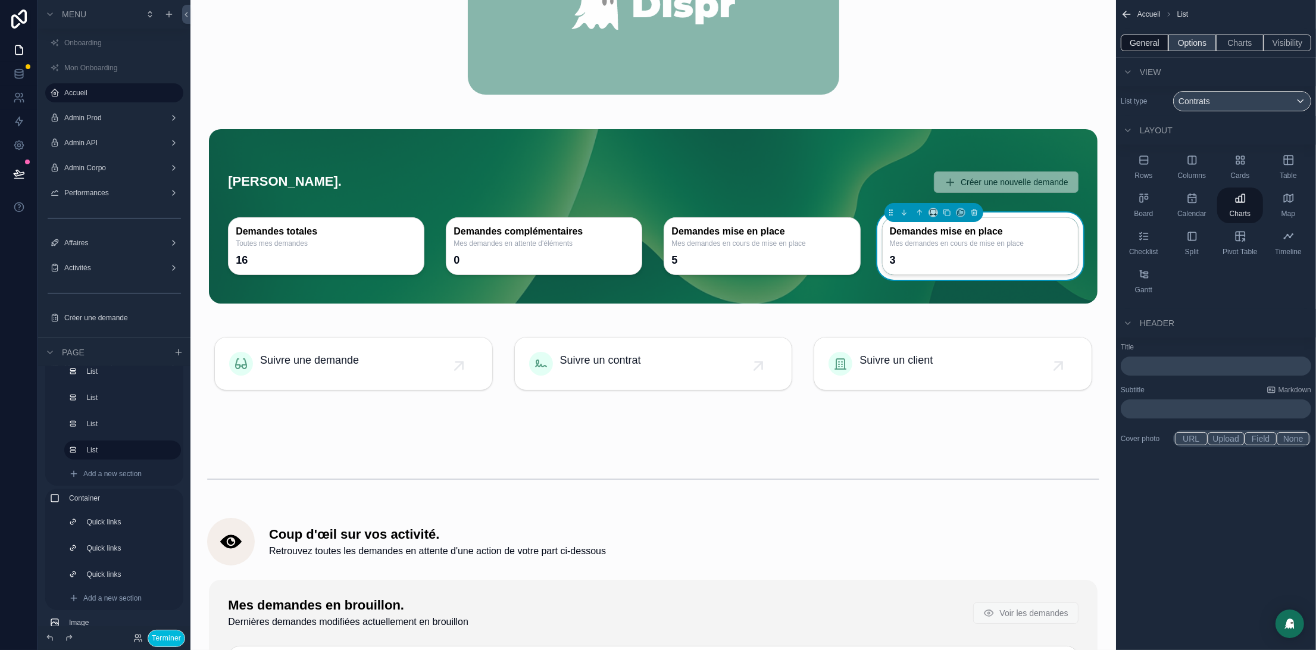
click at [1187, 40] on button "Options" at bounding box center [1192, 43] width 48 height 17
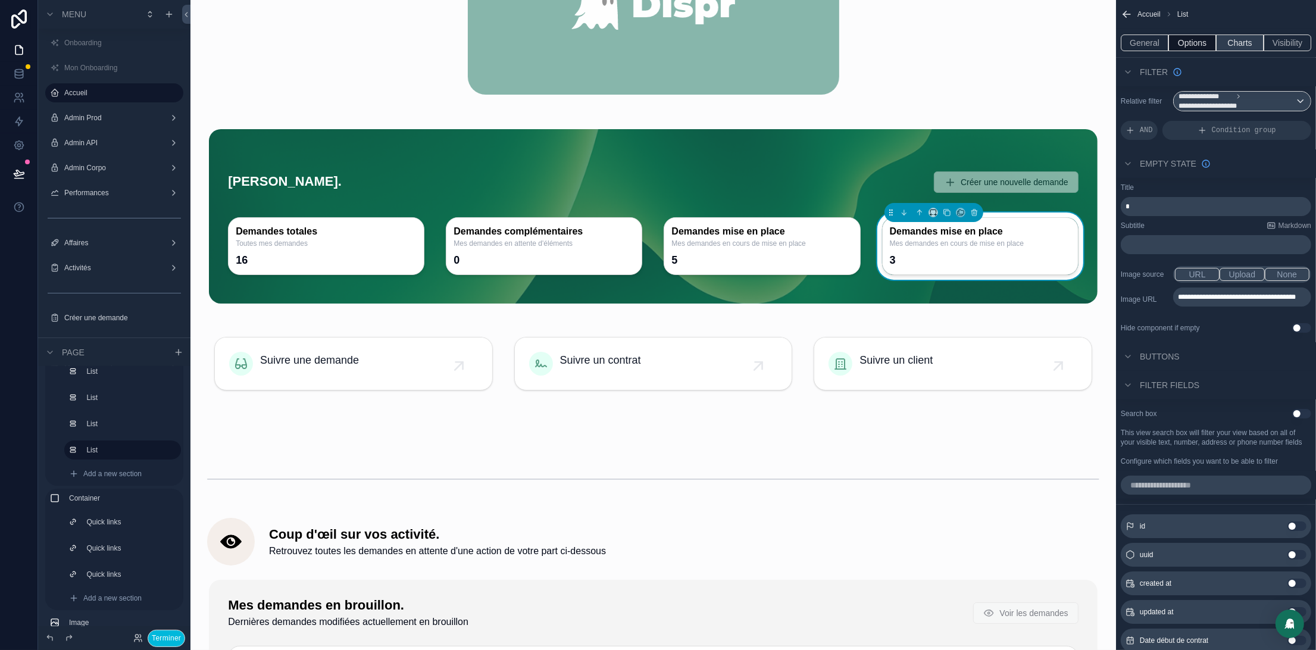
click at [1234, 41] on button "Charts" at bounding box center [1240, 43] width 48 height 17
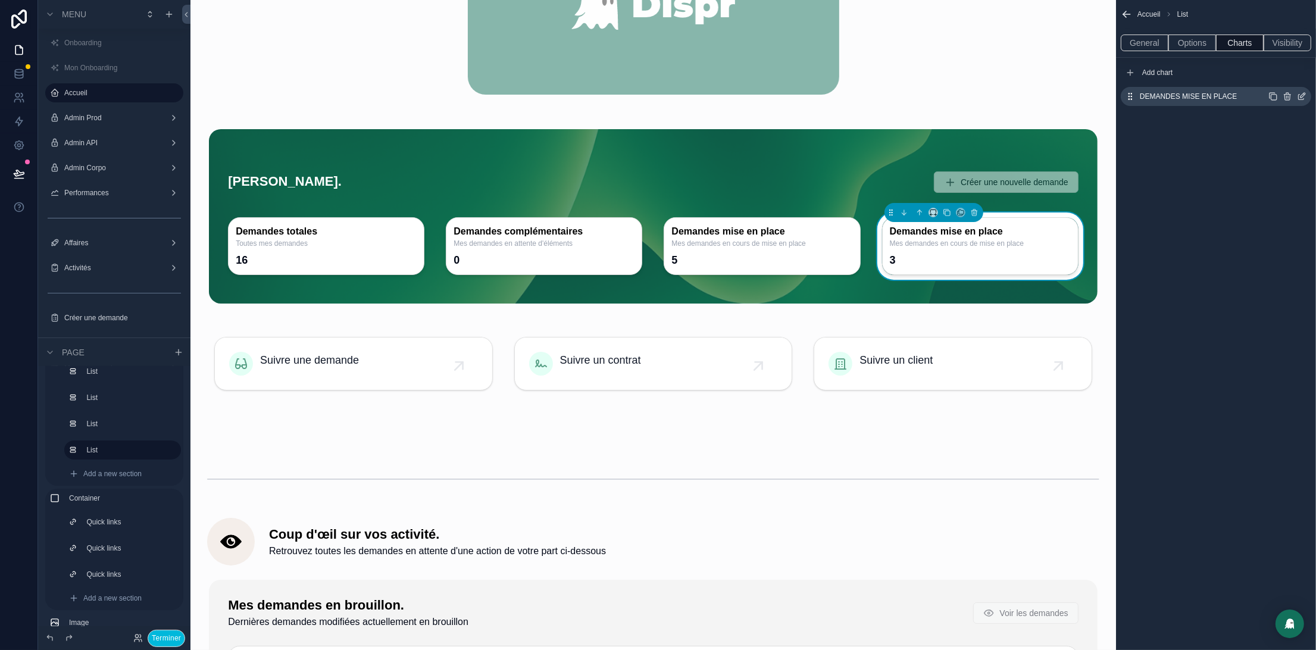
click at [1301, 99] on icon "scrollable content" at bounding box center [1302, 97] width 10 height 10
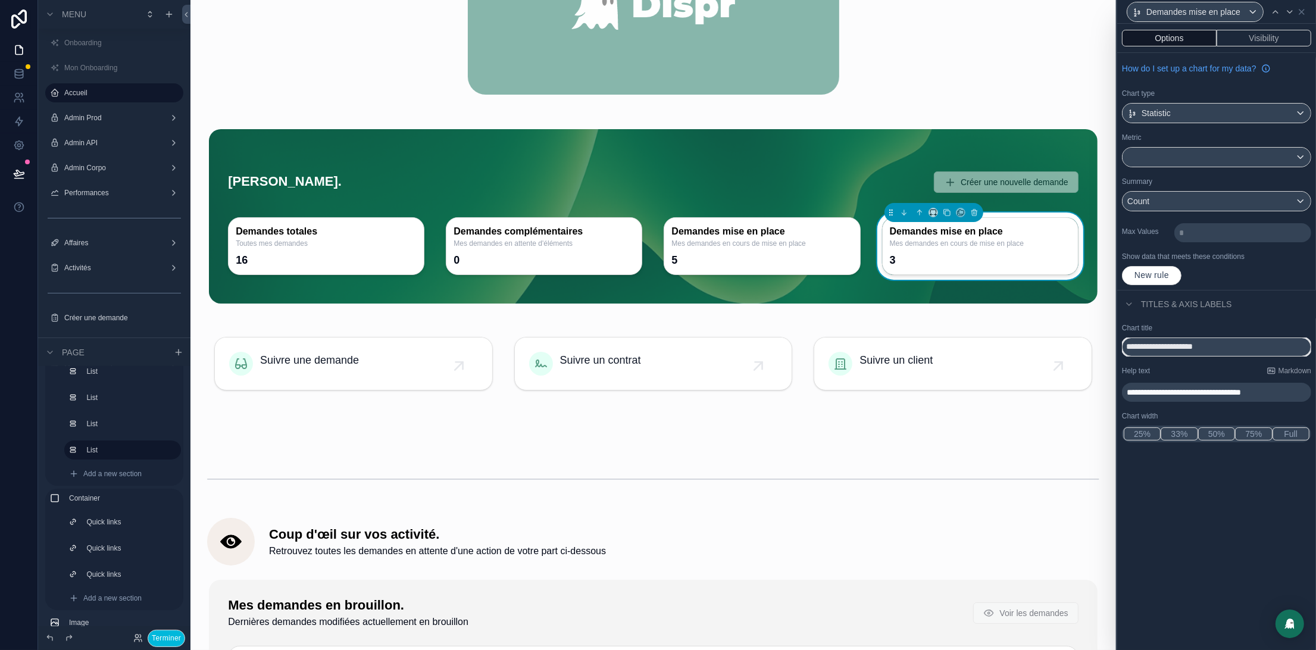
click at [1174, 344] on input "**********" at bounding box center [1216, 346] width 189 height 19
type input "********"
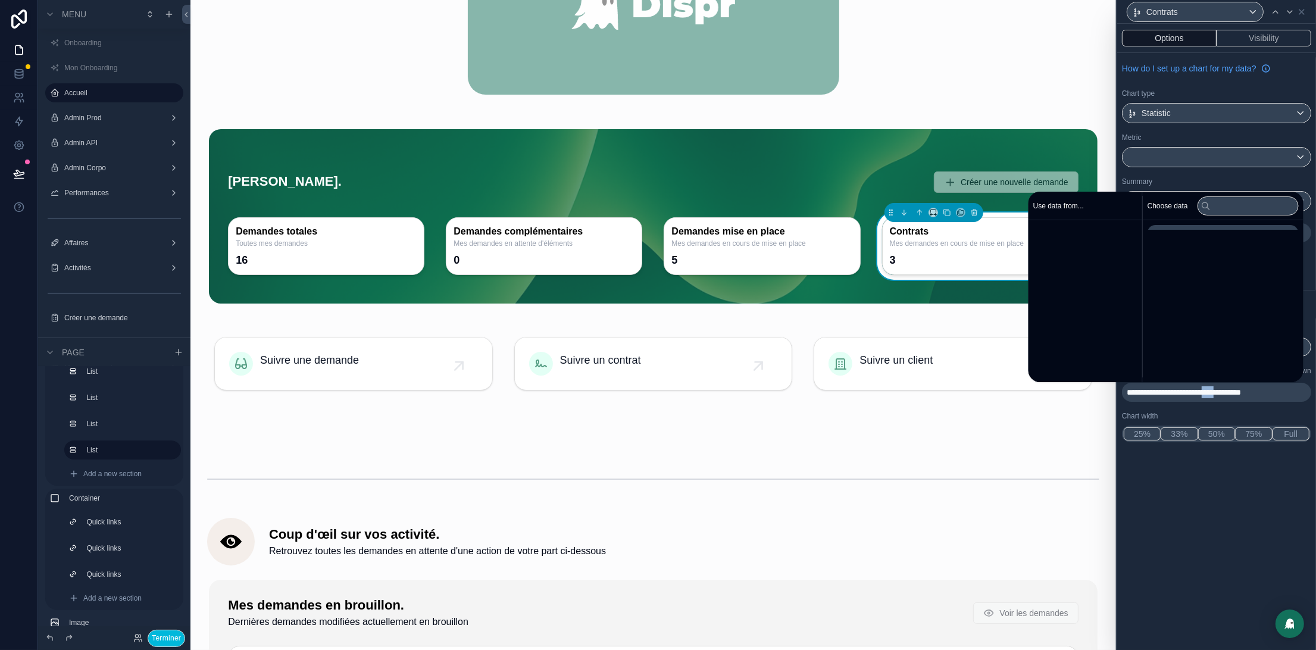
click at [1241, 393] on span "**********" at bounding box center [1184, 392] width 114 height 8
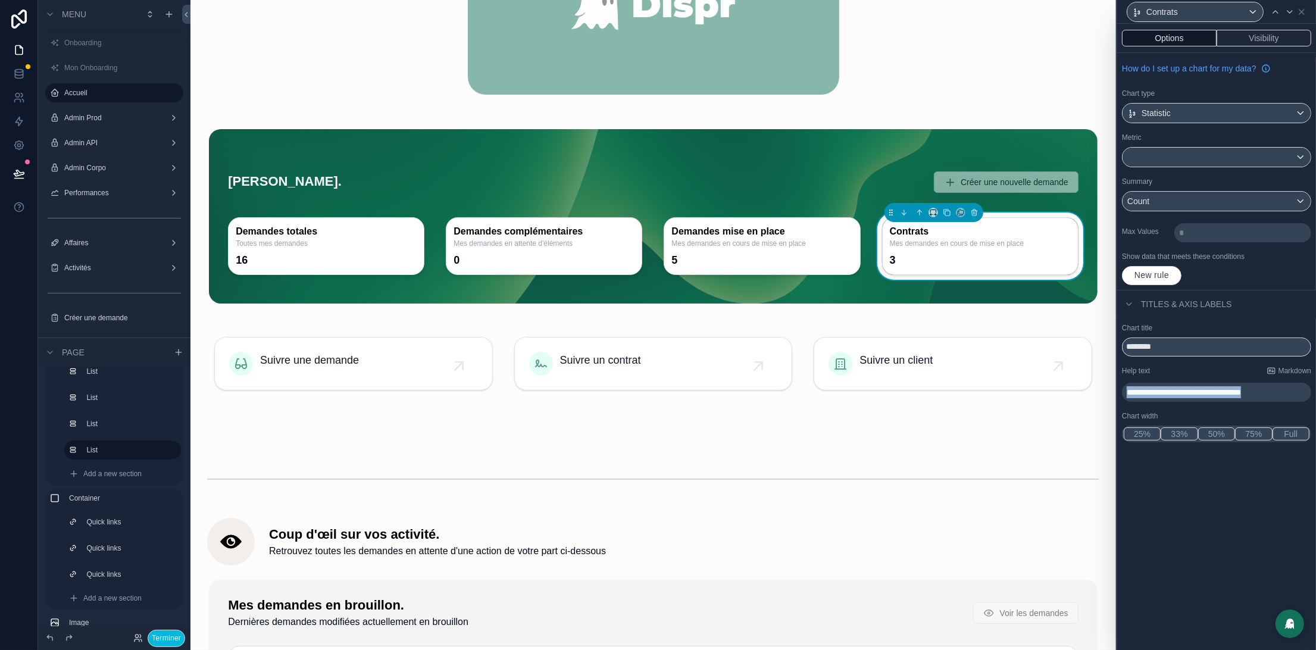
click at [1241, 393] on span "**********" at bounding box center [1184, 392] width 114 height 8
click at [1271, 90] on div "Chart type" at bounding box center [1216, 94] width 189 height 10
click at [1262, 49] on div "Options Visibility" at bounding box center [1216, 38] width 199 height 29
click at [1193, 39] on button "Options" at bounding box center [1169, 38] width 95 height 17
click at [1297, 14] on icon at bounding box center [1302, 12] width 10 height 10
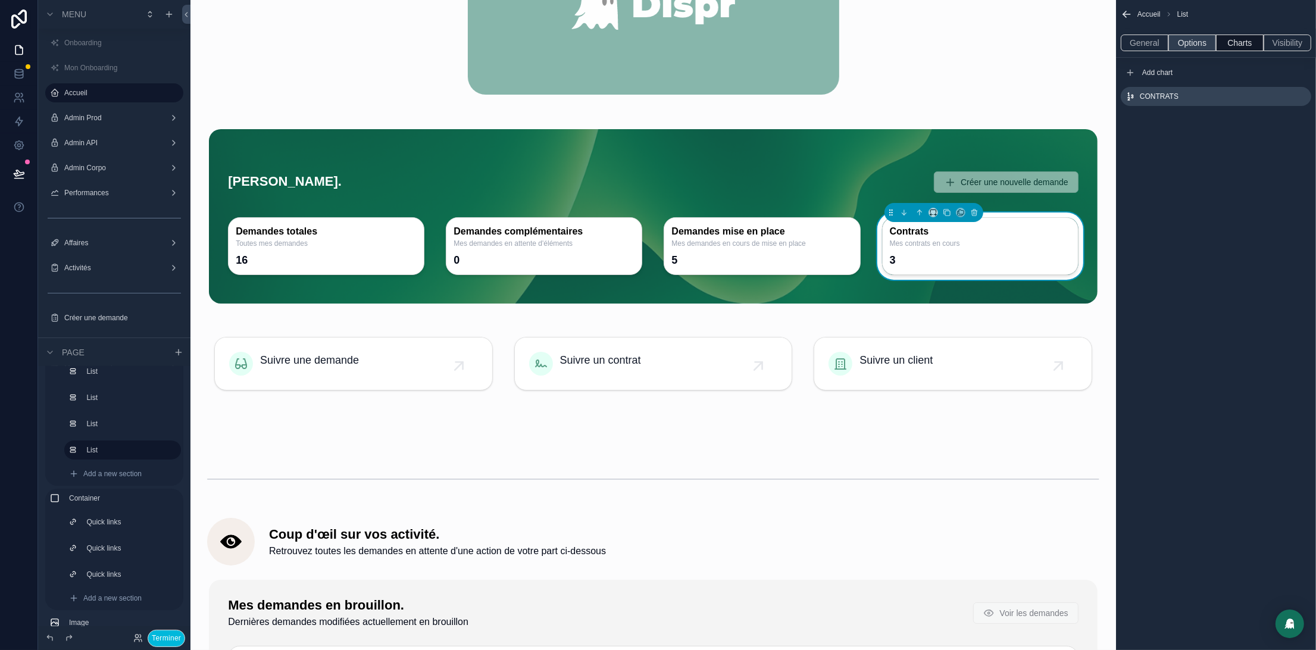
click at [1195, 40] on button "Options" at bounding box center [1192, 43] width 48 height 17
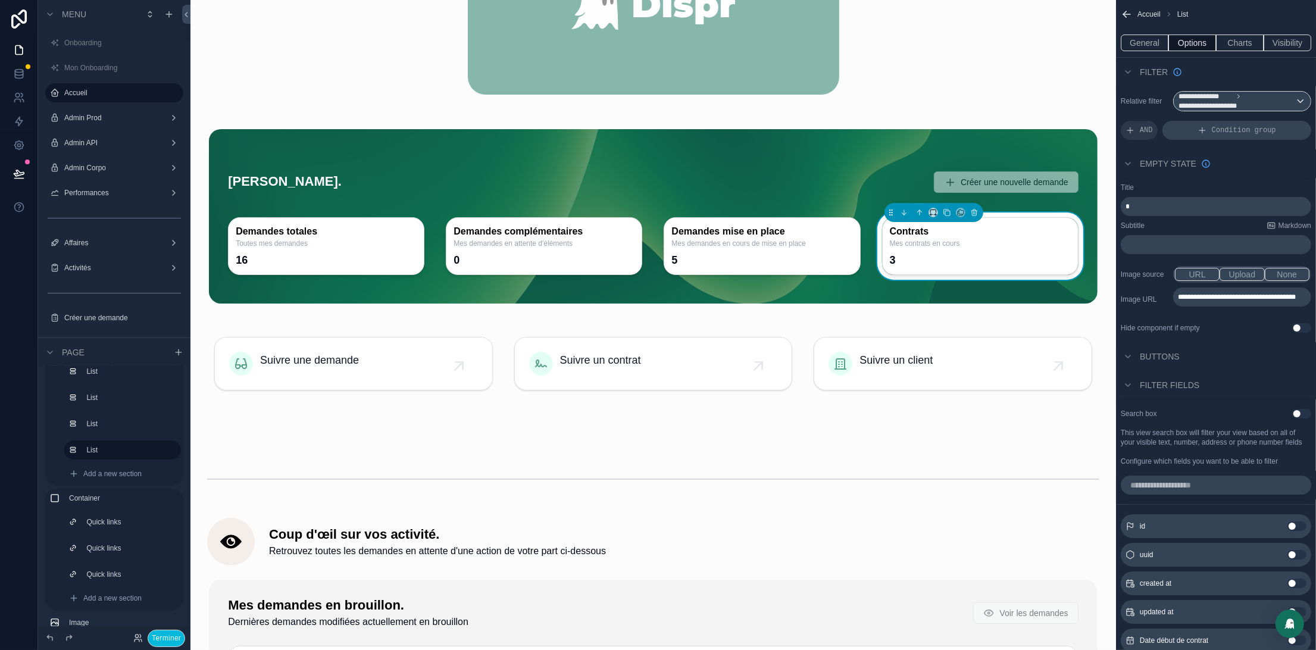
click at [1233, 137] on div "Condition group" at bounding box center [1236, 130] width 149 height 19
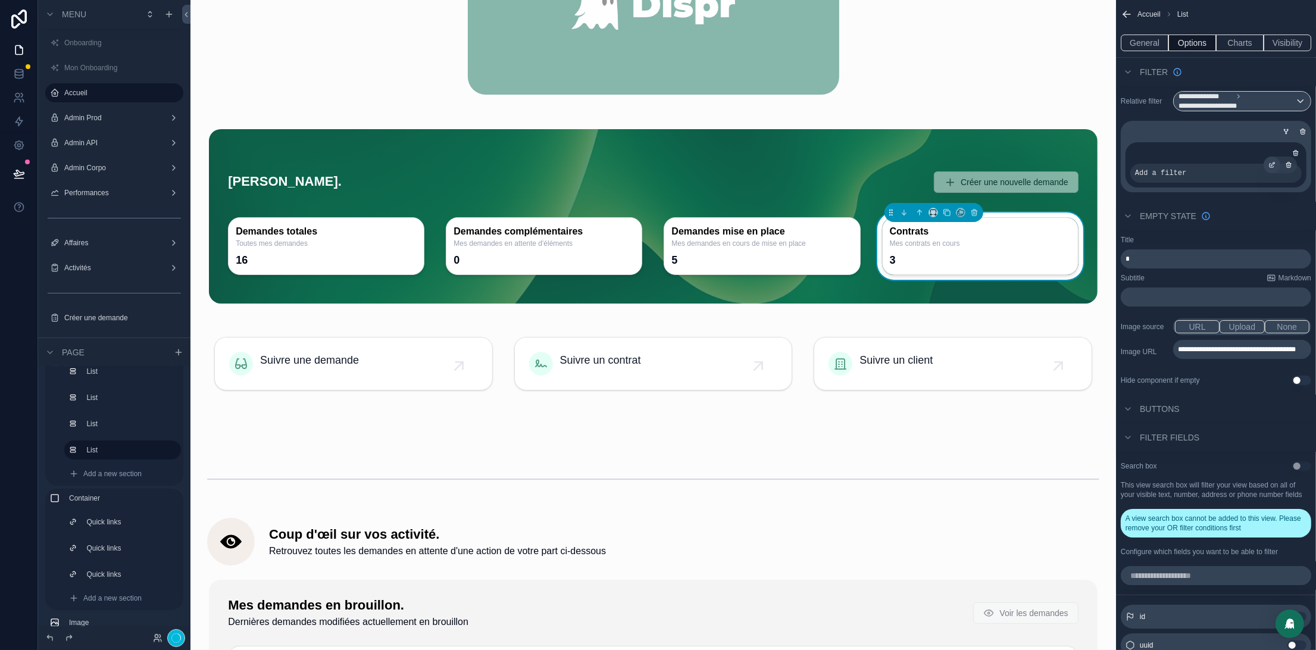
click at [1271, 162] on icon "scrollable content" at bounding box center [1271, 164] width 7 height 7
click at [1024, 154] on span "Select a field" at bounding box center [1013, 156] width 48 height 10
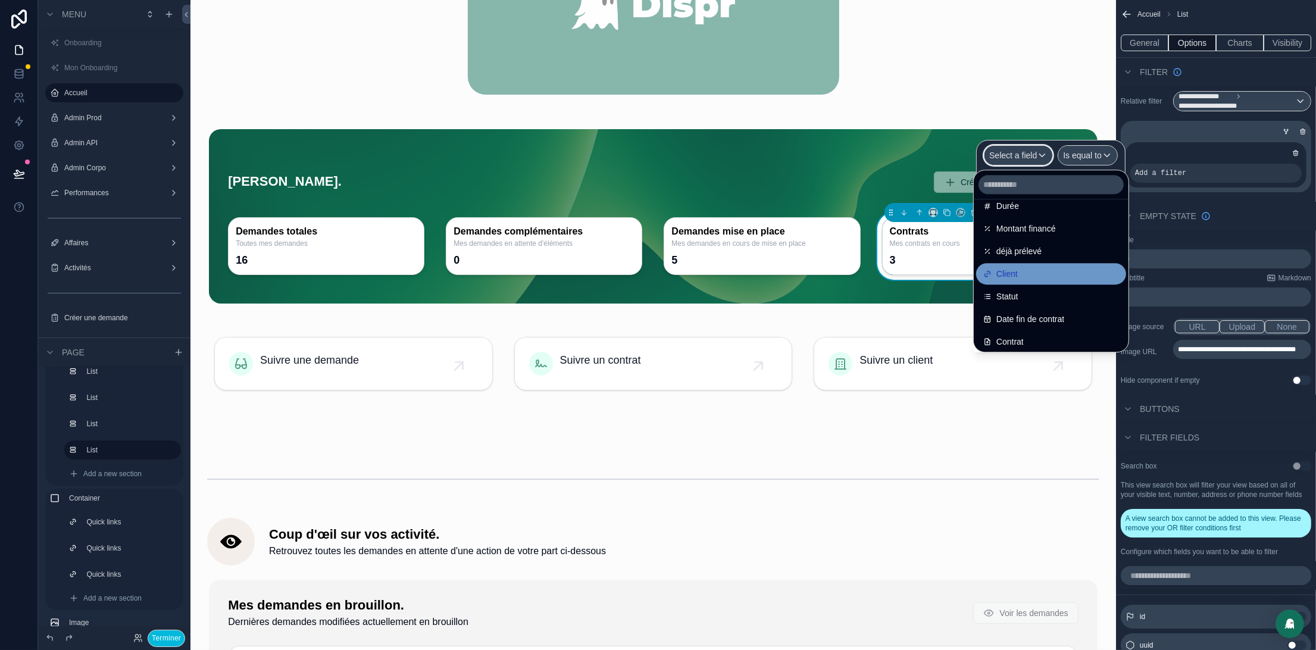
scroll to position [152, 0]
drag, startPoint x: 1033, startPoint y: 284, endPoint x: 1103, endPoint y: 193, distance: 114.6
click at [1033, 284] on div "Statut" at bounding box center [1051, 293] width 150 height 21
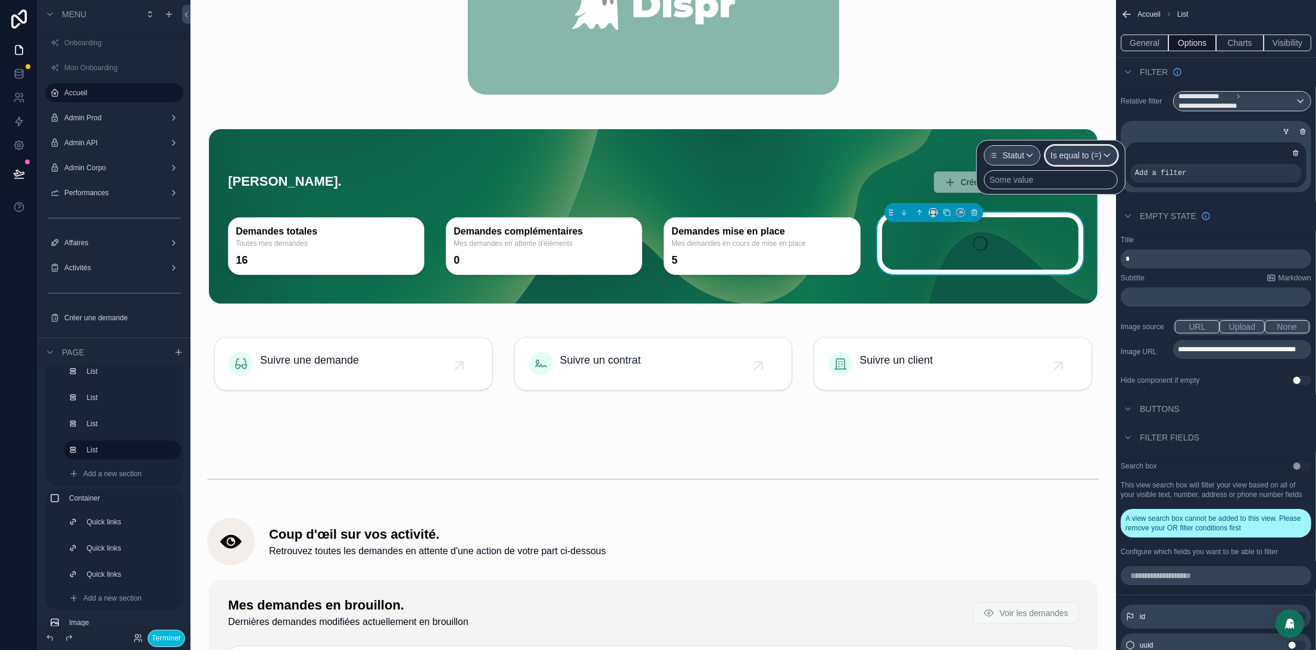
click at [1093, 161] on span "Is equal to (=)" at bounding box center [1075, 155] width 51 height 12
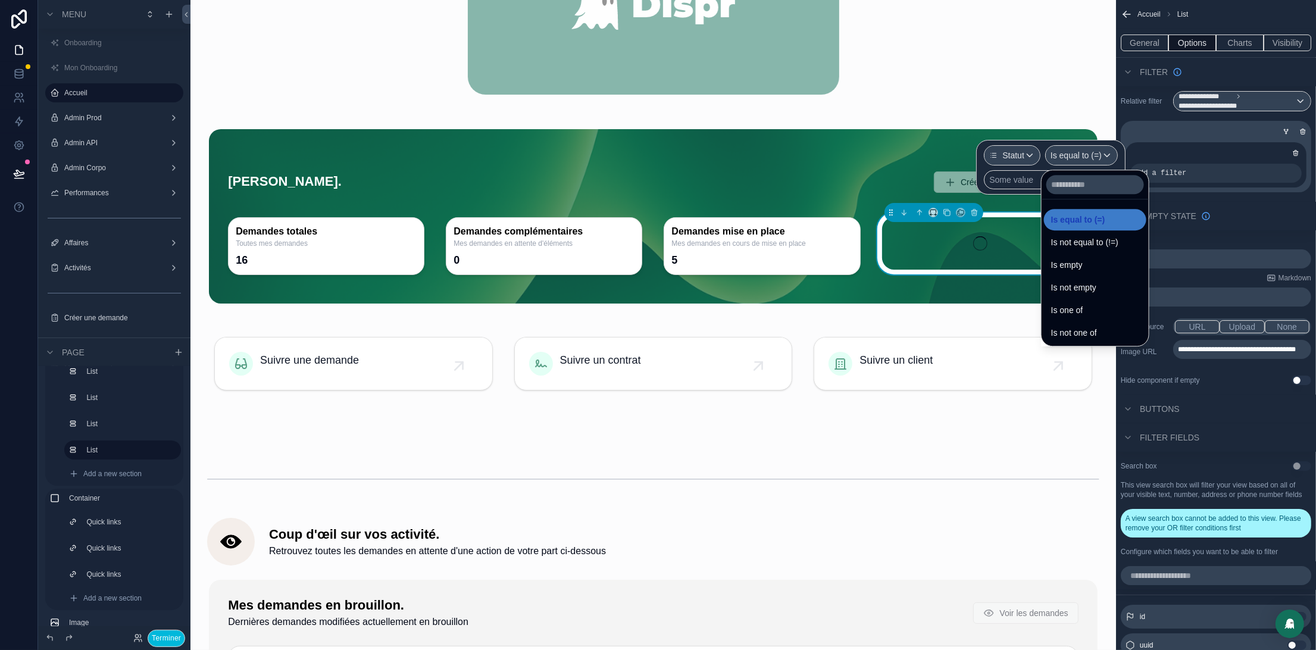
click at [1008, 184] on div at bounding box center [1050, 167] width 149 height 55
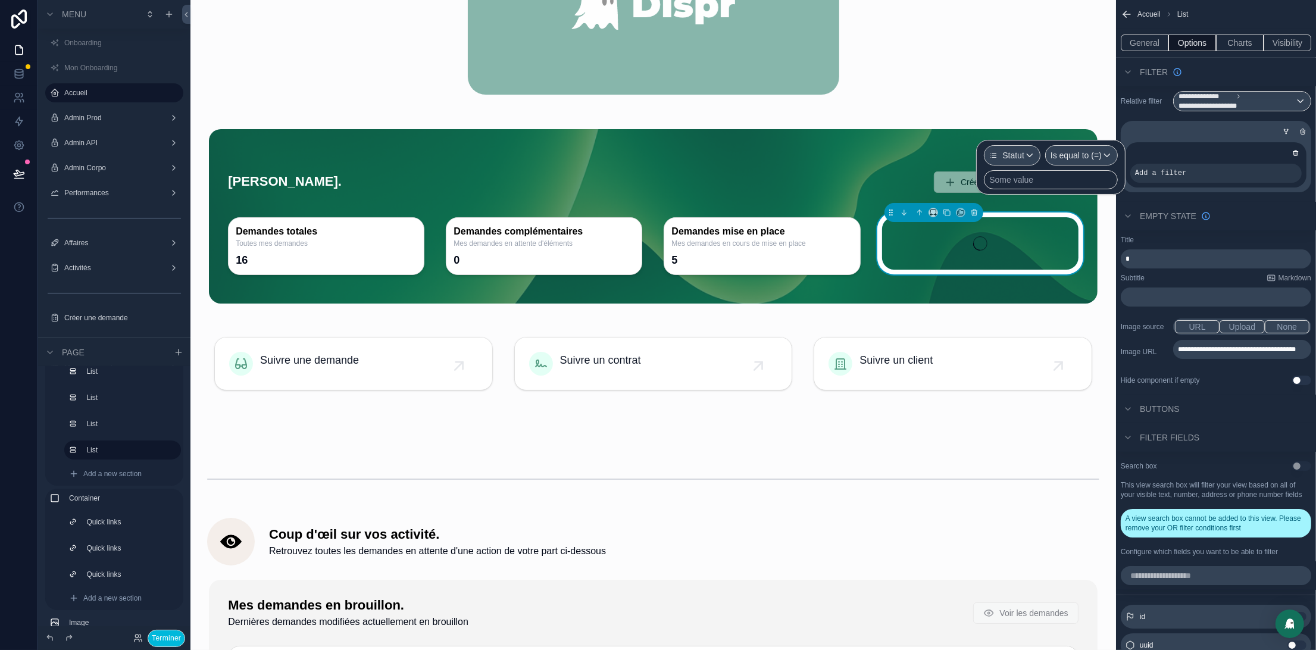
click at [1021, 182] on div "Some value" at bounding box center [1011, 180] width 44 height 12
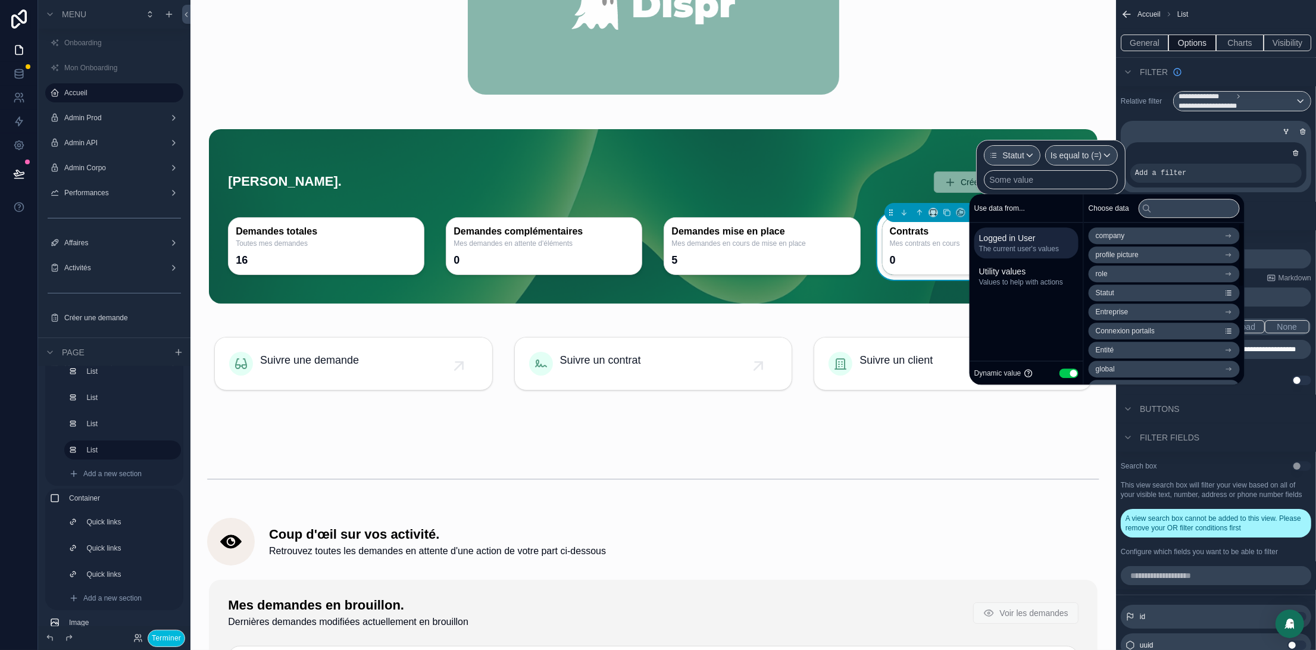
click at [1068, 373] on button "Use setting" at bounding box center [1068, 373] width 19 height 10
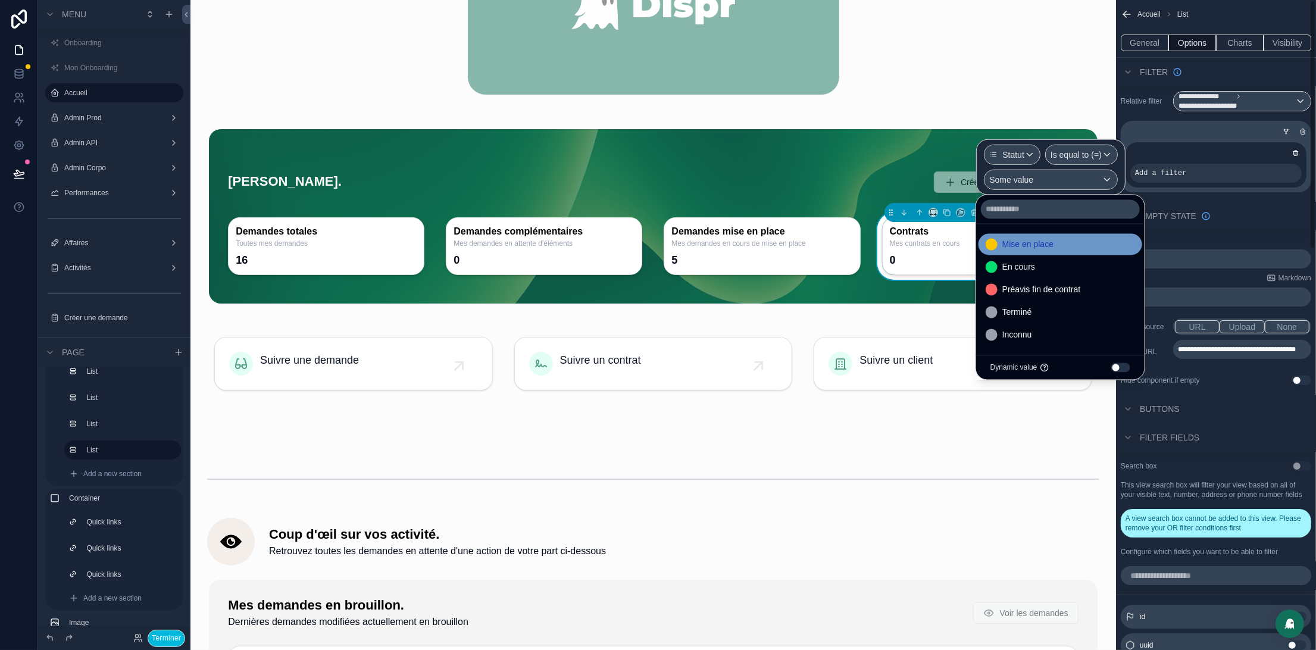
drag, startPoint x: 1047, startPoint y: 264, endPoint x: 1054, endPoint y: 240, distance: 24.3
click at [1047, 264] on div "En cours" at bounding box center [1060, 267] width 149 height 14
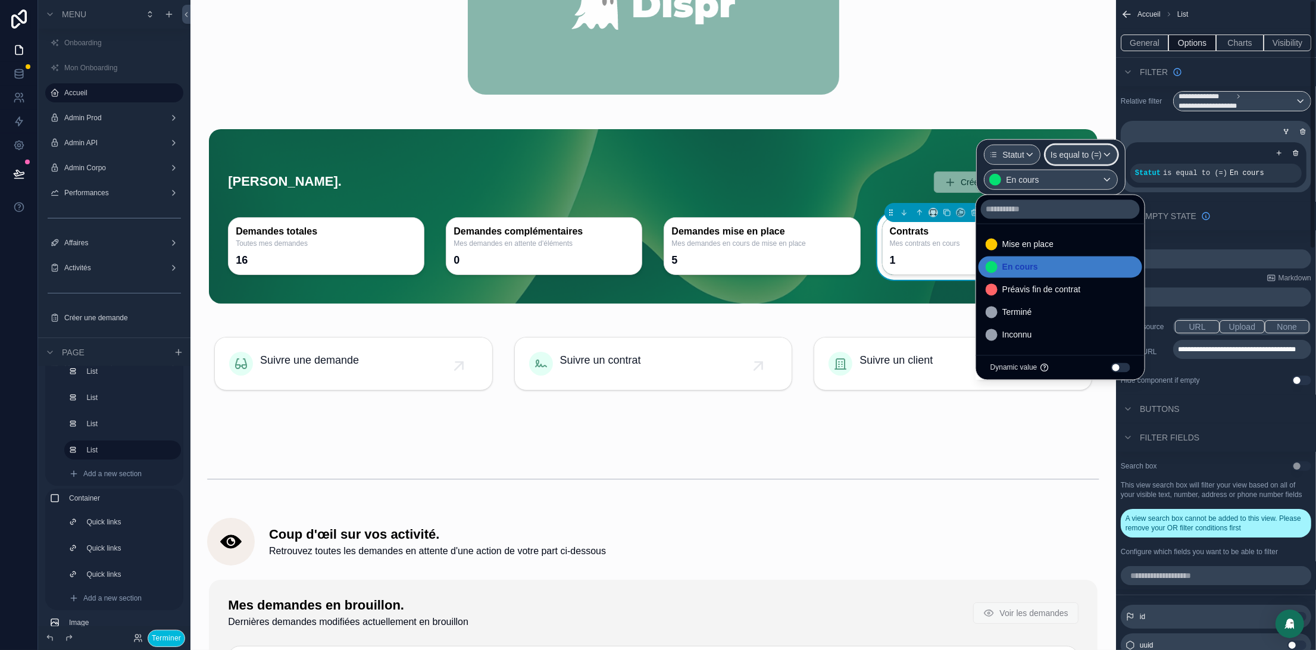
click at [1105, 155] on div "Is equal to (=)" at bounding box center [1081, 154] width 71 height 19
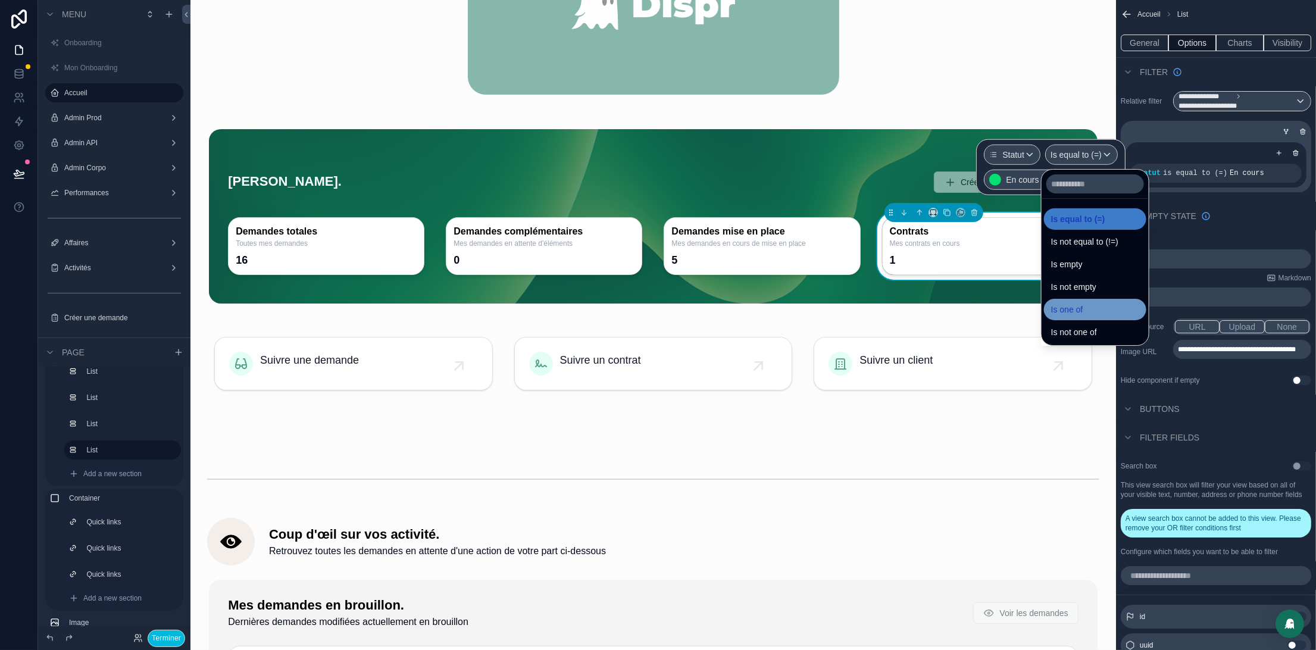
click at [1089, 307] on div "Is one of" at bounding box center [1095, 309] width 88 height 14
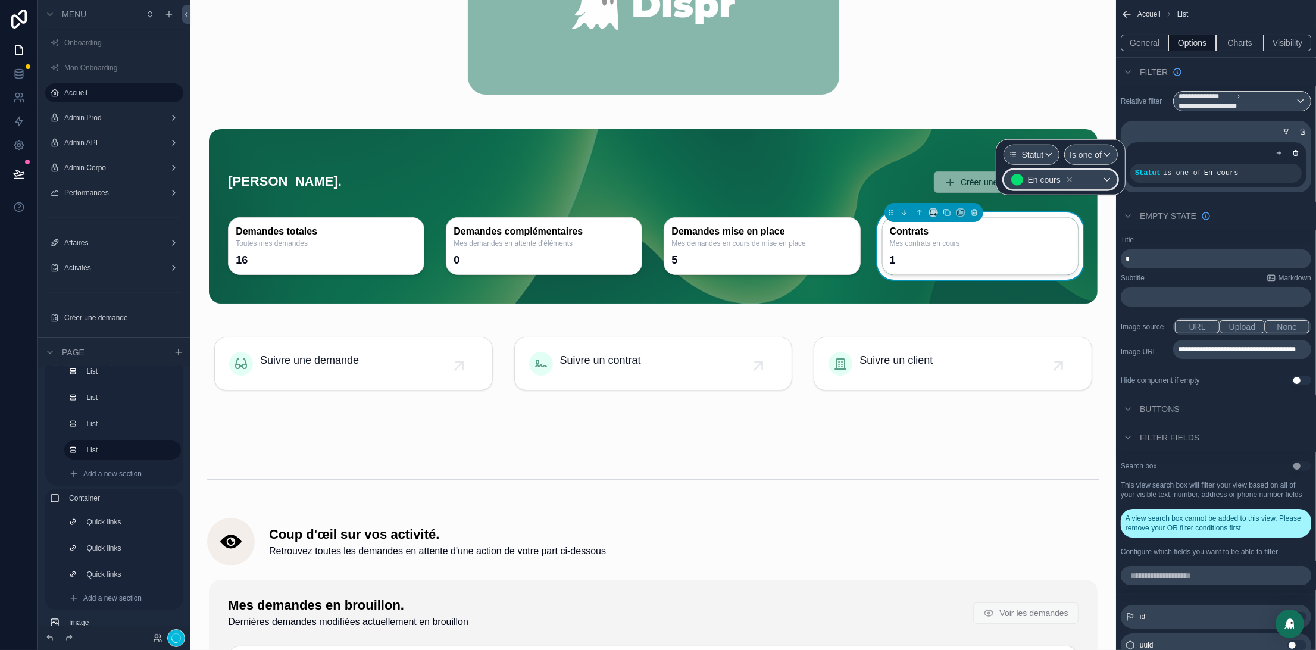
click at [1096, 184] on div "En cours" at bounding box center [1060, 179] width 113 height 19
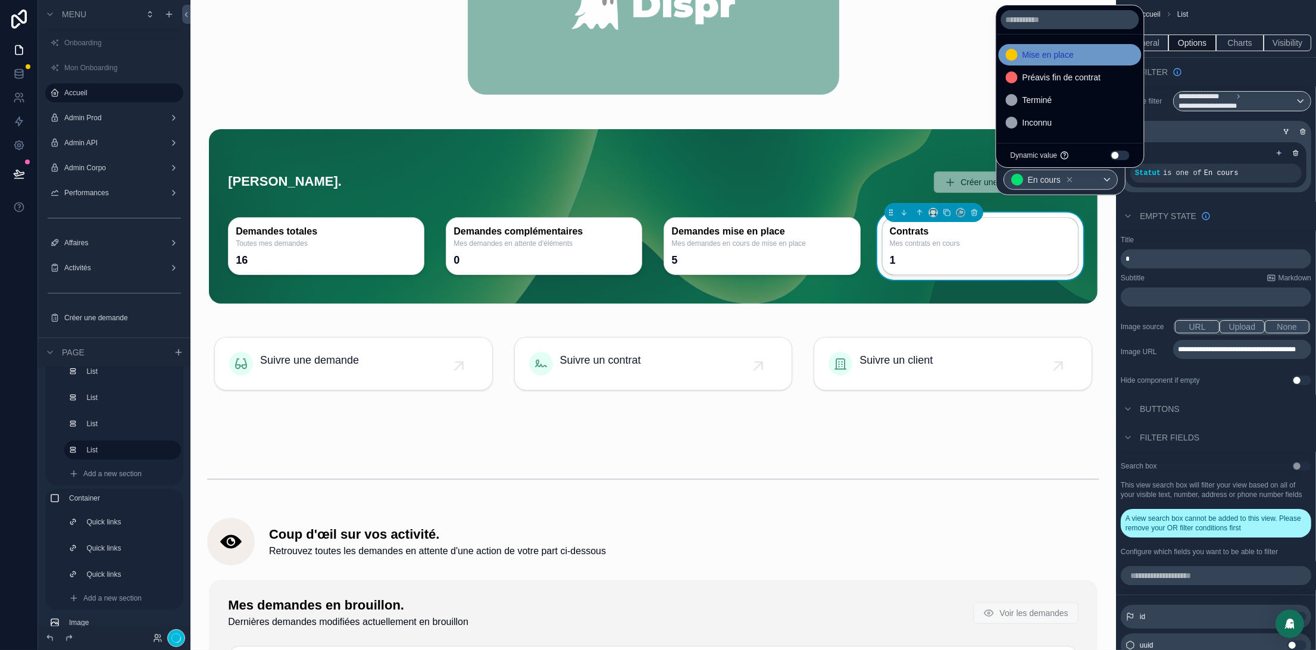
click at [1084, 53] on div "Mise en place" at bounding box center [1070, 55] width 129 height 14
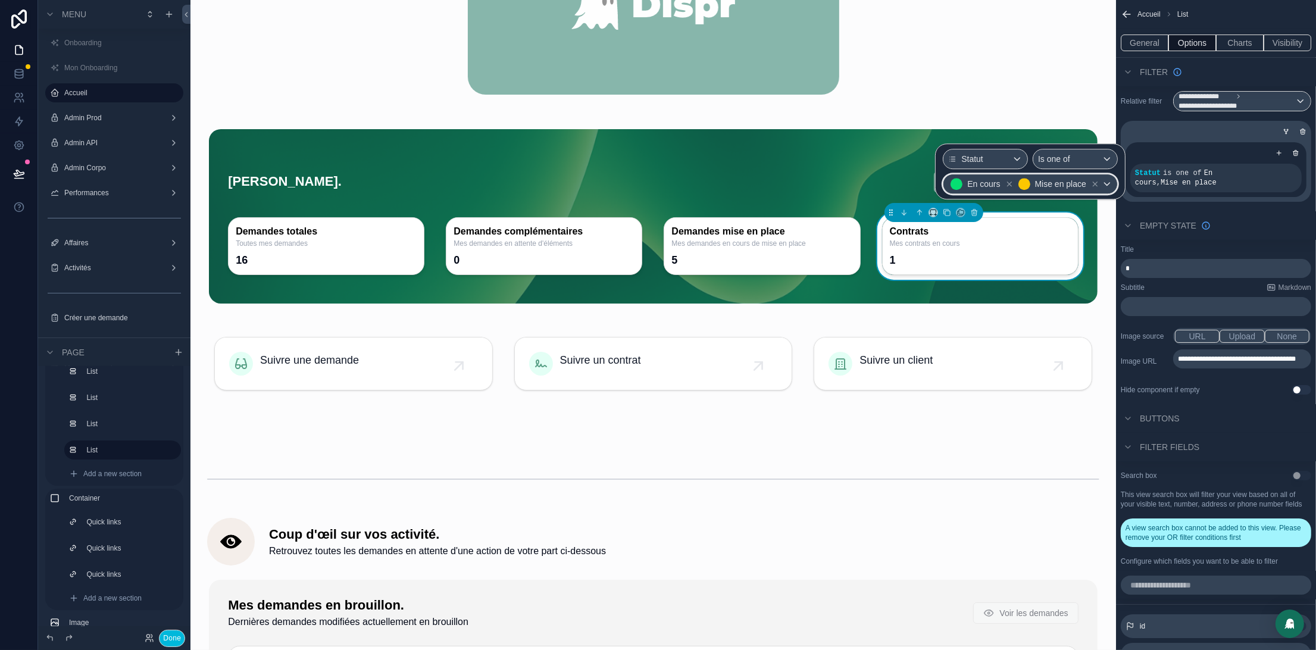
click at [1111, 179] on div "En cours Mise en place" at bounding box center [1030, 183] width 174 height 19
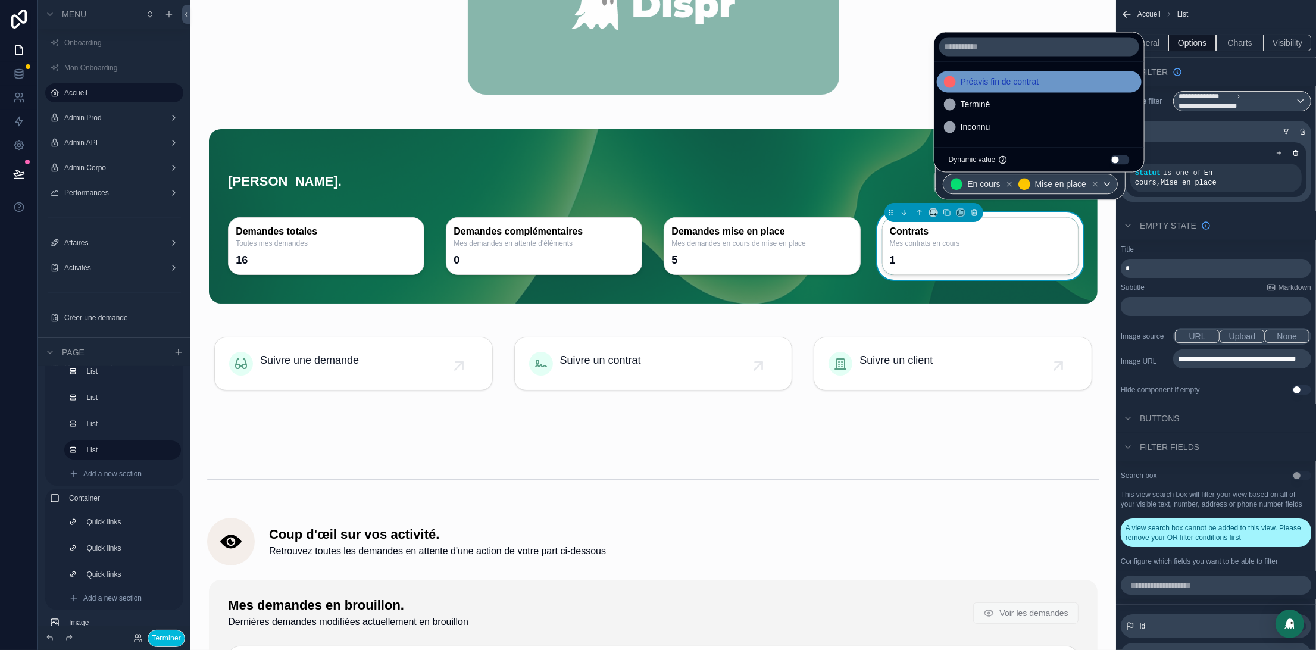
click at [1015, 82] on span "Préavis fin de contrat" at bounding box center [1000, 82] width 79 height 14
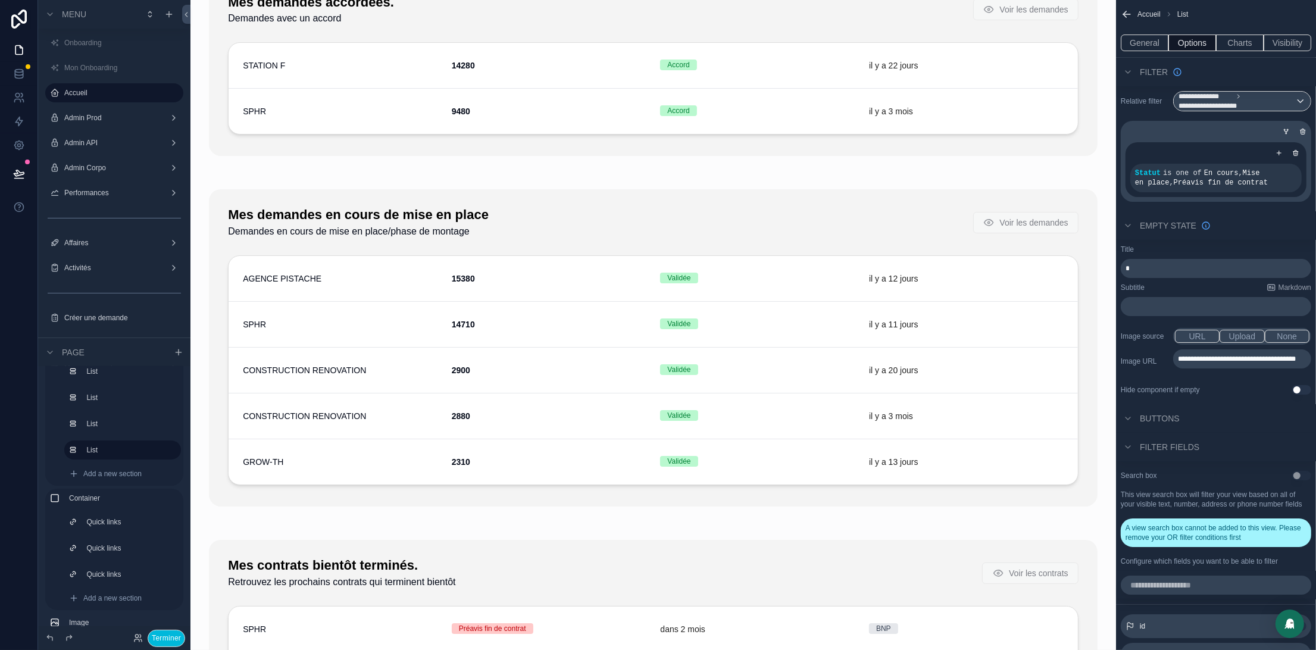
scroll to position [1920, 0]
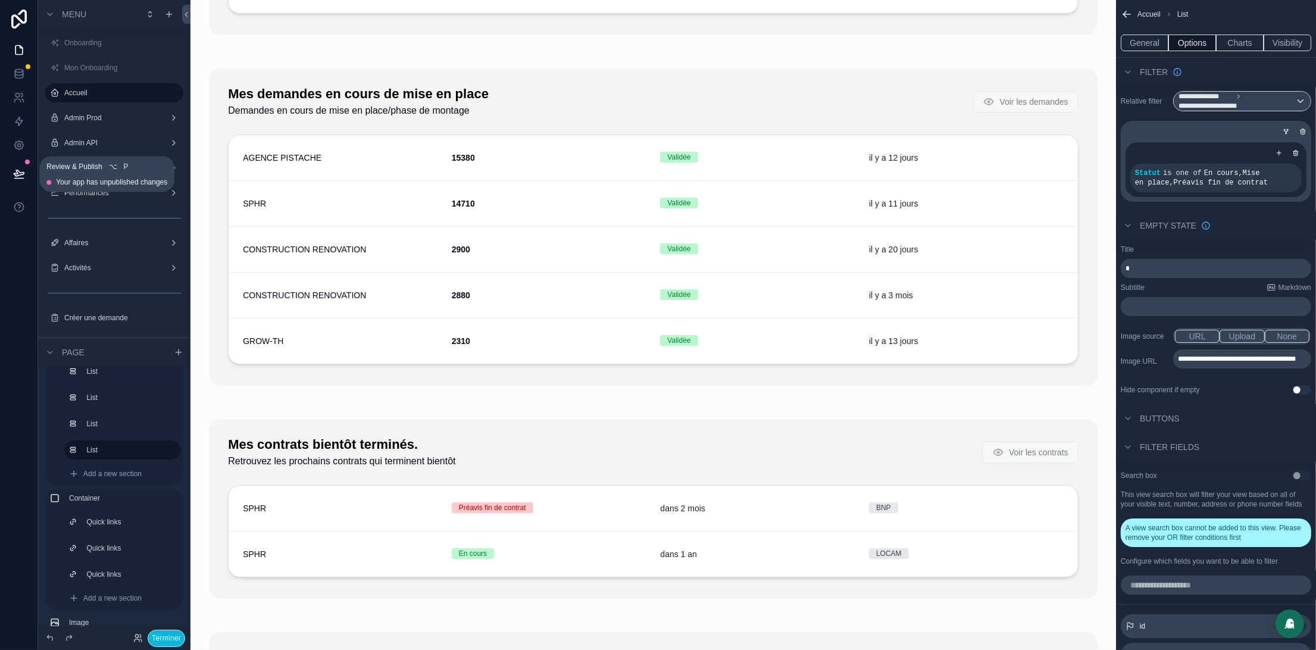
click at [13, 176] on icon at bounding box center [19, 174] width 12 height 12
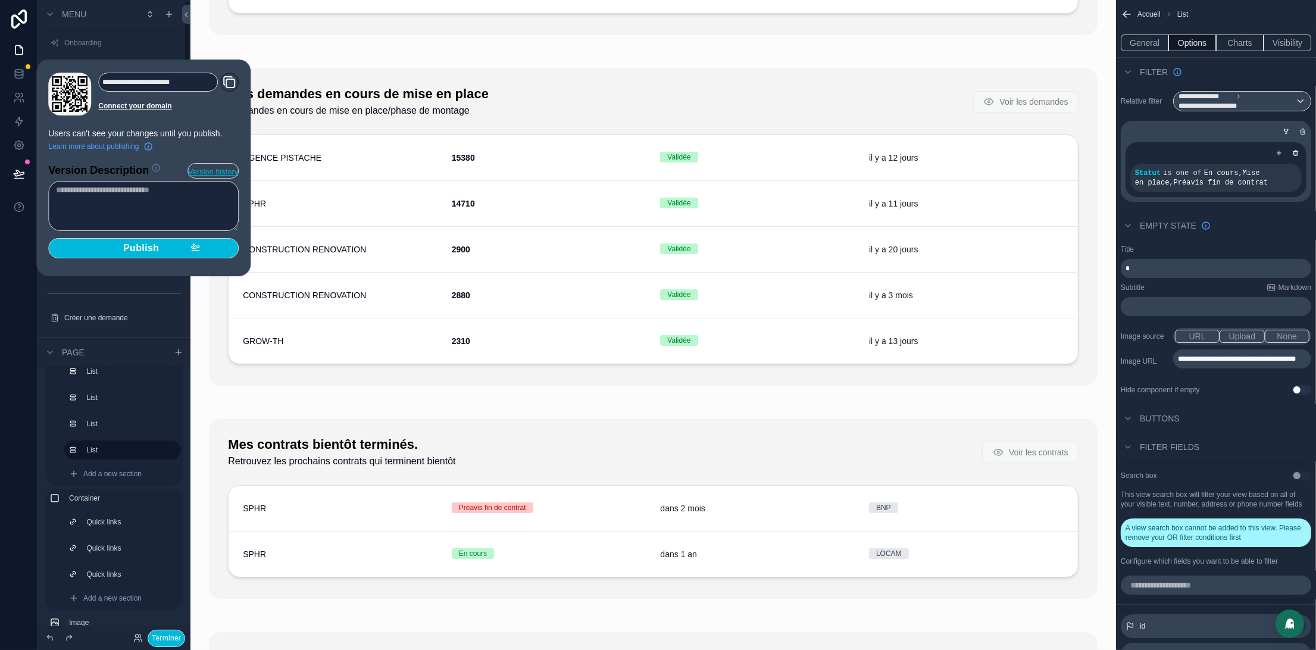
click at [165, 255] on button "Publish" at bounding box center [143, 248] width 190 height 20
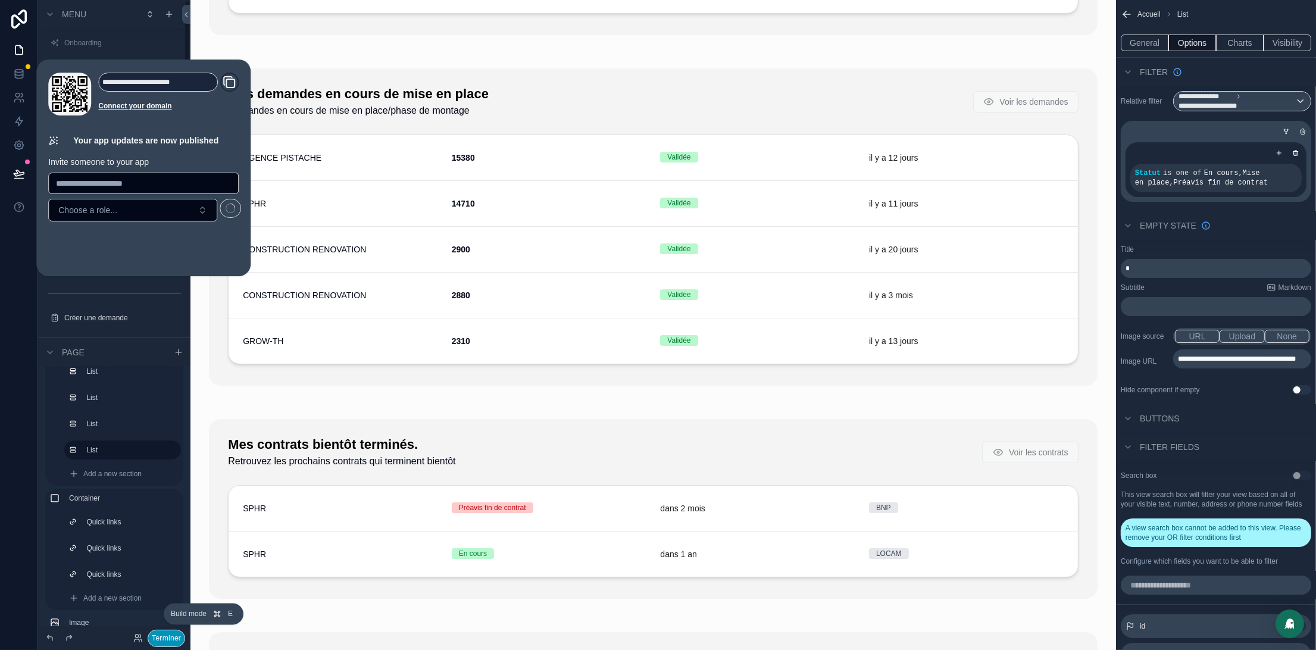
click at [167, 637] on button "Terminer" at bounding box center [166, 638] width 37 height 17
